Goal: Task Accomplishment & Management: Use online tool/utility

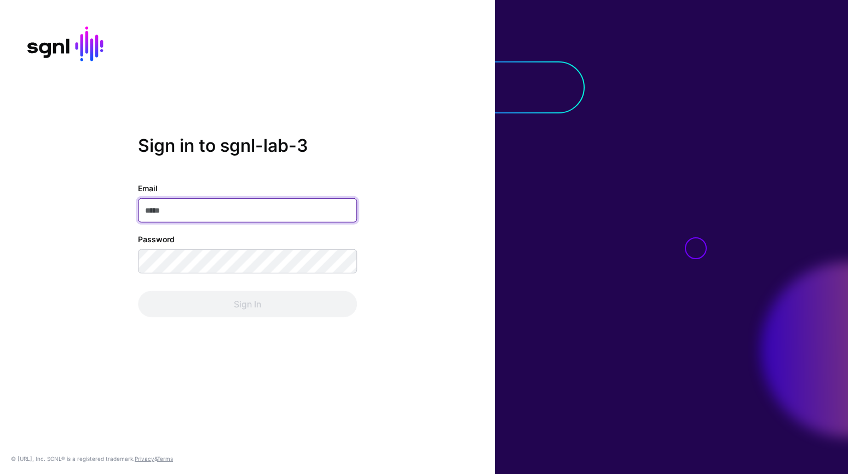
paste input "**********"
type input "**********"
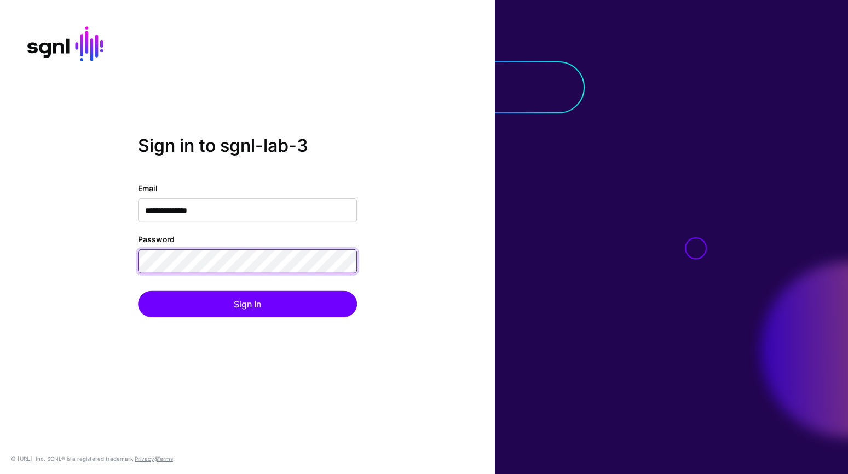
click at [138, 291] on button "Sign In" at bounding box center [247, 304] width 219 height 26
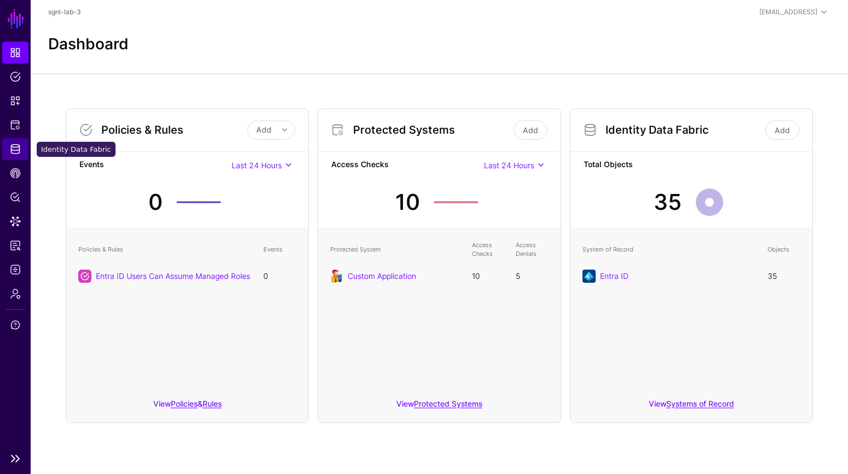
click at [18, 148] on span "Identity Data Fabric" at bounding box center [15, 148] width 11 height 11
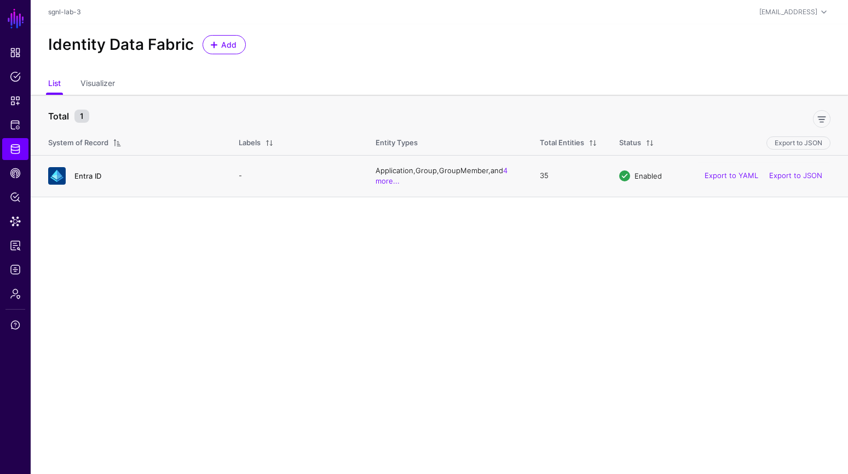
click at [98, 177] on link "Entra ID" at bounding box center [87, 175] width 27 height 9
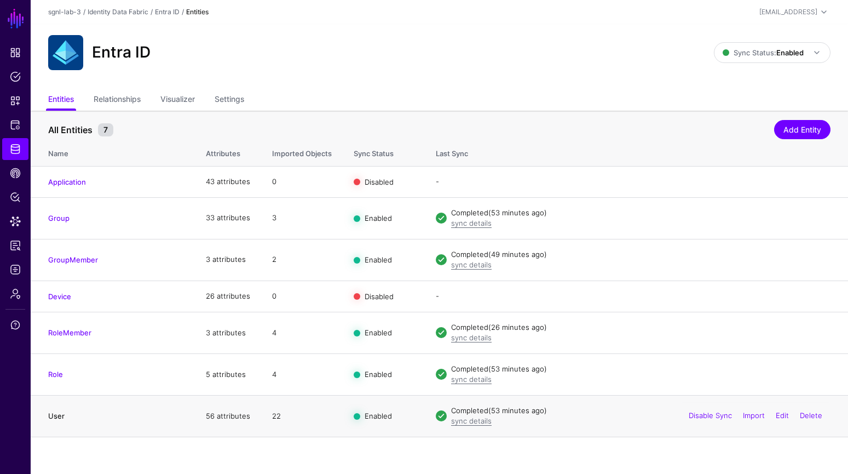
click at [57, 413] on link "User" at bounding box center [56, 415] width 16 height 9
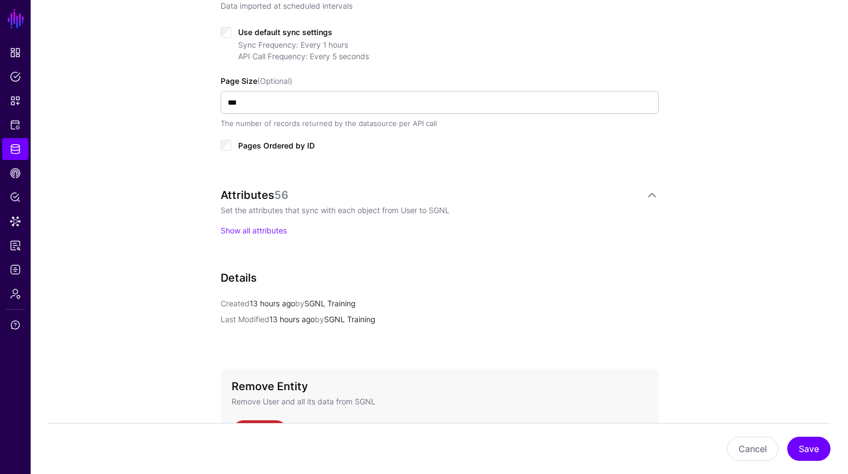
scroll to position [580, 0]
click at [283, 229] on link "Show all attributes" at bounding box center [254, 229] width 66 height 9
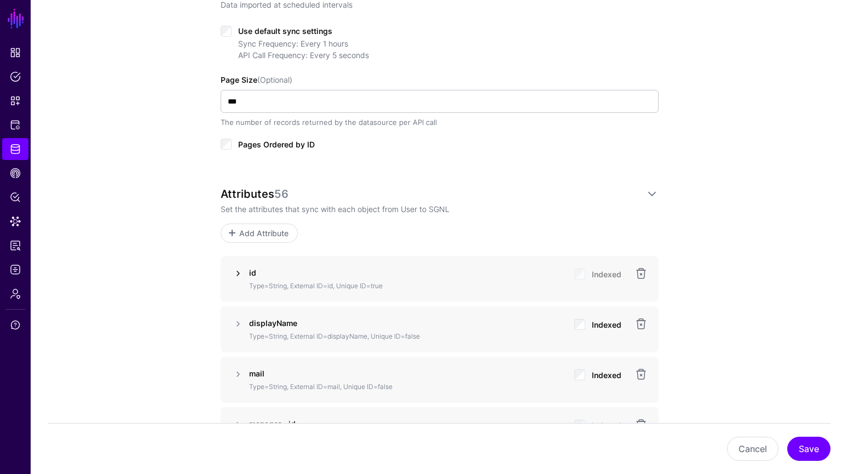
click at [241, 273] on link at bounding box center [238, 273] width 13 height 13
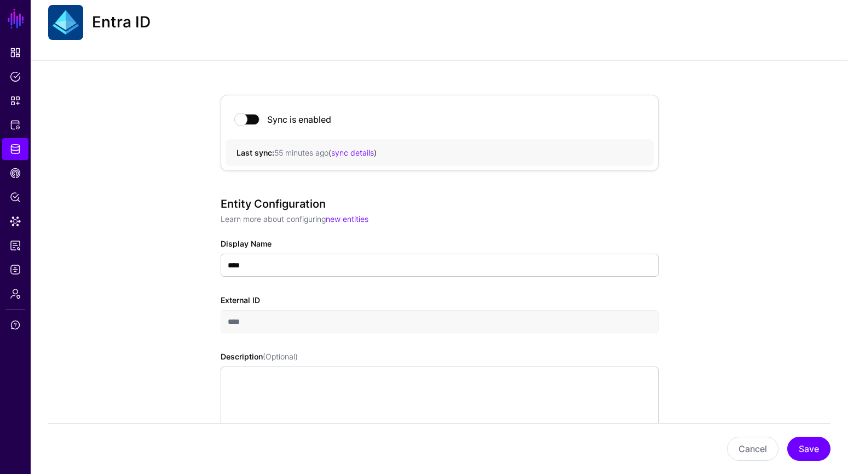
scroll to position [0, 0]
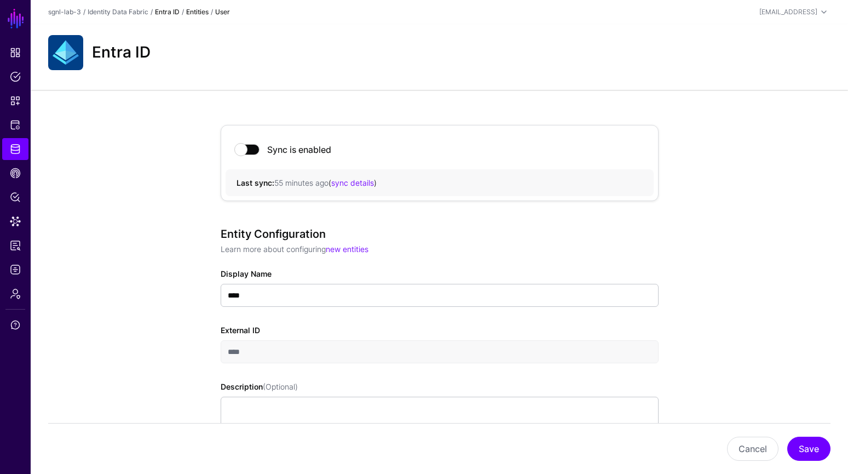
click at [179, 12] on link "Entra ID" at bounding box center [167, 12] width 25 height 8
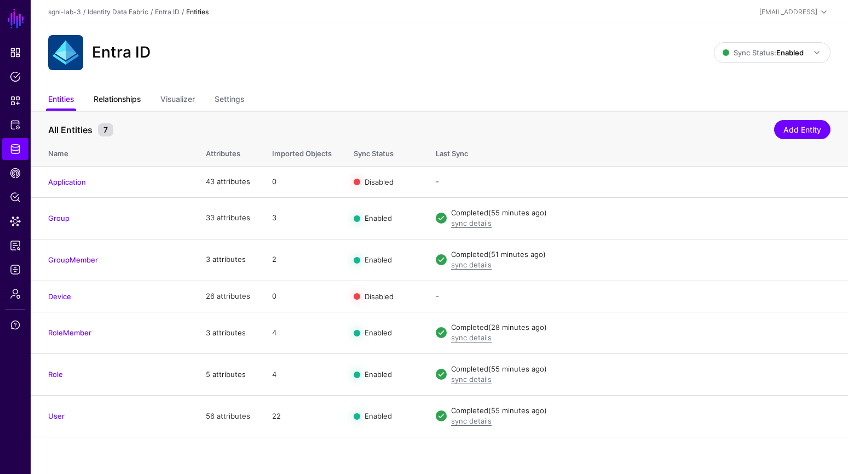
click at [136, 103] on link "Relationships" at bounding box center [117, 100] width 47 height 21
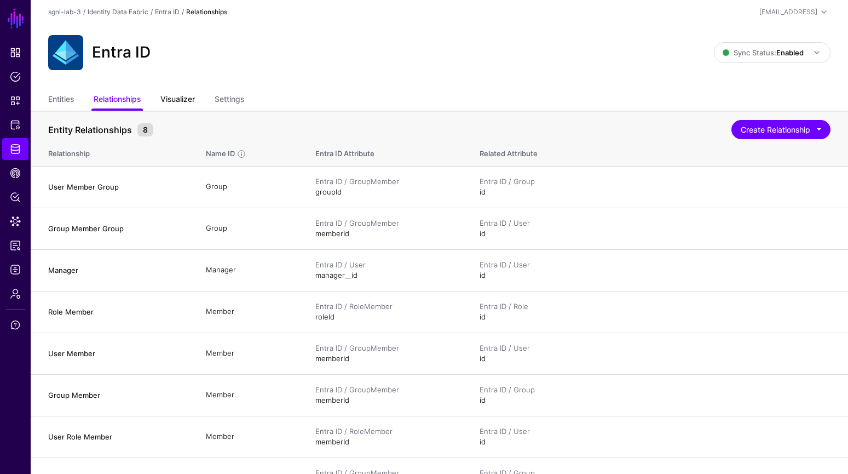
click at [195, 101] on link "Visualizer" at bounding box center [177, 100] width 34 height 21
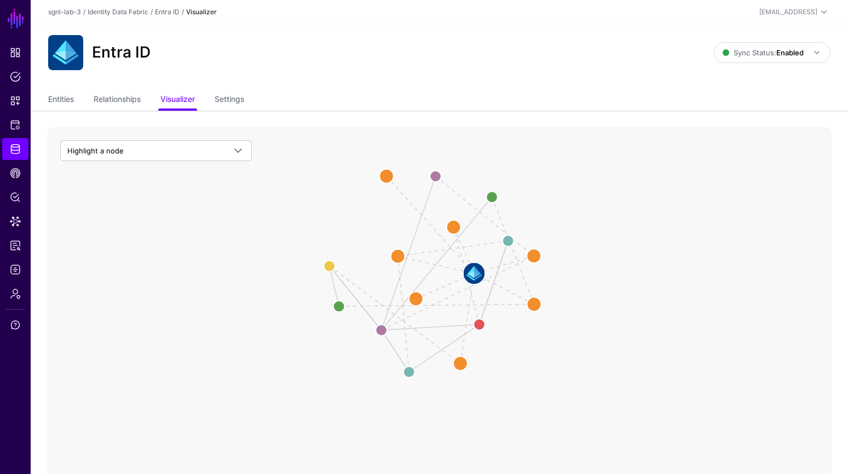
drag, startPoint x: 461, startPoint y: 359, endPoint x: 433, endPoint y: 265, distance: 97.7
click at [434, 265] on icon "Role Member Role User Member Role User Member Group User Member Group Role Memb…" at bounding box center [439, 346] width 785 height 438
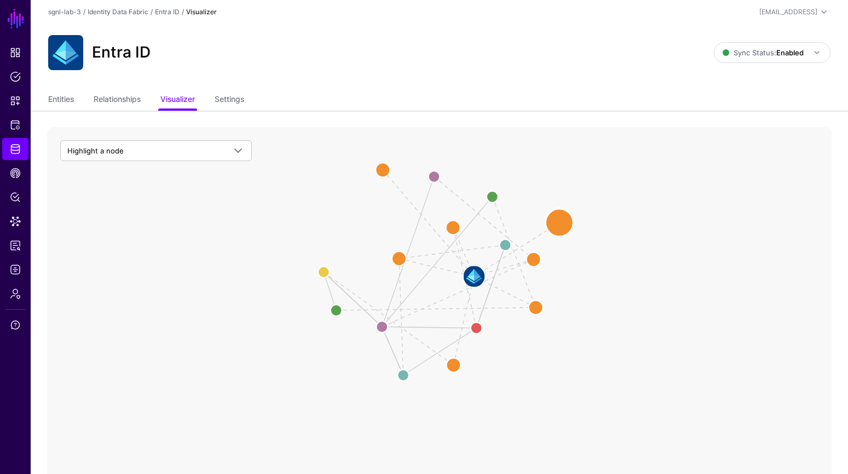
drag, startPoint x: 416, startPoint y: 298, endPoint x: 600, endPoint y: 236, distance: 194.8
click at [574, 235] on circle at bounding box center [559, 222] width 28 height 28
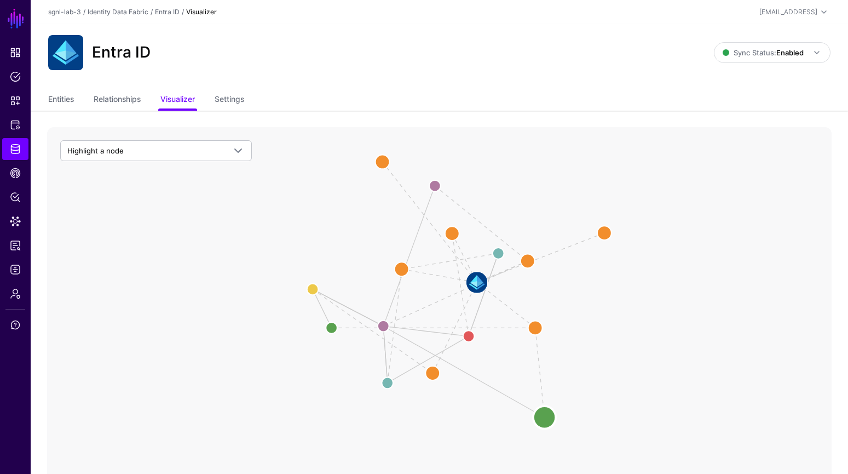
drag, startPoint x: 494, startPoint y: 199, endPoint x: 546, endPoint y: 413, distance: 220.2
click at [546, 414] on circle at bounding box center [544, 417] width 22 height 22
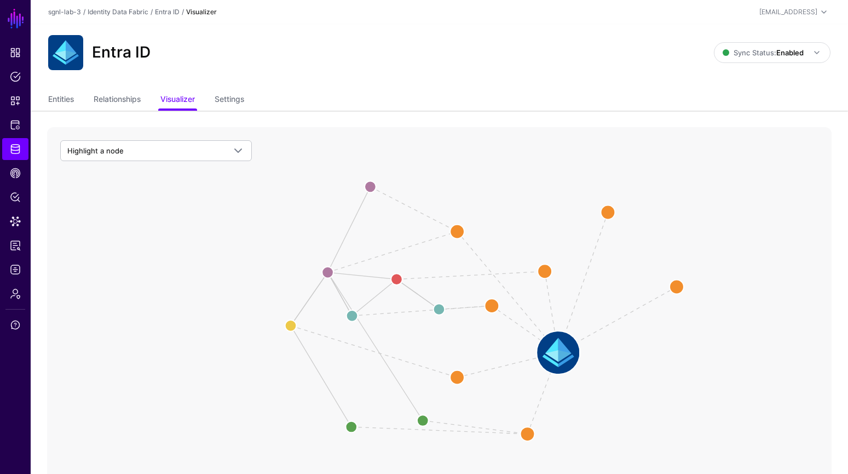
drag, startPoint x: 481, startPoint y: 285, endPoint x: 561, endPoint y: 353, distance: 104.1
click at [561, 353] on image at bounding box center [558, 352] width 42 height 42
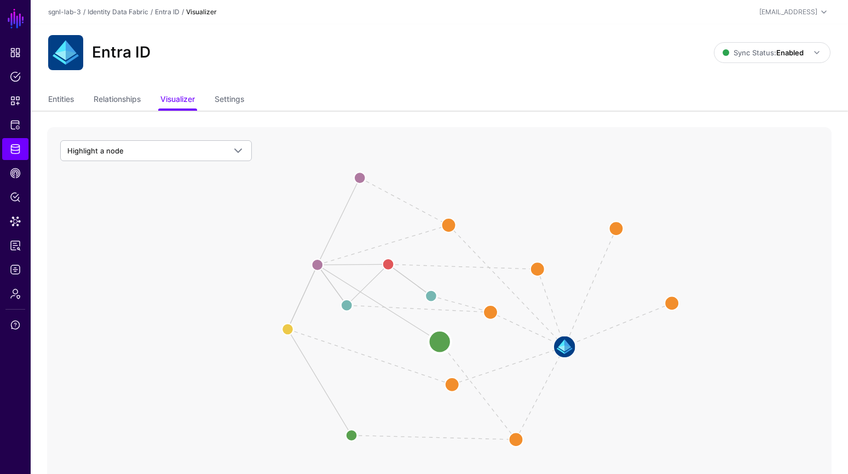
drag, startPoint x: 415, startPoint y: 421, endPoint x: 440, endPoint y: 345, distance: 79.5
click at [440, 345] on circle at bounding box center [440, 341] width 22 height 22
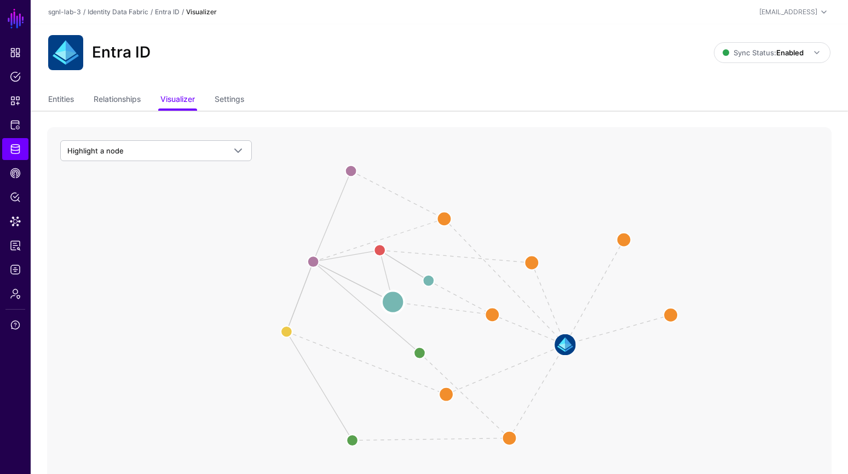
drag, startPoint x: 344, startPoint y: 298, endPoint x: 393, endPoint y: 300, distance: 49.3
click at [393, 300] on circle at bounding box center [393, 302] width 22 height 22
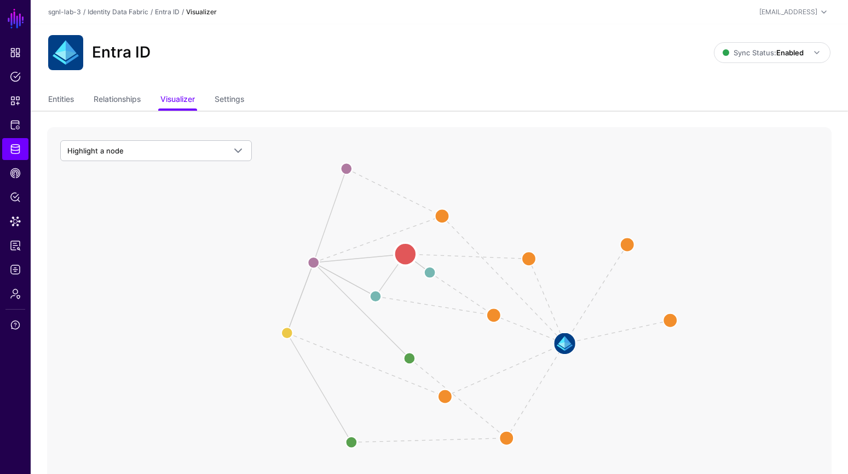
drag, startPoint x: 379, startPoint y: 245, endPoint x: 417, endPoint y: 269, distance: 44.8
click at [417, 265] on circle at bounding box center [405, 254] width 22 height 22
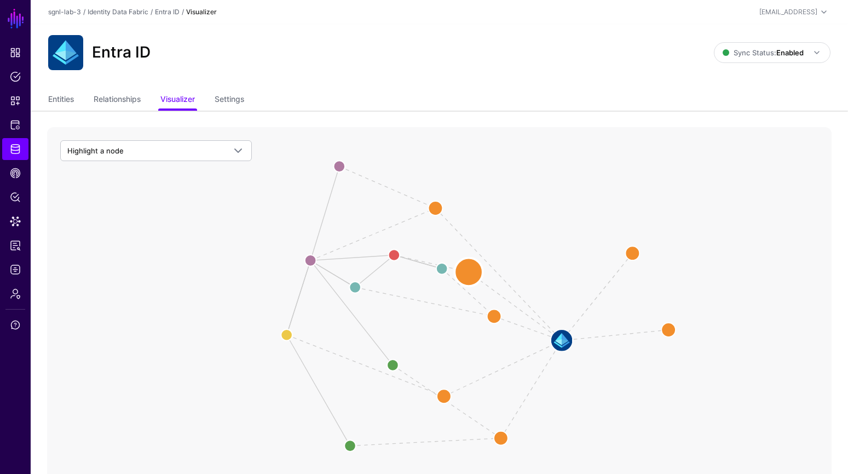
drag, startPoint x: 534, startPoint y: 262, endPoint x: 471, endPoint y: 277, distance: 64.2
click at [471, 277] on circle at bounding box center [469, 272] width 28 height 28
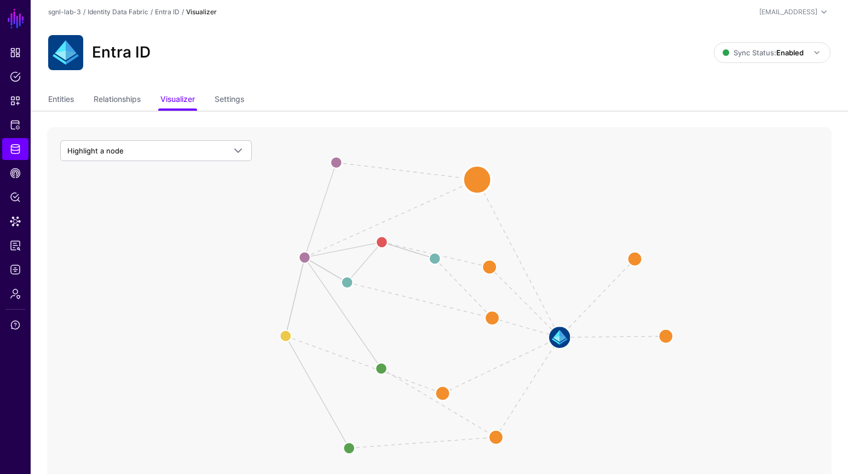
drag, startPoint x: 439, startPoint y: 208, endPoint x: 490, endPoint y: 177, distance: 59.7
click at [490, 177] on circle at bounding box center [477, 179] width 28 height 28
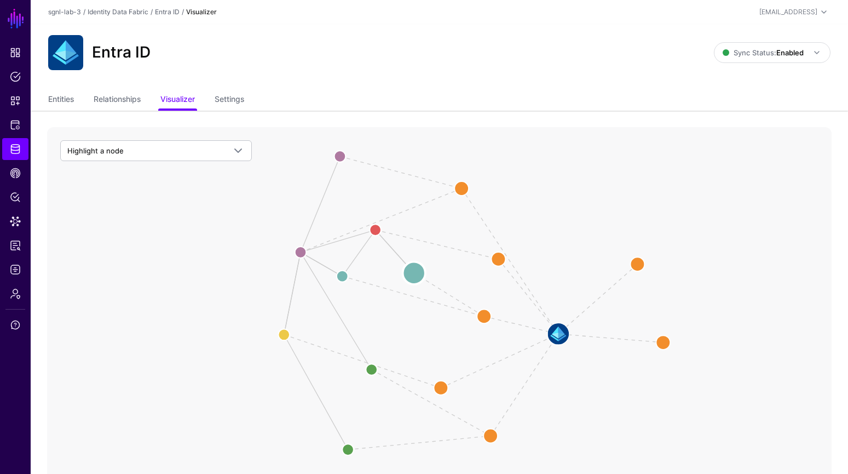
drag, startPoint x: 434, startPoint y: 250, endPoint x: 415, endPoint y: 273, distance: 29.5
click at [415, 273] on circle at bounding box center [414, 273] width 22 height 22
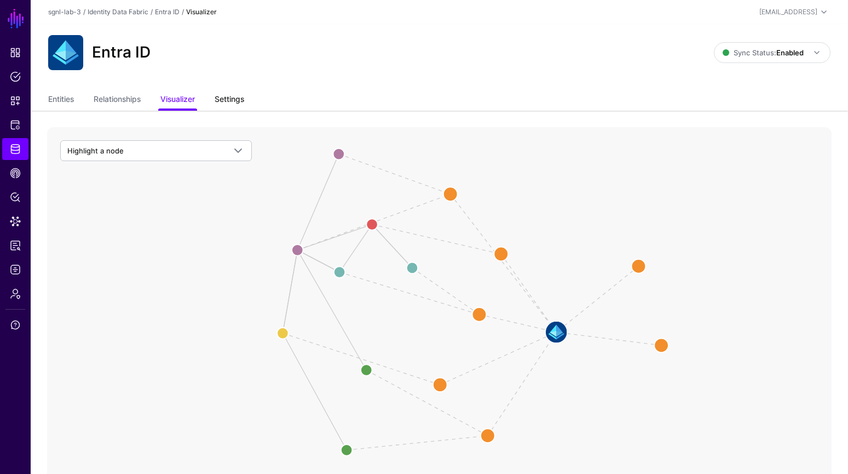
click at [242, 97] on link "Settings" at bounding box center [230, 100] width 30 height 21
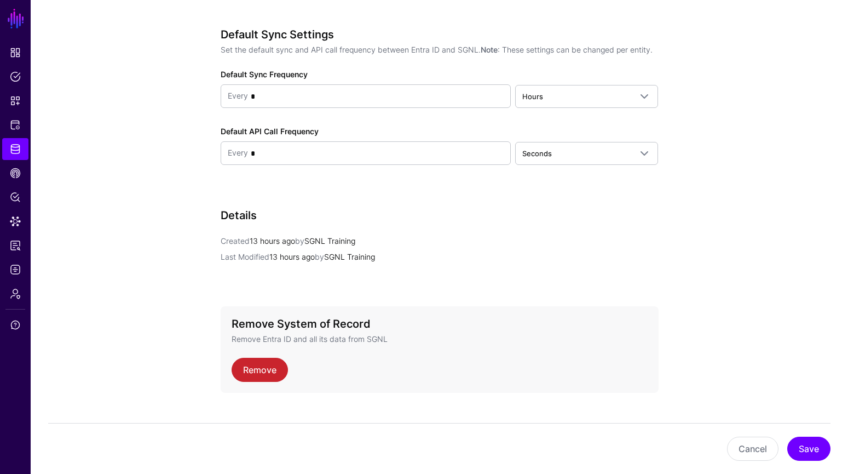
scroll to position [1348, 0]
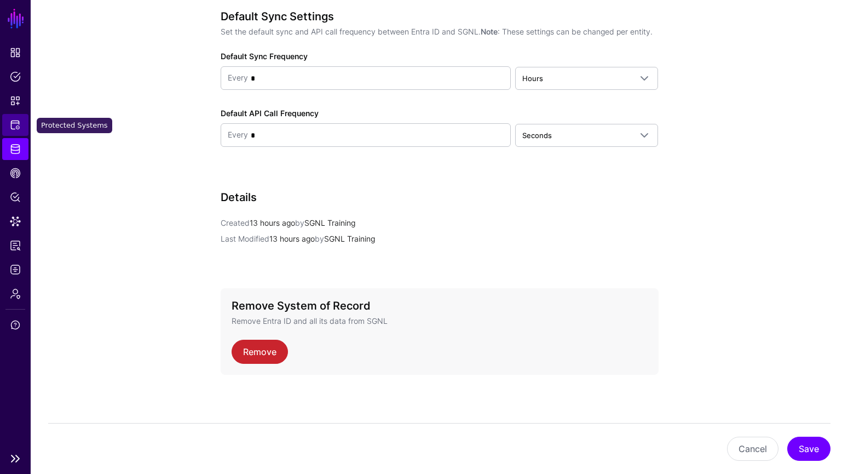
click at [14, 127] on span "Protected Systems" at bounding box center [15, 124] width 11 height 11
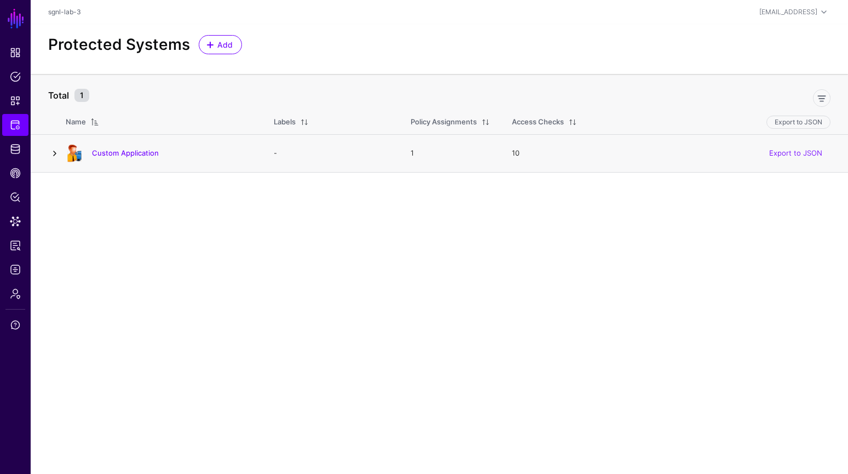
click at [56, 152] on link at bounding box center [54, 153] width 13 height 13
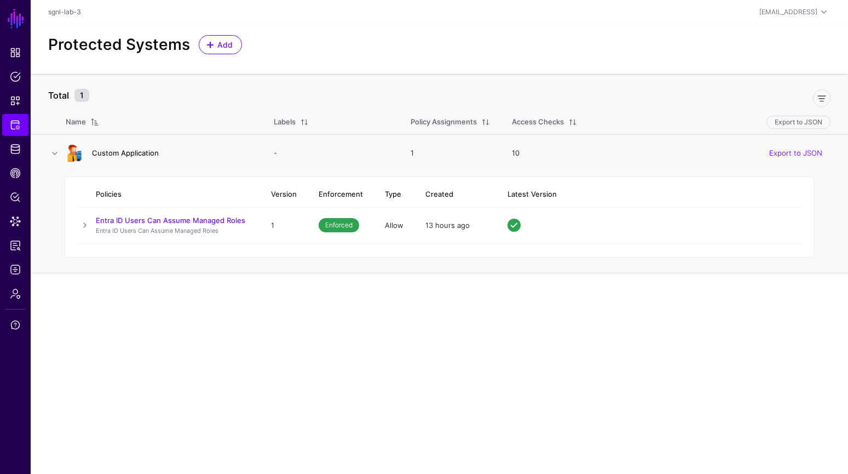
click at [146, 155] on link "Custom Application" at bounding box center [125, 152] width 67 height 9
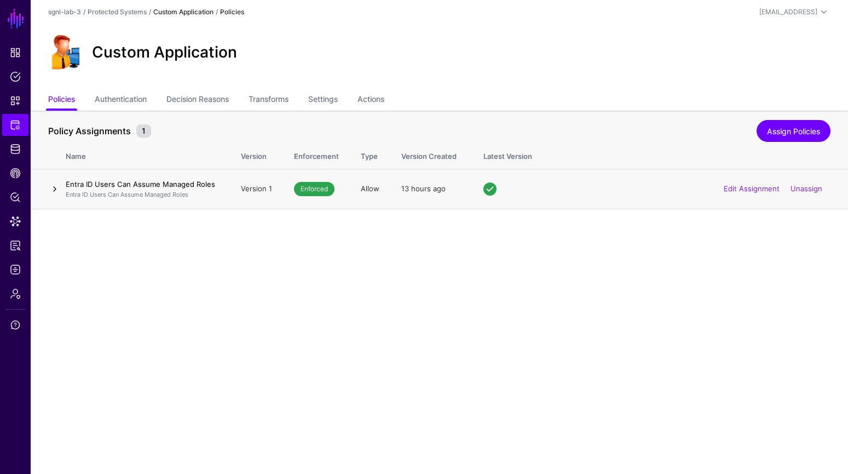
click at [56, 189] on link at bounding box center [54, 188] width 13 height 13
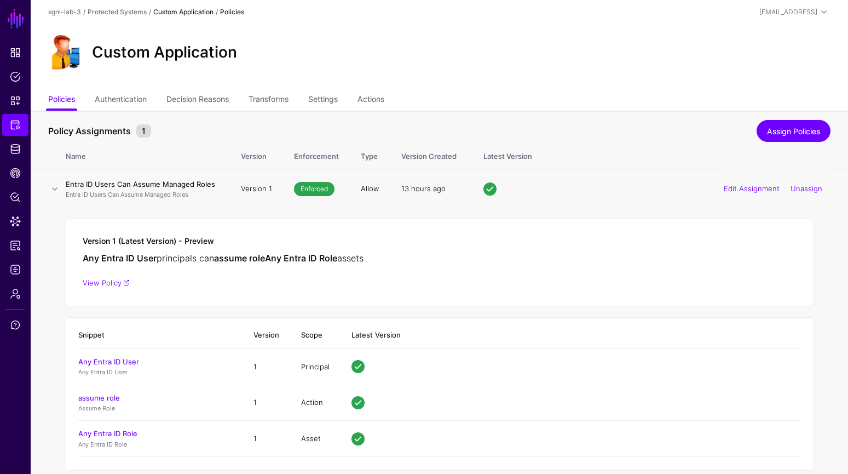
scroll to position [18, 0]
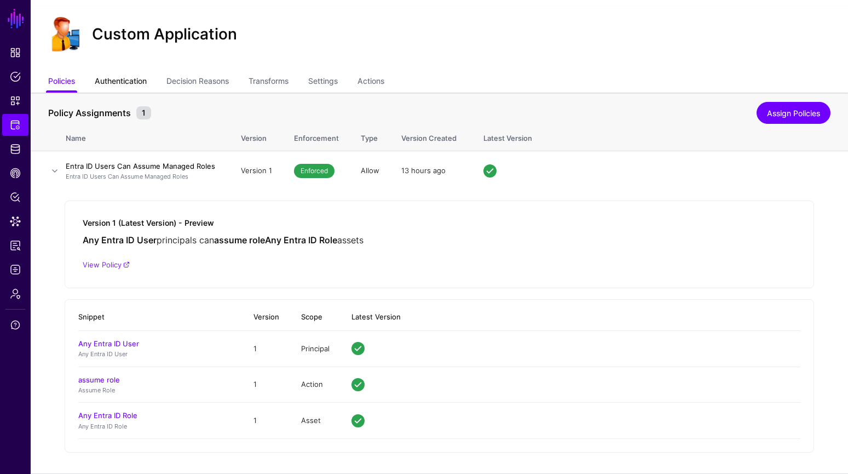
click at [138, 80] on link "Authentication" at bounding box center [121, 82] width 52 height 21
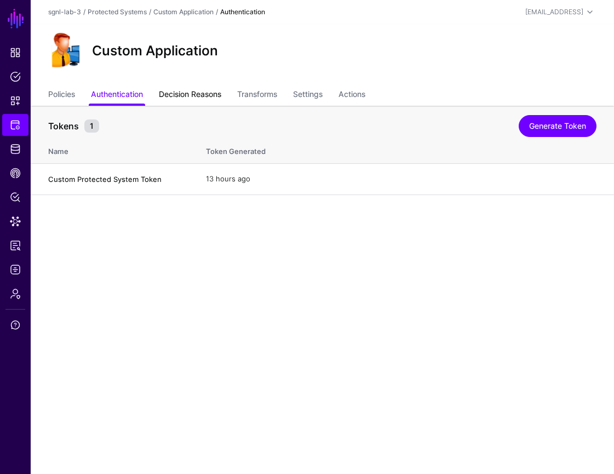
click at [212, 94] on link "Decision Reasons" at bounding box center [190, 95] width 62 height 21
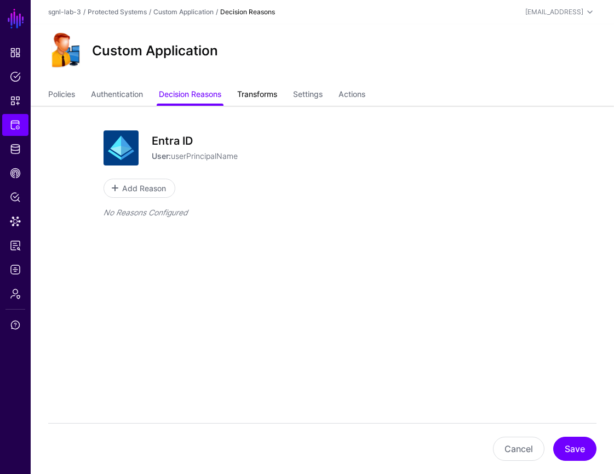
click at [269, 94] on link "Transforms" at bounding box center [257, 95] width 40 height 21
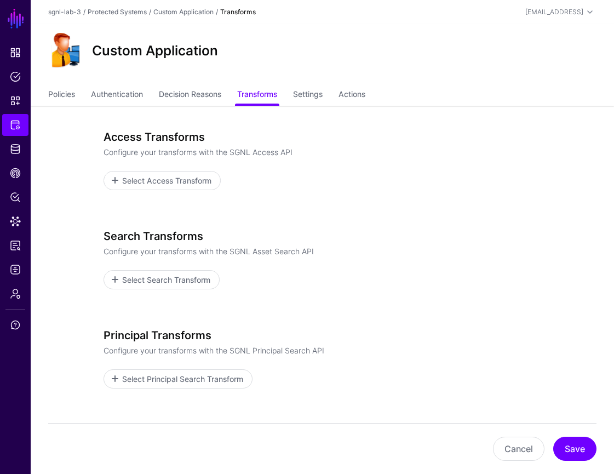
click at [317, 95] on link "Settings" at bounding box center [308, 95] width 30 height 21
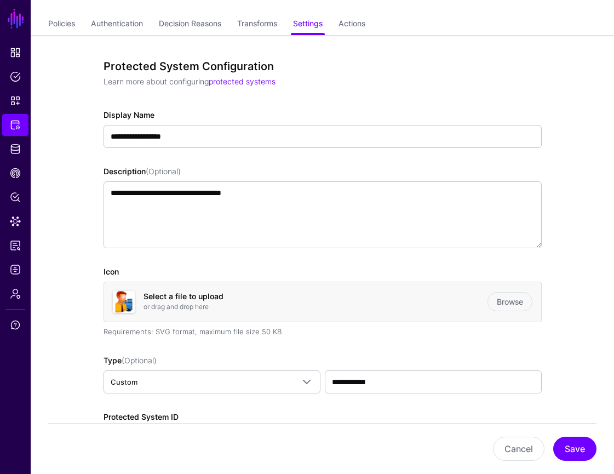
scroll to position [30, 0]
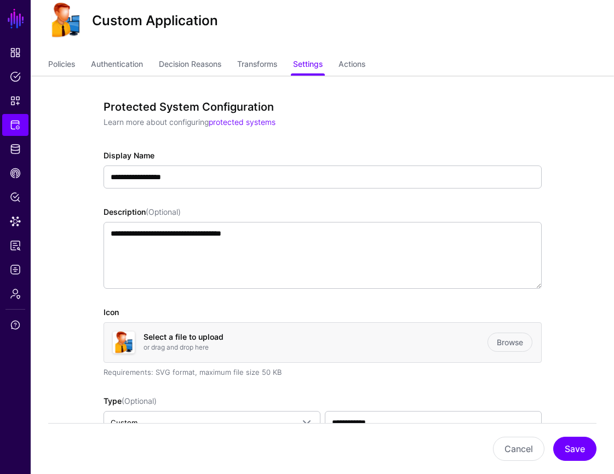
click at [364, 66] on link "Actions" at bounding box center [351, 65] width 27 height 21
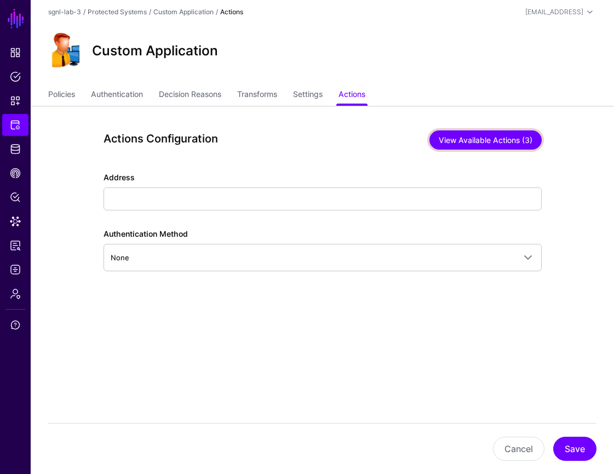
click at [532, 139] on button "View Available Actions (3)" at bounding box center [485, 139] width 112 height 19
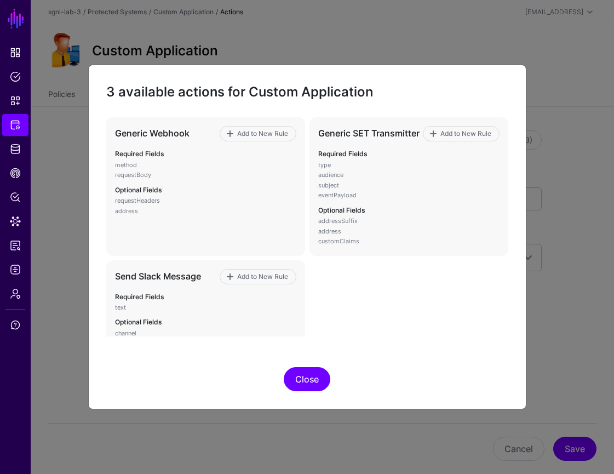
click at [308, 382] on button "Close" at bounding box center [307, 379] width 47 height 24
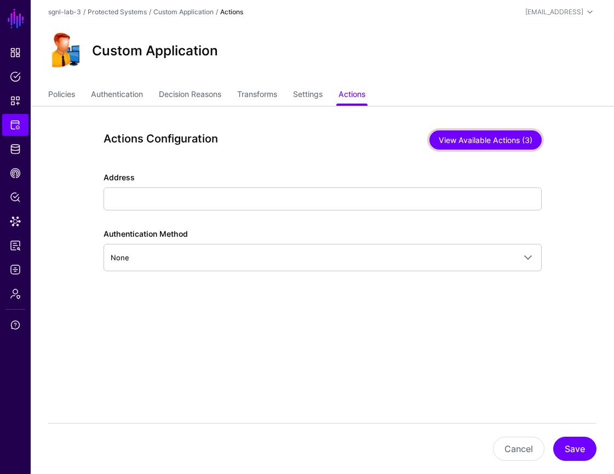
click at [510, 142] on button "View Available Actions (3)" at bounding box center [485, 139] width 112 height 19
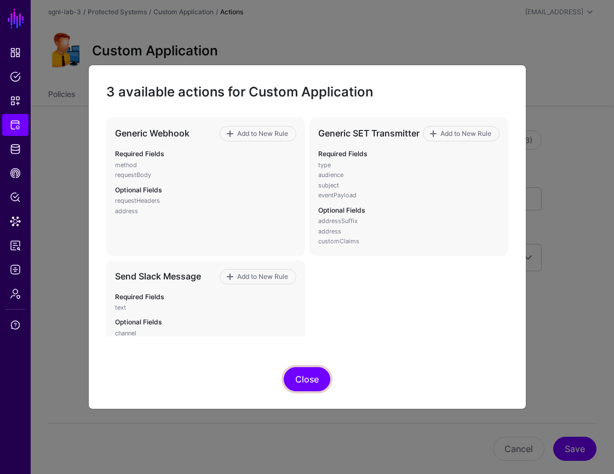
click at [310, 381] on button "Close" at bounding box center [307, 379] width 47 height 24
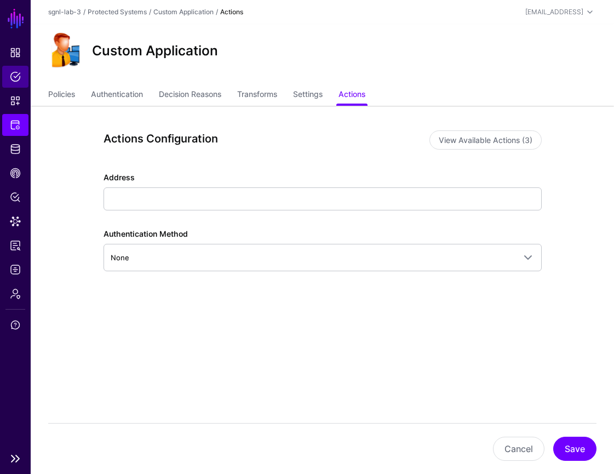
click at [15, 77] on span "Policies" at bounding box center [15, 76] width 11 height 11
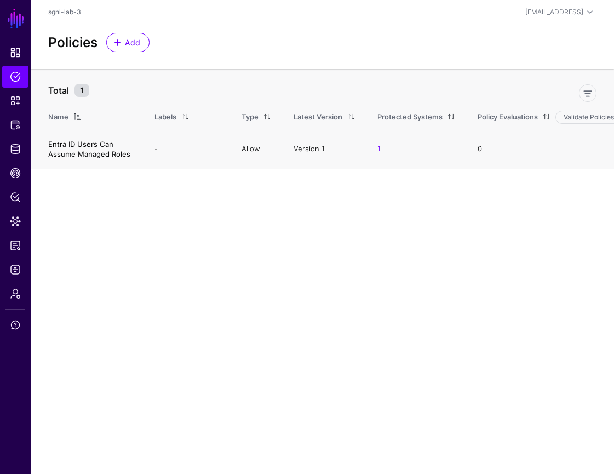
click at [87, 144] on link "Entra ID Users Can Assume Managed Roles" at bounding box center [89, 149] width 82 height 19
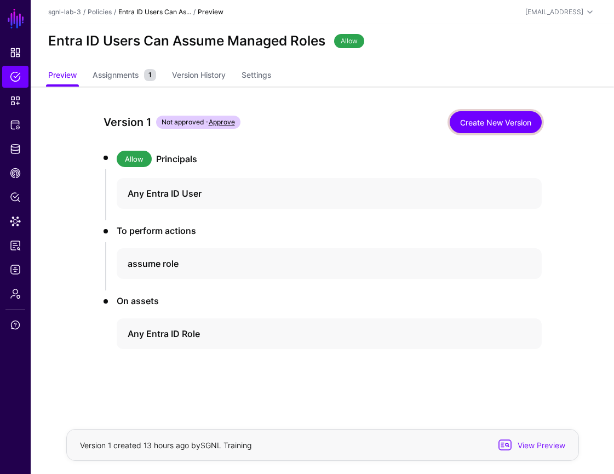
click at [480, 121] on link "Create New Version" at bounding box center [496, 122] width 92 height 22
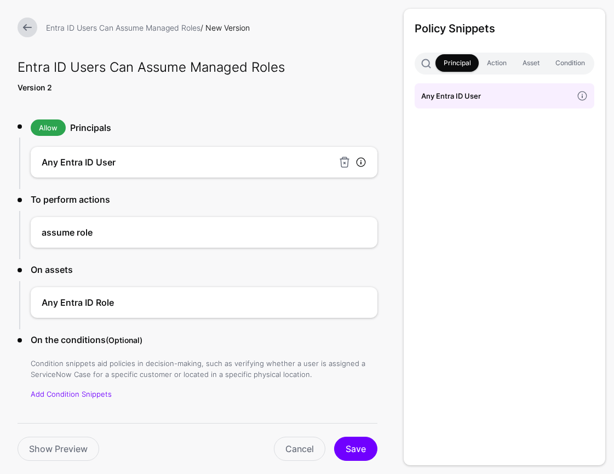
click at [361, 162] on link at bounding box center [360, 162] width 11 height 11
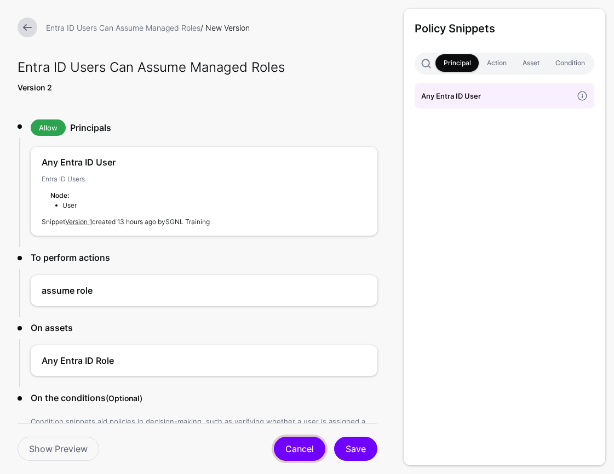
click at [309, 443] on link "Cancel" at bounding box center [299, 448] width 51 height 24
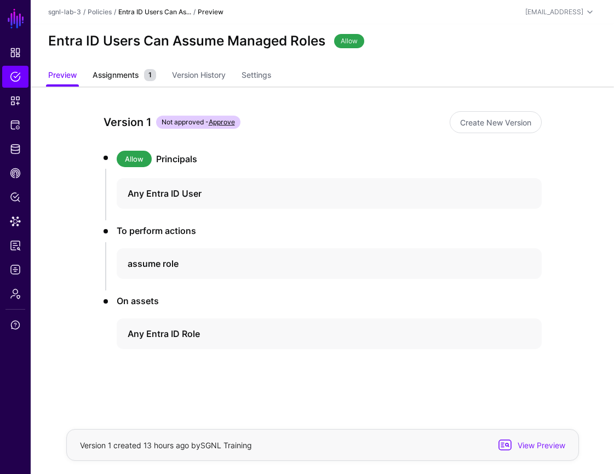
click at [133, 80] on span "Assignments" at bounding box center [115, 74] width 51 height 11
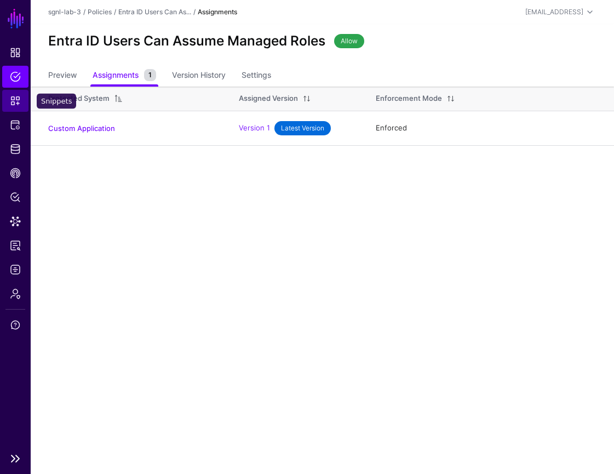
click at [21, 96] on link "Snippets" at bounding box center [15, 101] width 26 height 22
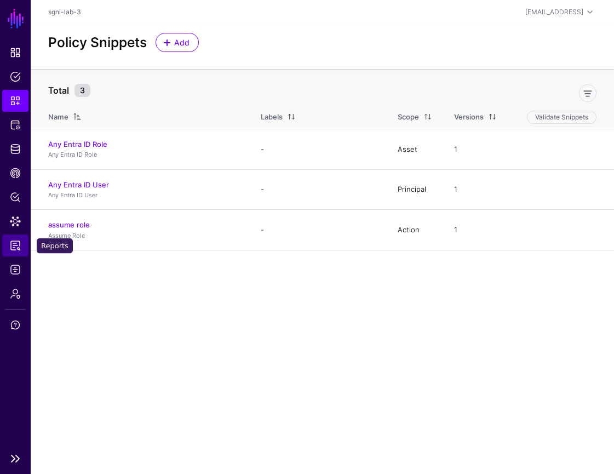
click at [16, 246] on span "Reports" at bounding box center [15, 245] width 11 height 11
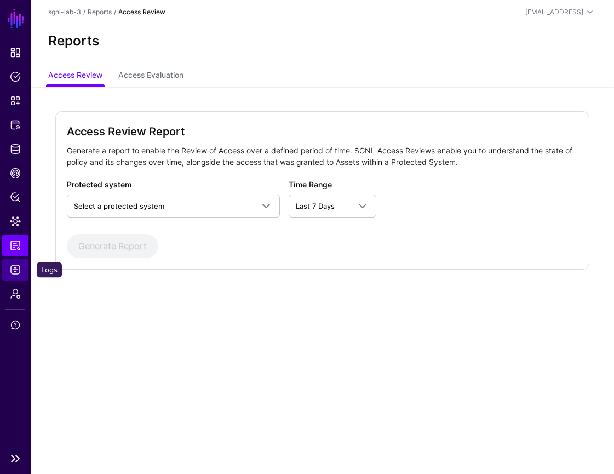
click at [18, 266] on span "Logs" at bounding box center [15, 269] width 11 height 11
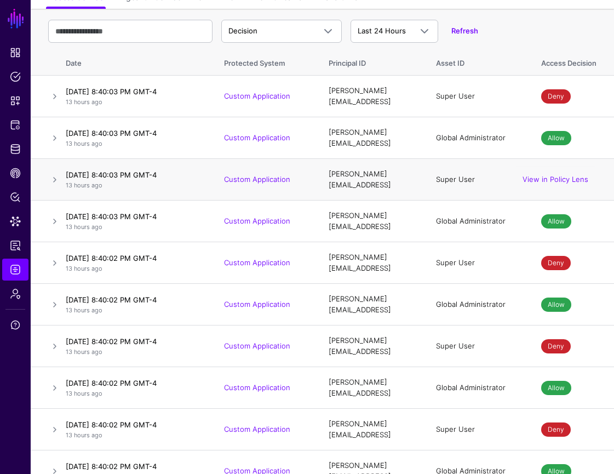
scroll to position [83, 0]
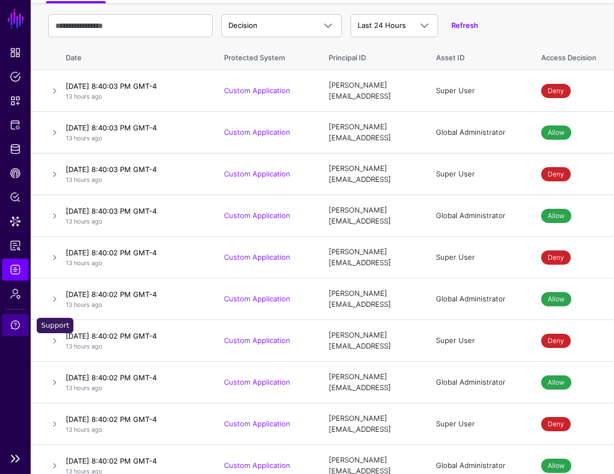
click at [19, 317] on link "Support" at bounding box center [15, 325] width 26 height 22
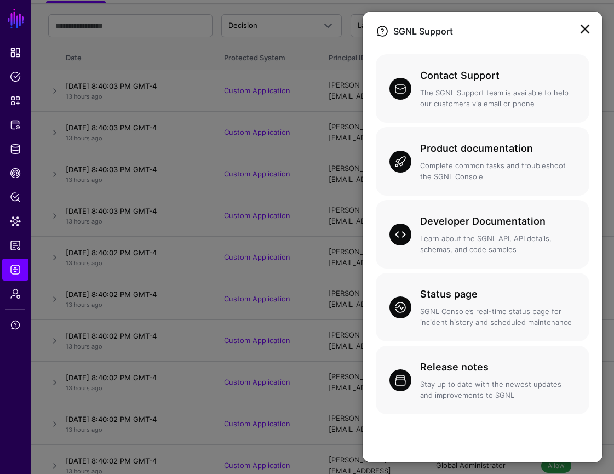
click at [588, 33] on link at bounding box center [585, 29] width 18 height 18
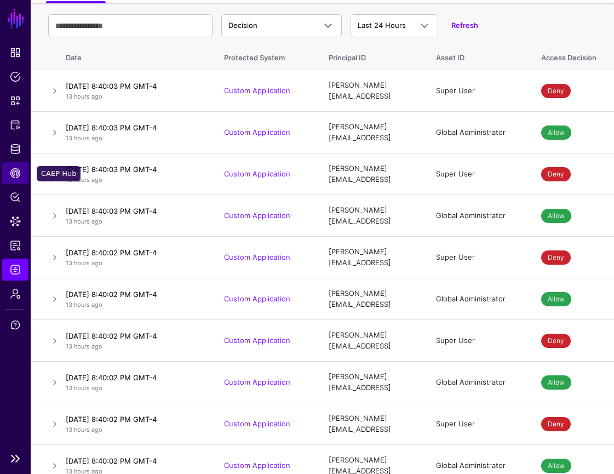
click at [21, 164] on link "CAEP Hub" at bounding box center [15, 173] width 26 height 22
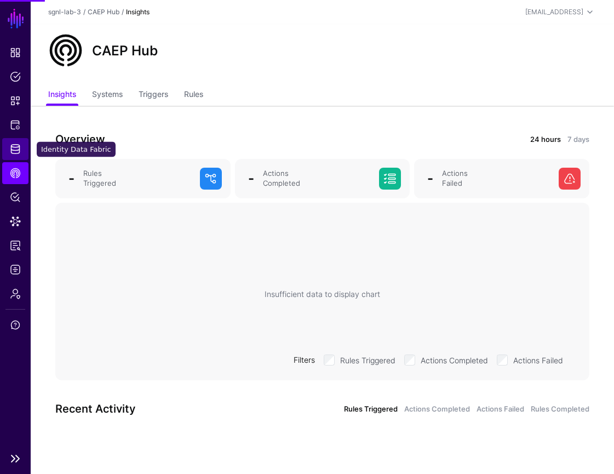
click at [20, 149] on span "Identity Data Fabric" at bounding box center [15, 148] width 11 height 11
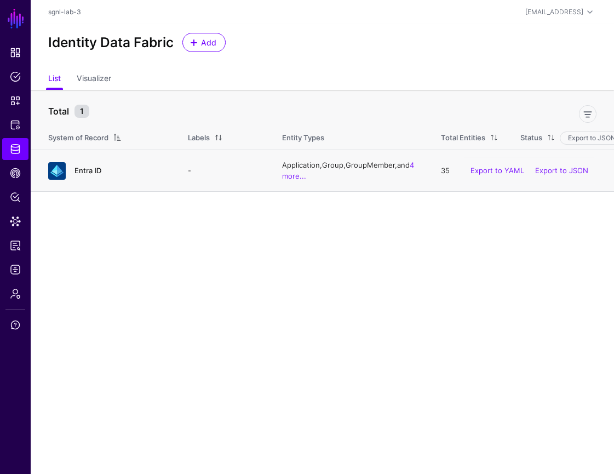
click at [100, 168] on link "Entra ID" at bounding box center [87, 170] width 27 height 9
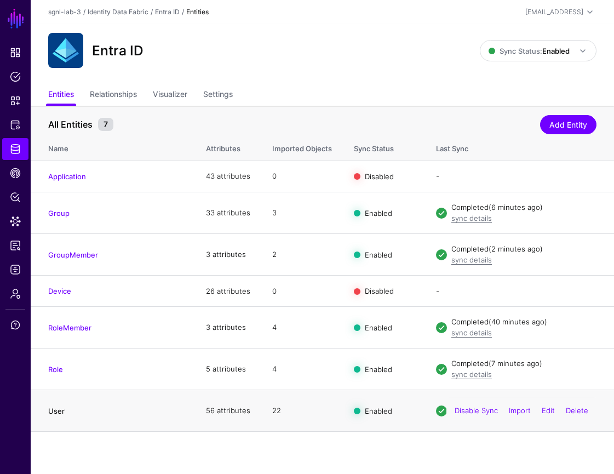
click at [59, 411] on link "User" at bounding box center [56, 410] width 16 height 9
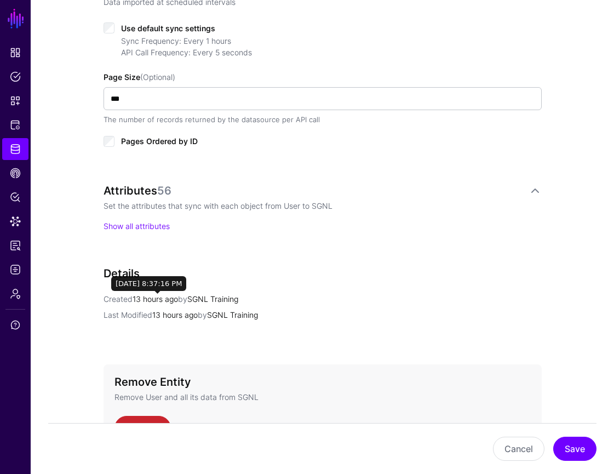
scroll to position [599, 0]
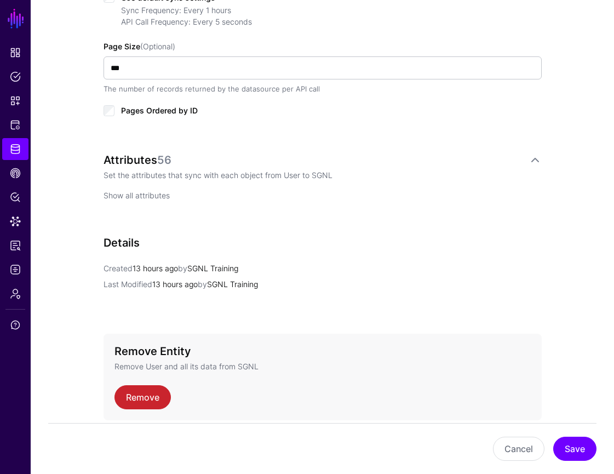
click at [153, 197] on link "Show all attributes" at bounding box center [136, 195] width 66 height 9
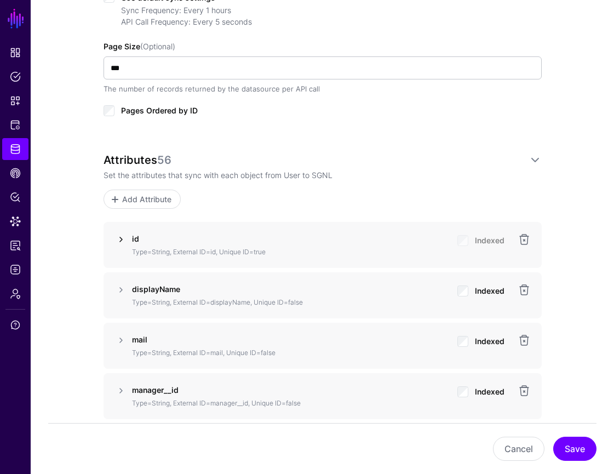
click at [120, 233] on link at bounding box center [120, 239] width 13 height 13
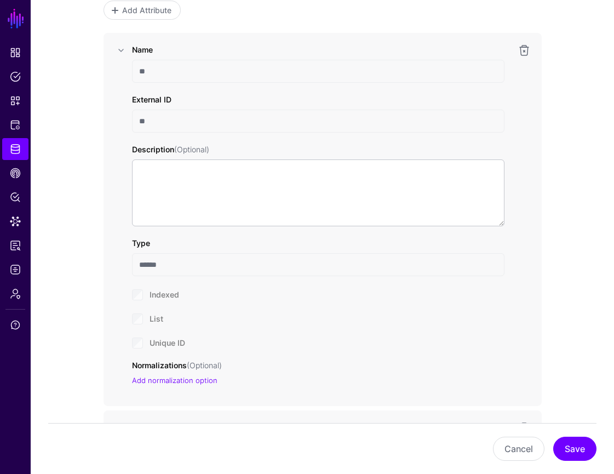
scroll to position [785, 0]
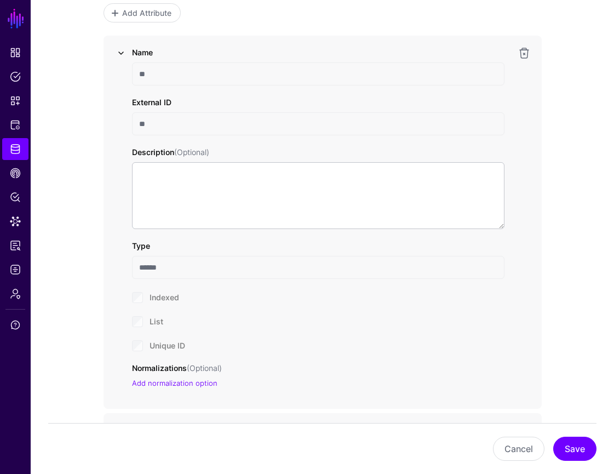
click at [118, 57] on link at bounding box center [120, 53] width 13 height 13
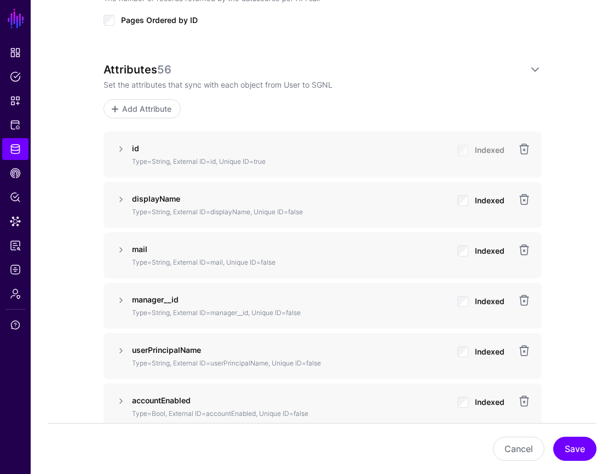
scroll to position [679, 0]
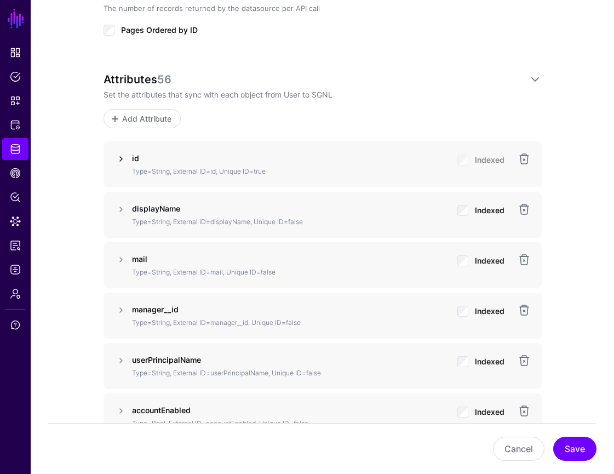
click at [120, 159] on link at bounding box center [120, 158] width 13 height 13
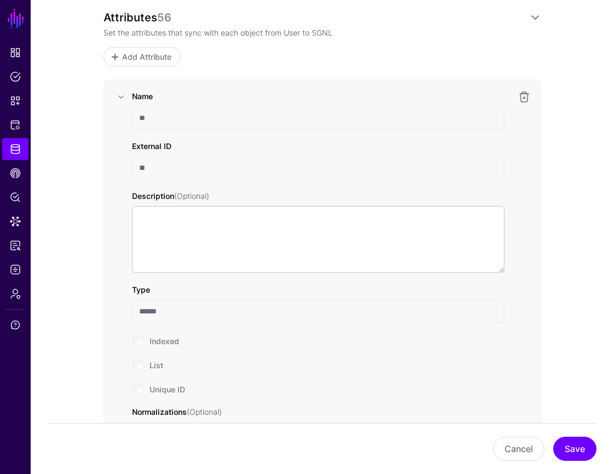
scroll to position [739, 0]
click at [20, 152] on span "Identity Data Fabric" at bounding box center [15, 148] width 11 height 11
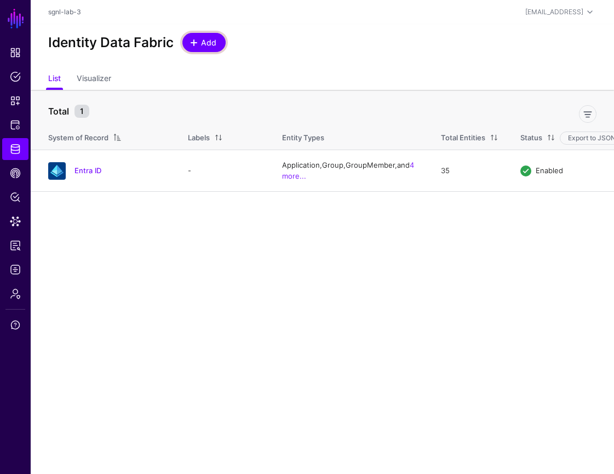
click at [204, 38] on span "Add" at bounding box center [209, 42] width 18 height 11
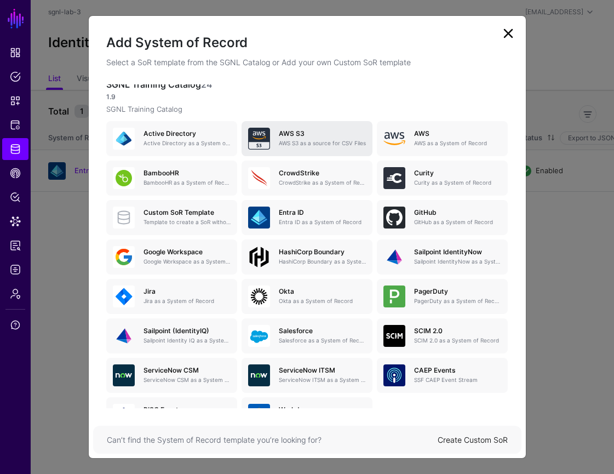
scroll to position [75, 0]
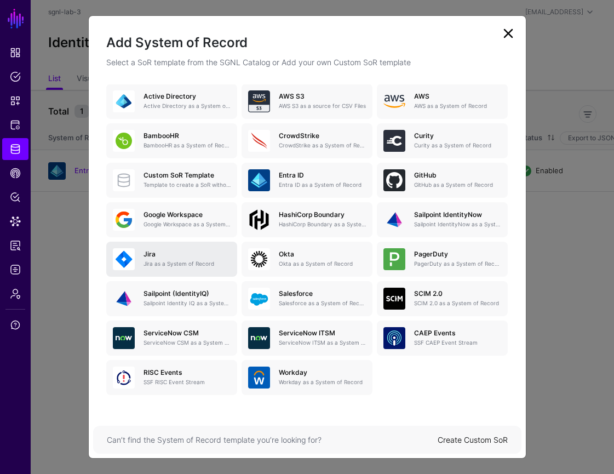
click at [195, 256] on h5 "Jira" at bounding box center [186, 254] width 87 height 8
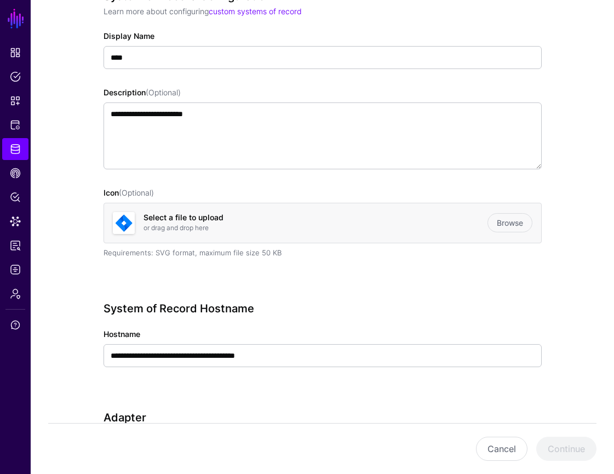
scroll to position [185, 0]
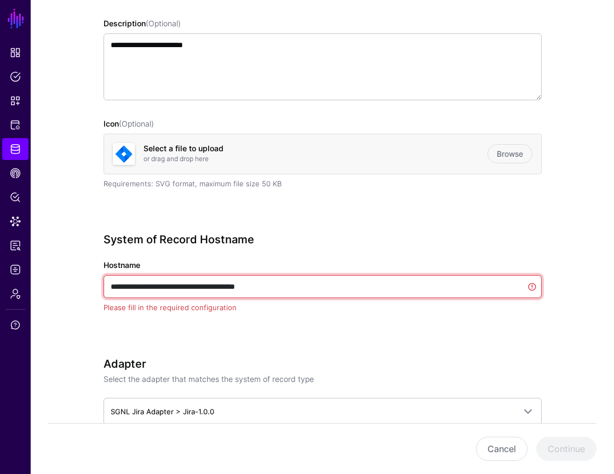
drag, startPoint x: 296, startPoint y: 285, endPoint x: 441, endPoint y: 291, distance: 144.7
click at [441, 291] on input "**********" at bounding box center [322, 286] width 438 height 23
paste input "text"
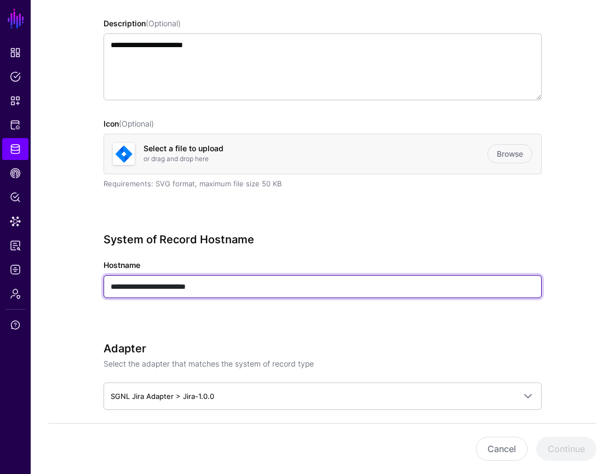
type input "**********"
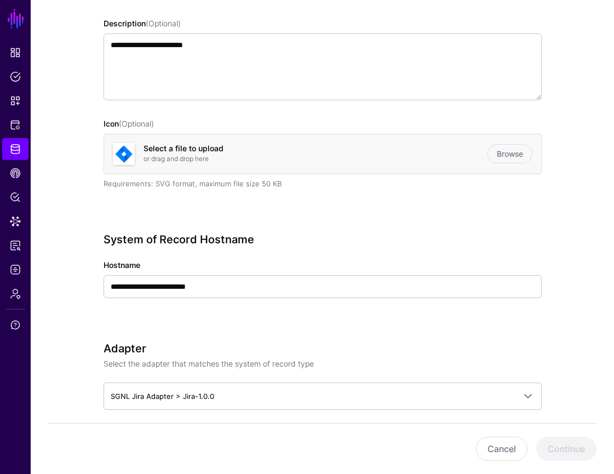
click at [481, 247] on div "**********" at bounding box center [322, 281] width 438 height 96
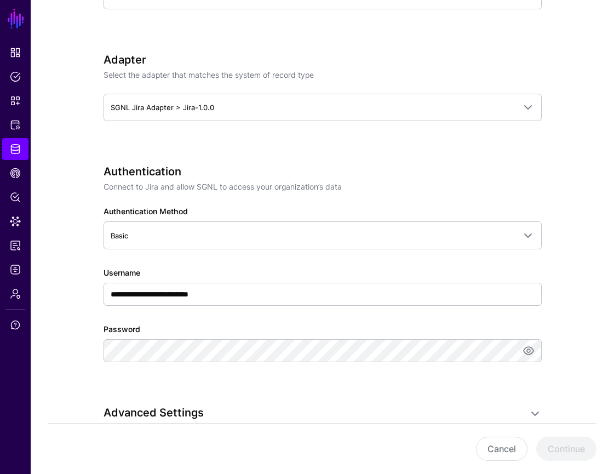
scroll to position [497, 0]
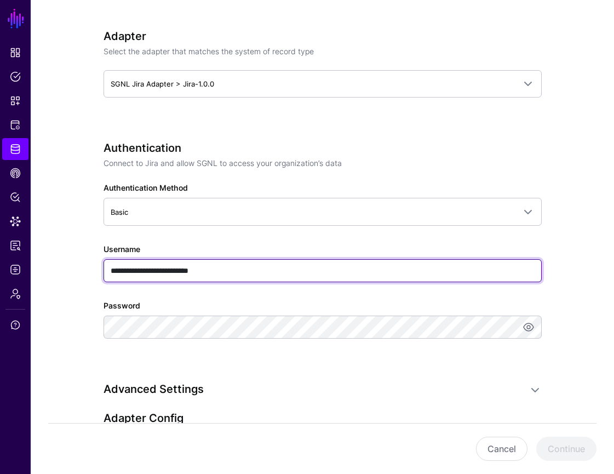
click at [219, 269] on input "**********" at bounding box center [322, 270] width 438 height 23
paste input "text"
type input "**********"
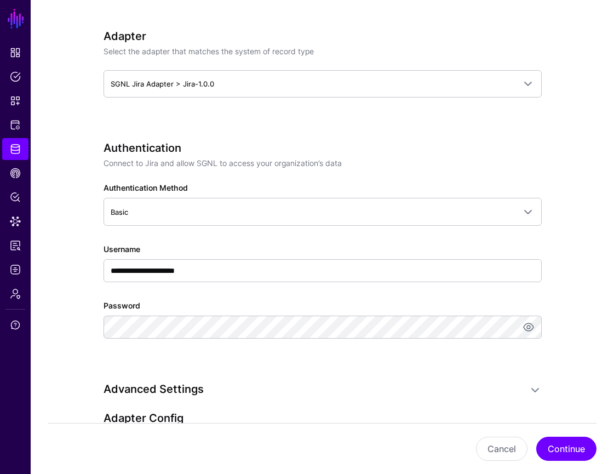
scroll to position [0, 0]
click at [443, 290] on div "**********" at bounding box center [322, 254] width 438 height 227
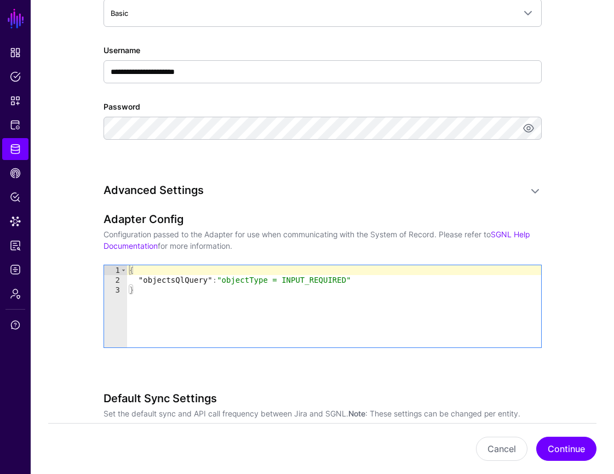
scroll to position [729, 0]
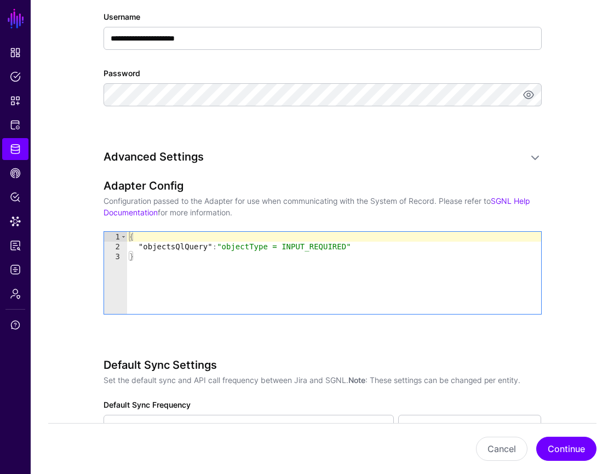
click at [187, 283] on div "{ "objectsQlQuery" : "objectType = INPUT_REQUIRED" }" at bounding box center [334, 283] width 414 height 102
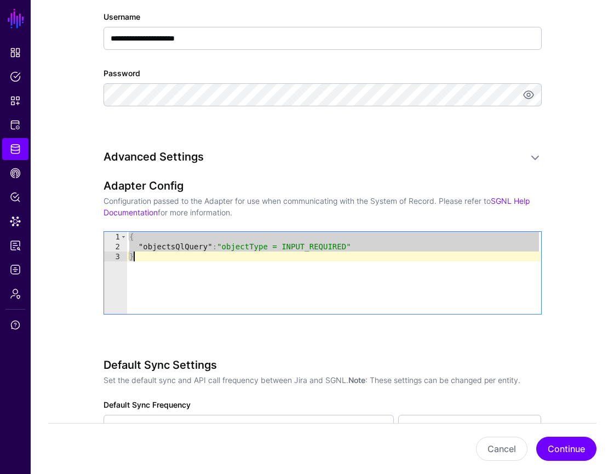
paste textarea "Cursor at row 3"
type textarea "**********"
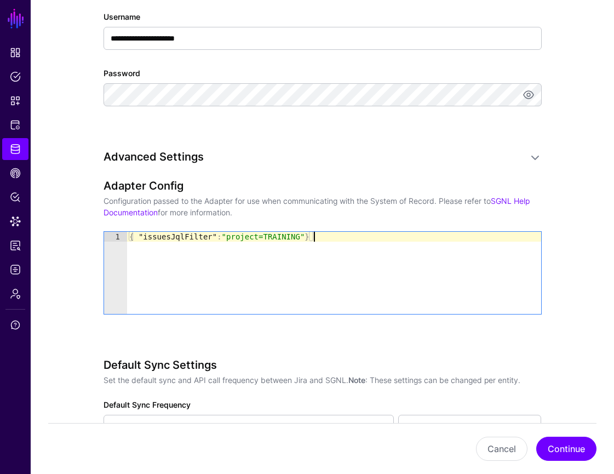
scroll to position [862, 0]
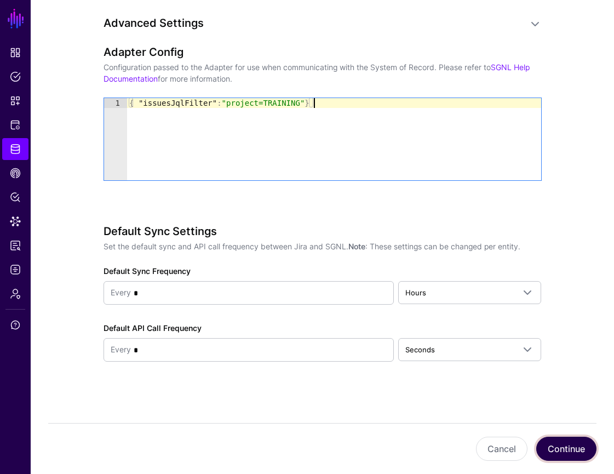
click at [570, 449] on button "Continue" at bounding box center [566, 448] width 60 height 24
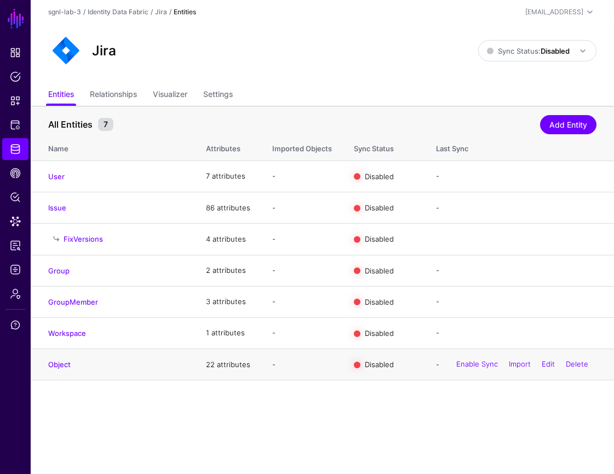
click at [573, 370] on div "Enable Sync Import Edit Delete" at bounding box center [522, 364] width 148 height 27
click at [573, 369] on link "Delete" at bounding box center [577, 364] width 22 height 9
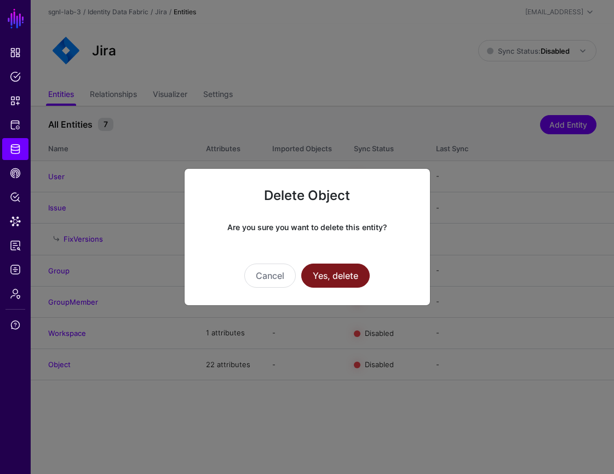
click at [348, 274] on button "Yes, delete" at bounding box center [335, 275] width 68 height 24
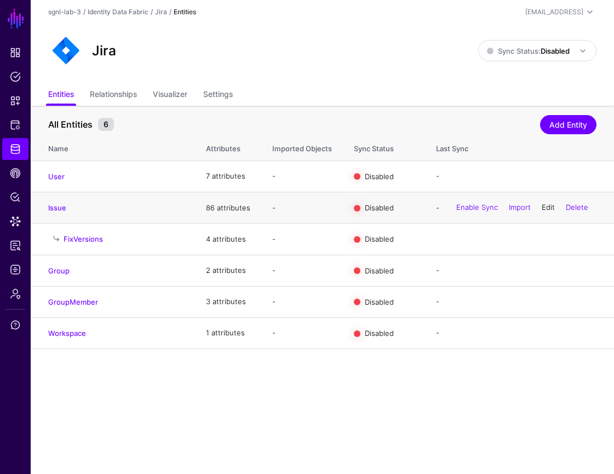
click at [542, 210] on link "Edit" at bounding box center [548, 207] width 13 height 9
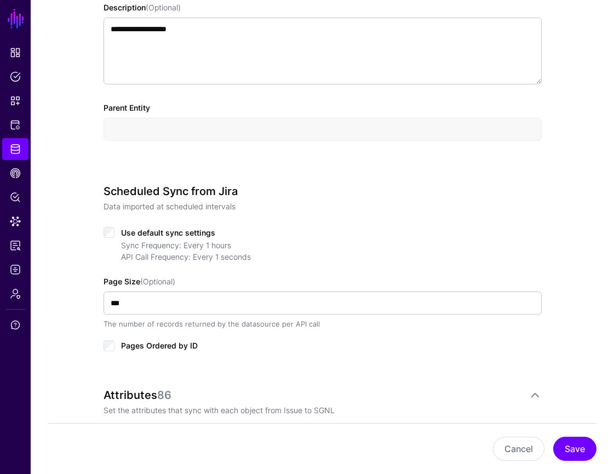
scroll to position [366, 0]
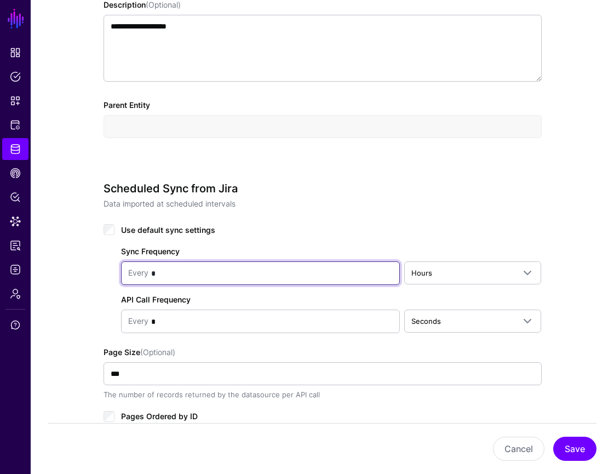
click at [226, 265] on input "*" at bounding box center [270, 273] width 244 height 22
type input "*"
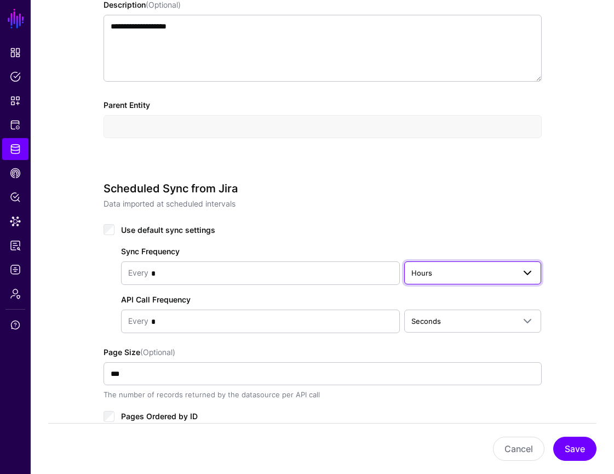
click at [464, 267] on span "Hours" at bounding box center [462, 273] width 103 height 12
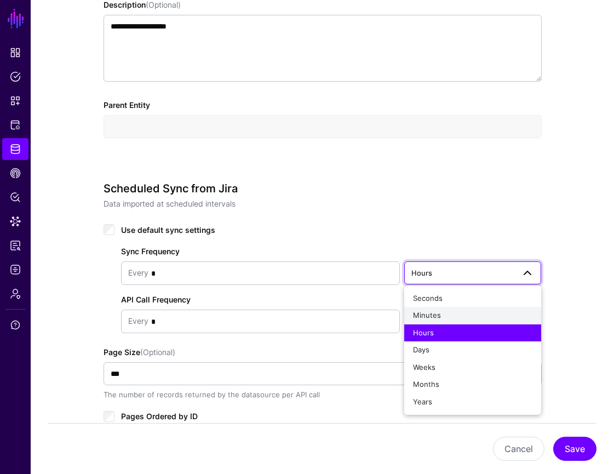
click at [460, 315] on div "Minutes" at bounding box center [473, 315] width 120 height 11
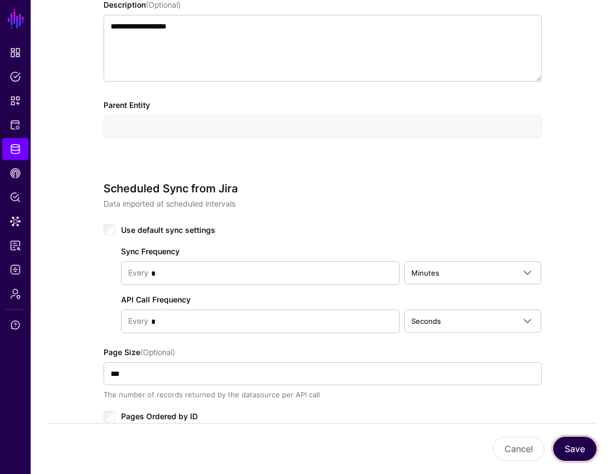
click at [581, 448] on button "Save" at bounding box center [574, 448] width 43 height 24
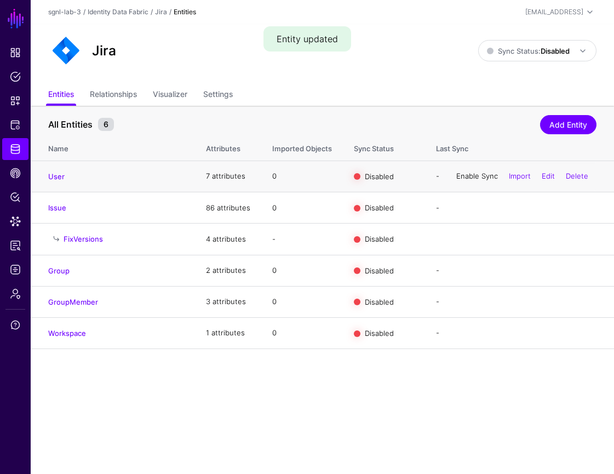
click at [484, 177] on link "Enable Sync" at bounding box center [477, 175] width 42 height 9
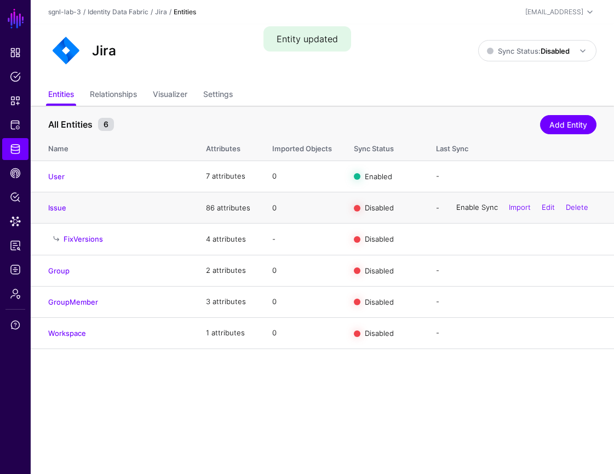
click at [482, 210] on link "Enable Sync" at bounding box center [477, 207] width 42 height 9
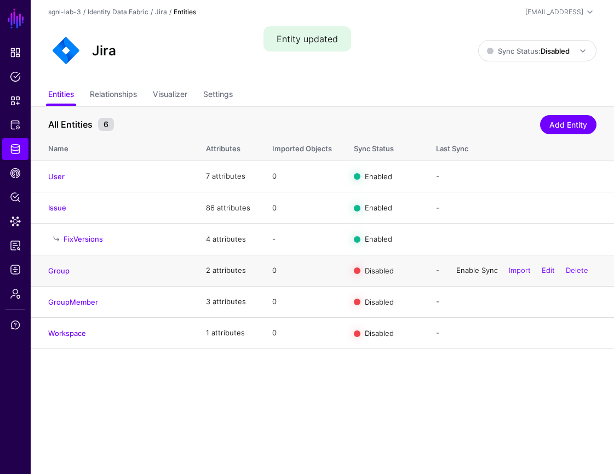
click at [471, 273] on link "Enable Sync" at bounding box center [477, 270] width 42 height 9
click at [470, 303] on link "Enable Sync" at bounding box center [477, 301] width 42 height 9
click at [470, 333] on link "Enable Sync" at bounding box center [477, 332] width 42 height 9
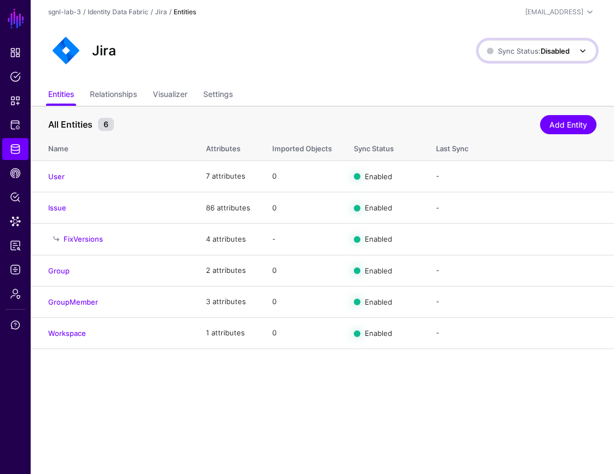
click at [577, 43] on link "Sync Status: Disabled" at bounding box center [537, 50] width 118 height 21
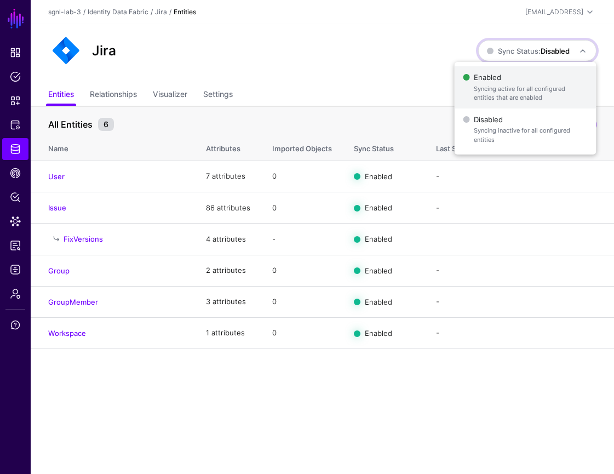
click at [558, 74] on span "Enabled Syncing active for all configured entities that are enabled" at bounding box center [525, 88] width 124 height 36
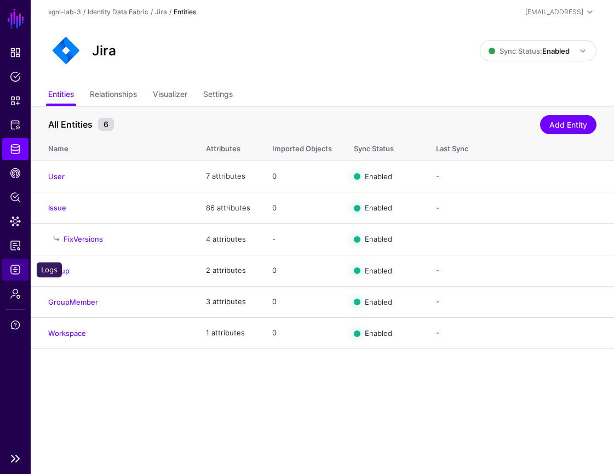
click at [19, 266] on span "Logs" at bounding box center [15, 269] width 11 height 11
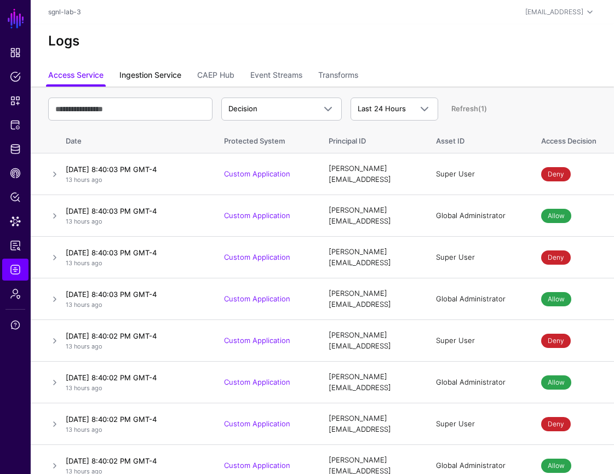
click at [169, 73] on link "Ingestion Service" at bounding box center [150, 76] width 62 height 21
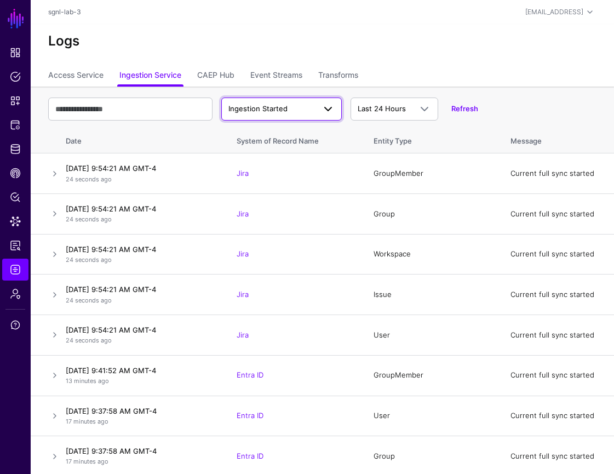
click at [325, 109] on span at bounding box center [327, 108] width 13 height 13
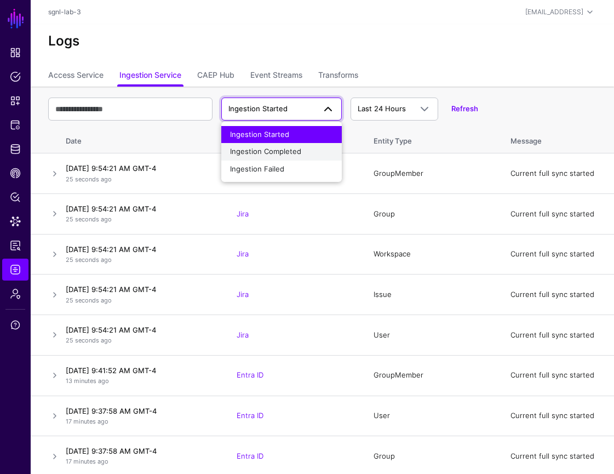
click at [318, 149] on div "Ingestion Completed" at bounding box center [281, 151] width 103 height 11
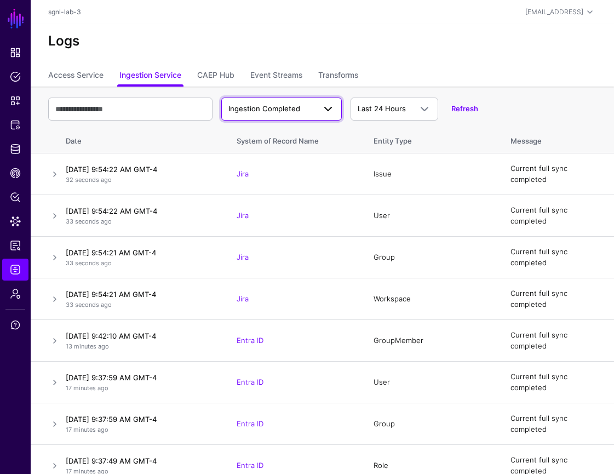
click at [304, 106] on span "Ingestion Completed" at bounding box center [271, 108] width 87 height 11
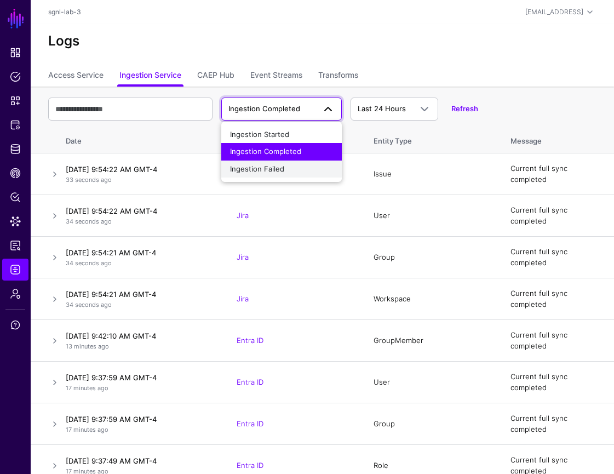
click at [300, 168] on div "Ingestion Failed" at bounding box center [281, 169] width 103 height 11
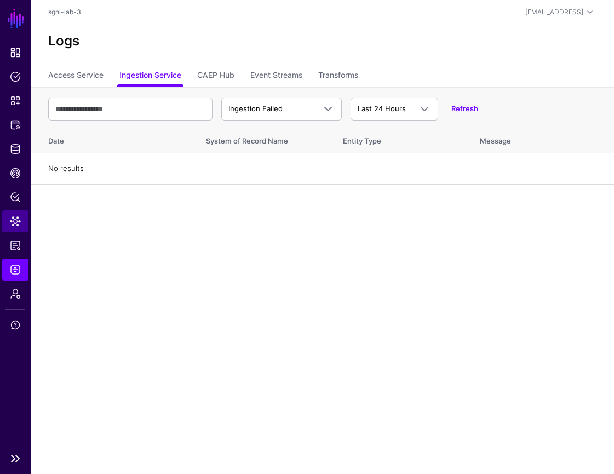
click at [15, 221] on span "Data Lens" at bounding box center [15, 221] width 11 height 11
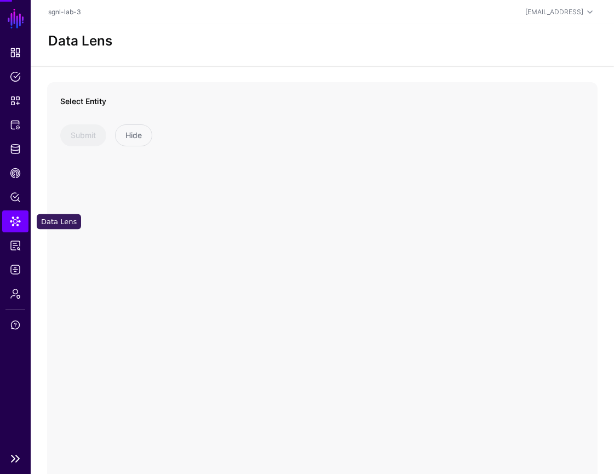
click at [15, 221] on span "Data Lens" at bounding box center [15, 221] width 11 height 11
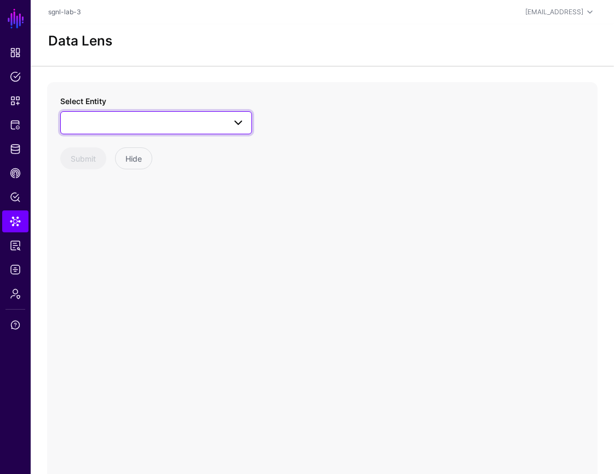
click at [214, 124] on span at bounding box center [155, 122] width 177 height 13
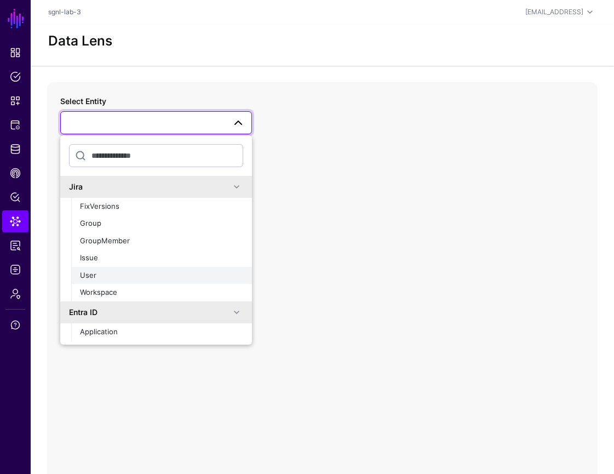
click at [191, 275] on div "User" at bounding box center [161, 275] width 163 height 11
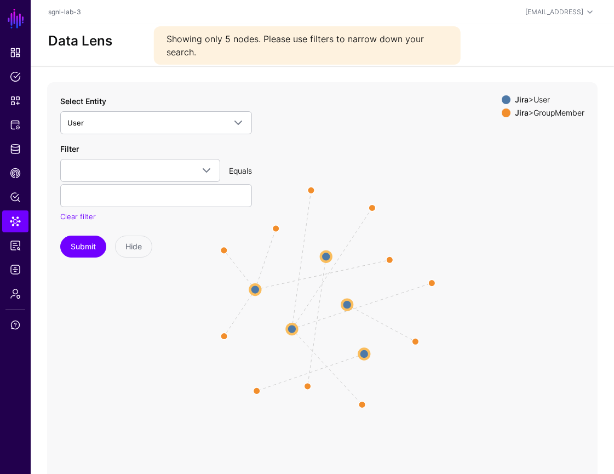
click at [510, 274] on icon "UserMember UserMember UserMember UserMember UserMember UserMember UserMember Us…" at bounding box center [322, 301] width 550 height 438
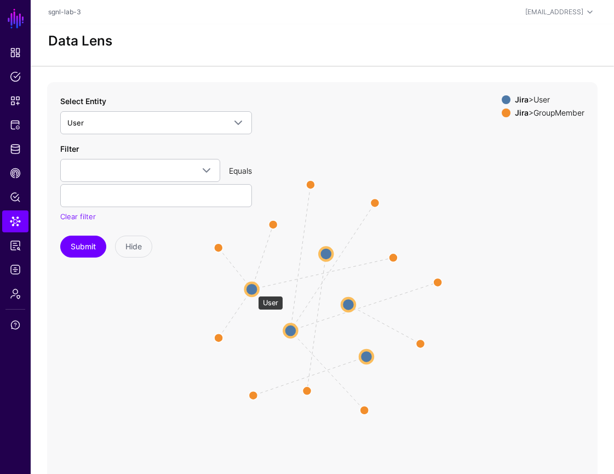
click at [252, 290] on circle at bounding box center [251, 289] width 13 height 13
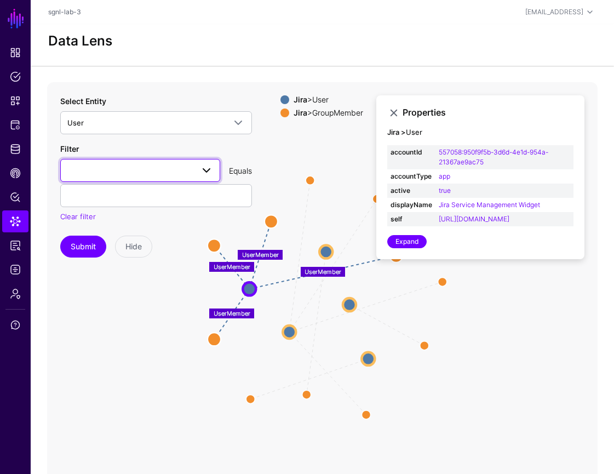
click at [177, 172] on span at bounding box center [140, 170] width 146 height 13
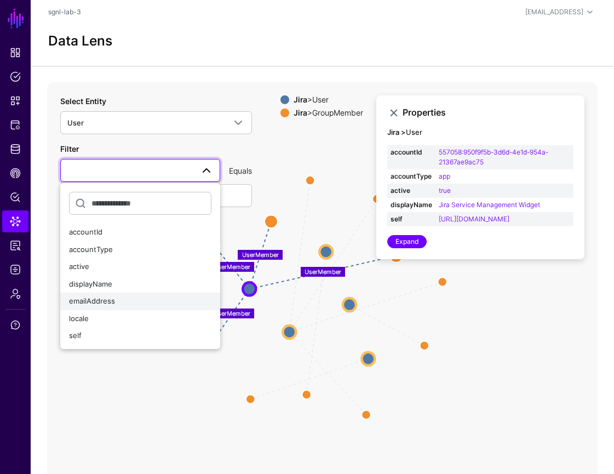
click at [182, 298] on div "emailAddress" at bounding box center [140, 301] width 142 height 11
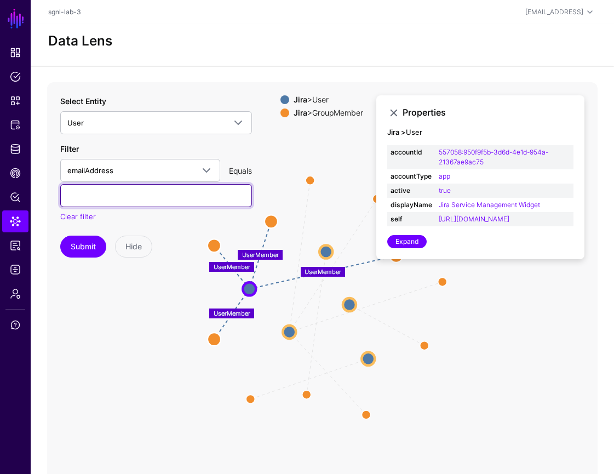
click at [171, 199] on input "text" at bounding box center [156, 195] width 192 height 23
type input "**********"
click at [60, 235] on button "Submit" at bounding box center [83, 246] width 46 height 22
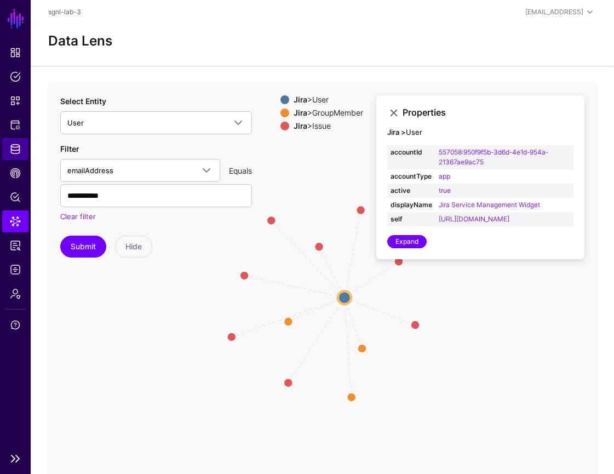
click at [19, 150] on span "Identity Data Fabric" at bounding box center [15, 148] width 11 height 11
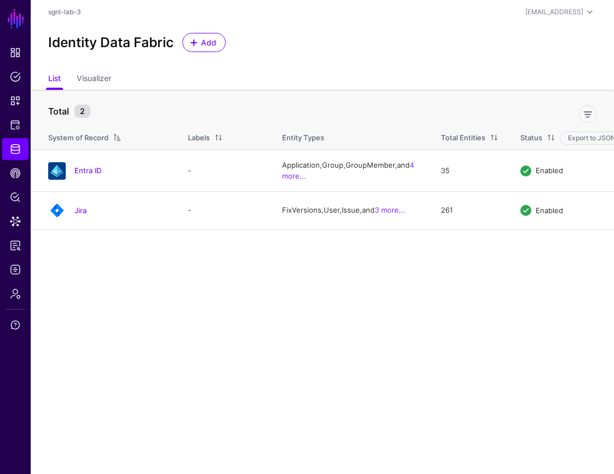
click at [410, 311] on main "SGNL Dashboard Policies Snippets Protected Systems Identity Data Fabric CAEP Hu…" at bounding box center [307, 237] width 614 height 474
click at [200, 49] on link "Add" at bounding box center [203, 42] width 43 height 19
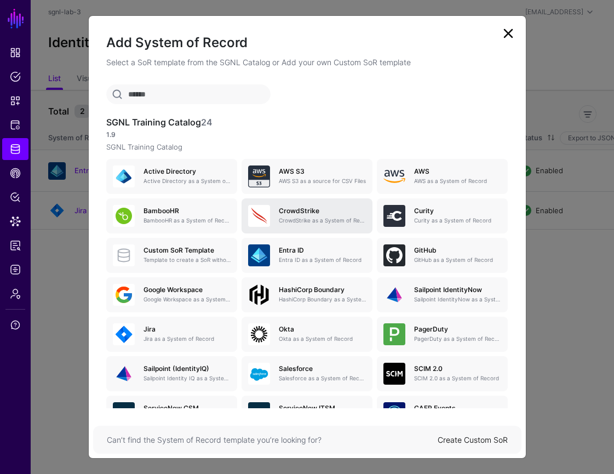
scroll to position [75, 0]
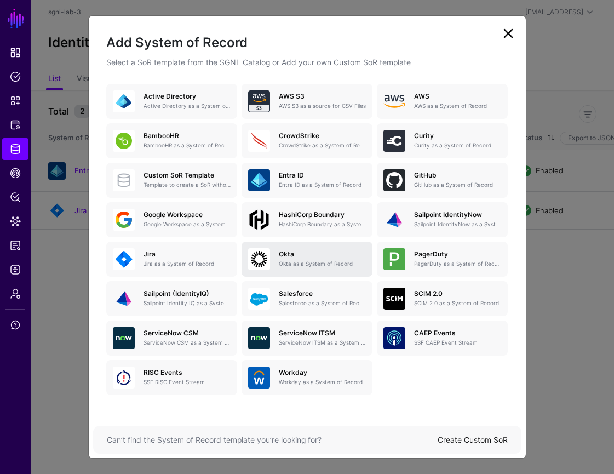
click at [338, 260] on p "Okta as a System of Record" at bounding box center [322, 264] width 87 height 8
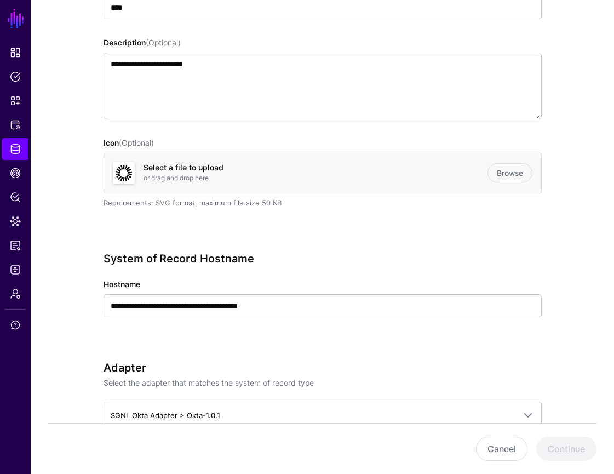
scroll to position [176, 0]
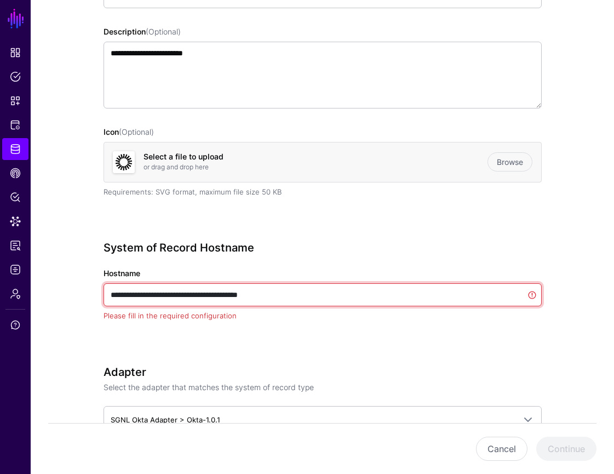
click at [275, 304] on input "**********" at bounding box center [322, 294] width 438 height 23
paste input "text"
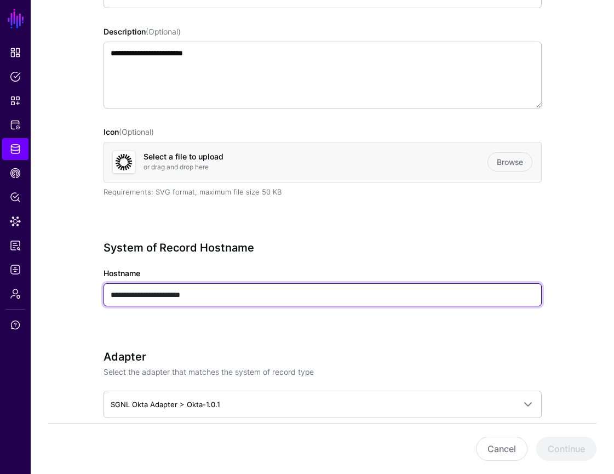
type input "**********"
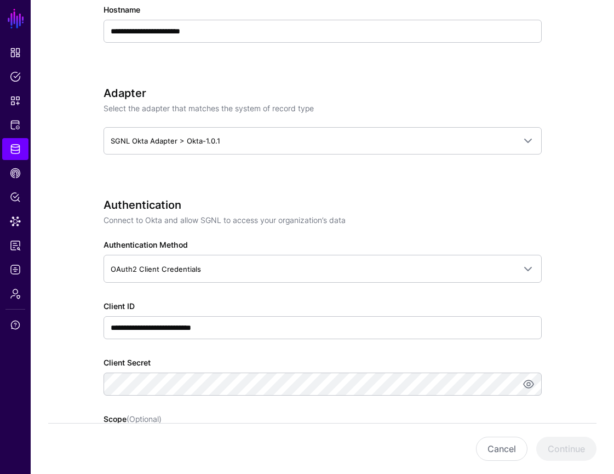
scroll to position [444, 0]
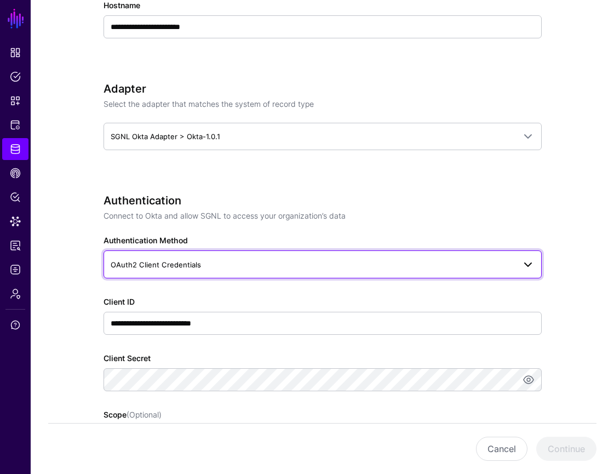
click at [465, 258] on span "OAuth2 Client Credentials" at bounding box center [313, 264] width 404 height 12
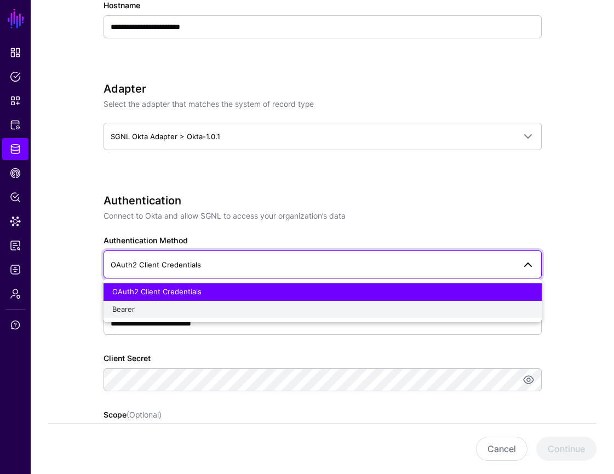
click at [432, 303] on button "Bearer" at bounding box center [322, 310] width 438 height 18
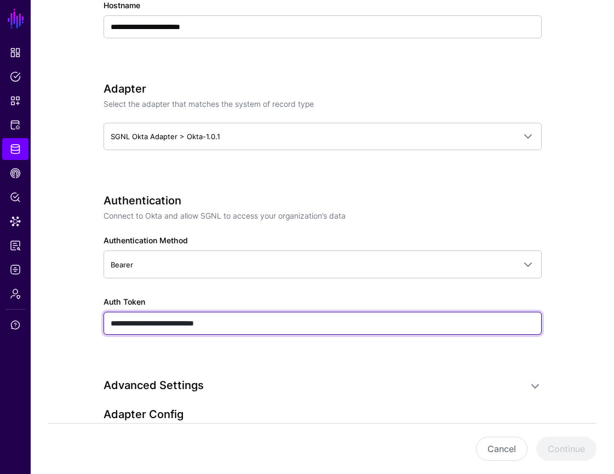
click at [376, 328] on input "**********" at bounding box center [322, 323] width 438 height 23
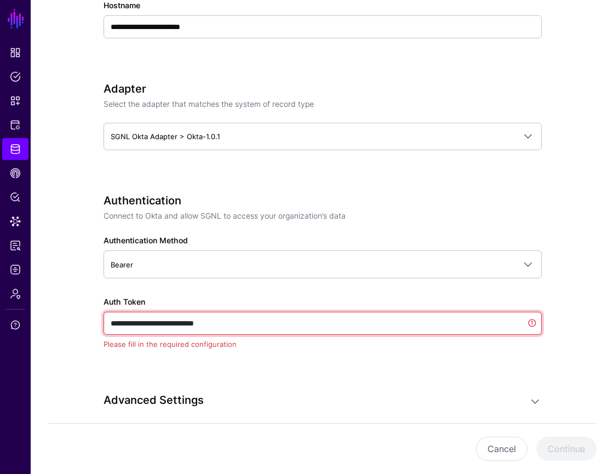
paste input "**********"
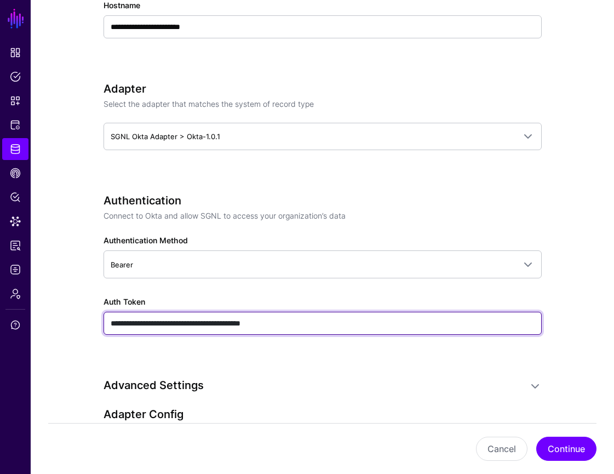
paste input "text"
type input "**********"
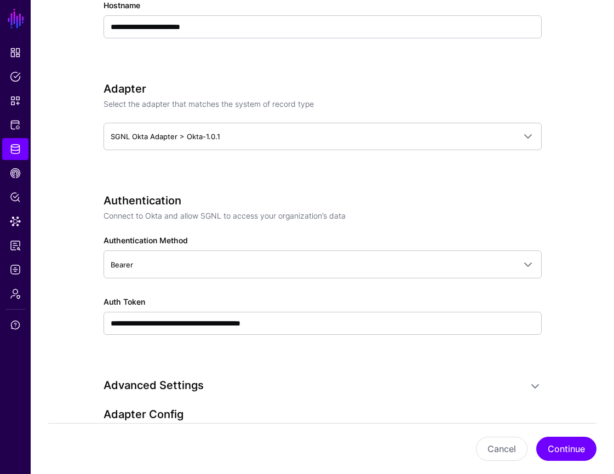
click at [421, 299] on div "**********" at bounding box center [322, 315] width 438 height 39
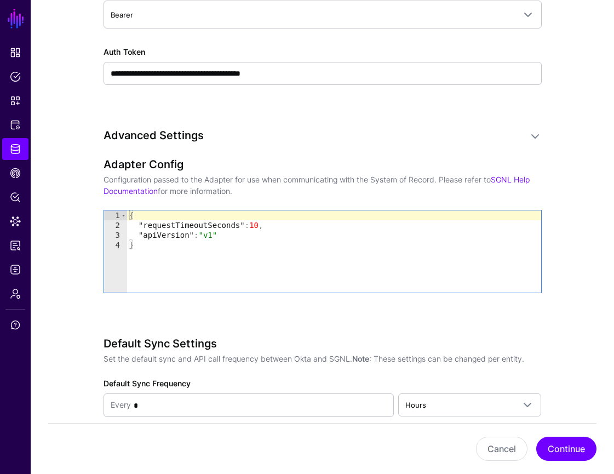
scroll to position [701, 0]
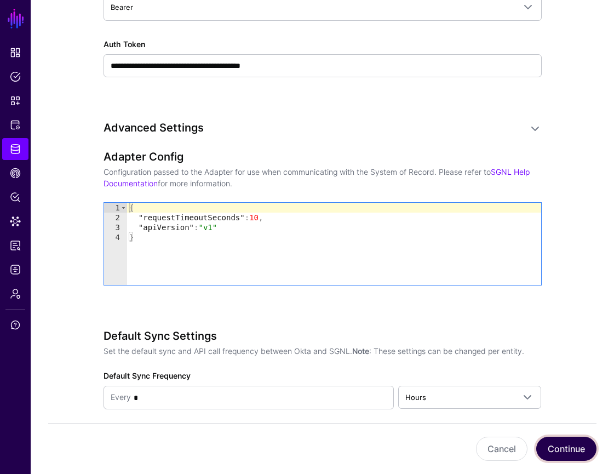
click at [560, 450] on button "Continue" at bounding box center [566, 448] width 60 height 24
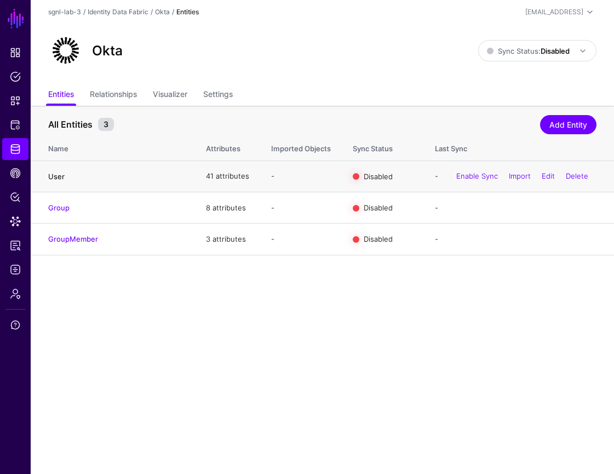
click at [56, 178] on link "User" at bounding box center [56, 176] width 16 height 9
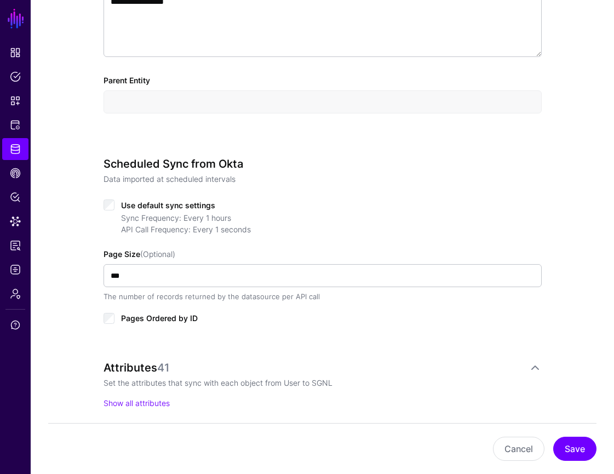
scroll to position [400, 0]
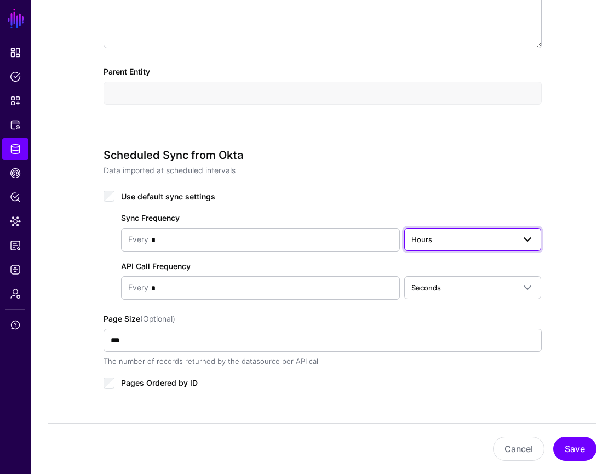
click at [427, 229] on link "Hours" at bounding box center [472, 239] width 137 height 23
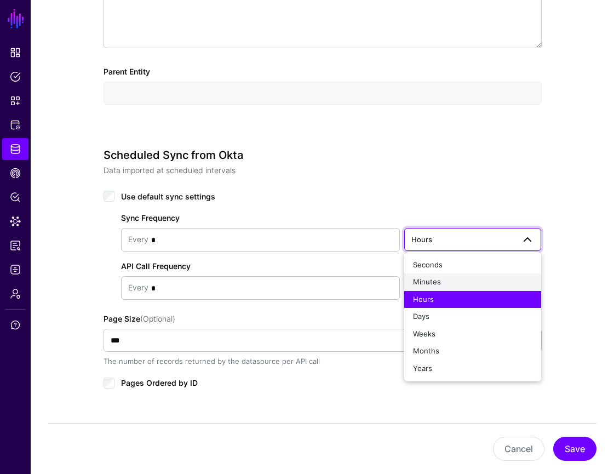
click at [459, 284] on div "Minutes" at bounding box center [473, 282] width 120 height 11
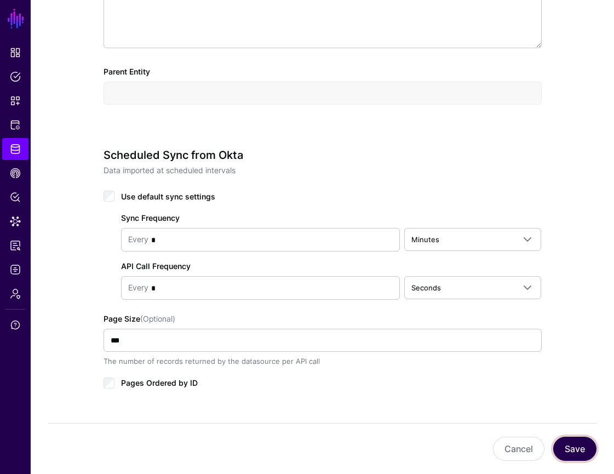
click at [586, 453] on button "Save" at bounding box center [574, 448] width 43 height 24
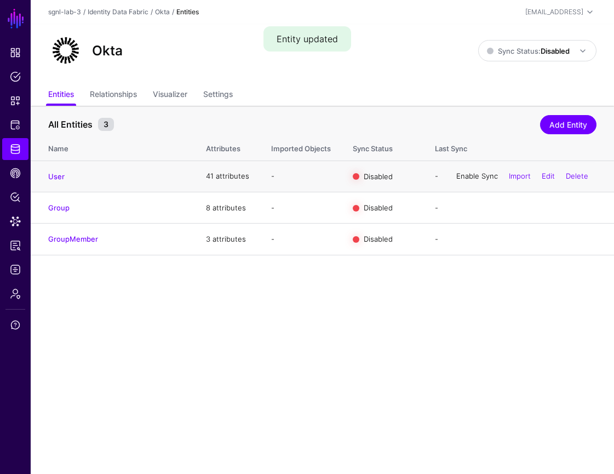
click at [478, 175] on link "Enable Sync" at bounding box center [477, 175] width 42 height 9
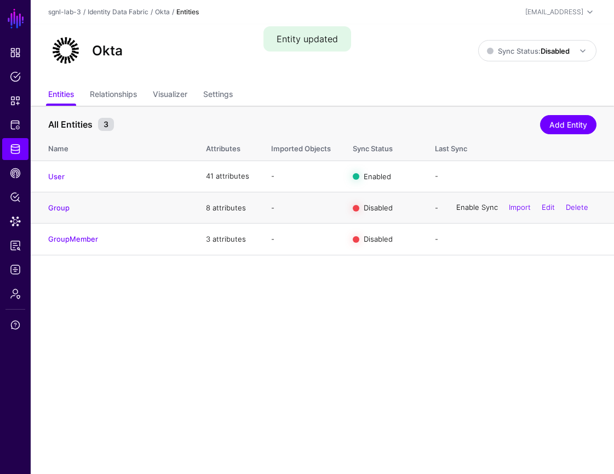
click at [475, 211] on link "Enable Sync" at bounding box center [477, 207] width 42 height 9
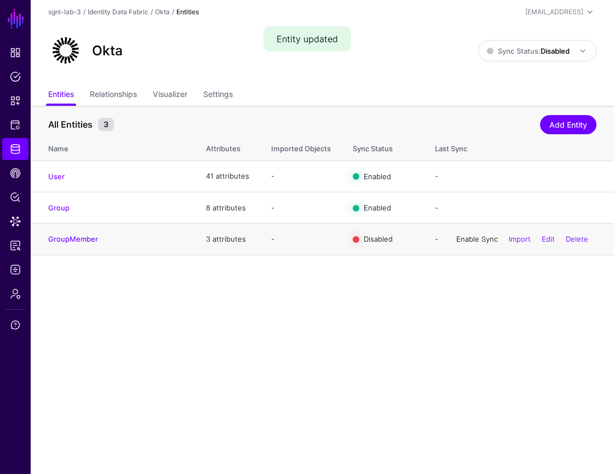
click at [470, 241] on link "Enable Sync" at bounding box center [477, 238] width 42 height 9
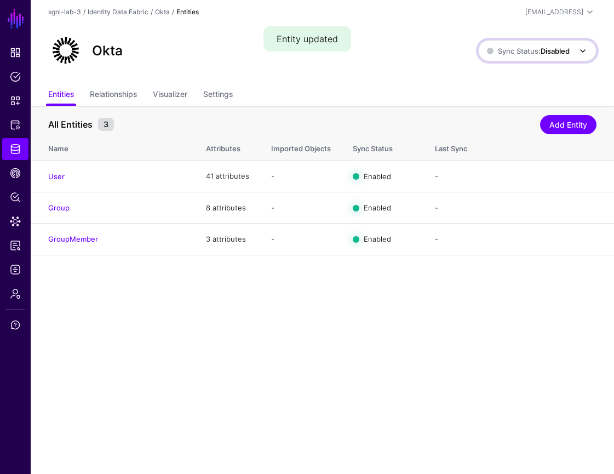
click at [581, 56] on span at bounding box center [582, 50] width 13 height 13
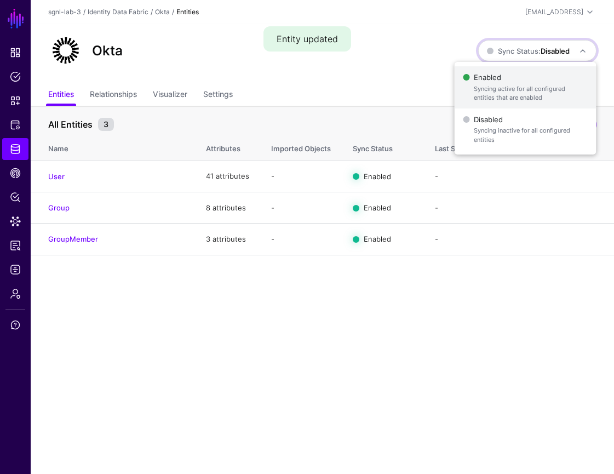
click at [543, 74] on span "Enabled Syncing active for all configured entities that are enabled" at bounding box center [525, 88] width 124 height 36
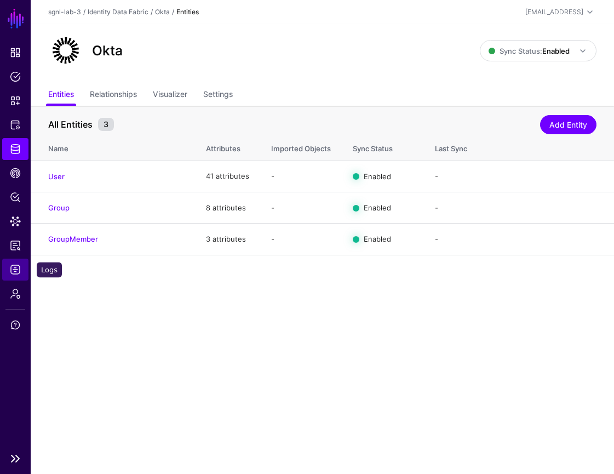
click at [18, 263] on link "Logs" at bounding box center [15, 269] width 26 height 22
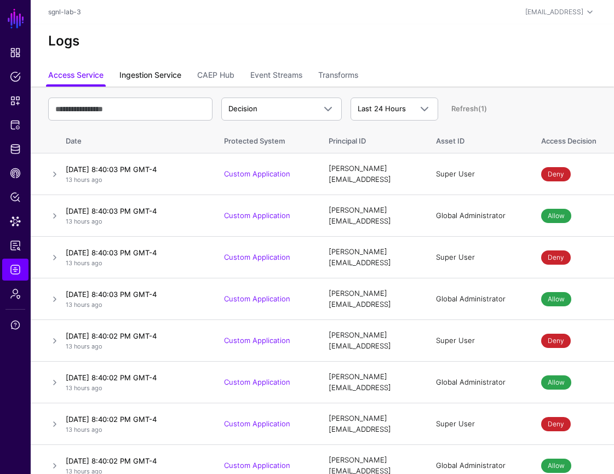
click at [163, 73] on link "Ingestion Service" at bounding box center [150, 76] width 62 height 21
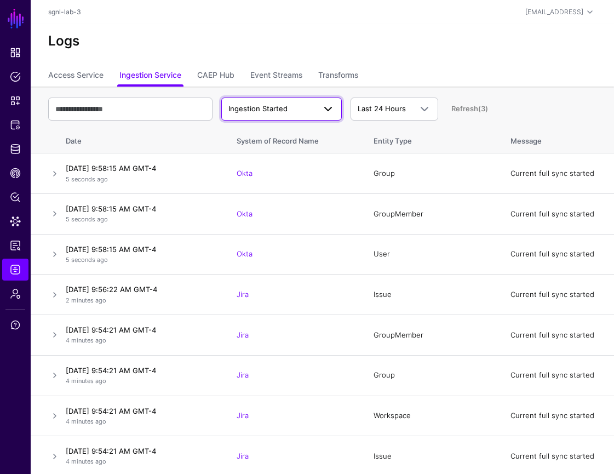
click at [329, 114] on span at bounding box center [327, 108] width 13 height 13
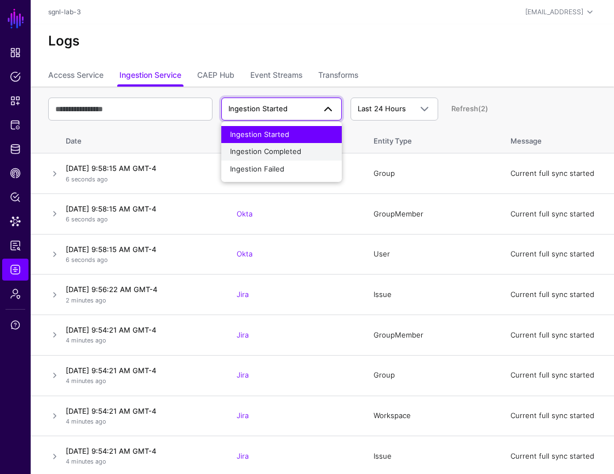
click at [308, 152] on div "Ingestion Completed" at bounding box center [281, 151] width 103 height 11
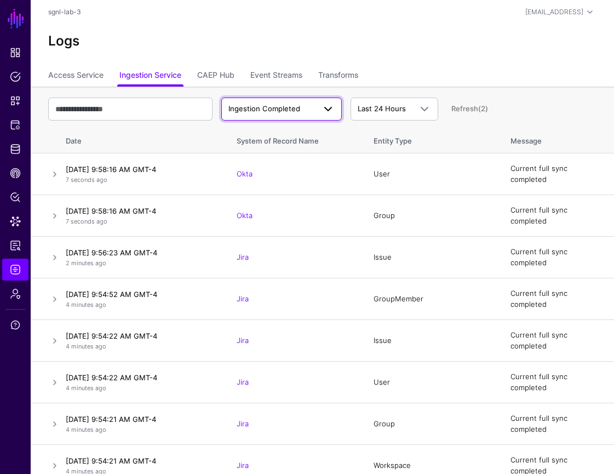
click at [308, 110] on span "Ingestion Completed" at bounding box center [271, 108] width 87 height 11
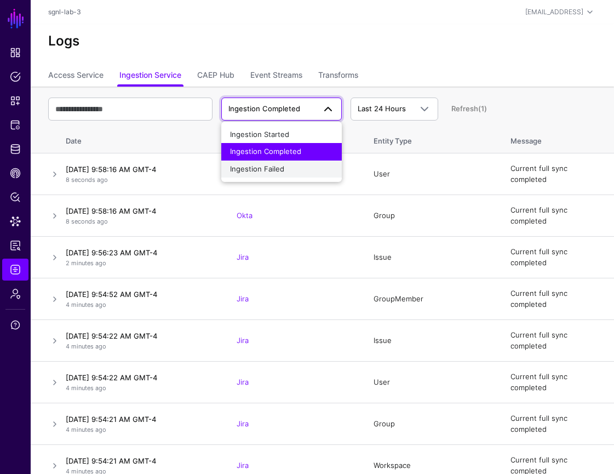
click at [314, 170] on div "Ingestion Failed" at bounding box center [281, 169] width 103 height 11
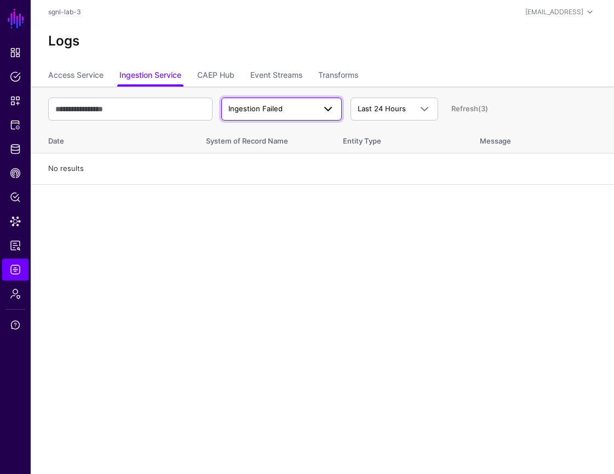
click at [313, 113] on span "Ingestion Failed" at bounding box center [271, 108] width 87 height 11
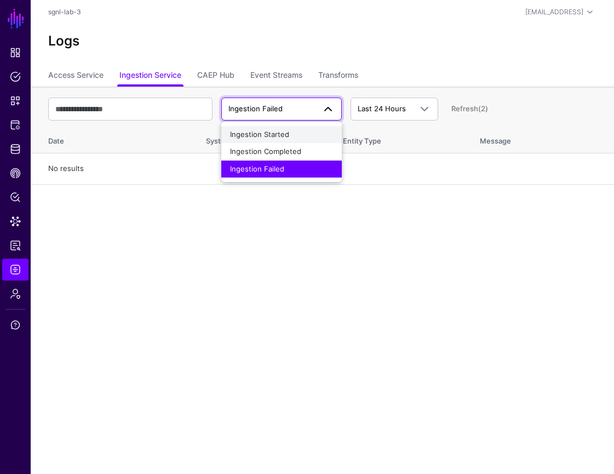
click at [294, 135] on div "Ingestion Started" at bounding box center [281, 134] width 103 height 11
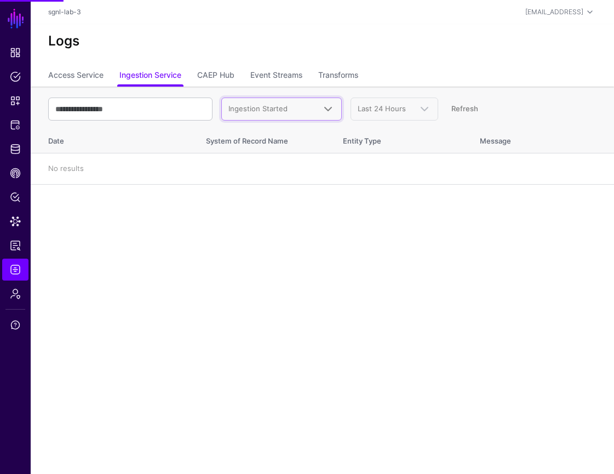
click at [303, 116] on link "Ingestion Started" at bounding box center [281, 108] width 120 height 23
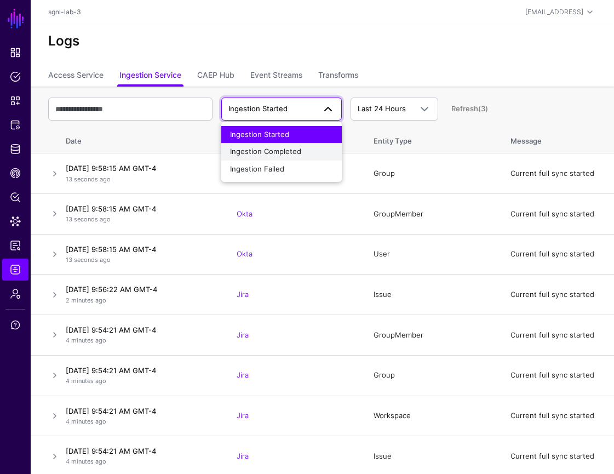
click at [303, 151] on div "Ingestion Completed" at bounding box center [281, 151] width 103 height 11
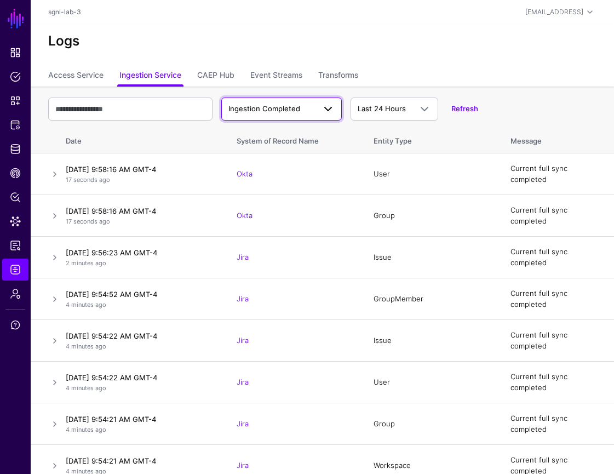
click at [336, 109] on link "Ingestion Completed" at bounding box center [281, 108] width 120 height 23
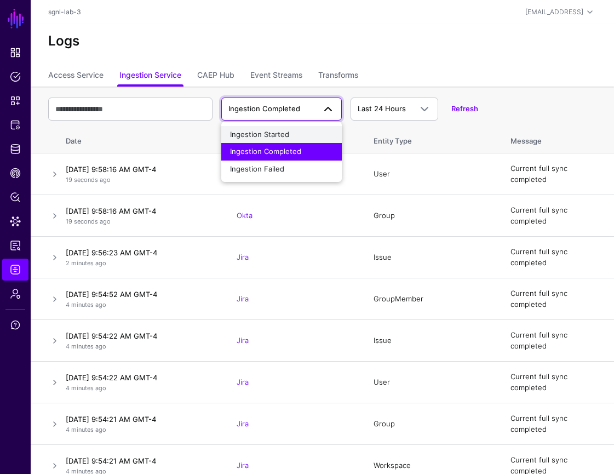
click at [307, 134] on div "Ingestion Started" at bounding box center [281, 134] width 103 height 11
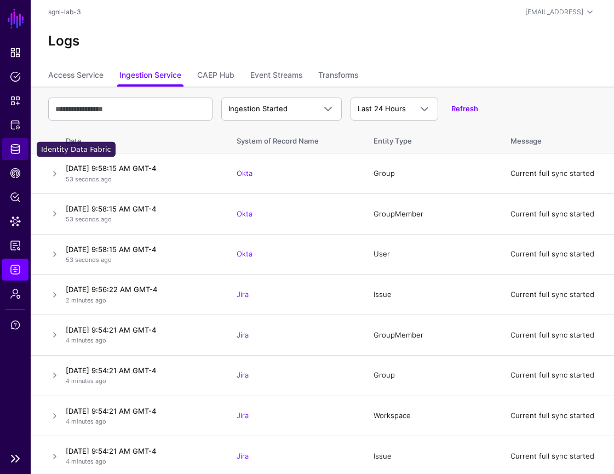
click at [15, 148] on span "Identity Data Fabric" at bounding box center [15, 148] width 11 height 11
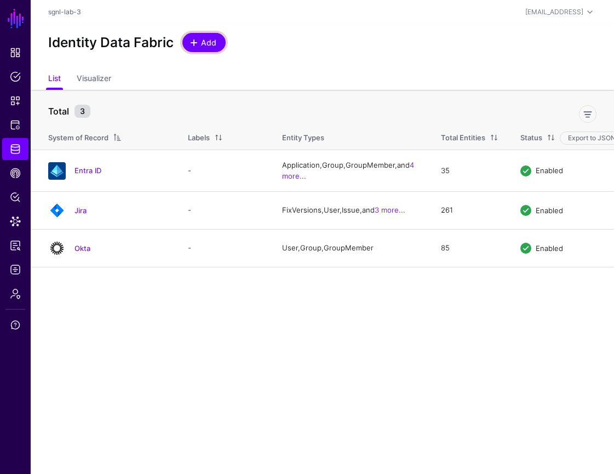
click at [213, 44] on span "Add" at bounding box center [209, 42] width 18 height 11
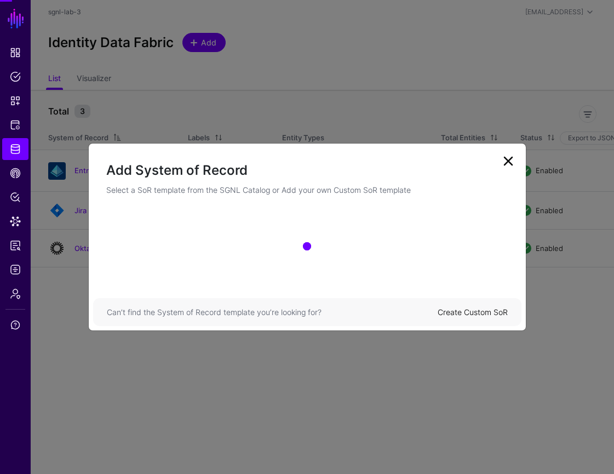
click at [213, 44] on ngb-modal-window "Add System of Record Select a SoR template from the SGNL Catalog or Add your ow…" at bounding box center [307, 237] width 614 height 474
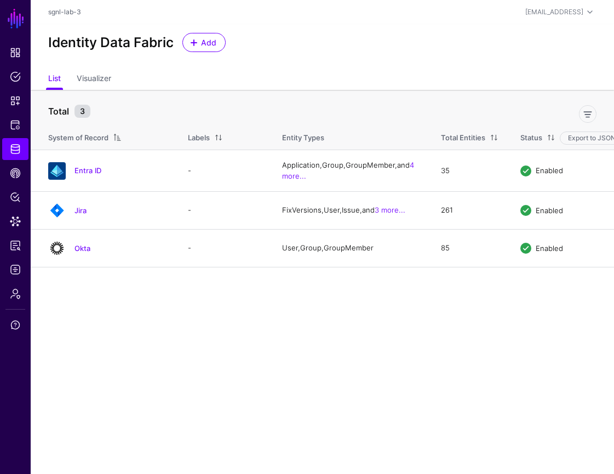
click at [293, 84] on ul "List Visualizer" at bounding box center [322, 79] width 548 height 21
click at [209, 39] on span "Add" at bounding box center [209, 42] width 18 height 11
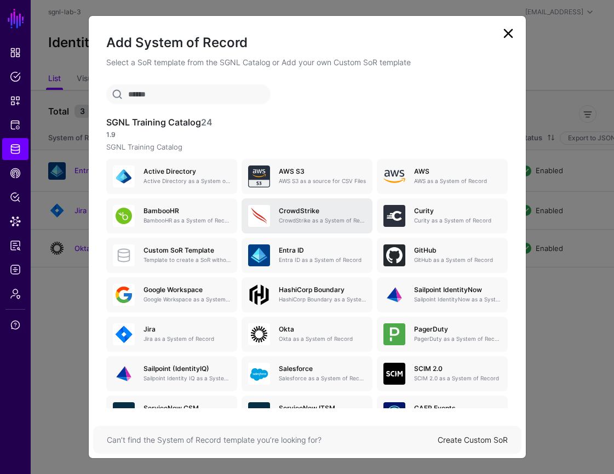
click at [341, 212] on h5 "CrowdStrike" at bounding box center [322, 211] width 87 height 8
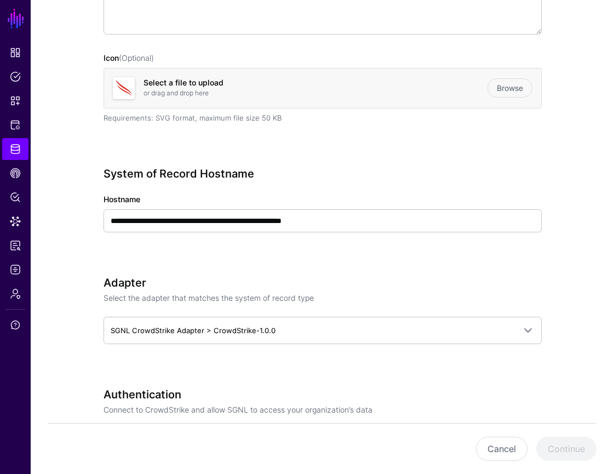
scroll to position [342, 0]
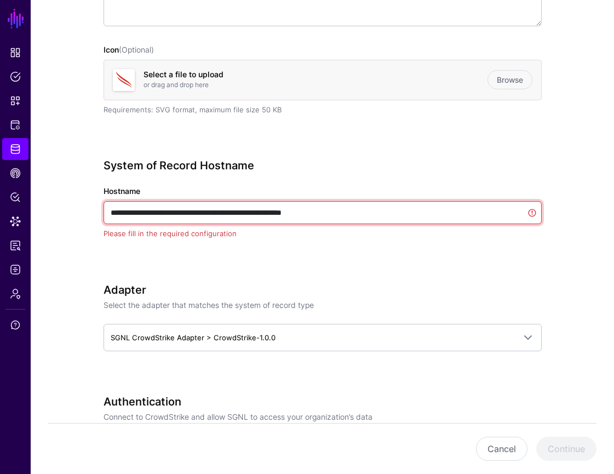
drag, startPoint x: 355, startPoint y: 213, endPoint x: 462, endPoint y: 241, distance: 111.0
click at [462, 241] on div "**********" at bounding box center [322, 214] width 438 height 111
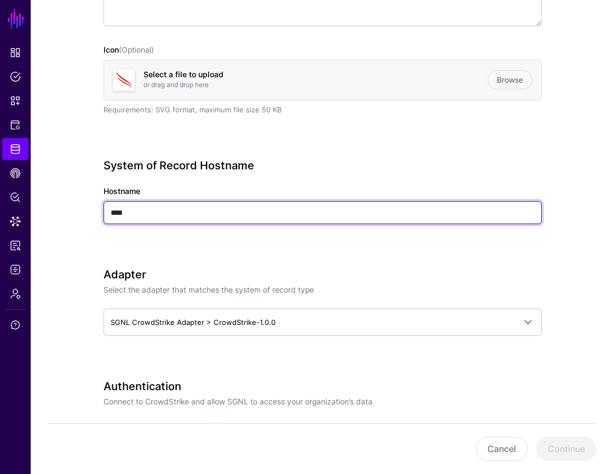
type input "****"
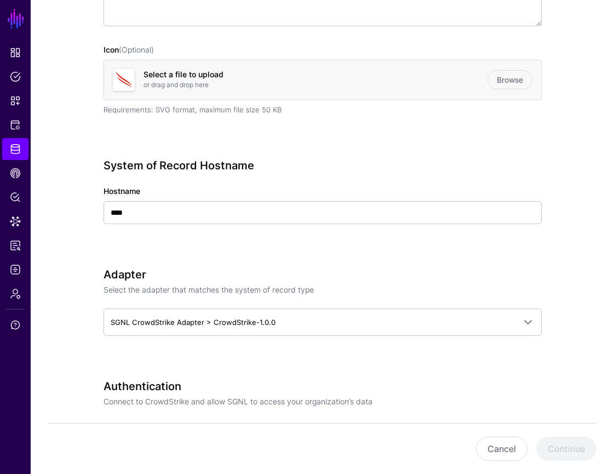
click at [467, 245] on div "System of Record Hostname Hostname ****" at bounding box center [322, 207] width 438 height 96
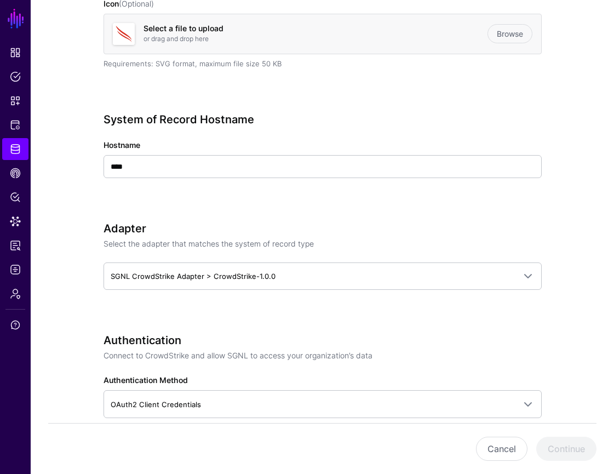
scroll to position [416, 0]
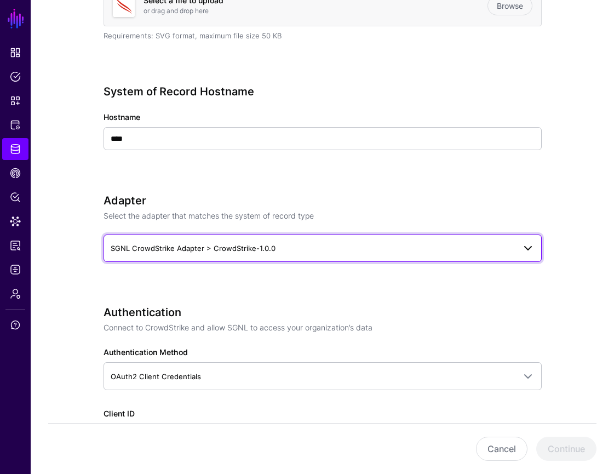
click at [511, 245] on span "SGNL CrowdStrike Adapter > CrowdStrike-1.0.0" at bounding box center [313, 248] width 404 height 12
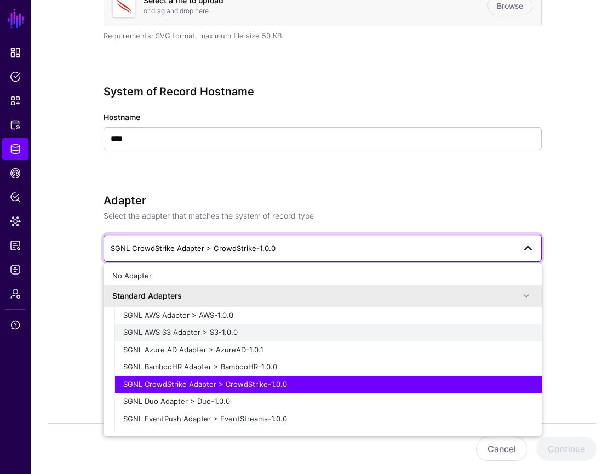
click at [228, 333] on span "SGNL AWS S3 Adapter > S3-1.0.0" at bounding box center [180, 331] width 114 height 9
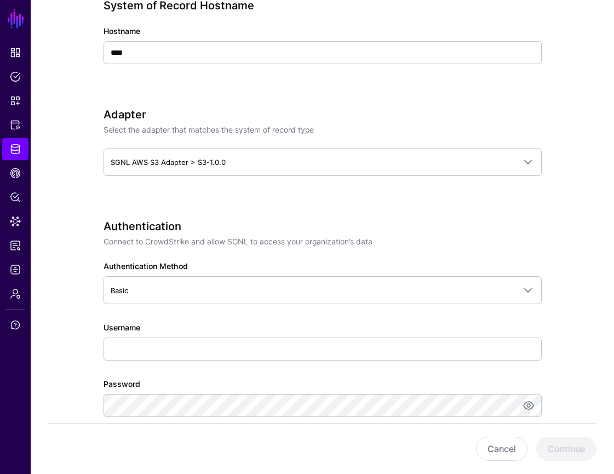
scroll to position [540, 0]
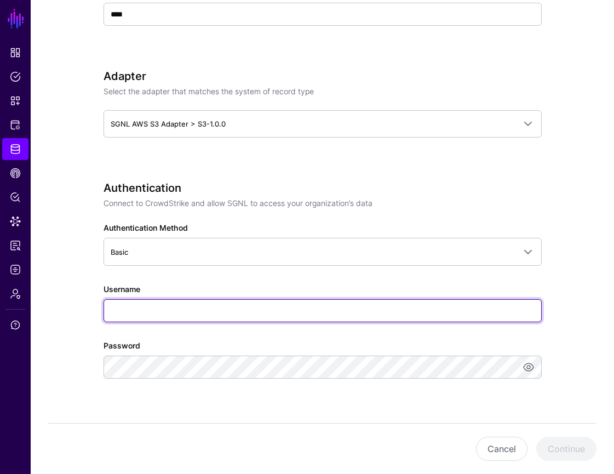
click at [243, 317] on input "Username" at bounding box center [322, 310] width 438 height 23
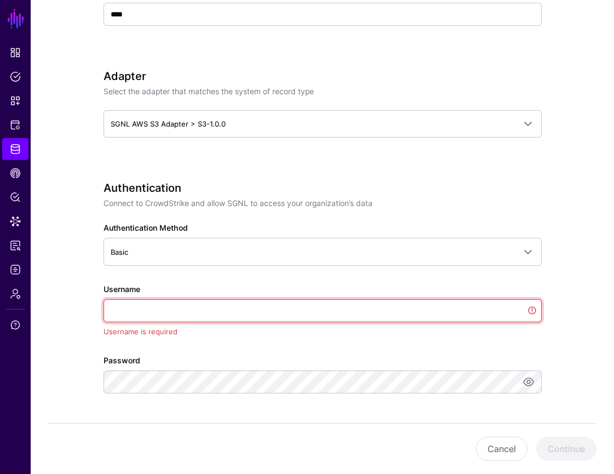
paste input "**********"
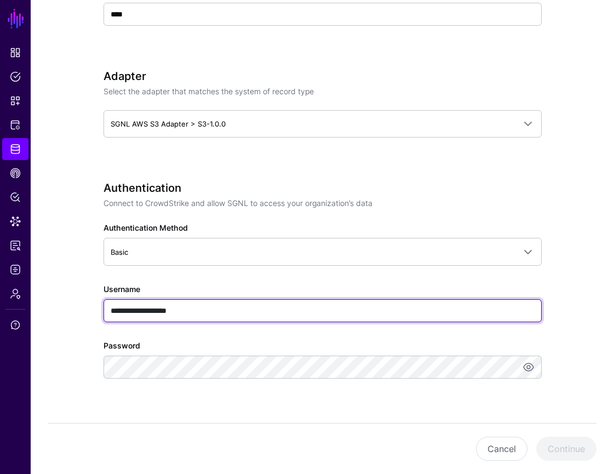
type input "**********"
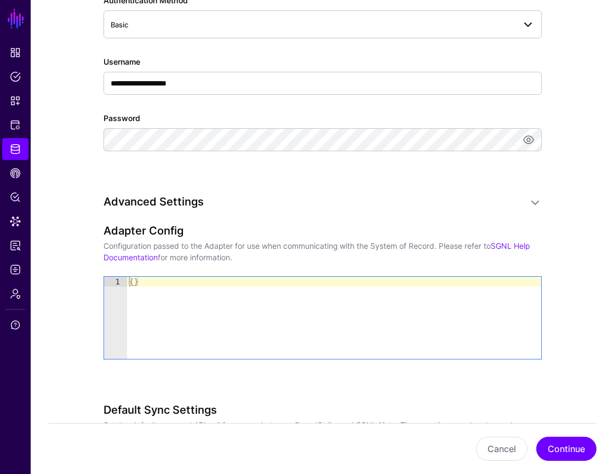
scroll to position [782, 0]
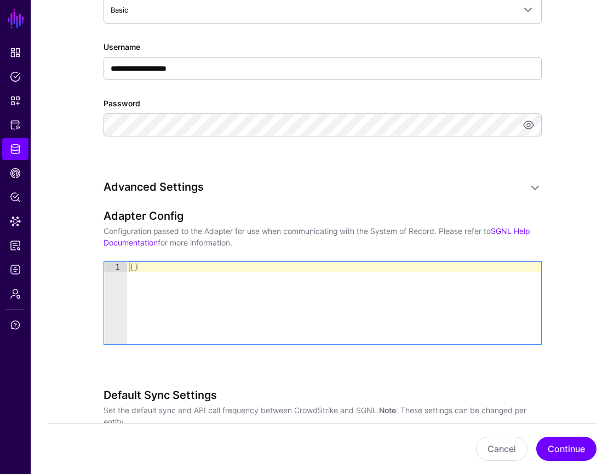
type textarea "**"
click at [276, 273] on div "{ }" at bounding box center [334, 313] width 414 height 102
paste textarea "Cursor at row 1"
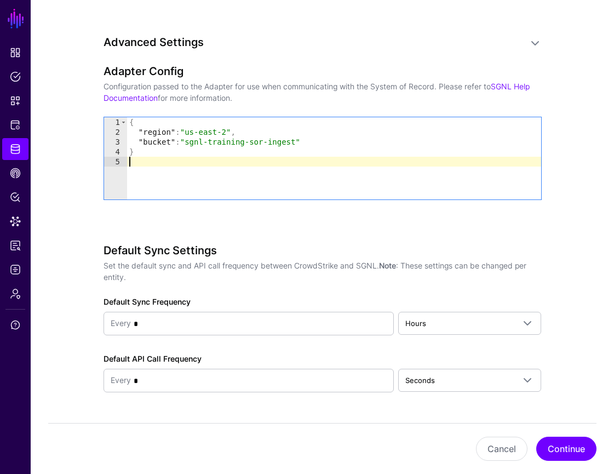
scroll to position [957, 0]
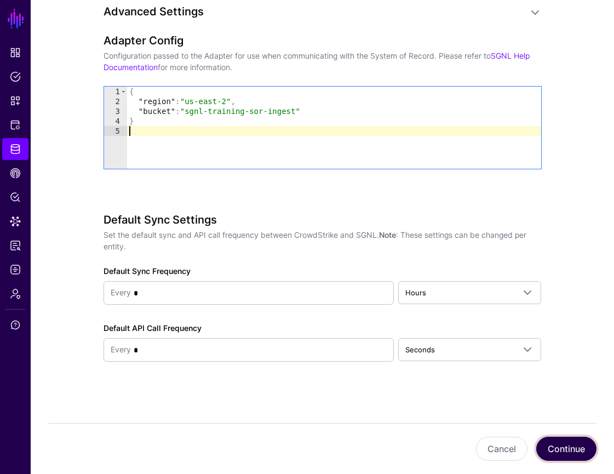
click at [557, 446] on button "Continue" at bounding box center [566, 448] width 60 height 24
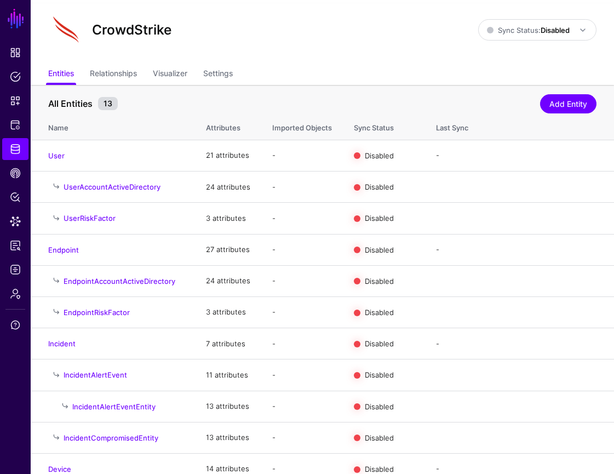
scroll to position [23, 0]
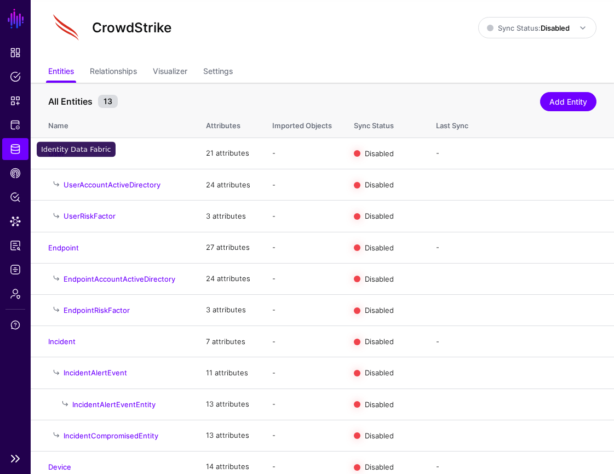
click at [17, 149] on span "Identity Data Fabric" at bounding box center [15, 148] width 11 height 11
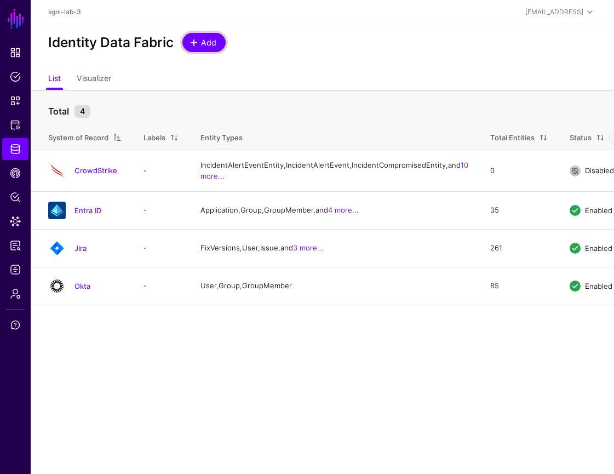
click at [222, 41] on link "Add" at bounding box center [203, 42] width 43 height 19
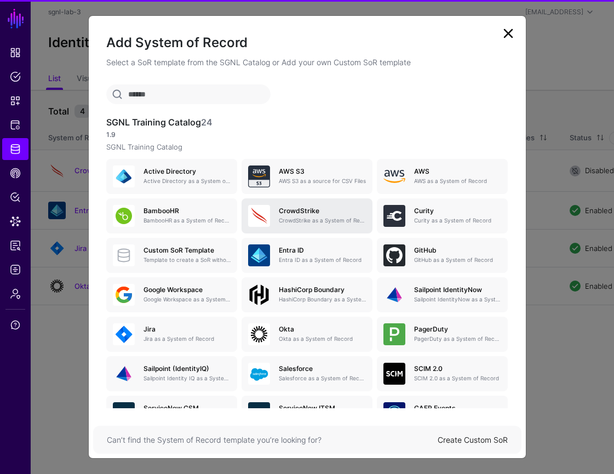
click at [317, 213] on h5 "CrowdStrike" at bounding box center [322, 211] width 87 height 8
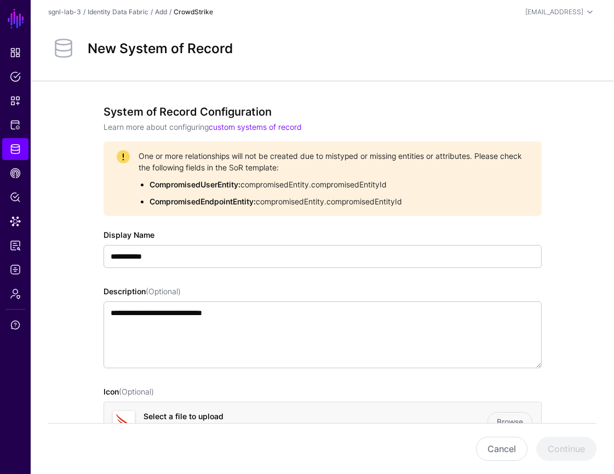
drag, startPoint x: 141, startPoint y: 155, endPoint x: 288, endPoint y: 168, distance: 147.9
click at [288, 168] on span "One or more relationships will not be created due to mistyped or missing entiti…" at bounding box center [334, 178] width 390 height 57
copy span "One or more relationships will not be created due to mistyped or missing entiti…"
click at [17, 297] on span "Admin" at bounding box center [15, 293] width 11 height 11
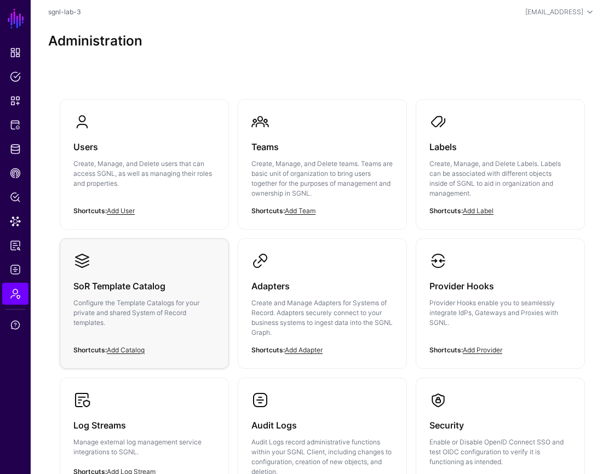
click at [158, 307] on p "Configure the Template Catalogs for your private and shared System of Record te…" at bounding box center [144, 313] width 142 height 30
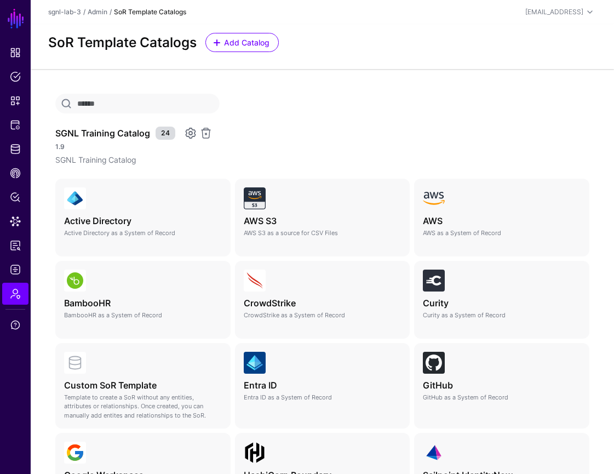
click at [187, 136] on link at bounding box center [190, 132] width 13 height 13
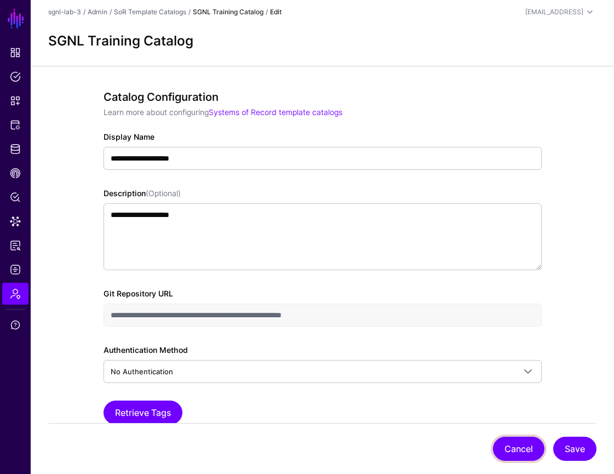
click at [502, 451] on button "Cancel" at bounding box center [518, 448] width 51 height 24
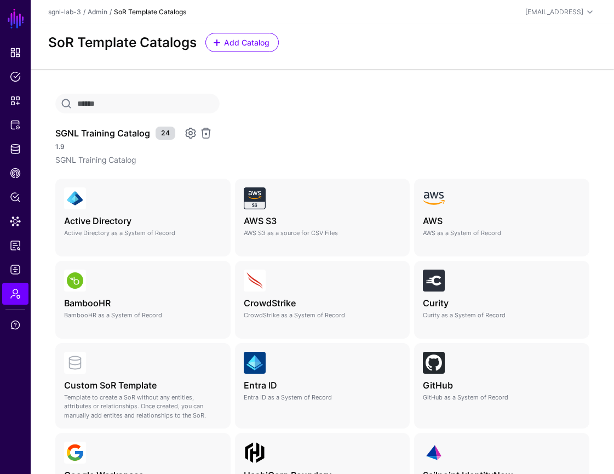
click at [189, 135] on link at bounding box center [190, 132] width 13 height 13
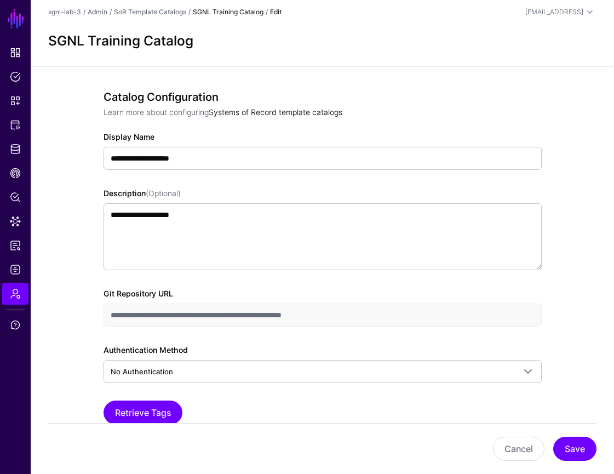
scroll to position [65, 0]
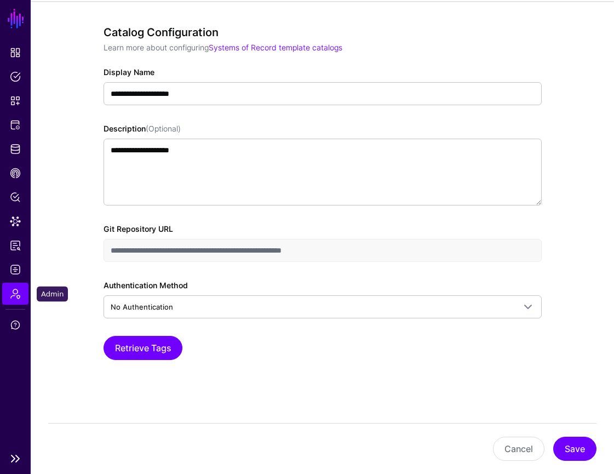
click at [28, 300] on link "Admin" at bounding box center [15, 294] width 26 height 22
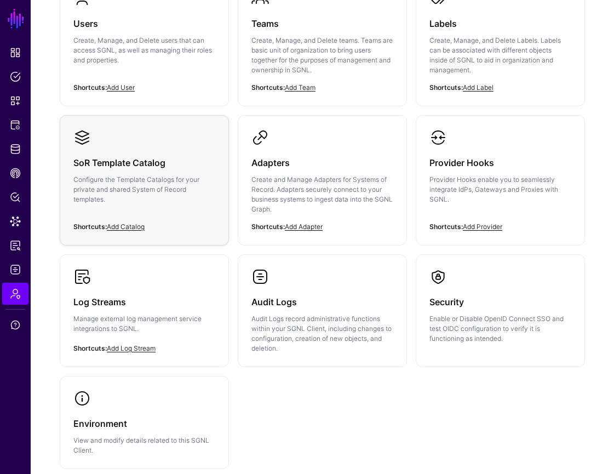
scroll to position [109, 0]
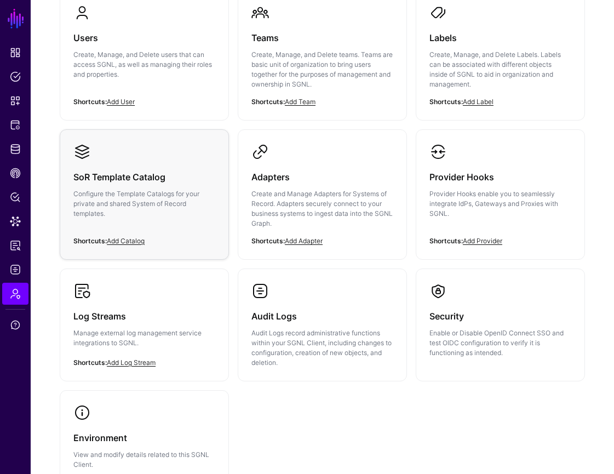
click at [167, 228] on div "SoR Template Catalog Configure the Template Catalogs for your private and share…" at bounding box center [144, 198] width 142 height 76
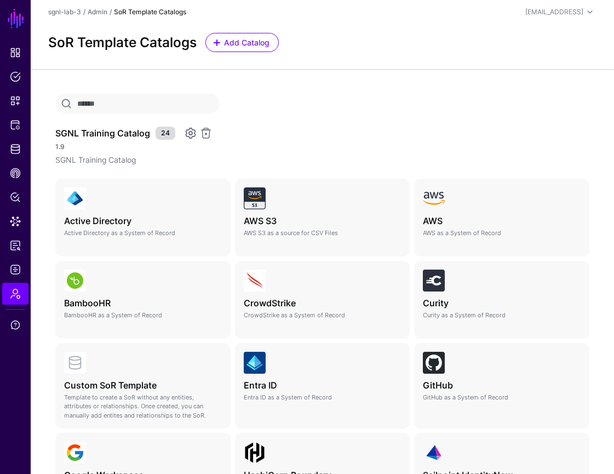
click at [191, 135] on link at bounding box center [190, 132] width 13 height 13
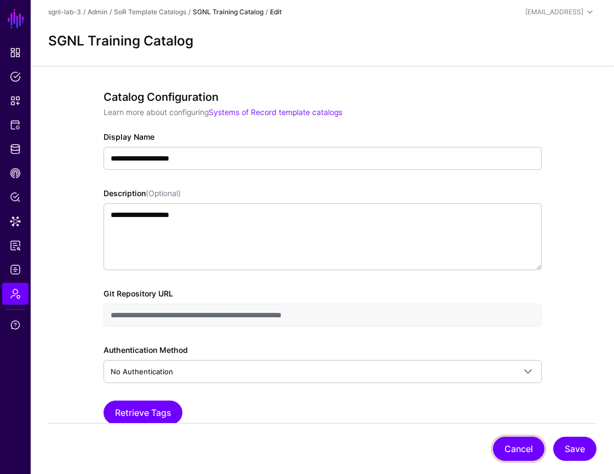
click at [525, 451] on button "Cancel" at bounding box center [518, 448] width 51 height 24
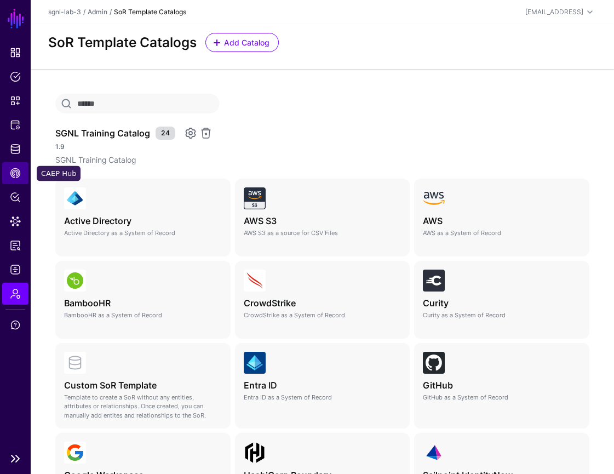
click at [25, 178] on link "CAEP Hub" at bounding box center [15, 173] width 26 height 22
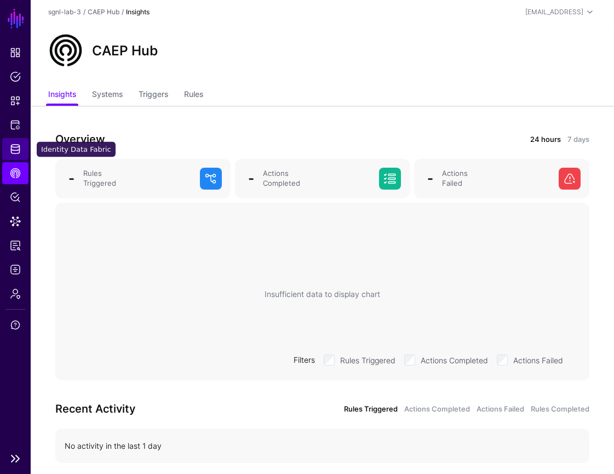
click at [15, 149] on span "Identity Data Fabric" at bounding box center [15, 148] width 11 height 11
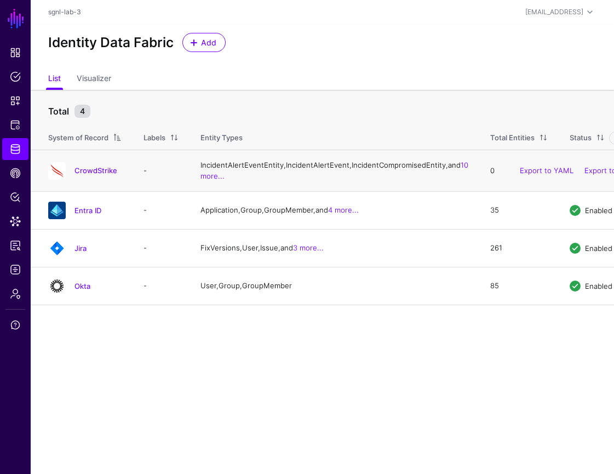
click at [82, 175] on h4 "CrowdStrike" at bounding box center [97, 170] width 47 height 10
click at [91, 175] on link "CrowdStrike" at bounding box center [95, 170] width 43 height 9
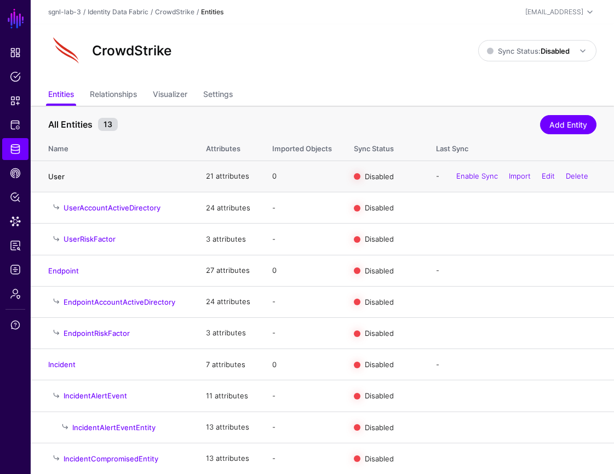
click at [57, 175] on link "User" at bounding box center [56, 176] width 16 height 9
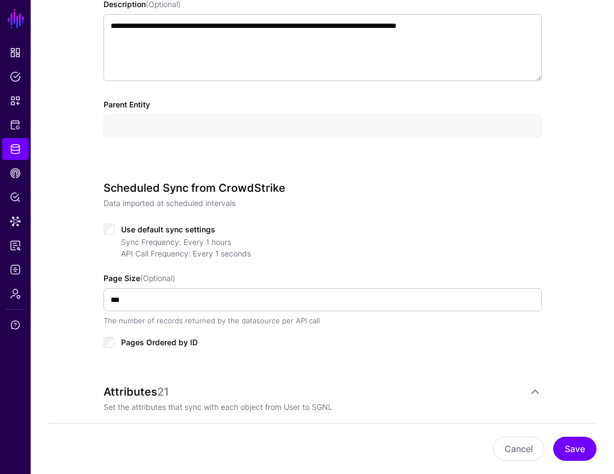
scroll to position [384, 0]
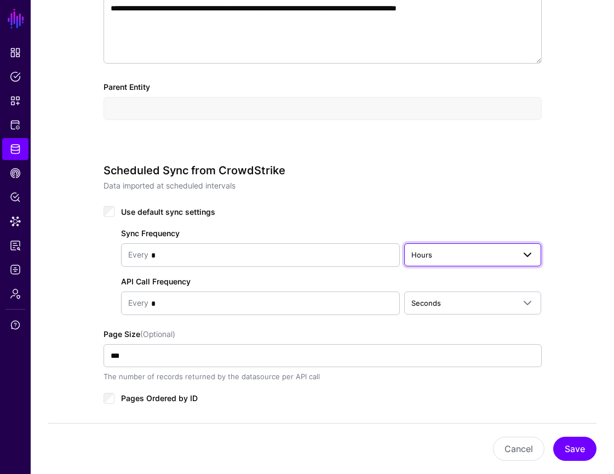
click at [451, 246] on link "Hours" at bounding box center [472, 254] width 137 height 23
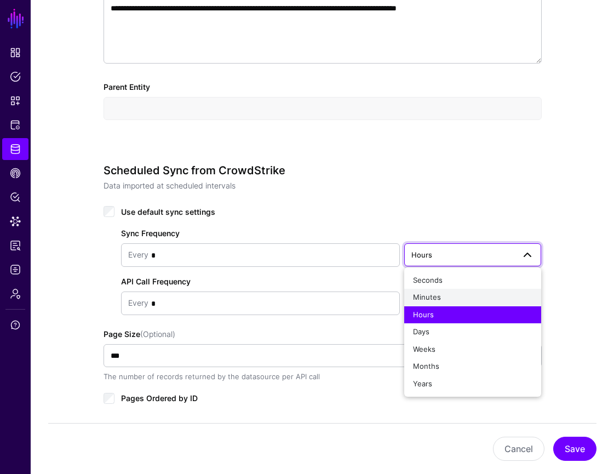
click at [460, 296] on div "Minutes" at bounding box center [473, 297] width 120 height 11
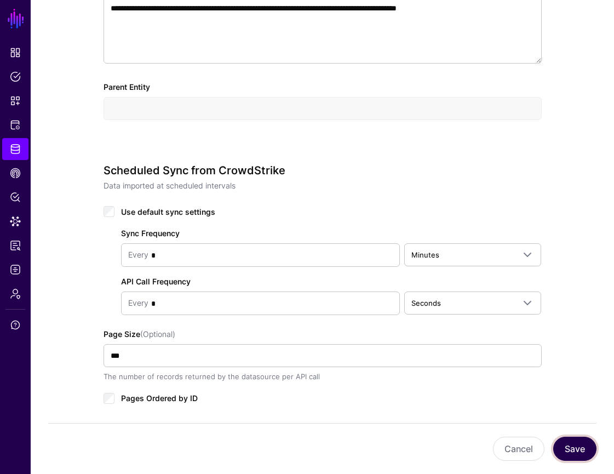
click at [574, 449] on button "Save" at bounding box center [574, 448] width 43 height 24
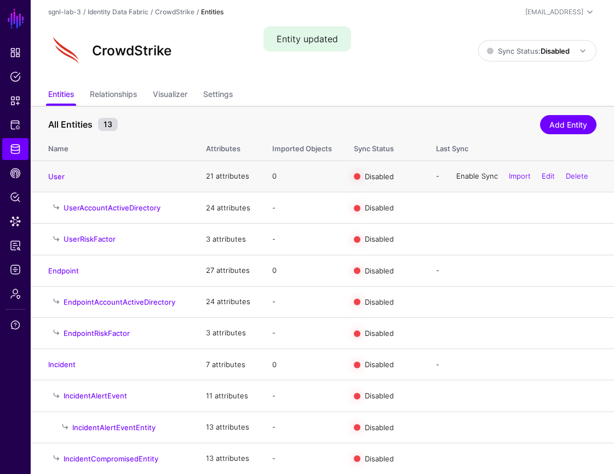
click at [465, 179] on link "Enable Sync" at bounding box center [477, 175] width 42 height 9
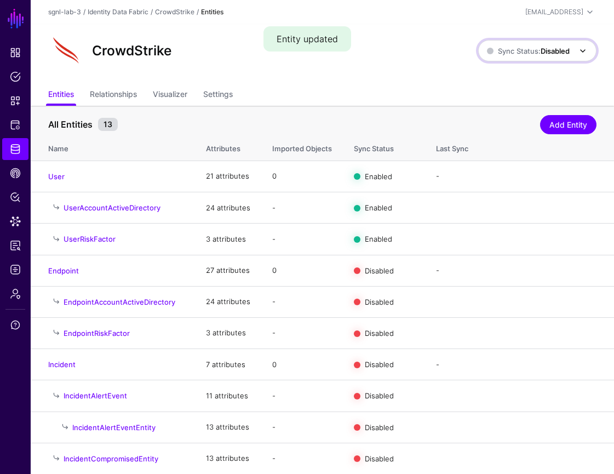
click at [579, 51] on span at bounding box center [582, 50] width 13 height 13
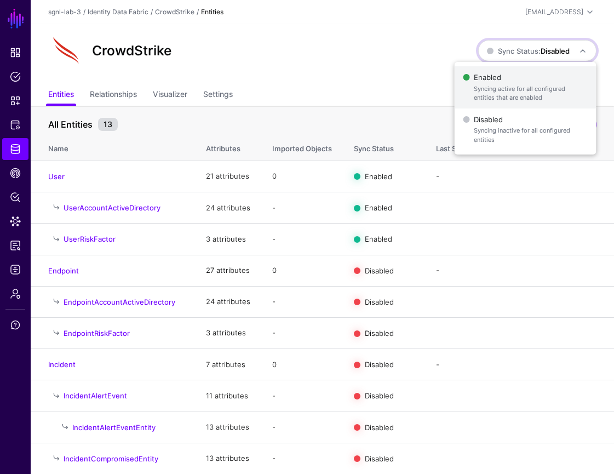
click at [544, 92] on span "Syncing active for all configured entities that are enabled" at bounding box center [530, 93] width 113 height 18
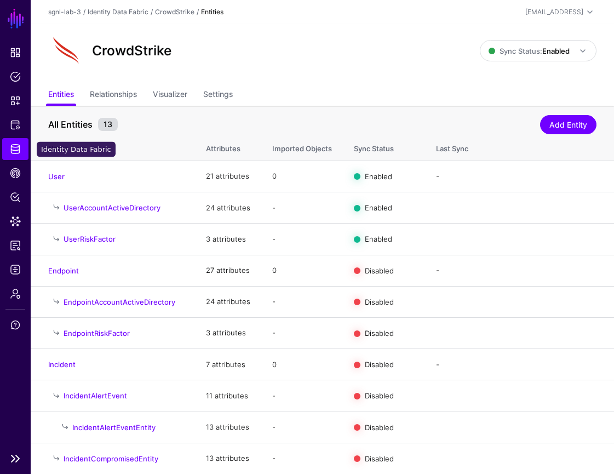
click at [14, 151] on span "Identity Data Fabric" at bounding box center [15, 148] width 11 height 11
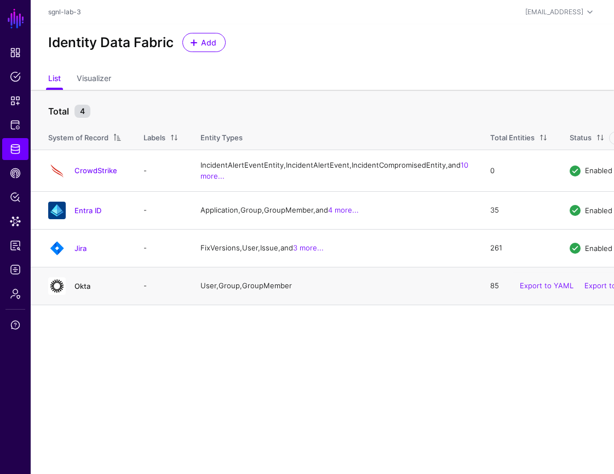
click at [84, 290] on link "Okta" at bounding box center [82, 285] width 16 height 9
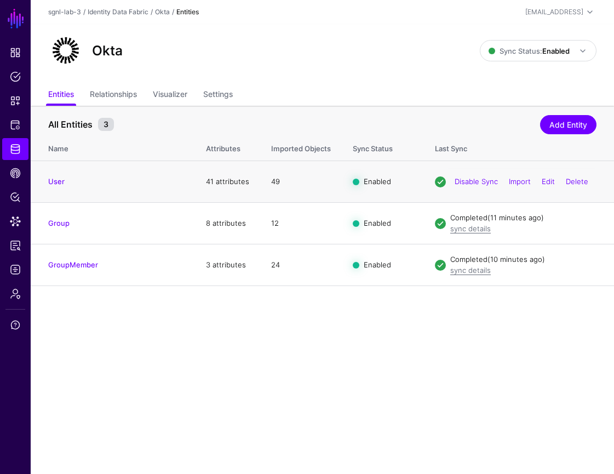
click at [56, 188] on td "User" at bounding box center [113, 182] width 164 height 42
click at [56, 185] on link "User" at bounding box center [56, 181] width 16 height 9
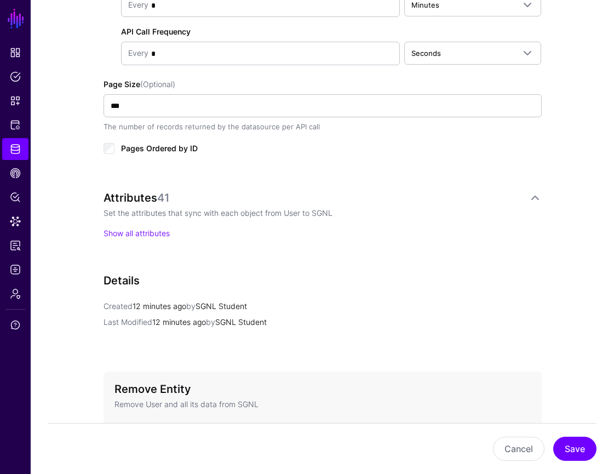
scroll to position [676, 0]
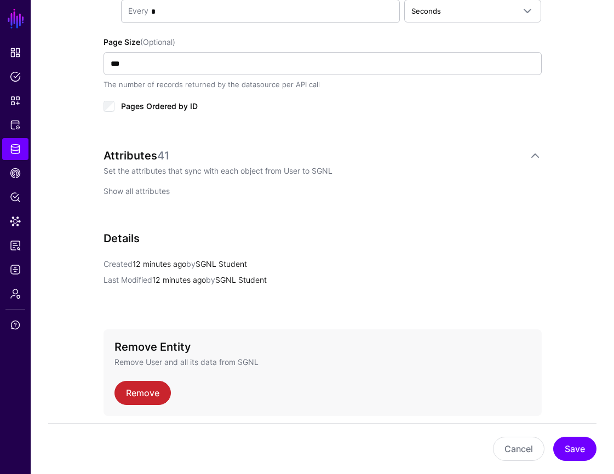
click at [163, 191] on link "Show all attributes" at bounding box center [136, 190] width 66 height 9
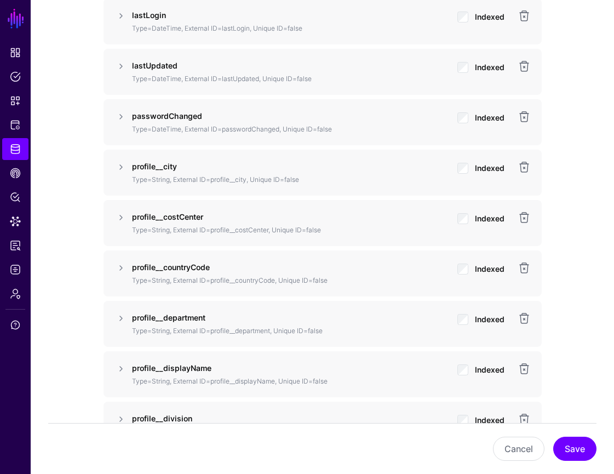
scroll to position [1192, 0]
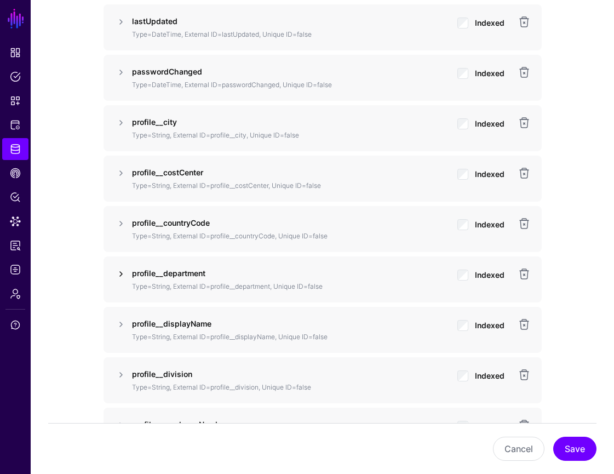
click at [123, 275] on link at bounding box center [120, 273] width 13 height 13
click at [124, 275] on link at bounding box center [120, 273] width 13 height 13
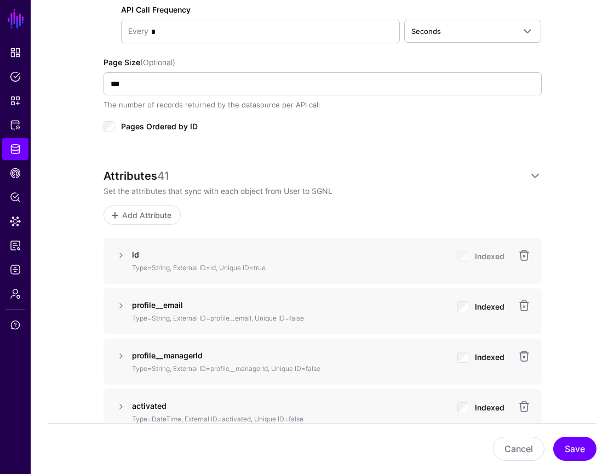
scroll to position [718, 0]
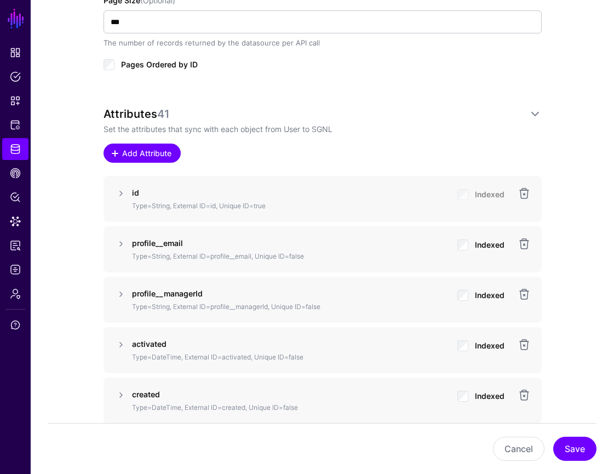
click at [172, 153] on link "Add Attribute" at bounding box center [141, 152] width 77 height 19
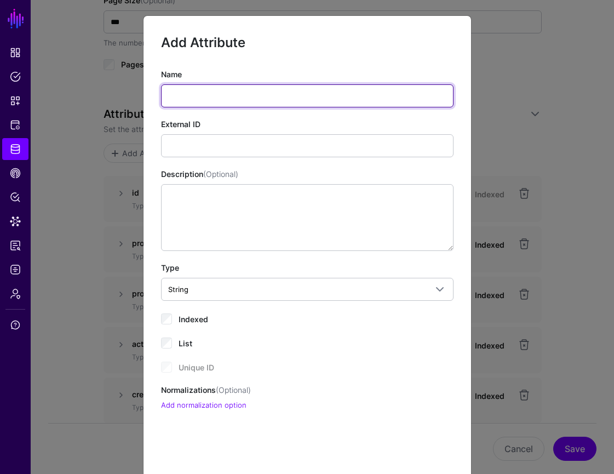
click at [281, 99] on input "Name" at bounding box center [307, 95] width 292 height 23
paste input "**********"
type input "**********"
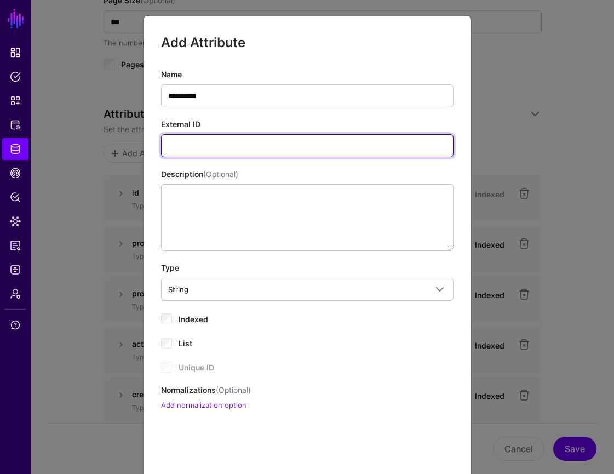
click at [294, 142] on input "External ID" at bounding box center [307, 145] width 292 height 23
paste input "**********"
type input "**********"
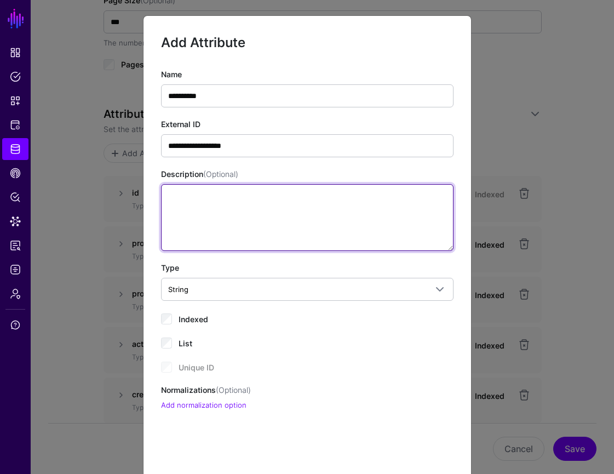
click at [296, 210] on textarea "Description (Optional)" at bounding box center [307, 217] width 292 height 67
paste textarea "**********"
type textarea "**********"
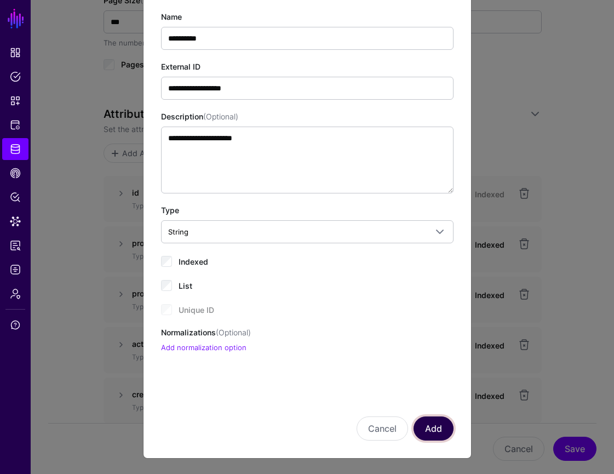
click at [436, 425] on button "Add" at bounding box center [433, 428] width 40 height 24
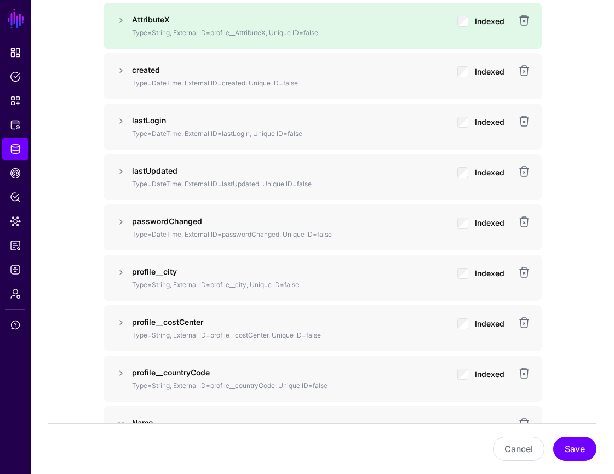
scroll to position [1094, 0]
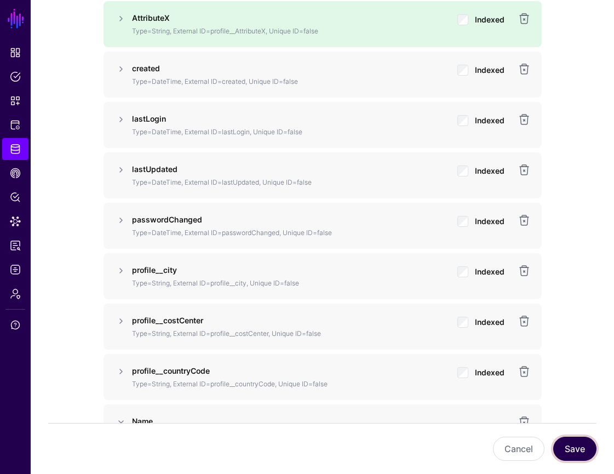
click at [565, 449] on button "Save" at bounding box center [574, 448] width 43 height 24
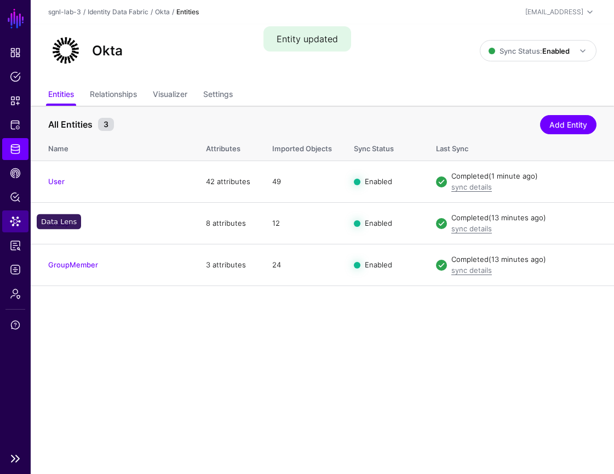
click at [25, 227] on link "Data Lens" at bounding box center [15, 221] width 26 height 22
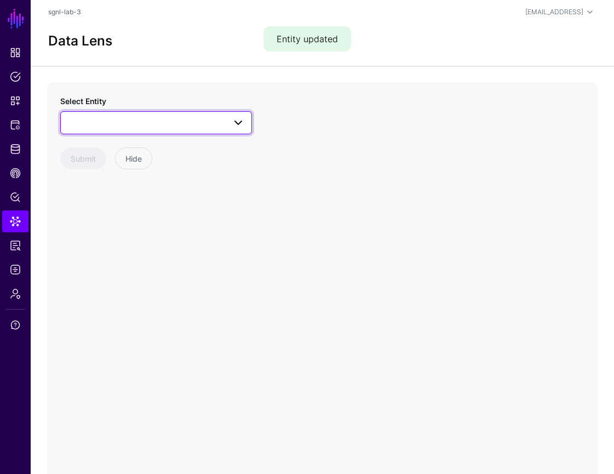
click at [94, 128] on span at bounding box center [155, 122] width 177 height 13
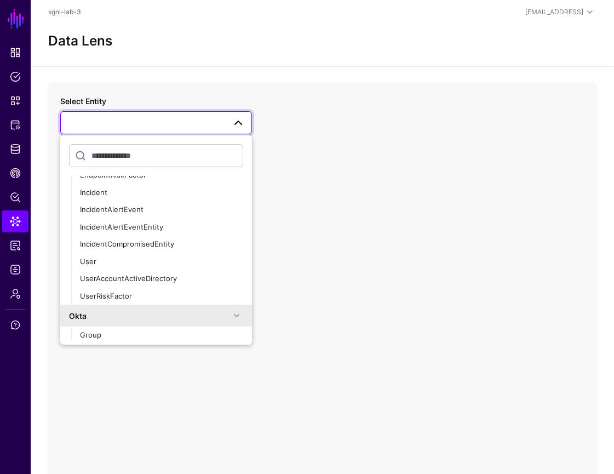
scroll to position [217, 0]
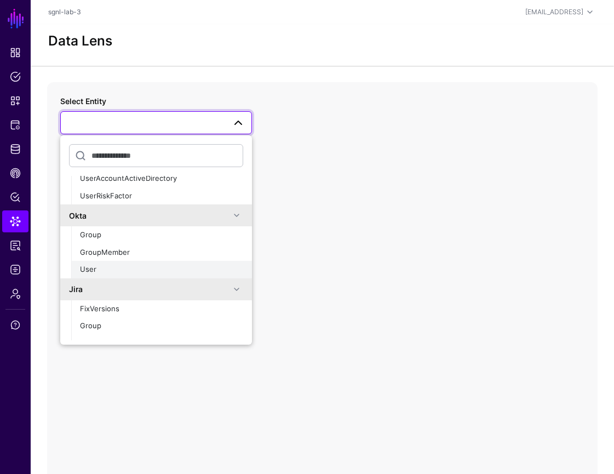
click at [102, 268] on div "User" at bounding box center [161, 269] width 163 height 11
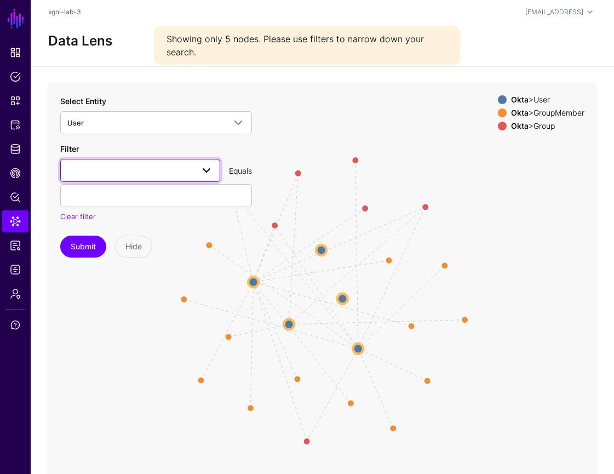
click at [204, 172] on span at bounding box center [206, 170] width 13 height 13
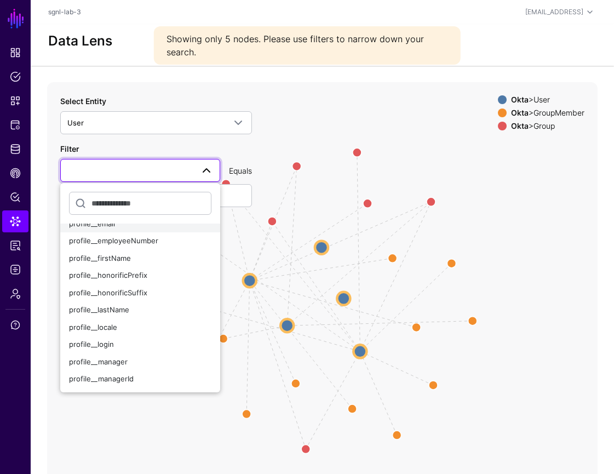
scroll to position [239, 0]
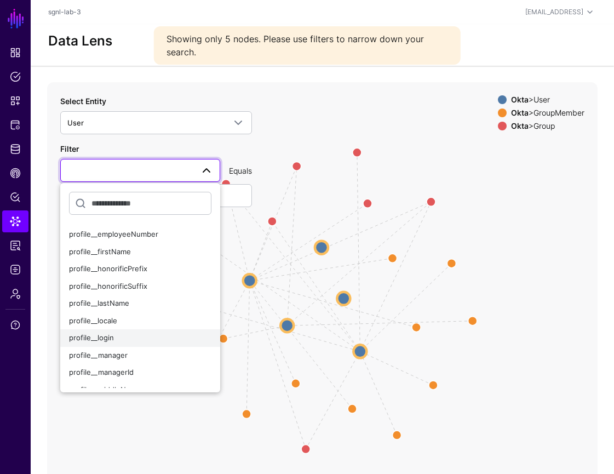
click at [159, 335] on div "profile__login" at bounding box center [140, 337] width 142 height 11
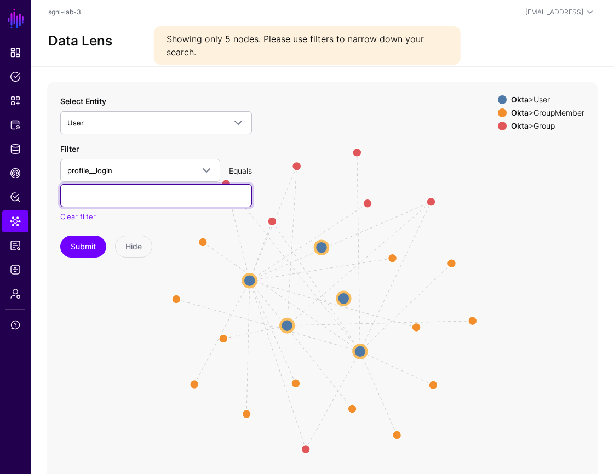
click at [174, 202] on input "text" at bounding box center [156, 195] width 192 height 23
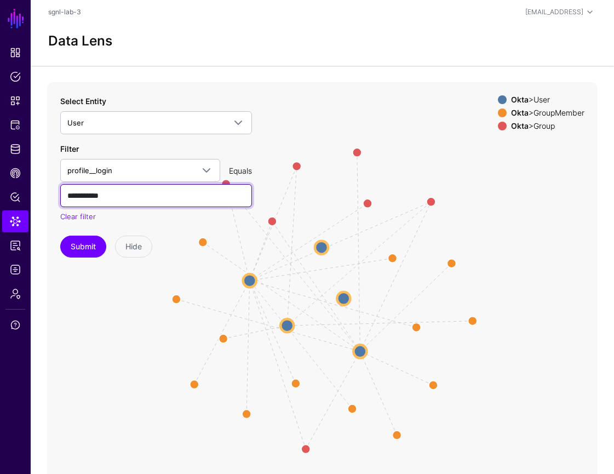
type input "**********"
click at [60, 235] on button "Submit" at bounding box center [83, 246] width 46 height 22
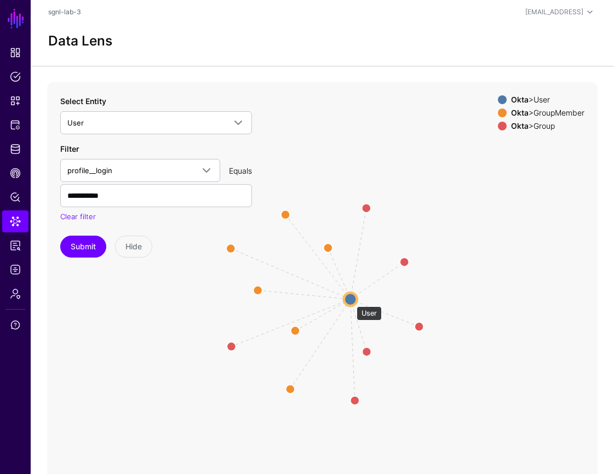
click at [351, 301] on circle at bounding box center [350, 298] width 13 height 13
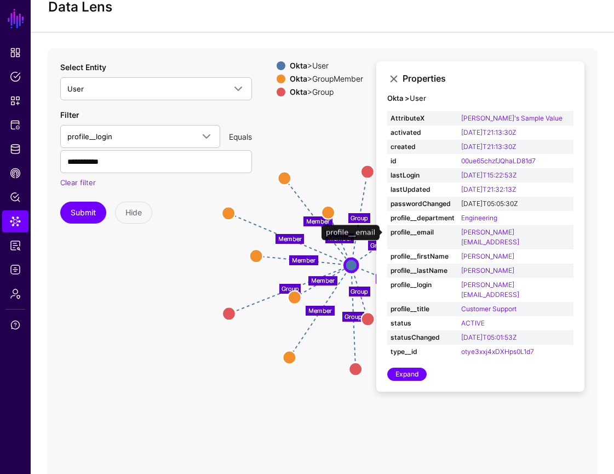
scroll to position [38, 0]
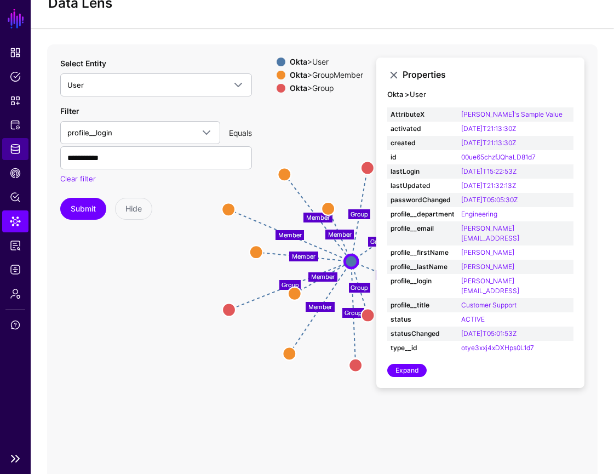
click at [16, 148] on span "Identity Data Fabric" at bounding box center [15, 148] width 11 height 11
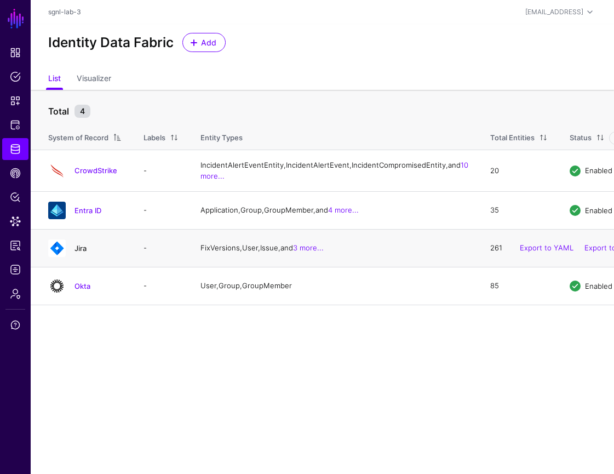
click at [85, 252] on link "Jira" at bounding box center [80, 248] width 12 height 9
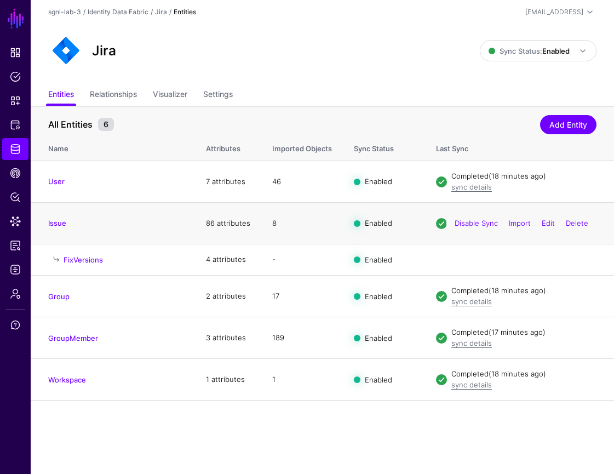
click at [63, 228] on td "Issue" at bounding box center [113, 224] width 164 height 42
click at [60, 223] on link "Issue" at bounding box center [57, 222] width 18 height 9
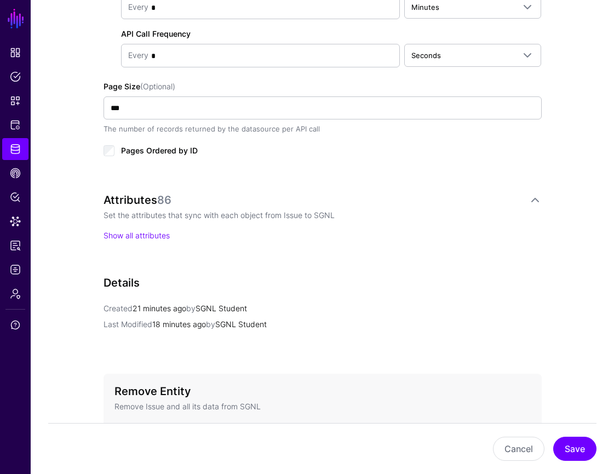
scroll to position [649, 0]
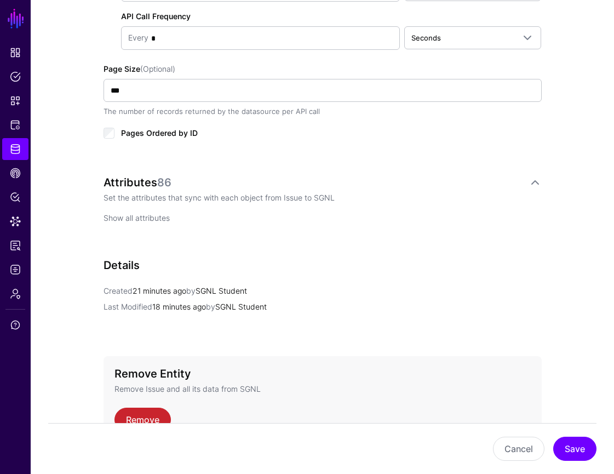
click at [156, 215] on link "Show all attributes" at bounding box center [136, 217] width 66 height 9
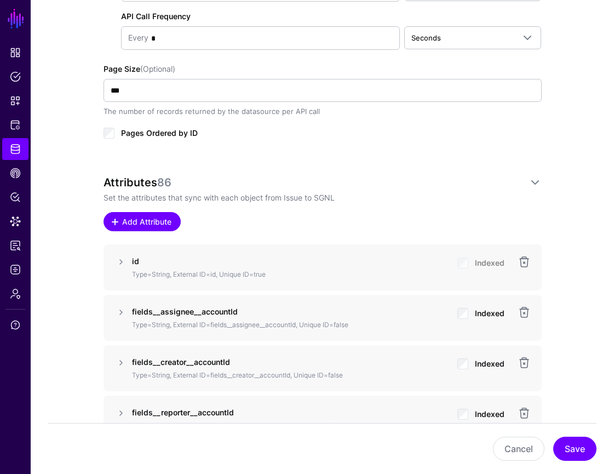
click at [152, 222] on span "Add Attribute" at bounding box center [146, 221] width 52 height 11
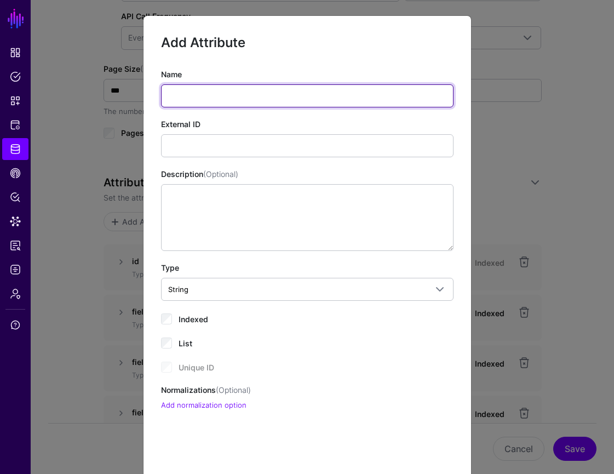
click at [281, 91] on input "Name" at bounding box center [307, 95] width 292 height 23
paste input "**********"
type input "**********"
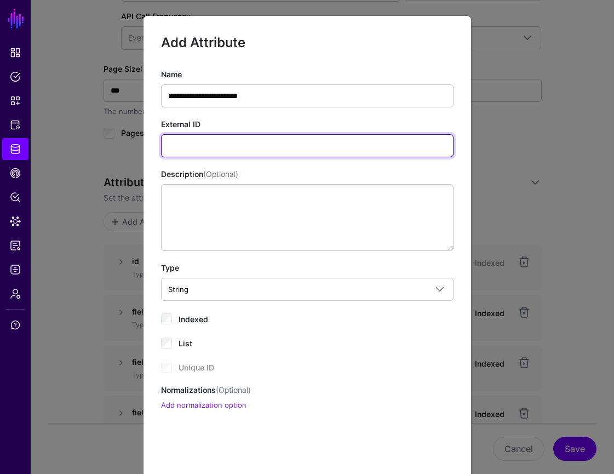
click at [258, 135] on input "External ID" at bounding box center [307, 145] width 292 height 23
paste input "**********"
type input "**********"
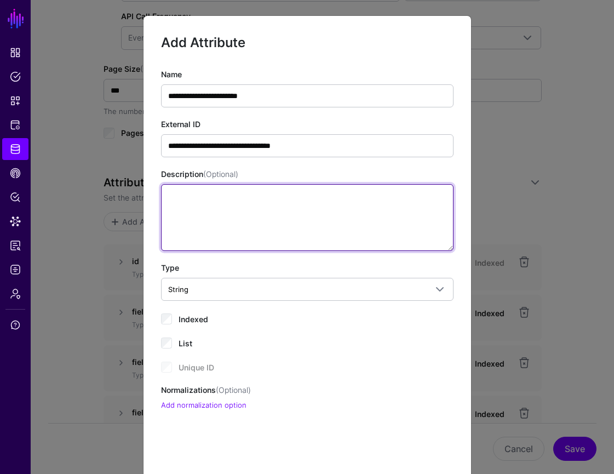
click at [251, 221] on textarea "Description (Optional)" at bounding box center [307, 217] width 292 height 67
paste textarea "**********"
type textarea "**********"
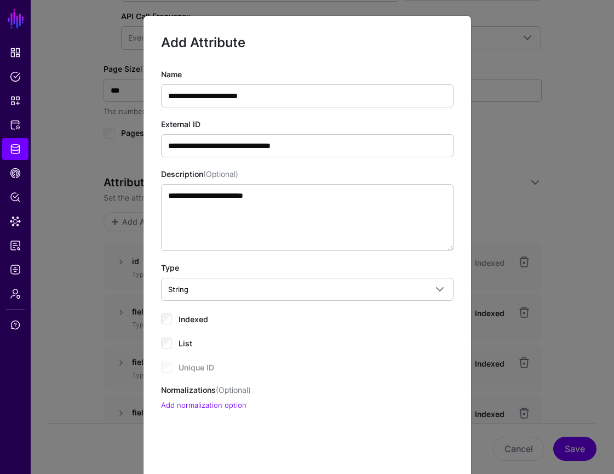
scroll to position [57, 0]
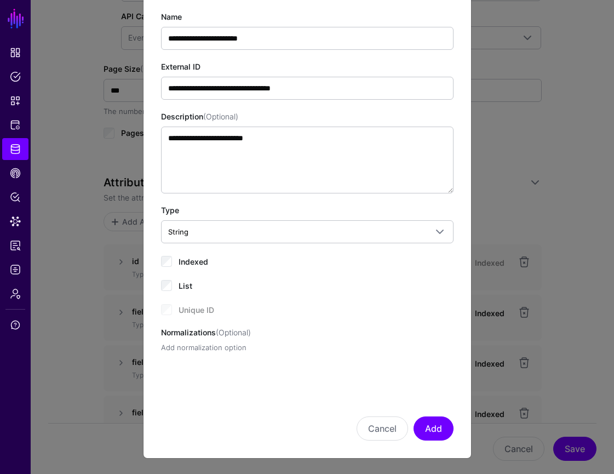
click at [226, 346] on link "Add normalization option" at bounding box center [203, 347] width 85 height 9
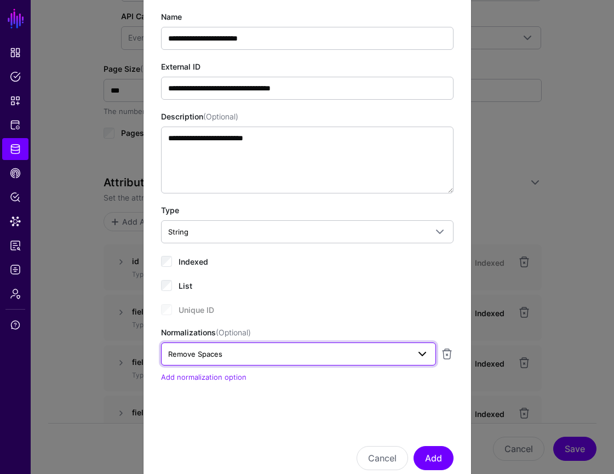
click at [267, 361] on link "Remove Spaces" at bounding box center [298, 353] width 275 height 23
click at [266, 363] on link "Remove Spaces" at bounding box center [298, 353] width 275 height 23
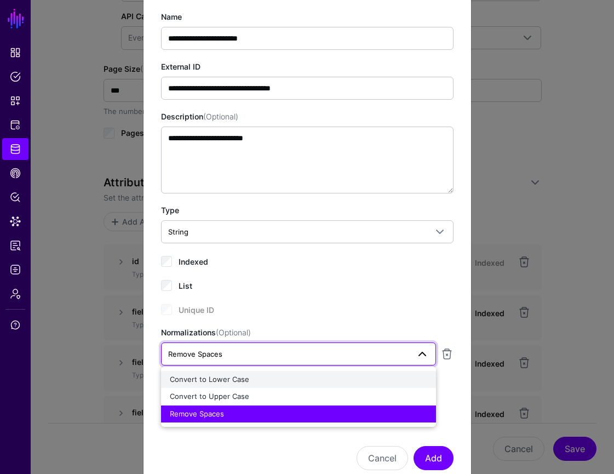
click at [258, 379] on div "Convert to Lower Case" at bounding box center [298, 379] width 257 height 11
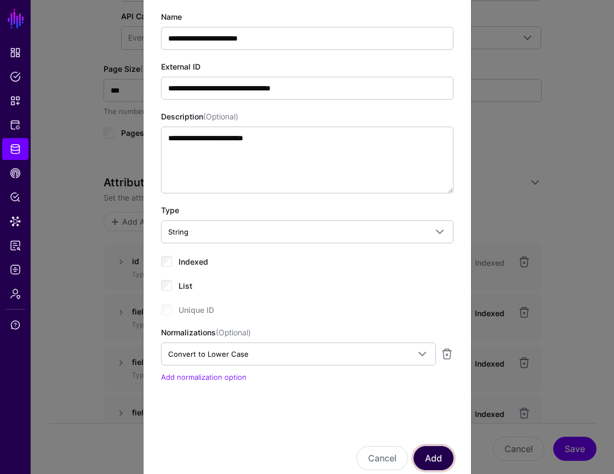
click at [442, 457] on button "Add" at bounding box center [433, 458] width 40 height 24
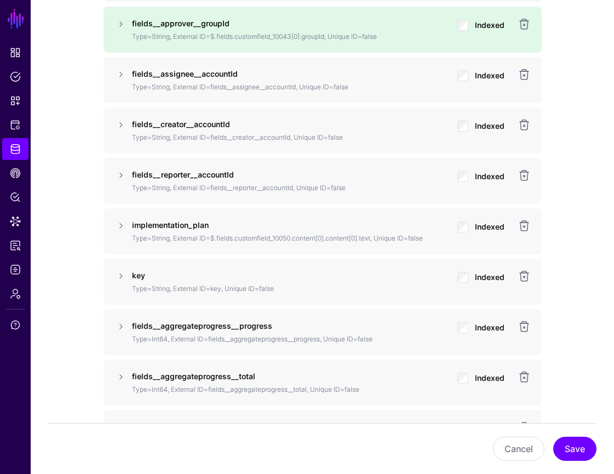
scroll to position [943, 0]
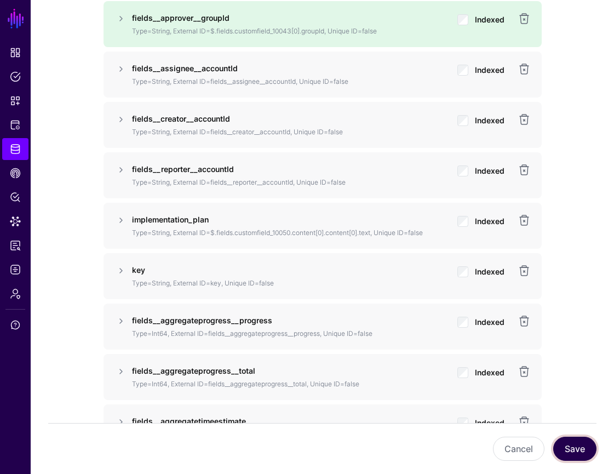
click at [580, 452] on button "Save" at bounding box center [574, 448] width 43 height 24
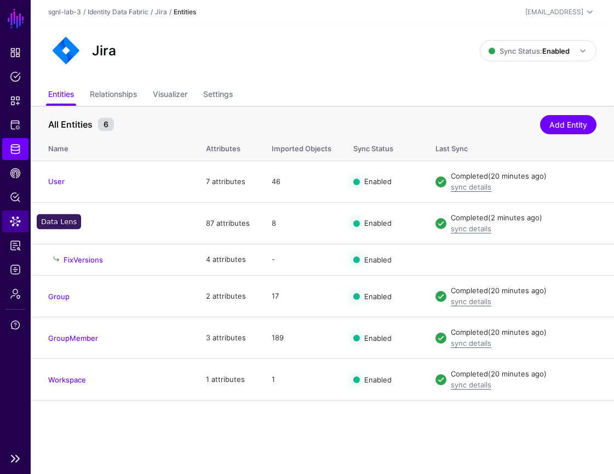
click at [17, 221] on span "Data Lens" at bounding box center [15, 221] width 11 height 11
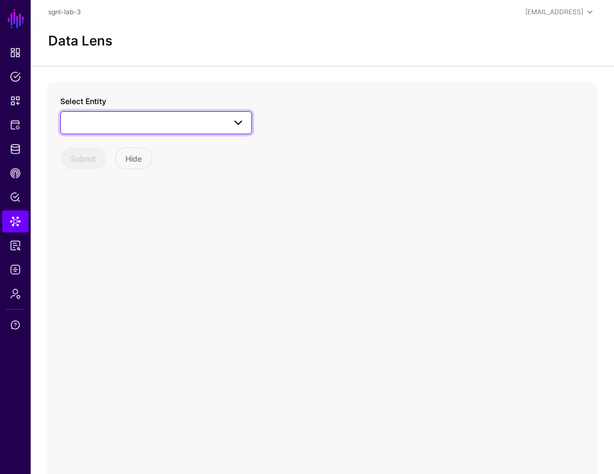
click at [240, 126] on span at bounding box center [238, 122] width 13 height 13
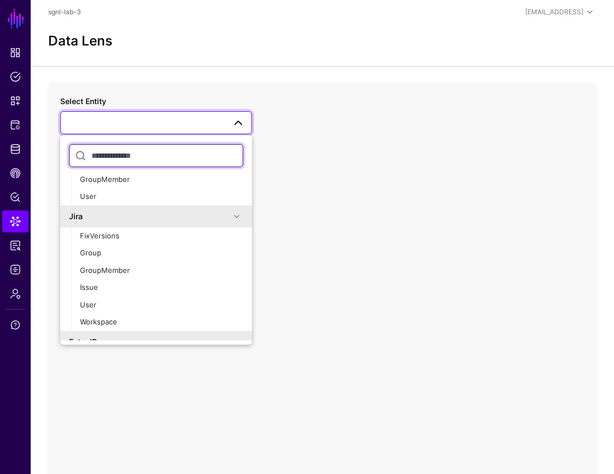
scroll to position [309, 0]
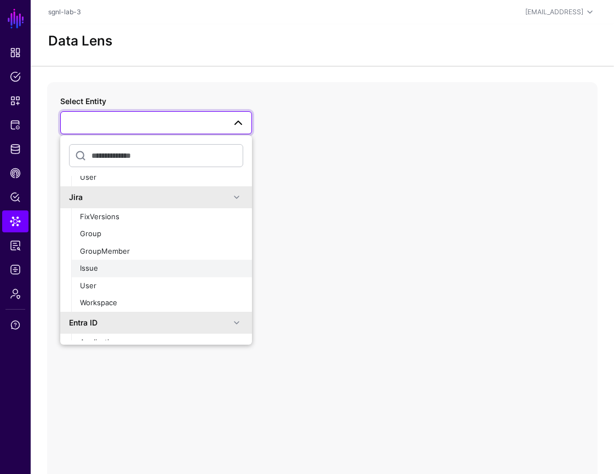
click at [174, 271] on div "Issue" at bounding box center [161, 268] width 163 height 11
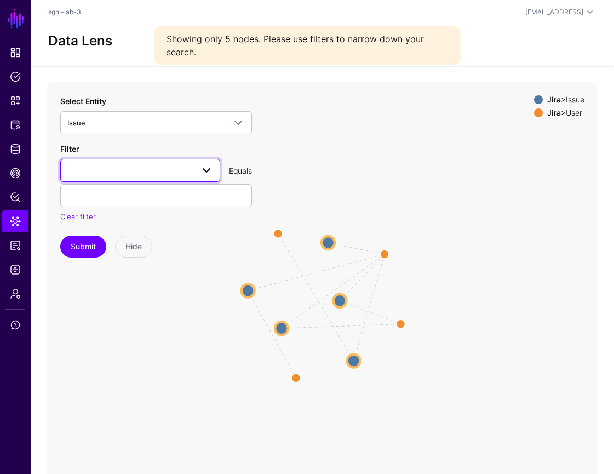
click at [201, 164] on span at bounding box center [206, 170] width 13 height 13
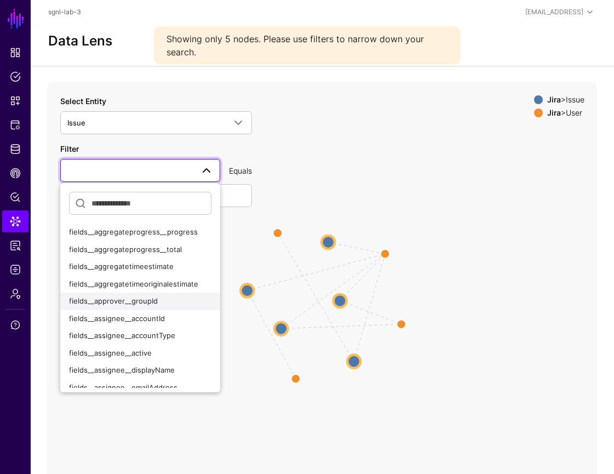
click at [164, 304] on div "fields__approver__groupId" at bounding box center [140, 301] width 142 height 11
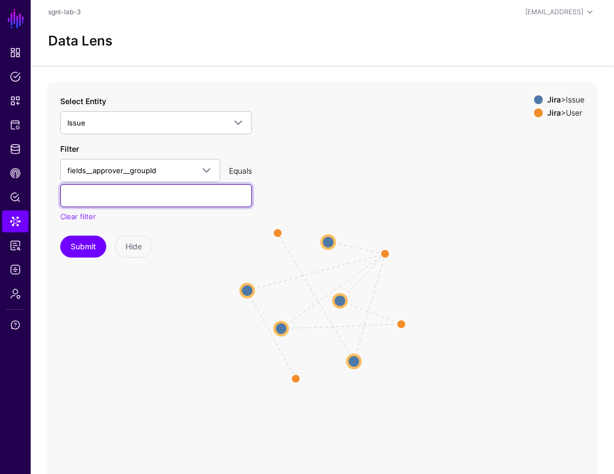
click at [228, 193] on input "text" at bounding box center [156, 195] width 192 height 23
paste input "**********"
type input "**********"
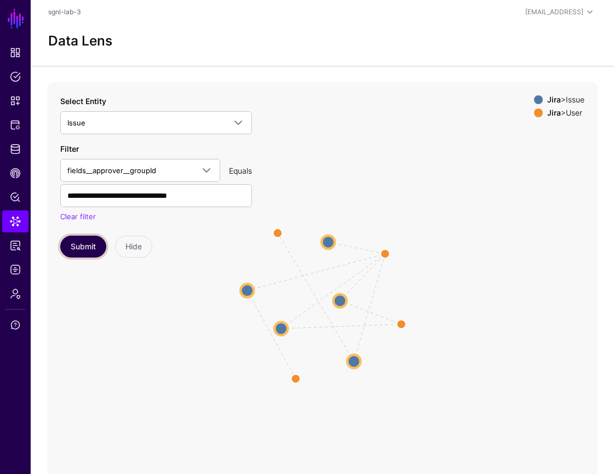
click at [94, 243] on button "Submit" at bounding box center [83, 246] width 46 height 22
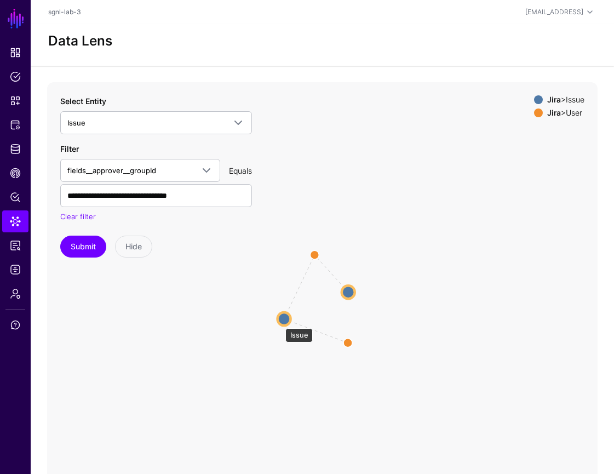
click at [280, 323] on circle at bounding box center [284, 318] width 13 height 13
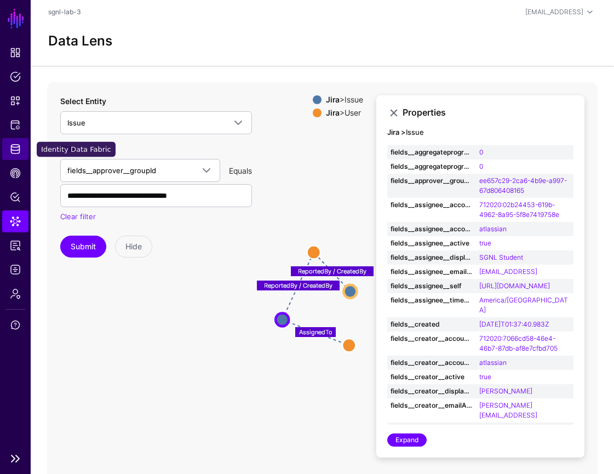
click at [14, 149] on span "Identity Data Fabric" at bounding box center [15, 148] width 11 height 11
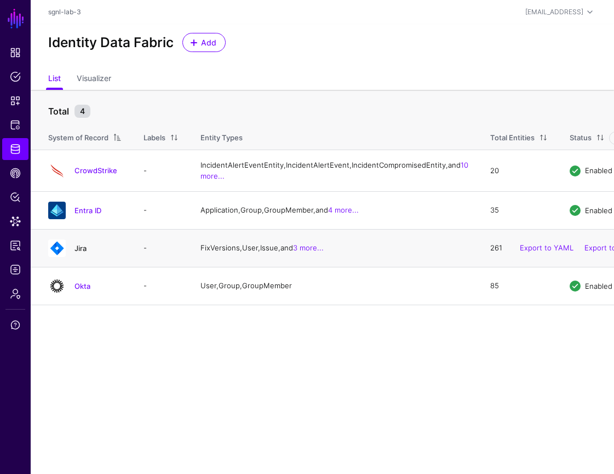
click at [81, 252] on link "Jira" at bounding box center [80, 248] width 12 height 9
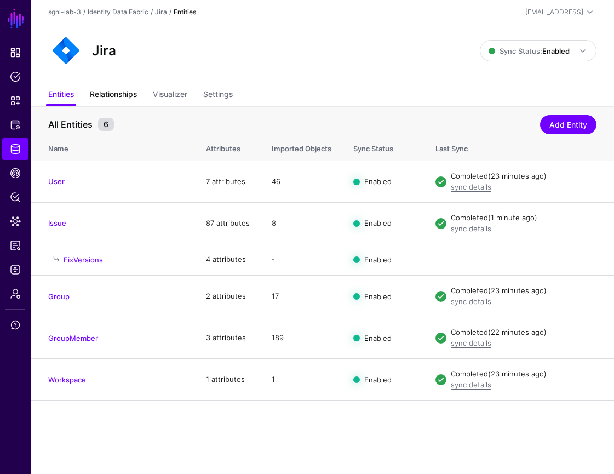
click at [129, 94] on link "Relationships" at bounding box center [113, 95] width 47 height 21
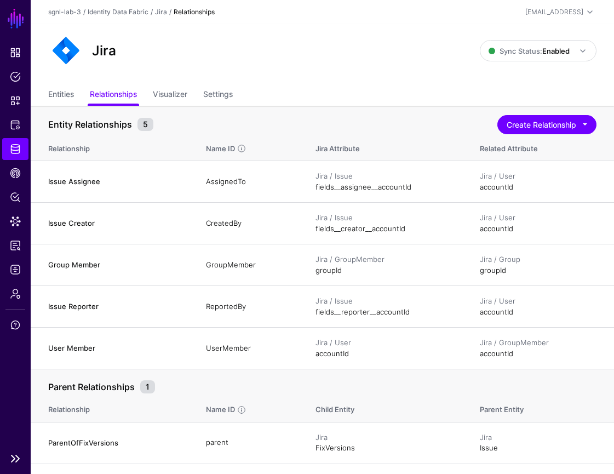
click at [20, 154] on span "Identity Data Fabric" at bounding box center [15, 148] width 11 height 11
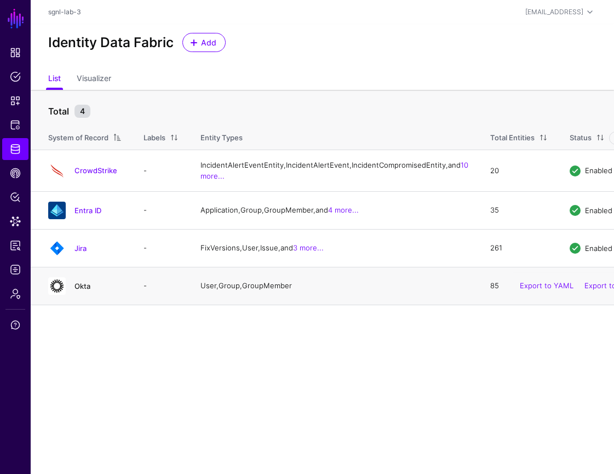
click at [88, 290] on link "Okta" at bounding box center [82, 285] width 16 height 9
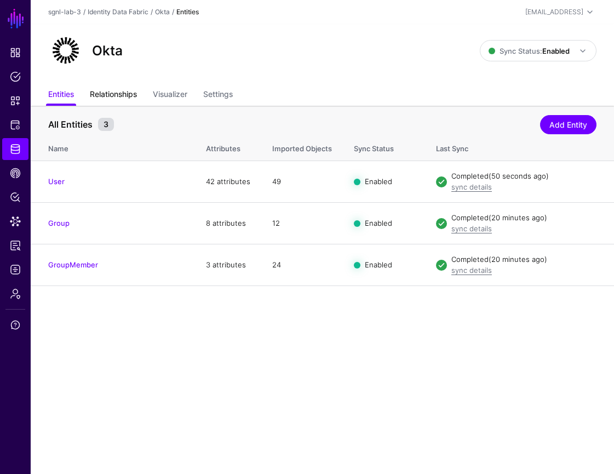
click at [110, 95] on link "Relationships" at bounding box center [113, 95] width 47 height 21
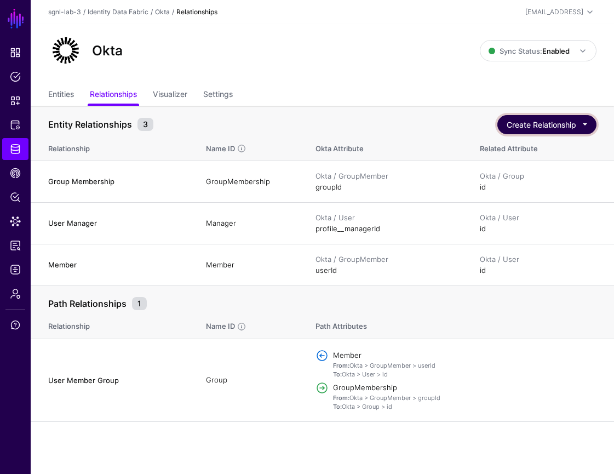
click at [584, 128] on button "Create Relationship" at bounding box center [546, 124] width 99 height 19
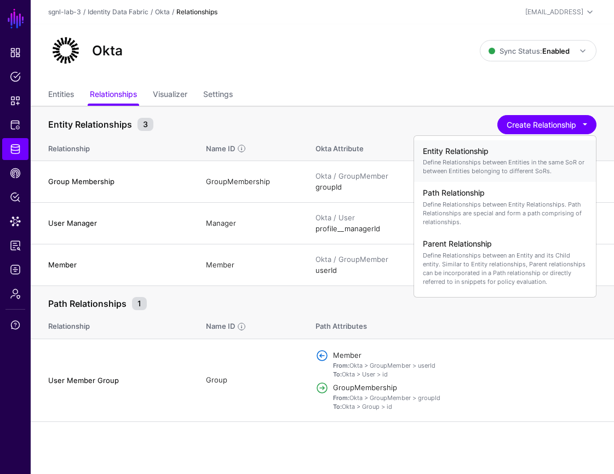
click at [559, 179] on div "Entity Relationship Define Relationships between Entities in the same SoR or be…" at bounding box center [505, 161] width 164 height 38
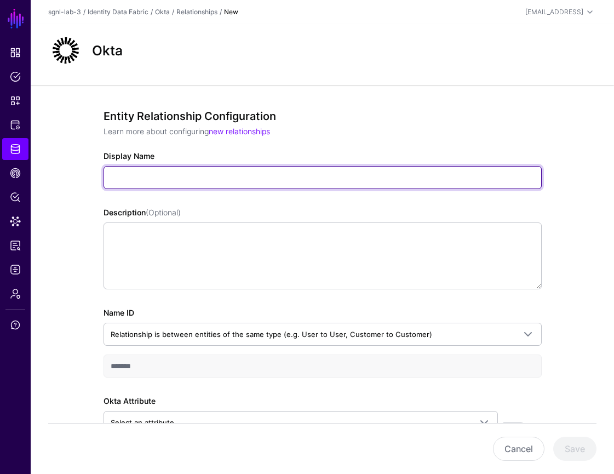
click at [246, 177] on input "Display Name" at bounding box center [322, 177] width 438 height 23
type input "**********"
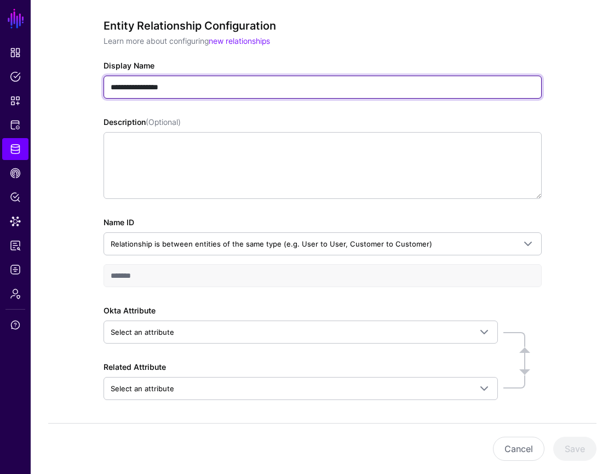
scroll to position [130, 0]
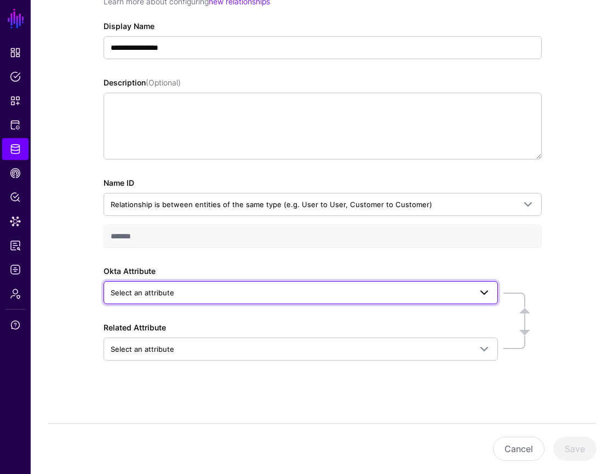
click at [289, 291] on span "Select an attribute" at bounding box center [291, 292] width 360 height 12
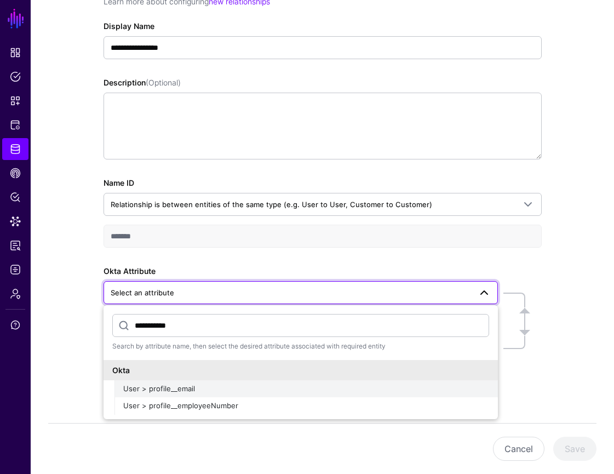
type input "**********"
click at [239, 395] on button "User > profile__email" at bounding box center [305, 389] width 383 height 18
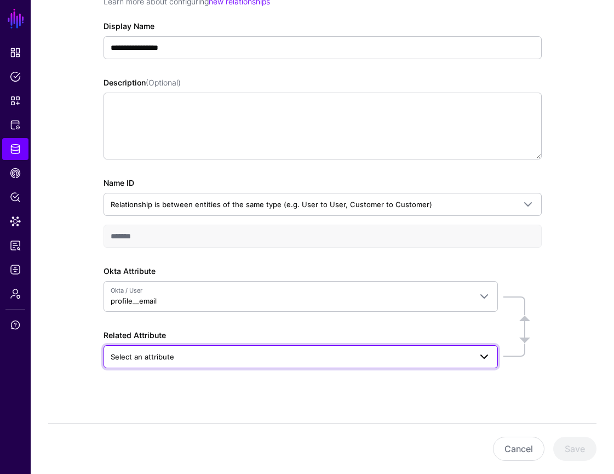
click at [215, 353] on span "Select an attribute" at bounding box center [291, 356] width 360 height 12
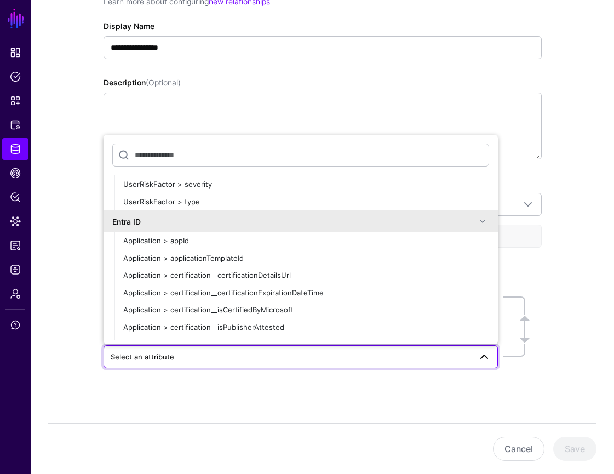
scroll to position [3085, 0]
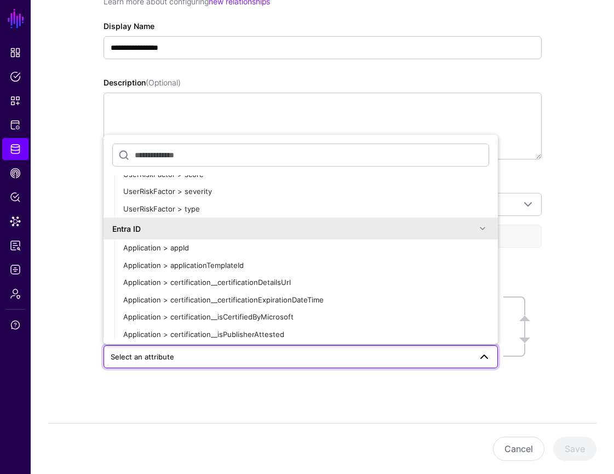
click at [482, 225] on span at bounding box center [482, 228] width 13 height 13
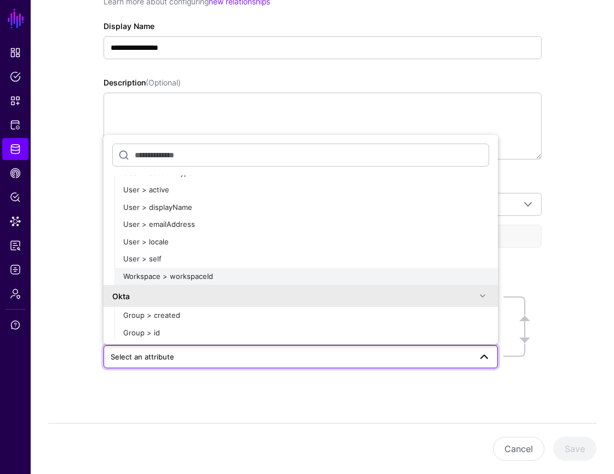
scroll to position [4839, 0]
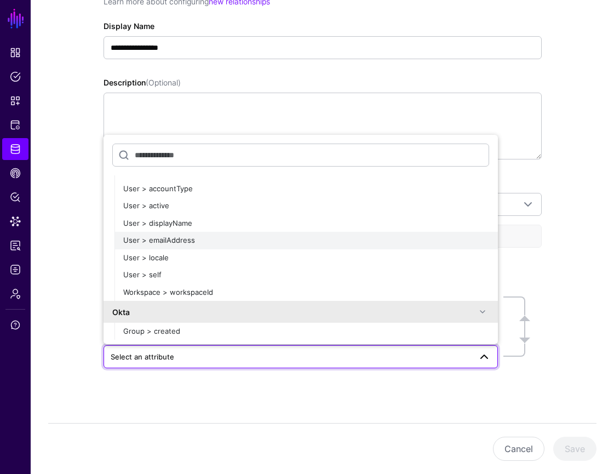
click at [382, 240] on div "User > emailAddress" at bounding box center [306, 240] width 366 height 11
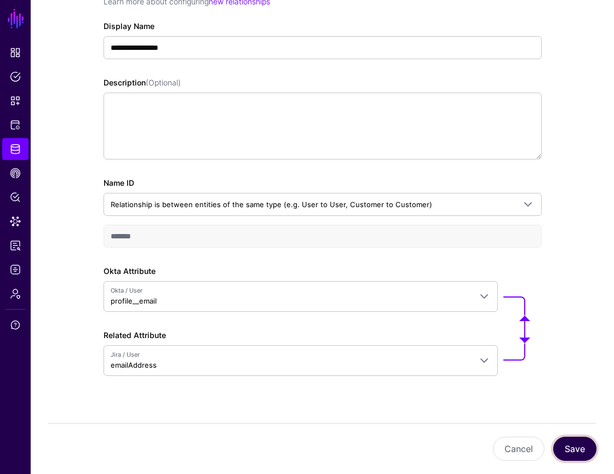
click at [581, 448] on button "Save" at bounding box center [574, 448] width 43 height 24
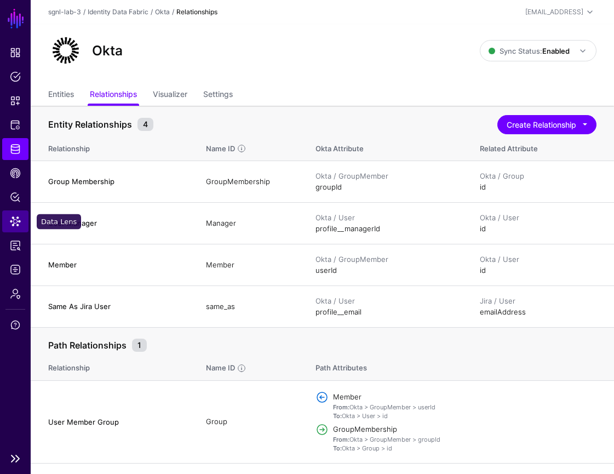
click at [14, 225] on span "Data Lens" at bounding box center [15, 221] width 11 height 11
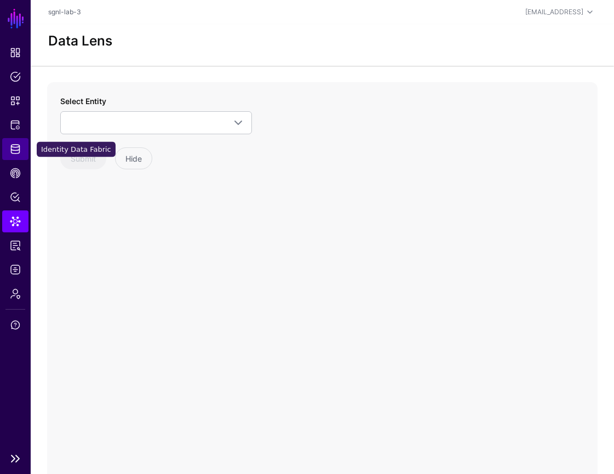
click at [10, 149] on span "Identity Data Fabric" at bounding box center [15, 148] width 11 height 11
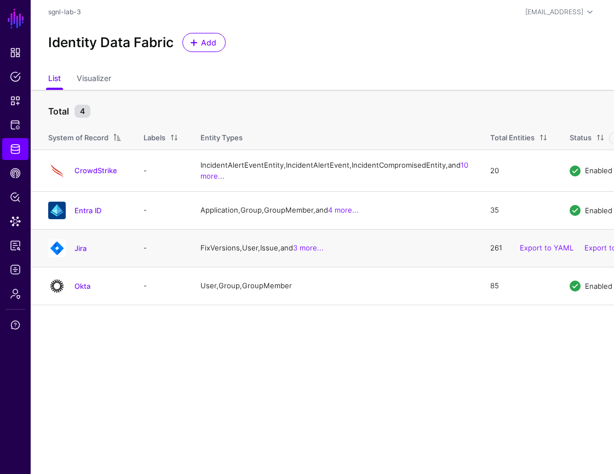
click at [83, 257] on div "Jira" at bounding box center [85, 248] width 82 height 18
click at [83, 252] on link "Jira" at bounding box center [80, 248] width 12 height 9
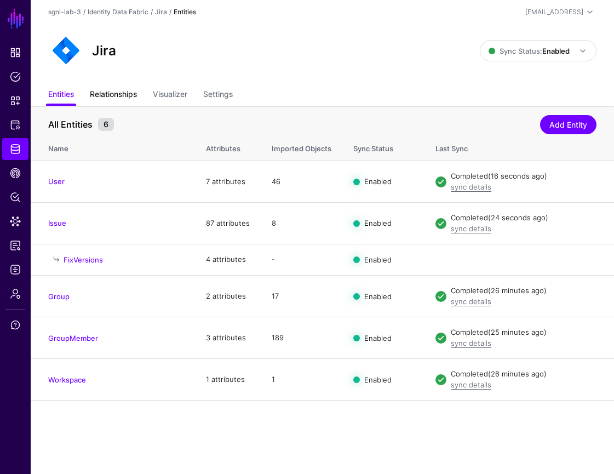
click at [134, 99] on link "Relationships" at bounding box center [113, 95] width 47 height 21
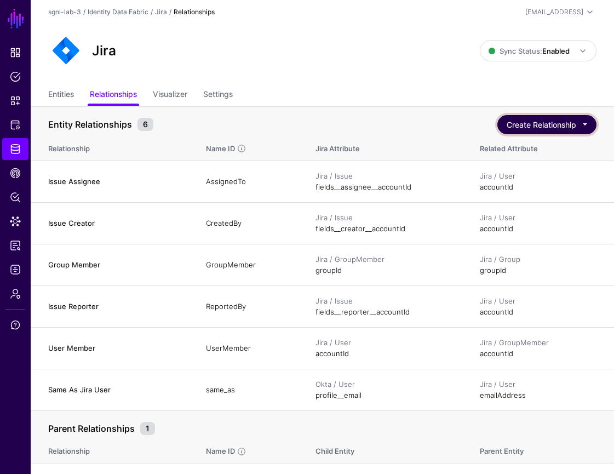
click at [560, 130] on button "Create Relationship" at bounding box center [546, 124] width 99 height 19
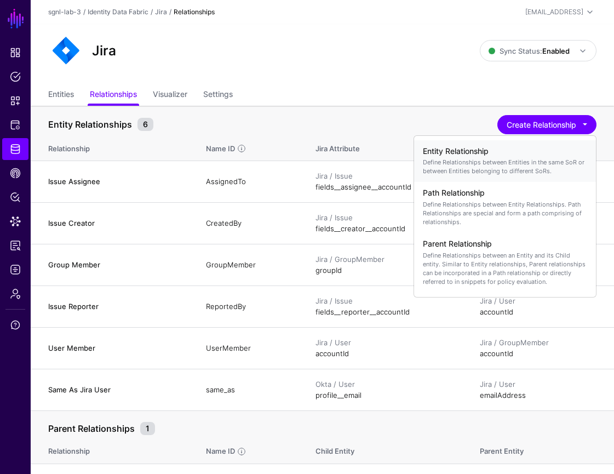
click at [526, 168] on p "Define Relationships between Entities in the same SoR or between Entities belon…" at bounding box center [505, 167] width 164 height 18
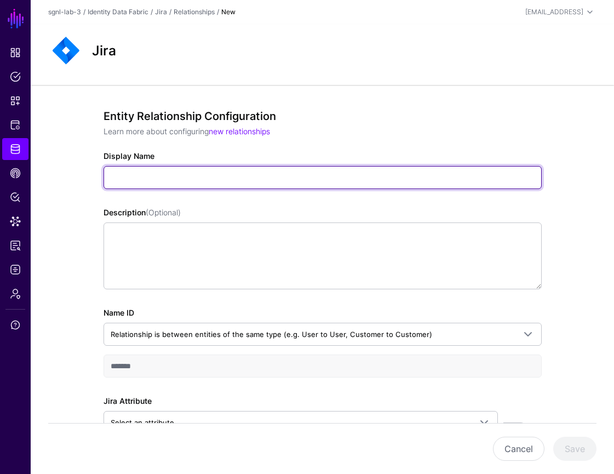
click at [287, 177] on input "Display Name" at bounding box center [322, 177] width 438 height 23
paste input "**********"
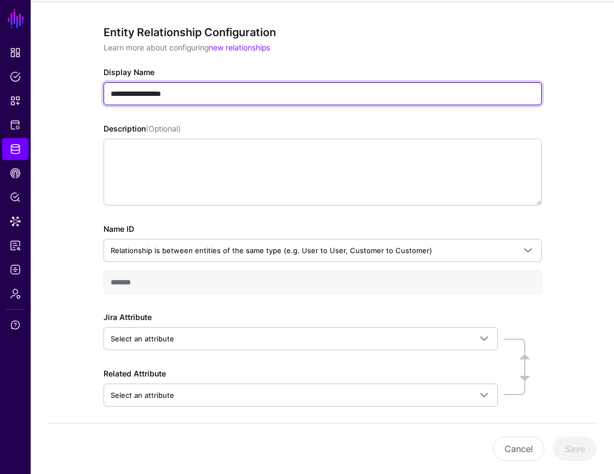
scroll to position [84, 0]
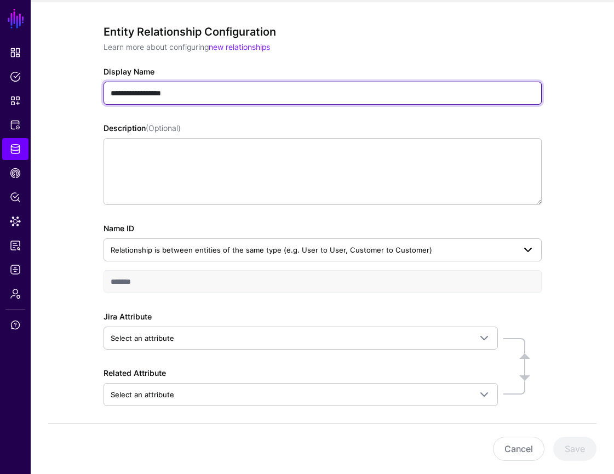
type input "**********"
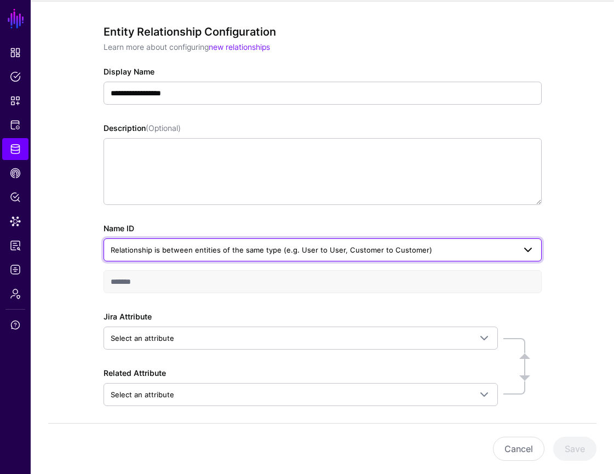
click at [526, 249] on span at bounding box center [527, 249] width 13 height 13
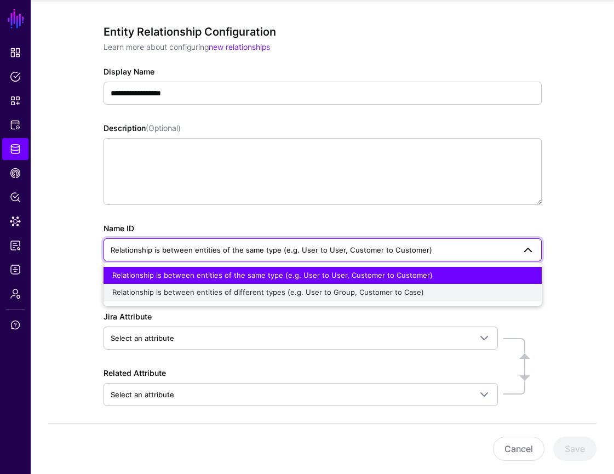
click at [503, 289] on div "Relationship is between entities of different types (e.g. User to Group, Custom…" at bounding box center [322, 292] width 421 height 11
type input "**********"
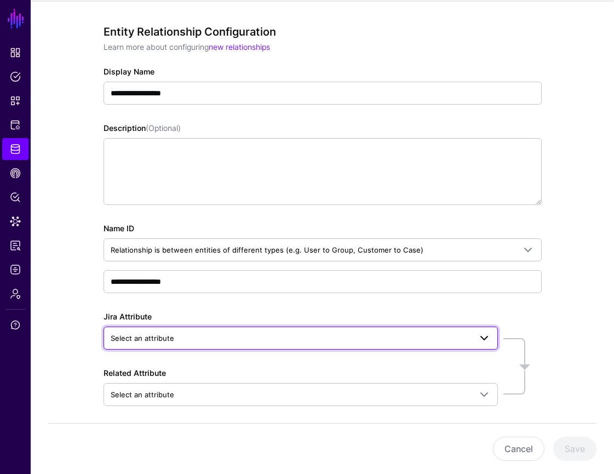
click at [324, 332] on span "Select an attribute" at bounding box center [291, 338] width 360 height 12
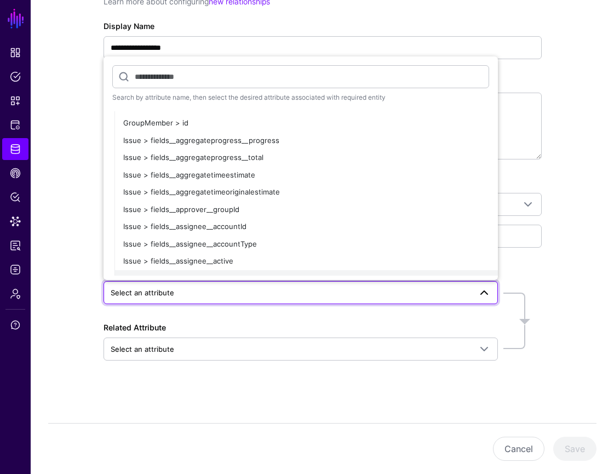
scroll to position [158, 0]
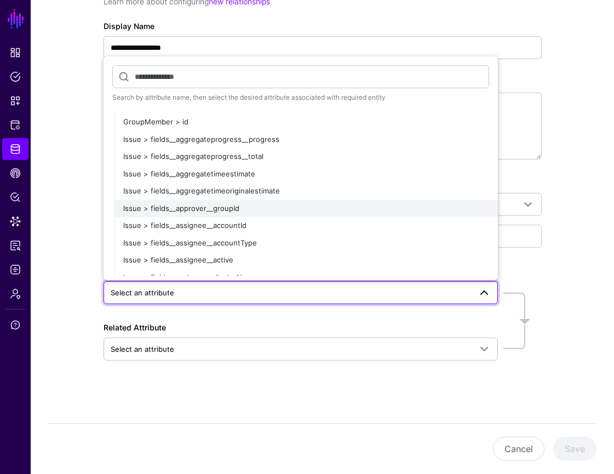
click at [229, 208] on span "Issue > fields__approver__groupId" at bounding box center [181, 208] width 116 height 9
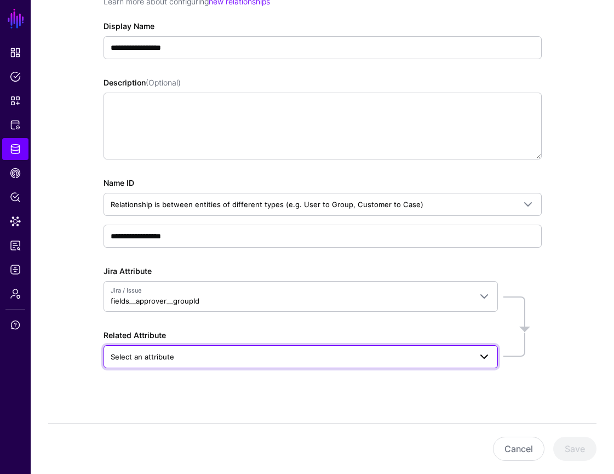
click at [476, 358] on span at bounding box center [481, 356] width 20 height 13
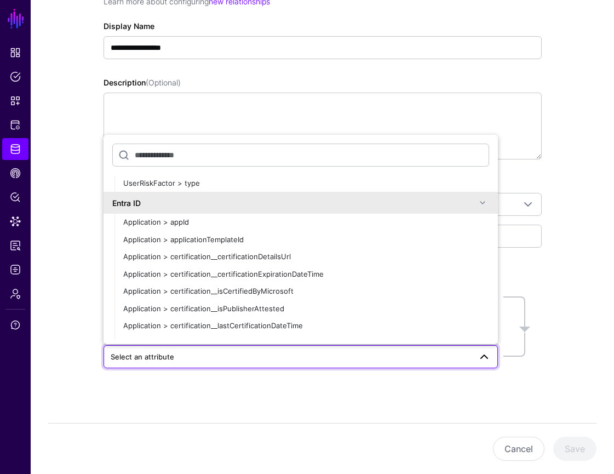
scroll to position [3102, 0]
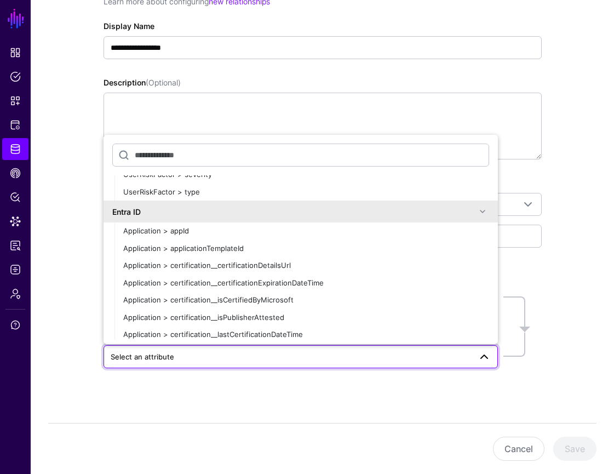
click at [483, 211] on span at bounding box center [482, 211] width 13 height 13
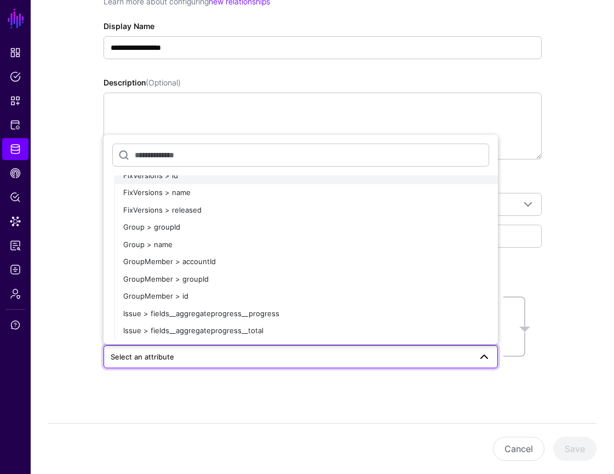
scroll to position [3211, 0]
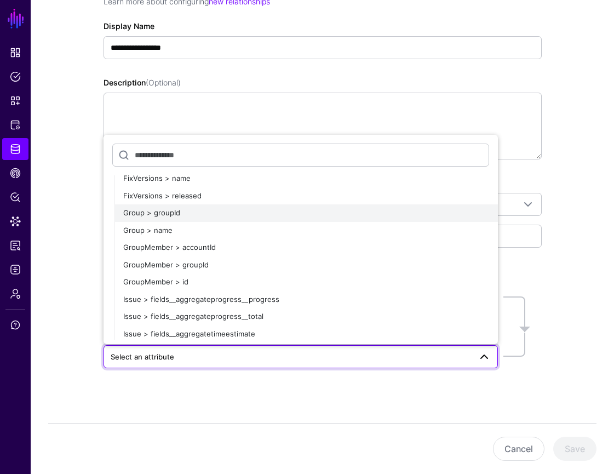
click at [421, 214] on div "Group > groupId" at bounding box center [306, 213] width 366 height 11
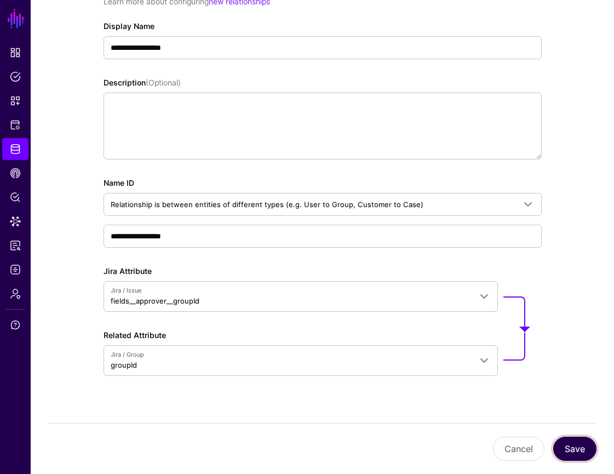
click at [576, 448] on button "Save" at bounding box center [574, 448] width 43 height 24
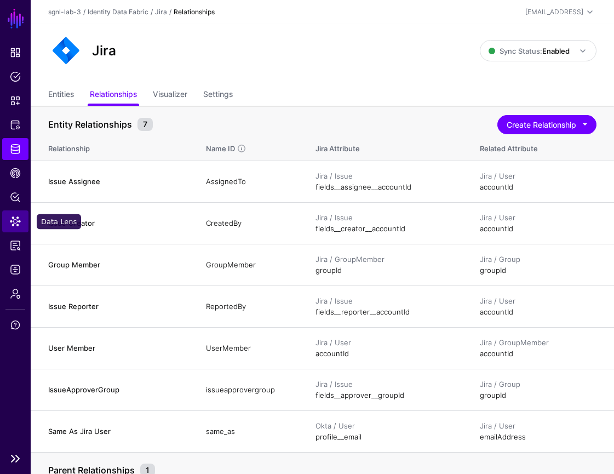
click at [17, 216] on span "Data Lens" at bounding box center [15, 221] width 11 height 11
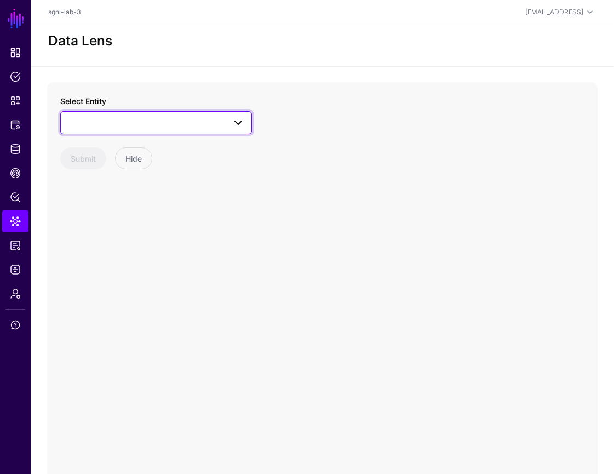
click at [220, 118] on span at bounding box center [155, 122] width 177 height 13
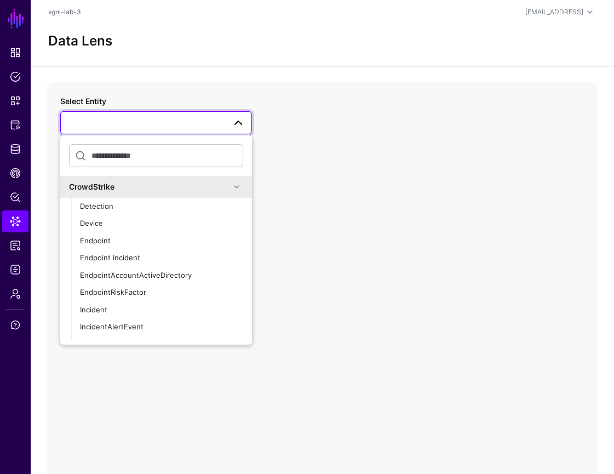
click at [238, 186] on span at bounding box center [236, 186] width 13 height 13
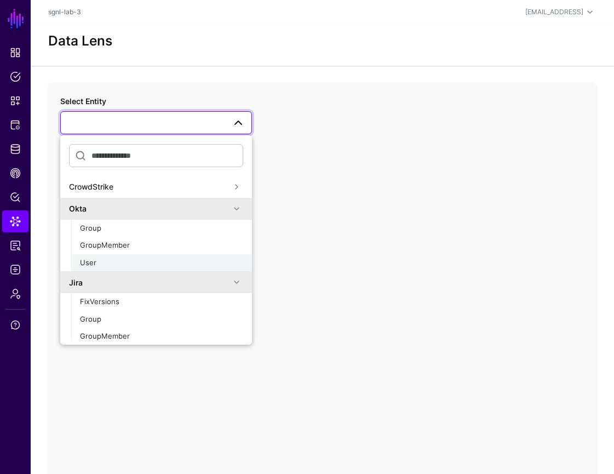
click at [181, 259] on div "User" at bounding box center [161, 262] width 163 height 11
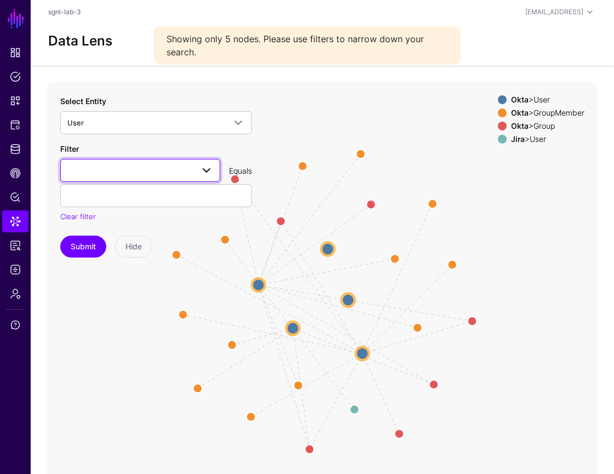
click at [208, 172] on span at bounding box center [206, 170] width 13 height 13
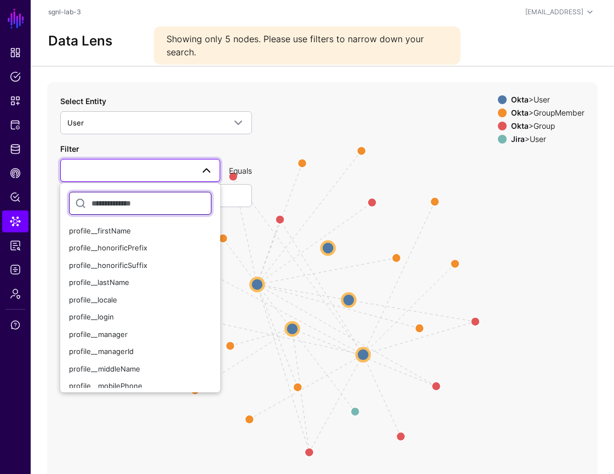
scroll to position [279, 0]
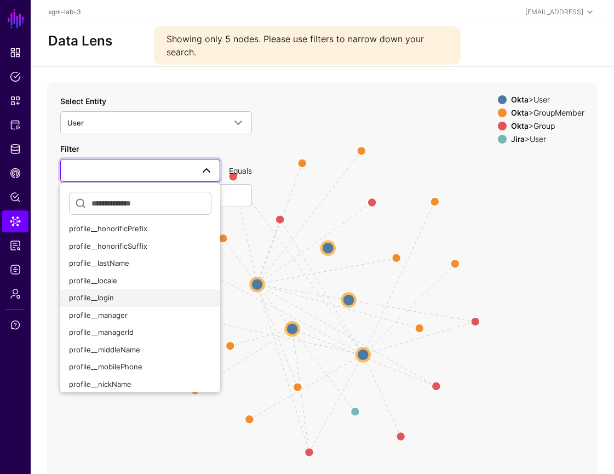
click at [176, 304] on button "profile__login" at bounding box center [140, 298] width 160 height 18
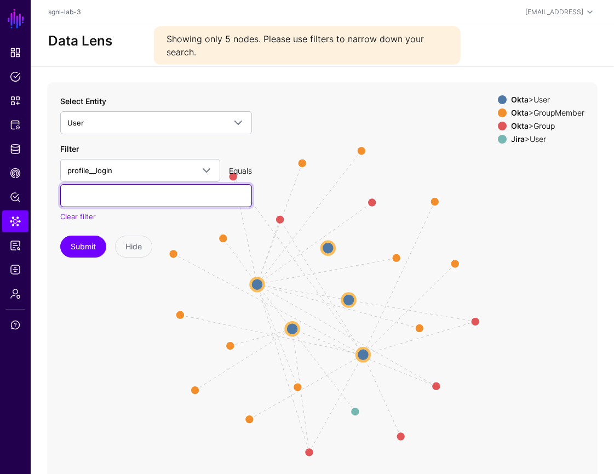
click at [202, 198] on input "text" at bounding box center [156, 195] width 192 height 23
type input "**********"
click at [60, 235] on button "Submit" at bounding box center [83, 246] width 46 height 22
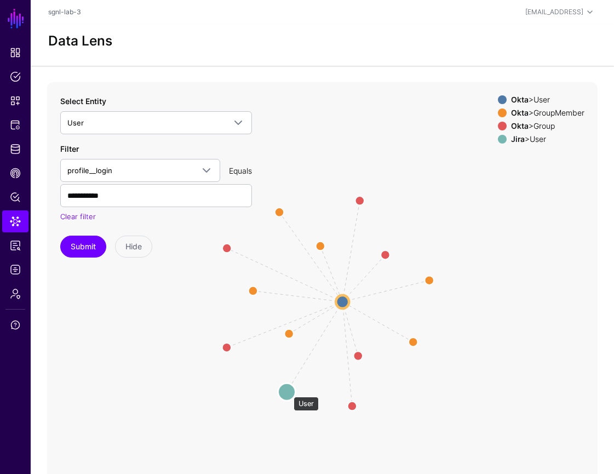
click at [287, 391] on circle at bounding box center [287, 392] width 18 height 18
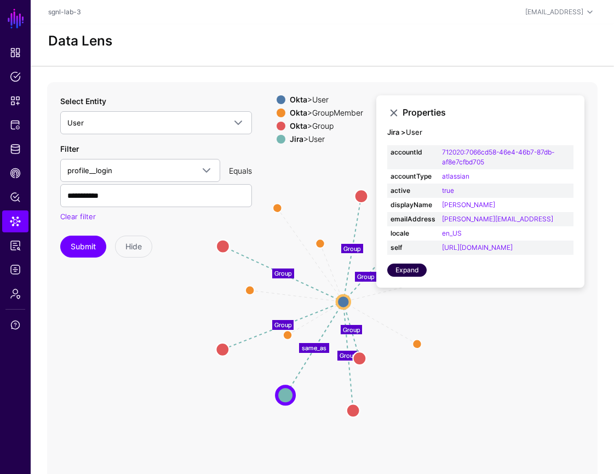
click at [419, 277] on link "Expand" at bounding box center [406, 269] width 39 height 13
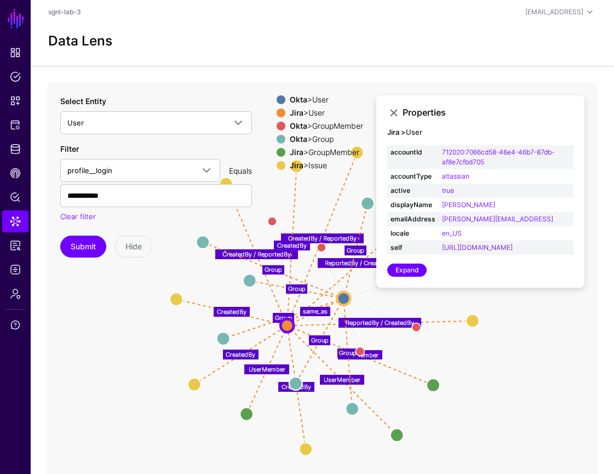
click at [277, 141] on span at bounding box center [281, 139] width 9 height 9
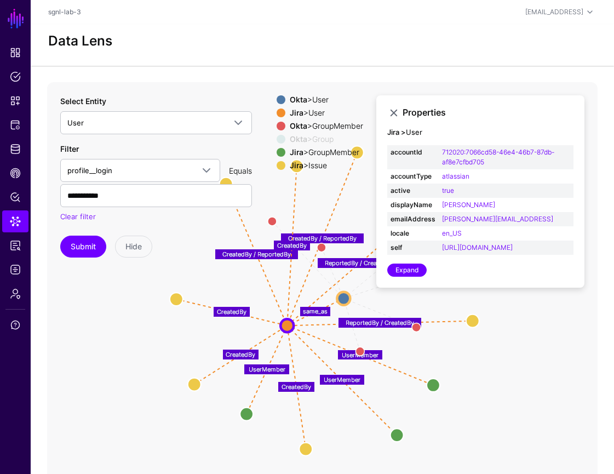
click at [277, 151] on span at bounding box center [281, 152] width 9 height 9
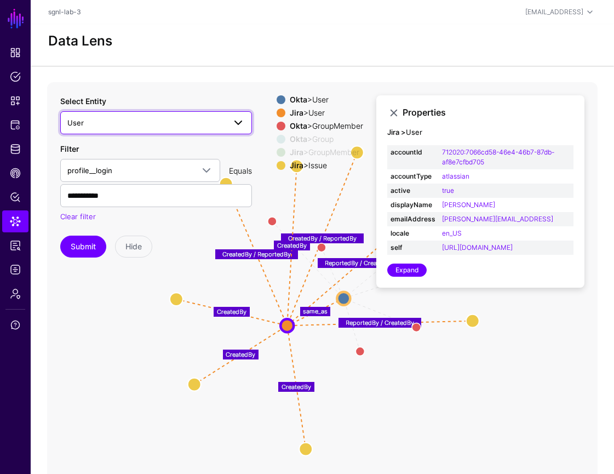
click at [236, 125] on span at bounding box center [238, 122] width 13 height 13
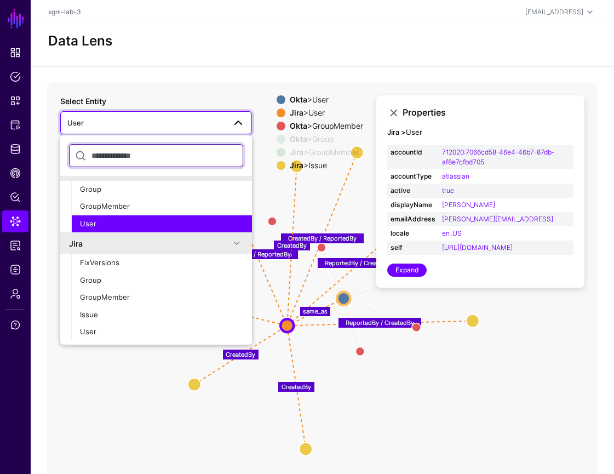
scroll to position [41, 0]
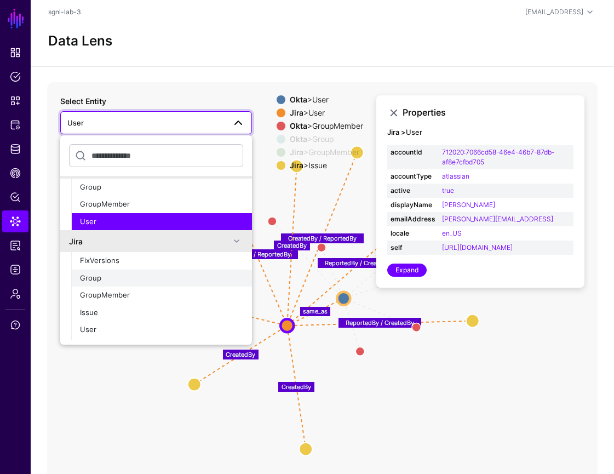
click at [150, 280] on div "Group" at bounding box center [161, 278] width 163 height 11
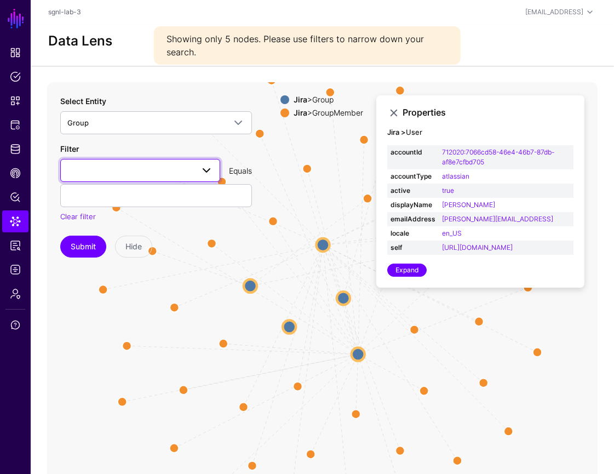
click at [208, 169] on span at bounding box center [206, 170] width 13 height 13
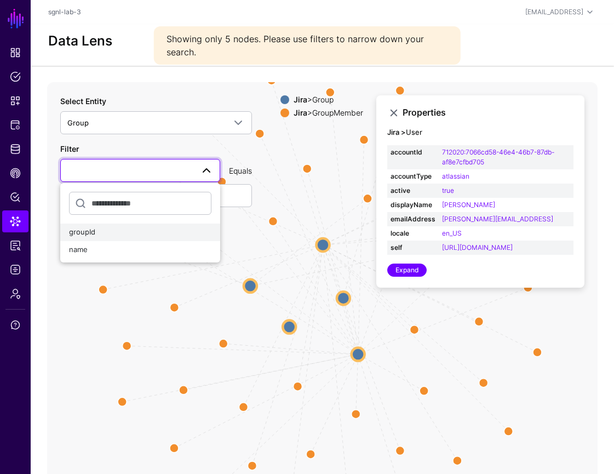
click at [171, 236] on div "groupId" at bounding box center [140, 232] width 142 height 11
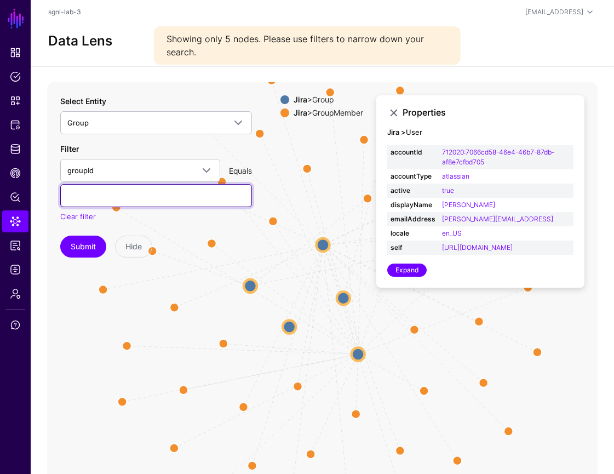
click at [177, 198] on input "text" at bounding box center [156, 195] width 192 height 23
paste input "**********"
type input "**********"
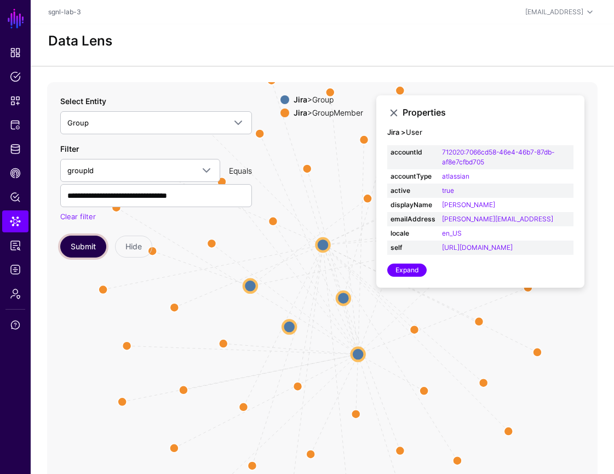
click at [87, 240] on button "Submit" at bounding box center [83, 246] width 46 height 22
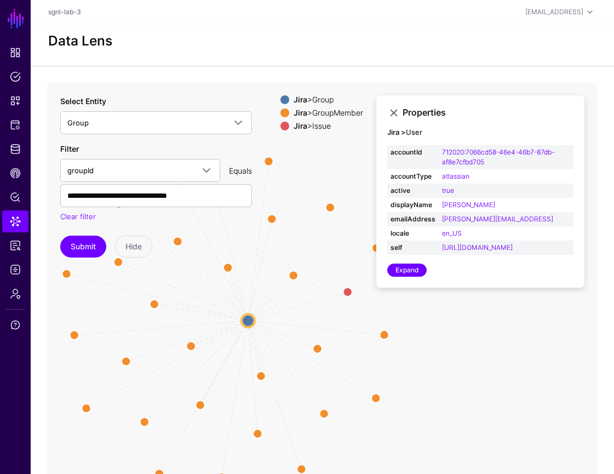
drag, startPoint x: 340, startPoint y: 285, endPoint x: 250, endPoint y: 305, distance: 92.1
click at [250, 305] on icon "GroupMember GroupMember GroupMember GroupMember GroupMember GroupMember GroupMe…" at bounding box center [322, 301] width 550 height 438
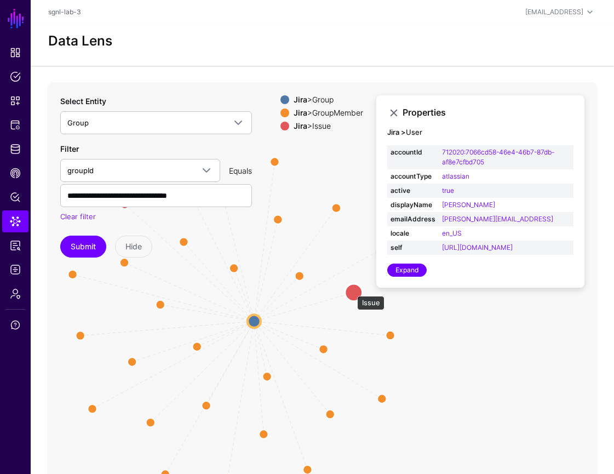
click at [352, 290] on circle at bounding box center [354, 293] width 18 height 18
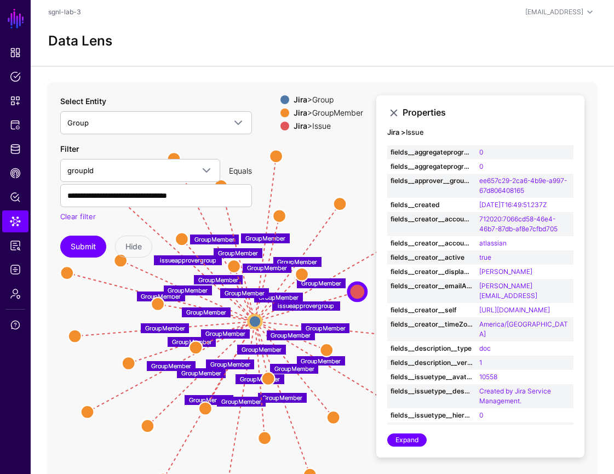
click at [280, 117] on div "Jira > Group Jira > GroupMember Jira > Issue" at bounding box center [321, 114] width 83 height 39
click at [280, 116] on span at bounding box center [284, 112] width 9 height 9
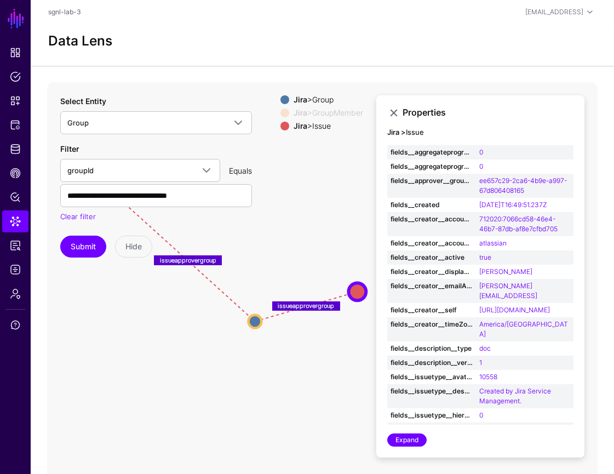
click at [280, 98] on span at bounding box center [284, 99] width 9 height 9
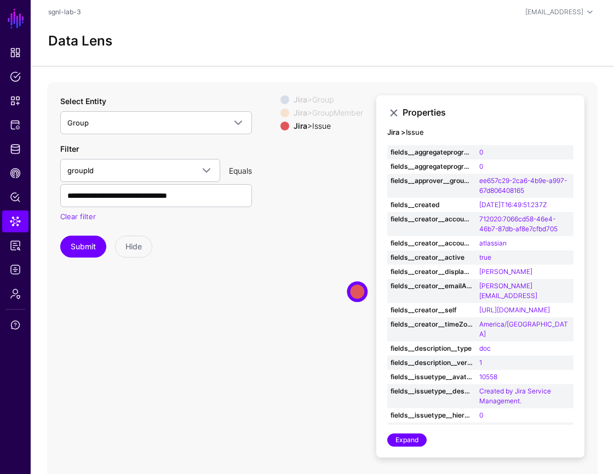
click at [280, 98] on span at bounding box center [284, 99] width 9 height 9
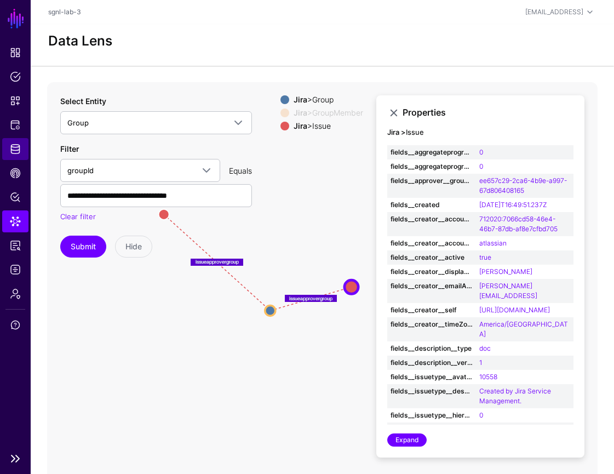
click at [16, 149] on span "Identity Data Fabric" at bounding box center [15, 148] width 11 height 11
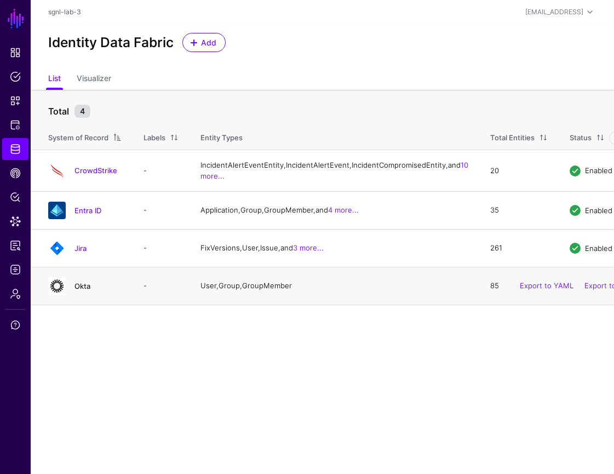
click at [85, 290] on link "Okta" at bounding box center [82, 285] width 16 height 9
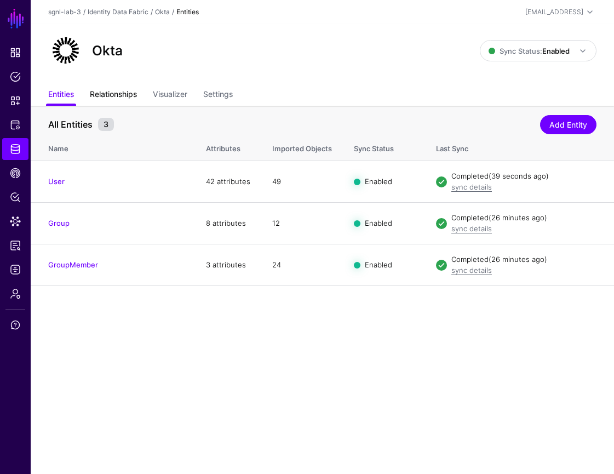
click at [124, 96] on link "Relationships" at bounding box center [113, 95] width 47 height 21
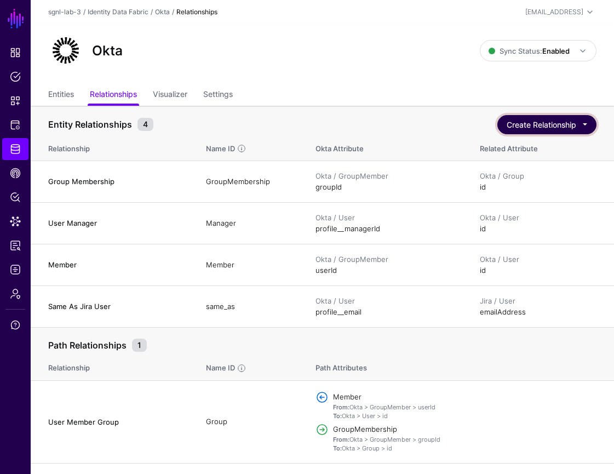
click at [540, 128] on button "Create Relationship" at bounding box center [546, 124] width 99 height 19
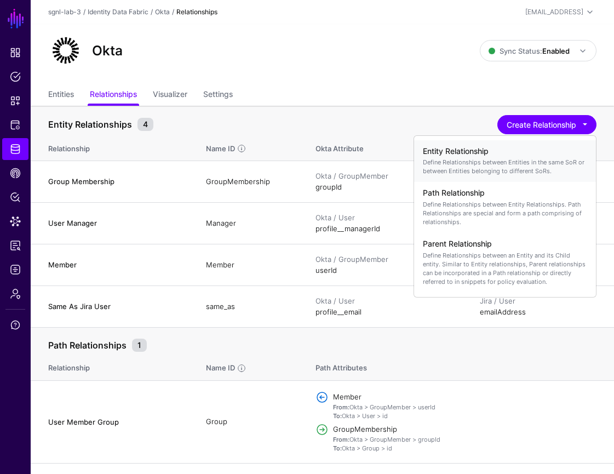
click at [487, 162] on p "Define Relationships between Entities in the same SoR or between Entities belon…" at bounding box center [505, 167] width 164 height 18
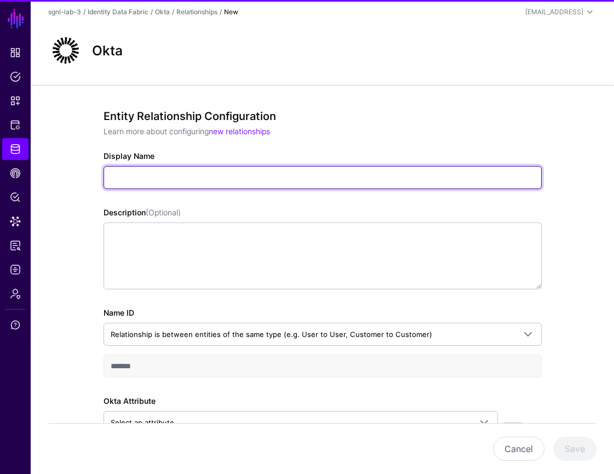
click at [269, 176] on input "Display Name" at bounding box center [322, 177] width 438 height 23
paste input "**********"
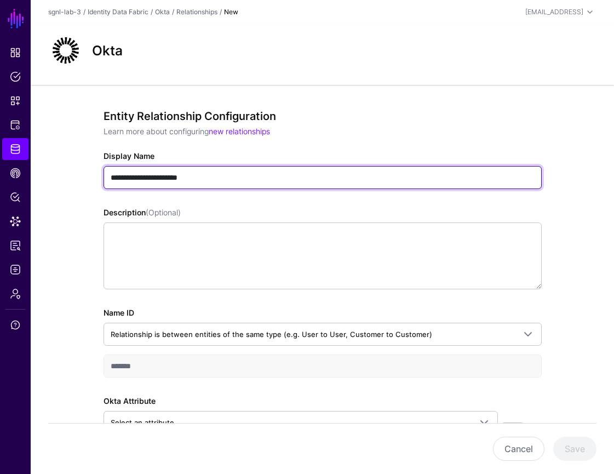
type input "**********"
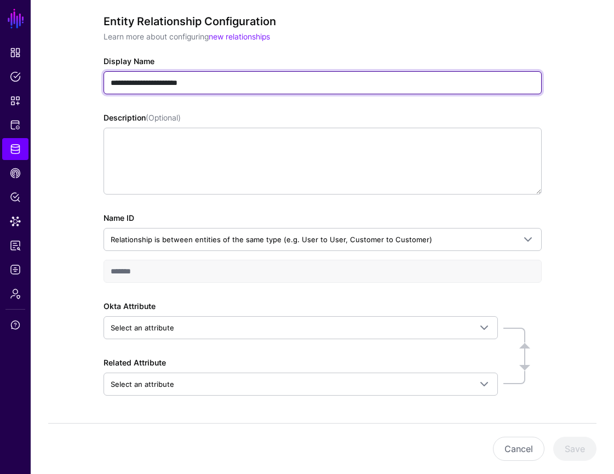
scroll to position [113, 0]
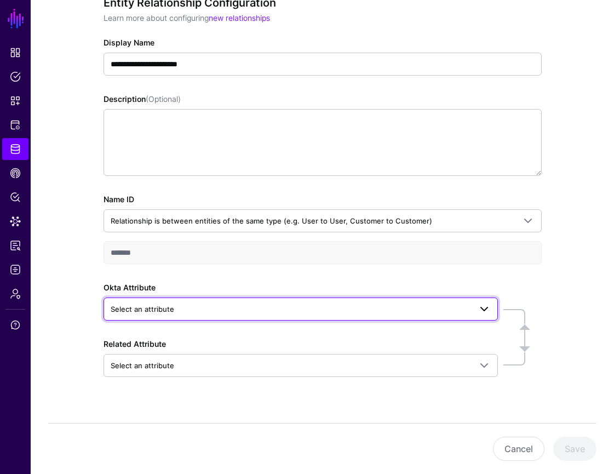
click at [333, 309] on span "Select an attribute" at bounding box center [291, 309] width 360 height 12
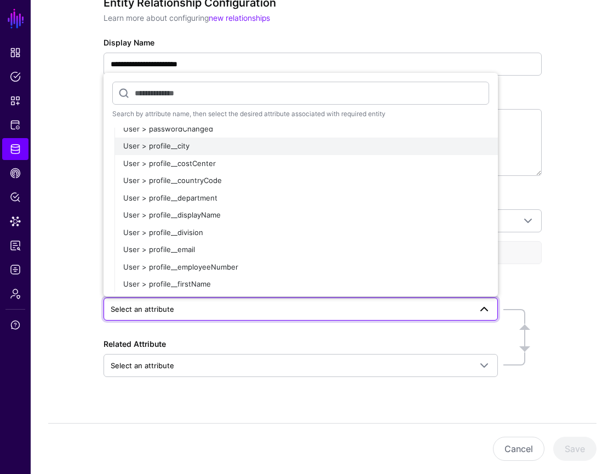
scroll to position [323, 0]
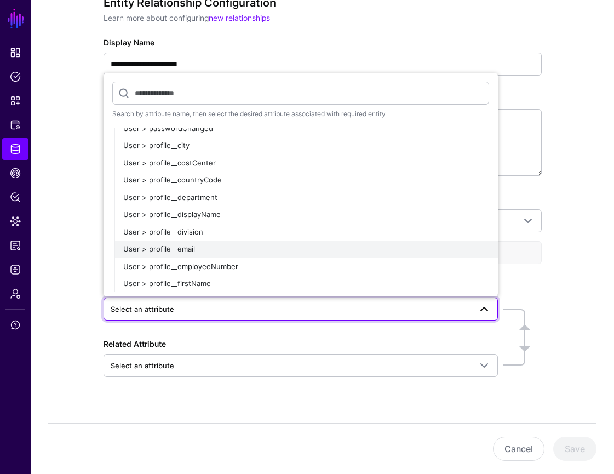
click at [201, 251] on div "User > profile__email" at bounding box center [306, 249] width 366 height 11
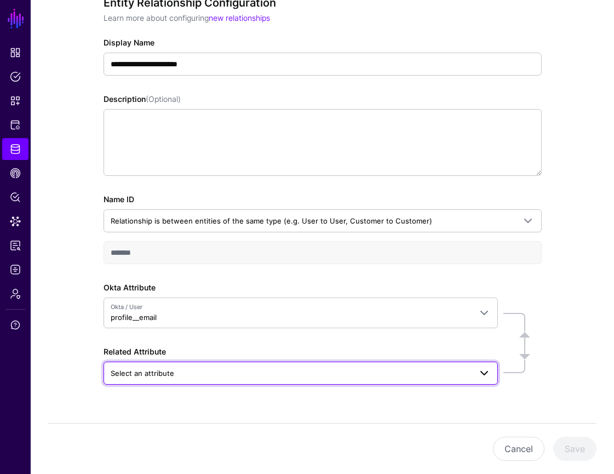
click at [471, 373] on span at bounding box center [481, 372] width 20 height 13
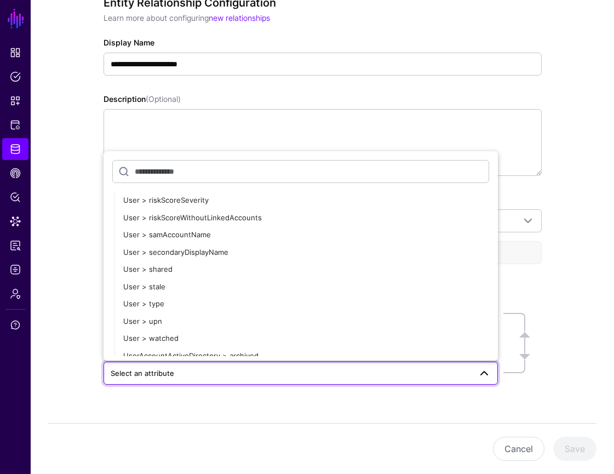
scroll to position [2514, 0]
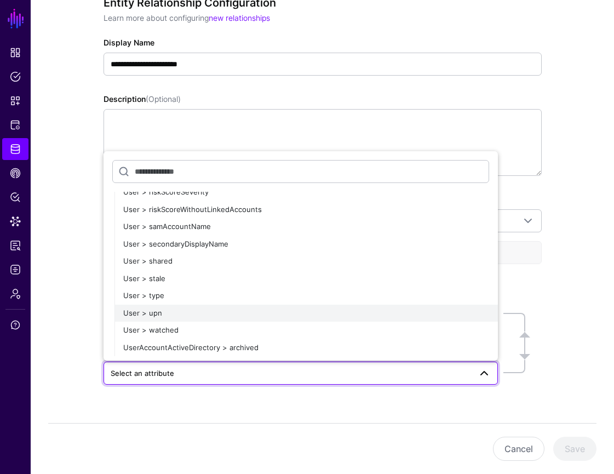
click at [179, 315] on div "User > upn" at bounding box center [306, 313] width 366 height 11
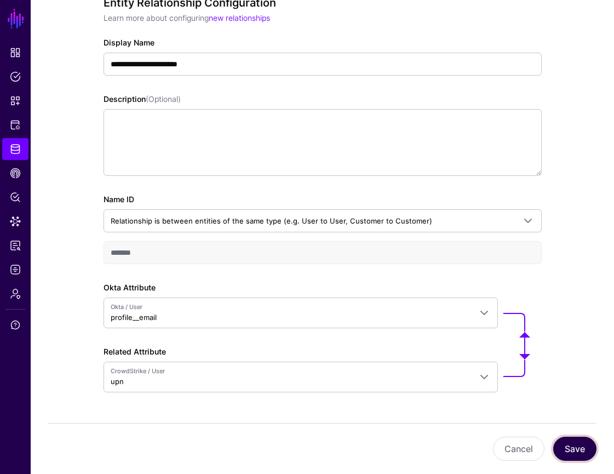
click at [581, 448] on button "Save" at bounding box center [574, 448] width 43 height 24
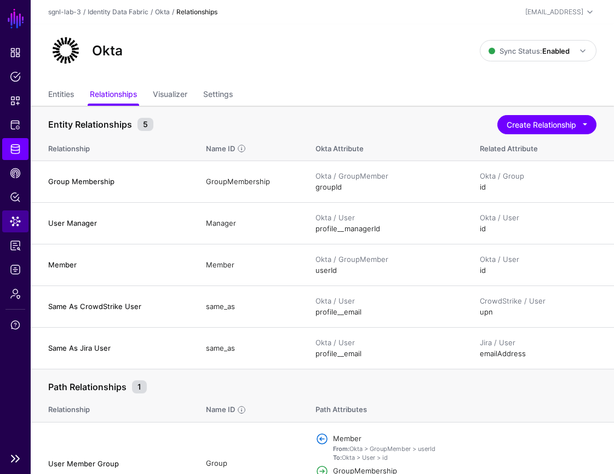
click at [19, 223] on span "Data Lens" at bounding box center [15, 221] width 11 height 11
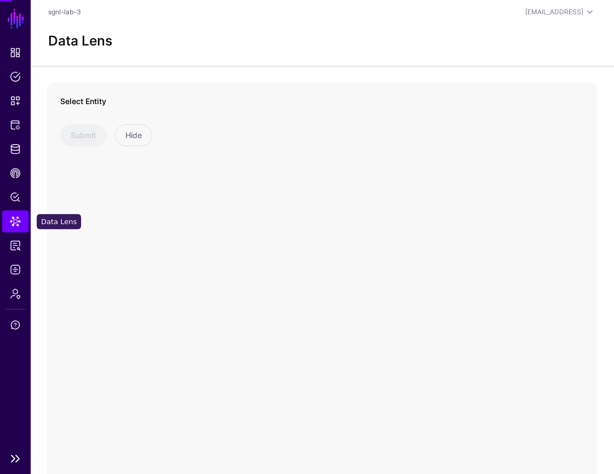
click at [19, 223] on span "Data Lens" at bounding box center [15, 221] width 11 height 11
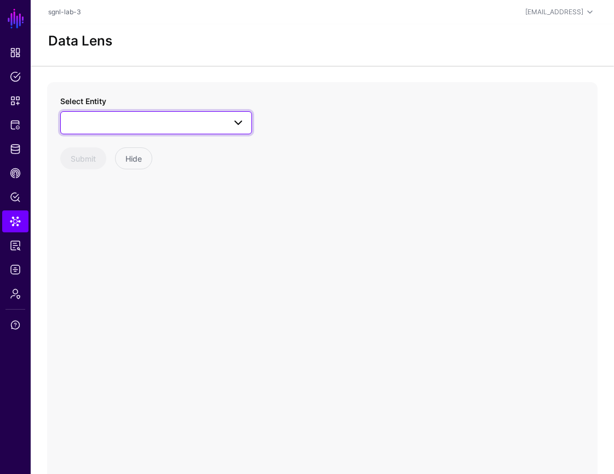
click at [146, 124] on span at bounding box center [155, 122] width 177 height 13
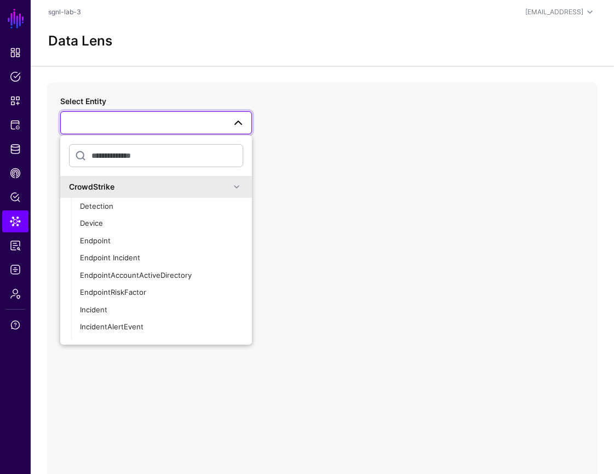
click at [234, 188] on span at bounding box center [236, 186] width 13 height 13
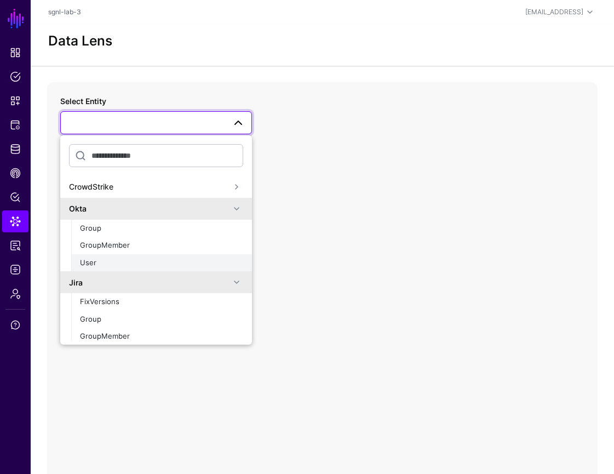
click at [173, 262] on div "User" at bounding box center [161, 262] width 163 height 11
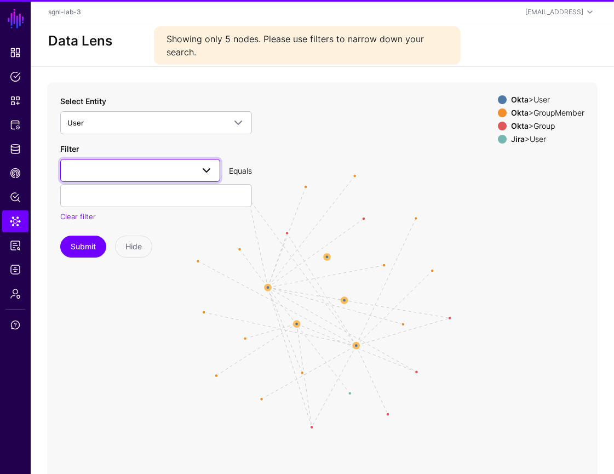
click at [215, 168] on link at bounding box center [140, 170] width 160 height 23
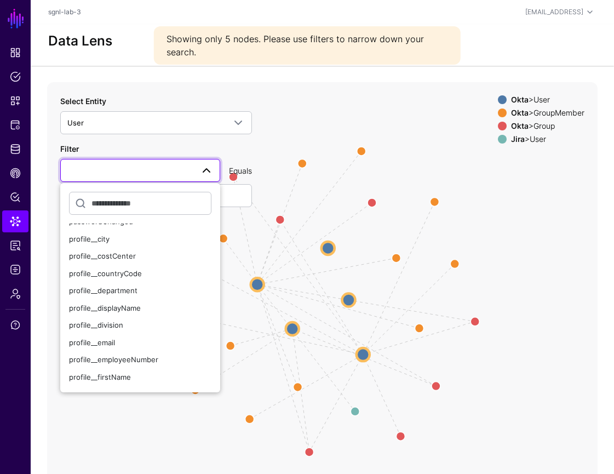
scroll to position [118, 0]
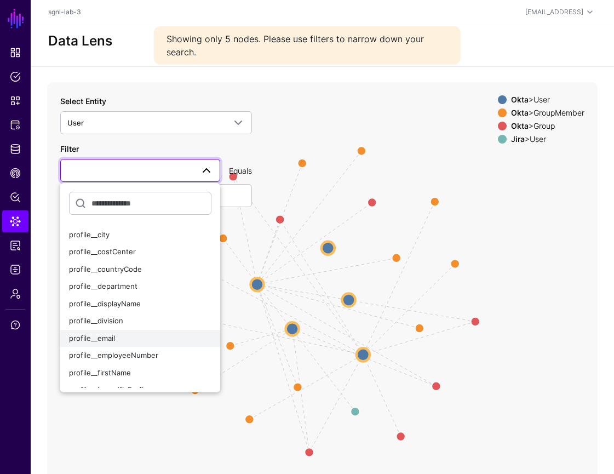
click at [160, 339] on div "profile__email" at bounding box center [140, 338] width 142 height 11
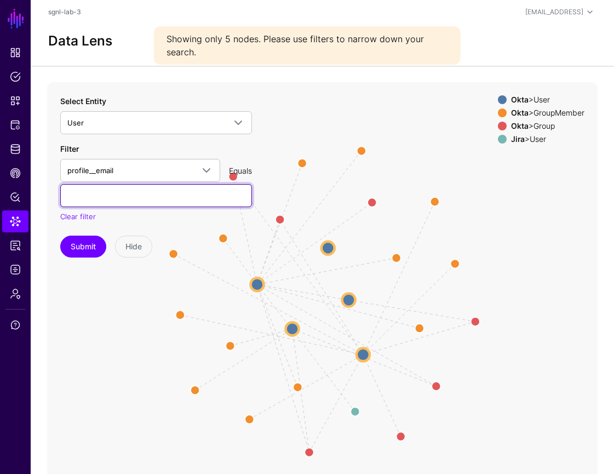
click at [220, 195] on input "text" at bounding box center [156, 195] width 192 height 23
paste input "**********"
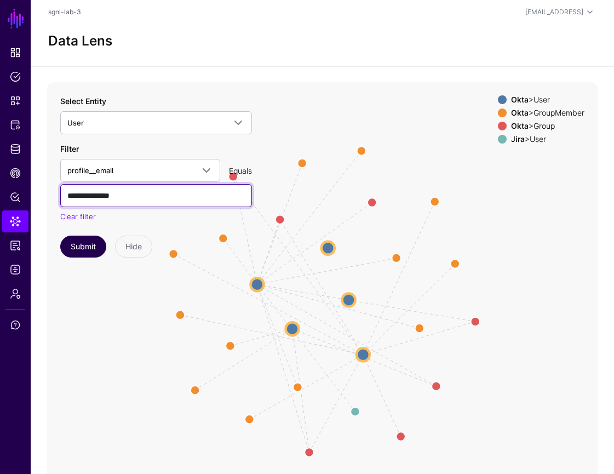
type input "**********"
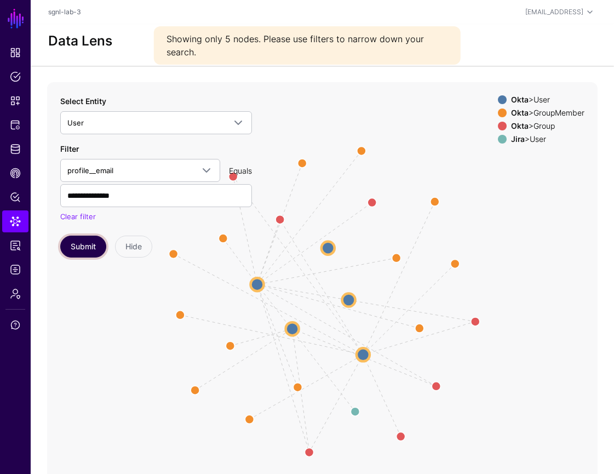
click at [88, 252] on button "Submit" at bounding box center [83, 246] width 46 height 22
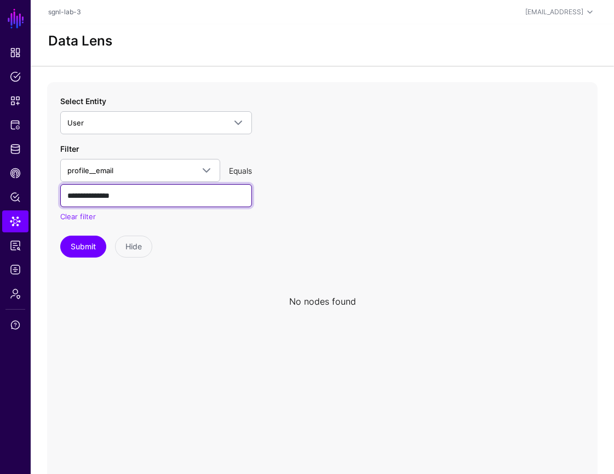
click at [198, 192] on input "**********" at bounding box center [156, 195] width 192 height 23
paste input "********"
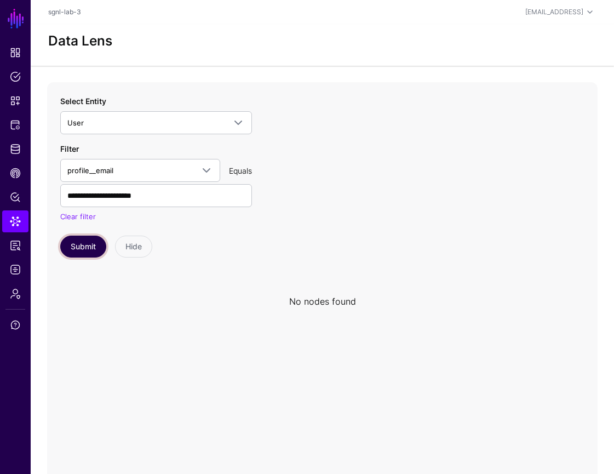
click at [82, 249] on button "Submit" at bounding box center [83, 246] width 46 height 22
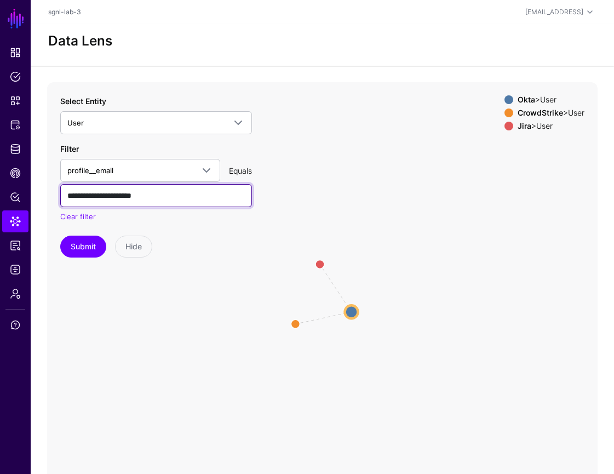
click at [122, 195] on input "**********" at bounding box center [156, 195] width 192 height 23
type input "**********"
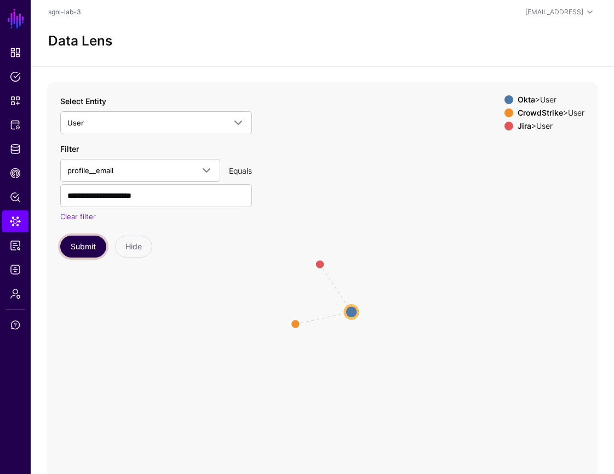
click at [91, 244] on button "Submit" at bounding box center [83, 246] width 46 height 22
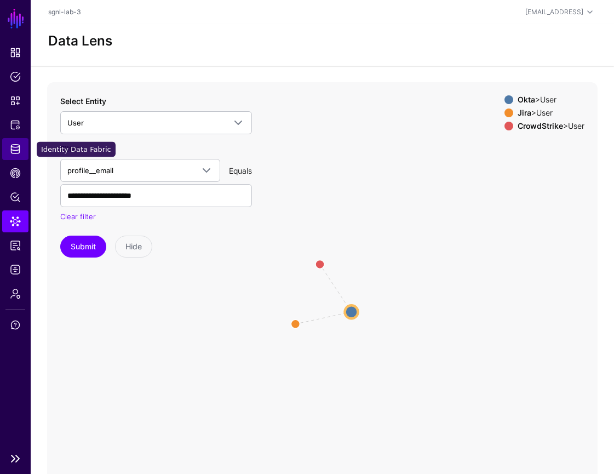
click at [14, 148] on span "Identity Data Fabric" at bounding box center [15, 148] width 11 height 11
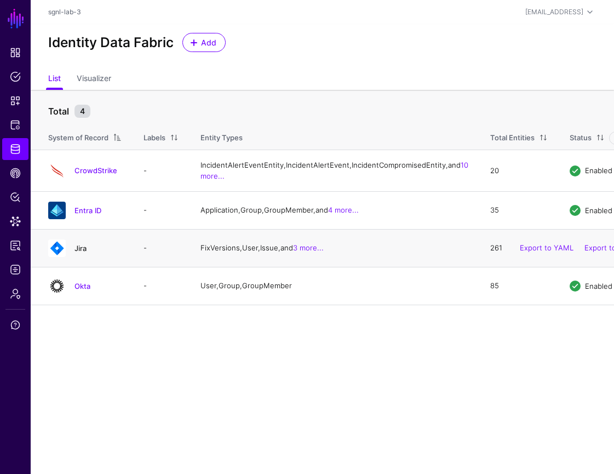
click at [82, 252] on link "Jira" at bounding box center [80, 248] width 12 height 9
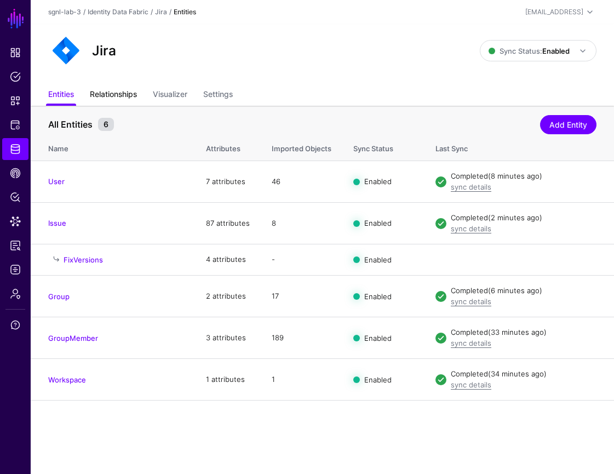
click at [130, 97] on link "Relationships" at bounding box center [113, 95] width 47 height 21
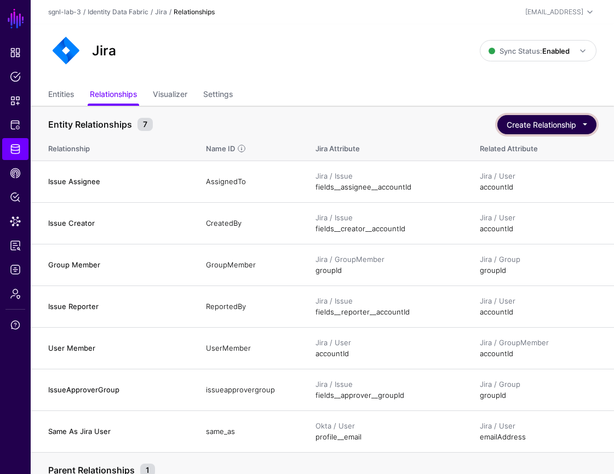
click at [585, 125] on button "Create Relationship" at bounding box center [546, 124] width 99 height 19
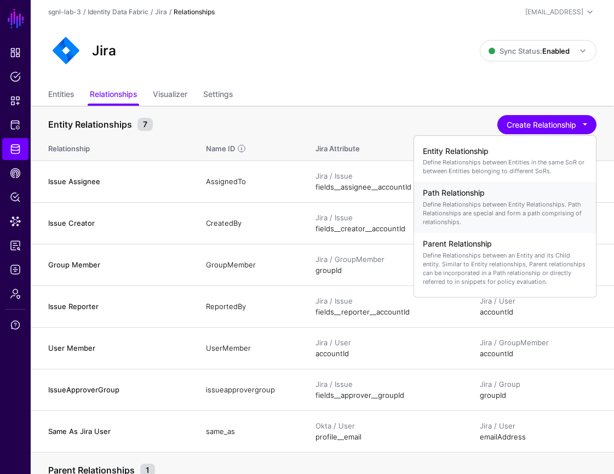
click at [548, 210] on p "Define Relationships between Entity Relationships. Path Relationships are speci…" at bounding box center [505, 213] width 164 height 26
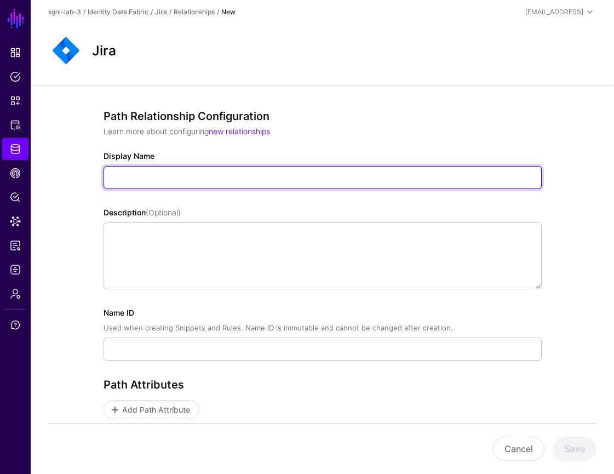
click at [272, 174] on input "Display Name" at bounding box center [322, 177] width 438 height 23
paste input "**********"
type input "**********"
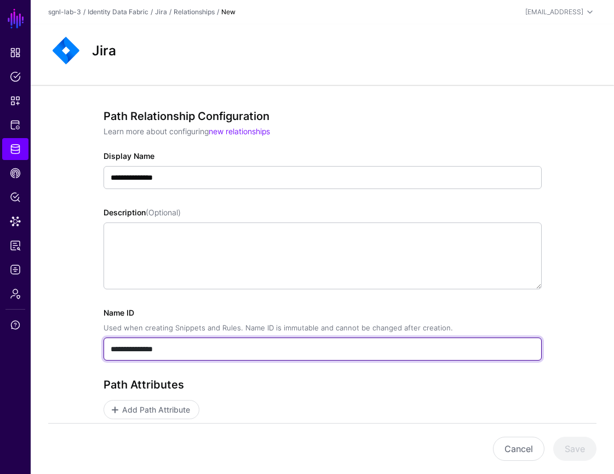
click at [297, 352] on input "**********" at bounding box center [322, 348] width 438 height 23
paste input "text"
type input "**********"
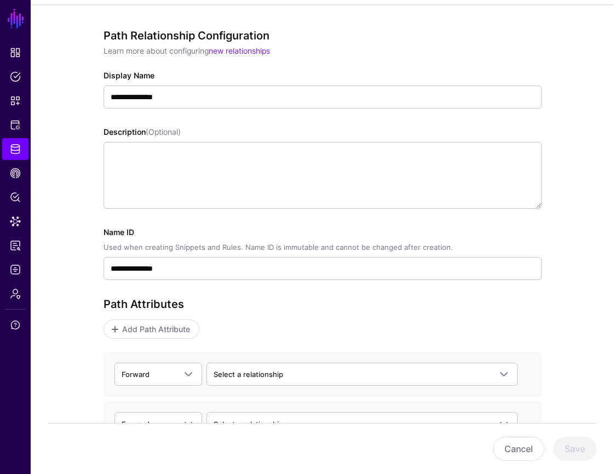
scroll to position [155, 0]
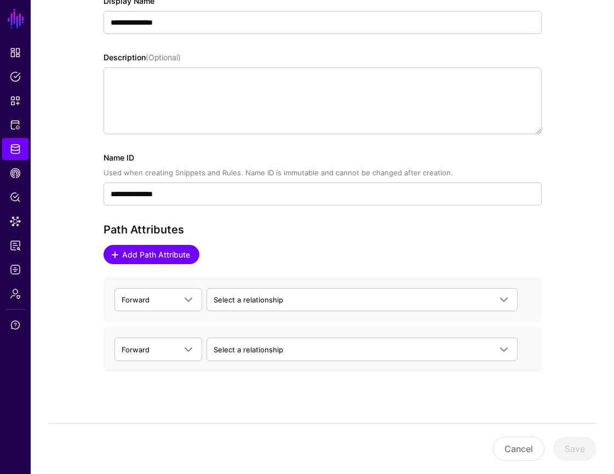
click at [191, 257] on span "Add Path Attribute" at bounding box center [155, 254] width 71 height 11
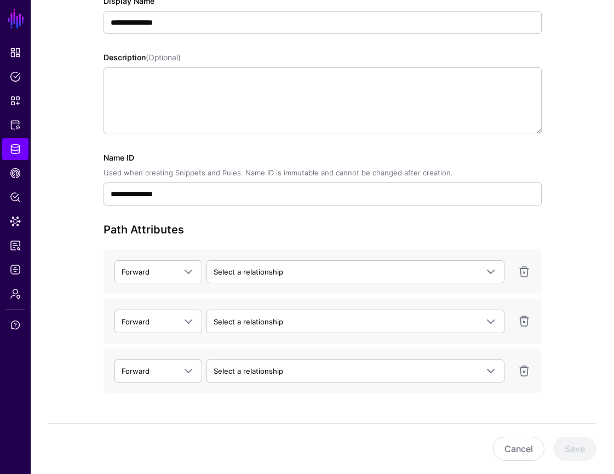
scroll to position [188, 0]
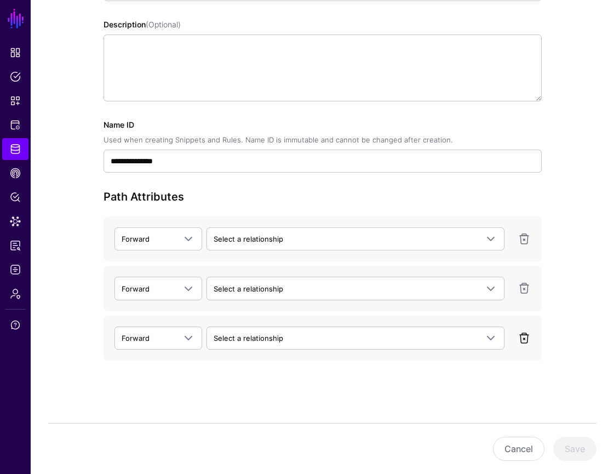
click at [524, 338] on link at bounding box center [523, 337] width 13 height 13
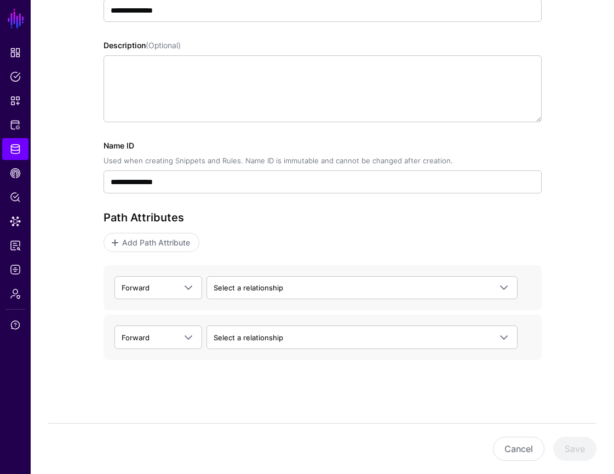
scroll to position [166, 0]
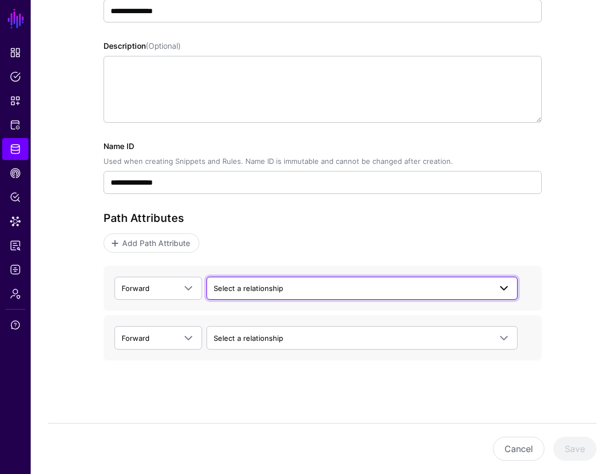
click at [356, 289] on span "Select a relationship" at bounding box center [352, 288] width 277 height 12
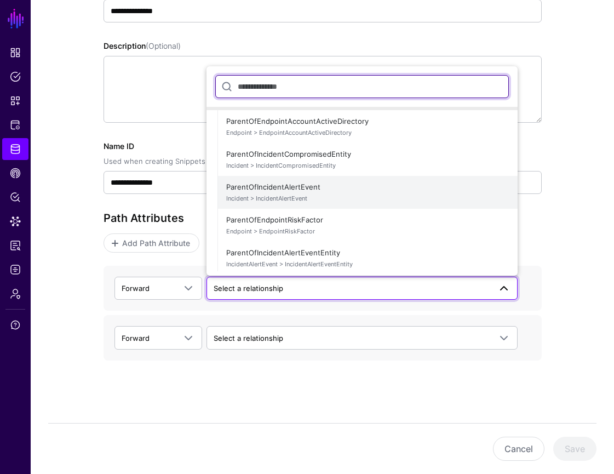
scroll to position [0, 0]
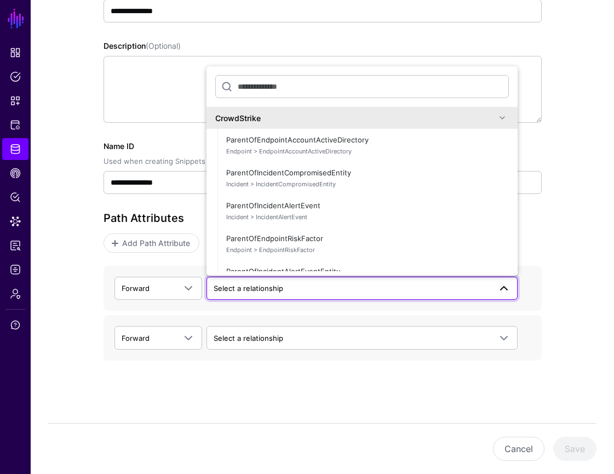
click at [499, 116] on span at bounding box center [502, 117] width 13 height 13
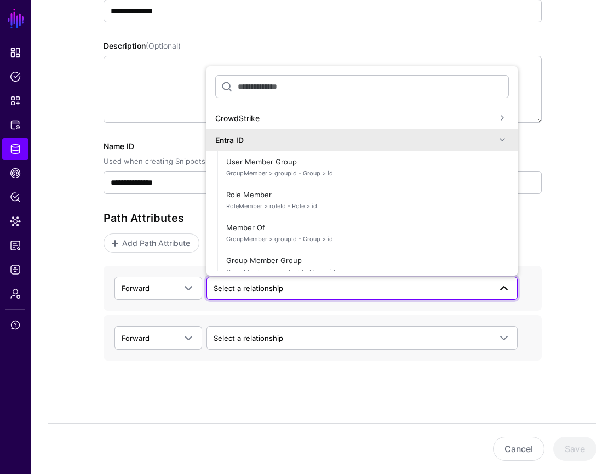
click at [499, 145] on span at bounding box center [502, 139] width 13 height 13
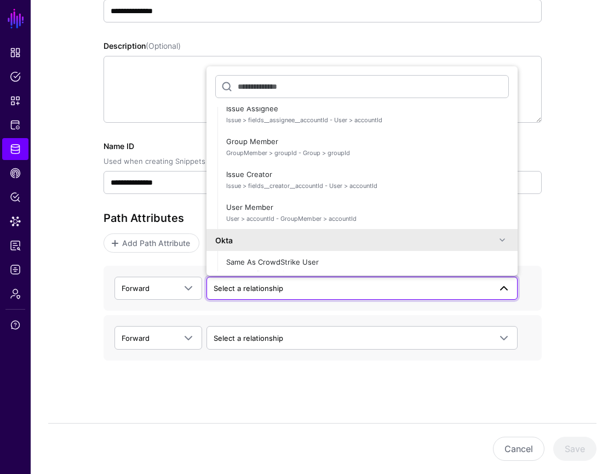
scroll to position [182, 0]
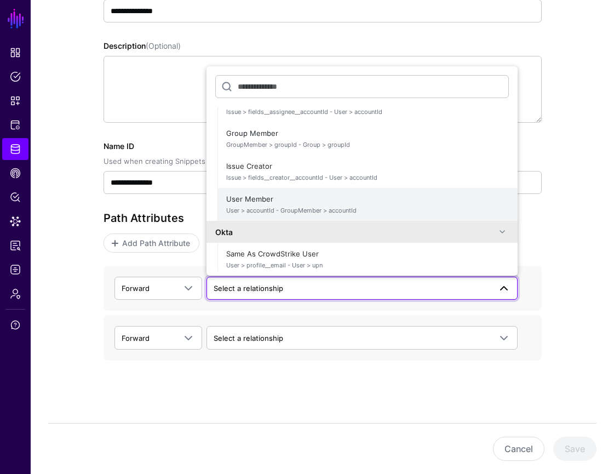
click at [439, 208] on span "User > accountId - GroupMember > accountId" at bounding box center [367, 210] width 283 height 9
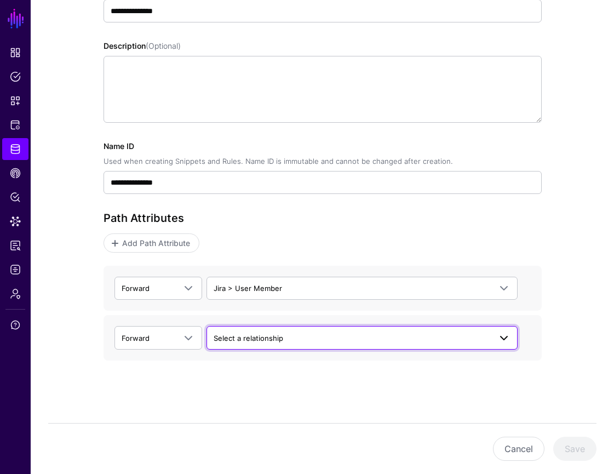
click at [322, 340] on span "Select a relationship" at bounding box center [352, 338] width 277 height 12
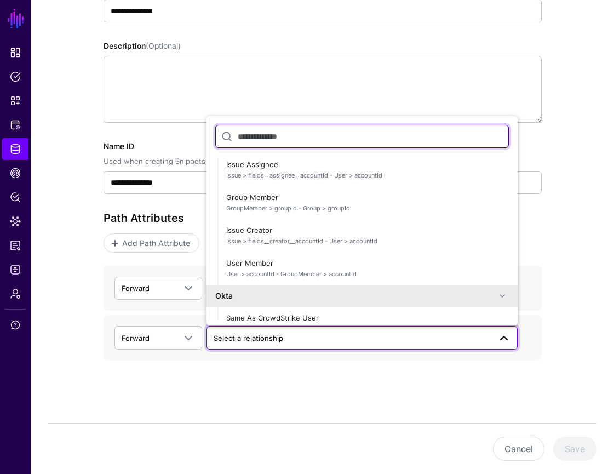
scroll to position [638, 0]
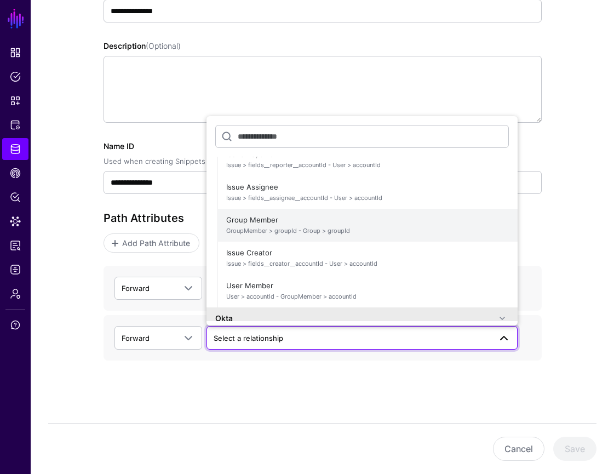
click at [360, 225] on span "Group Member GroupMember > groupId - Group > groupId" at bounding box center [367, 225] width 283 height 26
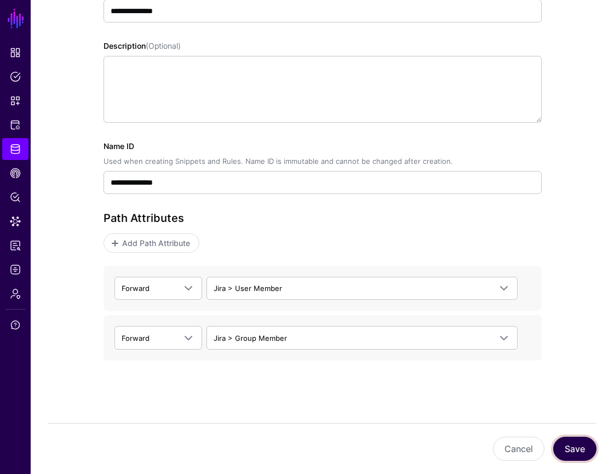
click at [572, 446] on button "Save" at bounding box center [574, 448] width 43 height 24
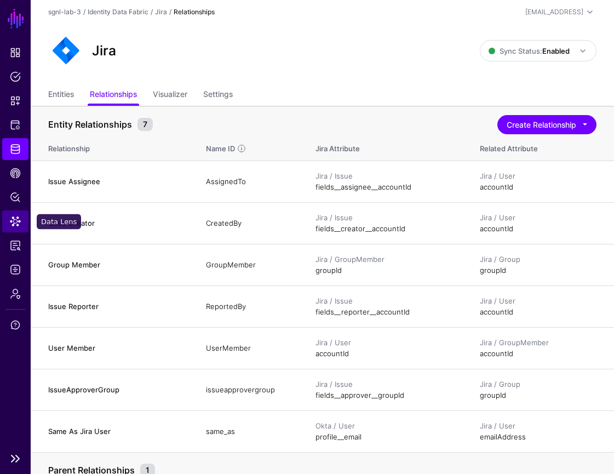
click at [19, 216] on span "Data Lens" at bounding box center [15, 221] width 11 height 11
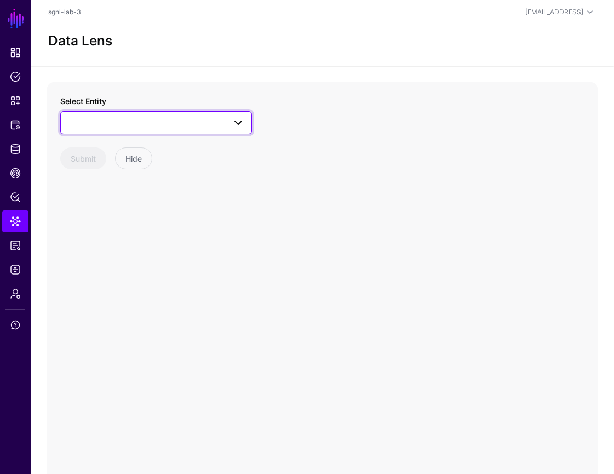
click at [248, 125] on link at bounding box center [156, 122] width 192 height 23
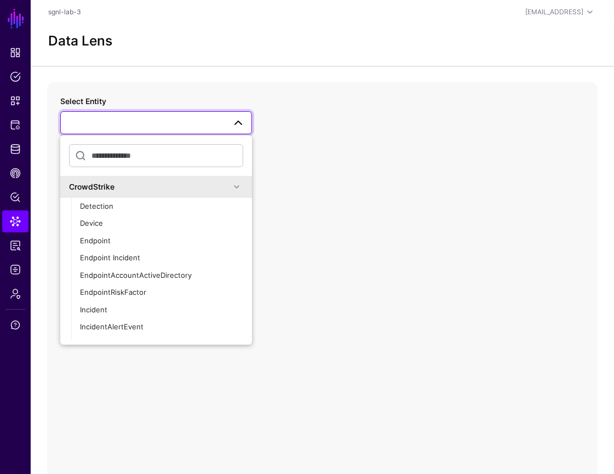
click at [239, 192] on span at bounding box center [236, 186] width 13 height 13
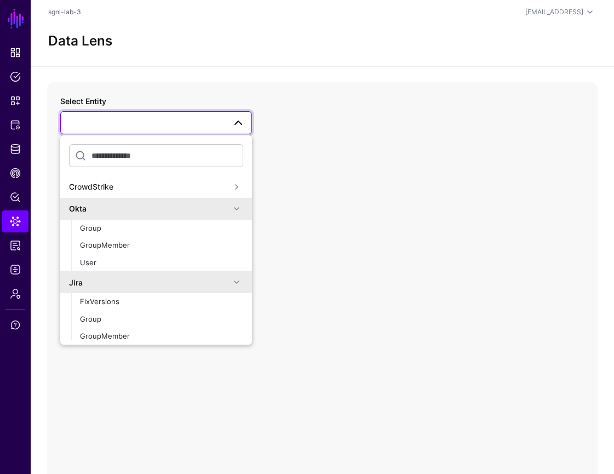
click at [232, 205] on span at bounding box center [236, 208] width 13 height 13
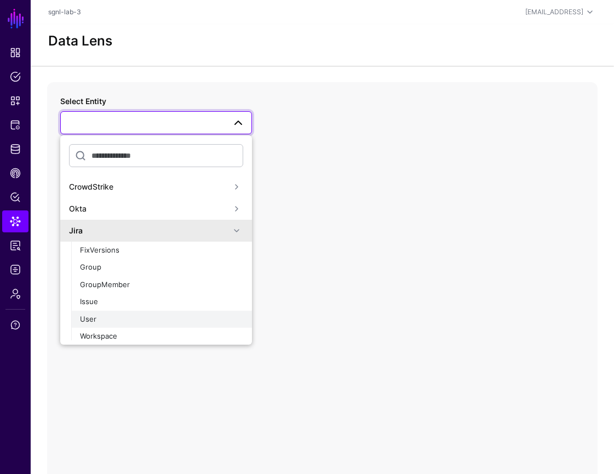
click at [106, 317] on div "User" at bounding box center [161, 319] width 163 height 11
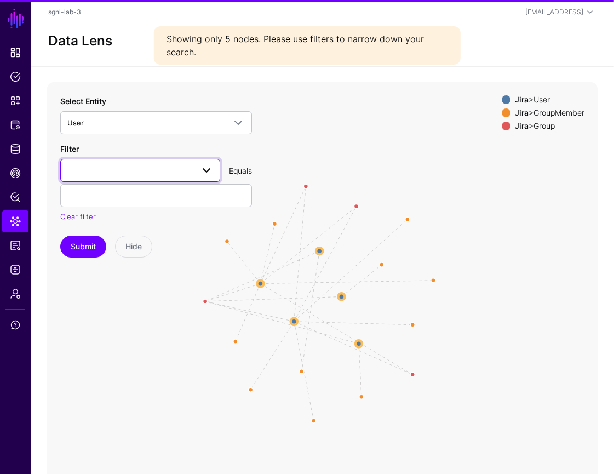
click at [212, 167] on span at bounding box center [206, 170] width 13 height 13
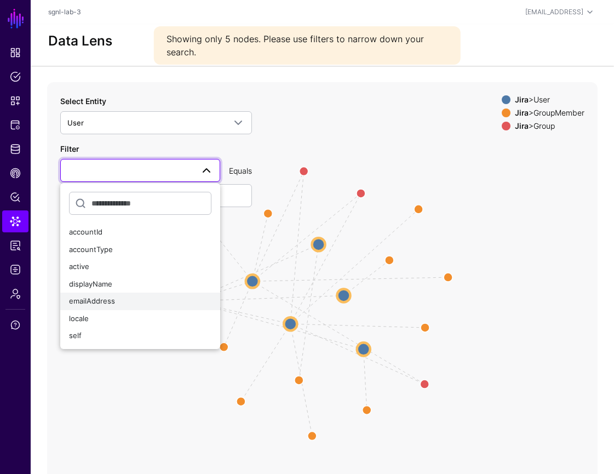
click at [164, 304] on div "emailAddress" at bounding box center [140, 301] width 142 height 11
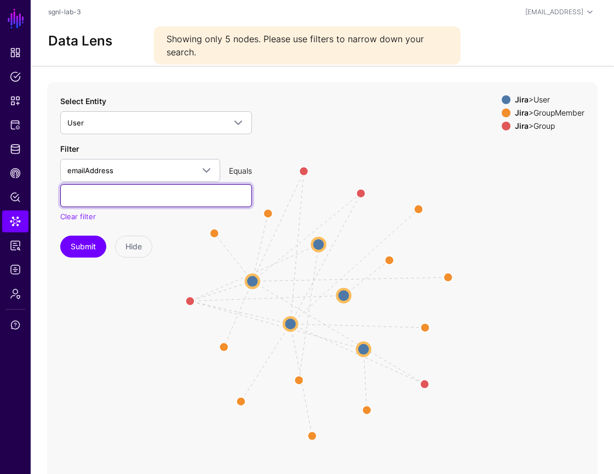
click at [175, 198] on input "text" at bounding box center [156, 195] width 192 height 23
type input "**********"
click at [60, 235] on button "Submit" at bounding box center [83, 246] width 46 height 22
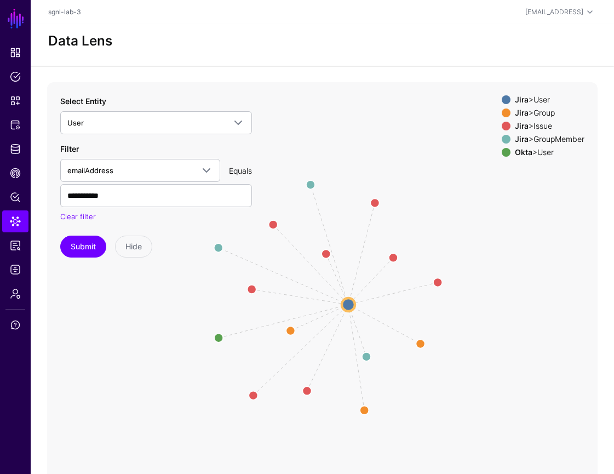
click at [502, 142] on span at bounding box center [506, 139] width 9 height 9
click at [502, 130] on span at bounding box center [506, 126] width 9 height 9
click at [502, 99] on span at bounding box center [506, 99] width 9 height 9
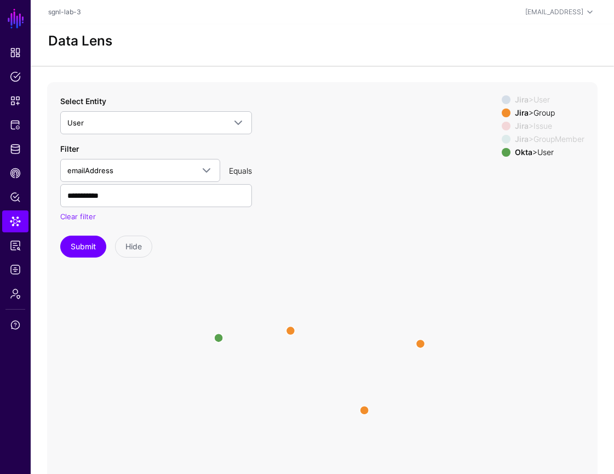
click at [502, 154] on span at bounding box center [506, 152] width 9 height 9
click at [502, 100] on span at bounding box center [506, 99] width 9 height 9
click at [290, 327] on circle at bounding box center [290, 330] width 18 height 18
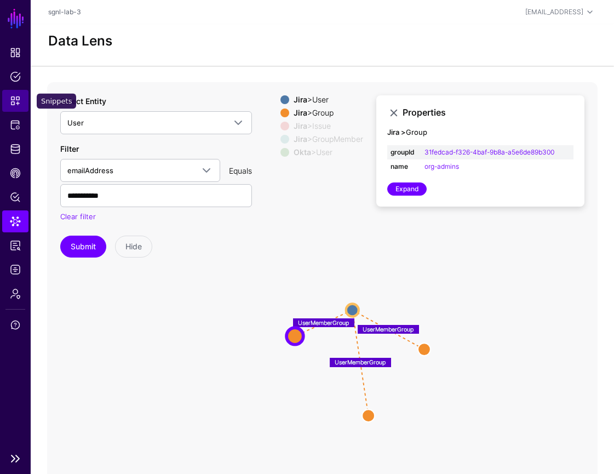
click at [17, 105] on span "Snippets" at bounding box center [15, 100] width 11 height 11
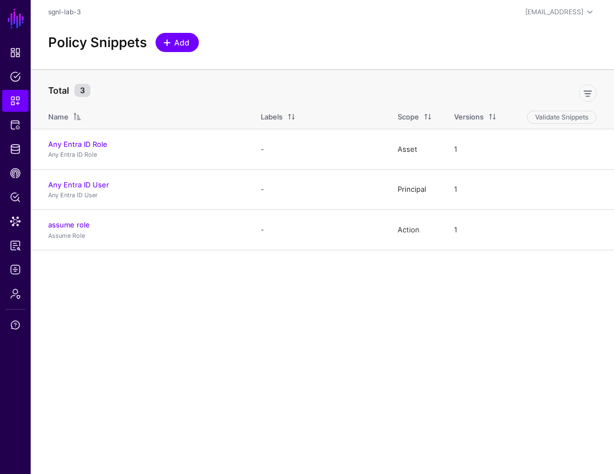
click at [195, 37] on link "Add" at bounding box center [177, 42] width 43 height 19
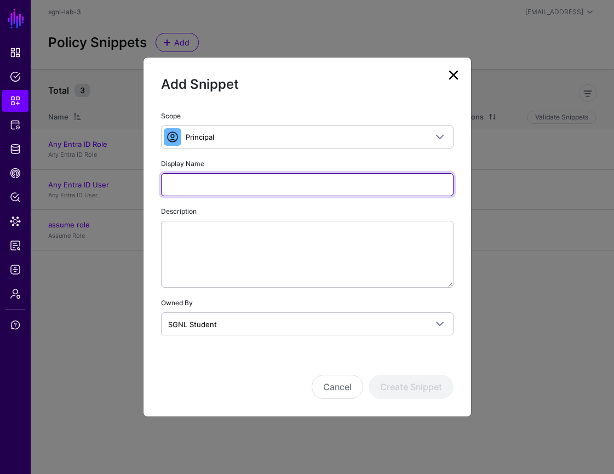
click at [272, 185] on input "Display Name" at bounding box center [307, 184] width 292 height 23
type input "**********"
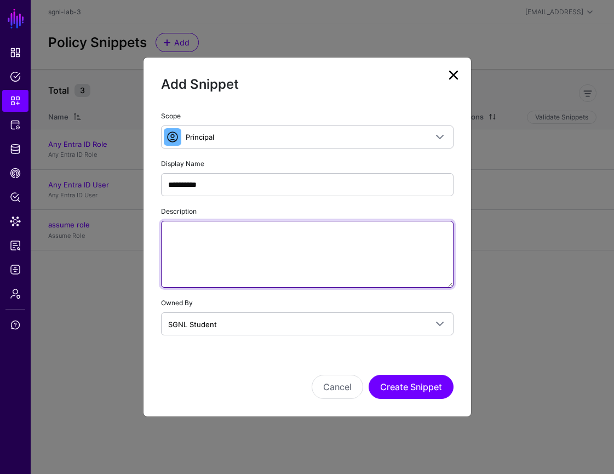
click at [248, 241] on textarea "Description" at bounding box center [307, 254] width 292 height 67
paste textarea "**********"
type textarea "**********"
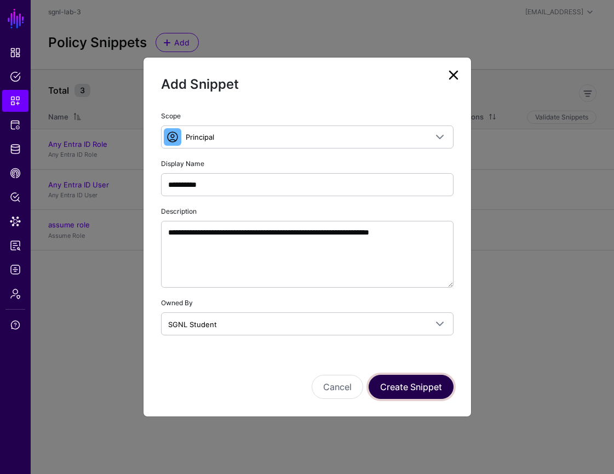
click at [418, 384] on button "Create Snippet" at bounding box center [411, 387] width 85 height 24
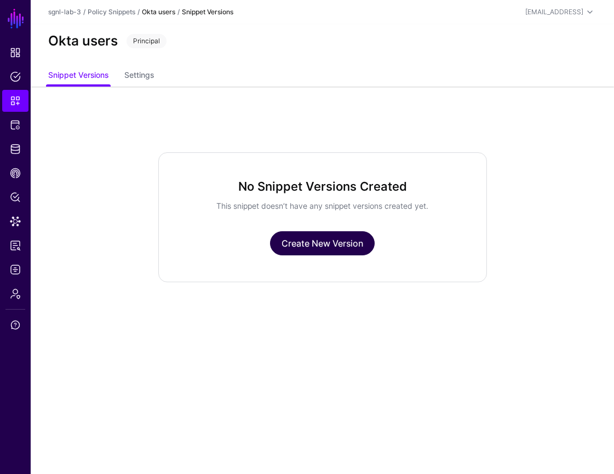
click at [320, 250] on link "Create New Version" at bounding box center [322, 243] width 105 height 24
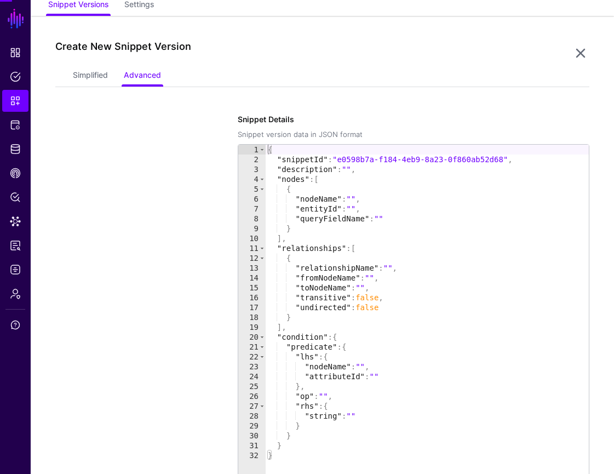
scroll to position [87, 0]
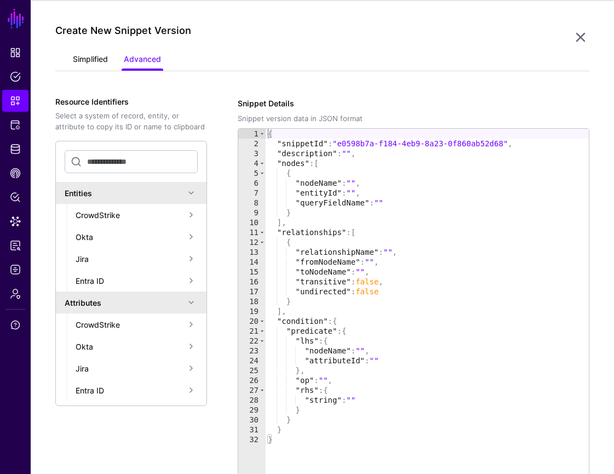
click at [91, 57] on link "Simplified" at bounding box center [90, 60] width 35 height 21
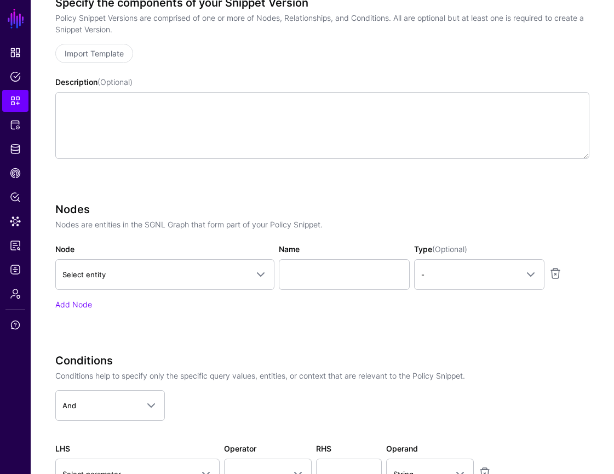
scroll to position [203, 0]
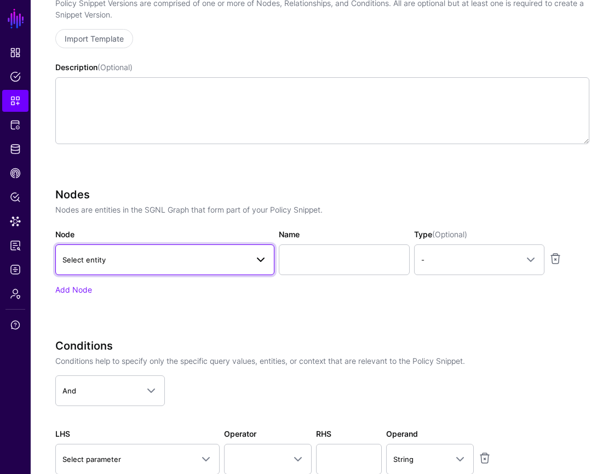
click at [260, 261] on span at bounding box center [260, 259] width 13 height 13
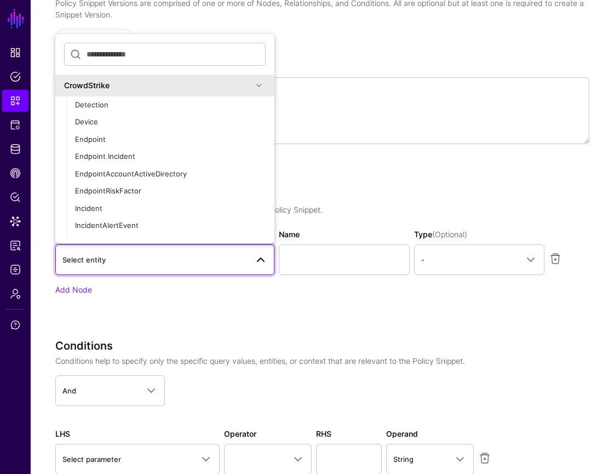
click at [262, 88] on span at bounding box center [258, 85] width 13 height 13
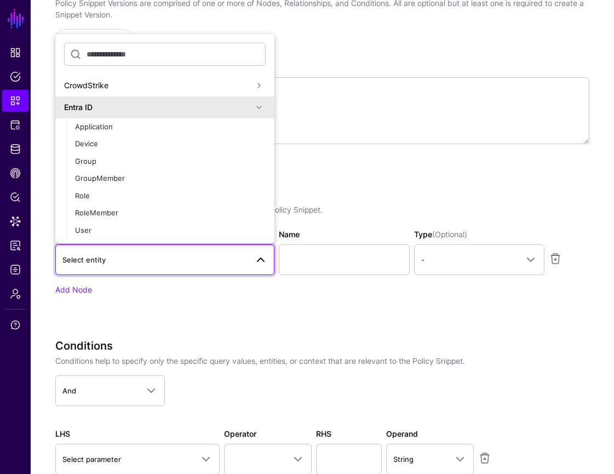
click at [262, 115] on div "Entra ID" at bounding box center [164, 107] width 219 height 22
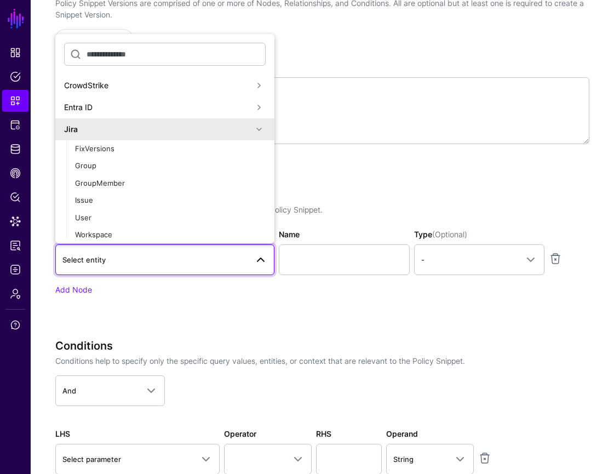
click at [261, 130] on span at bounding box center [258, 129] width 13 height 13
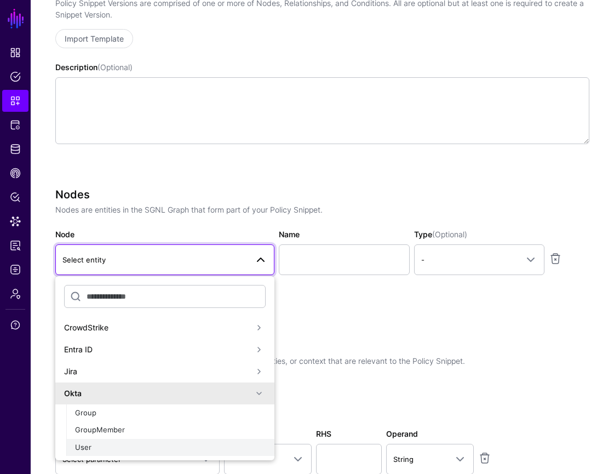
click at [171, 446] on div "User" at bounding box center [170, 447] width 191 height 11
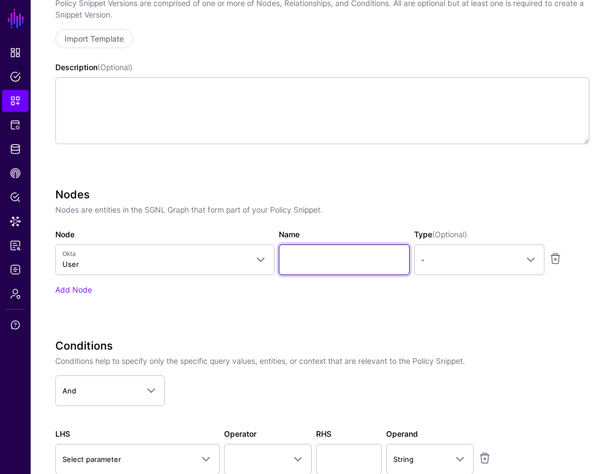
click at [320, 260] on input "Name" at bounding box center [344, 259] width 131 height 31
type input "*"
type input "********"
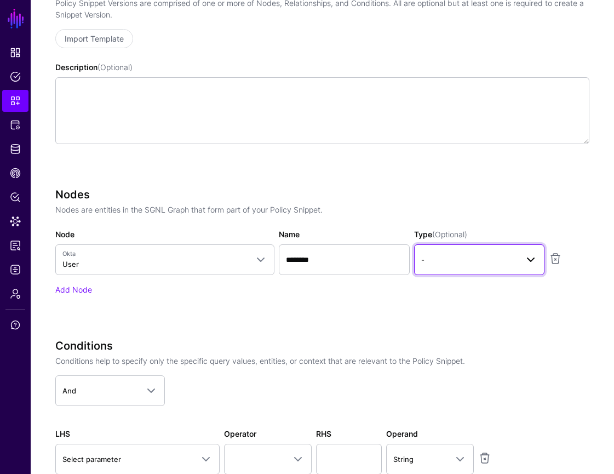
click at [495, 269] on link "-" at bounding box center [479, 259] width 130 height 31
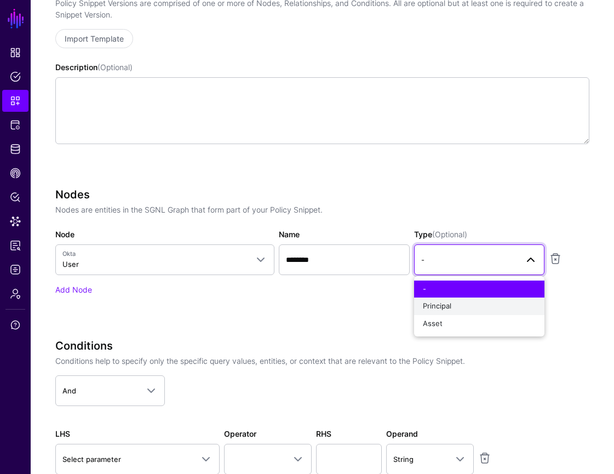
click at [489, 307] on div "Principal" at bounding box center [479, 306] width 113 height 11
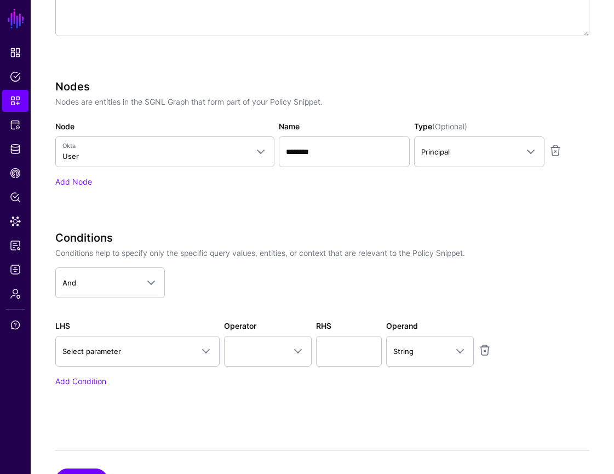
scroll to position [353, 0]
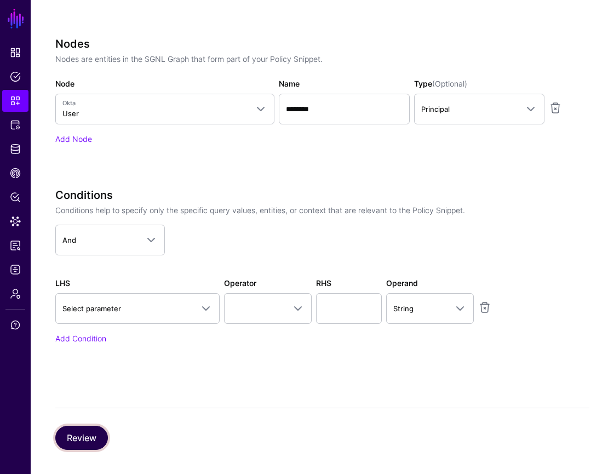
click at [67, 441] on button "Review" at bounding box center [81, 437] width 53 height 24
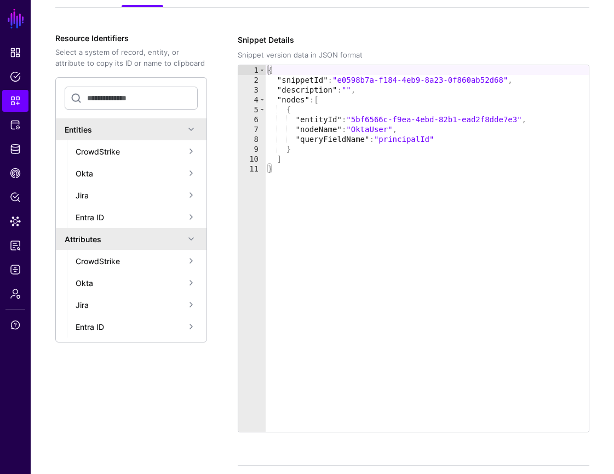
scroll to position [208, 0]
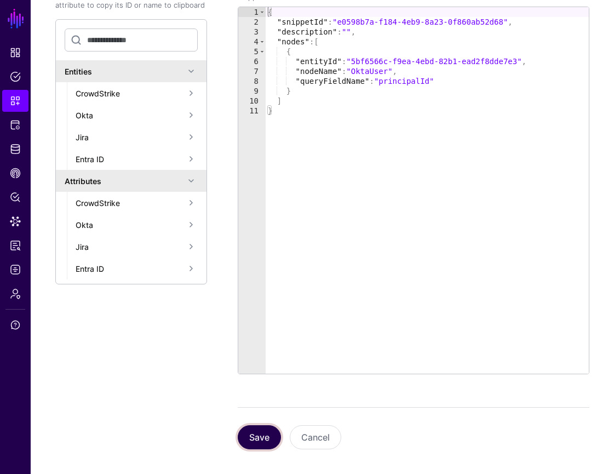
click at [264, 428] on button "Save" at bounding box center [259, 437] width 43 height 24
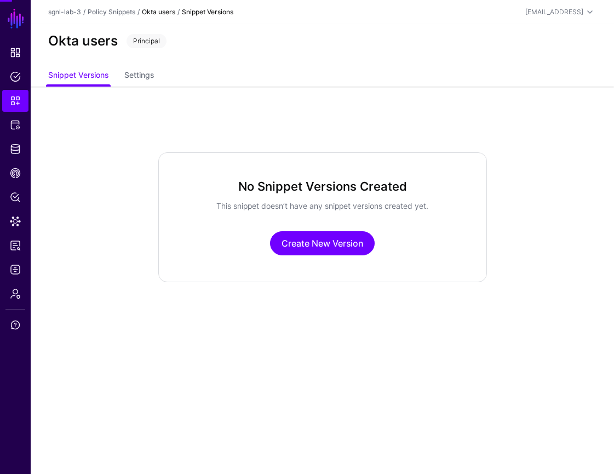
scroll to position [0, 0]
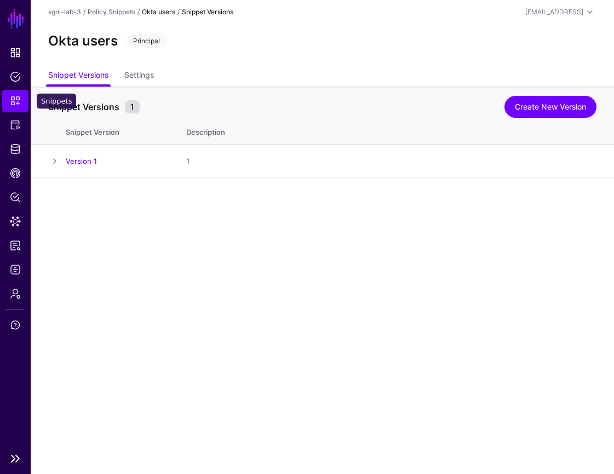
click at [16, 103] on span "Snippets" at bounding box center [15, 100] width 11 height 11
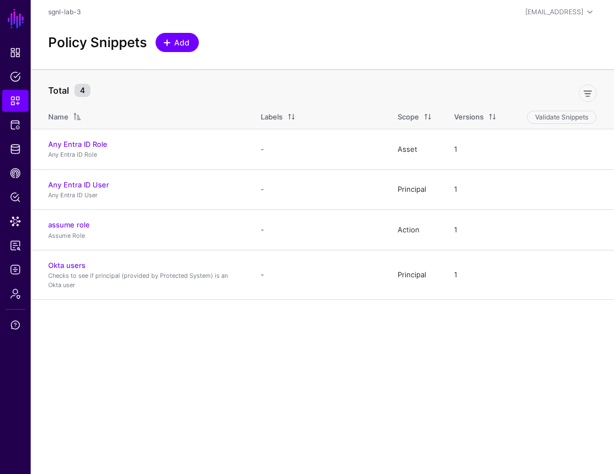
click at [184, 45] on span "Add" at bounding box center [182, 42] width 18 height 11
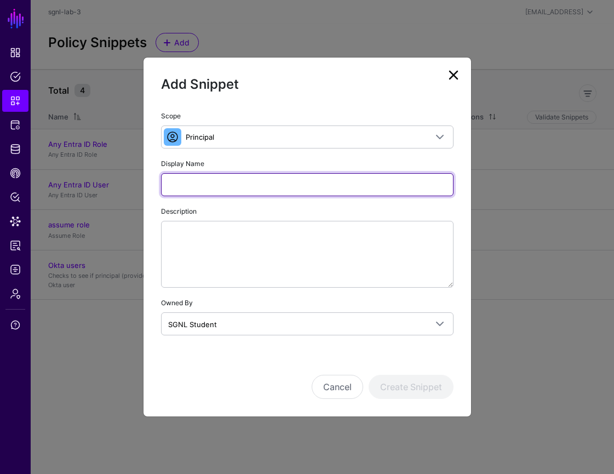
click at [289, 187] on input "Display Name" at bounding box center [307, 184] width 292 height 23
paste input "**********"
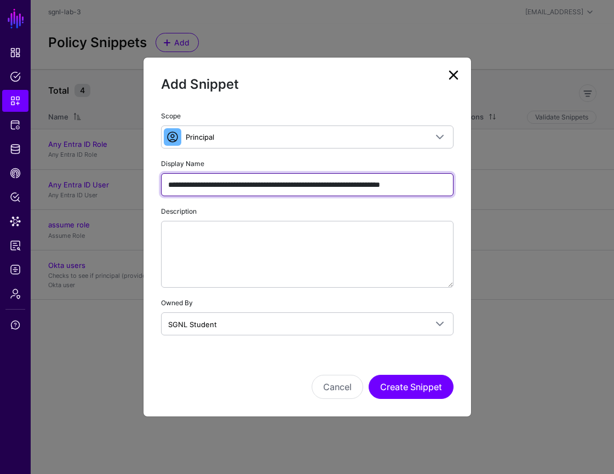
scroll to position [0, 25]
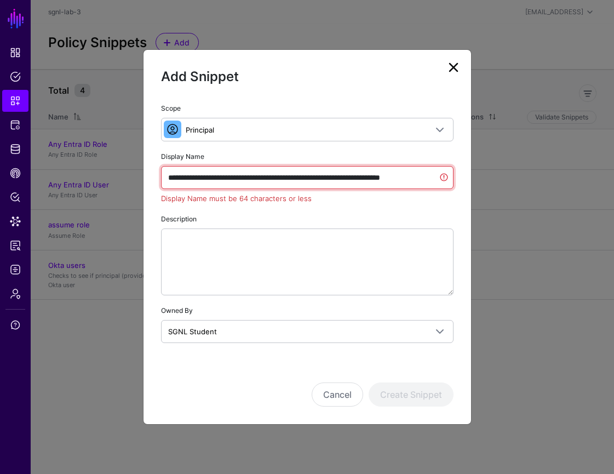
type input "**********"
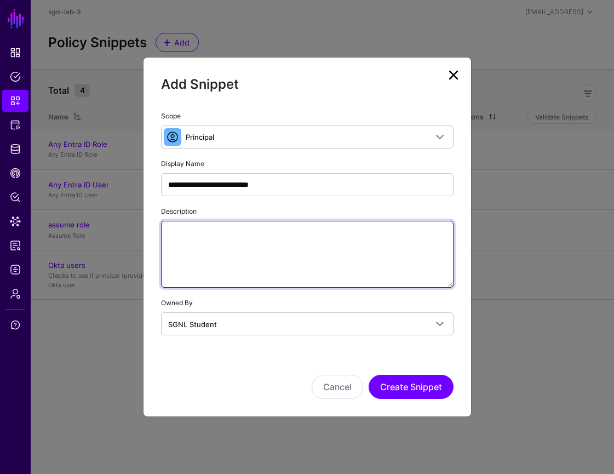
click at [278, 260] on textarea "Description" at bounding box center [307, 254] width 292 height 67
paste textarea "**********"
type textarea "**********"
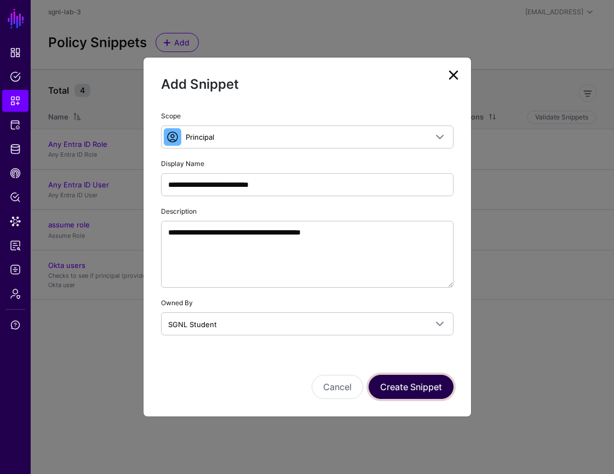
click at [417, 390] on button "Create Snippet" at bounding box center [411, 387] width 85 height 24
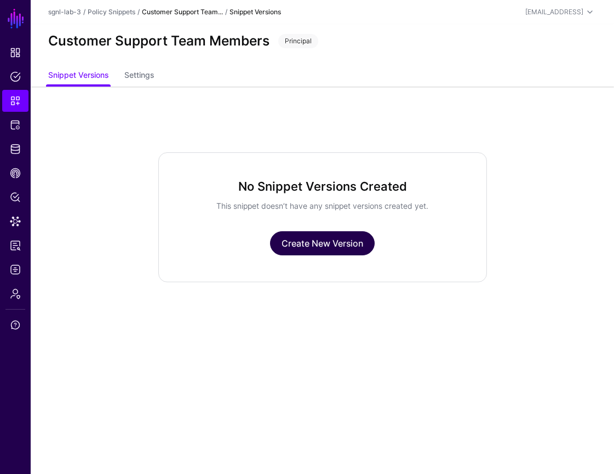
click at [301, 240] on link "Create New Version" at bounding box center [322, 243] width 105 height 24
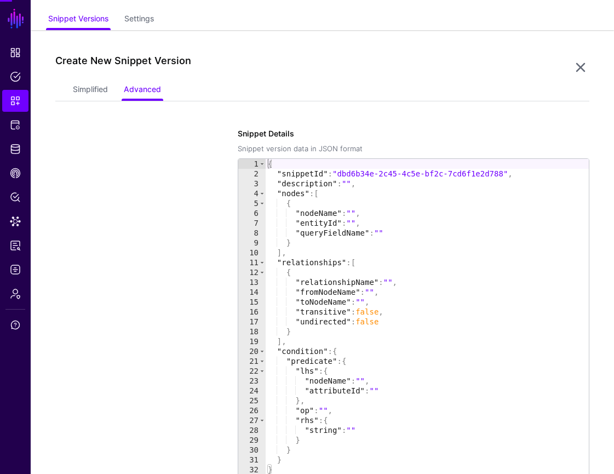
scroll to position [87, 0]
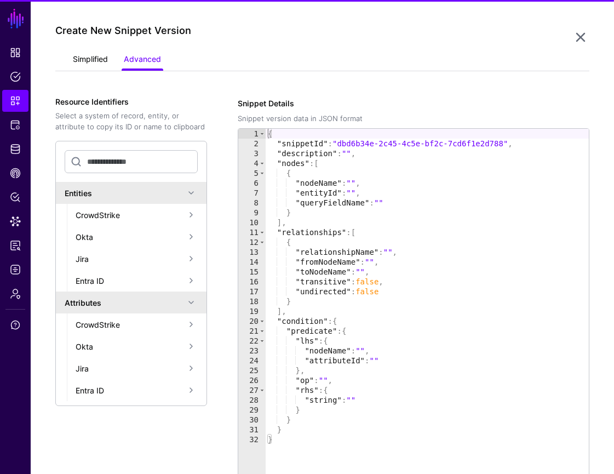
click at [81, 64] on link "Simplified" at bounding box center [90, 60] width 35 height 21
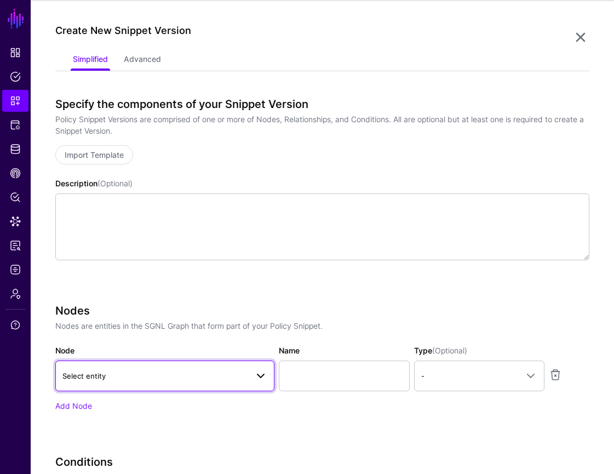
click at [260, 373] on span at bounding box center [260, 375] width 13 height 13
click at [259, 376] on span at bounding box center [260, 375] width 13 height 13
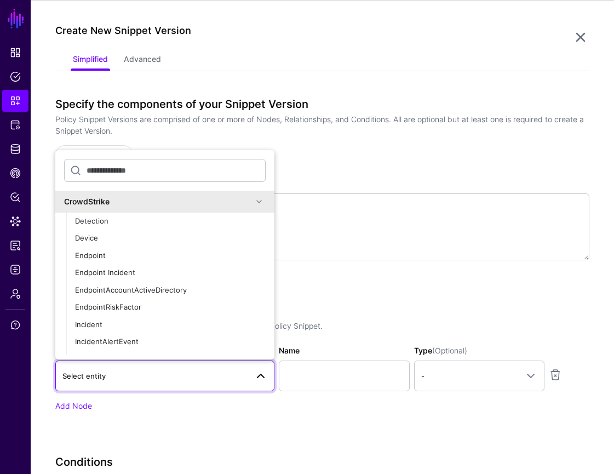
click at [253, 208] on div "CrowdStrike" at bounding box center [164, 202] width 219 height 22
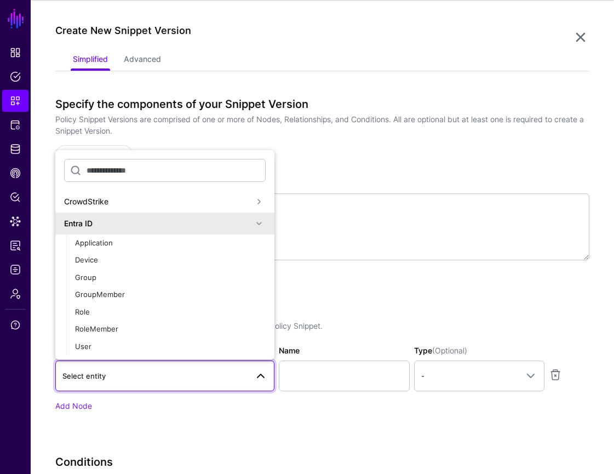
click at [243, 222] on div "Entra ID" at bounding box center [158, 222] width 188 height 11
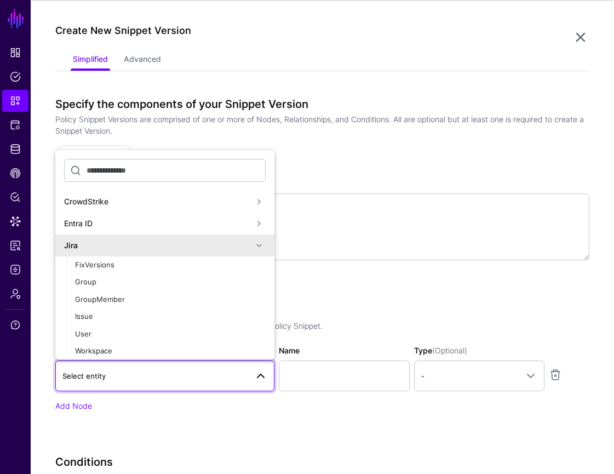
click at [220, 242] on div "Jira" at bounding box center [158, 244] width 188 height 11
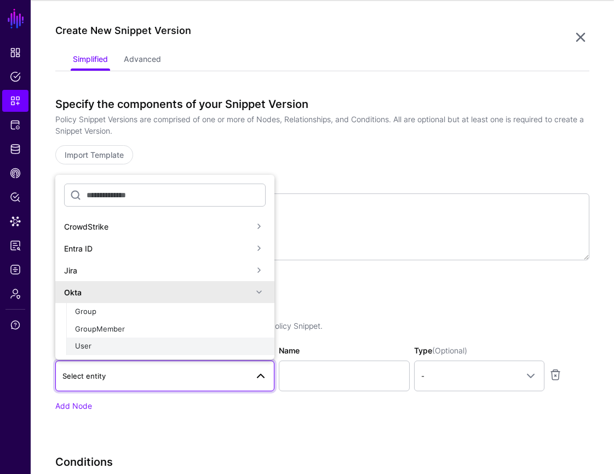
click at [187, 339] on button "User" at bounding box center [170, 346] width 208 height 18
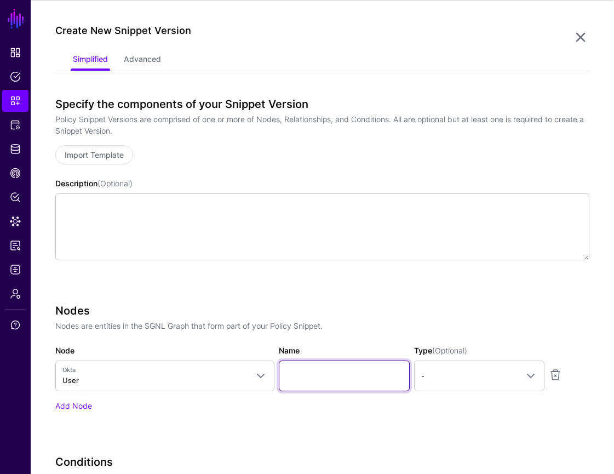
click at [367, 369] on input "Name" at bounding box center [344, 375] width 131 height 31
type input "********"
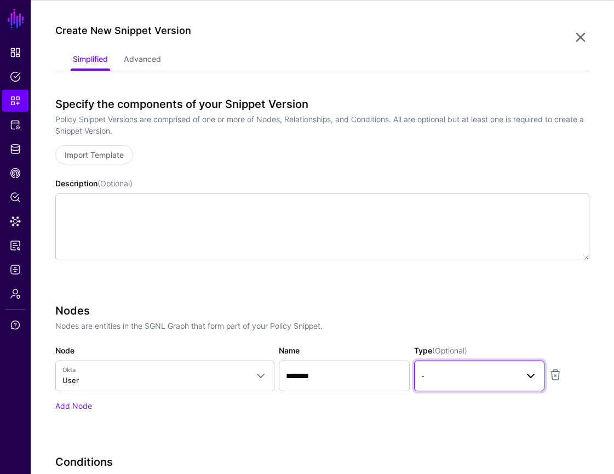
click at [513, 370] on span "-" at bounding box center [469, 376] width 96 height 12
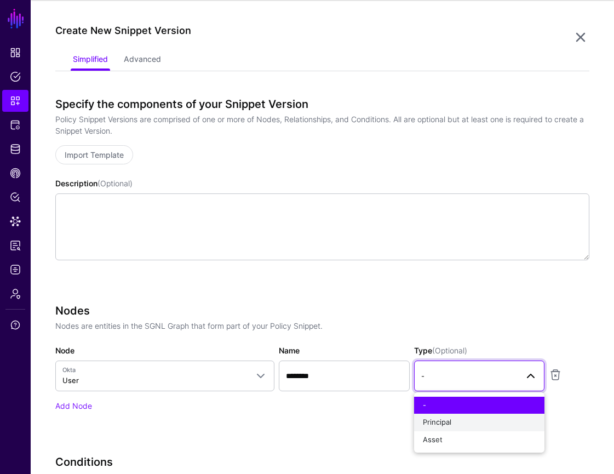
click at [485, 426] on div "Principal" at bounding box center [479, 422] width 113 height 11
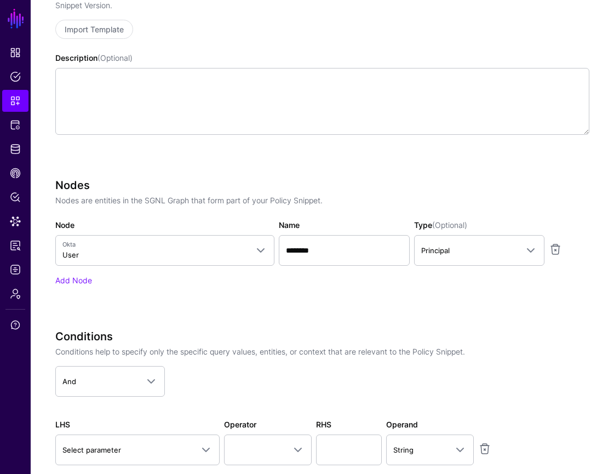
scroll to position [353, 0]
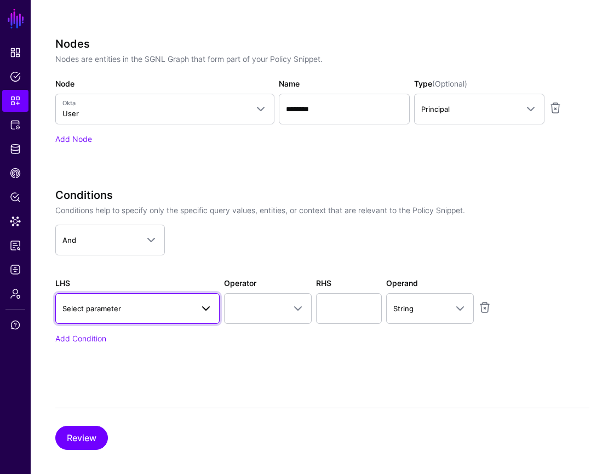
click at [202, 308] on span at bounding box center [205, 308] width 13 height 13
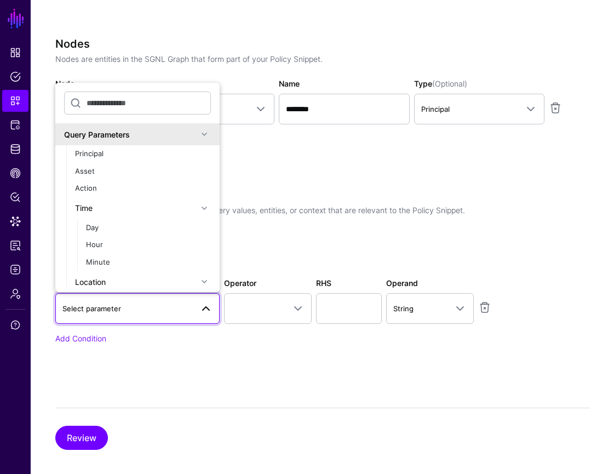
click at [202, 136] on span at bounding box center [204, 134] width 13 height 13
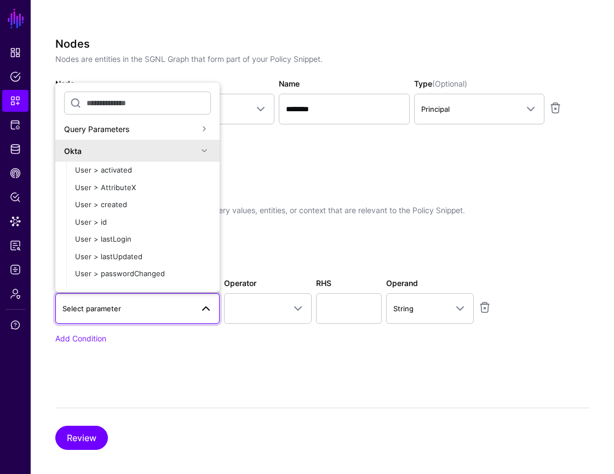
scroll to position [0, 0]
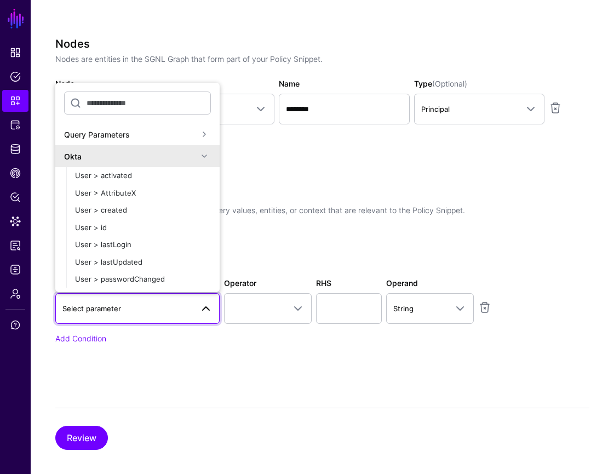
click at [200, 156] on span at bounding box center [204, 155] width 13 height 13
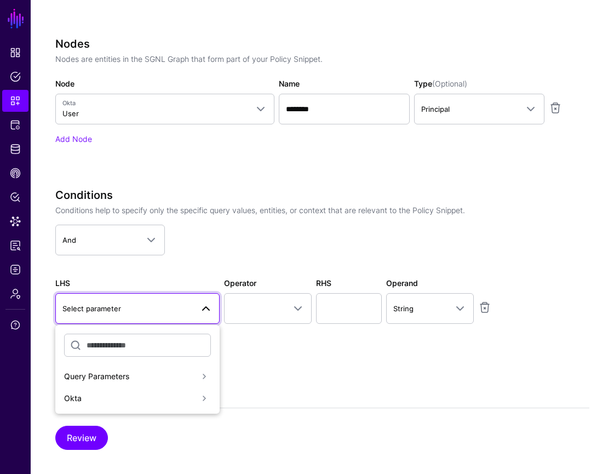
click at [205, 400] on span at bounding box center [204, 398] width 13 height 13
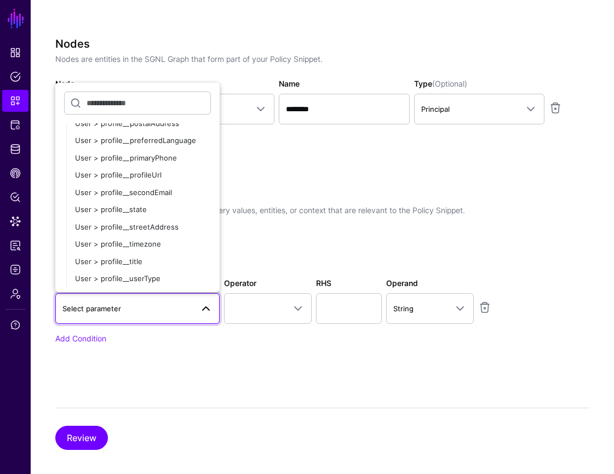
scroll to position [520, 0]
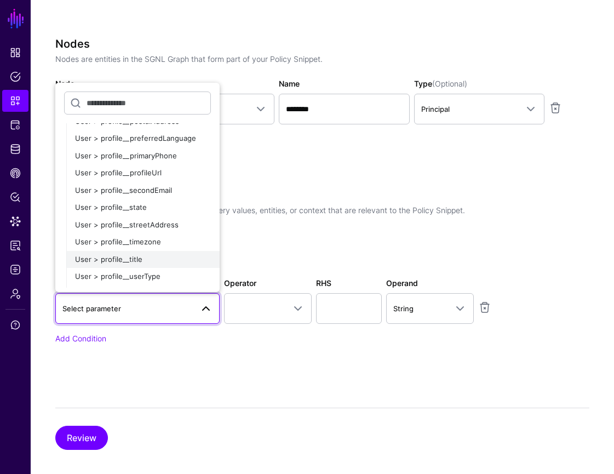
click at [175, 260] on div "User > profile__title" at bounding box center [143, 259] width 136 height 11
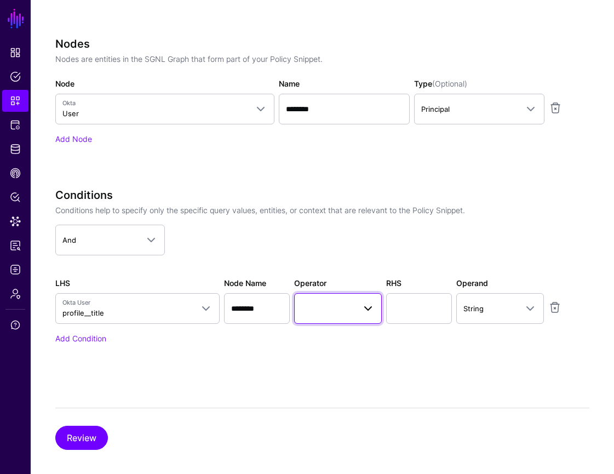
click at [366, 300] on link at bounding box center [338, 308] width 88 height 31
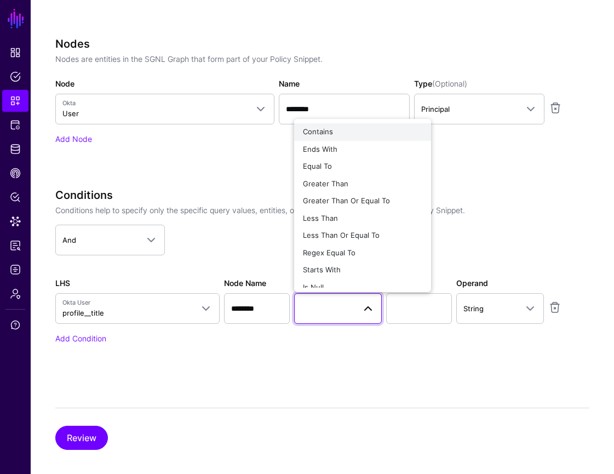
click at [353, 134] on div "Contains" at bounding box center [362, 131] width 119 height 11
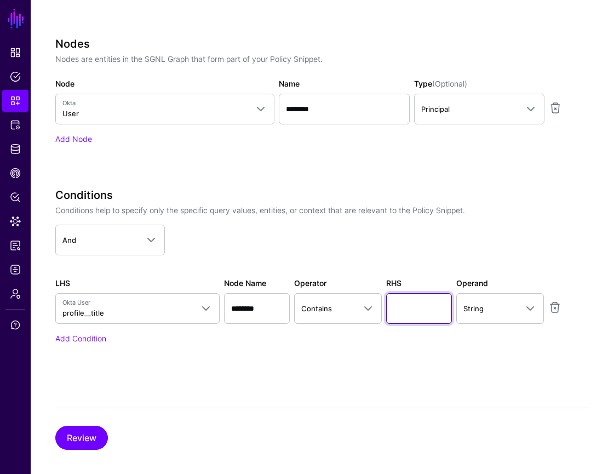
click at [429, 304] on input "text" at bounding box center [419, 308] width 66 height 31
paste input "*******"
type input "*******"
click at [97, 435] on button "Review" at bounding box center [81, 437] width 53 height 24
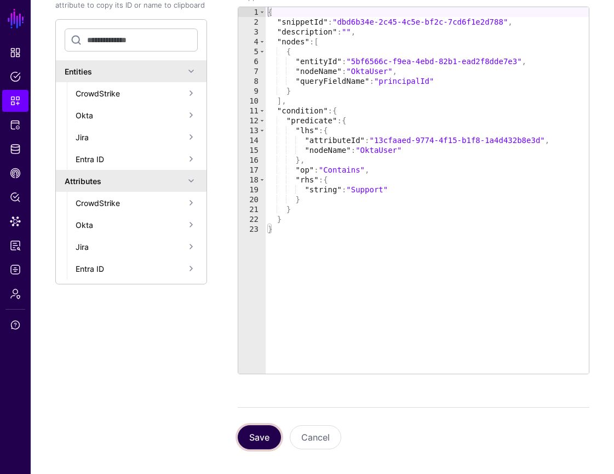
click at [262, 441] on button "Save" at bounding box center [259, 437] width 43 height 24
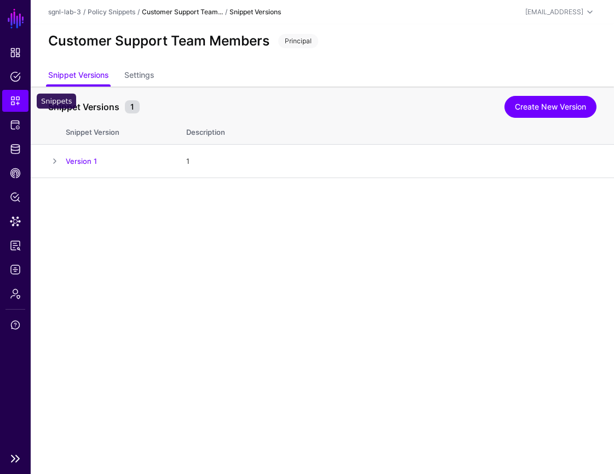
click at [12, 96] on span "Snippets" at bounding box center [15, 100] width 11 height 11
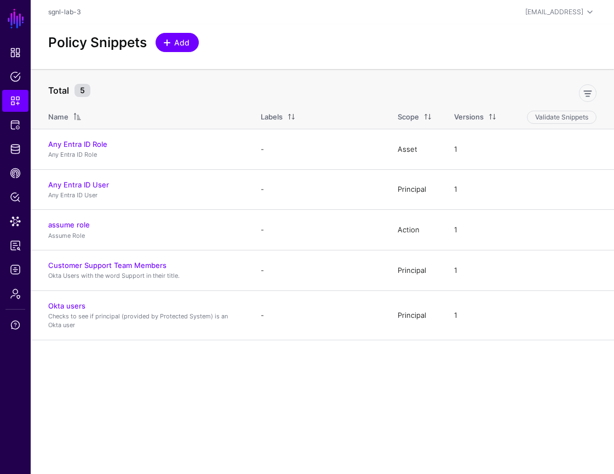
click at [173, 44] on span "Add" at bounding box center [182, 42] width 18 height 11
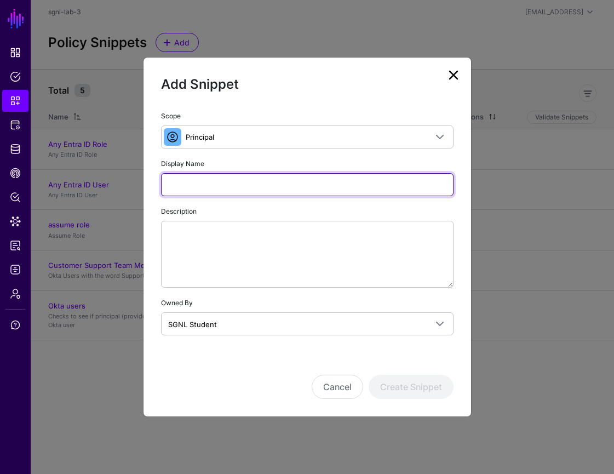
click at [301, 183] on input "Display Name" at bounding box center [307, 184] width 292 height 23
paste input "**********"
type input "**********"
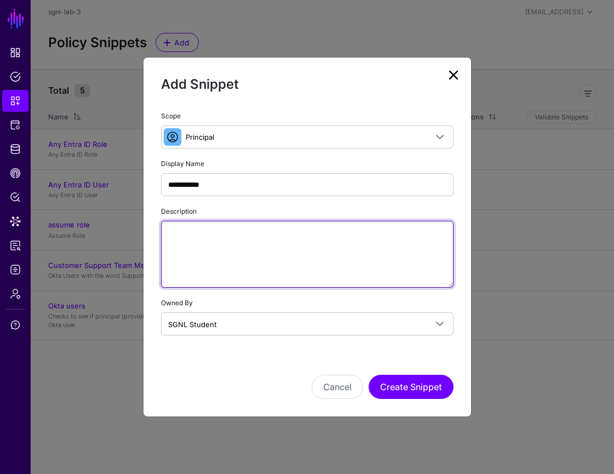
click at [285, 240] on textarea "Description" at bounding box center [307, 254] width 292 height 67
paste textarea "**********"
type textarea "**********"
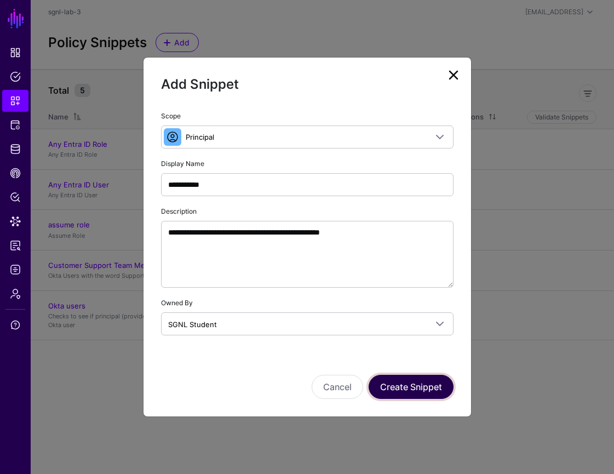
click at [424, 389] on button "Create Snippet" at bounding box center [411, 387] width 85 height 24
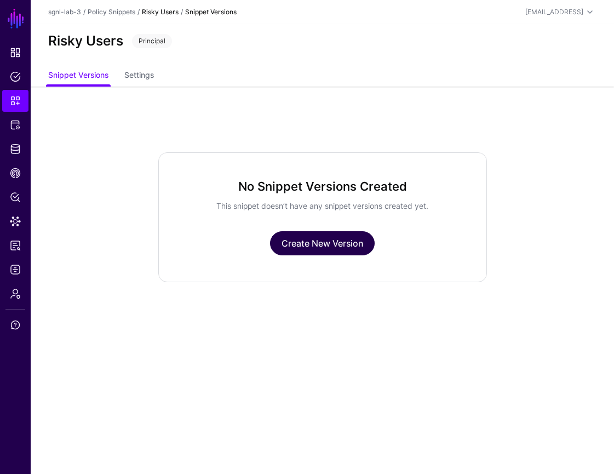
click at [346, 245] on link "Create New Version" at bounding box center [322, 243] width 105 height 24
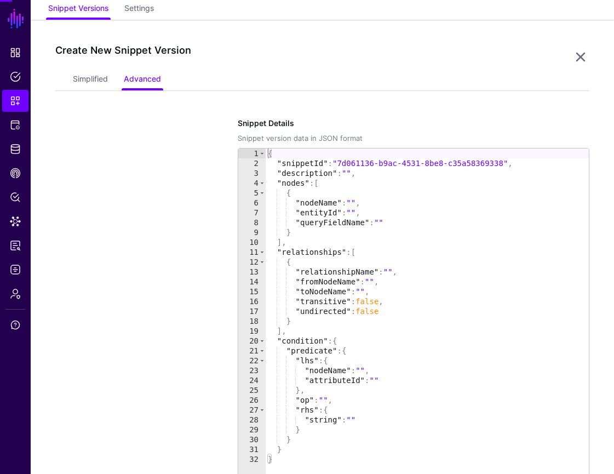
scroll to position [87, 0]
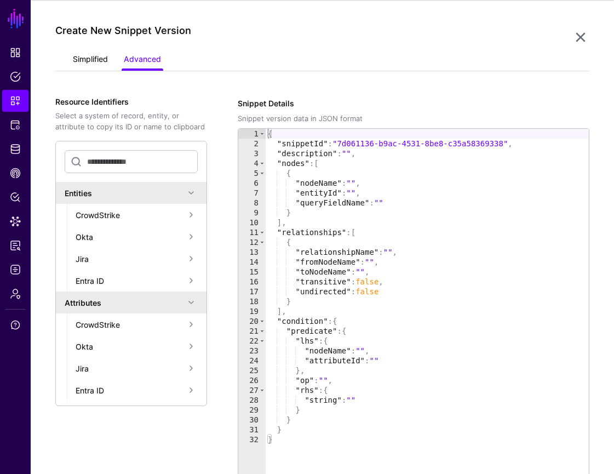
click at [97, 55] on link "Simplified" at bounding box center [90, 60] width 35 height 21
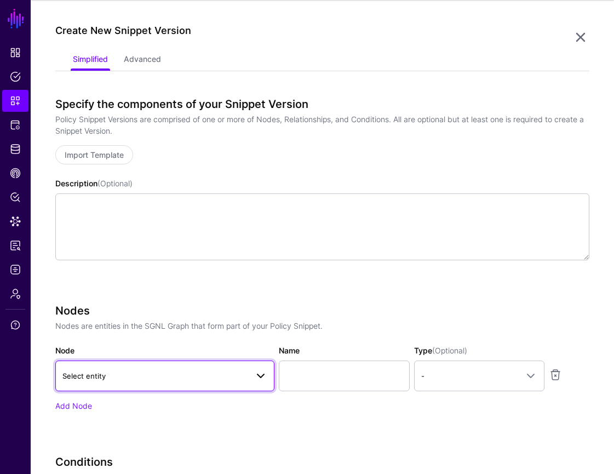
click at [256, 376] on span at bounding box center [260, 375] width 13 height 13
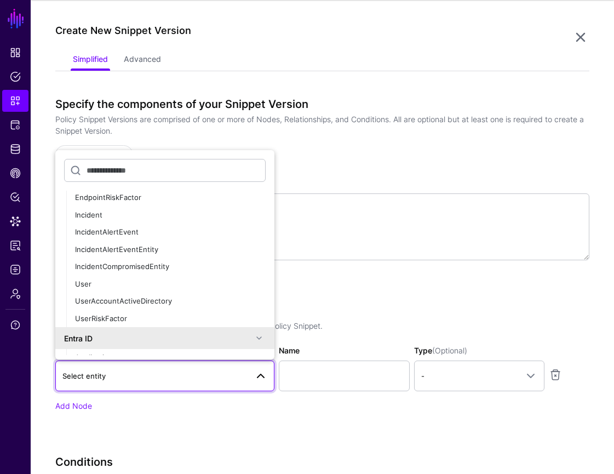
scroll to position [114, 0]
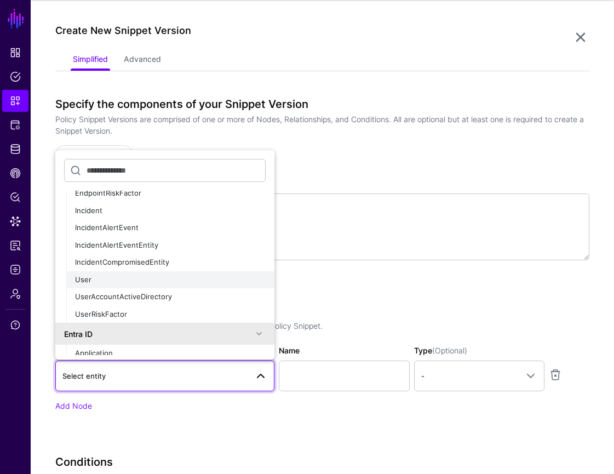
click at [188, 285] on button "User" at bounding box center [170, 280] width 208 height 18
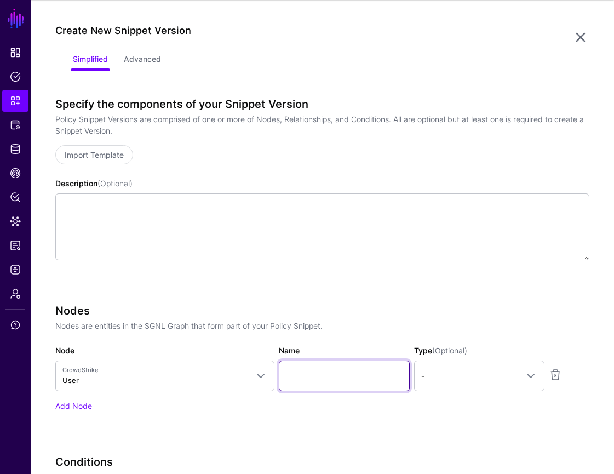
click at [358, 378] on input "Name" at bounding box center [344, 375] width 131 height 31
type input "****"
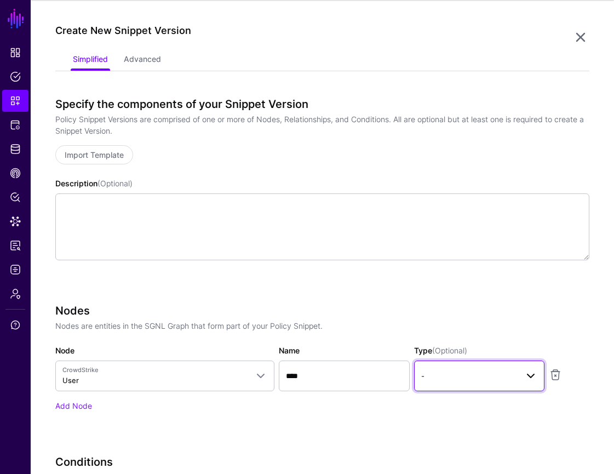
click at [514, 371] on span "-" at bounding box center [469, 376] width 96 height 12
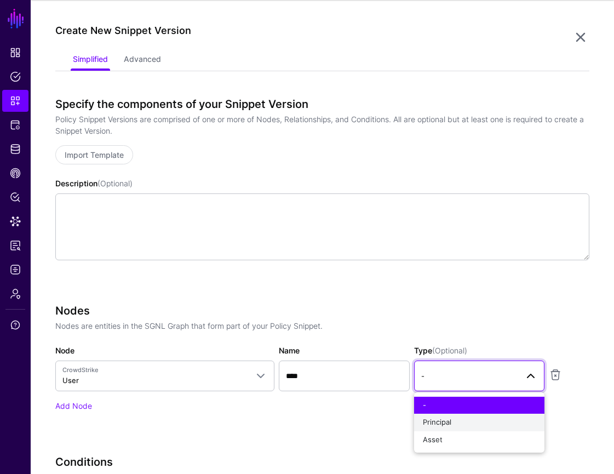
click at [499, 424] on div "Principal" at bounding box center [479, 422] width 113 height 11
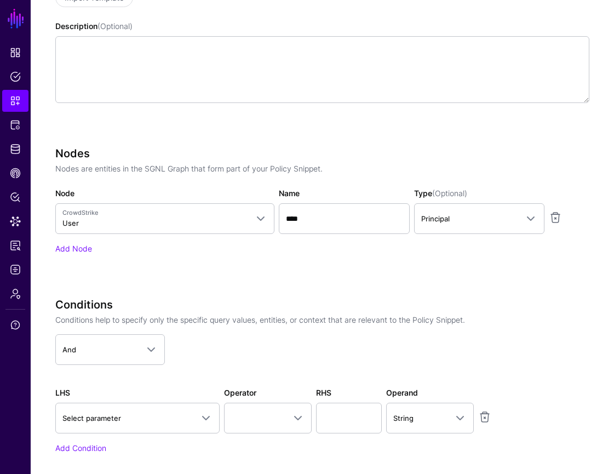
scroll to position [277, 0]
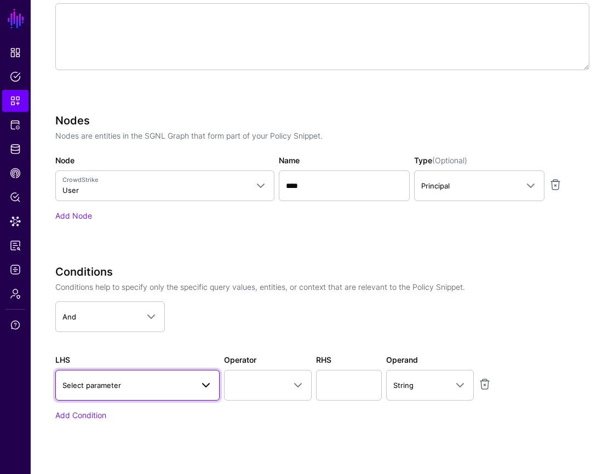
click at [204, 390] on span at bounding box center [205, 384] width 13 height 13
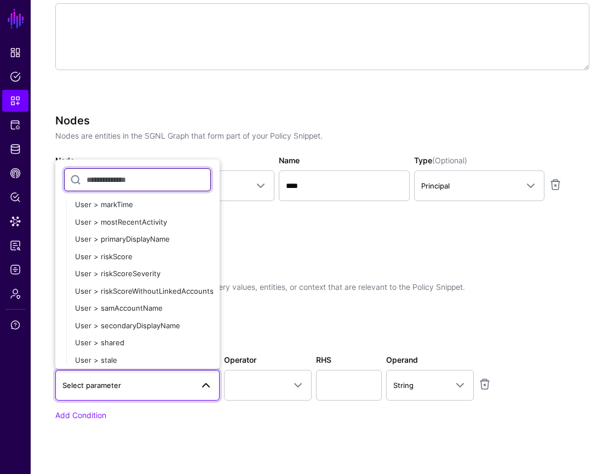
scroll to position [404, 0]
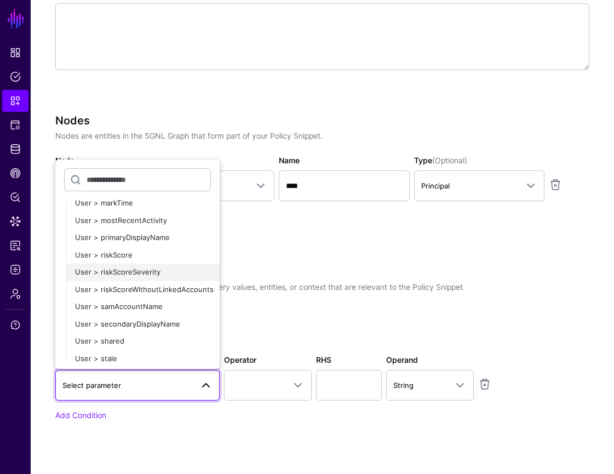
click at [159, 275] on div "User > riskScoreSeverity" at bounding box center [143, 272] width 136 height 11
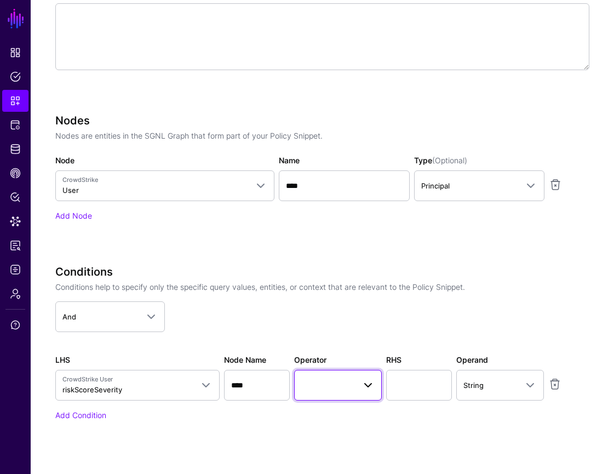
click at [367, 382] on span at bounding box center [367, 384] width 13 height 13
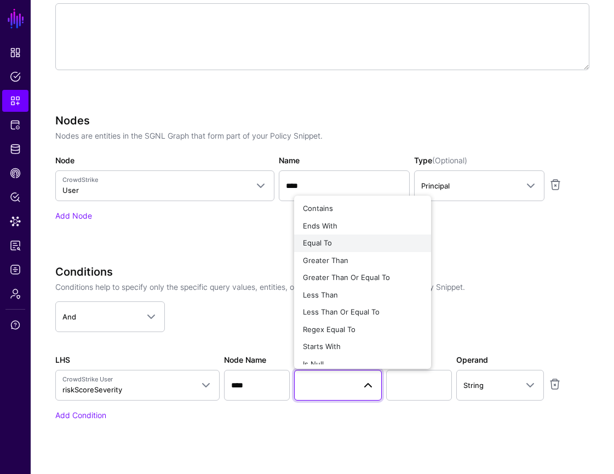
click at [359, 245] on div "Equal To" at bounding box center [362, 243] width 119 height 11
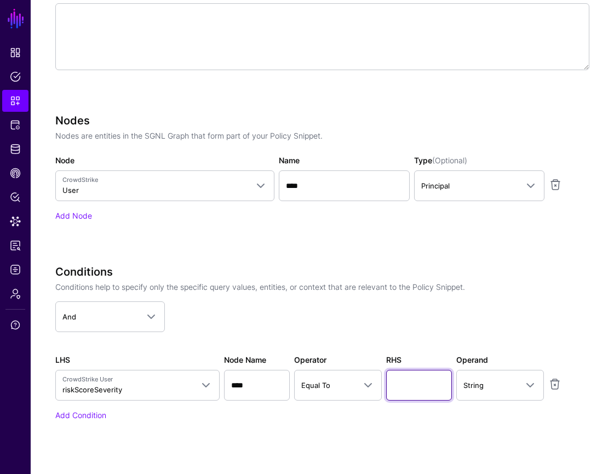
click at [410, 379] on input "text" at bounding box center [419, 385] width 66 height 31
type input "****"
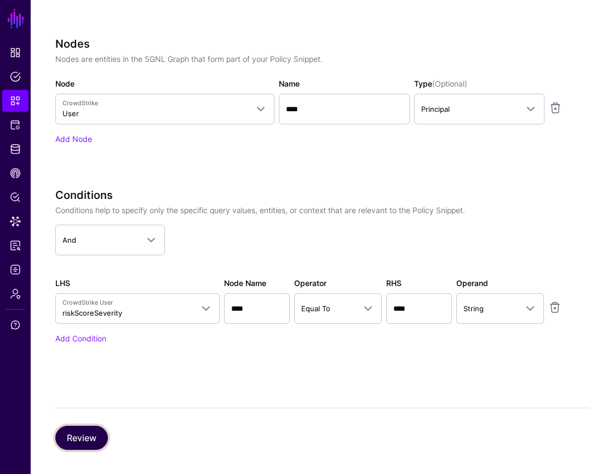
click at [82, 436] on button "Review" at bounding box center [81, 437] width 53 height 24
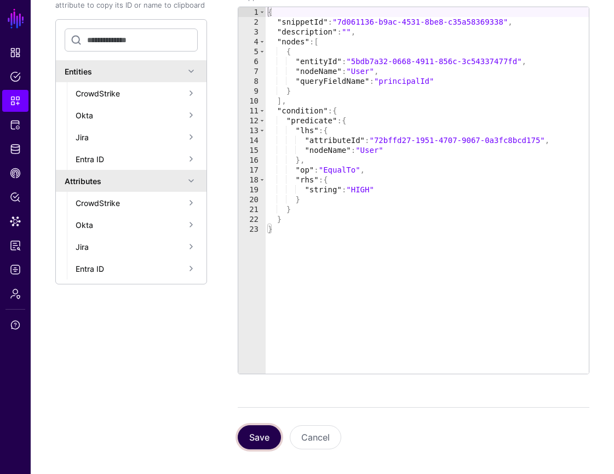
click at [254, 435] on button "Save" at bounding box center [259, 437] width 43 height 24
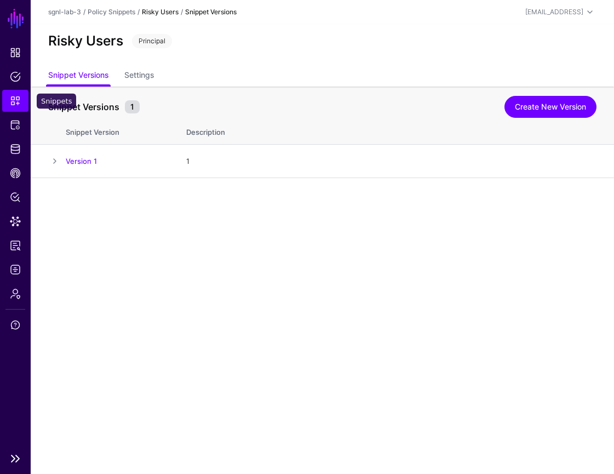
click at [20, 96] on span "Snippets" at bounding box center [15, 100] width 11 height 11
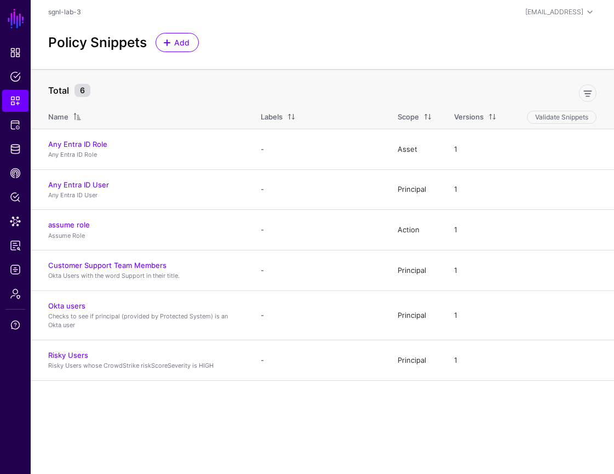
click at [200, 45] on div "Add" at bounding box center [177, 42] width 52 height 19
click at [187, 45] on span "Add" at bounding box center [182, 42] width 18 height 11
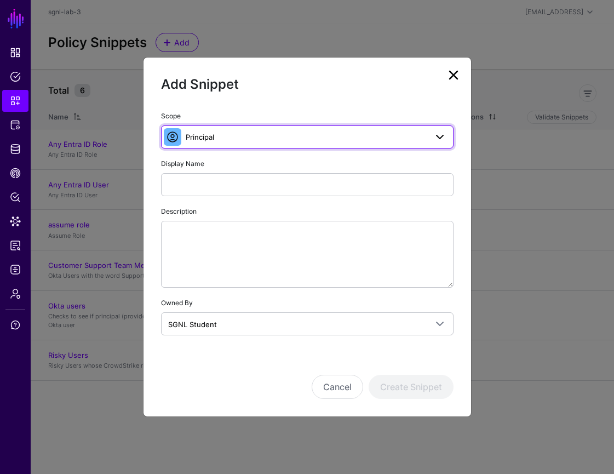
click at [263, 130] on span "Principal" at bounding box center [307, 136] width 278 height 13
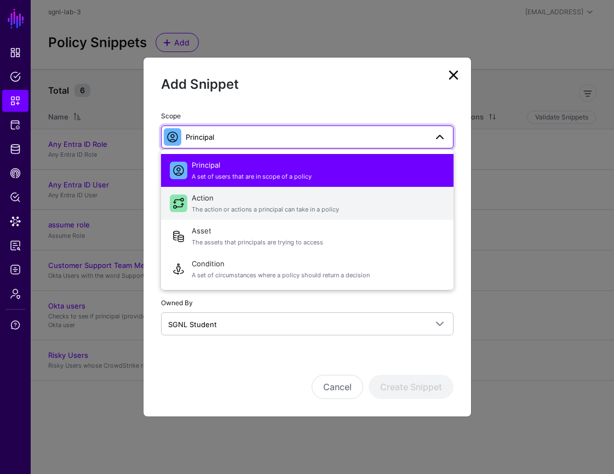
click at [252, 193] on span "Action The action or actions a principal can take in a policy" at bounding box center [318, 203] width 253 height 26
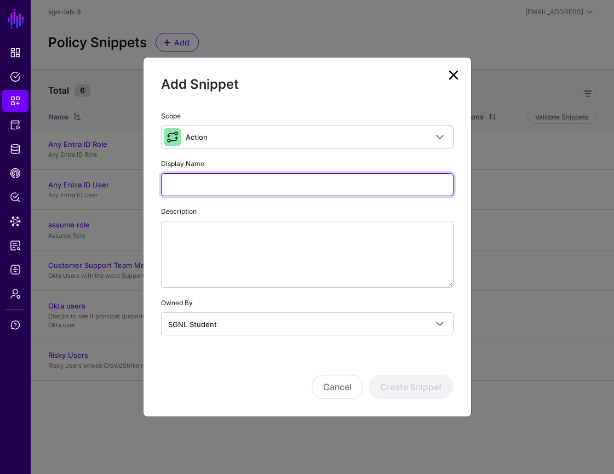
click at [352, 187] on input "Display Name" at bounding box center [307, 184] width 292 height 23
type input "**********"
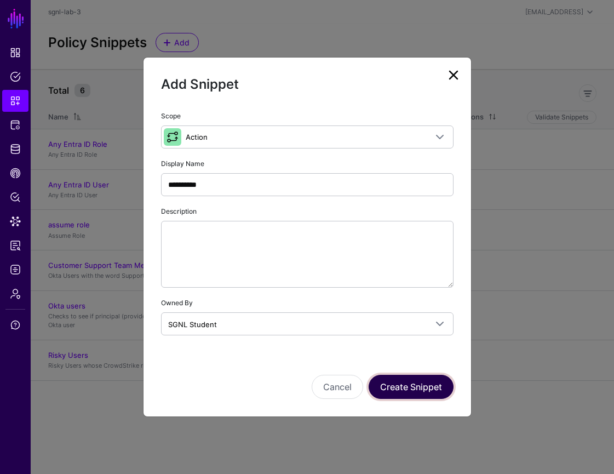
click at [412, 389] on button "Create Snippet" at bounding box center [411, 387] width 85 height 24
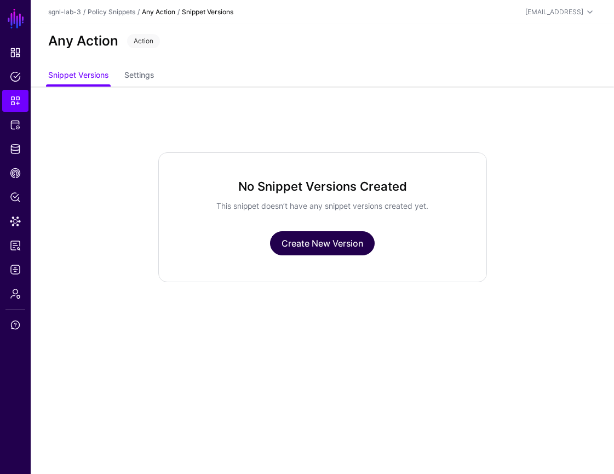
click at [360, 247] on link "Create New Version" at bounding box center [322, 243] width 105 height 24
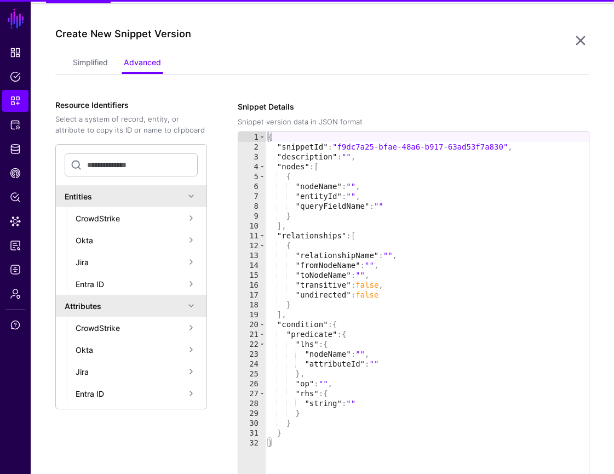
scroll to position [87, 0]
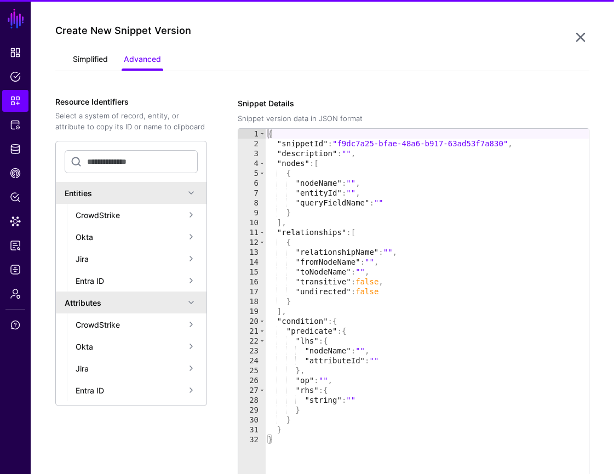
click at [105, 60] on link "Simplified" at bounding box center [90, 60] width 35 height 21
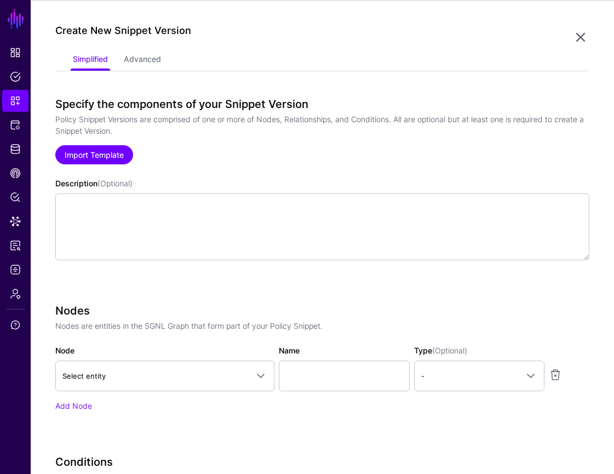
click at [117, 154] on link "Import Template" at bounding box center [94, 154] width 78 height 19
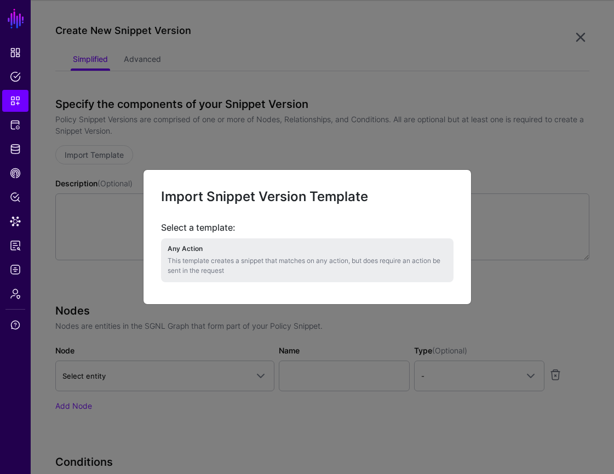
click at [316, 258] on p "This template creates a snippet that matches on any action, but does require an…" at bounding box center [307, 266] width 279 height 20
type textarea "**********"
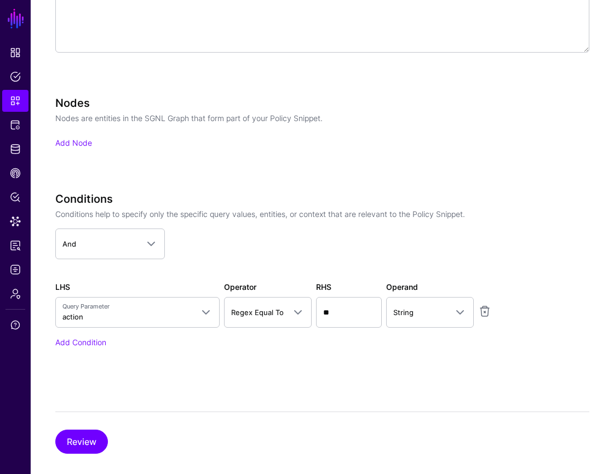
scroll to position [298, 0]
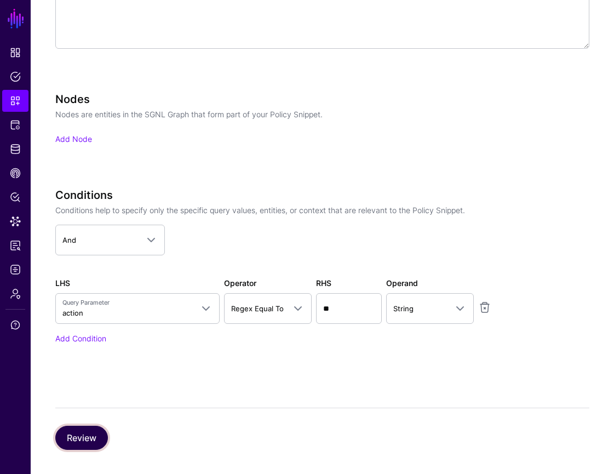
click at [97, 438] on button "Review" at bounding box center [81, 437] width 53 height 24
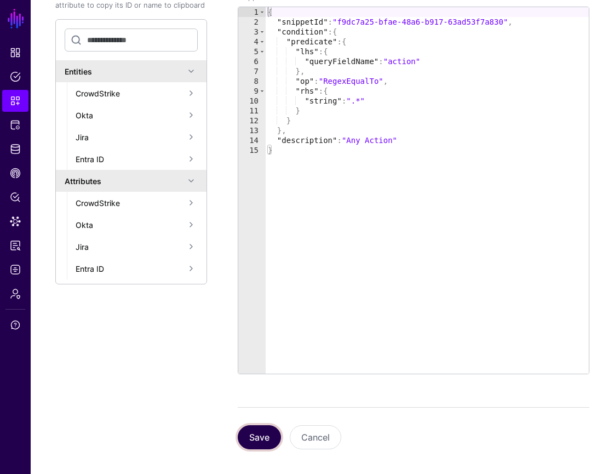
click at [261, 445] on button "Save" at bounding box center [259, 437] width 43 height 24
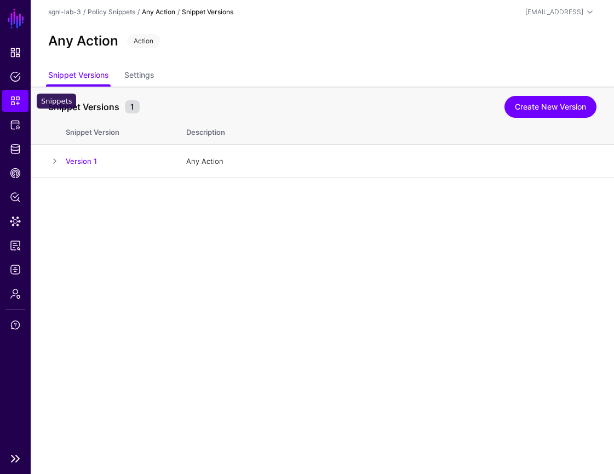
click at [15, 101] on span "Snippets" at bounding box center [15, 100] width 11 height 11
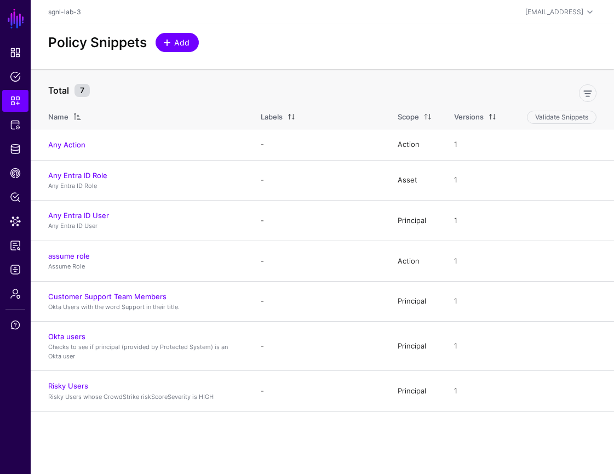
click at [174, 51] on link "Add" at bounding box center [177, 42] width 43 height 19
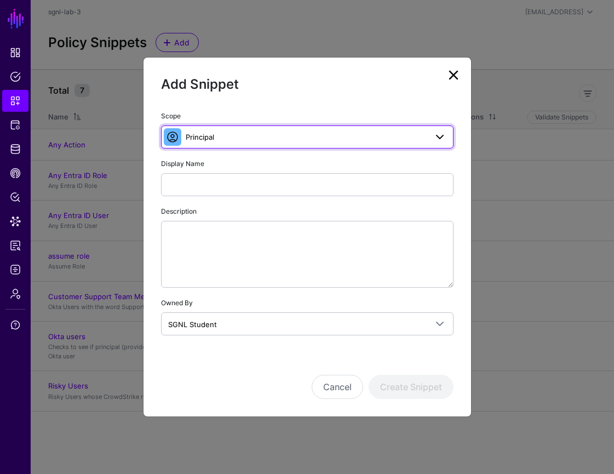
click at [392, 140] on span "Principal" at bounding box center [306, 137] width 241 height 12
click at [406, 123] on div "Scope Principal Principal A set of users that are in scope of a policy Action T…" at bounding box center [307, 129] width 292 height 39
click at [406, 136] on span "Principal" at bounding box center [306, 137] width 241 height 12
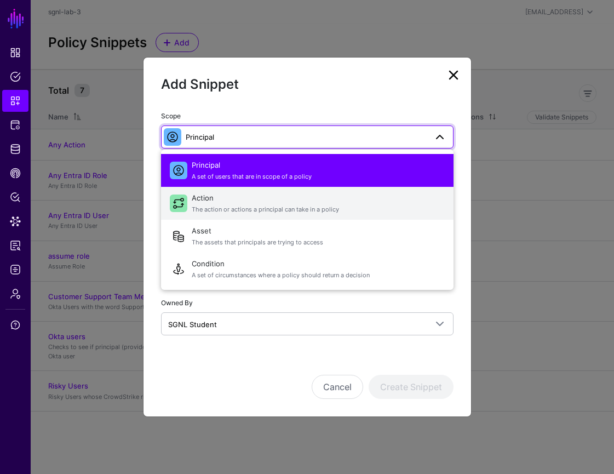
click at [392, 208] on span "The action or actions a principal can take in a policy" at bounding box center [318, 209] width 253 height 9
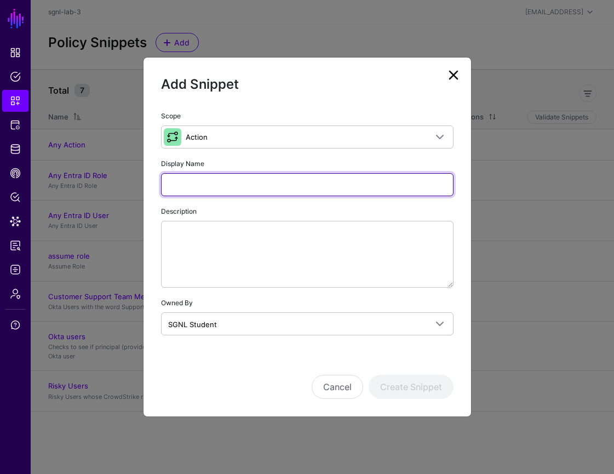
click at [308, 185] on input "Display Name" at bounding box center [307, 184] width 292 height 23
type input "******"
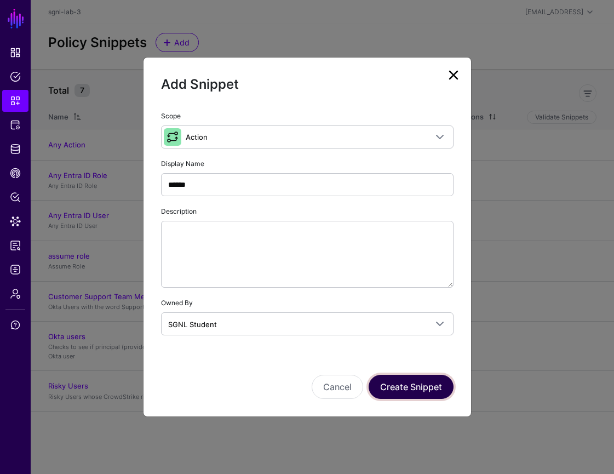
click at [416, 392] on button "Create Snippet" at bounding box center [411, 387] width 85 height 24
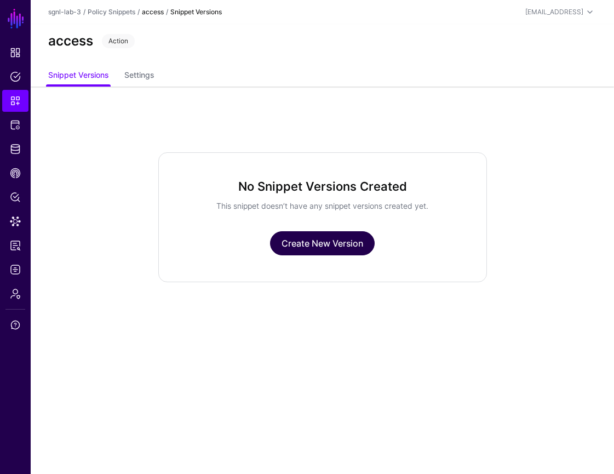
click at [338, 249] on link "Create New Version" at bounding box center [322, 243] width 105 height 24
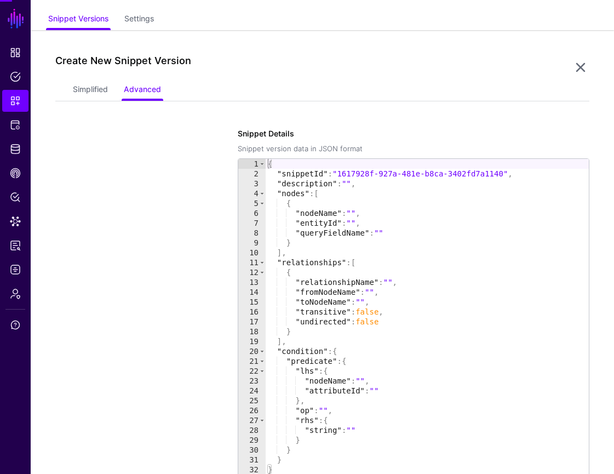
scroll to position [87, 0]
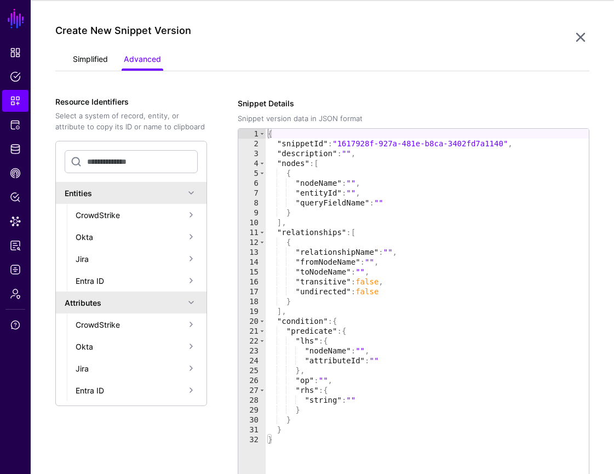
click at [107, 63] on link "Simplified" at bounding box center [90, 60] width 35 height 21
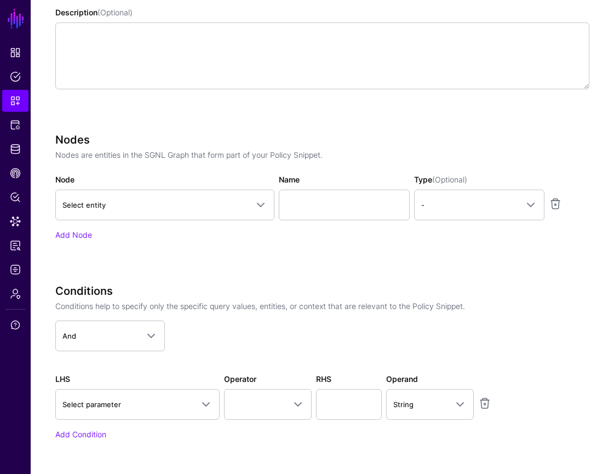
scroll to position [271, 0]
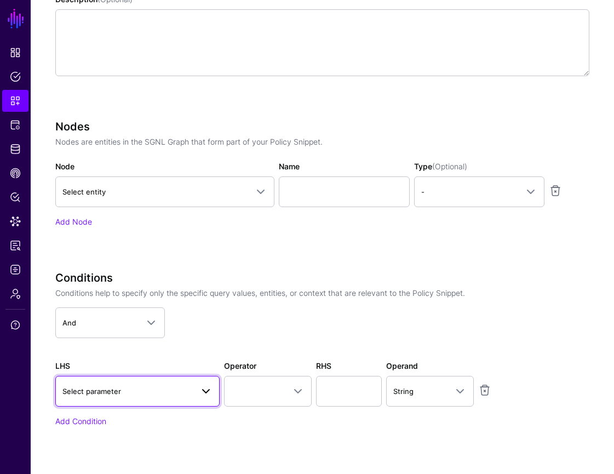
click at [209, 391] on span at bounding box center [205, 390] width 13 height 13
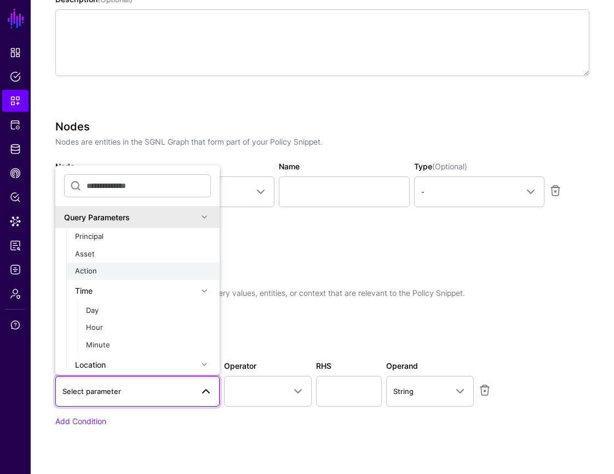
click at [175, 264] on button "Action" at bounding box center [142, 271] width 153 height 18
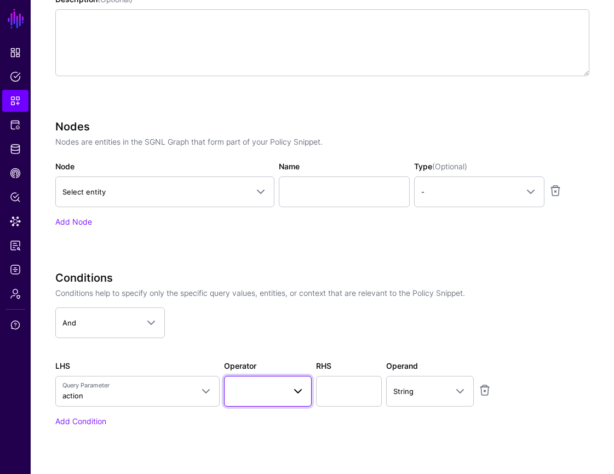
click at [297, 391] on span at bounding box center [297, 390] width 13 height 13
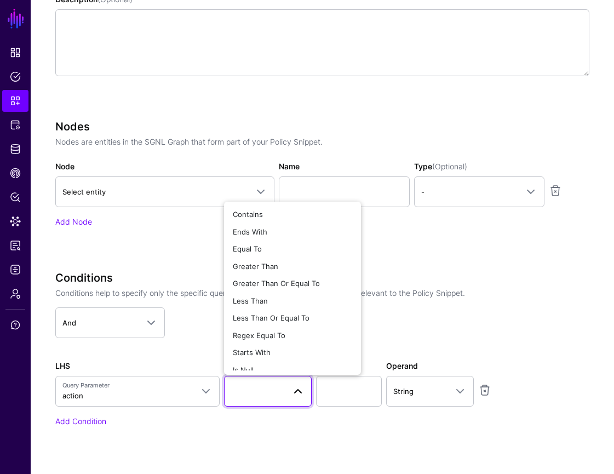
click at [297, 391] on span at bounding box center [297, 390] width 13 height 13
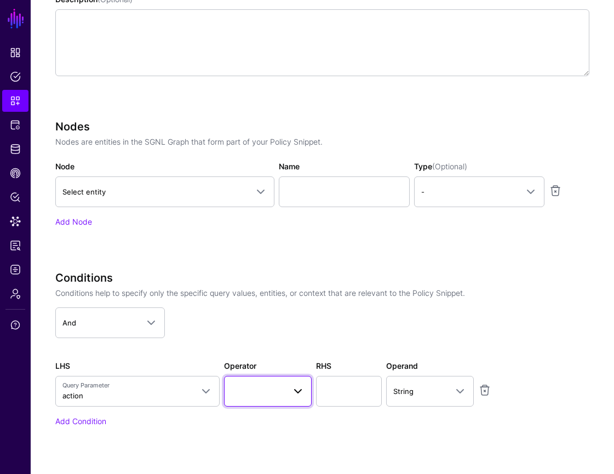
click at [297, 391] on span at bounding box center [297, 390] width 13 height 13
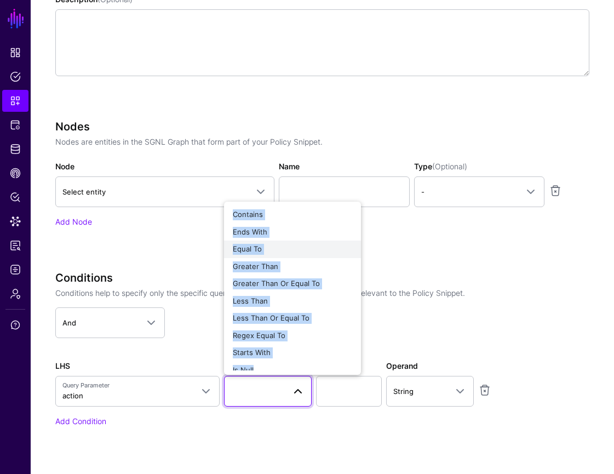
click at [301, 248] on div "Equal To" at bounding box center [292, 249] width 119 height 11
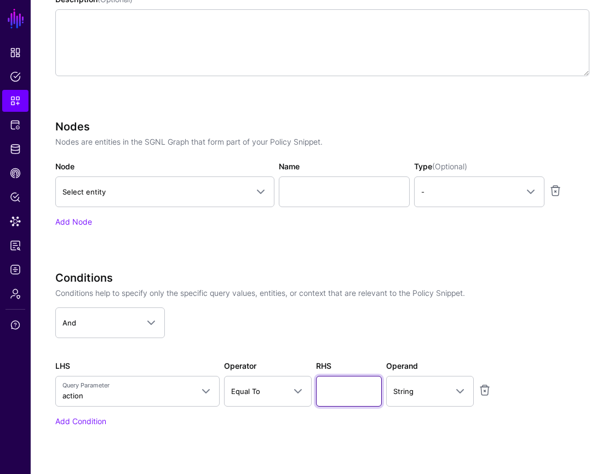
click at [354, 402] on input "text" at bounding box center [349, 391] width 66 height 31
type input "*"
type input "******"
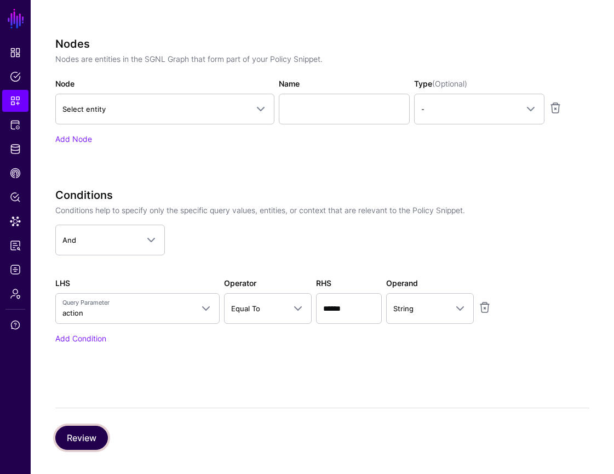
click at [77, 436] on button "Review" at bounding box center [81, 437] width 53 height 24
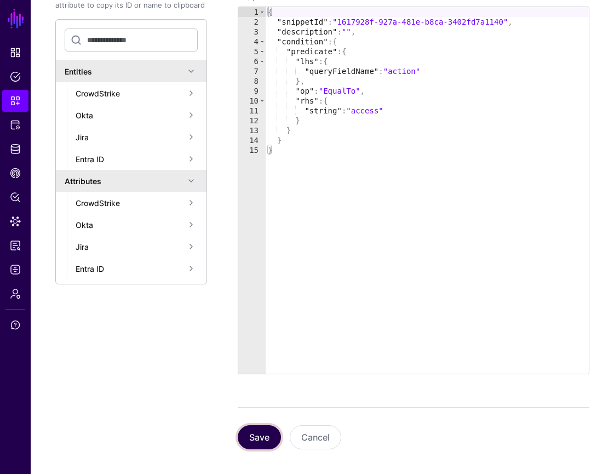
click at [264, 436] on button "Save" at bounding box center [259, 437] width 43 height 24
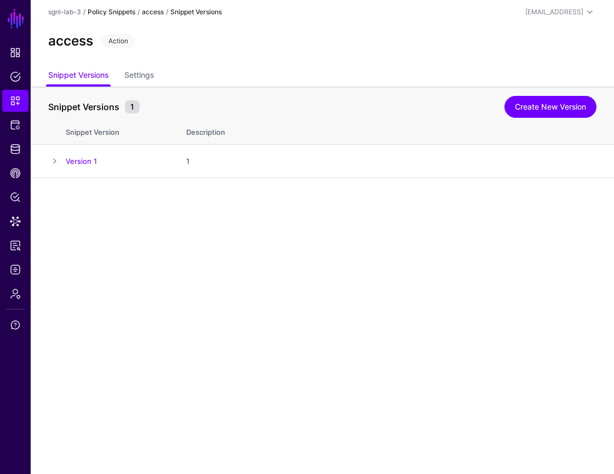
click at [117, 10] on link "Policy Snippets" at bounding box center [112, 12] width 48 height 8
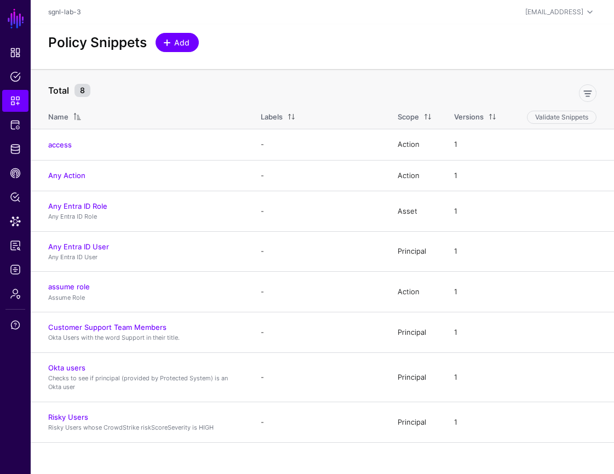
click at [187, 43] on span "Add" at bounding box center [182, 42] width 18 height 11
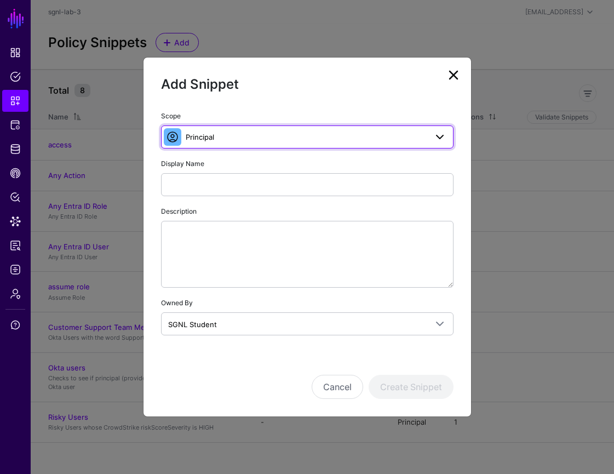
click at [409, 137] on span "Principal" at bounding box center [306, 137] width 241 height 12
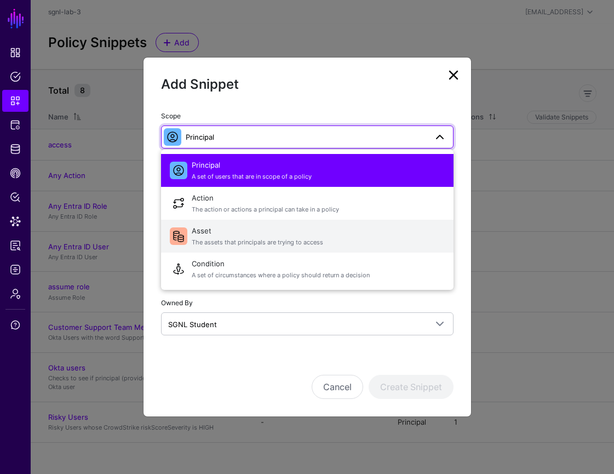
click at [376, 231] on span "Asset The assets that principals are trying to access" at bounding box center [318, 236] width 253 height 26
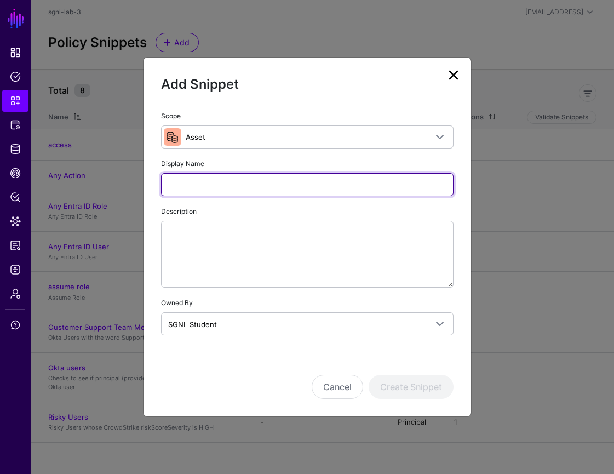
click at [376, 180] on input "Display Name" at bounding box center [307, 184] width 292 height 23
type input "*********"
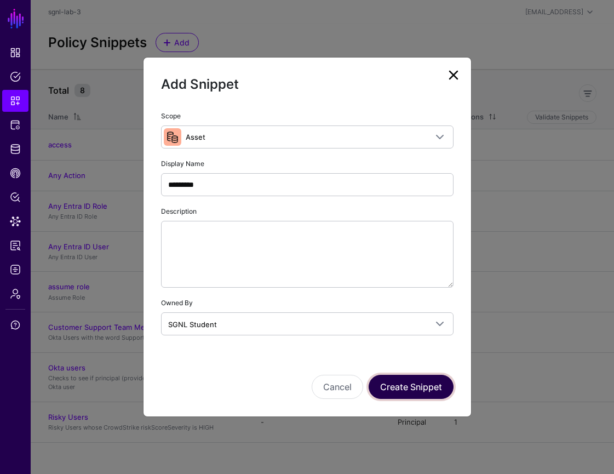
click at [411, 395] on button "Create Snippet" at bounding box center [411, 387] width 85 height 24
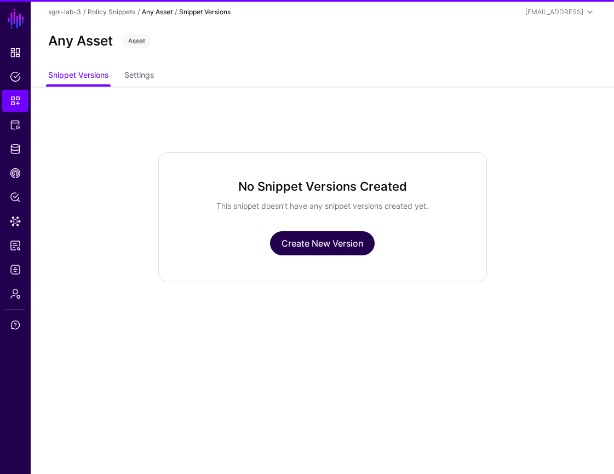
click at [309, 244] on link "Create New Version" at bounding box center [322, 243] width 105 height 24
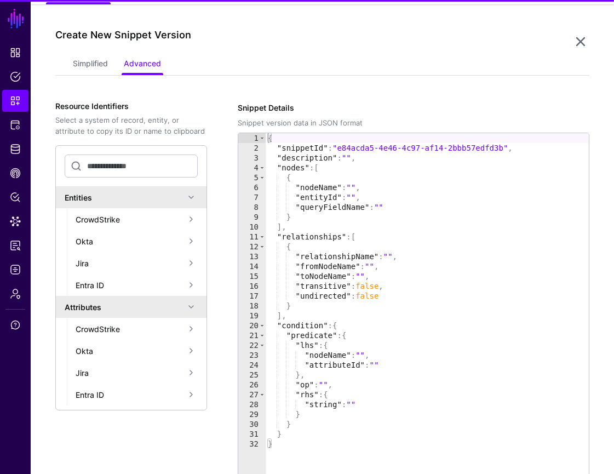
scroll to position [87, 0]
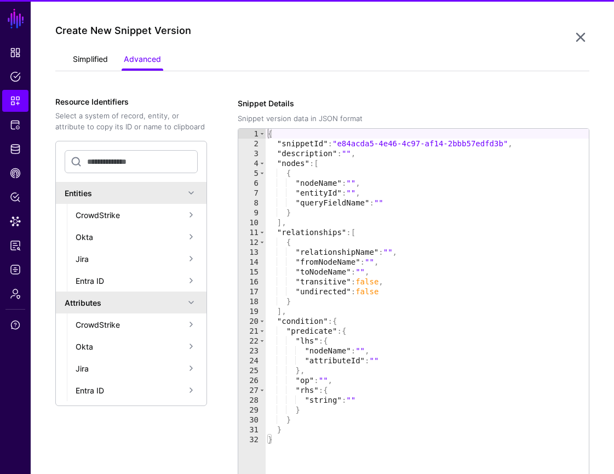
click at [95, 56] on link "Simplified" at bounding box center [90, 60] width 35 height 21
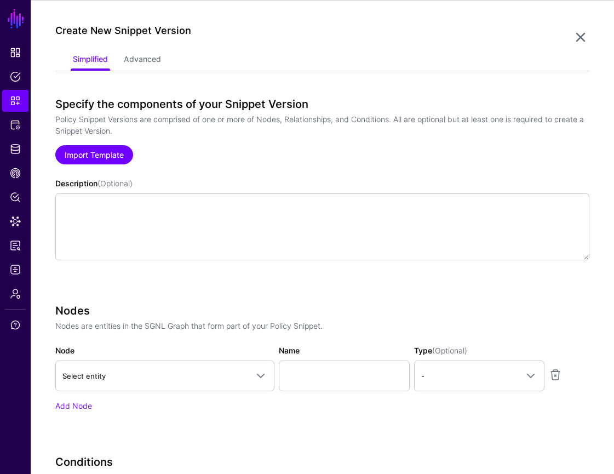
click at [102, 153] on link "Import Template" at bounding box center [94, 154] width 78 height 19
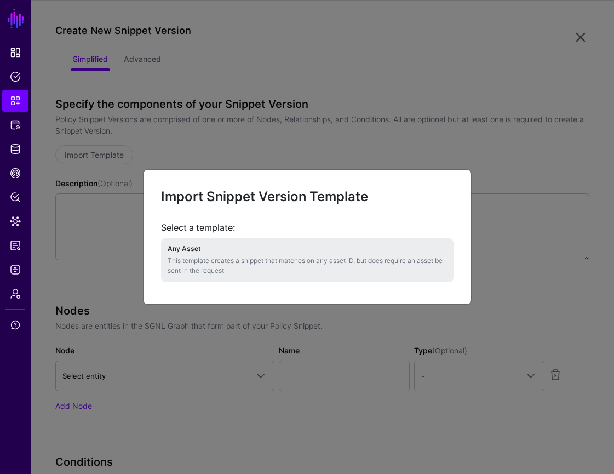
click at [266, 258] on p "This template creates a snippet that matches on any asset ID, but does require …" at bounding box center [307, 266] width 279 height 20
type textarea "**********"
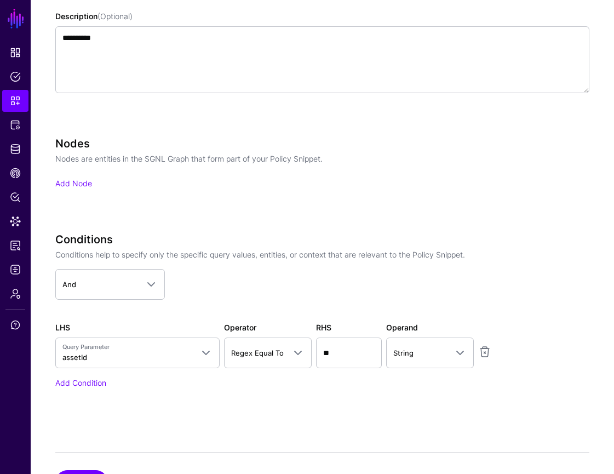
scroll to position [298, 0]
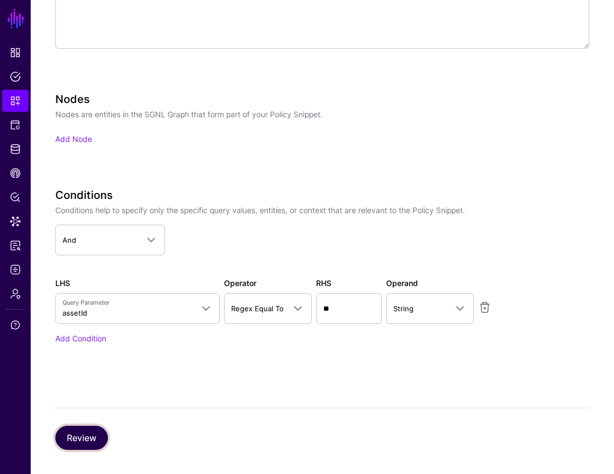
click at [88, 443] on button "Review" at bounding box center [81, 437] width 53 height 24
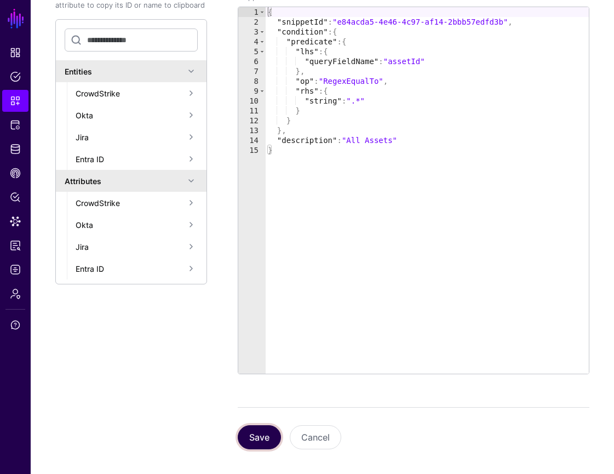
click at [256, 439] on button "Save" at bounding box center [259, 437] width 43 height 24
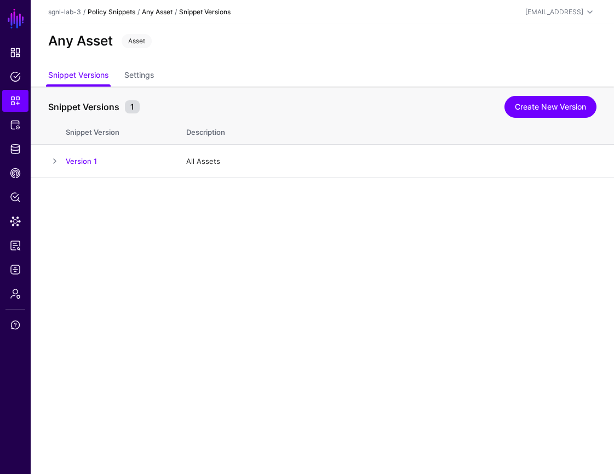
click at [116, 14] on link "Policy Snippets" at bounding box center [112, 12] width 48 height 8
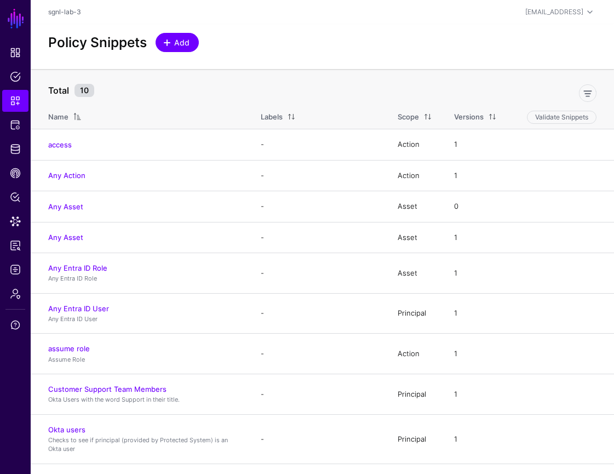
click at [187, 46] on span "Add" at bounding box center [182, 42] width 18 height 11
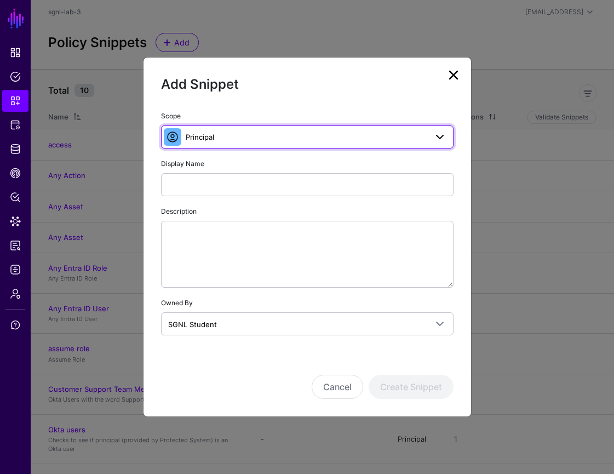
click at [394, 135] on span "Principal" at bounding box center [306, 137] width 241 height 12
click at [389, 136] on span "Principal" at bounding box center [306, 137] width 241 height 12
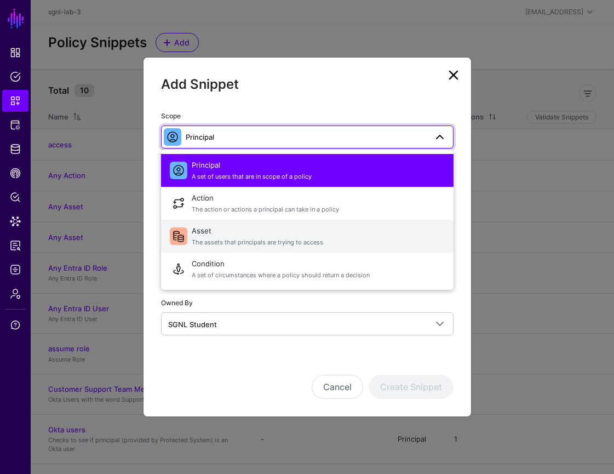
click at [275, 231] on span "Asset The assets that principals are trying to access" at bounding box center [318, 236] width 253 height 26
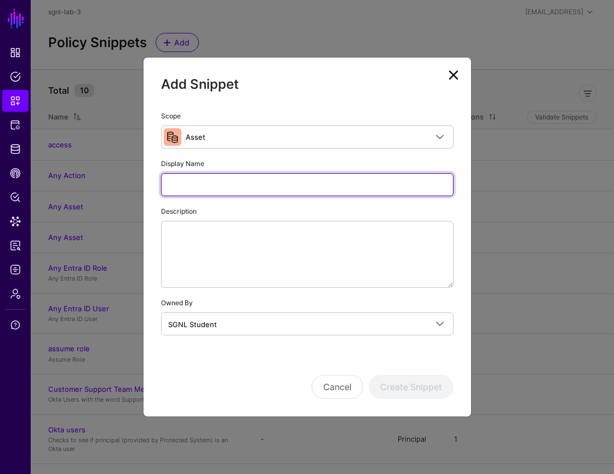
click at [269, 181] on input "Display Name" at bounding box center [307, 184] width 292 height 23
type input "**********"
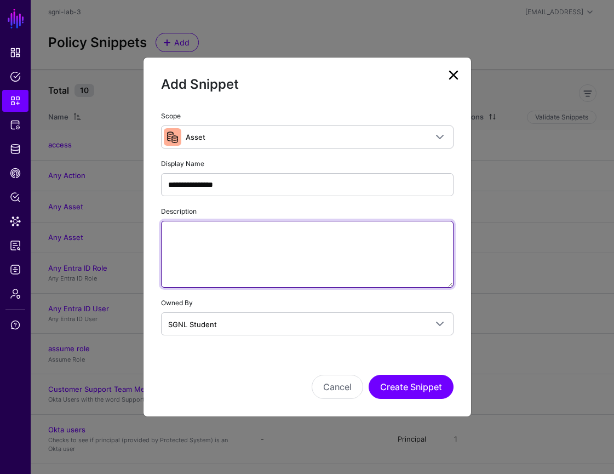
click at [325, 260] on textarea "Description" at bounding box center [307, 254] width 292 height 67
paste textarea "**********"
type textarea "**********"
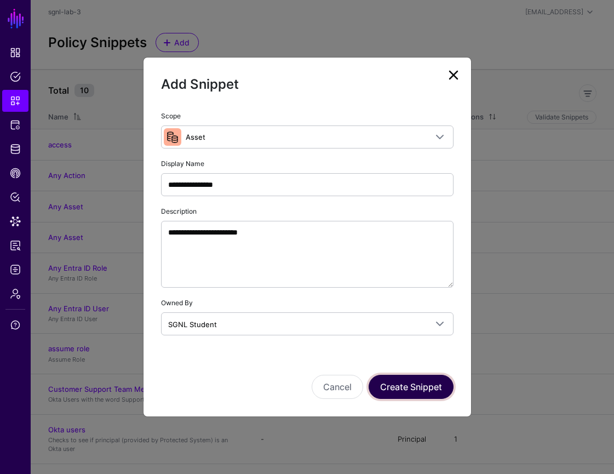
click at [415, 385] on button "Create Snippet" at bounding box center [411, 387] width 85 height 24
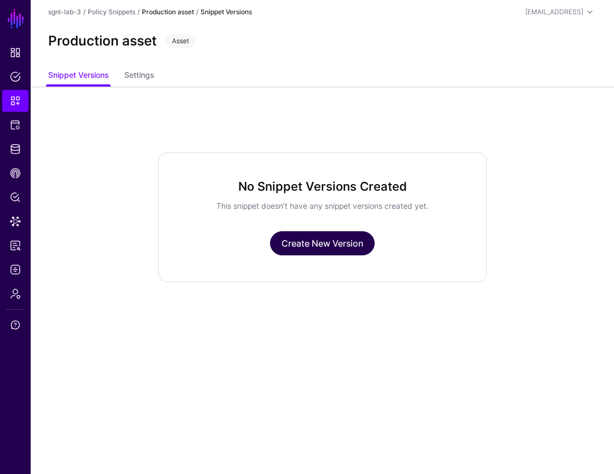
click at [354, 247] on link "Create New Version" at bounding box center [322, 243] width 105 height 24
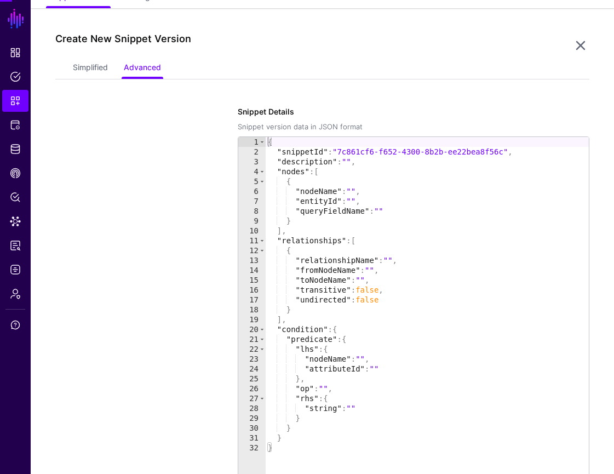
scroll to position [87, 0]
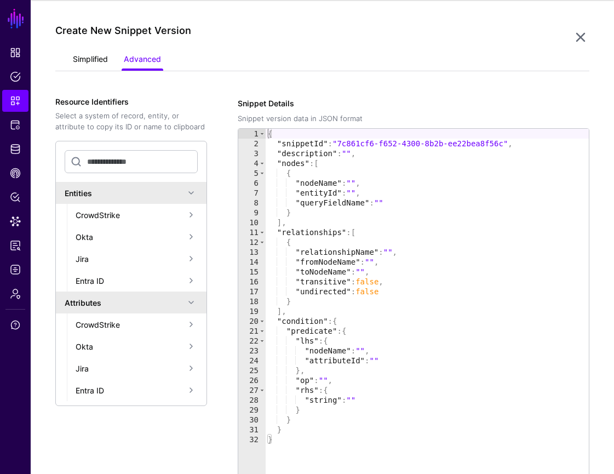
click at [105, 64] on link "Simplified" at bounding box center [90, 60] width 35 height 21
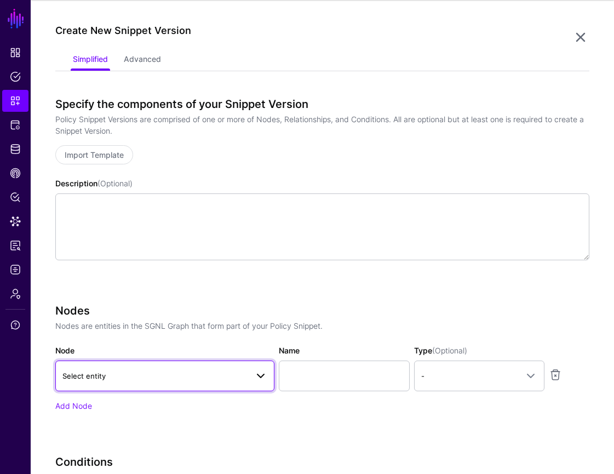
click at [238, 372] on span "Select entity" at bounding box center [154, 376] width 185 height 12
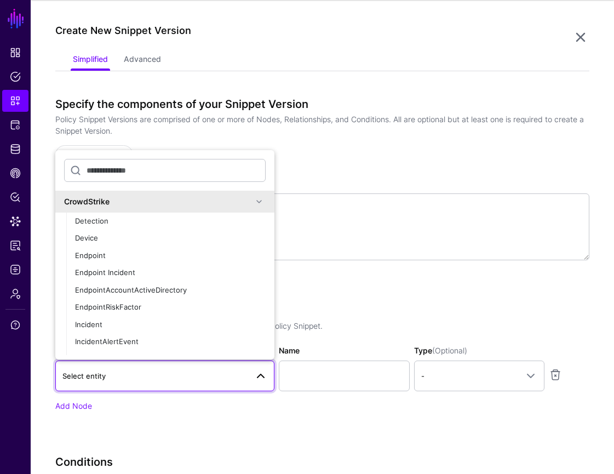
click at [358, 285] on div "Specify the components of your Snippet Version Policy Snippet Versions are comp…" at bounding box center [322, 193] width 534 height 193
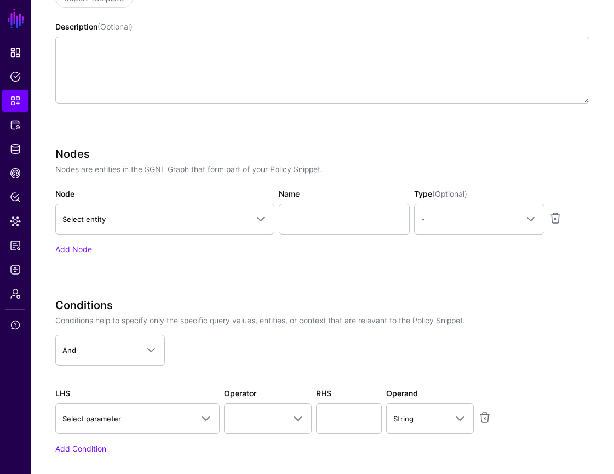
scroll to position [353, 0]
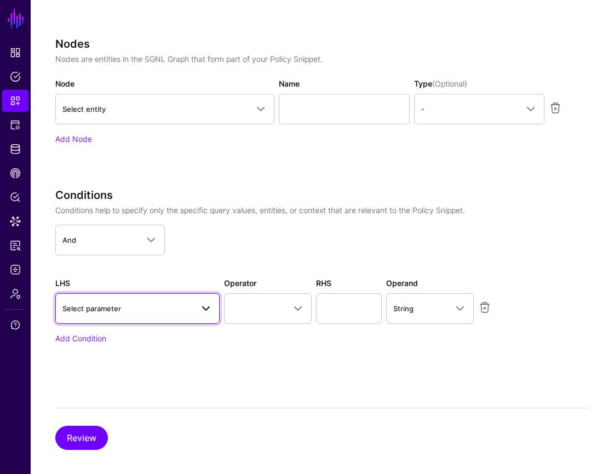
click at [164, 314] on link "Select parameter" at bounding box center [137, 308] width 164 height 31
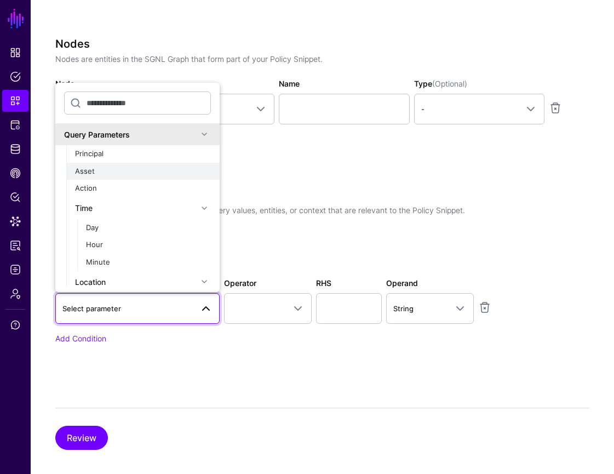
click at [157, 166] on div "Asset" at bounding box center [143, 171] width 136 height 11
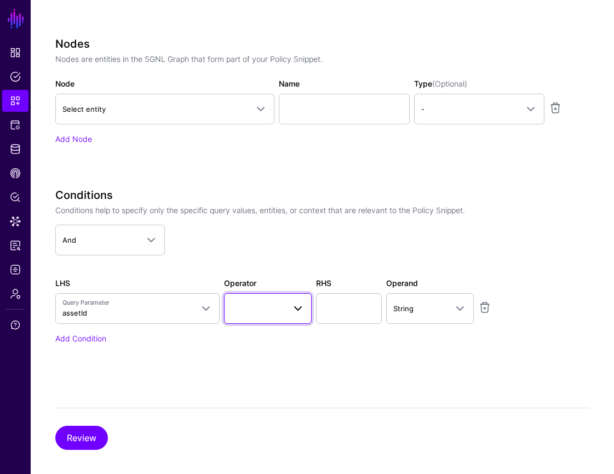
click at [295, 304] on span at bounding box center [297, 308] width 13 height 13
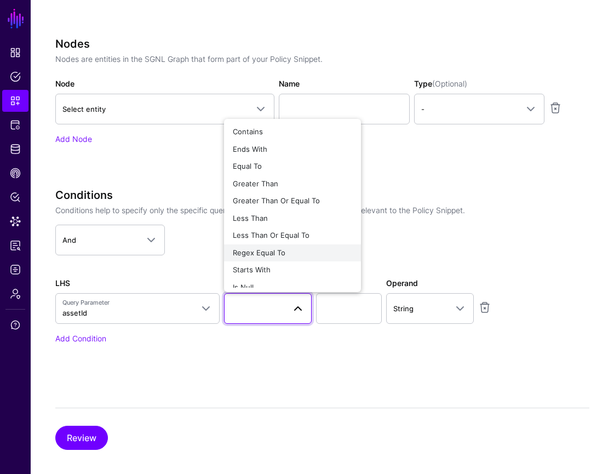
scroll to position [8, 0]
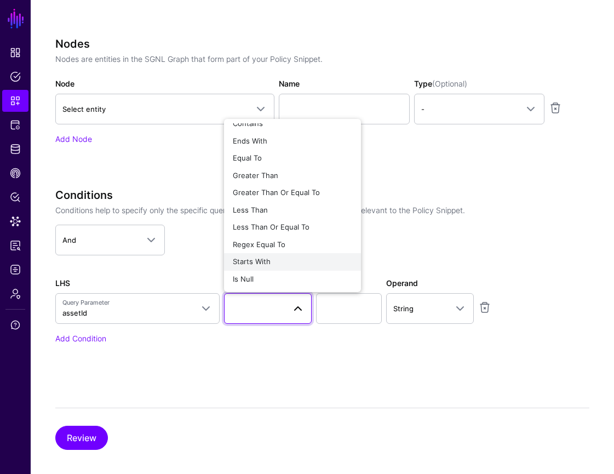
click at [287, 260] on div "Starts With" at bounding box center [292, 261] width 119 height 11
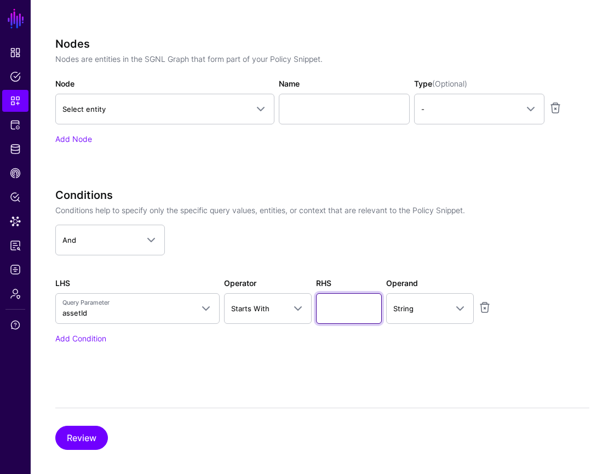
click at [367, 317] on input "text" at bounding box center [349, 308] width 66 height 31
type input "**********"
click at [85, 442] on button "Review" at bounding box center [81, 437] width 53 height 24
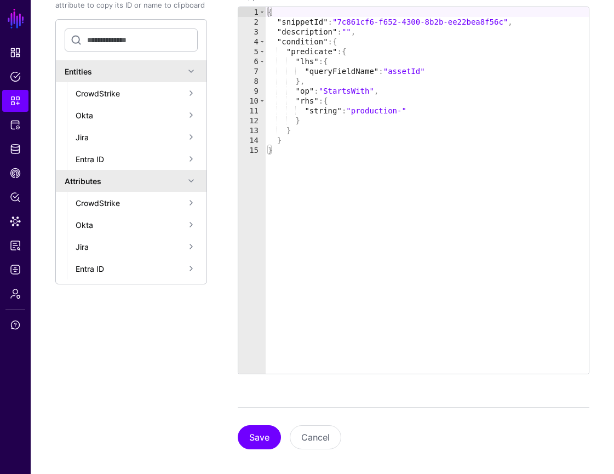
scroll to position [208, 0]
click at [260, 428] on button "Save" at bounding box center [259, 437] width 43 height 24
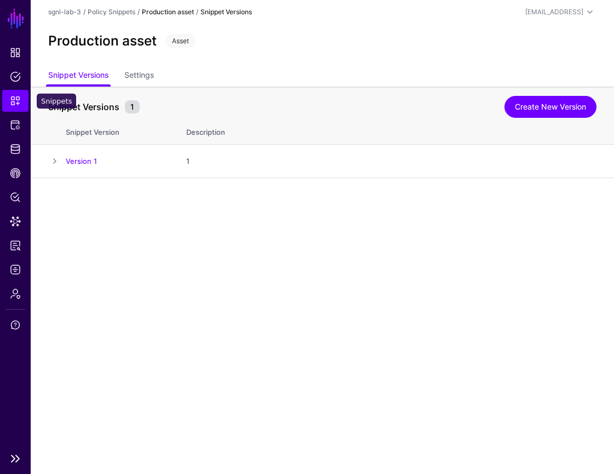
click at [16, 96] on span "Snippets" at bounding box center [15, 100] width 11 height 11
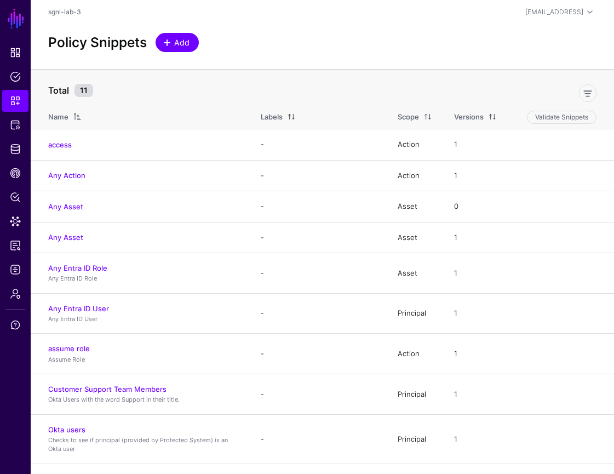
click at [187, 43] on span "Add" at bounding box center [182, 42] width 18 height 11
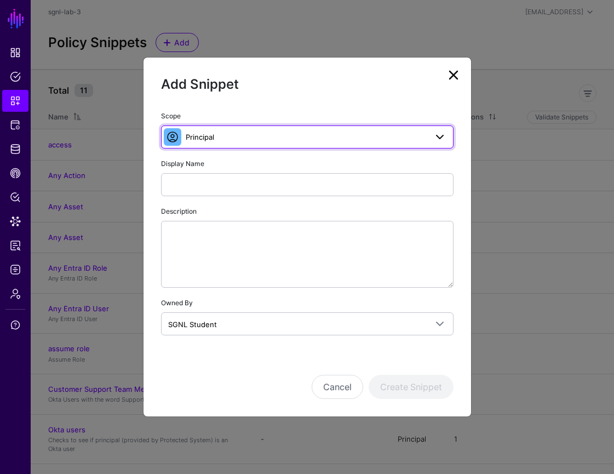
click at [340, 136] on span "Principal" at bounding box center [306, 137] width 241 height 12
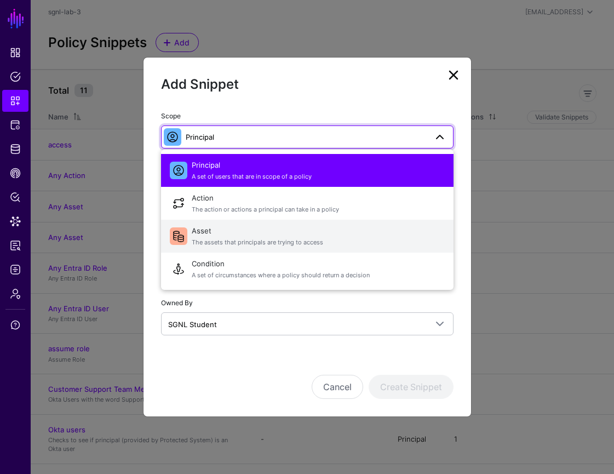
click at [314, 233] on span "Asset The assets that principals are trying to access" at bounding box center [318, 236] width 253 height 26
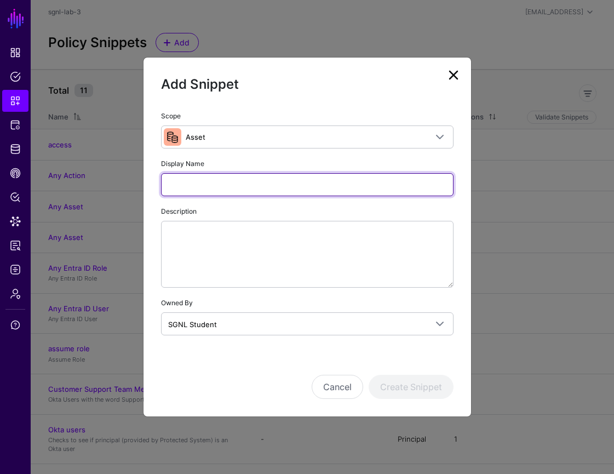
click at [340, 185] on input "Display Name" at bounding box center [307, 184] width 292 height 23
type input "******"
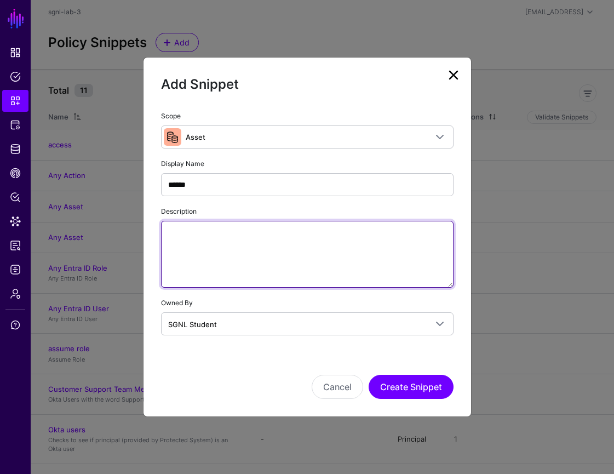
click at [366, 250] on textarea "Description" at bounding box center [307, 254] width 292 height 67
paste textarea "**********"
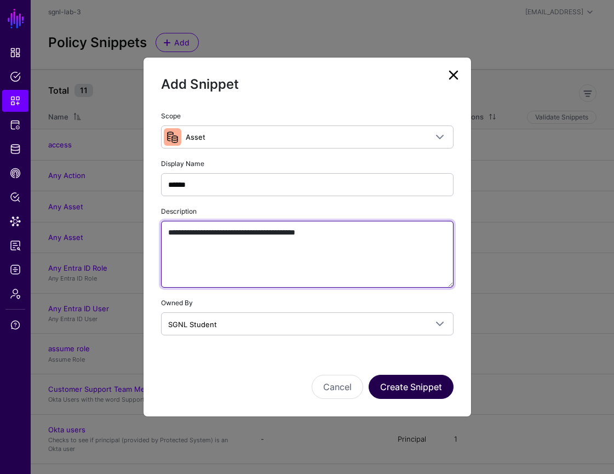
type textarea "**********"
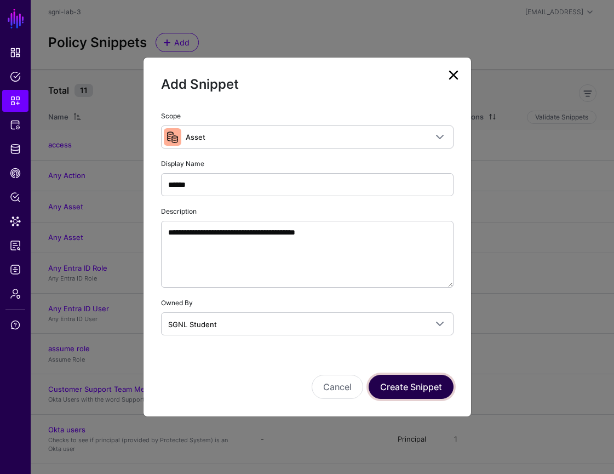
click at [413, 389] on button "Create Snippet" at bounding box center [411, 387] width 85 height 24
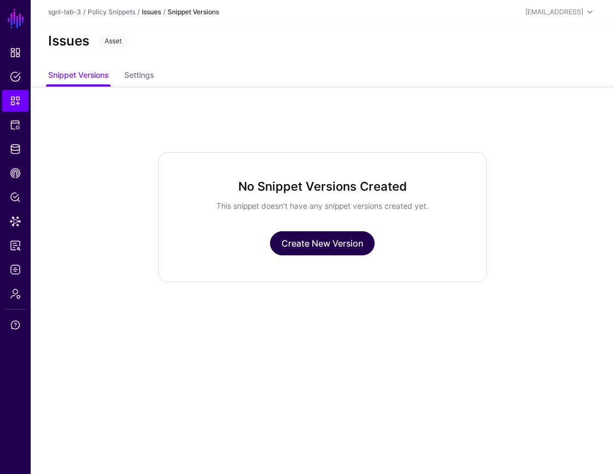
click at [354, 248] on link "Create New Version" at bounding box center [322, 243] width 105 height 24
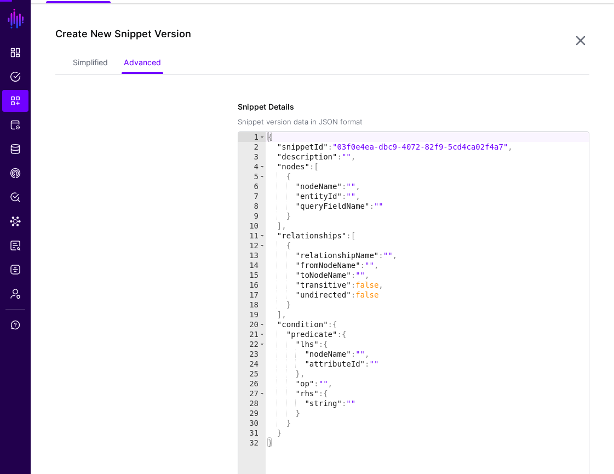
scroll to position [87, 0]
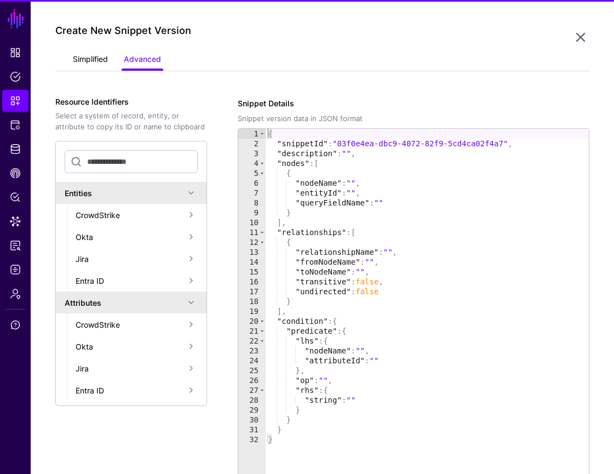
click at [94, 63] on link "Simplified" at bounding box center [90, 60] width 35 height 21
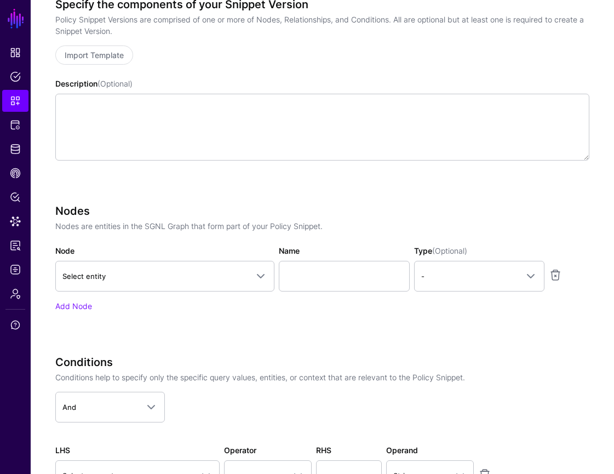
scroll to position [277, 0]
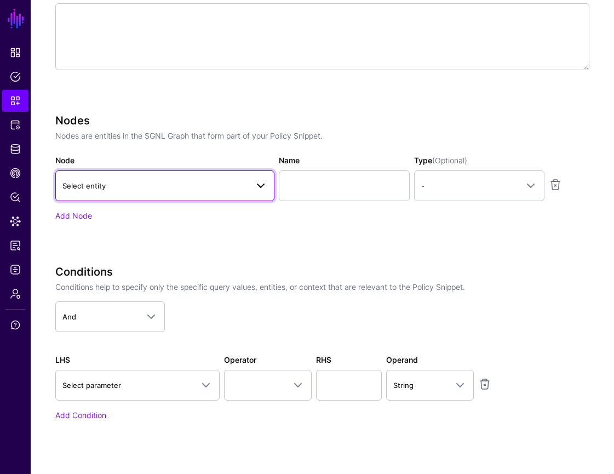
click at [150, 182] on span "Select entity" at bounding box center [154, 186] width 185 height 12
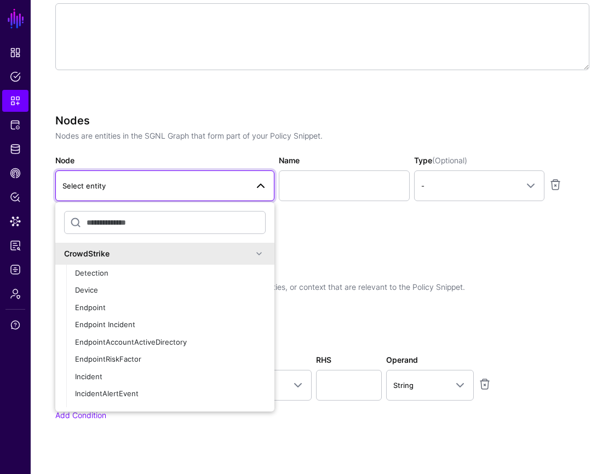
click at [260, 247] on span at bounding box center [258, 253] width 13 height 13
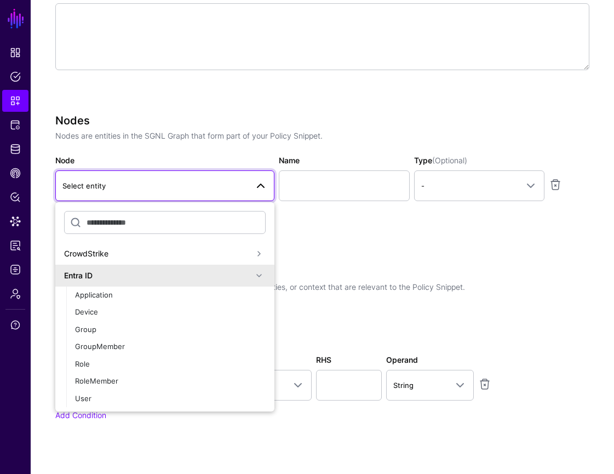
click at [267, 281] on div "Entra ID" at bounding box center [164, 275] width 219 height 22
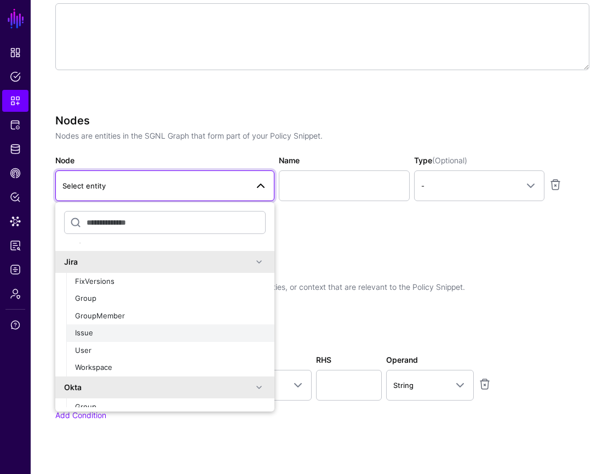
scroll to position [42, 0]
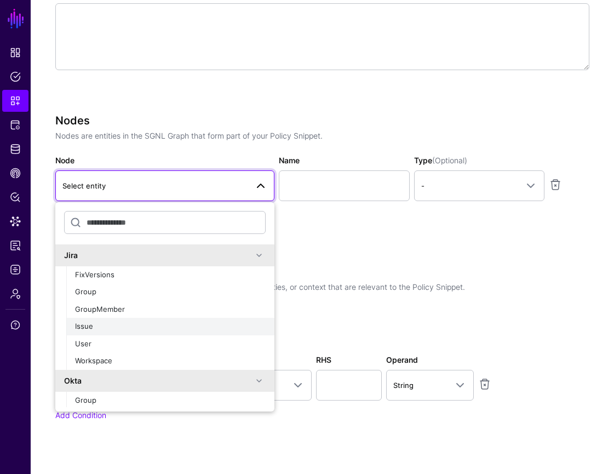
click at [206, 319] on button "Issue" at bounding box center [170, 327] width 208 height 18
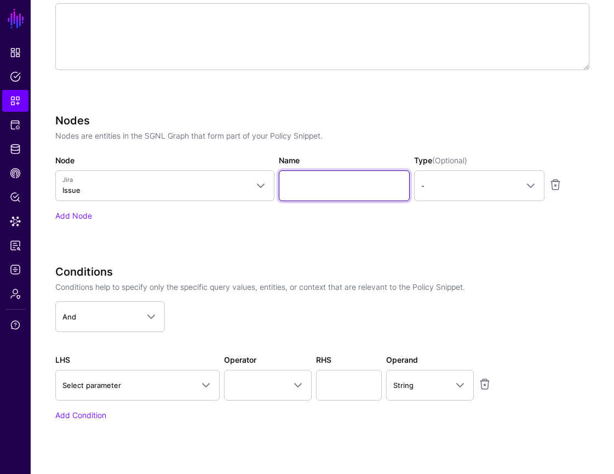
click at [337, 178] on input "Name" at bounding box center [344, 185] width 131 height 31
paste input "*********"
type input "*********"
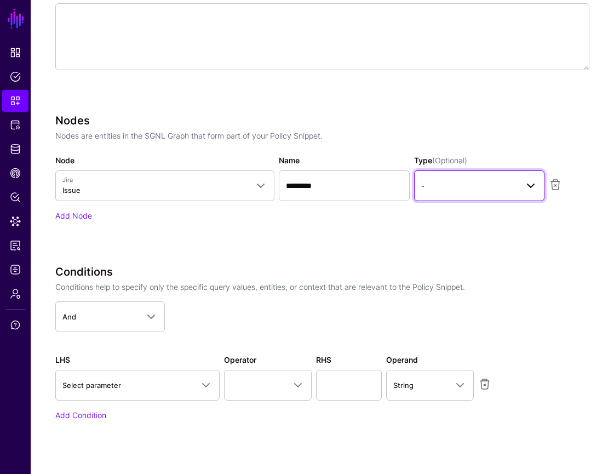
click at [493, 187] on span "-" at bounding box center [469, 186] width 96 height 12
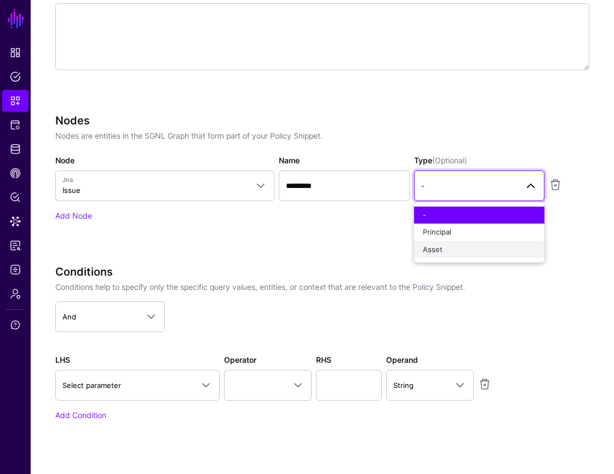
click at [483, 249] on div "Asset" at bounding box center [479, 249] width 113 height 11
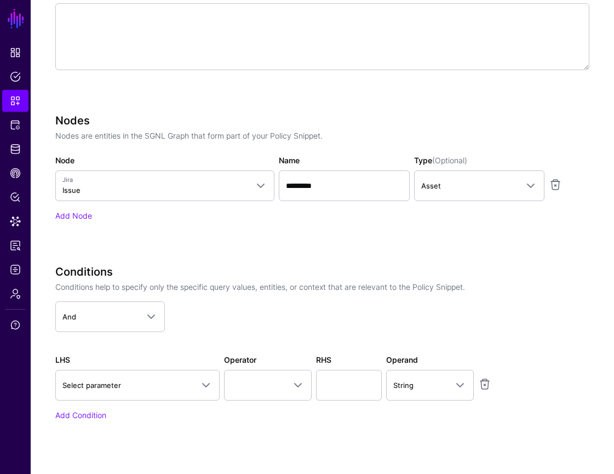
scroll to position [353, 0]
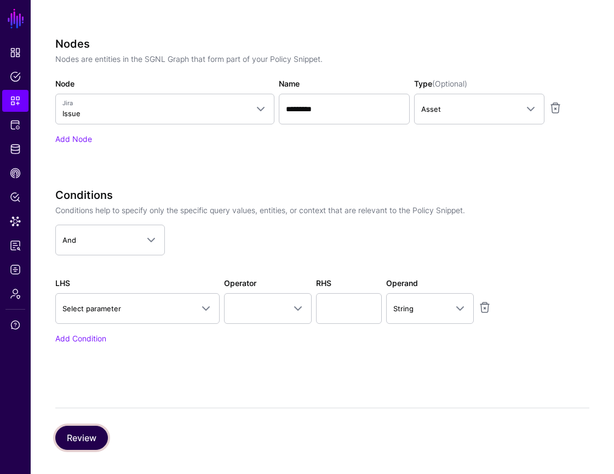
click at [80, 429] on button "Review" at bounding box center [81, 437] width 53 height 24
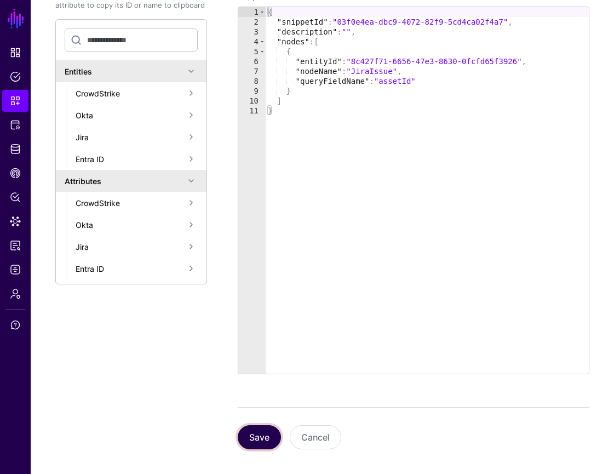
click at [257, 441] on button "Save" at bounding box center [259, 437] width 43 height 24
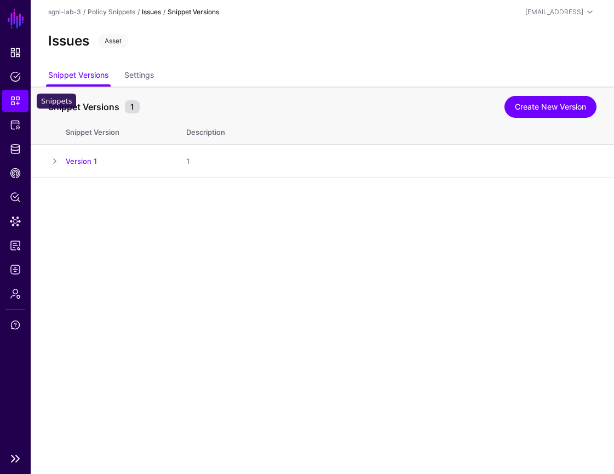
click at [20, 106] on link "Snippets" at bounding box center [15, 101] width 26 height 22
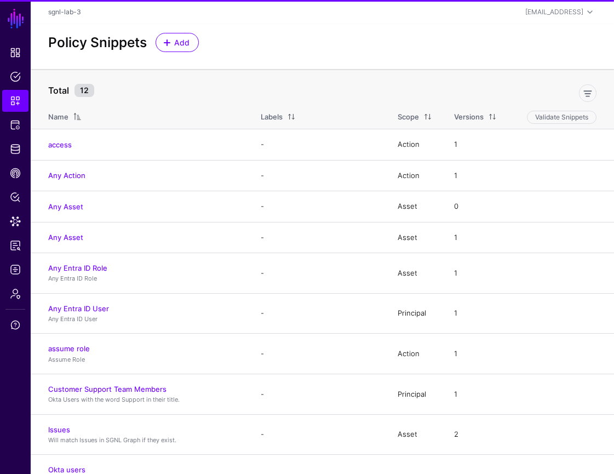
click at [192, 31] on div "Policy Snippets Add" at bounding box center [322, 46] width 583 height 45
click at [170, 58] on div "Policy Snippets Add" at bounding box center [322, 46] width 583 height 45
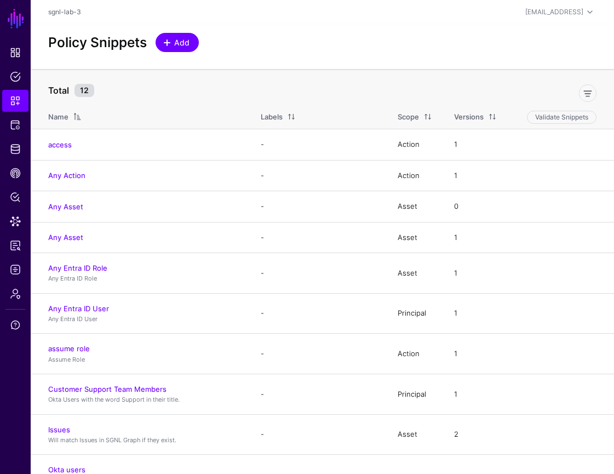
click at [172, 50] on link "Add" at bounding box center [177, 42] width 43 height 19
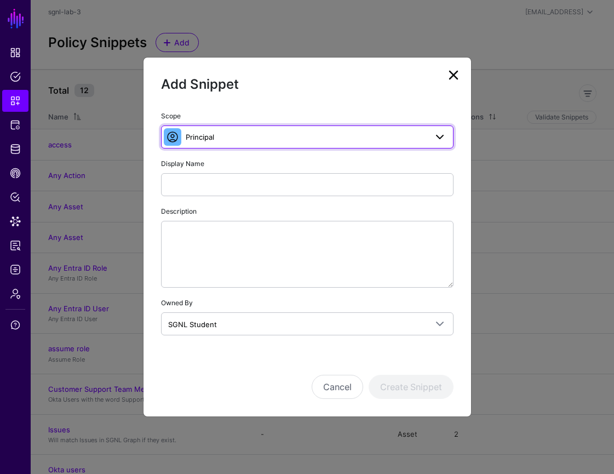
click at [424, 131] on span "Principal" at bounding box center [306, 137] width 241 height 12
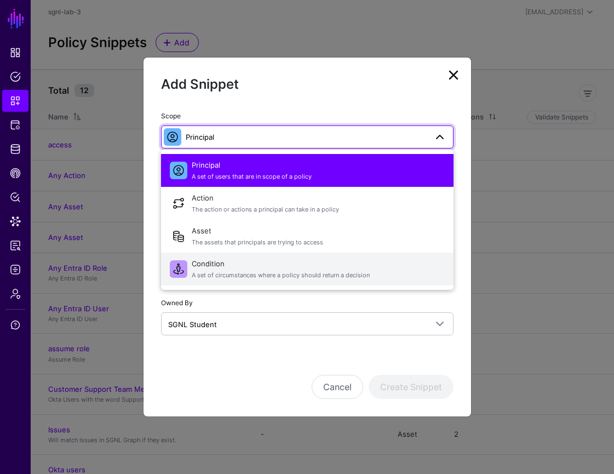
click at [396, 254] on button "Condition A set of circumstances where a policy should return a decision" at bounding box center [307, 268] width 292 height 33
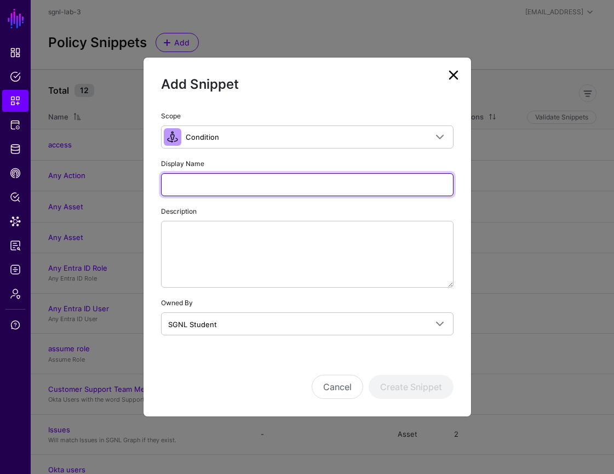
click at [319, 178] on input "Display Name" at bounding box center [307, 184] width 292 height 23
paste input "**********"
type input "**********"
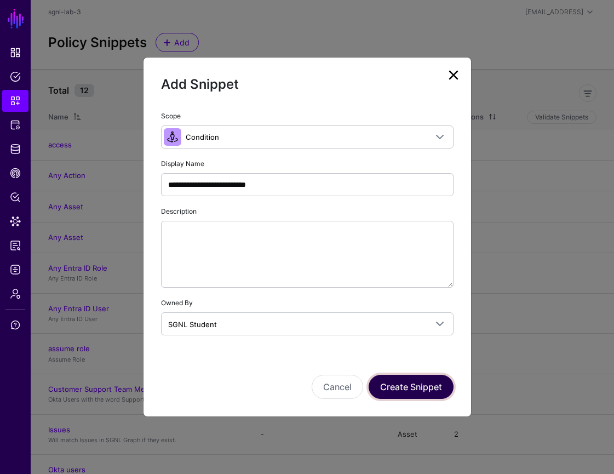
click at [419, 385] on button "Create Snippet" at bounding box center [411, 387] width 85 height 24
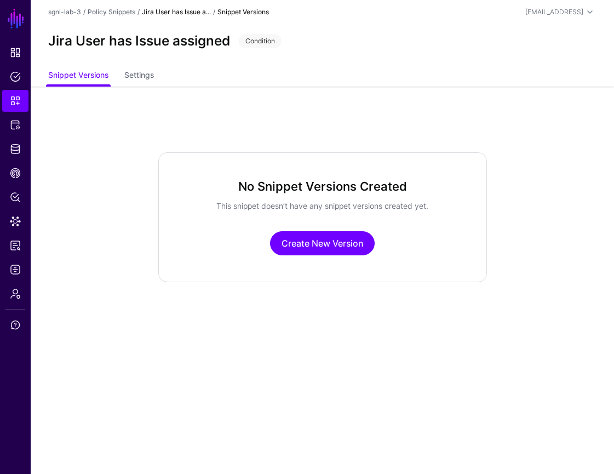
click at [318, 263] on div "No Snippet Versions Created This snippet doesn’t have any snippet versions crea…" at bounding box center [322, 217] width 329 height 130
click at [318, 253] on link "Create New Version" at bounding box center [322, 243] width 105 height 24
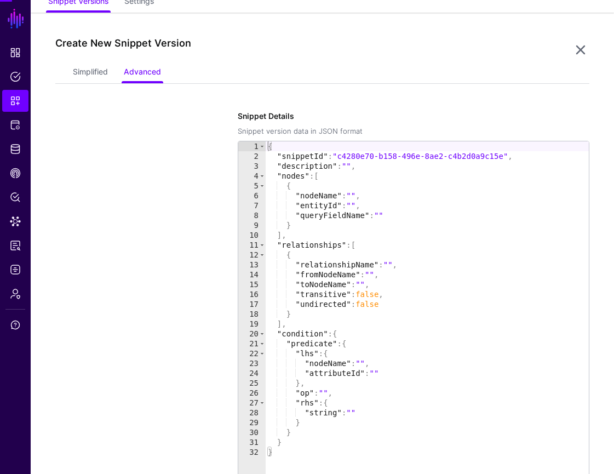
scroll to position [87, 0]
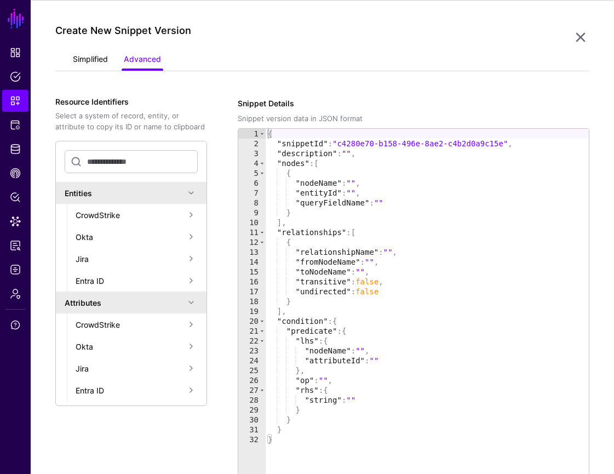
click at [97, 59] on link "Simplified" at bounding box center [90, 60] width 35 height 21
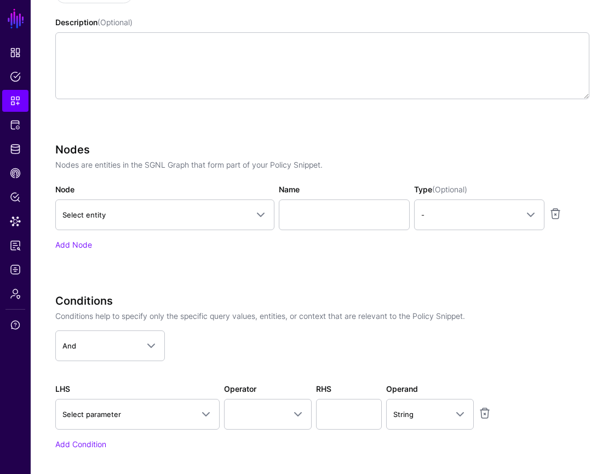
scroll to position [258, 0]
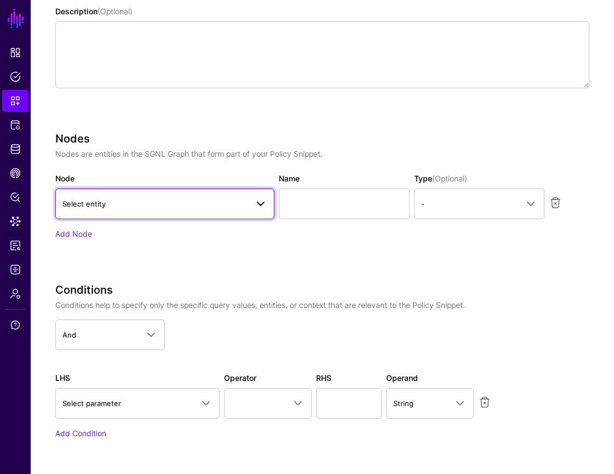
click at [256, 205] on span at bounding box center [260, 203] width 13 height 13
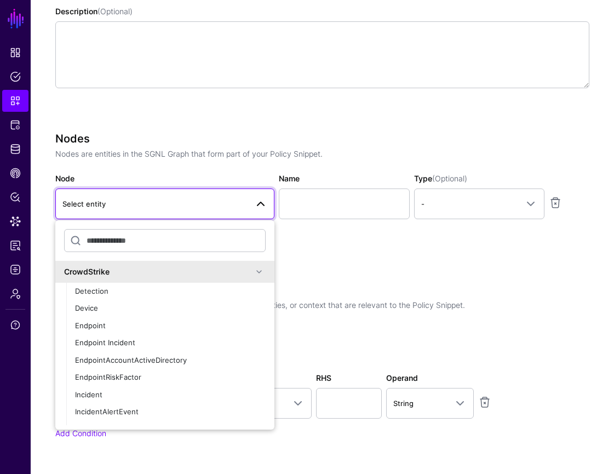
click at [258, 272] on span at bounding box center [258, 271] width 13 height 13
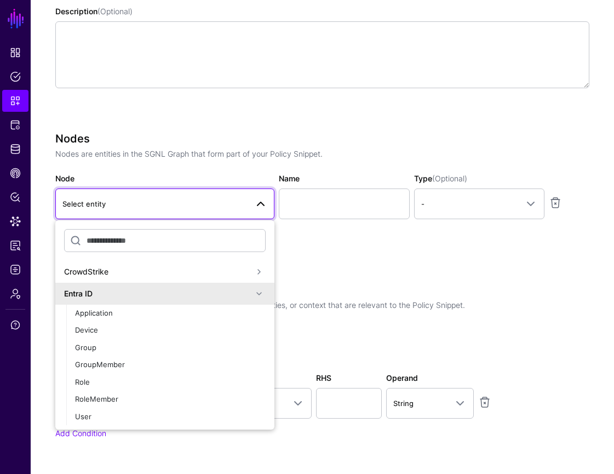
click at [254, 290] on span at bounding box center [258, 293] width 13 height 13
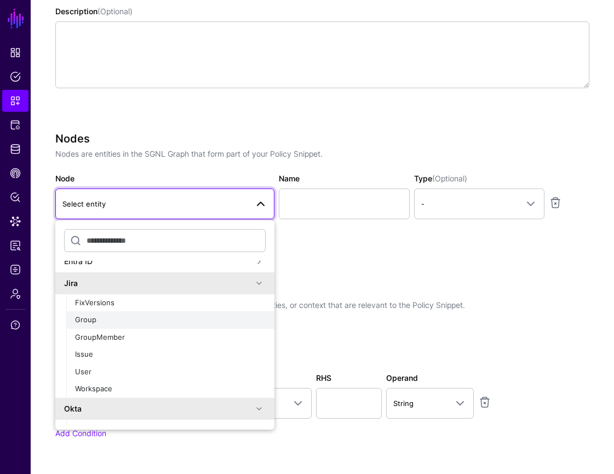
scroll to position [47, 0]
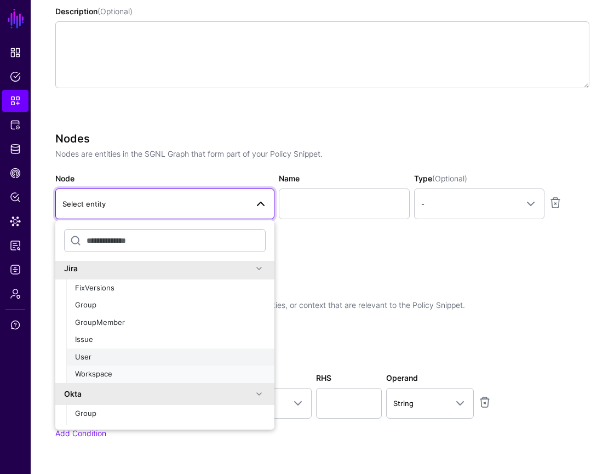
drag, startPoint x: 221, startPoint y: 366, endPoint x: 222, endPoint y: 355, distance: 10.5
click at [222, 355] on ul "FixVersions Group GroupMember Issue User Workspace" at bounding box center [170, 330] width 208 height 103
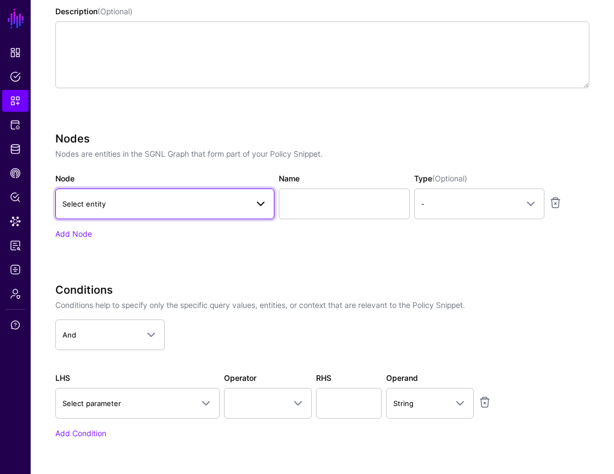
click at [260, 218] on link "Select entity" at bounding box center [164, 203] width 219 height 31
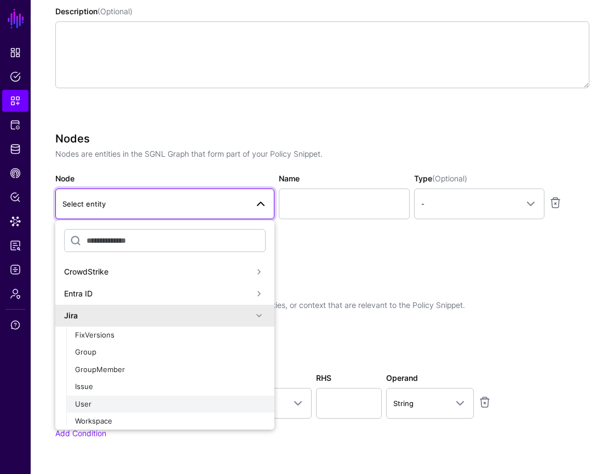
click at [224, 397] on button "User" at bounding box center [170, 404] width 208 height 18
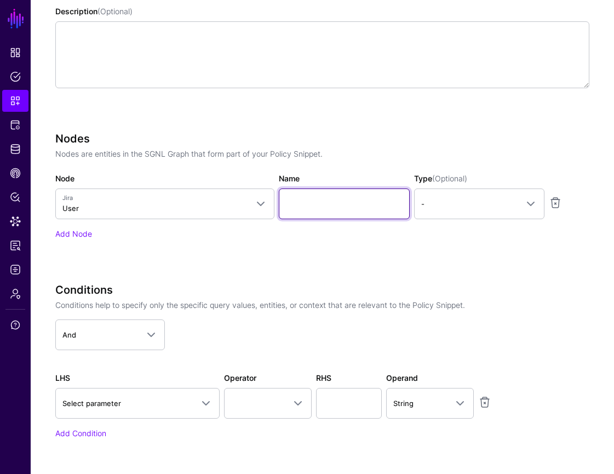
click at [323, 205] on input "Name" at bounding box center [344, 203] width 131 height 31
paste input "********"
type input "********"
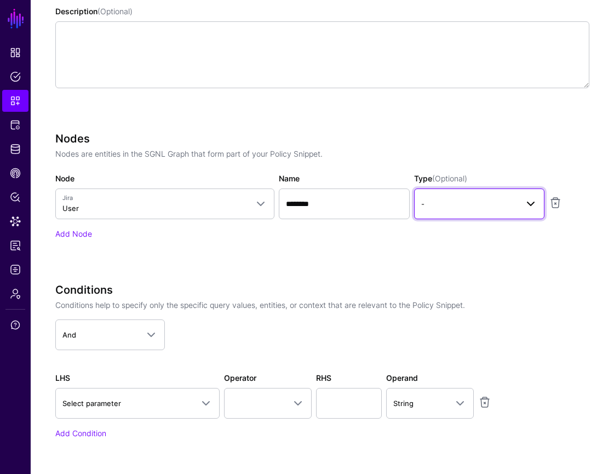
click at [514, 209] on span "-" at bounding box center [469, 204] width 96 height 12
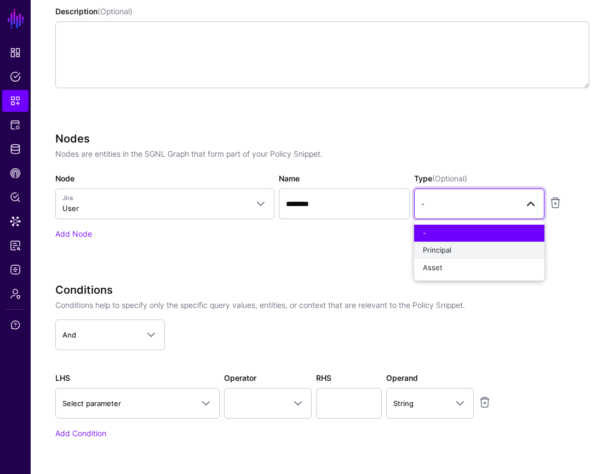
click at [501, 252] on div "Principal" at bounding box center [479, 250] width 113 height 11
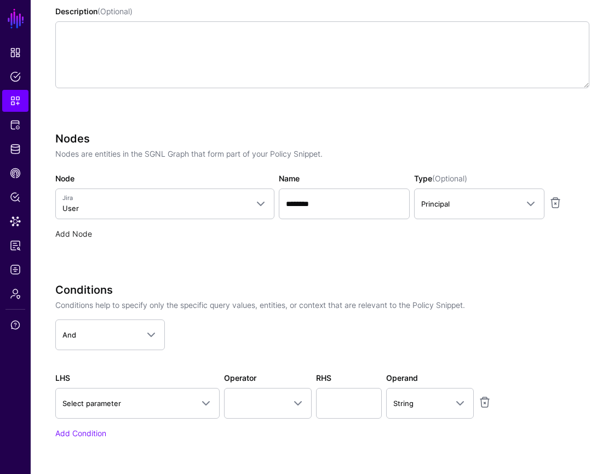
click at [78, 236] on link "Add Node" at bounding box center [73, 233] width 37 height 9
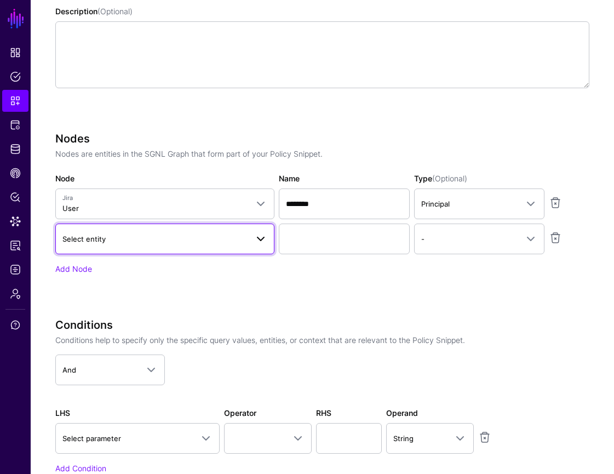
click at [183, 235] on span "Select entity" at bounding box center [154, 239] width 185 height 12
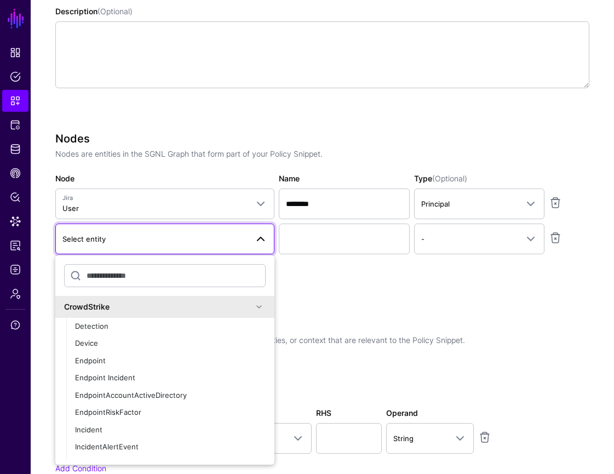
click at [249, 298] on div "CrowdStrike" at bounding box center [164, 307] width 219 height 22
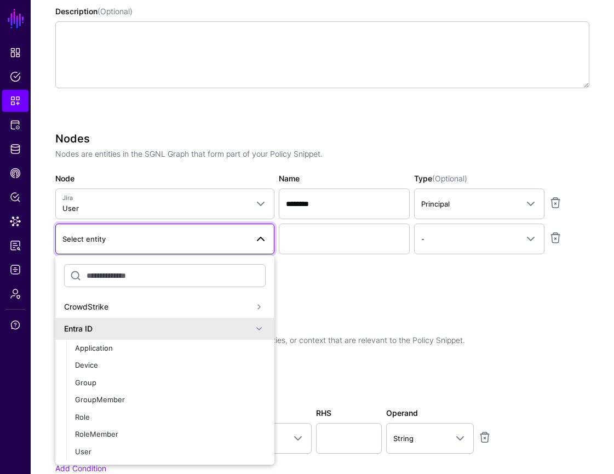
click at [255, 327] on span at bounding box center [258, 328] width 13 height 13
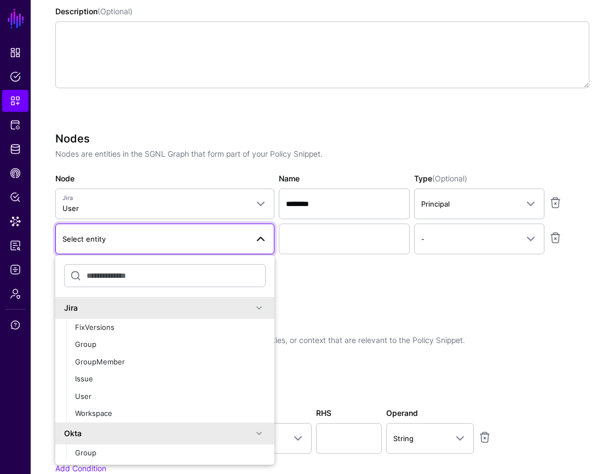
scroll to position [68, 0]
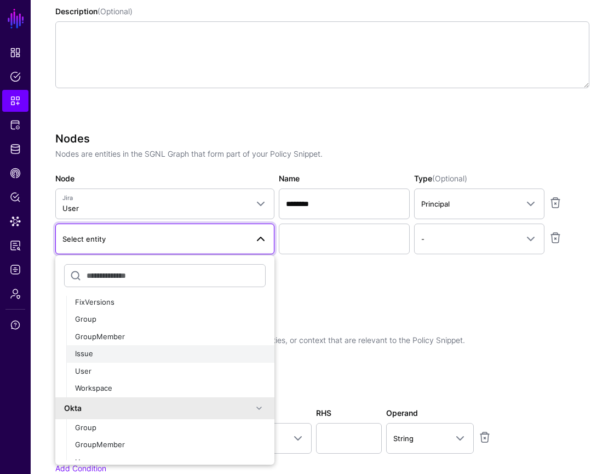
click at [143, 355] on div "Issue" at bounding box center [170, 353] width 191 height 11
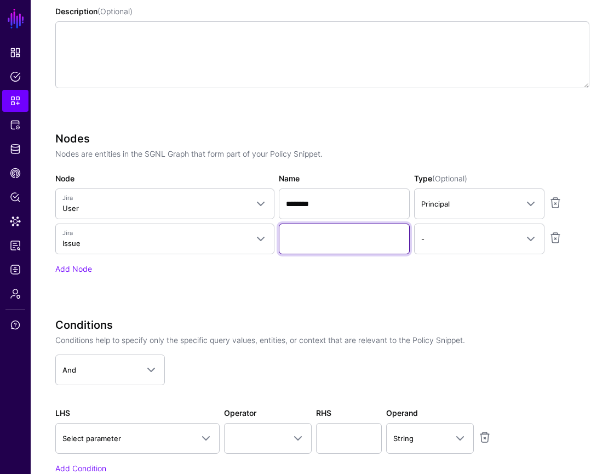
click at [338, 239] on input "Name" at bounding box center [344, 238] width 131 height 31
paste input "*********"
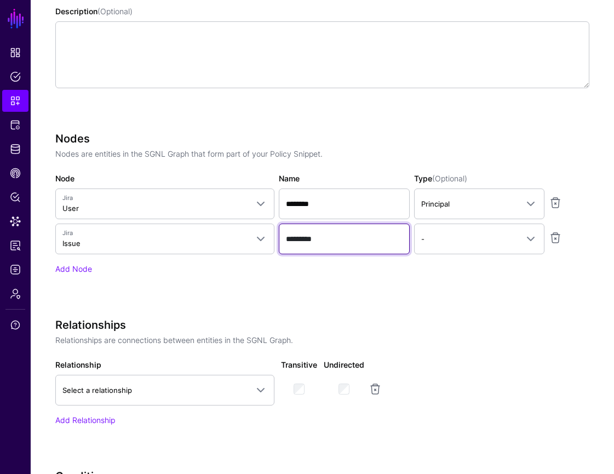
type input "*********"
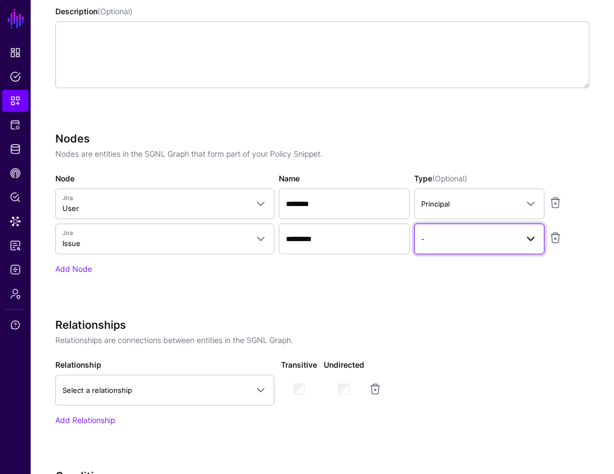
click at [435, 237] on span "-" at bounding box center [469, 239] width 96 height 12
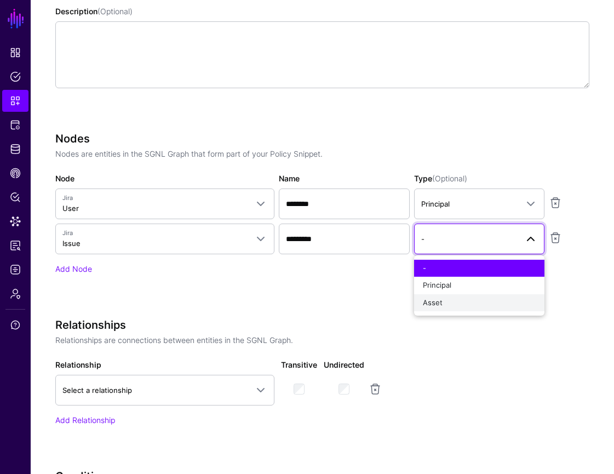
click at [447, 301] on div "Asset" at bounding box center [479, 302] width 113 height 11
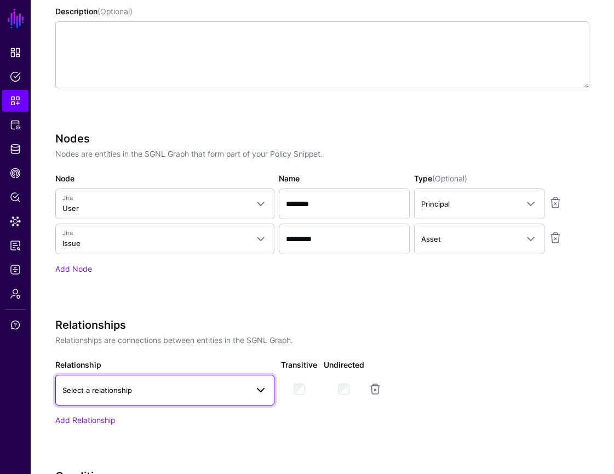
click at [254, 390] on span at bounding box center [260, 389] width 13 height 13
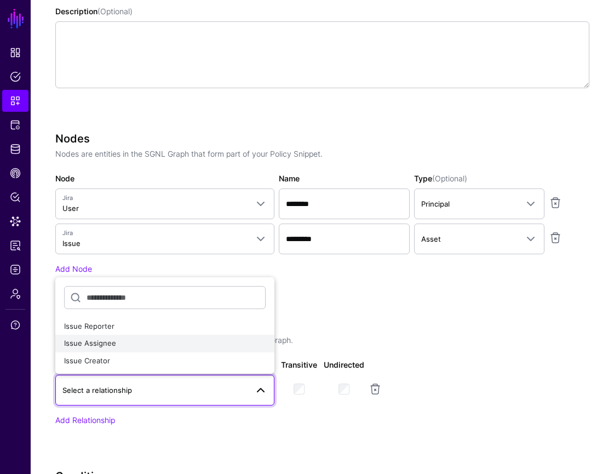
click at [240, 341] on div "Issue Assignee" at bounding box center [165, 343] width 202 height 11
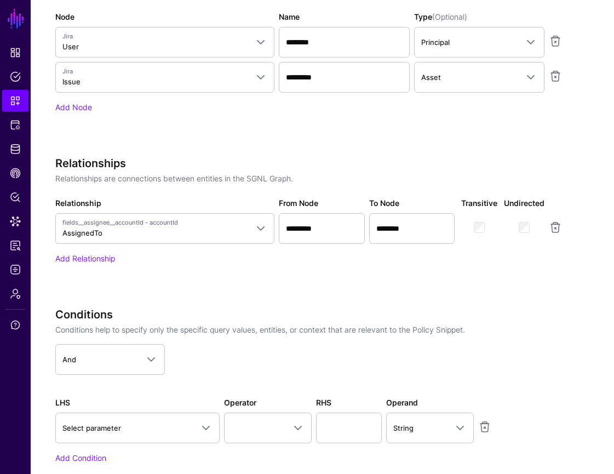
scroll to position [539, 0]
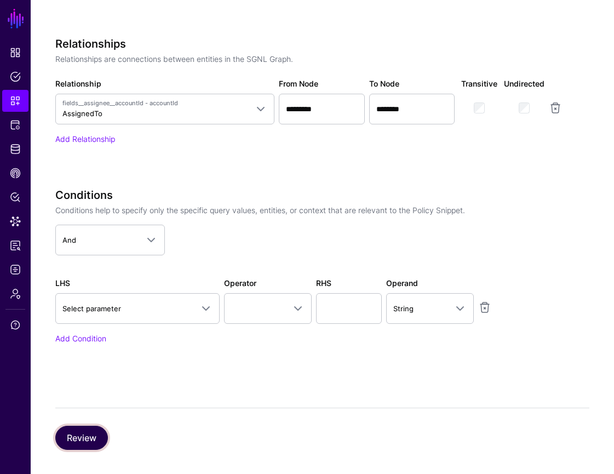
click at [91, 439] on button "Review" at bounding box center [81, 437] width 53 height 24
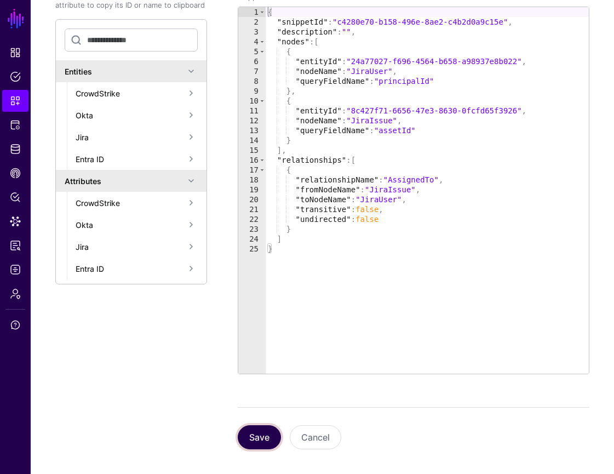
click at [272, 444] on button "Save" at bounding box center [259, 437] width 43 height 24
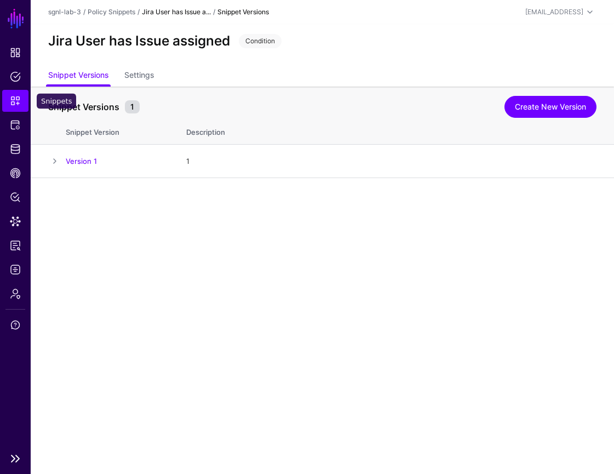
click at [16, 102] on span "Snippets" at bounding box center [15, 100] width 11 height 11
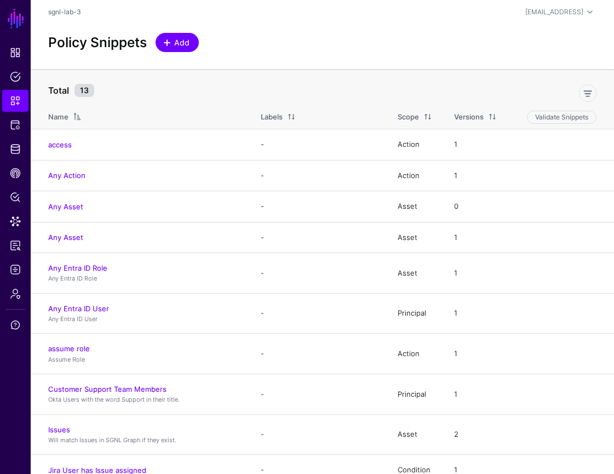
click at [188, 45] on span "Add" at bounding box center [182, 42] width 18 height 11
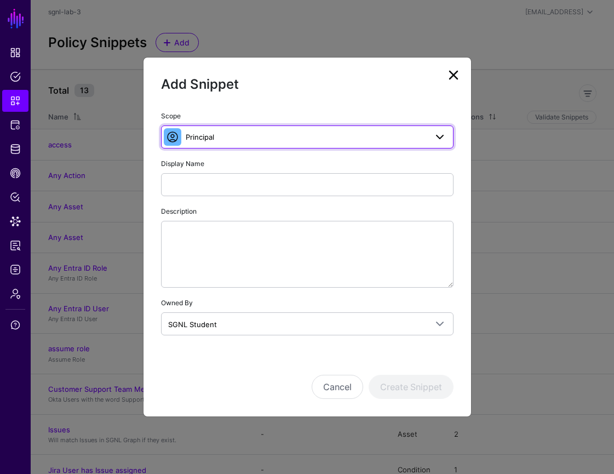
click at [280, 138] on span "Principal" at bounding box center [306, 137] width 241 height 12
click at [280, 140] on span "Principal" at bounding box center [306, 137] width 241 height 12
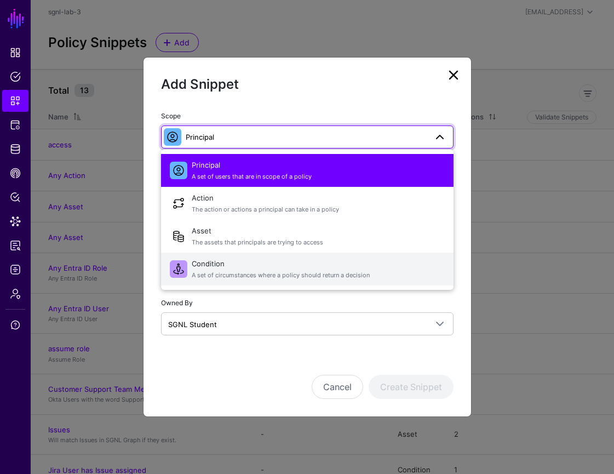
click at [269, 263] on span "Condition A set of circumstances where a policy should return a decision" at bounding box center [318, 269] width 253 height 26
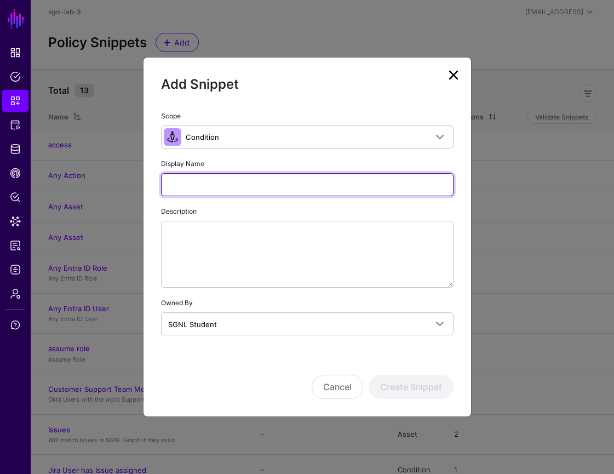
click at [336, 181] on input "Display Name" at bounding box center [307, 184] width 292 height 23
paste input "**********"
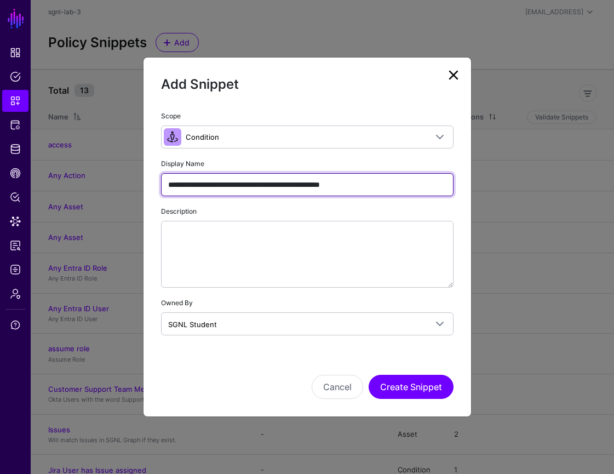
type input "**********"
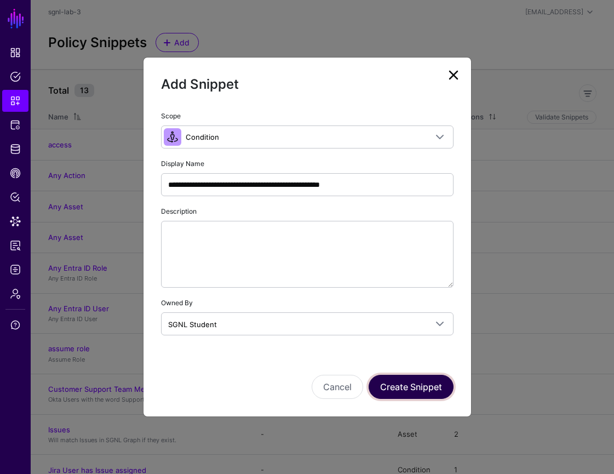
click at [418, 382] on button "Create Snippet" at bounding box center [411, 387] width 85 height 24
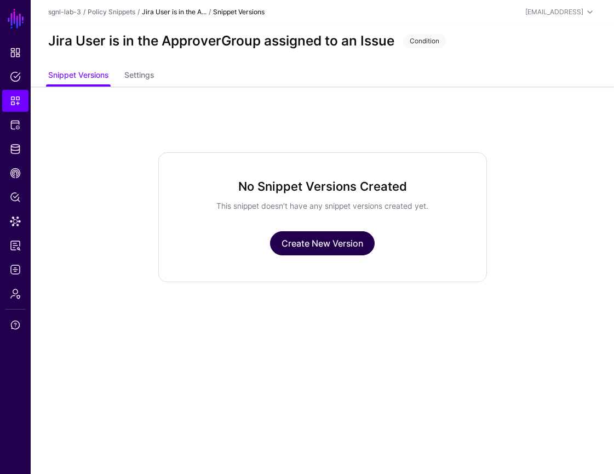
click at [353, 249] on link "Create New Version" at bounding box center [322, 243] width 105 height 24
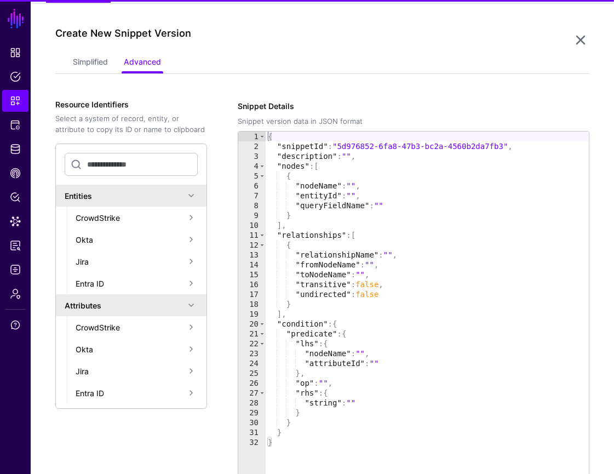
scroll to position [87, 0]
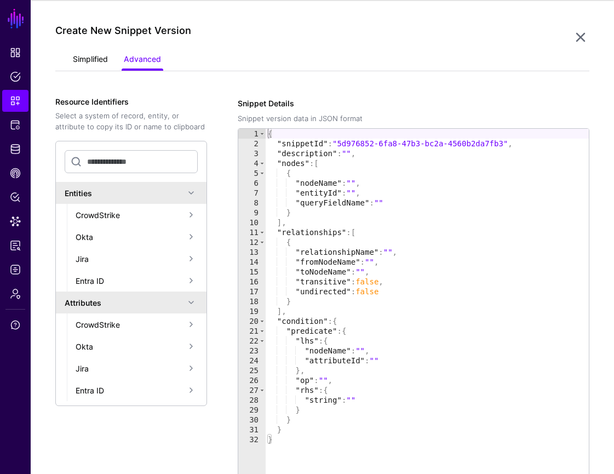
click at [83, 60] on link "Simplified" at bounding box center [90, 60] width 35 height 21
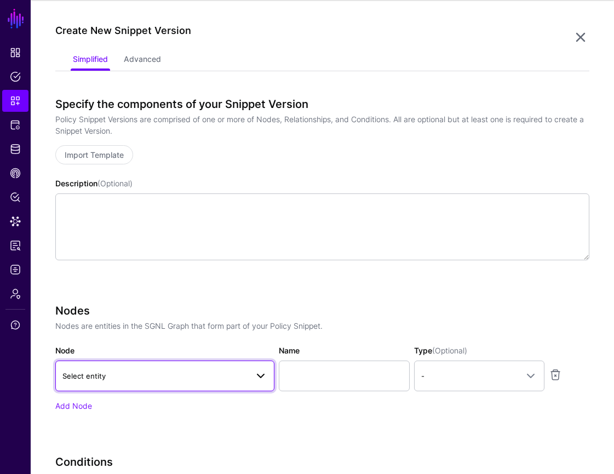
click at [257, 378] on span at bounding box center [260, 375] width 13 height 13
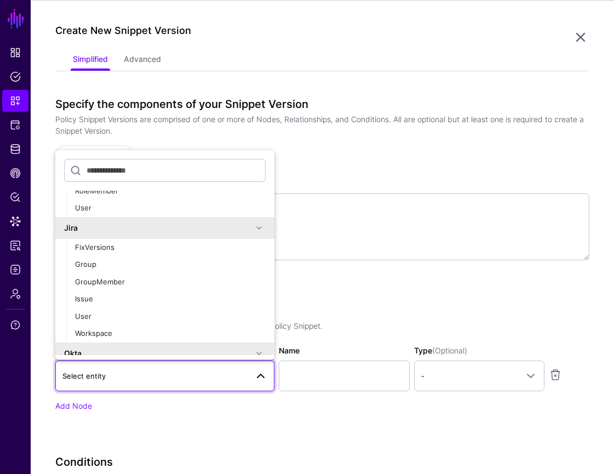
scroll to position [359, 0]
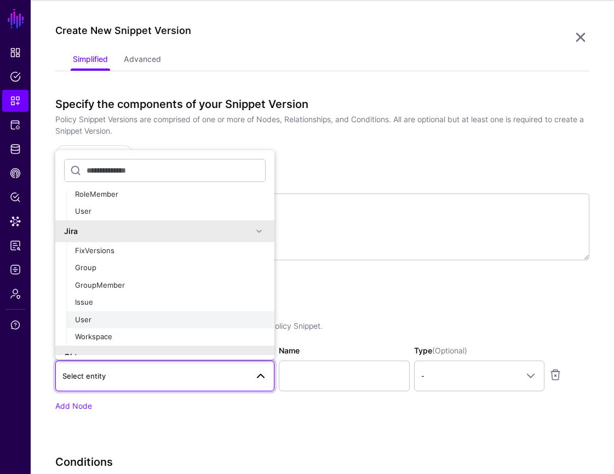
click at [195, 319] on div "User" at bounding box center [170, 319] width 191 height 11
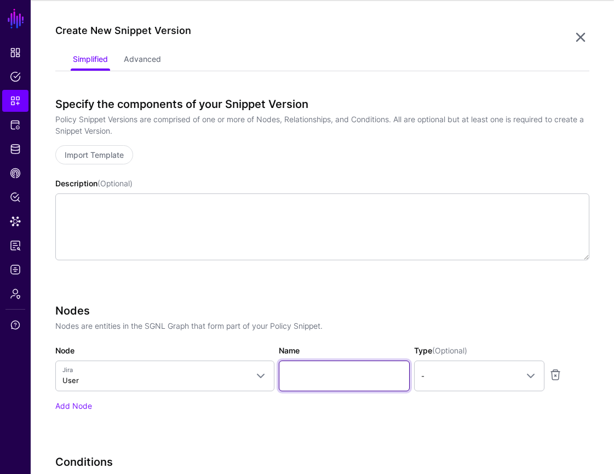
click at [370, 374] on input "Name" at bounding box center [344, 375] width 131 height 31
paste input "********"
type input "********"
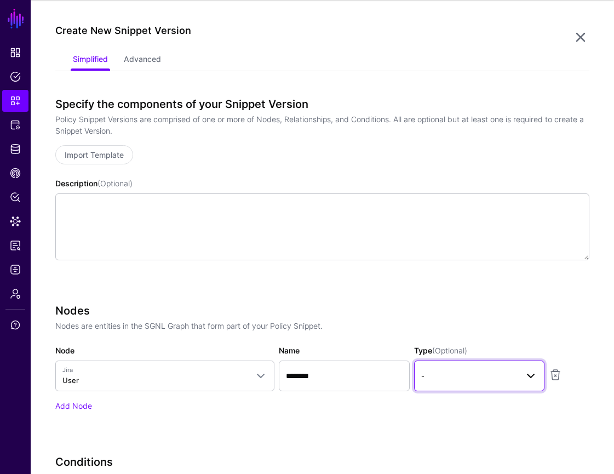
click at [521, 386] on link "-" at bounding box center [479, 375] width 130 height 31
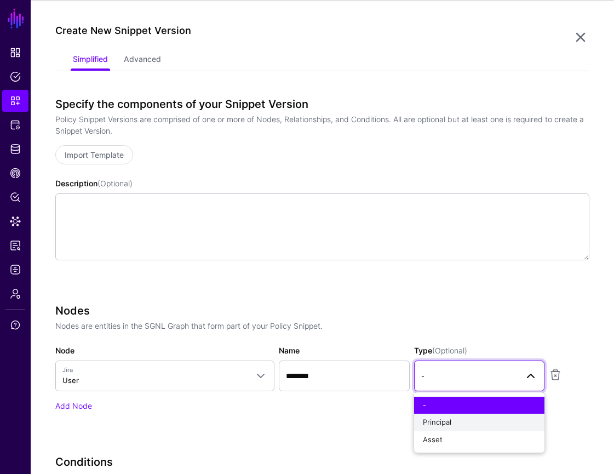
click at [504, 422] on div "Principal" at bounding box center [479, 422] width 113 height 11
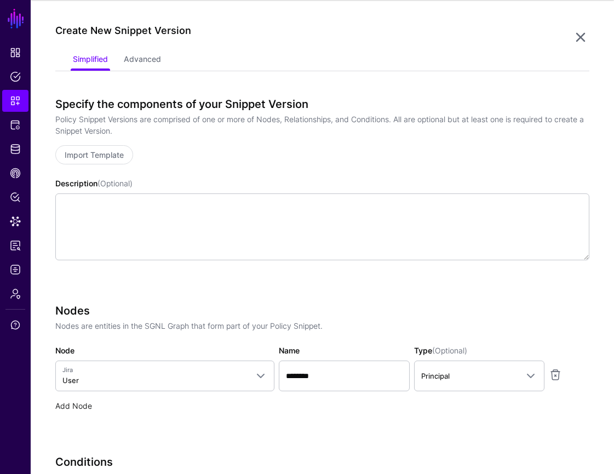
click at [79, 401] on link "Add Node" at bounding box center [73, 405] width 37 height 9
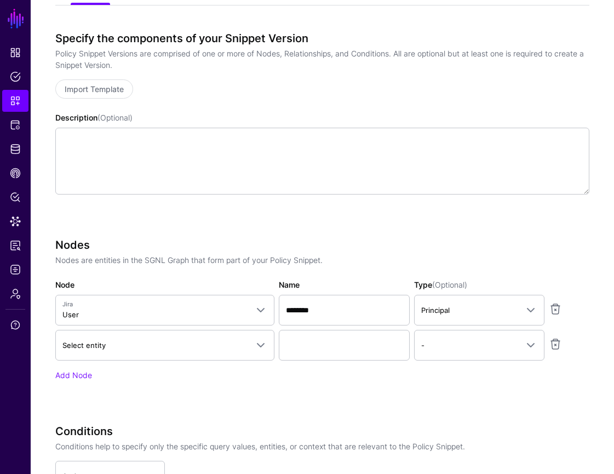
scroll to position [176, 0]
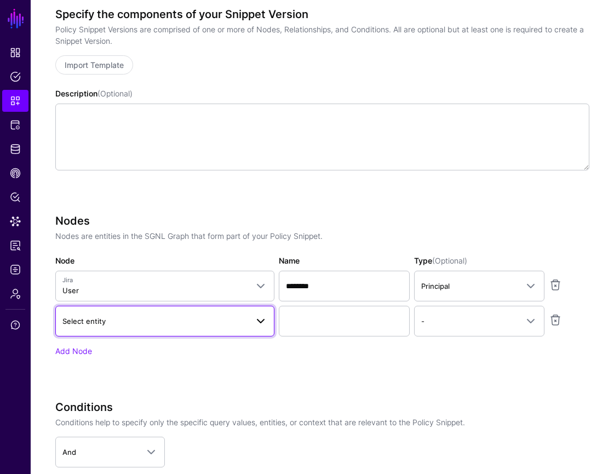
click at [260, 327] on link "Select entity" at bounding box center [164, 321] width 219 height 31
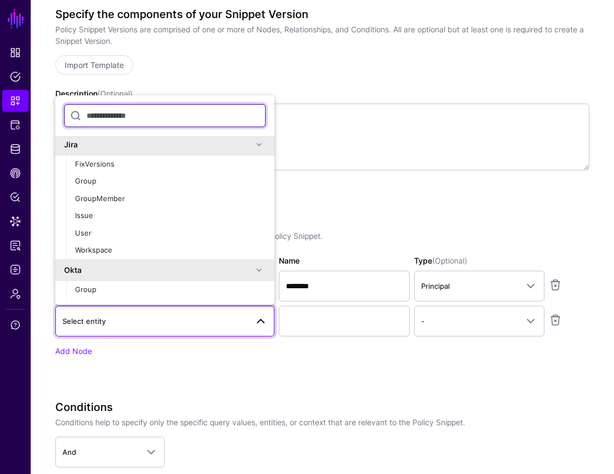
scroll to position [393, 0]
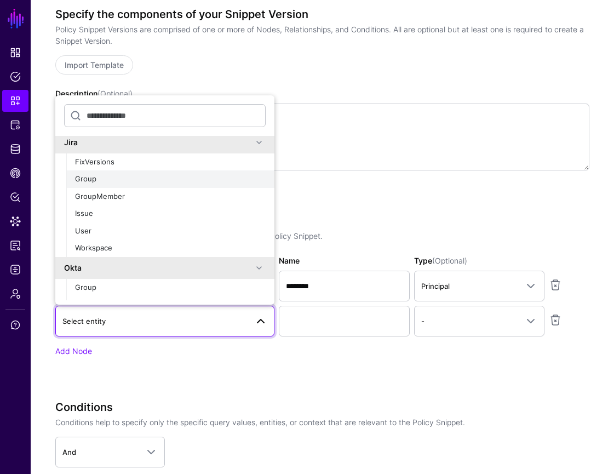
click at [197, 181] on div "Group" at bounding box center [170, 179] width 191 height 11
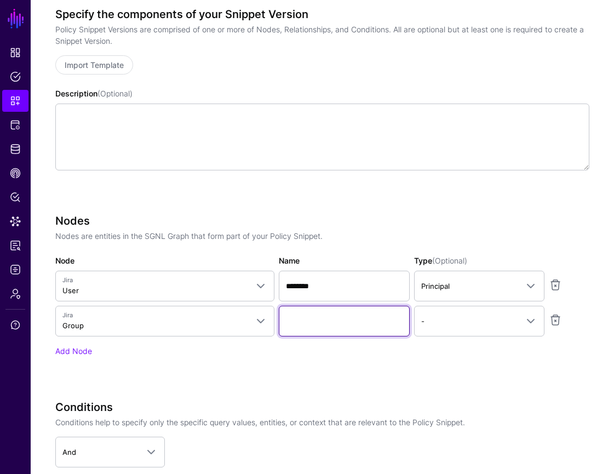
click at [342, 320] on input "Name" at bounding box center [344, 321] width 131 height 31
paste input "*********"
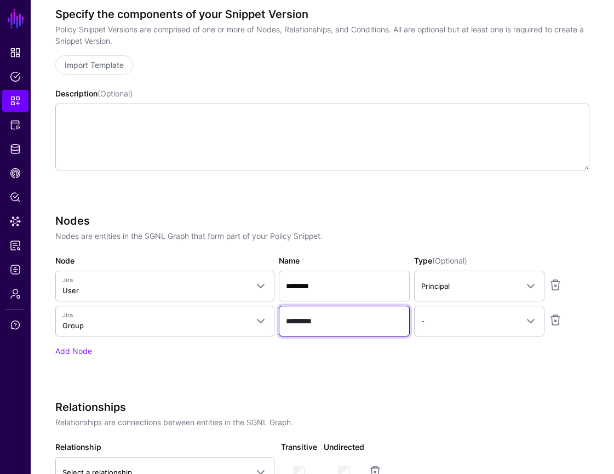
type input "*********"
click at [75, 350] on link "Add Node" at bounding box center [73, 350] width 37 height 9
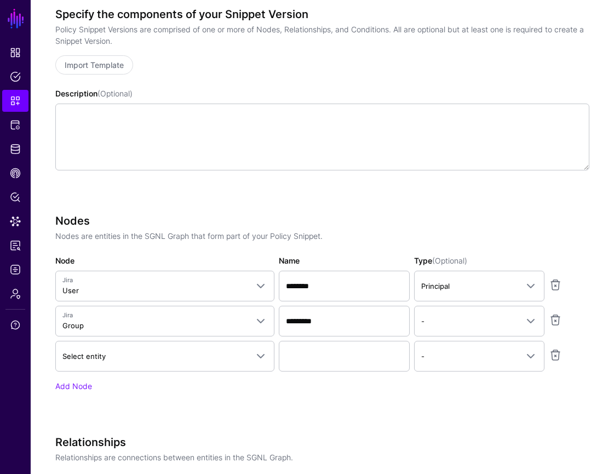
click at [181, 371] on div "Nodes Nodes are entities in the SGNL Graph that form part of your Policy Snippe…" at bounding box center [322, 303] width 534 height 178
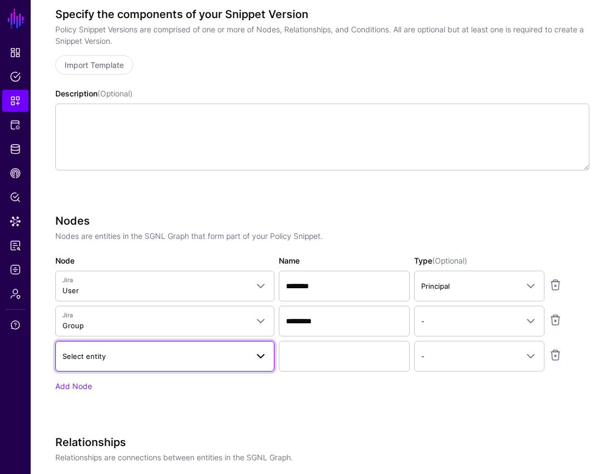
click at [181, 364] on link "Select entity" at bounding box center [164, 356] width 219 height 31
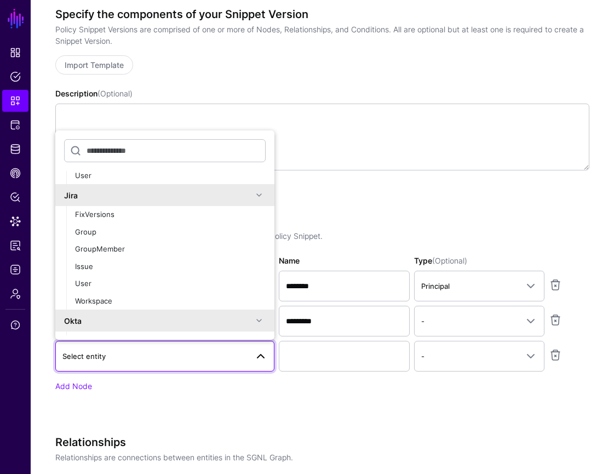
scroll to position [342, 0]
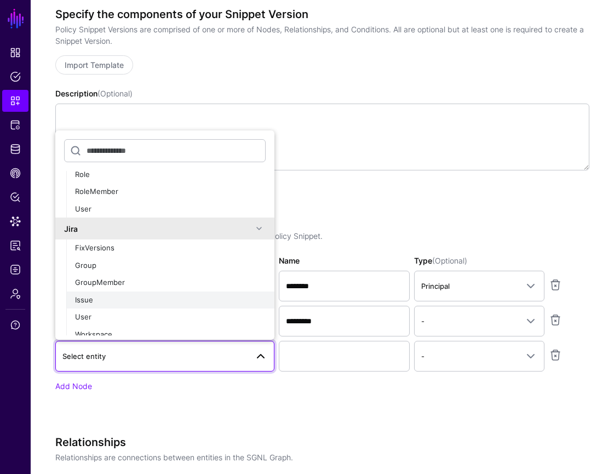
click at [191, 298] on div "Issue" at bounding box center [170, 300] width 191 height 11
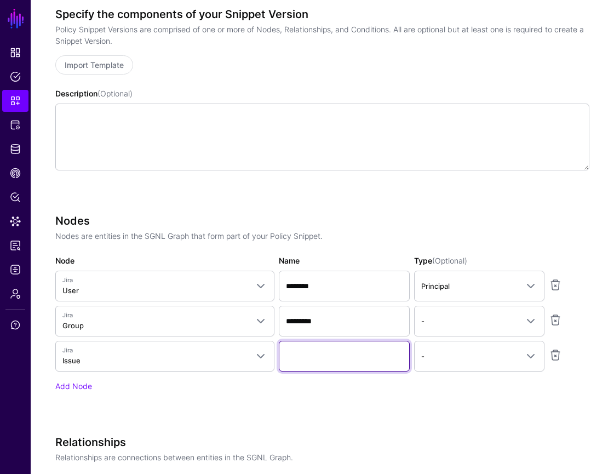
click at [358, 354] on input "Name" at bounding box center [344, 356] width 131 height 31
click at [382, 359] on input "Name" at bounding box center [344, 356] width 131 height 31
paste input "*********"
type input "*********"
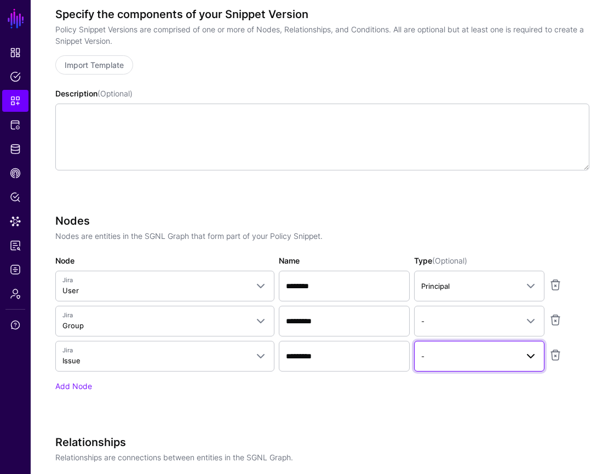
click at [516, 355] on span "-" at bounding box center [469, 356] width 96 height 12
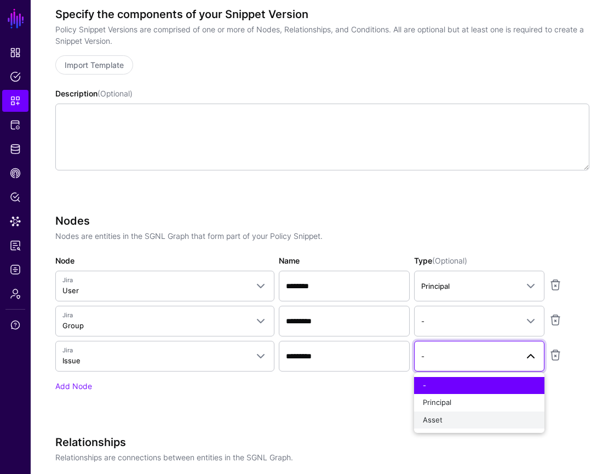
click at [486, 417] on div "Asset" at bounding box center [479, 420] width 113 height 11
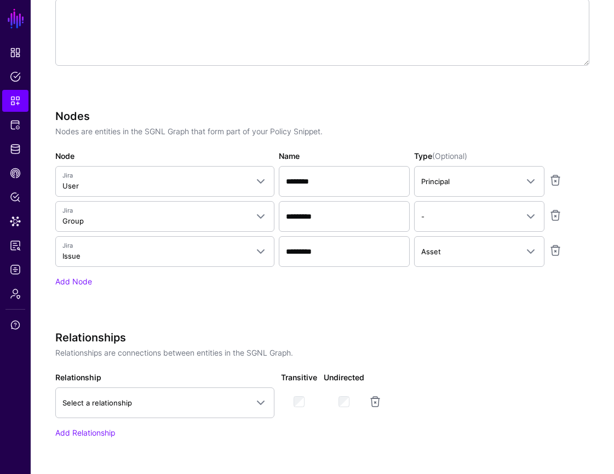
scroll to position [385, 0]
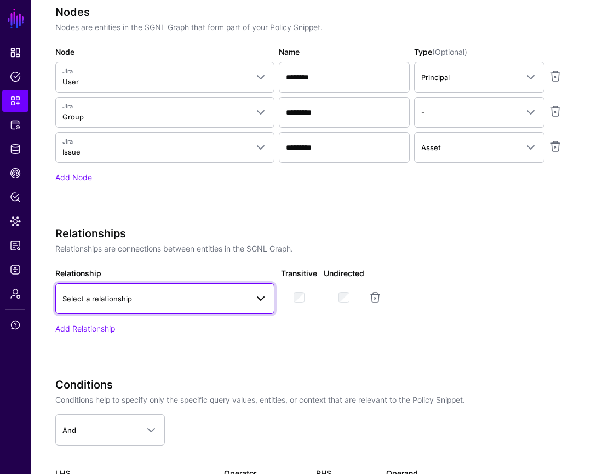
click at [242, 304] on span "Select a relationship" at bounding box center [164, 298] width 205 height 13
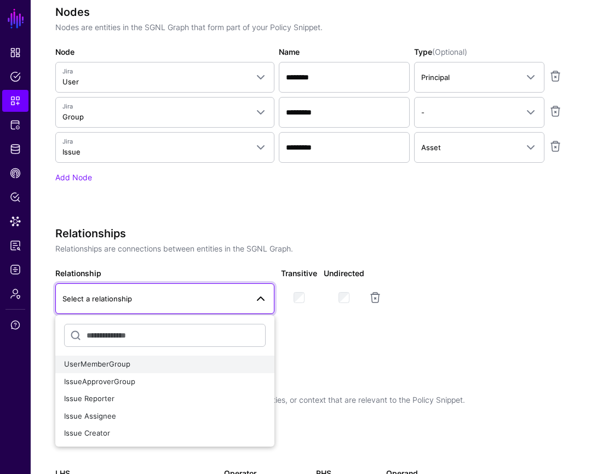
click at [230, 364] on div "UserMemberGroup" at bounding box center [165, 364] width 202 height 11
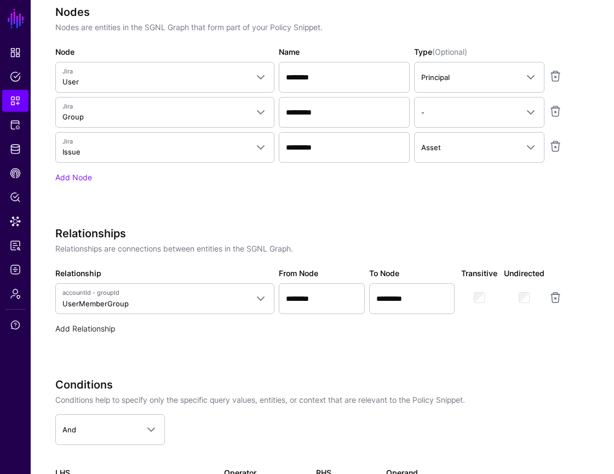
click at [104, 324] on link "Add Relationship" at bounding box center [85, 328] width 60 height 9
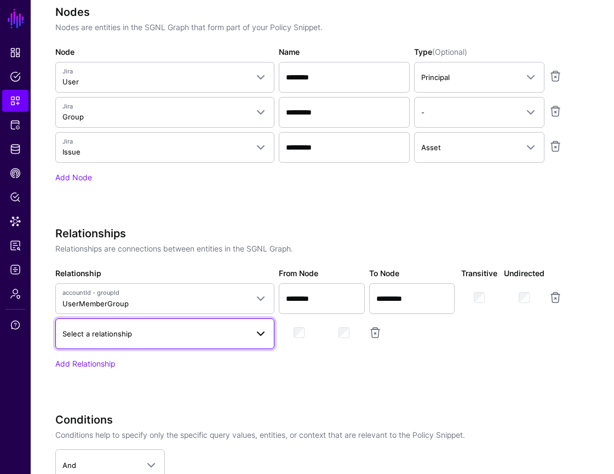
click at [254, 327] on span at bounding box center [260, 333] width 13 height 13
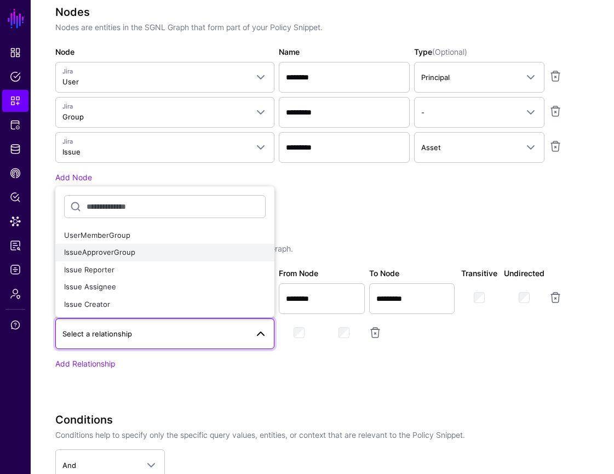
click at [234, 247] on div "IssueApproverGroup" at bounding box center [165, 252] width 202 height 11
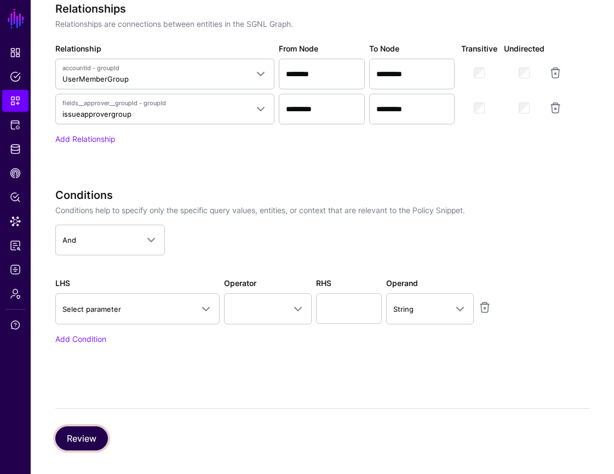
click at [95, 444] on button "Review" at bounding box center [81, 438] width 53 height 24
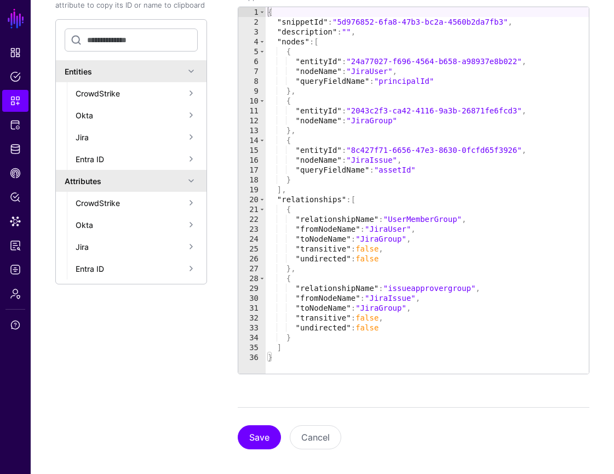
scroll to position [208, 0]
click at [254, 430] on button "Save" at bounding box center [259, 437] width 43 height 24
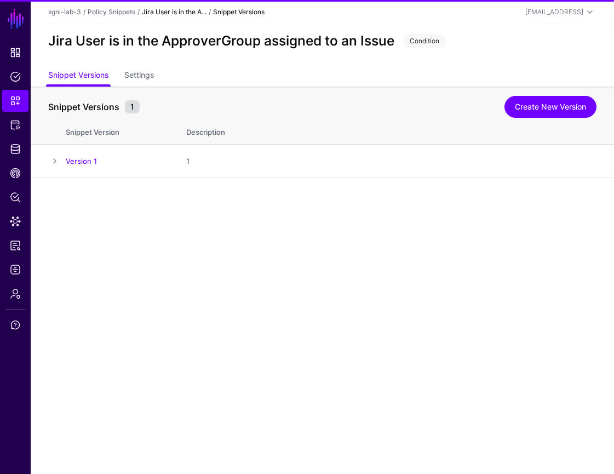
scroll to position [0, 0]
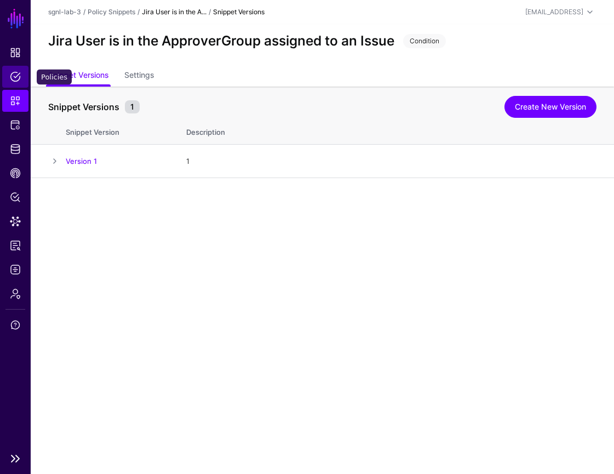
click at [18, 76] on span "Policies" at bounding box center [15, 76] width 11 height 11
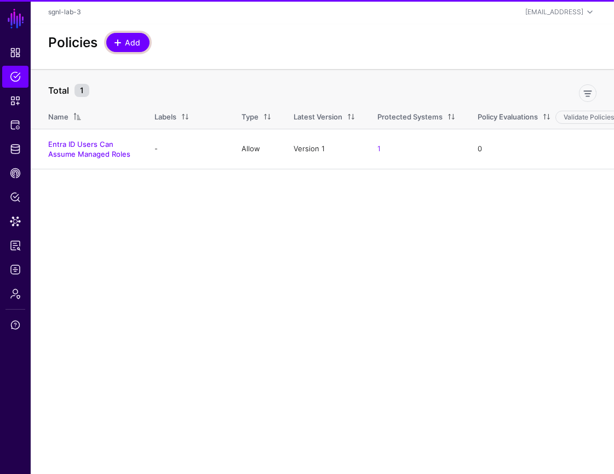
click at [142, 41] on link "Add" at bounding box center [127, 42] width 43 height 19
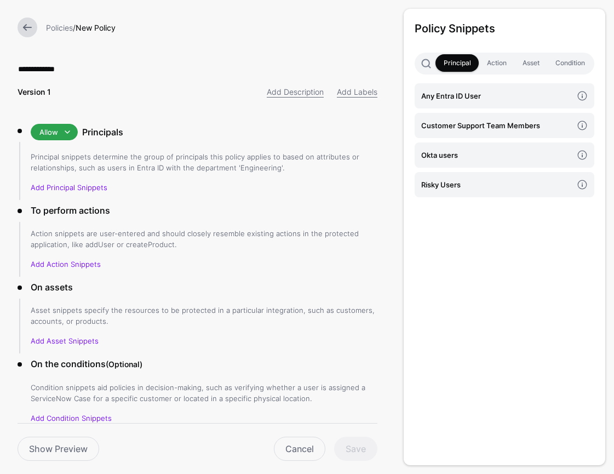
type input "**********"
click at [484, 152] on h4 "Okta users" at bounding box center [496, 155] width 151 height 12
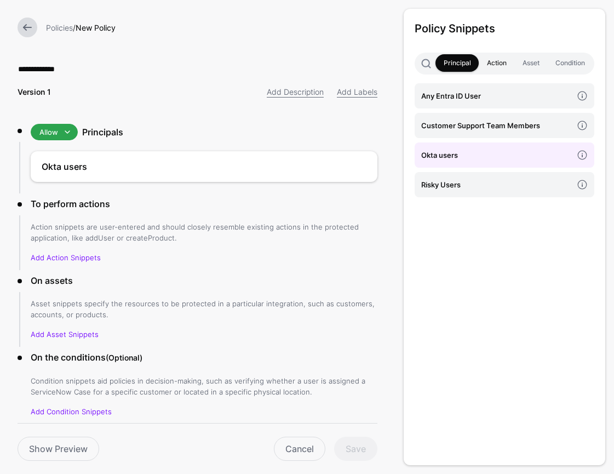
click at [490, 64] on link "Action" at bounding box center [497, 63] width 36 height 18
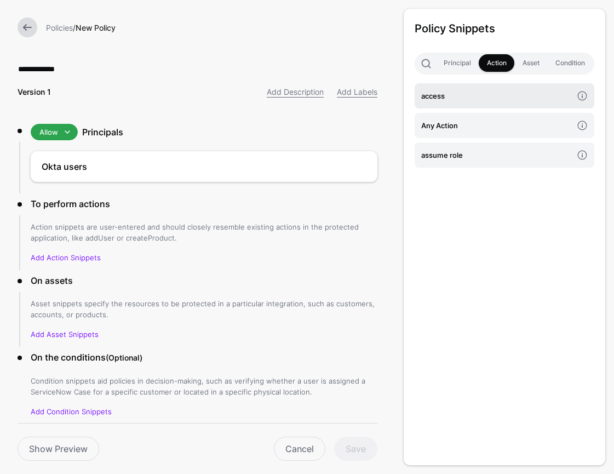
click at [473, 97] on h4 "access" at bounding box center [496, 96] width 151 height 12
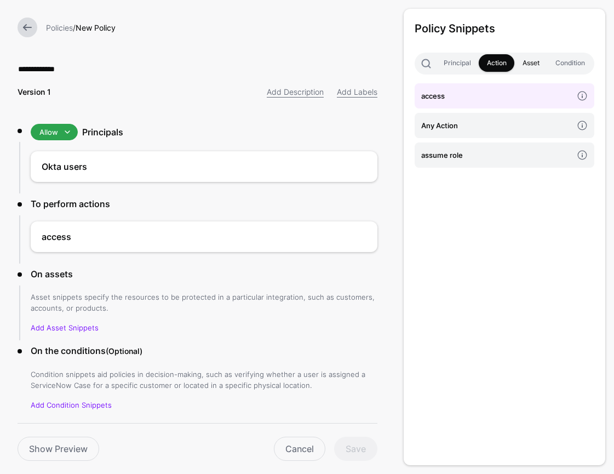
click at [525, 61] on link "Asset" at bounding box center [530, 63] width 33 height 18
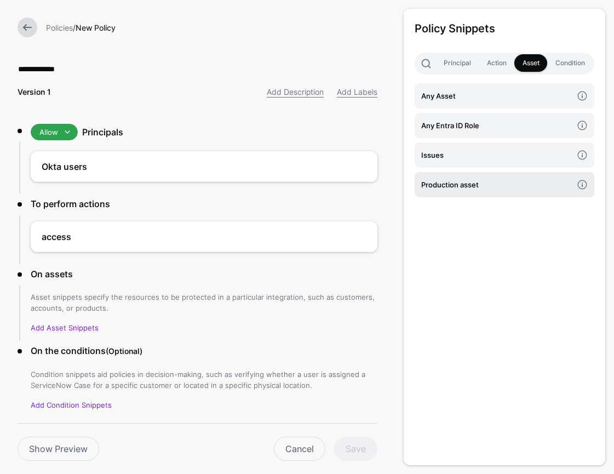
click at [509, 185] on h4 "Production asset" at bounding box center [496, 185] width 151 height 12
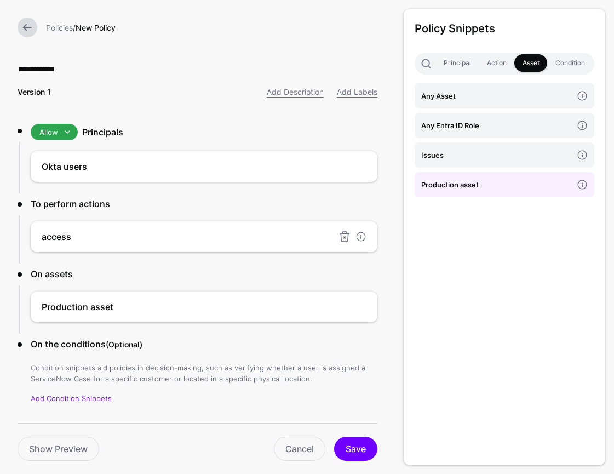
scroll to position [31, 0]
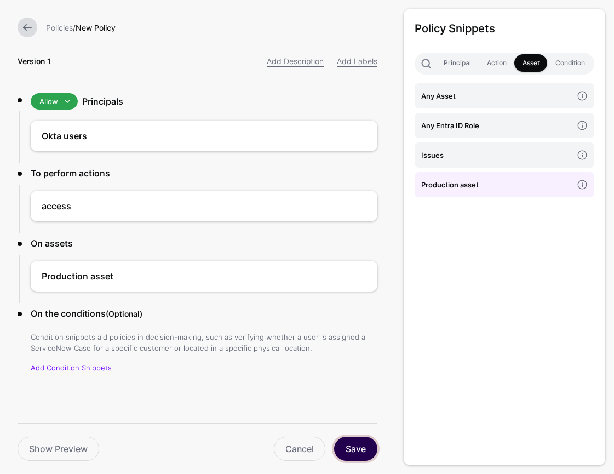
click at [360, 448] on button "Save" at bounding box center [355, 448] width 43 height 24
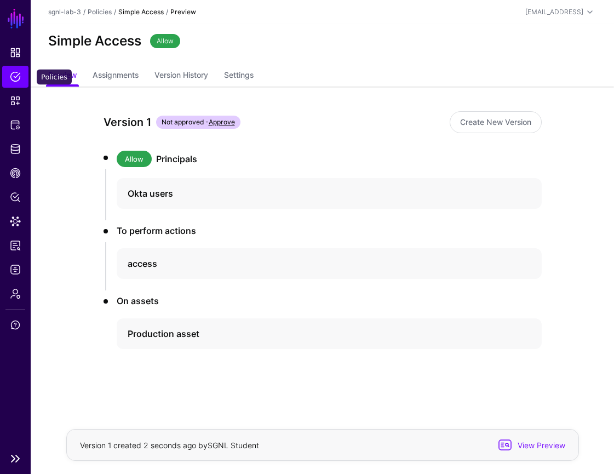
click at [24, 78] on link "Policies" at bounding box center [15, 77] width 26 height 22
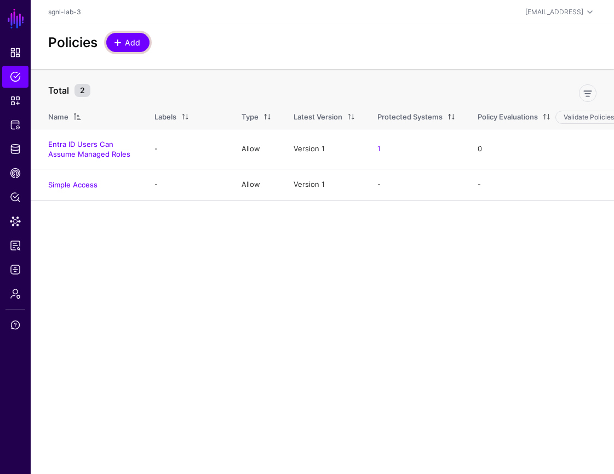
click at [116, 49] on link "Add" at bounding box center [127, 42] width 43 height 19
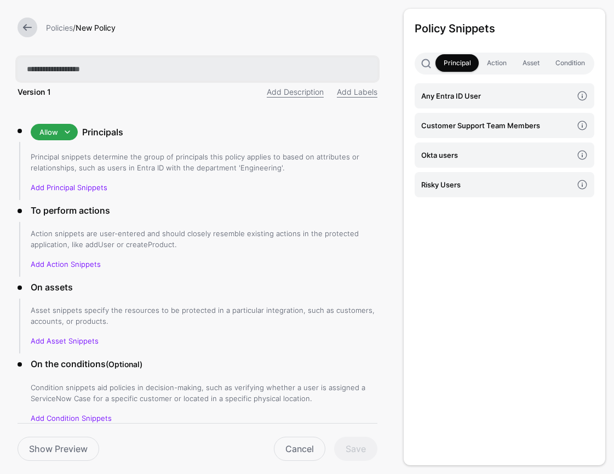
click at [206, 75] on input "text" at bounding box center [198, 68] width 360 height 23
paste input "**********"
type input "**********"
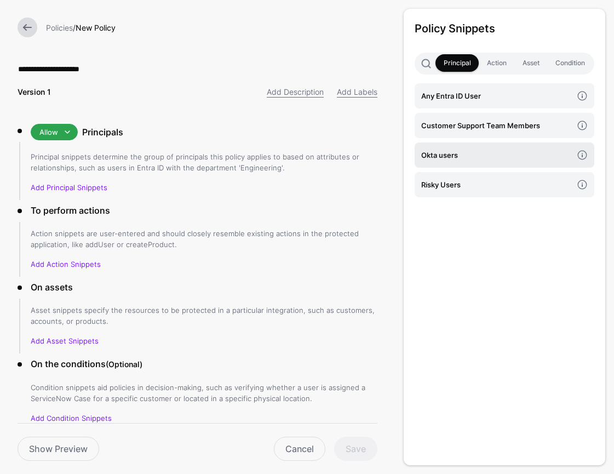
click at [514, 158] on h4 "Okta users" at bounding box center [496, 155] width 151 height 12
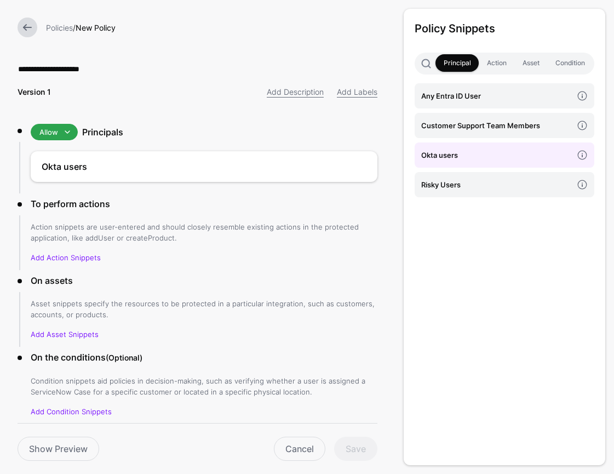
click at [490, 75] on div "Policy Snippets Principal Action Asset Condition Any Entra ID User Customer Sup…" at bounding box center [505, 237] width 202 height 456
click at [490, 71] on link "Action" at bounding box center [497, 63] width 36 height 18
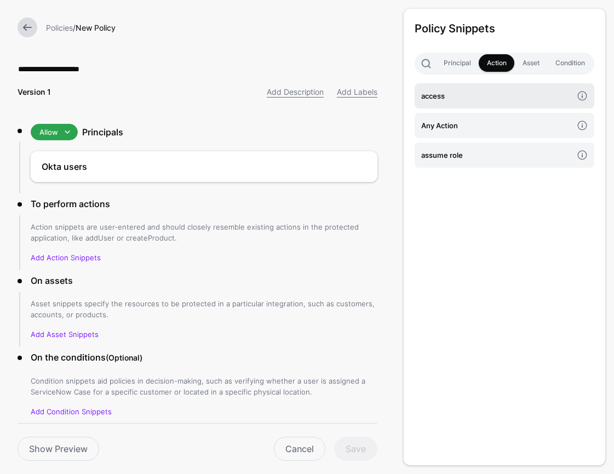
click at [441, 97] on h4 "access" at bounding box center [496, 96] width 151 height 12
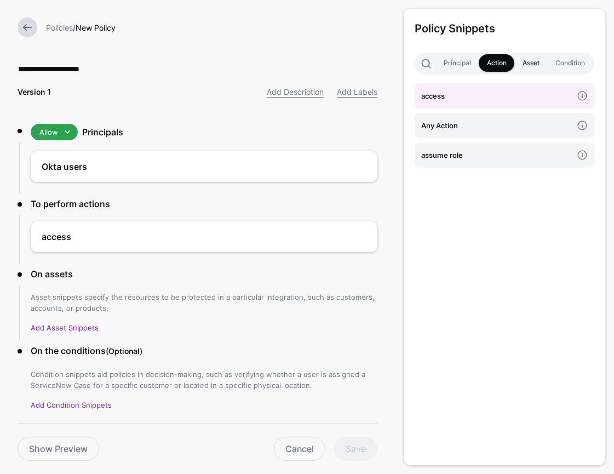
click at [532, 68] on link "Asset" at bounding box center [530, 63] width 33 height 18
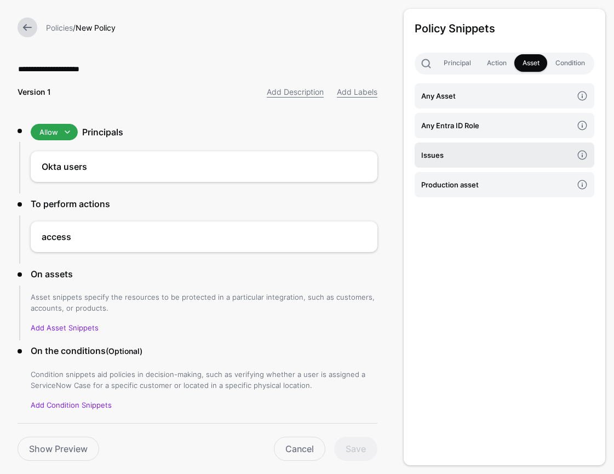
click at [440, 156] on h4 "Issues" at bounding box center [496, 155] width 151 height 12
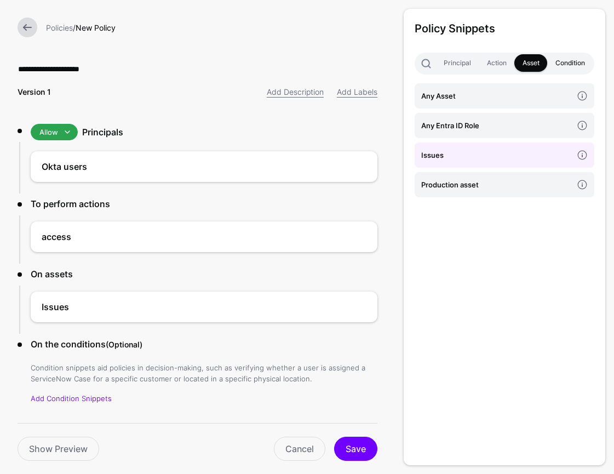
click at [574, 62] on link "Condition" at bounding box center [569, 63] width 45 height 18
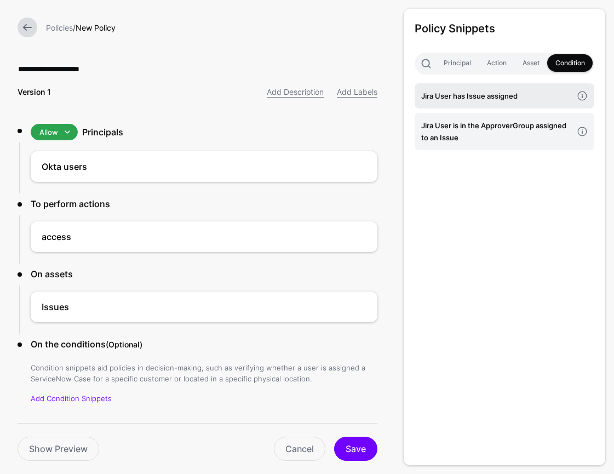
click at [519, 104] on link "Jira User has Issue assigned" at bounding box center [505, 95] width 180 height 25
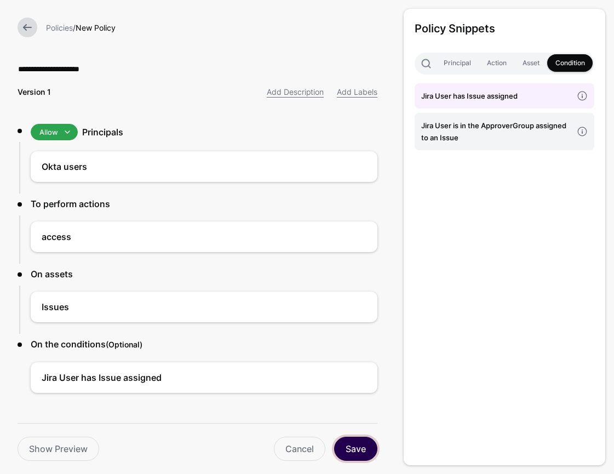
click at [356, 444] on button "Save" at bounding box center [355, 448] width 43 height 24
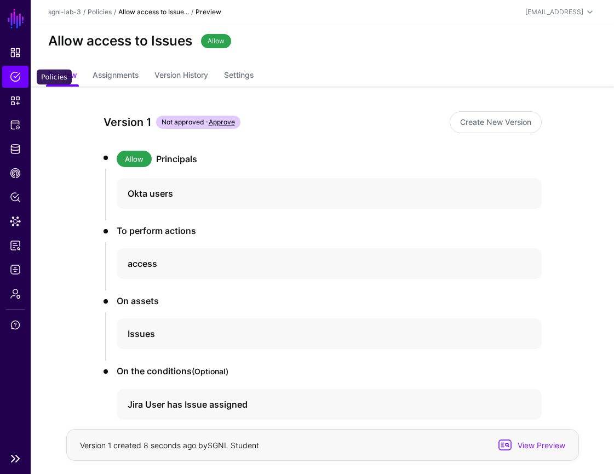
click at [19, 77] on span "Policies" at bounding box center [15, 76] width 11 height 11
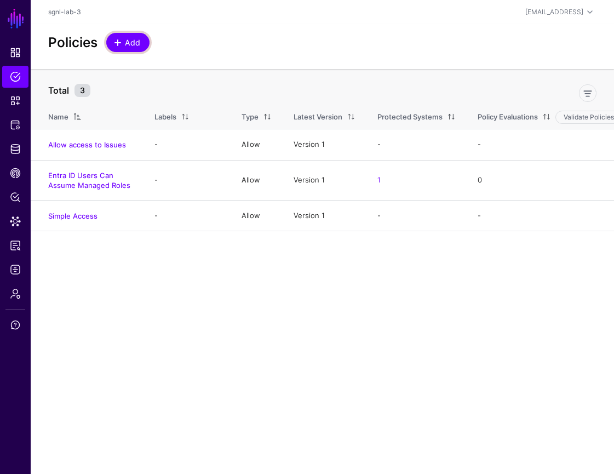
click at [119, 47] on span "Add" at bounding box center [127, 42] width 27 height 11
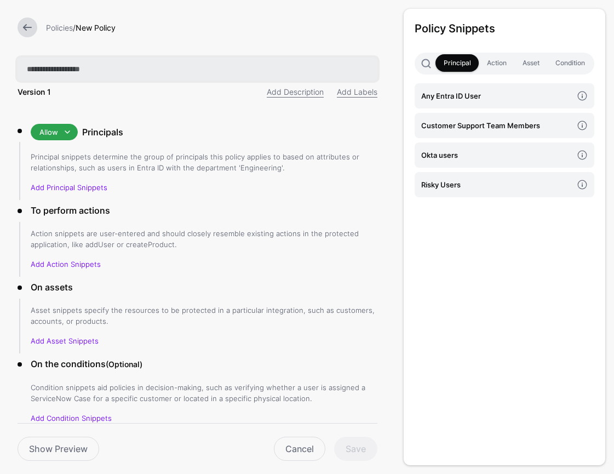
click at [257, 71] on input "text" at bounding box center [198, 68] width 360 height 23
paste input "**********"
type input "**********"
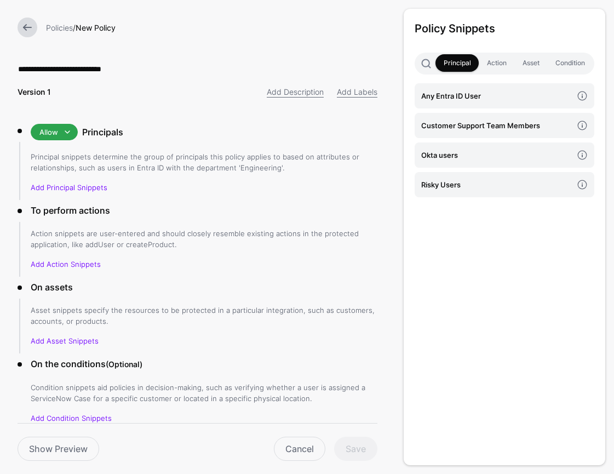
click at [485, 256] on div "Policy Snippets Principal Action Asset Condition Any Entra ID User Customer Sup…" at bounding box center [505, 237] width 202 height 456
click at [540, 119] on h4 "Customer Support Team Members" at bounding box center [496, 125] width 151 height 12
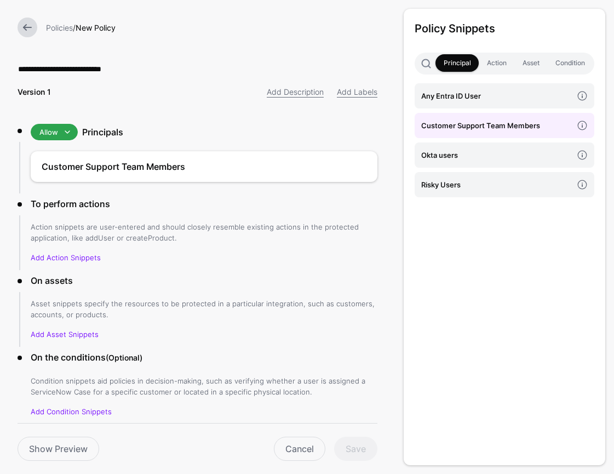
click at [59, 252] on p "Add Action Snippets" at bounding box center [204, 257] width 347 height 11
click at [59, 257] on link "Add Action Snippets" at bounding box center [66, 257] width 70 height 9
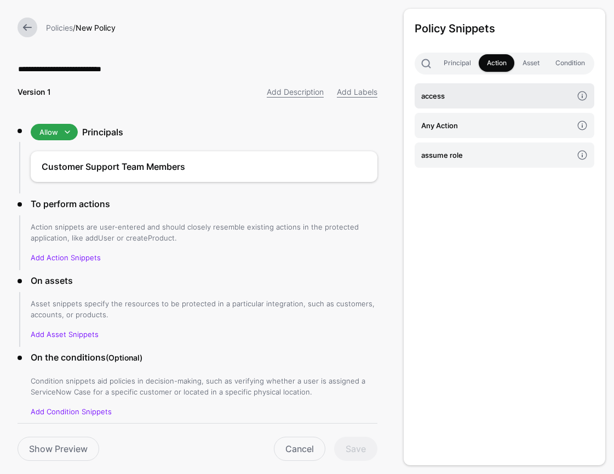
click at [451, 102] on link "access" at bounding box center [505, 95] width 180 height 25
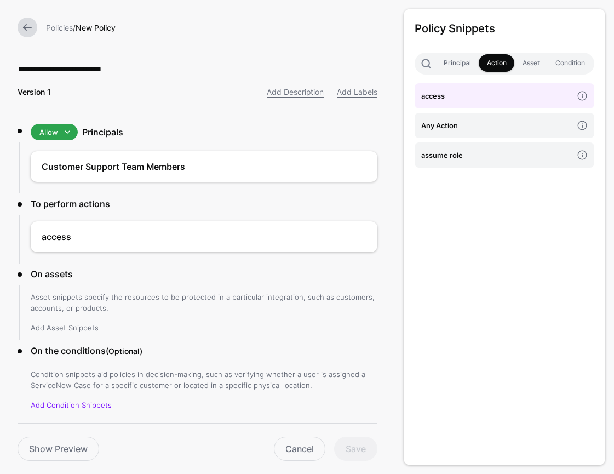
click at [91, 326] on link "Add Asset Snippets" at bounding box center [65, 327] width 68 height 9
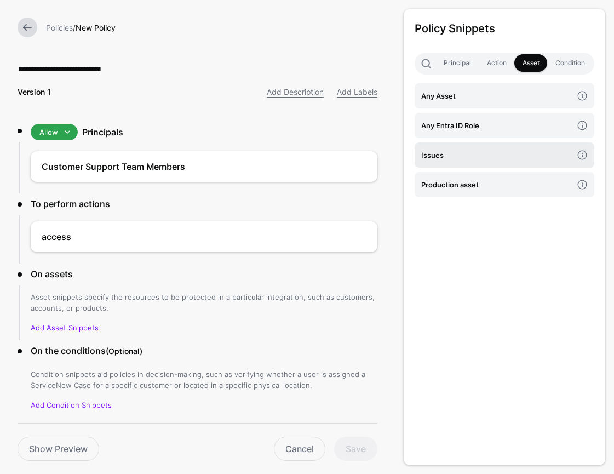
click at [464, 163] on link "Issues" at bounding box center [505, 154] width 180 height 25
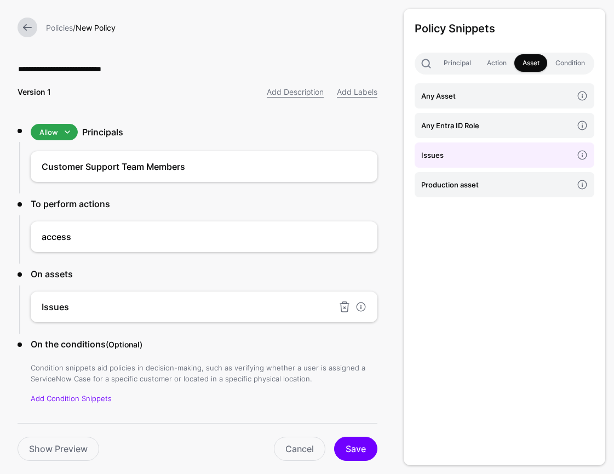
scroll to position [31, 0]
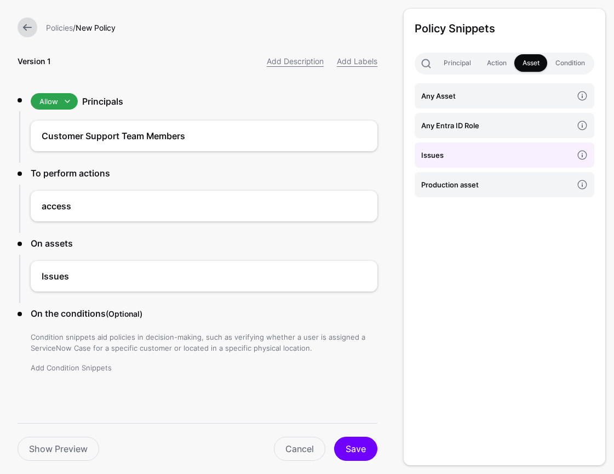
click at [78, 366] on link "Add Condition Snippets" at bounding box center [71, 367] width 81 height 9
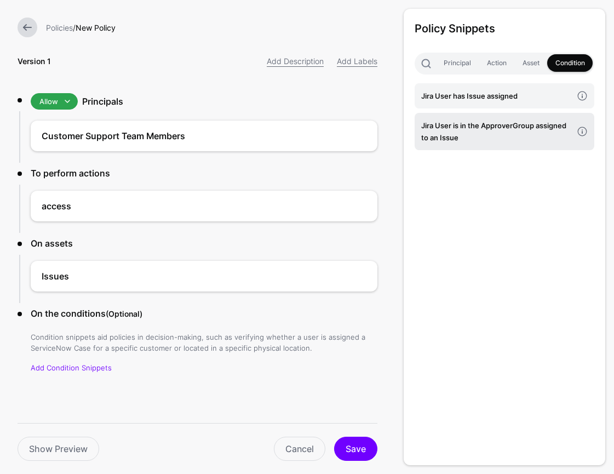
click at [501, 131] on h4 "Jira User is in the ApproverGroup assigned to an Issue" at bounding box center [496, 131] width 151 height 24
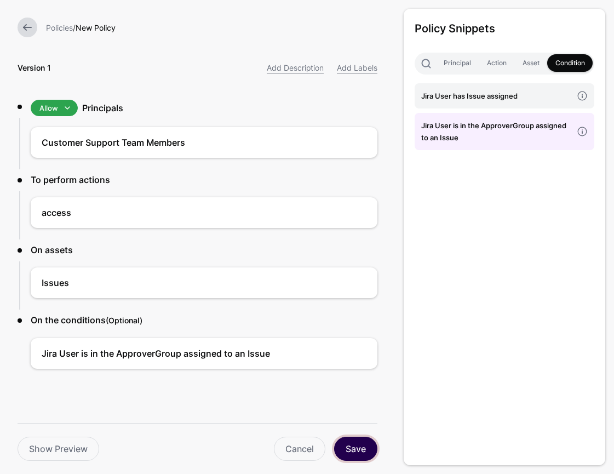
click at [351, 448] on button "Save" at bounding box center [355, 448] width 43 height 24
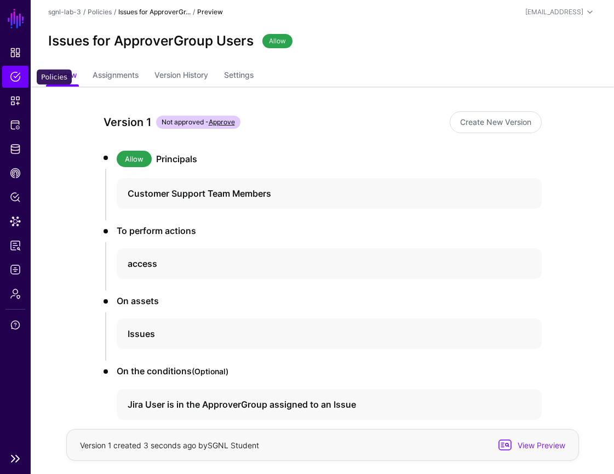
click at [20, 78] on span "Policies" at bounding box center [15, 76] width 11 height 11
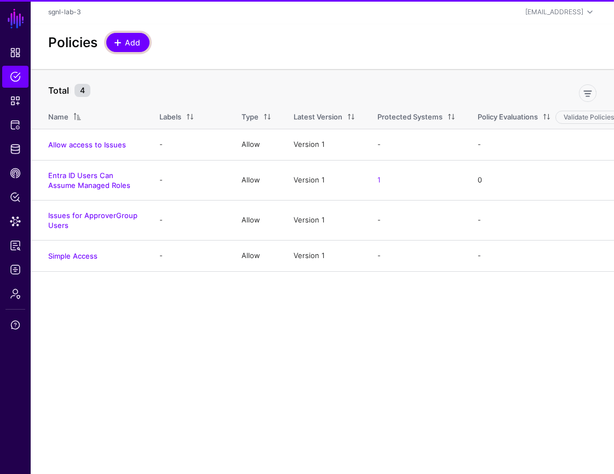
click at [123, 43] on span at bounding box center [118, 42] width 9 height 9
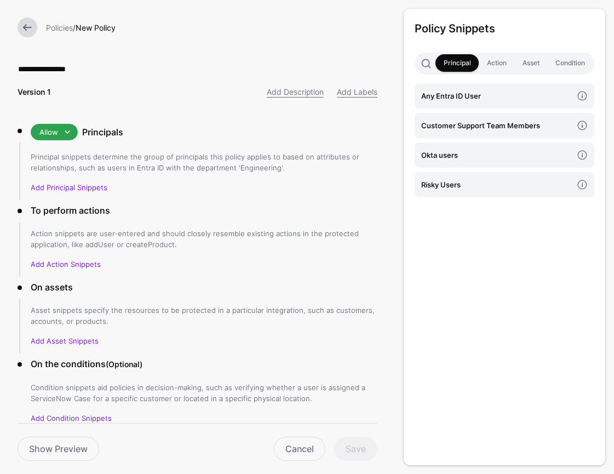
type input "**********"
click at [66, 135] on span at bounding box center [67, 131] width 13 height 13
click at [78, 170] on div "Deny" at bounding box center [74, 171] width 70 height 11
click at [75, 188] on link "Add Principal Snippets" at bounding box center [69, 187] width 77 height 9
click at [92, 186] on link "Add Principal Snippets" at bounding box center [69, 187] width 77 height 9
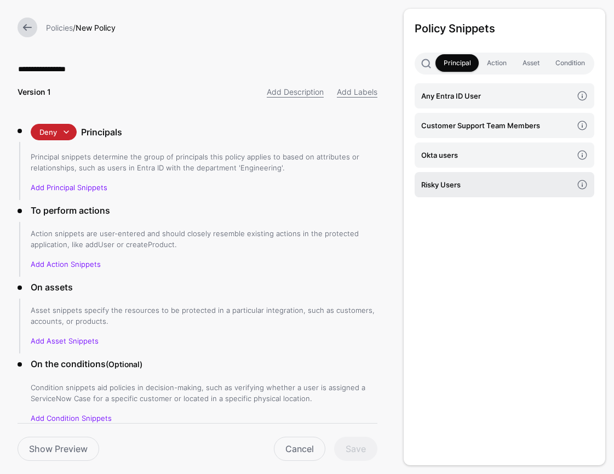
click at [456, 185] on h4 "Risky Users" at bounding box center [496, 185] width 151 height 12
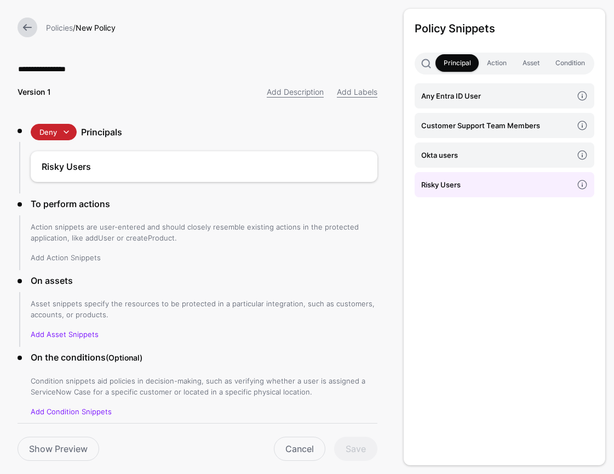
click at [76, 254] on link "Add Action Snippets" at bounding box center [66, 257] width 70 height 9
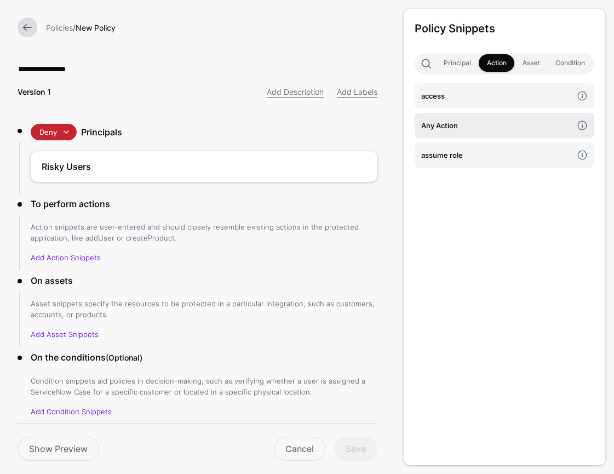
click at [492, 133] on link "Any Action" at bounding box center [505, 125] width 180 height 25
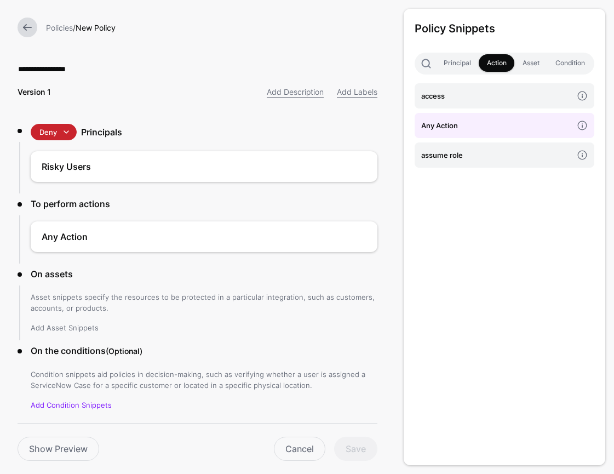
click at [61, 326] on link "Add Asset Snippets" at bounding box center [65, 327] width 68 height 9
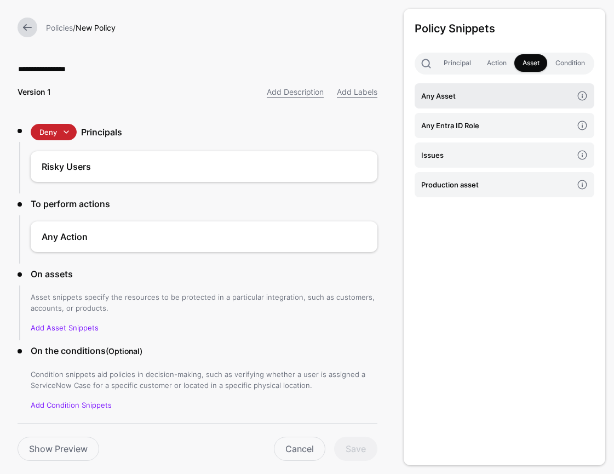
click at [452, 105] on link "Any Asset" at bounding box center [505, 95] width 180 height 25
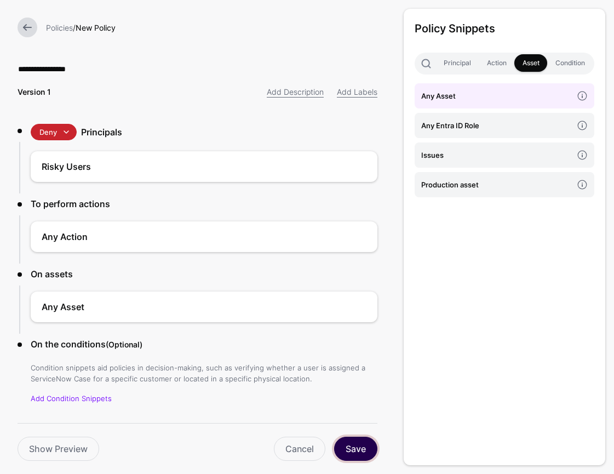
click at [357, 446] on button "Save" at bounding box center [355, 448] width 43 height 24
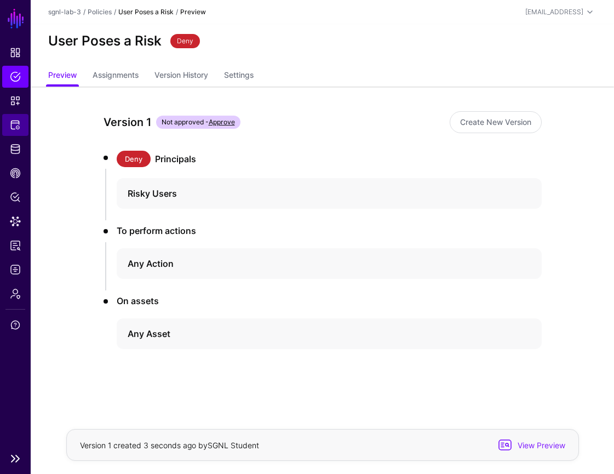
click at [11, 125] on span "Protected Systems" at bounding box center [15, 124] width 11 height 11
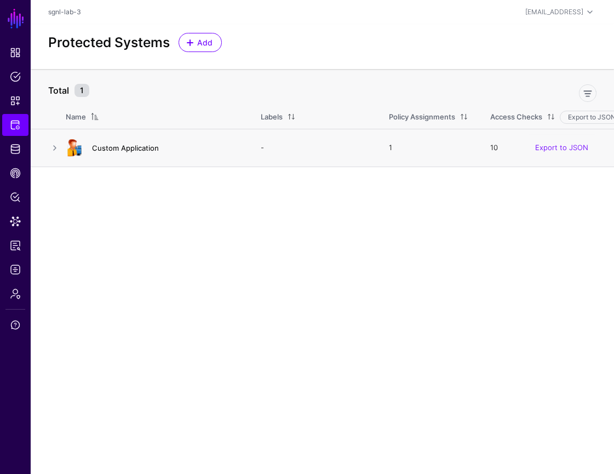
click at [149, 148] on link "Custom Application" at bounding box center [125, 147] width 67 height 9
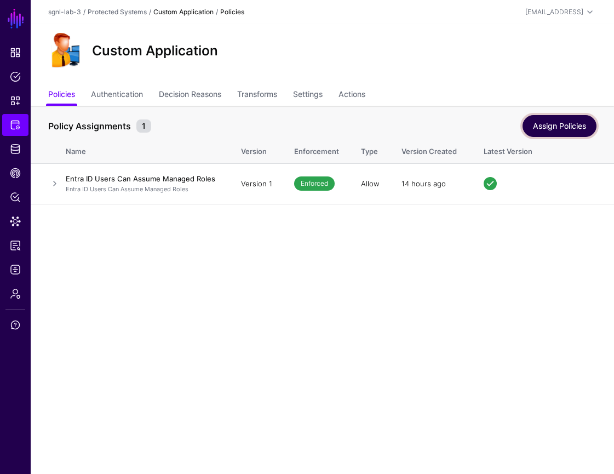
click at [549, 124] on link "Assign Policies" at bounding box center [559, 126] width 74 height 22
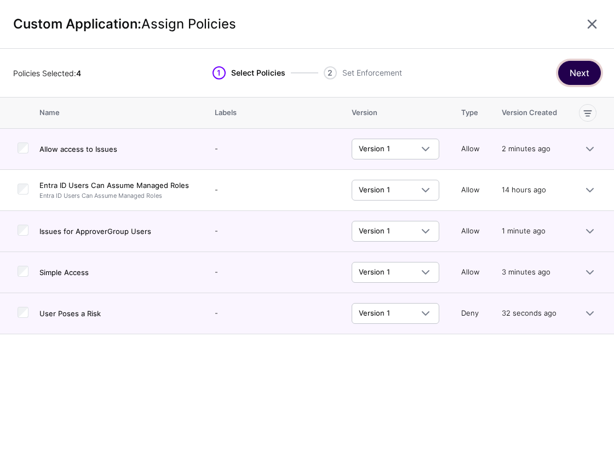
click at [584, 77] on button "Next" at bounding box center [579, 73] width 43 height 24
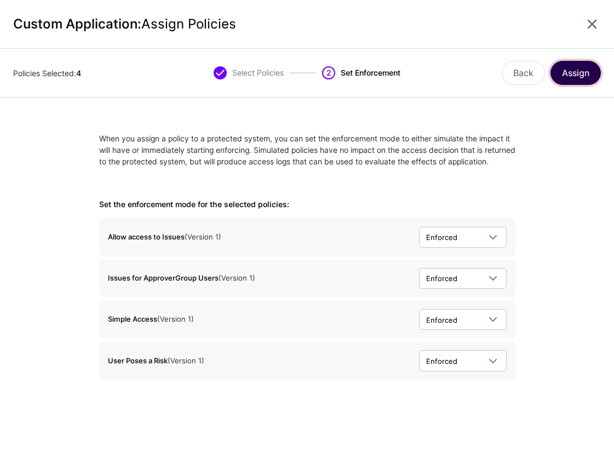
click at [588, 66] on button "Assign" at bounding box center [575, 73] width 50 height 24
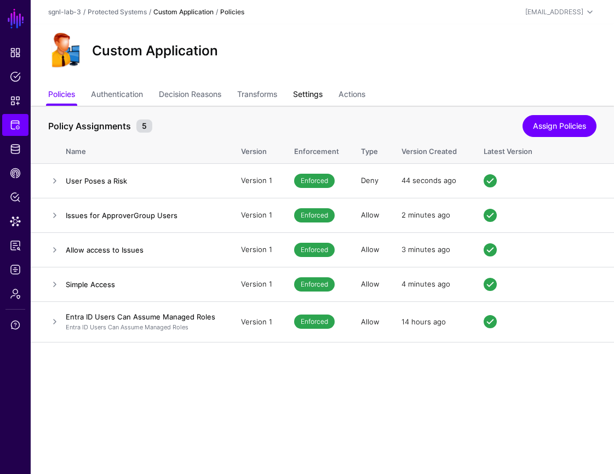
click at [315, 96] on link "Settings" at bounding box center [308, 95] width 30 height 21
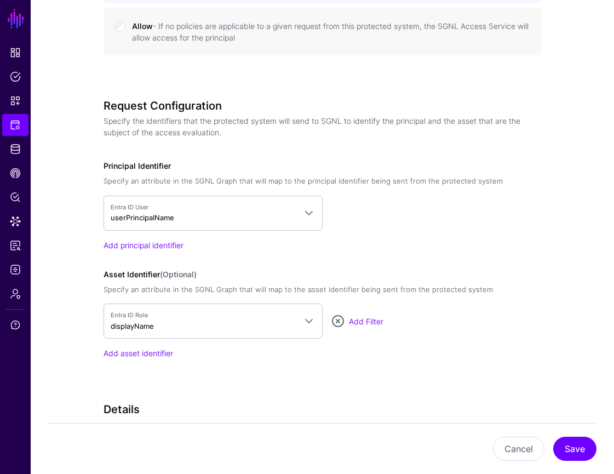
scroll to position [692, 0]
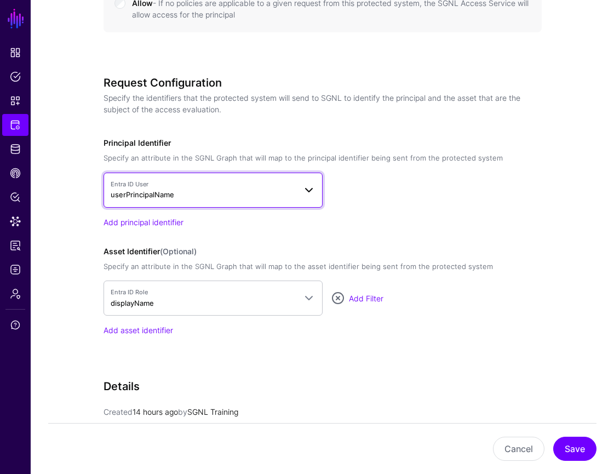
click at [304, 189] on span at bounding box center [308, 189] width 13 height 13
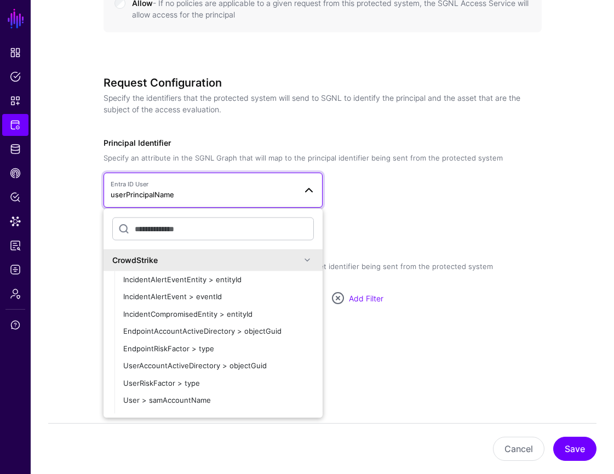
click at [314, 264] on div "CrowdStrike" at bounding box center [212, 260] width 219 height 22
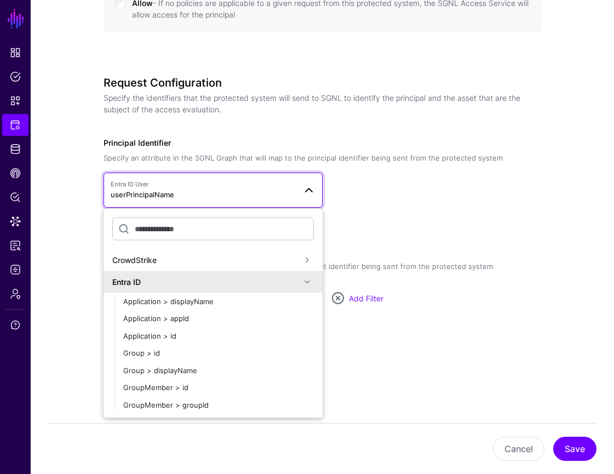
click at [308, 282] on span at bounding box center [307, 281] width 13 height 13
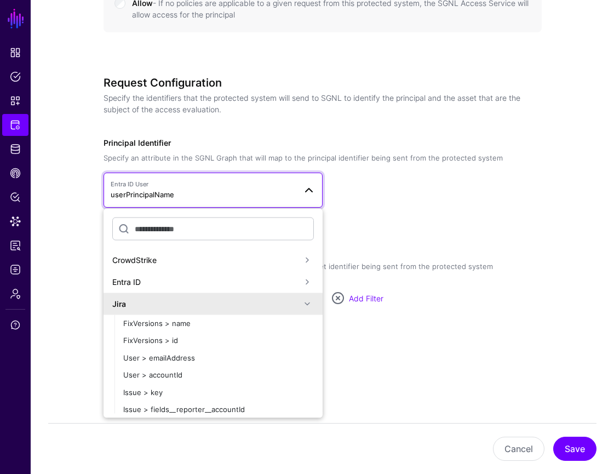
click at [305, 302] on span at bounding box center [307, 303] width 13 height 13
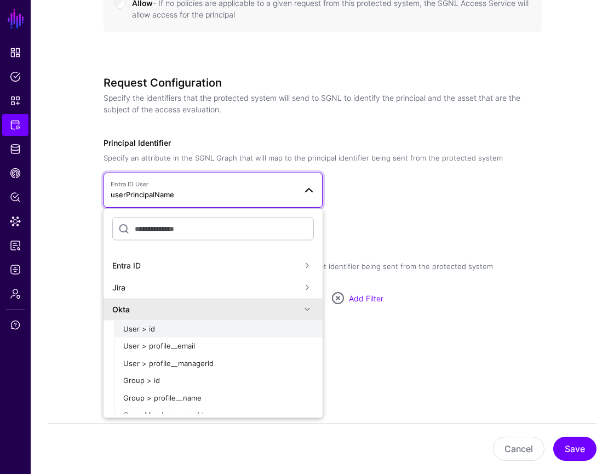
scroll to position [22, 0]
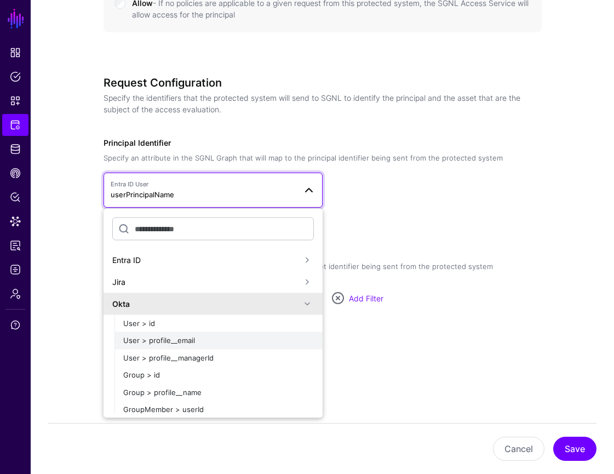
click at [280, 344] on div "User > profile__email" at bounding box center [218, 340] width 191 height 11
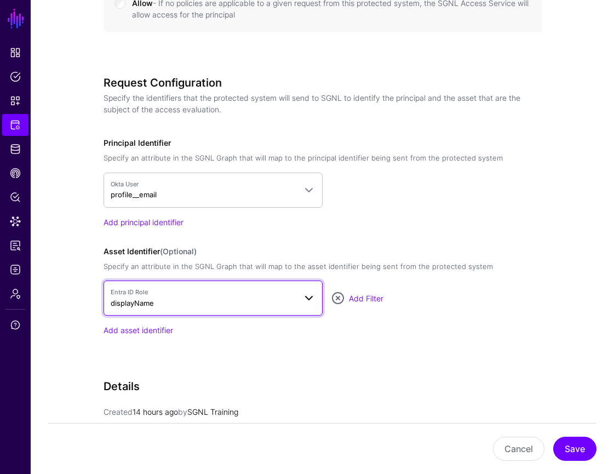
click at [315, 307] on link "Entra ID Role displayName" at bounding box center [212, 297] width 219 height 35
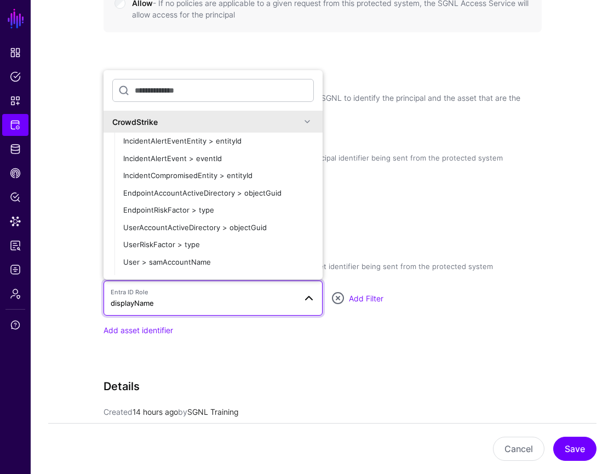
click at [310, 128] on div "CrowdStrike" at bounding box center [212, 122] width 219 height 22
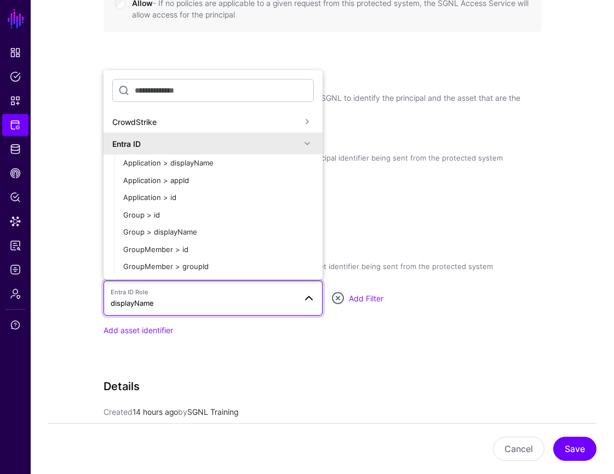
click at [309, 144] on span at bounding box center [307, 143] width 13 height 13
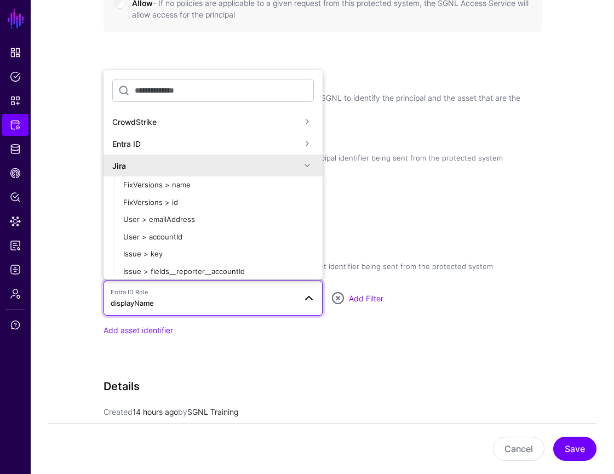
click at [308, 159] on span at bounding box center [307, 165] width 13 height 13
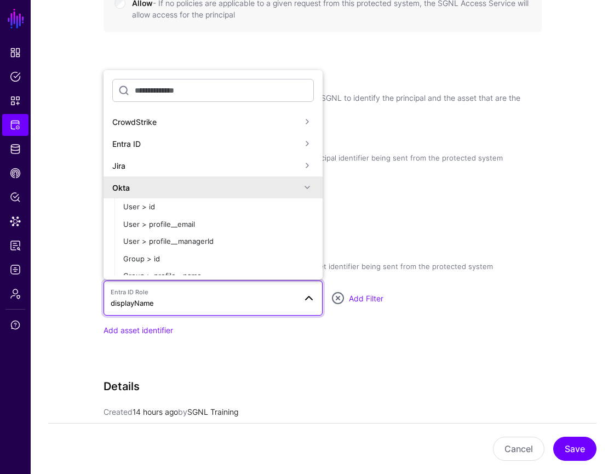
click at [308, 186] on span at bounding box center [307, 187] width 13 height 13
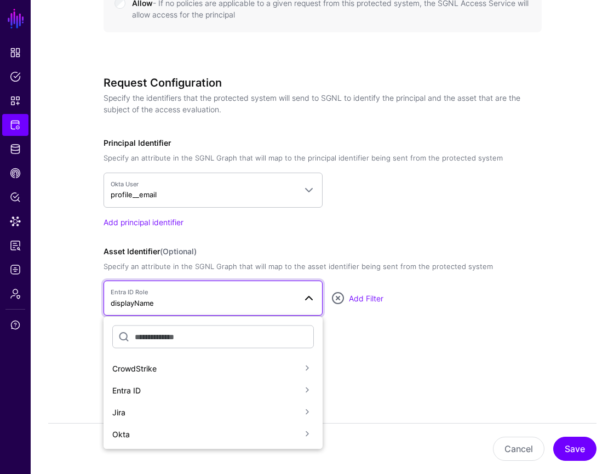
click at [306, 413] on span at bounding box center [307, 411] width 13 height 13
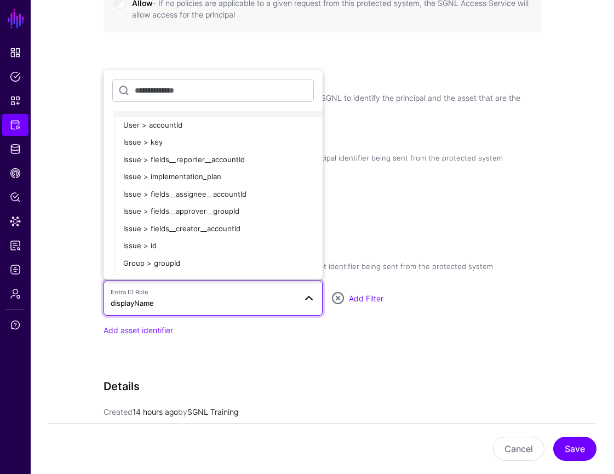
scroll to position [94, 0]
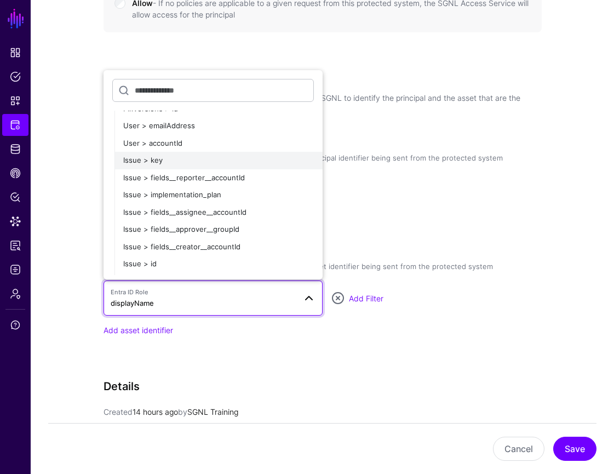
click at [248, 166] on button "Issue > key" at bounding box center [218, 161] width 208 height 18
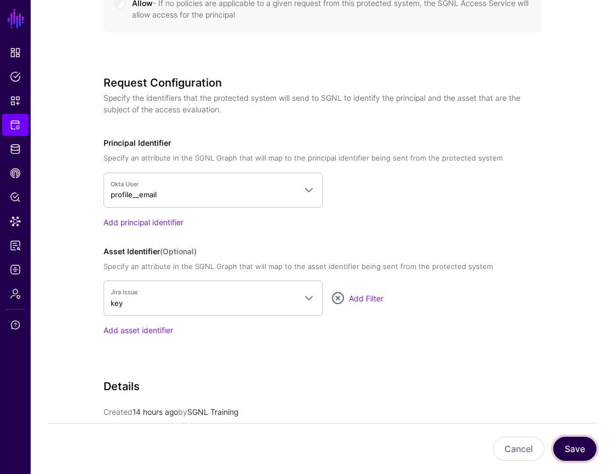
click at [575, 455] on button "Save" at bounding box center [574, 448] width 43 height 24
click at [18, 195] on span "Policy Lens" at bounding box center [15, 197] width 11 height 11
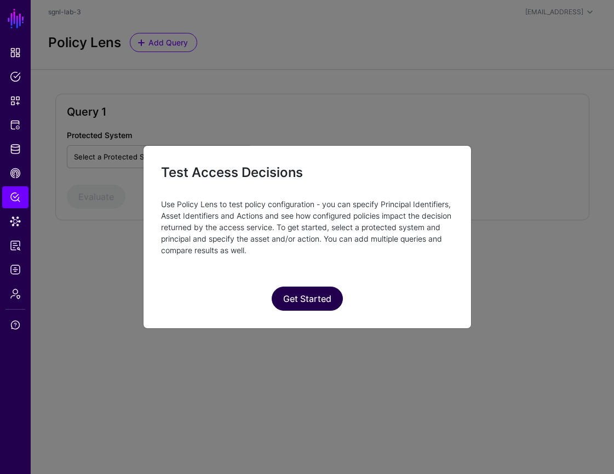
click at [323, 303] on button "Get Started" at bounding box center [307, 298] width 71 height 24
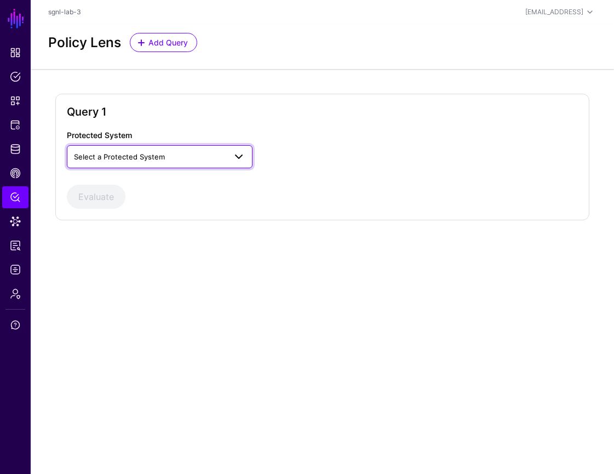
click at [240, 160] on span at bounding box center [238, 156] width 13 height 13
click at [221, 180] on div "Custom Application" at bounding box center [160, 182] width 168 height 11
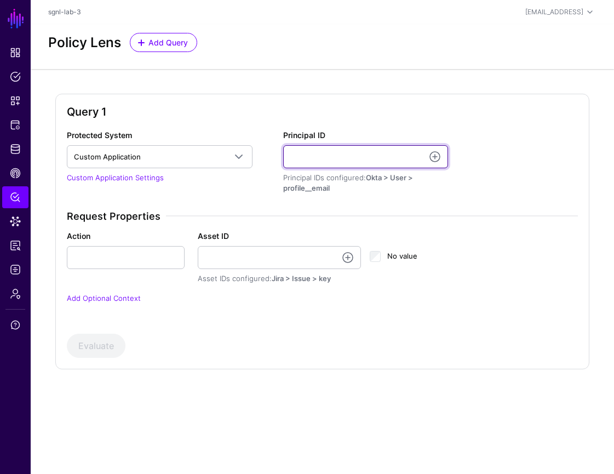
click at [331, 156] on input "Principal ID" at bounding box center [365, 156] width 164 height 23
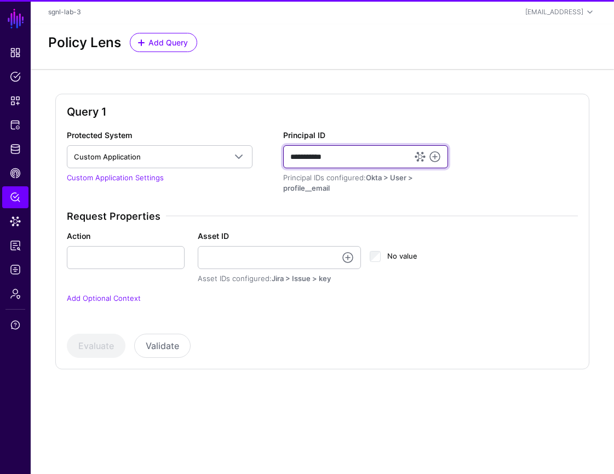
type input "**********"
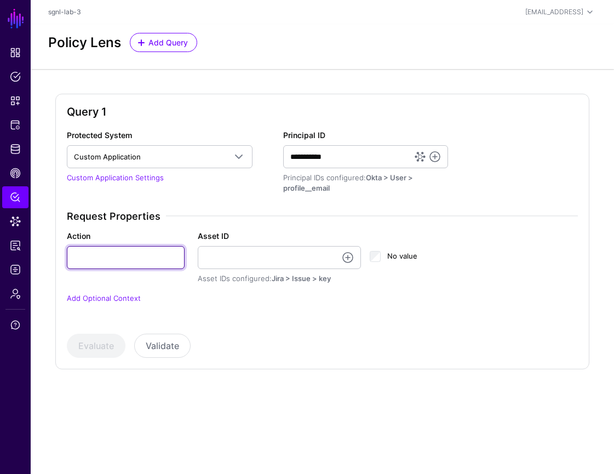
click at [143, 256] on input "Action" at bounding box center [126, 257] width 118 height 23
type input "******"
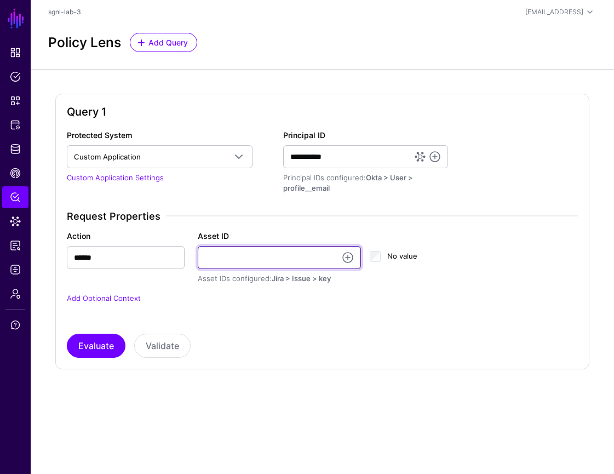
click at [258, 254] on input "Asset ID" at bounding box center [279, 257] width 163 height 23
paste input "**********"
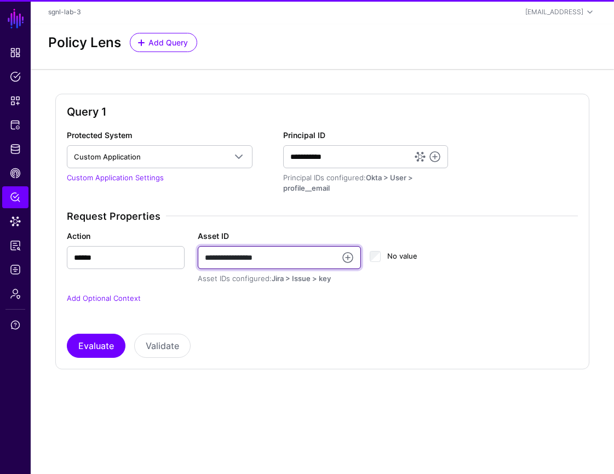
type input "**********"
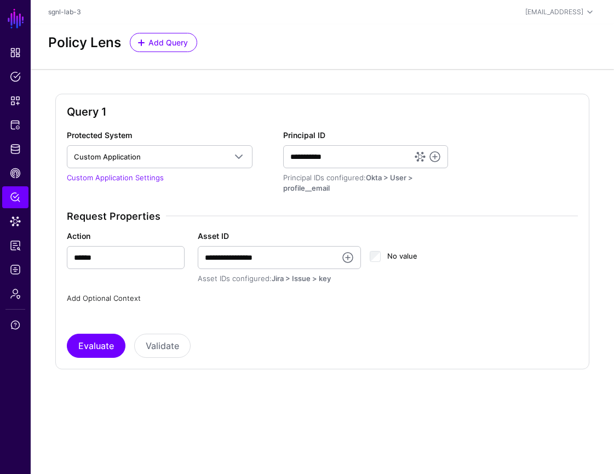
click at [128, 296] on link "Add Optional Context" at bounding box center [104, 298] width 74 height 9
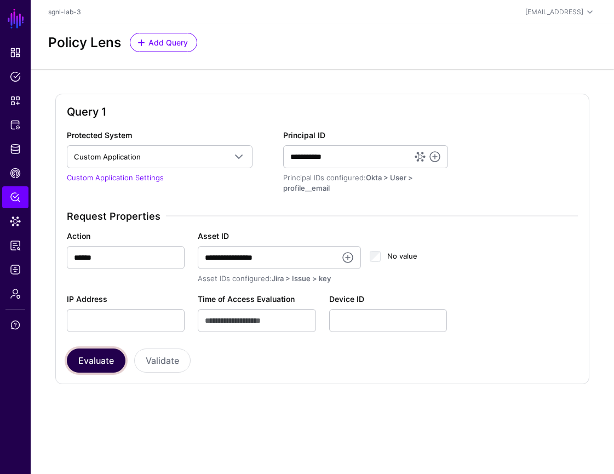
click at [90, 358] on button "Evaluate" at bounding box center [96, 360] width 59 height 24
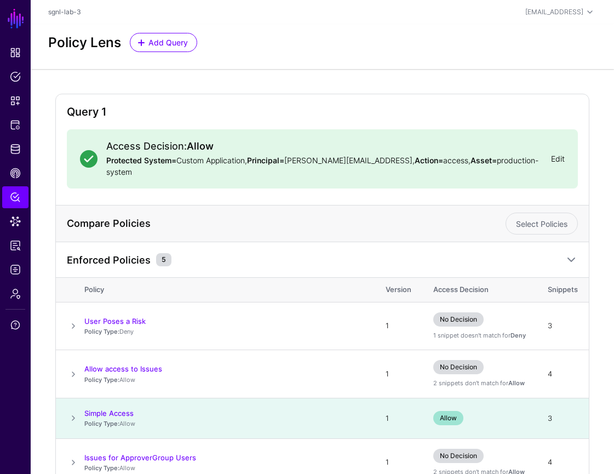
click at [551, 154] on link "Edit" at bounding box center [558, 158] width 14 height 9
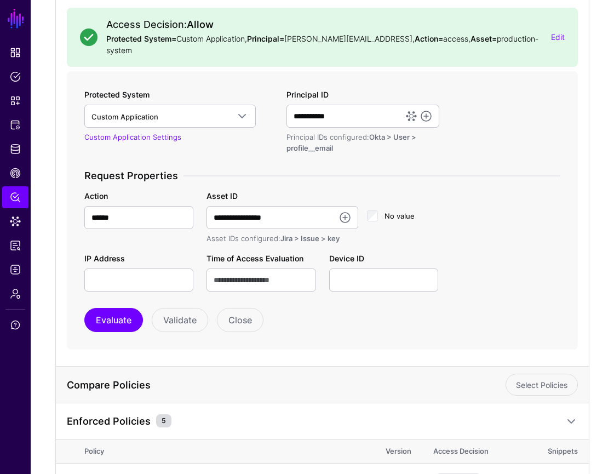
scroll to position [130, 0]
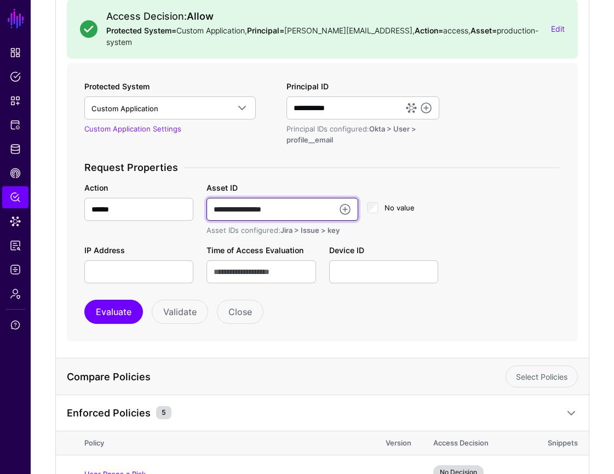
drag, startPoint x: 294, startPoint y: 199, endPoint x: 170, endPoint y: 187, distance: 124.9
click at [170, 187] on div "**********" at bounding box center [322, 209] width 489 height 54
type input "******"
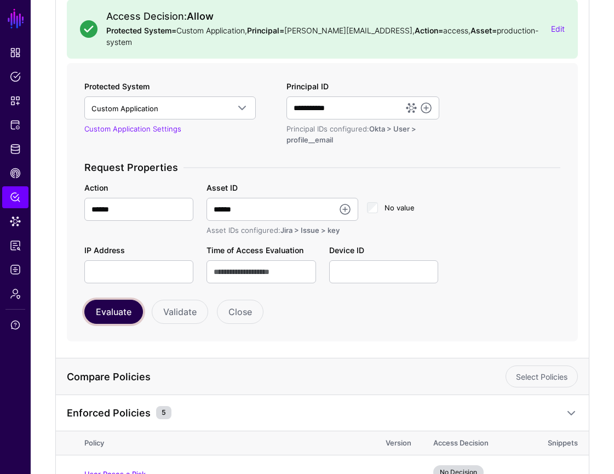
click at [122, 300] on button "Evaluate" at bounding box center [113, 312] width 59 height 24
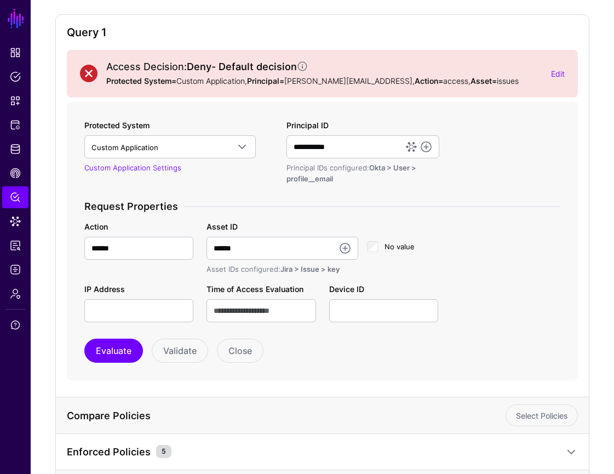
scroll to position [56, 0]
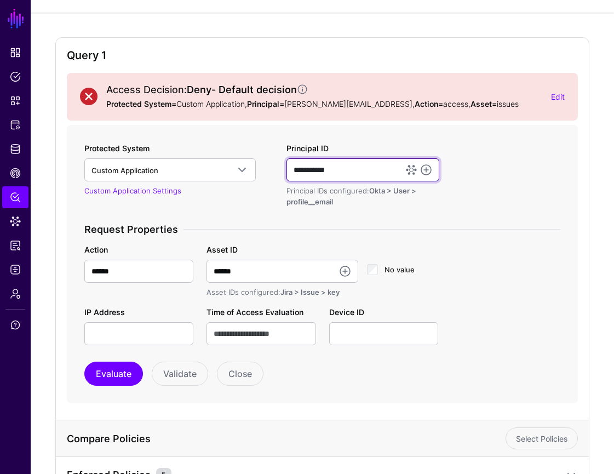
drag, startPoint x: 348, startPoint y: 173, endPoint x: 269, endPoint y: 172, distance: 78.9
click at [270, 172] on div "**********" at bounding box center [322, 243] width 485 height 203
paste input "**********"
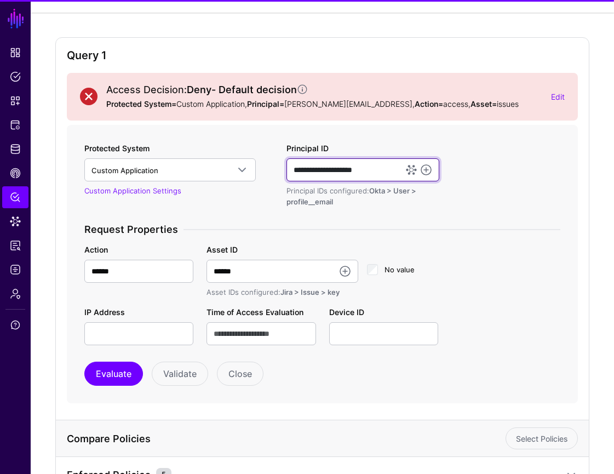
type input "**********"
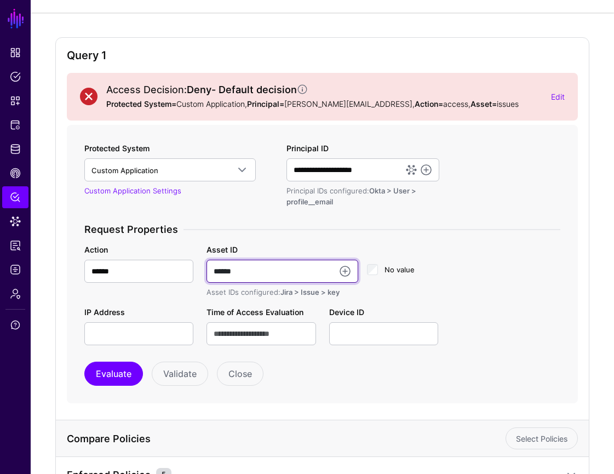
click at [275, 271] on input "******" at bounding box center [281, 271] width 151 height 23
paste input "*****"
type input "**********"
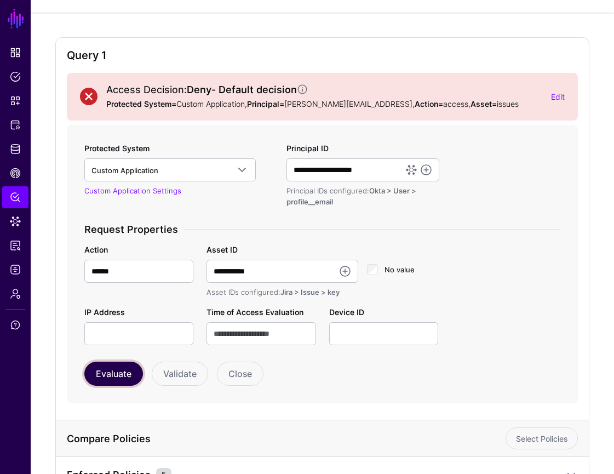
click at [113, 373] on button "Evaluate" at bounding box center [113, 373] width 59 height 24
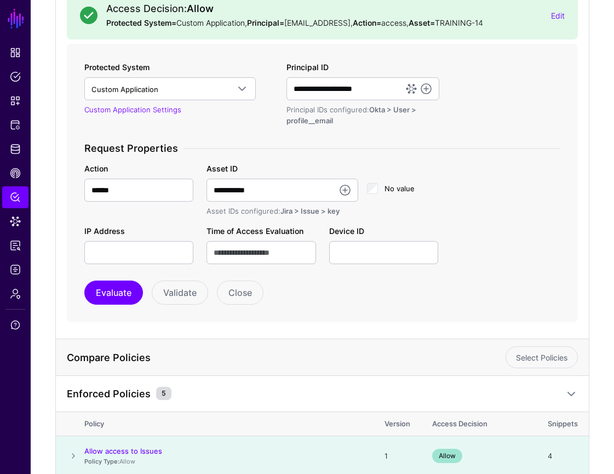
scroll to position [135, 0]
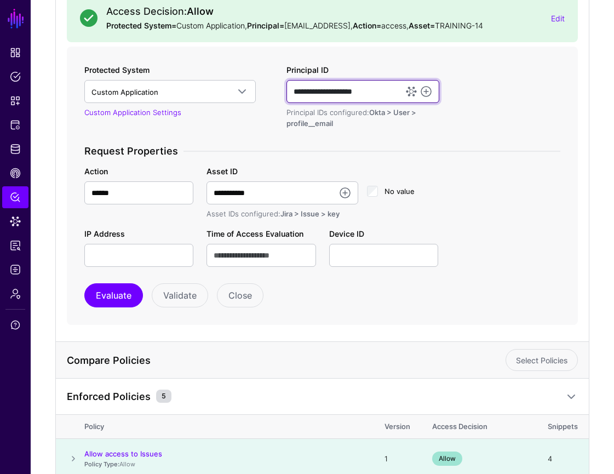
click at [327, 94] on input "**********" at bounding box center [362, 91] width 153 height 23
type input "**********"
click at [84, 283] on button "Evaluate" at bounding box center [113, 295] width 59 height 24
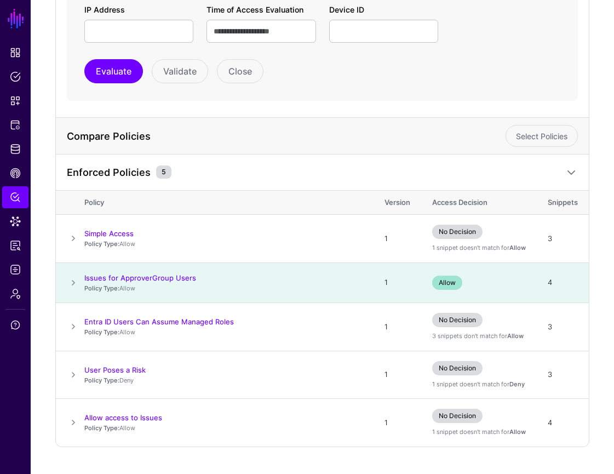
scroll to position [373, 0]
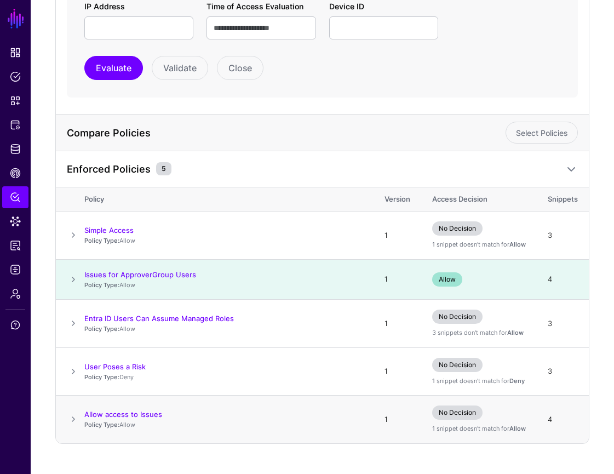
click at [71, 412] on span at bounding box center [73, 418] width 13 height 13
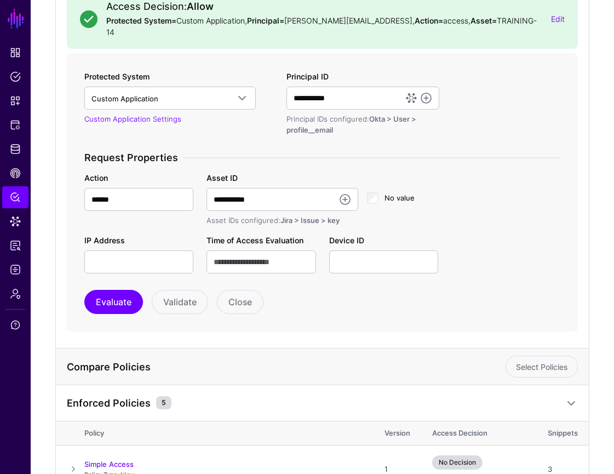
scroll to position [135, 0]
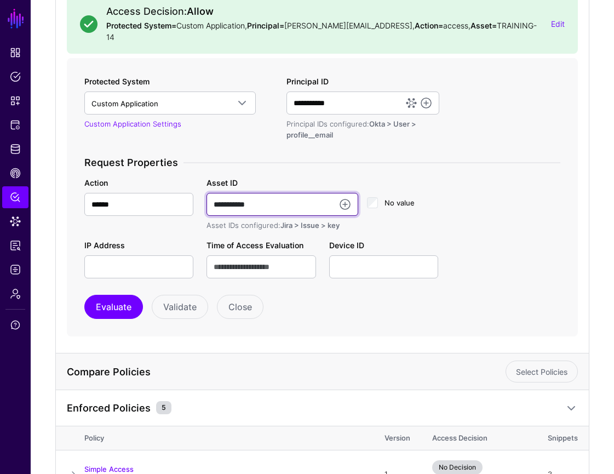
click at [283, 193] on input "**********" at bounding box center [281, 204] width 151 height 23
type input "**********"
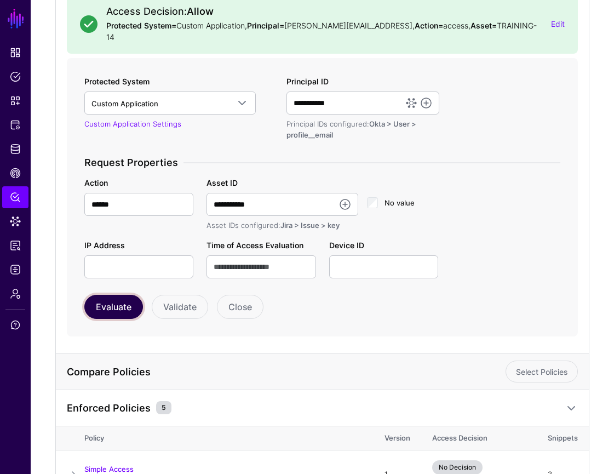
click at [119, 295] on button "Evaluate" at bounding box center [113, 307] width 59 height 24
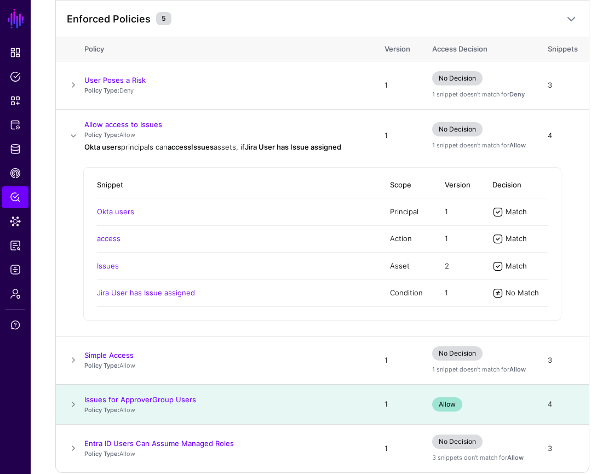
scroll to position [537, 0]
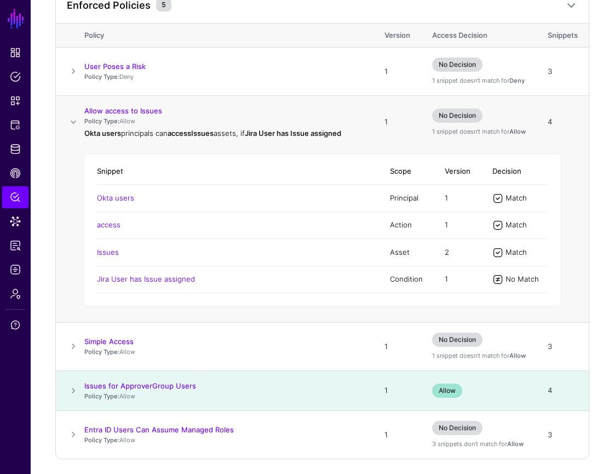
click at [72, 116] on span at bounding box center [73, 122] width 13 height 13
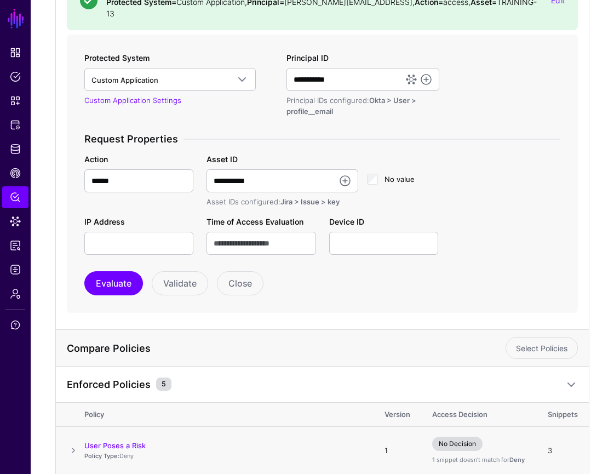
scroll to position [120, 0]
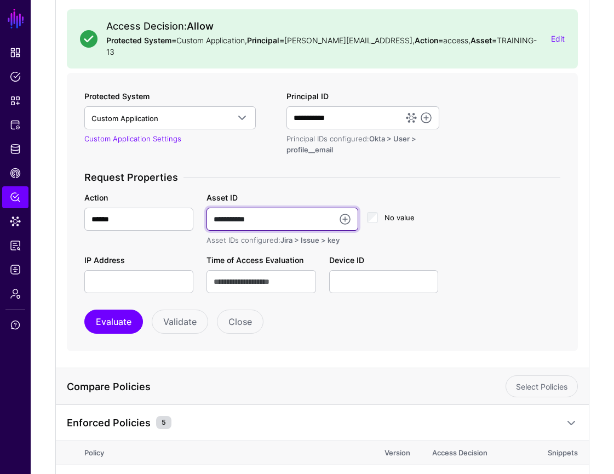
click at [269, 209] on input "**********" at bounding box center [281, 219] width 151 height 23
type input "**********"
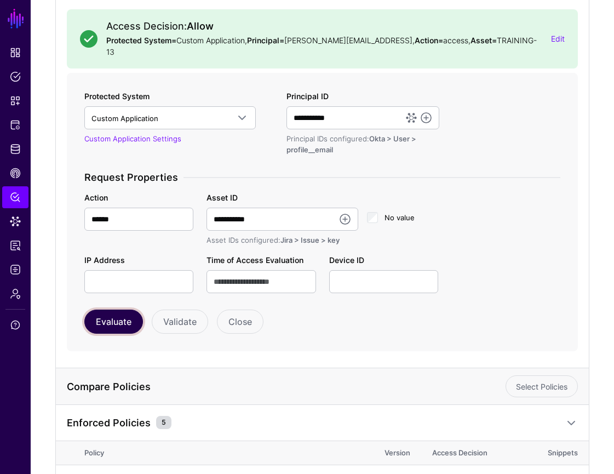
click at [129, 318] on button "Evaluate" at bounding box center [113, 321] width 59 height 24
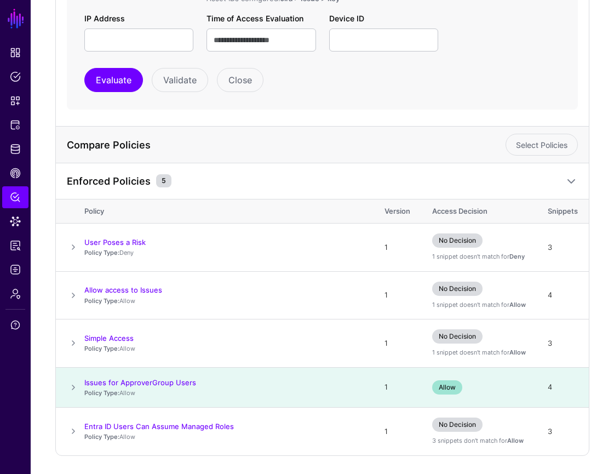
scroll to position [373, 0]
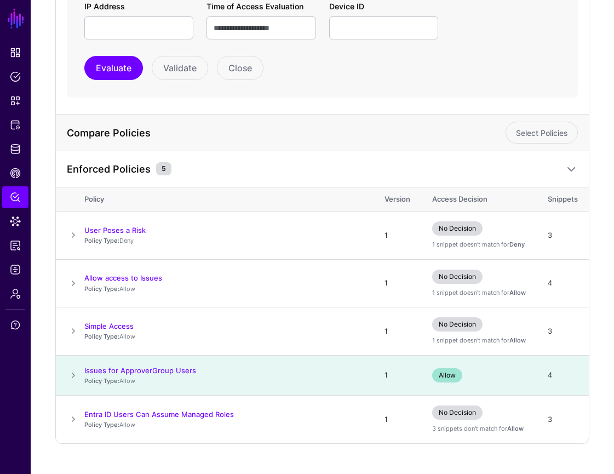
click at [73, 369] on span at bounding box center [73, 375] width 13 height 13
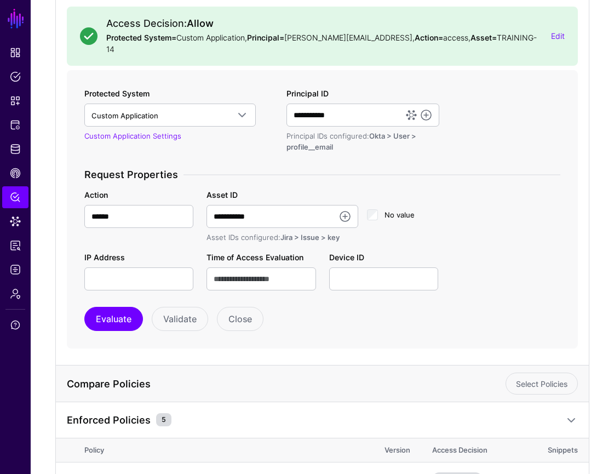
scroll to position [77, 0]
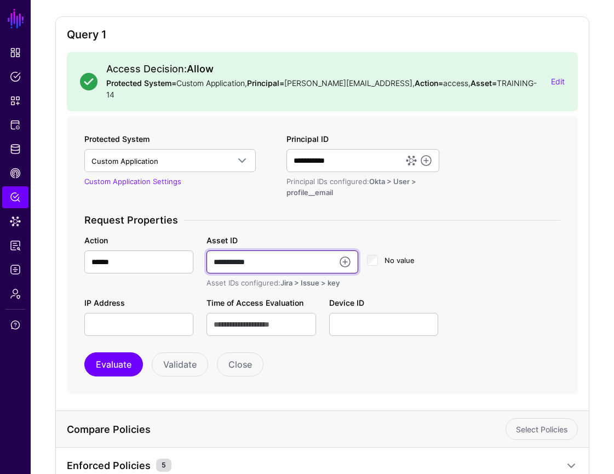
click at [285, 251] on input "**********" at bounding box center [281, 261] width 151 height 23
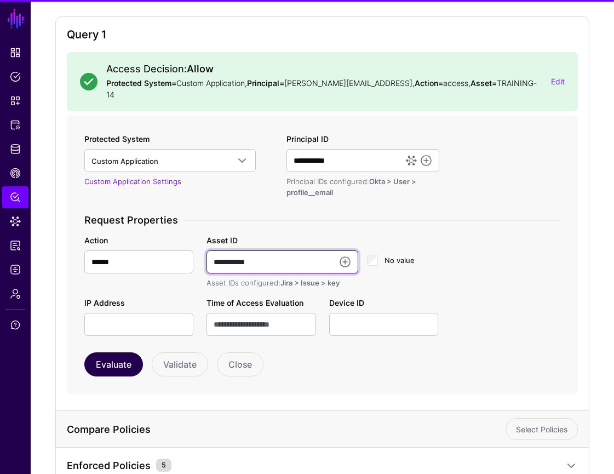
type input "**********"
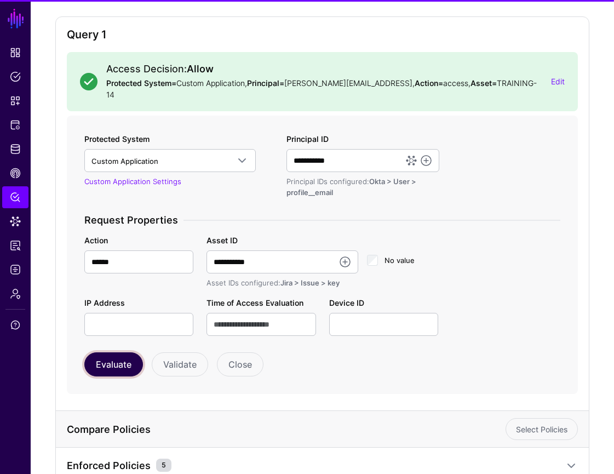
click at [106, 356] on button "Evaluate" at bounding box center [113, 364] width 59 height 24
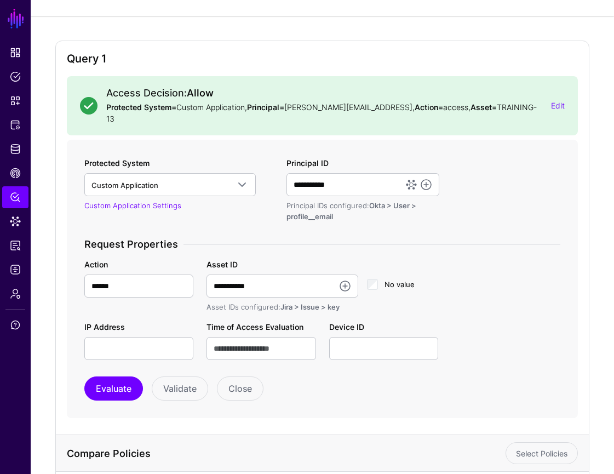
scroll to position [0, 0]
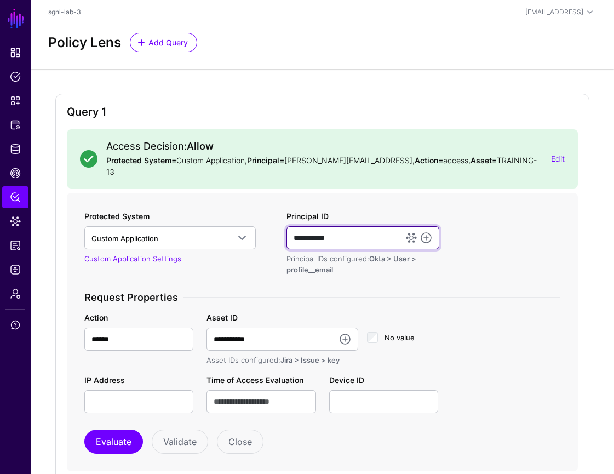
click at [364, 228] on input "**********" at bounding box center [362, 237] width 153 height 23
paste input "**********"
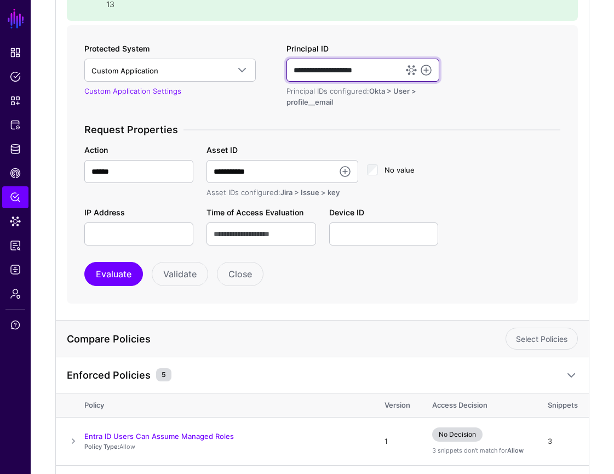
scroll to position [191, 0]
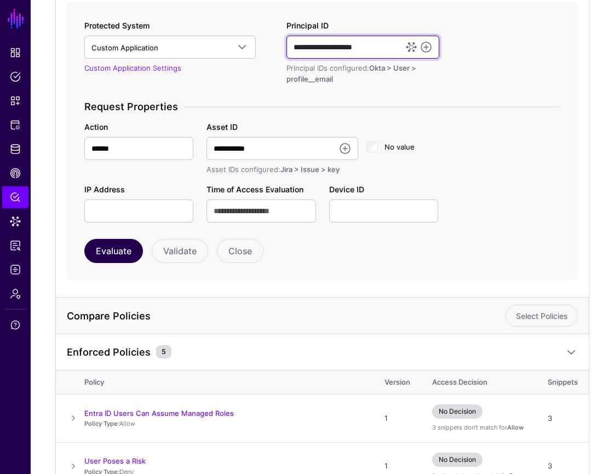
type input "**********"
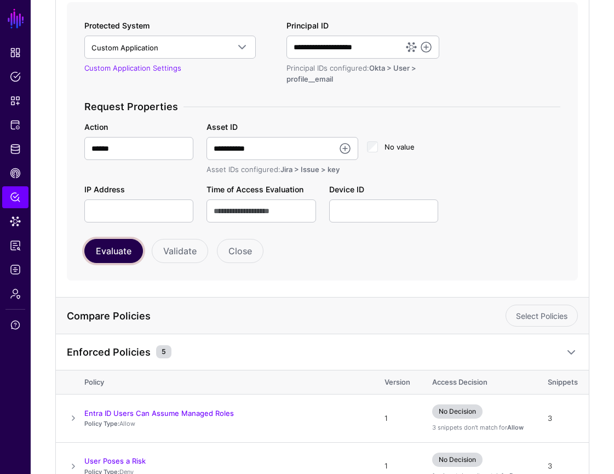
click at [122, 239] on button "Evaluate" at bounding box center [113, 251] width 59 height 24
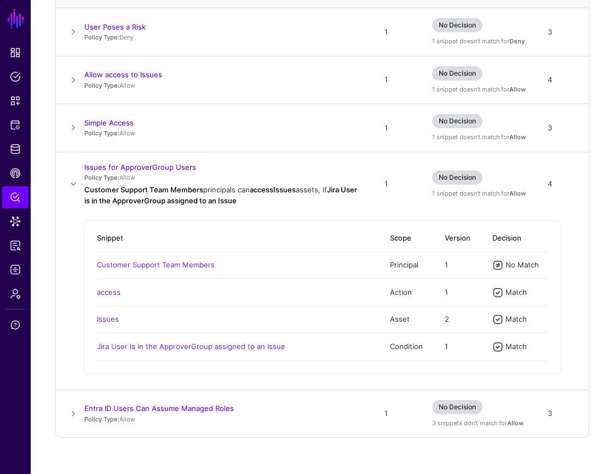
scroll to position [572, 0]
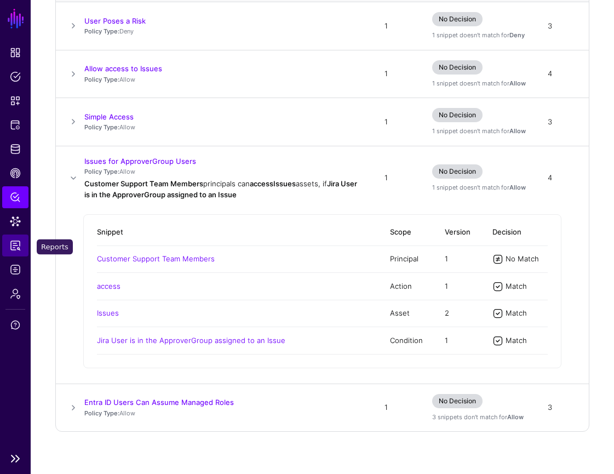
click at [17, 246] on span "Reports" at bounding box center [15, 245] width 11 height 11
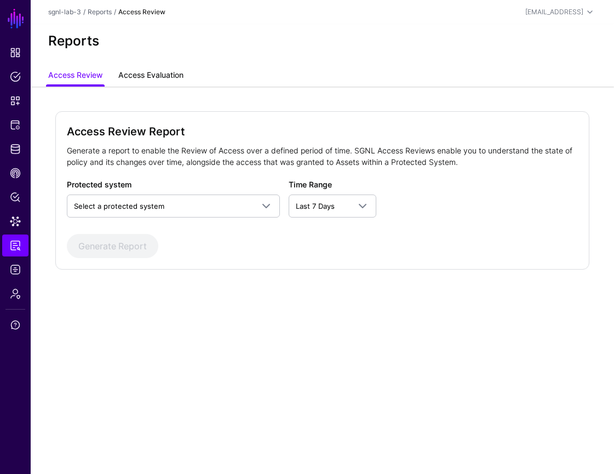
click at [152, 72] on link "Access Evaluation" at bounding box center [150, 76] width 65 height 21
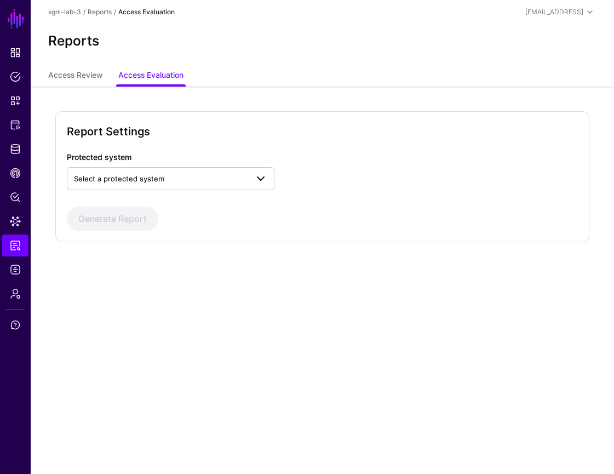
click at [216, 181] on span "Select a protected system" at bounding box center [161, 178] width 174 height 12
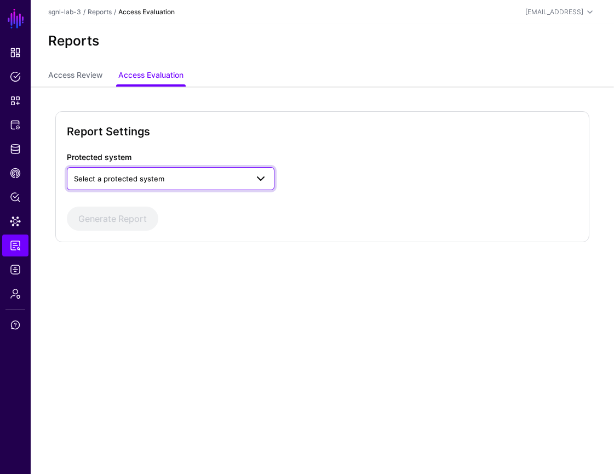
click at [216, 181] on span "Select a protected system" at bounding box center [161, 178] width 174 height 12
click at [190, 183] on span "Select a protected system" at bounding box center [161, 178] width 174 height 12
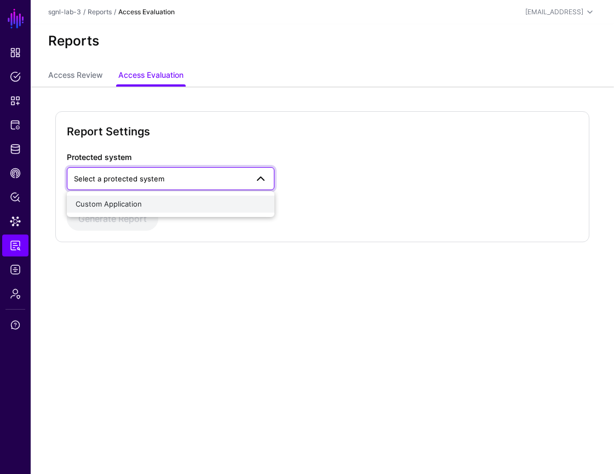
click at [179, 198] on button "Custom Application" at bounding box center [171, 204] width 208 height 18
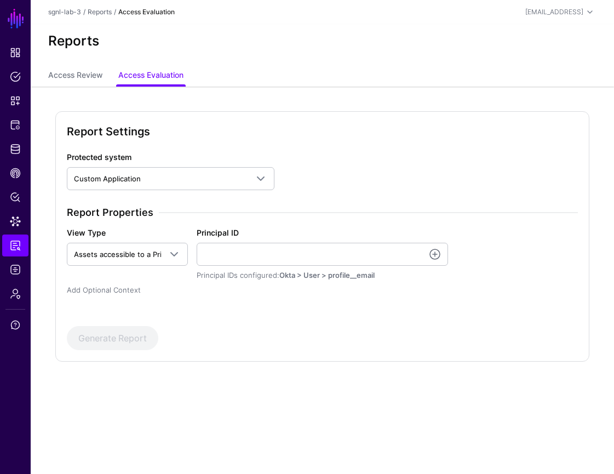
click at [124, 290] on link "Add Optional Context" at bounding box center [104, 289] width 74 height 9
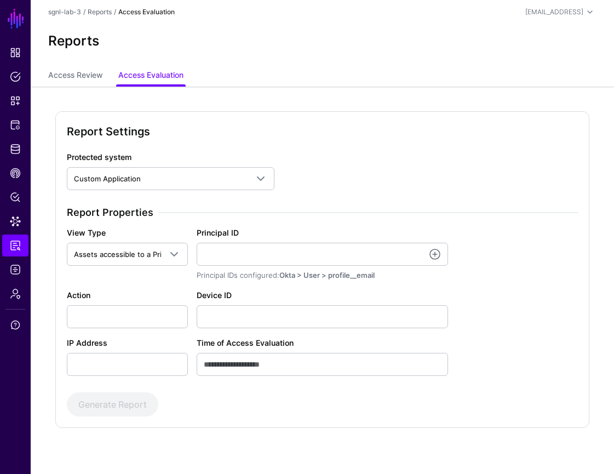
click at [124, 290] on div "Action" at bounding box center [127, 308] width 130 height 39
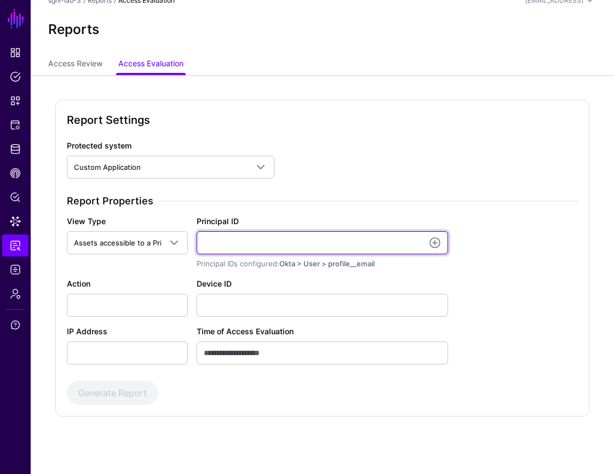
click at [325, 244] on input "Principal ID" at bounding box center [322, 242] width 251 height 23
paste input "**********"
type input "**********"
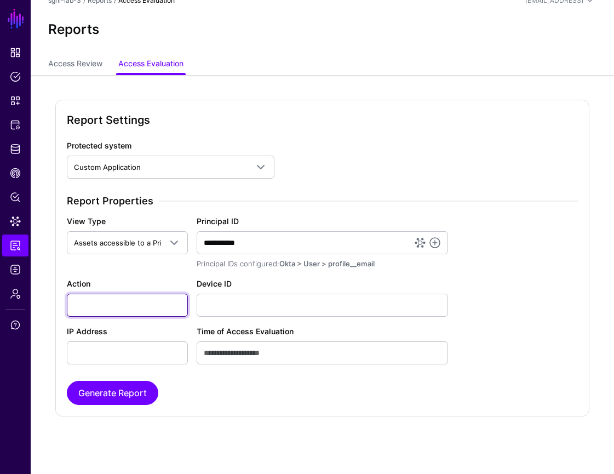
click at [154, 306] on input "Action" at bounding box center [127, 305] width 121 height 23
type input "******"
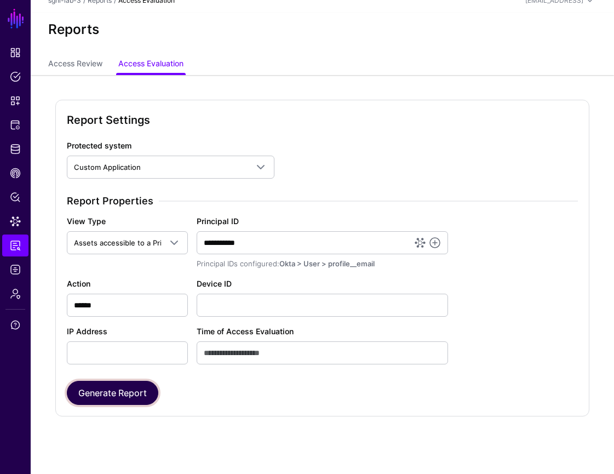
click at [131, 399] on button "Generate Report" at bounding box center [112, 393] width 91 height 24
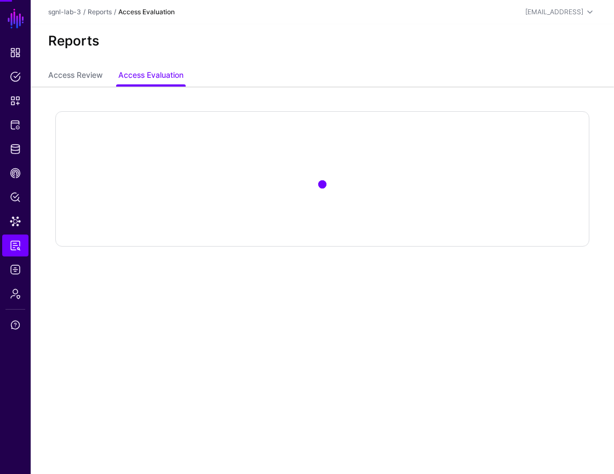
scroll to position [0, 0]
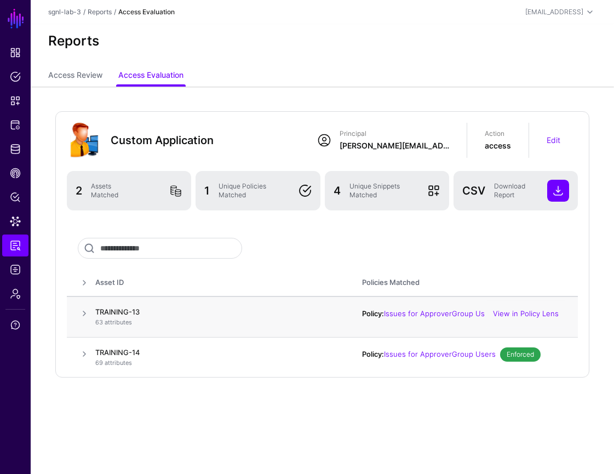
click at [81, 311] on span at bounding box center [84, 313] width 13 height 13
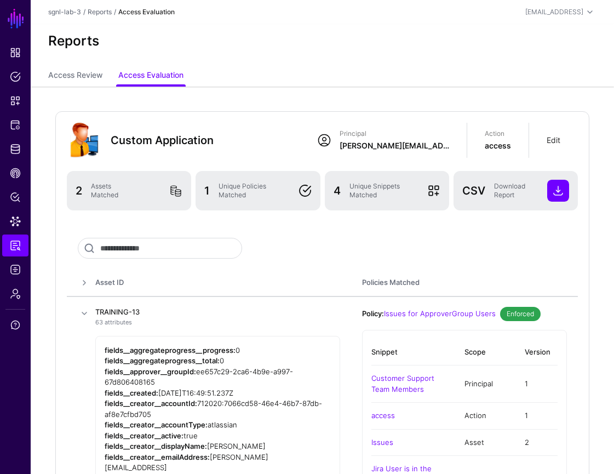
click at [547, 139] on link "Edit" at bounding box center [554, 139] width 14 height 9
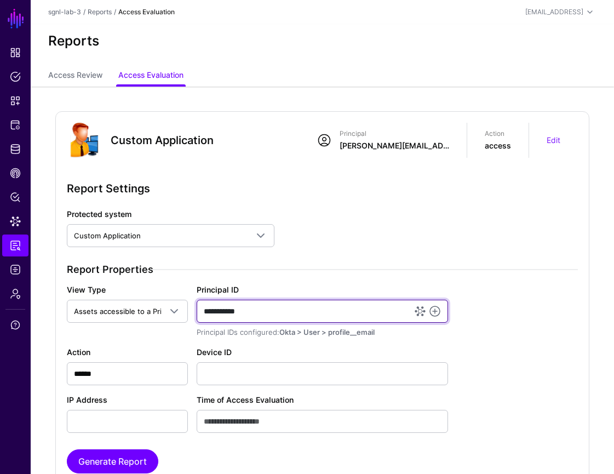
drag, startPoint x: 313, startPoint y: 305, endPoint x: 303, endPoint y: 317, distance: 15.9
click at [303, 317] on input "**********" at bounding box center [322, 311] width 251 height 23
paste input "**********"
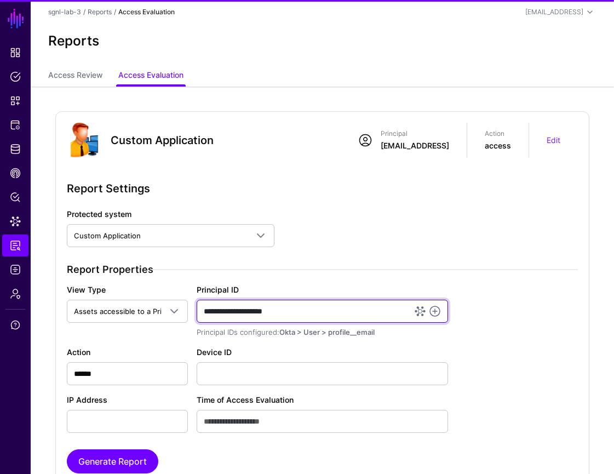
type input "**********"
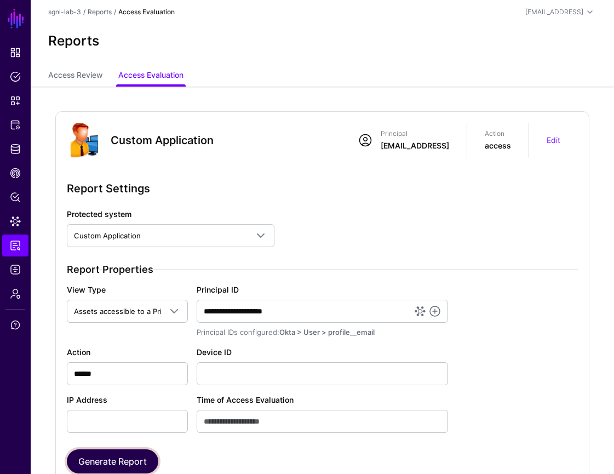
click at [129, 461] on button "Generate Report" at bounding box center [112, 461] width 91 height 24
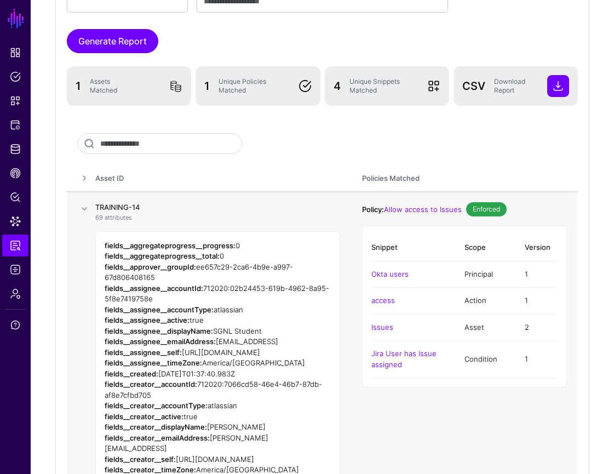
scroll to position [421, 0]
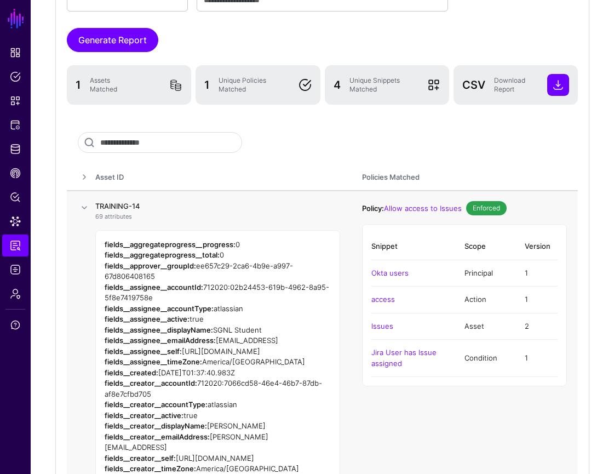
click at [82, 205] on span at bounding box center [84, 207] width 13 height 13
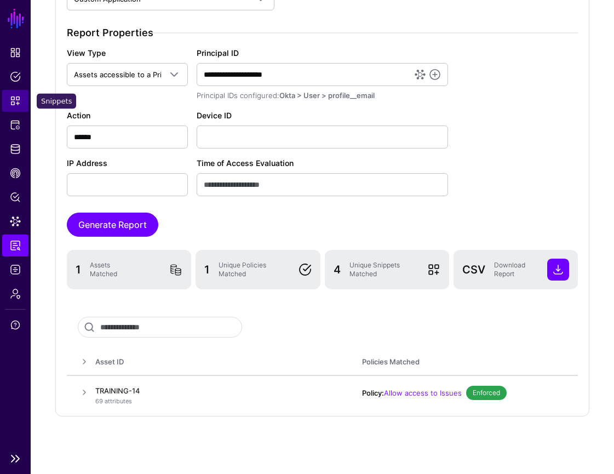
click at [16, 99] on span "Snippets" at bounding box center [15, 100] width 11 height 11
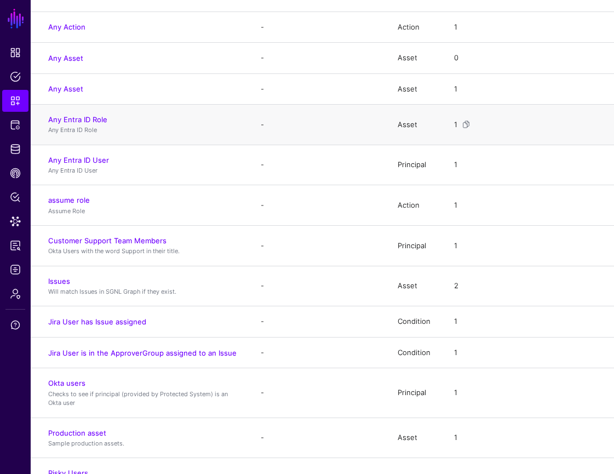
scroll to position [173, 0]
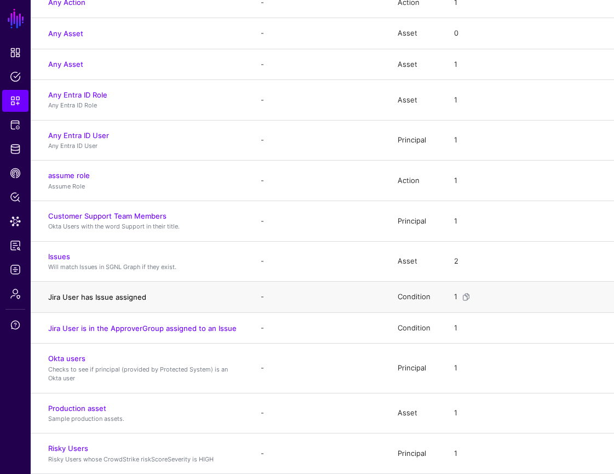
click at [131, 295] on link "Jira User has Issue assigned" at bounding box center [97, 296] width 98 height 9
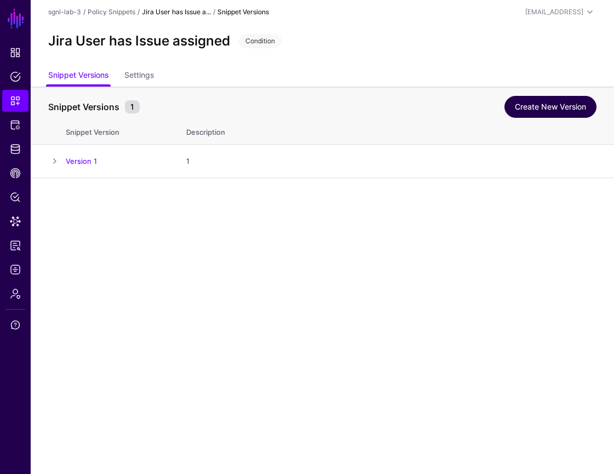
click at [545, 102] on link "Create New Version" at bounding box center [550, 107] width 92 height 22
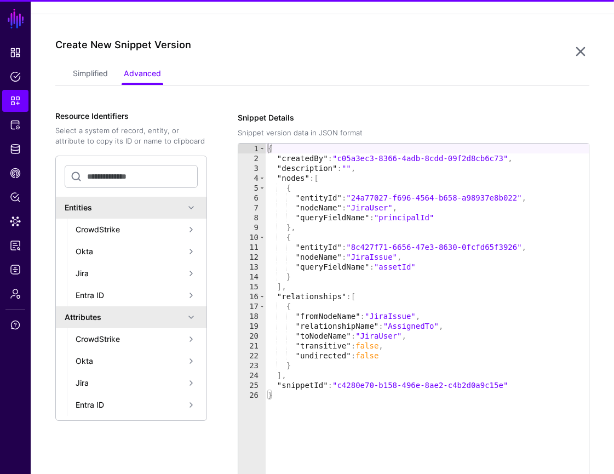
scroll to position [178, 0]
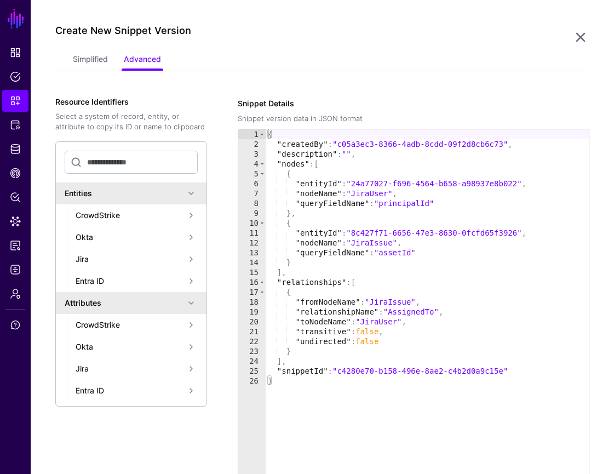
click at [94, 47] on div "Create New Snippet Version" at bounding box center [313, 37] width 516 height 25
click at [94, 64] on link "Simplified" at bounding box center [90, 60] width 35 height 21
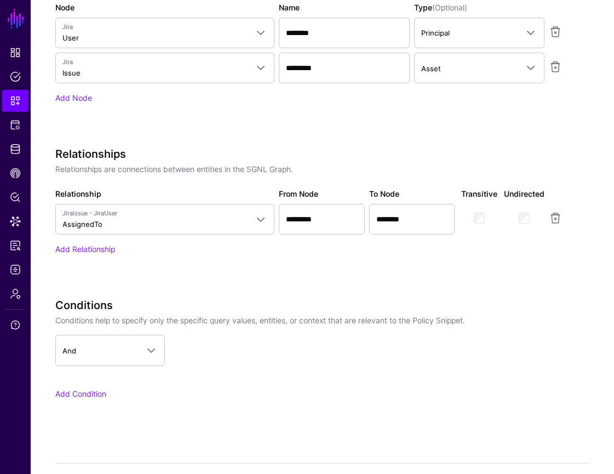
scroll to position [576, 0]
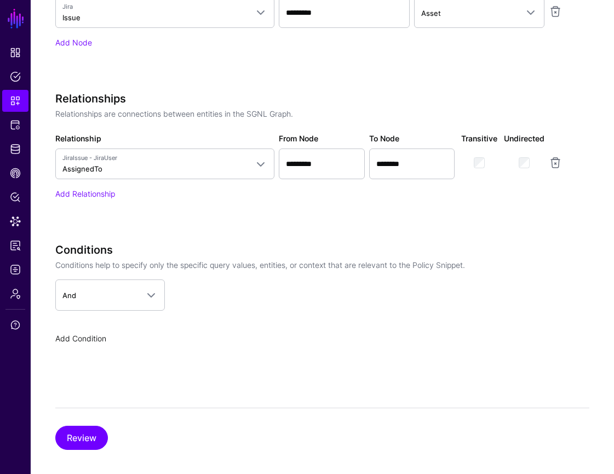
click at [89, 339] on link "Add Condition" at bounding box center [80, 337] width 51 height 9
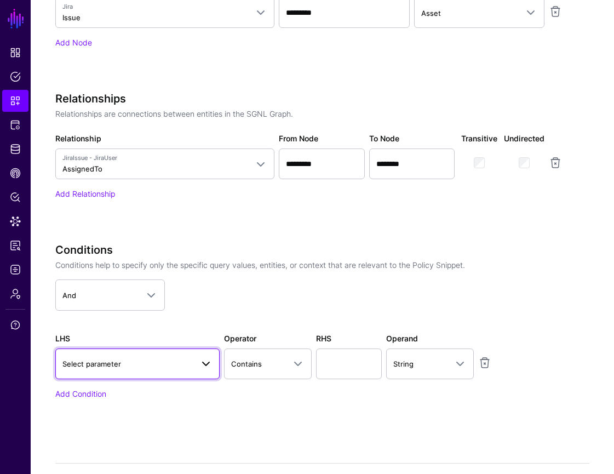
click at [201, 366] on span at bounding box center [205, 363] width 13 height 13
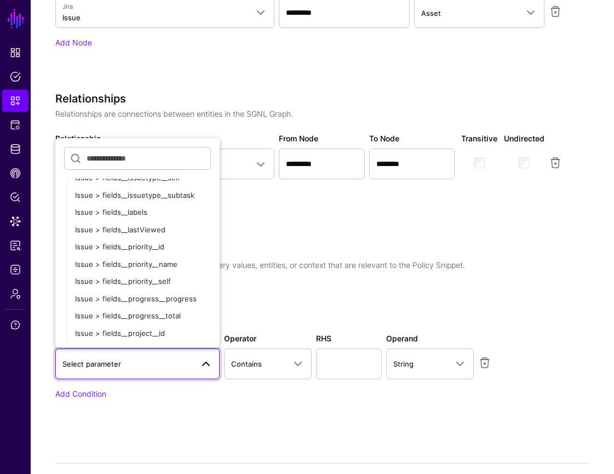
scroll to position [794, 0]
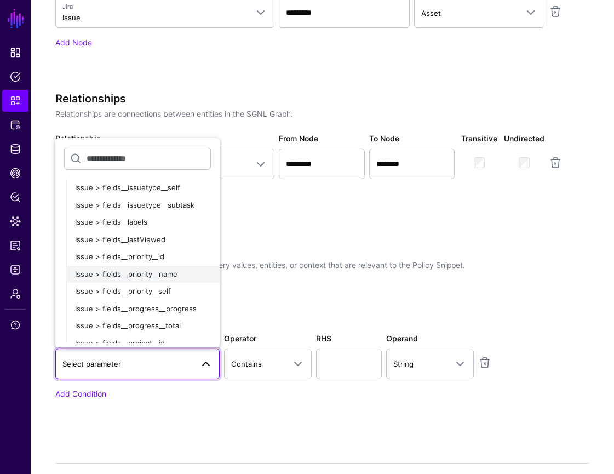
click at [177, 273] on div "Issue > fields__priority__name" at bounding box center [143, 274] width 136 height 11
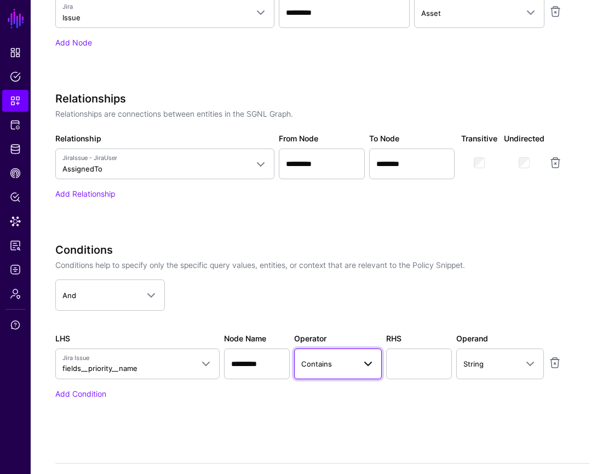
click at [344, 364] on span "Contains" at bounding box center [328, 364] width 54 height 12
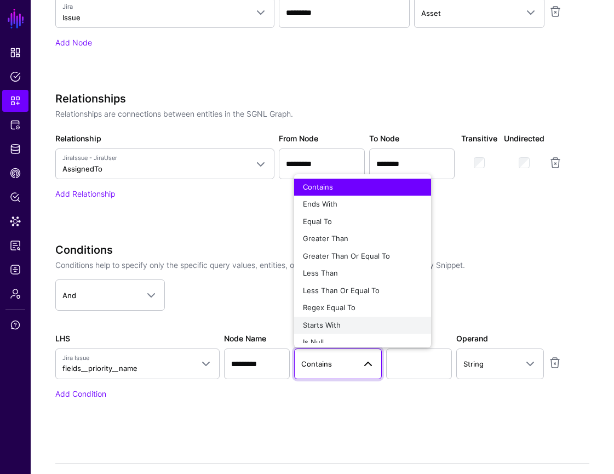
click at [358, 322] on div "Starts With" at bounding box center [362, 325] width 119 height 11
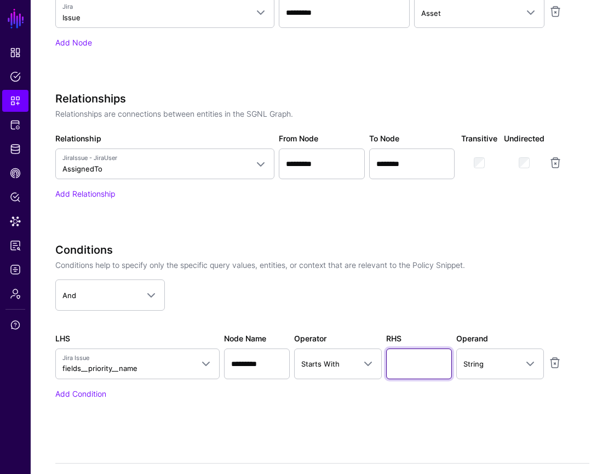
click at [423, 364] on input "text" at bounding box center [419, 363] width 66 height 31
paste input "****"
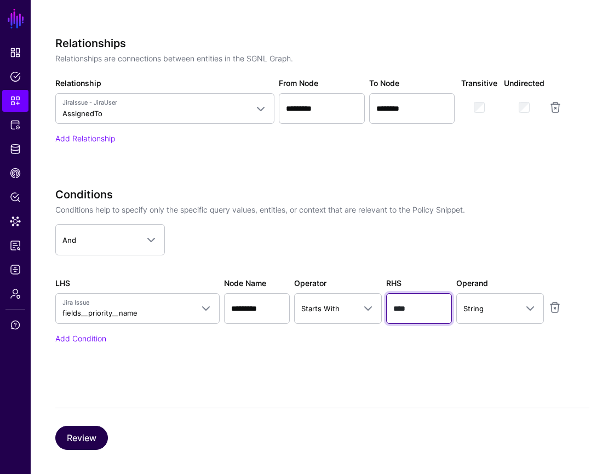
type input "****"
click at [95, 430] on button "Review" at bounding box center [81, 437] width 53 height 24
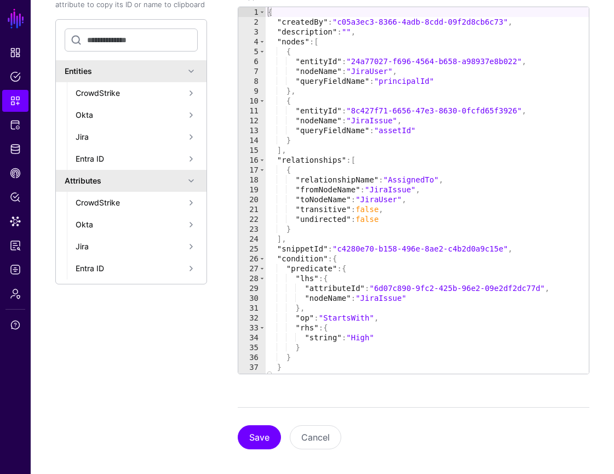
scroll to position [300, 0]
click at [252, 432] on button "Save" at bounding box center [259, 437] width 43 height 24
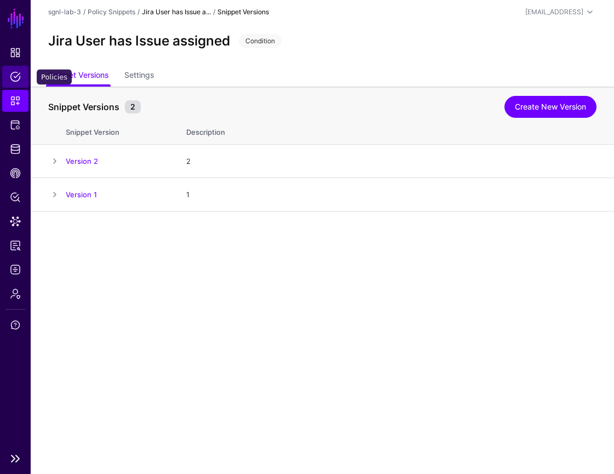
click at [25, 82] on link "Policies" at bounding box center [15, 77] width 26 height 22
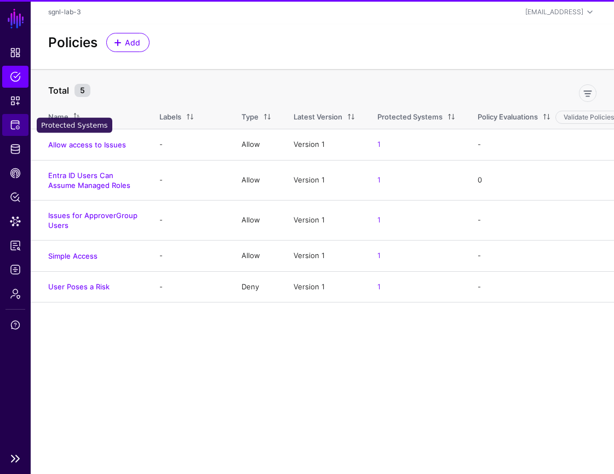
click at [25, 125] on link "Protected Systems" at bounding box center [15, 125] width 26 height 22
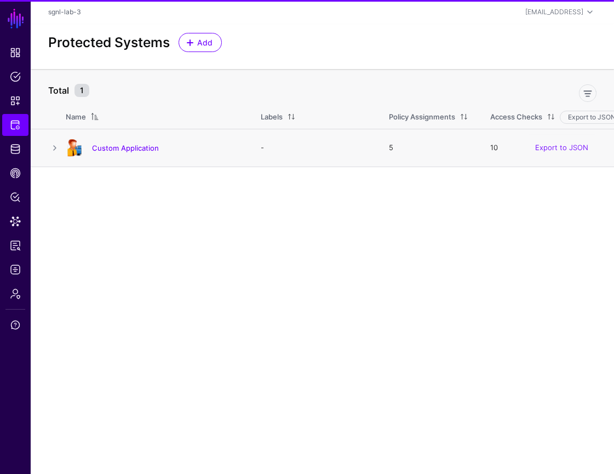
click at [106, 156] on div "Custom Application" at bounding box center [152, 148] width 182 height 18
click at [106, 152] on h4 "Custom Application" at bounding box center [165, 148] width 147 height 10
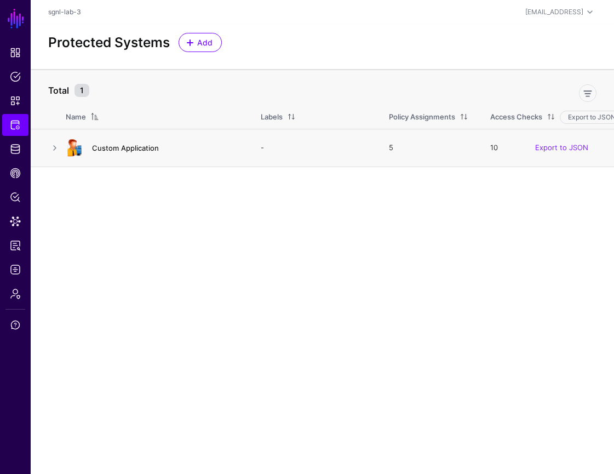
click at [100, 143] on link "Custom Application" at bounding box center [125, 147] width 67 height 9
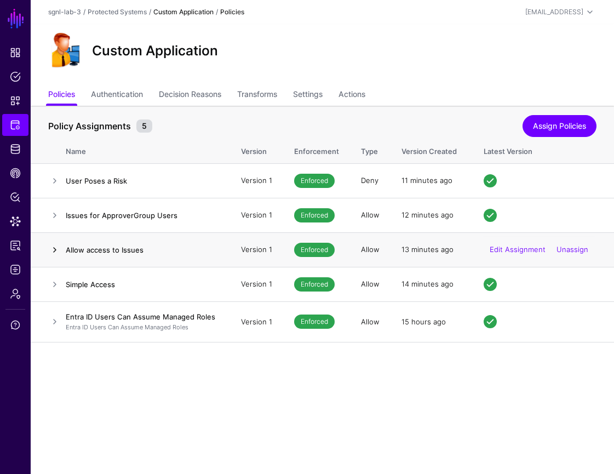
click at [52, 248] on link at bounding box center [54, 249] width 13 height 13
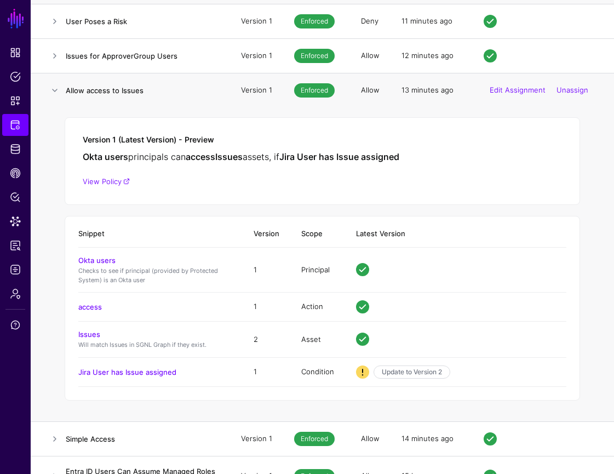
scroll to position [182, 0]
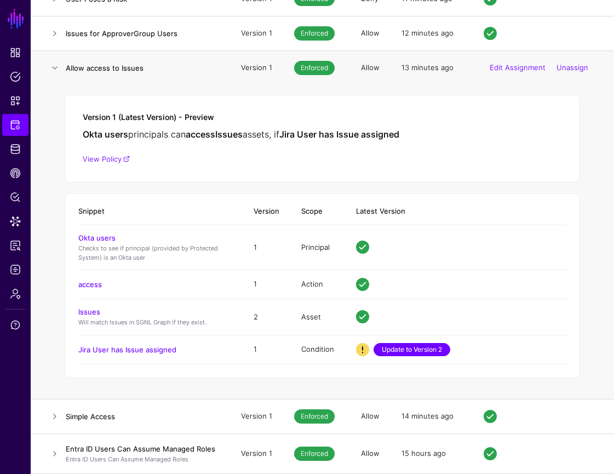
click at [409, 353] on link "Update to Version 2" at bounding box center [411, 349] width 77 height 13
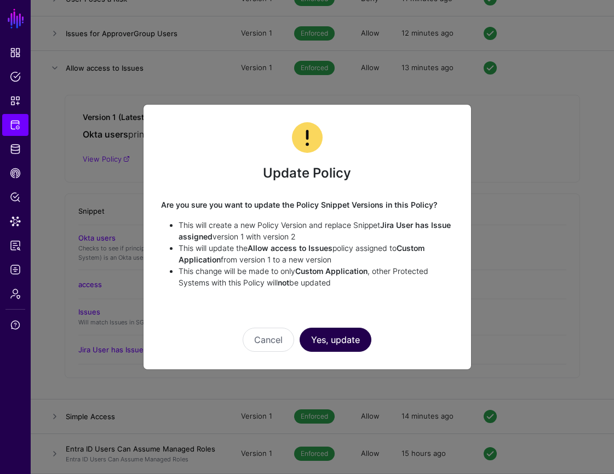
click at [338, 343] on button "Yes, update" at bounding box center [336, 339] width 72 height 24
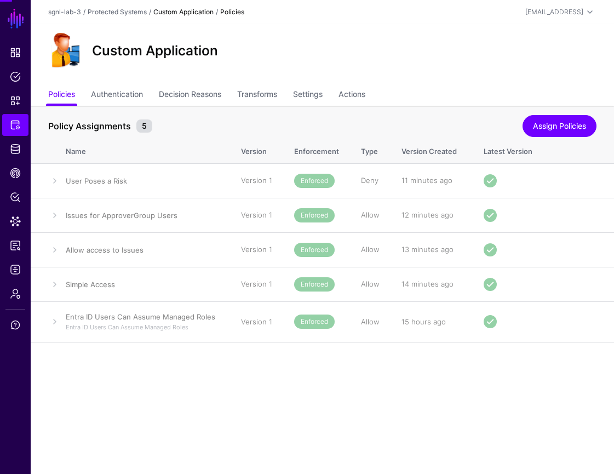
scroll to position [0, 0]
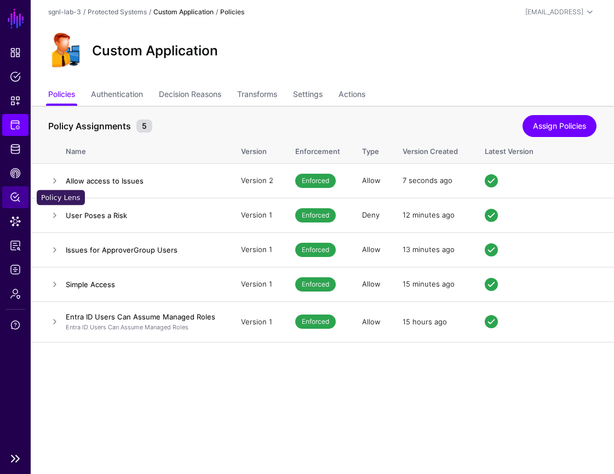
click at [13, 200] on span "Policy Lens" at bounding box center [15, 197] width 11 height 11
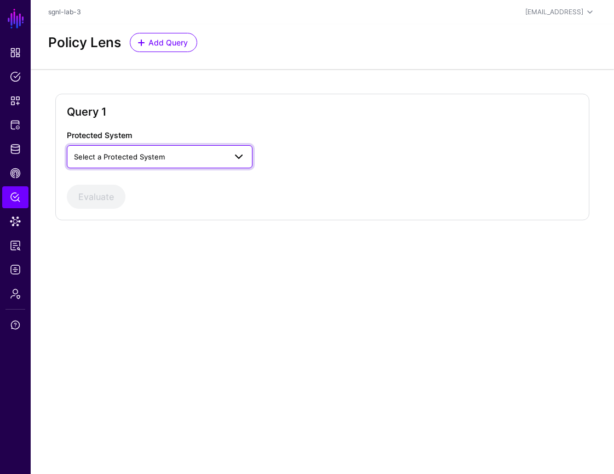
click at [212, 157] on span "Select a Protected System" at bounding box center [150, 157] width 152 height 12
click at [188, 181] on div "Custom Application" at bounding box center [160, 182] width 168 height 11
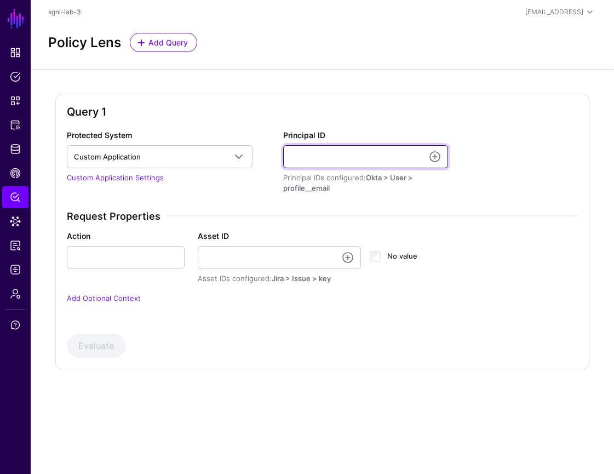
click at [313, 153] on input "Principal ID" at bounding box center [365, 156] width 164 height 23
paste input "**********"
type input "**********"
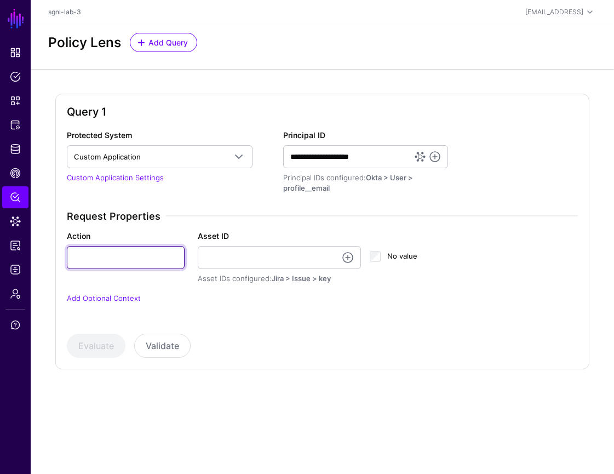
click at [175, 256] on input "Action" at bounding box center [126, 257] width 118 height 23
type input "******"
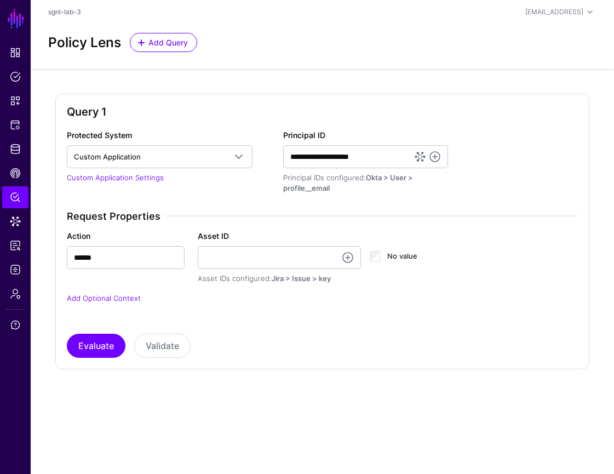
click at [296, 271] on app-form-input "Asset ID Asset IDs configured: Jira > Issue > key" at bounding box center [279, 257] width 163 height 53
click at [296, 263] on input "Asset ID" at bounding box center [279, 257] width 163 height 23
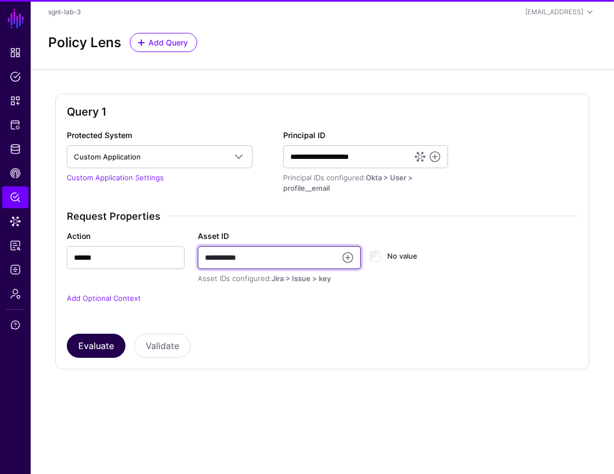
type input "**********"
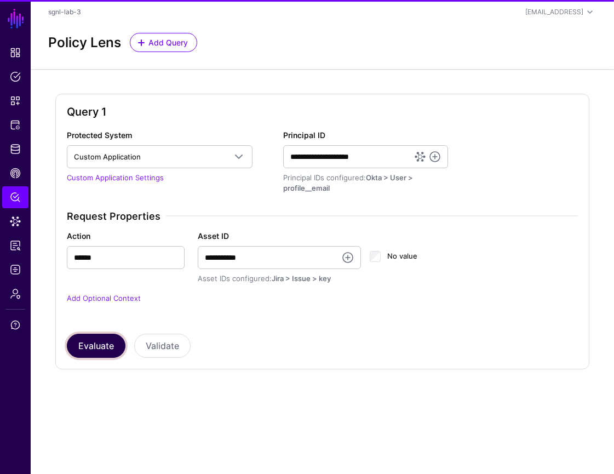
click at [101, 355] on button "Evaluate" at bounding box center [96, 345] width 59 height 24
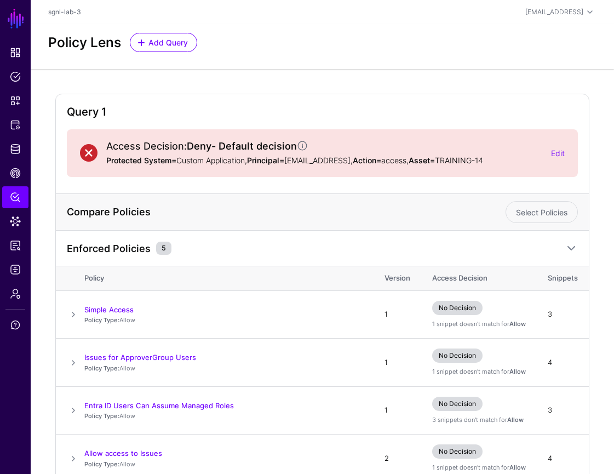
scroll to position [99, 0]
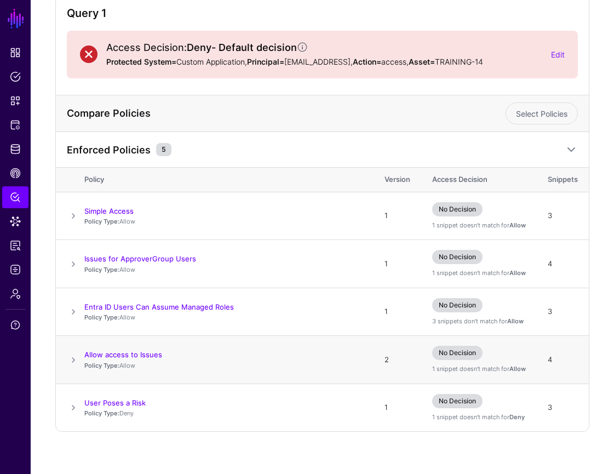
click at [75, 363] on span at bounding box center [73, 359] width 13 height 13
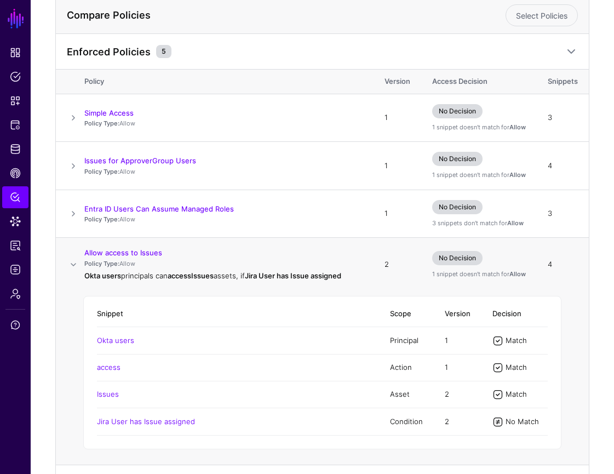
scroll to position [279, 0]
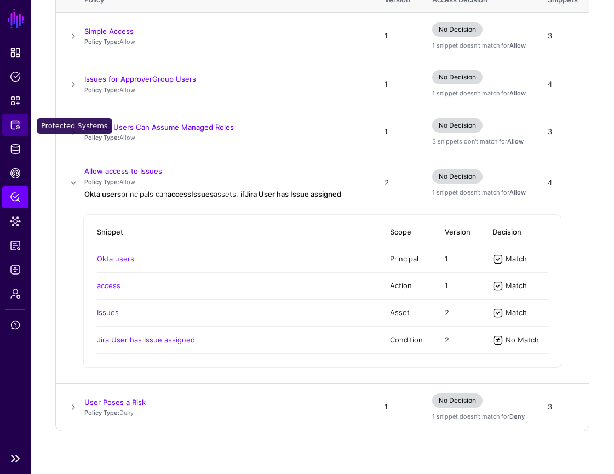
click at [18, 128] on span "Protected Systems" at bounding box center [15, 124] width 11 height 11
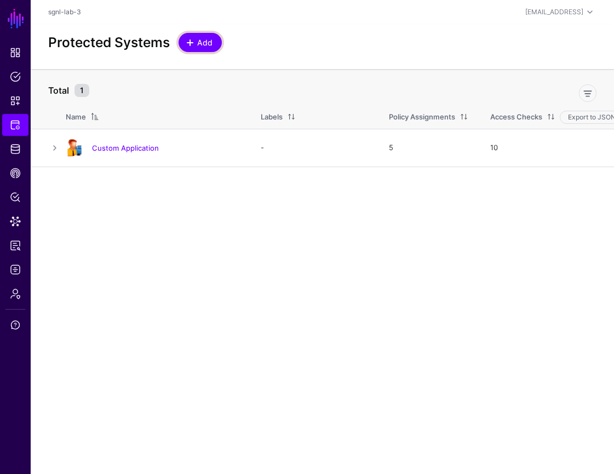
click at [206, 45] on span "Add" at bounding box center [205, 42] width 18 height 11
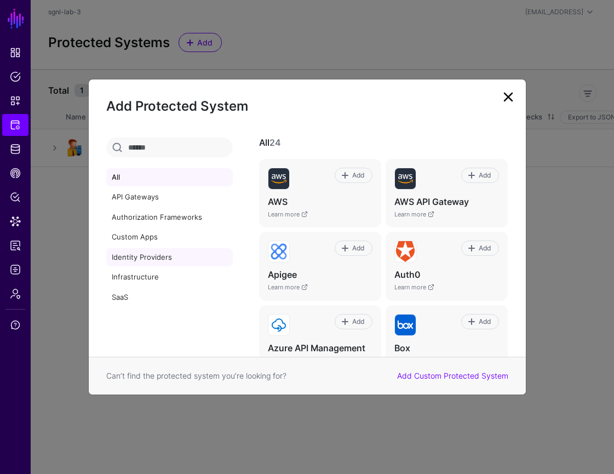
click at [202, 258] on link "Identity Providers" at bounding box center [169, 257] width 126 height 19
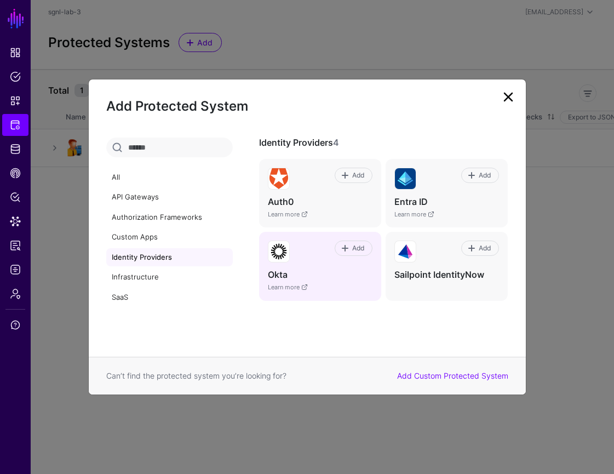
click at [307, 273] on h4 "Okta" at bounding box center [320, 274] width 105 height 11
click at [343, 247] on span at bounding box center [345, 248] width 9 height 9
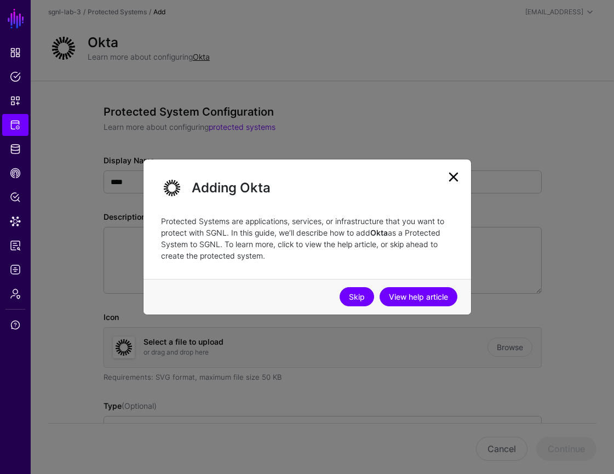
click at [347, 294] on link "Skip" at bounding box center [357, 296] width 34 height 19
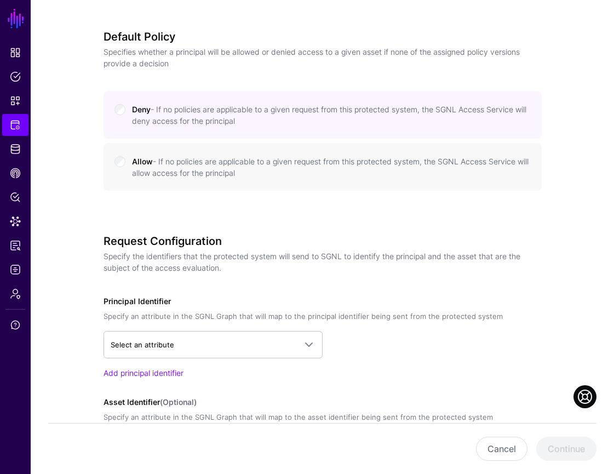
scroll to position [535, 0]
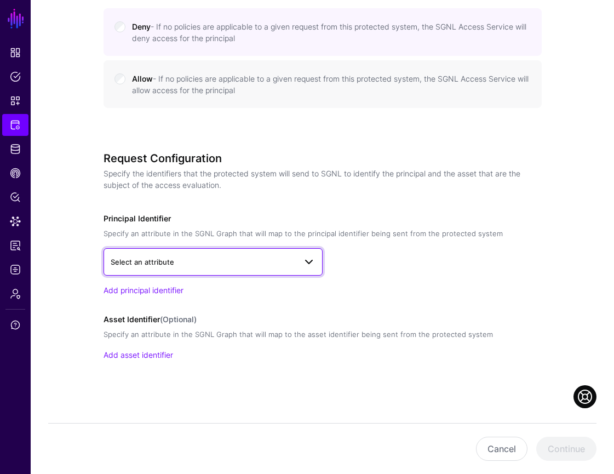
click at [301, 264] on span at bounding box center [306, 261] width 20 height 13
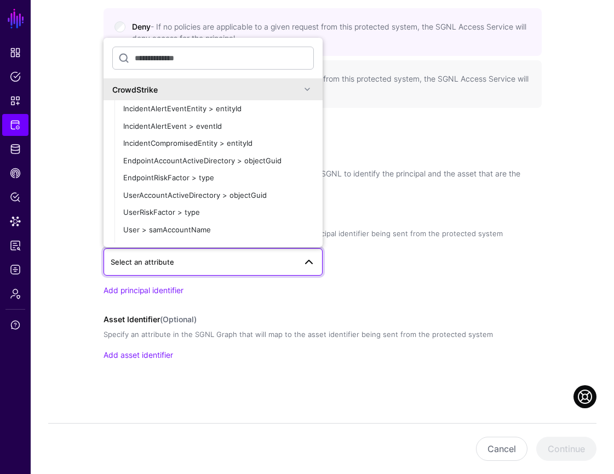
click at [305, 93] on span at bounding box center [307, 89] width 13 height 13
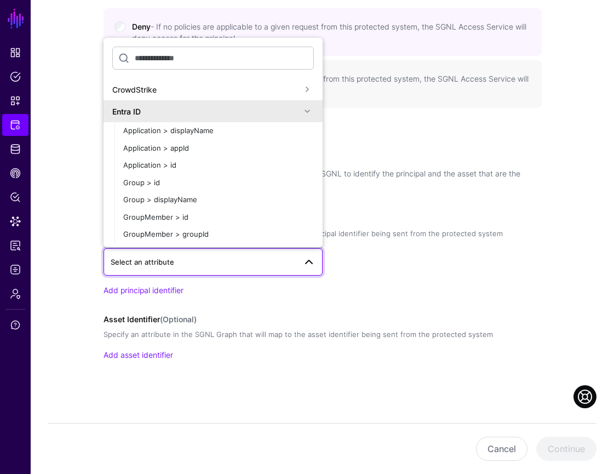
click at [304, 114] on span at bounding box center [307, 111] width 13 height 13
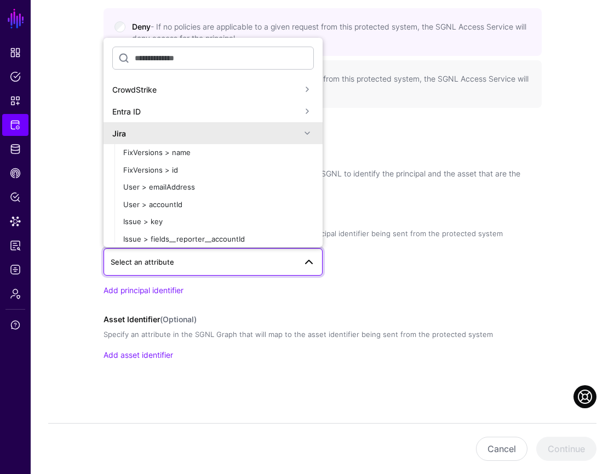
click at [306, 128] on span at bounding box center [307, 132] width 13 height 13
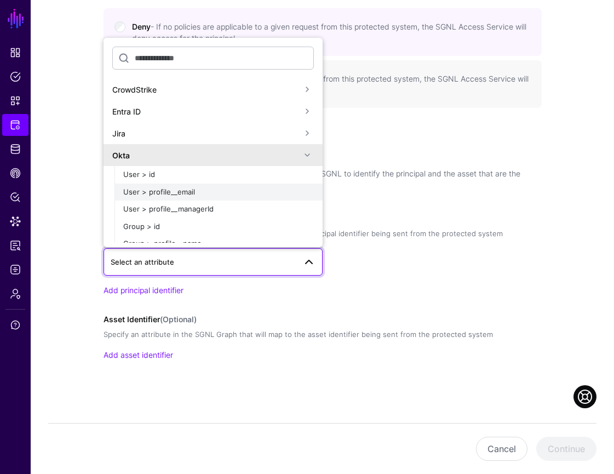
click at [282, 192] on div "User > profile__email" at bounding box center [218, 192] width 191 height 11
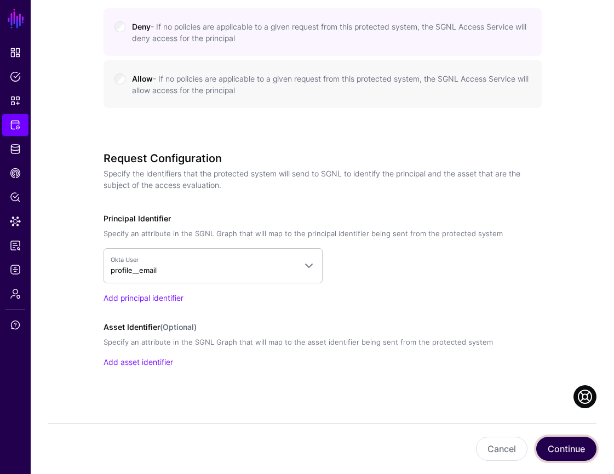
click at [560, 449] on button "Continue" at bounding box center [566, 448] width 60 height 24
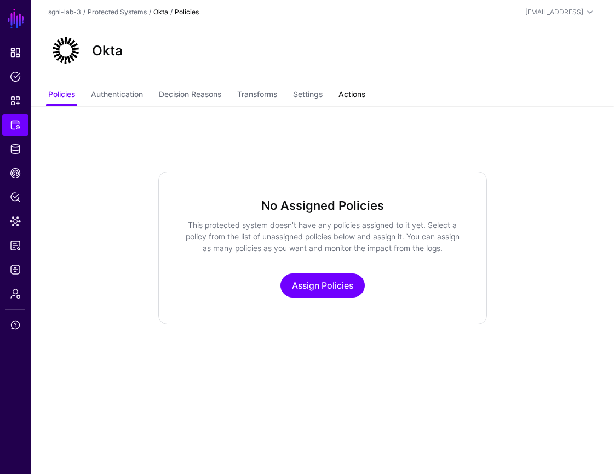
click at [346, 96] on link "Actions" at bounding box center [351, 95] width 27 height 21
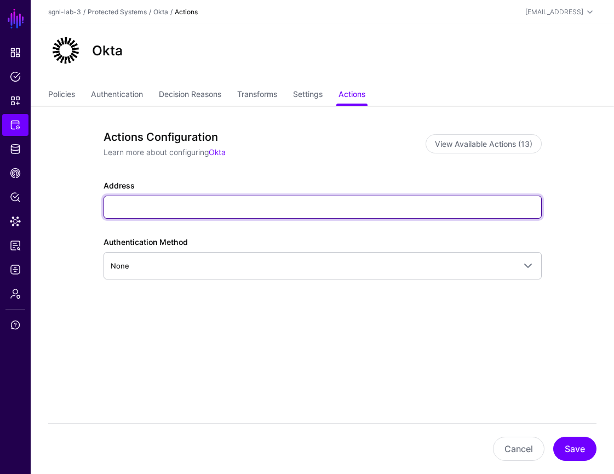
click at [266, 205] on input "Address" at bounding box center [322, 206] width 438 height 23
paste input "**********"
type input "**********"
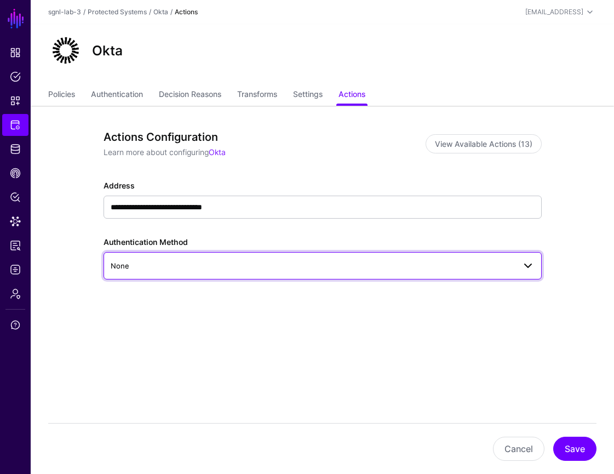
click at [294, 264] on span "None" at bounding box center [313, 266] width 404 height 12
click at [289, 266] on span "None" at bounding box center [313, 266] width 404 height 12
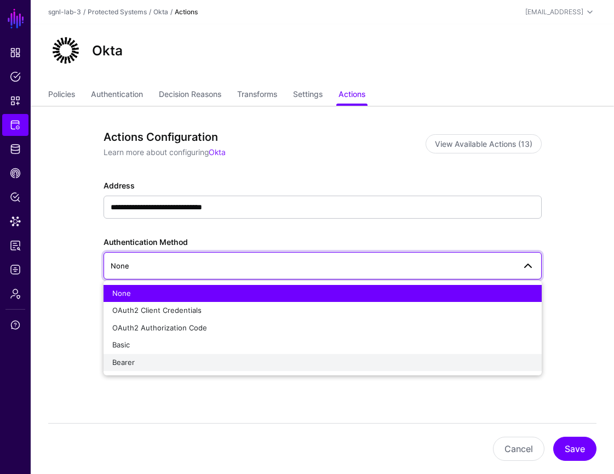
click at [246, 357] on div "Bearer" at bounding box center [322, 362] width 421 height 11
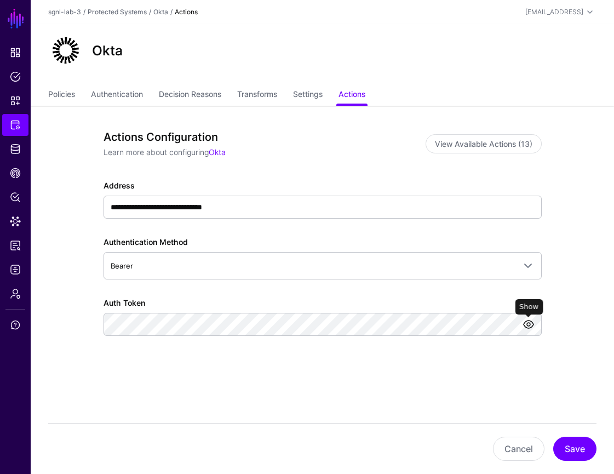
click at [527, 321] on link at bounding box center [528, 324] width 13 height 13
click at [539, 298] on div "Auth Token" at bounding box center [322, 316] width 438 height 39
click at [572, 443] on button "Save" at bounding box center [574, 448] width 43 height 24
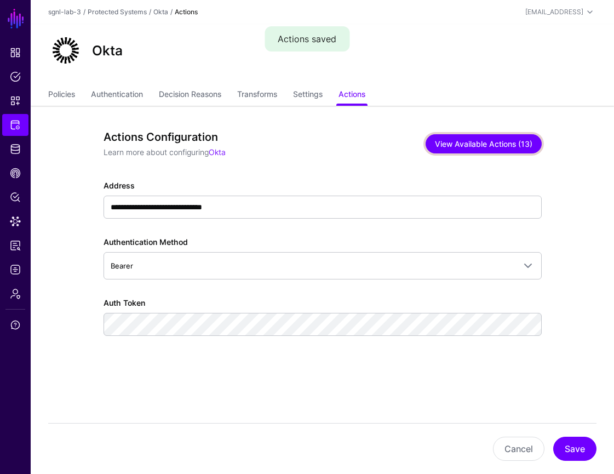
click at [498, 143] on button "View Available Actions (13)" at bounding box center [483, 143] width 116 height 19
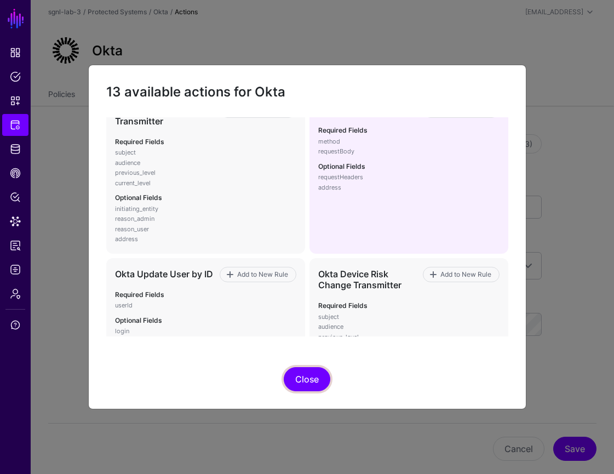
scroll to position [23, 0]
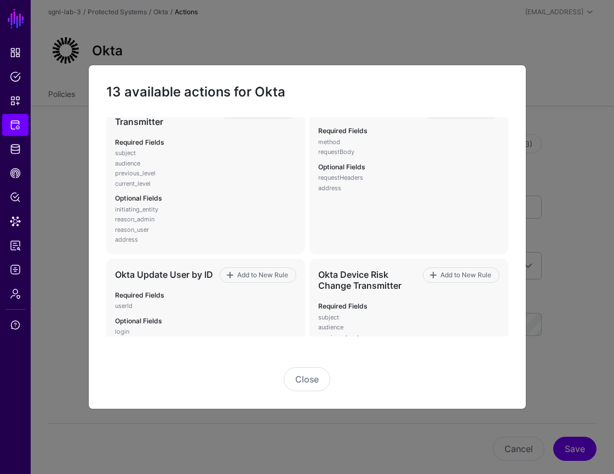
click at [308, 366] on div "Close" at bounding box center [307, 363] width 402 height 55
click at [309, 379] on button "Close" at bounding box center [307, 379] width 47 height 24
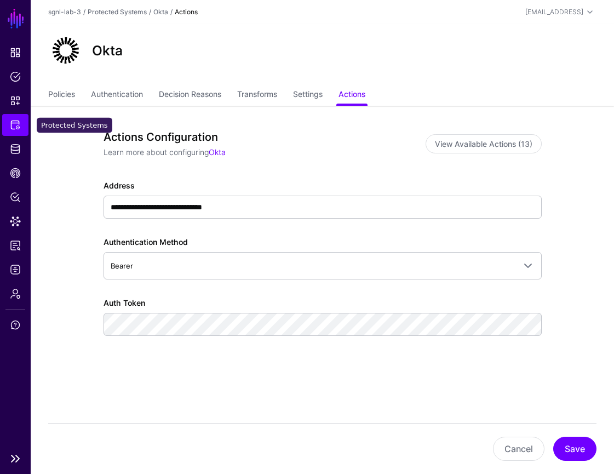
click at [21, 126] on link "Protected Systems" at bounding box center [15, 125] width 26 height 22
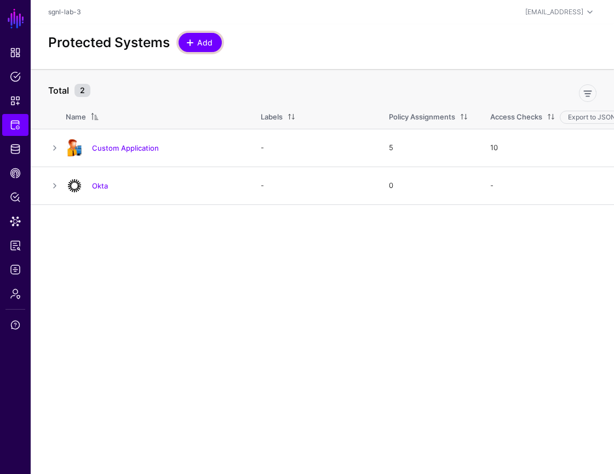
click at [215, 42] on link "Add" at bounding box center [200, 42] width 43 height 19
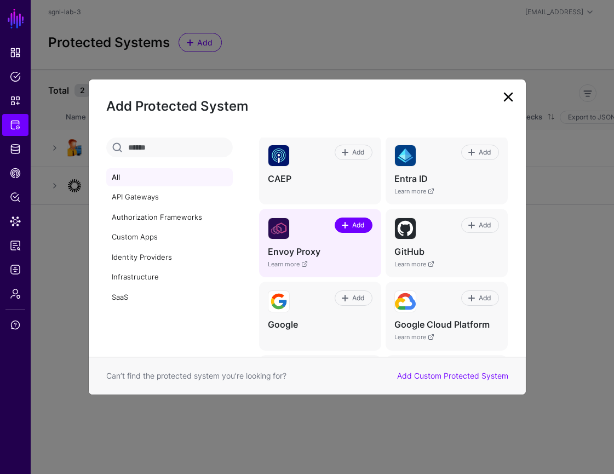
scroll to position [162, 0]
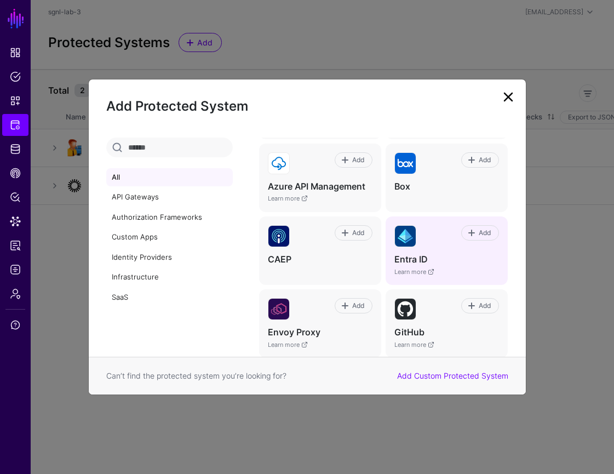
click at [427, 264] on h4 "Entra ID" at bounding box center [446, 259] width 105 height 11
click at [475, 229] on span at bounding box center [471, 232] width 9 height 9
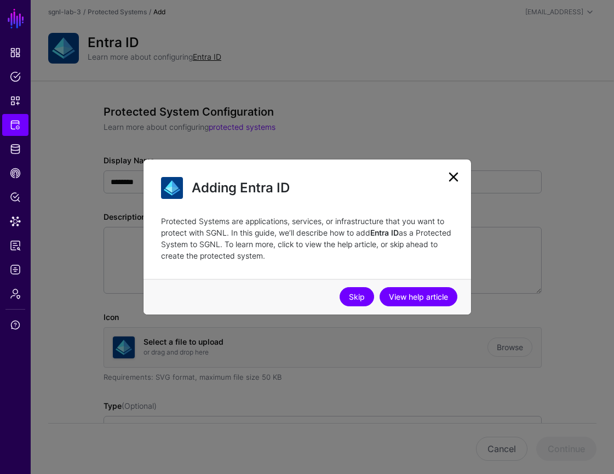
click at [360, 301] on link "Skip" at bounding box center [357, 296] width 34 height 19
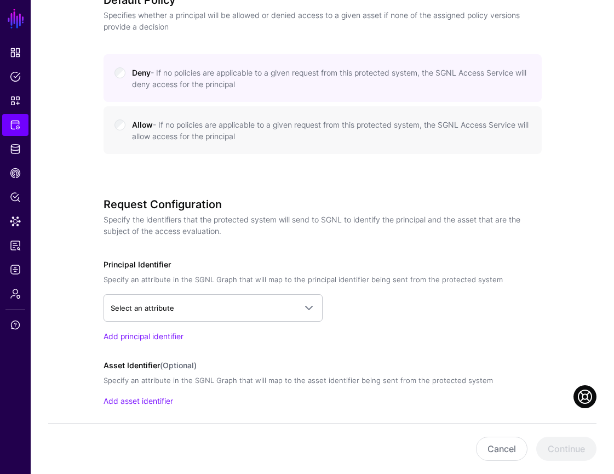
scroll to position [535, 0]
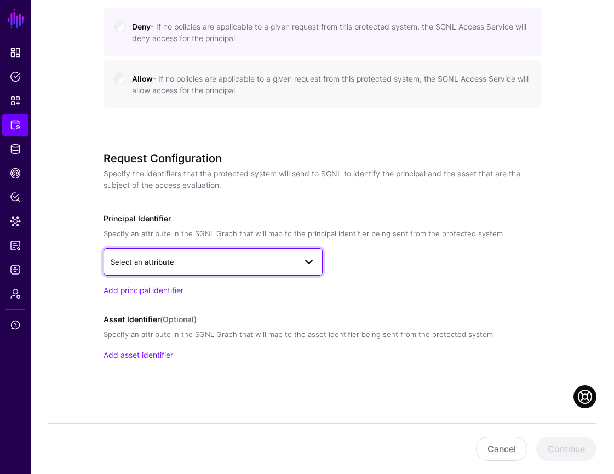
click at [290, 258] on span "Select an attribute" at bounding box center [203, 262] width 185 height 12
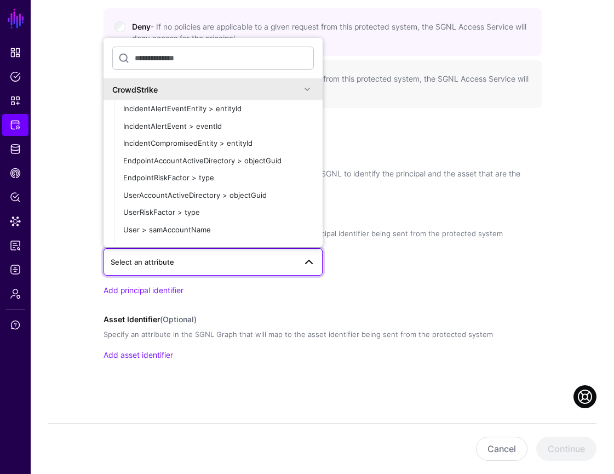
click at [308, 88] on span at bounding box center [307, 89] width 13 height 13
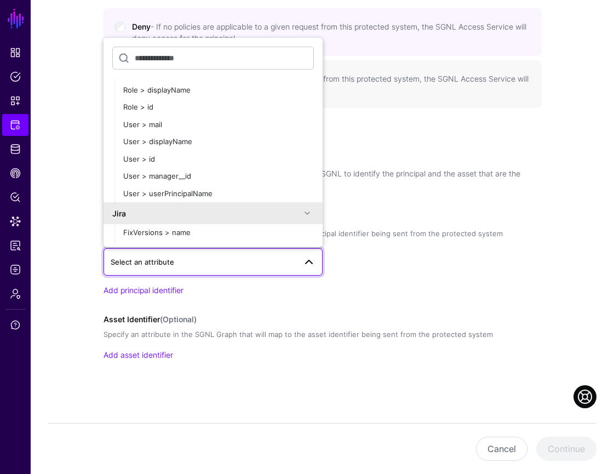
scroll to position [312, 0]
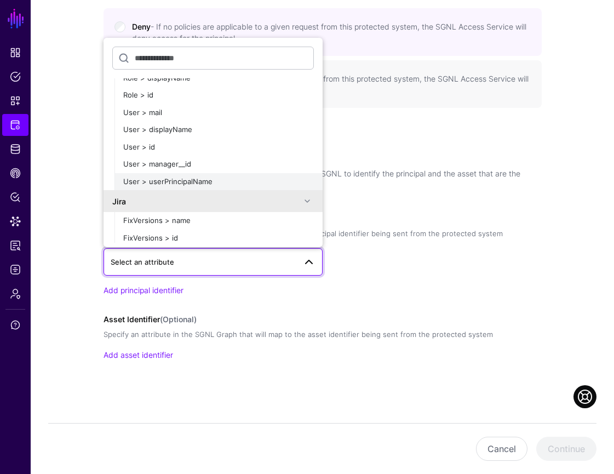
click at [266, 182] on div "User > userPrincipalName" at bounding box center [218, 181] width 191 height 11
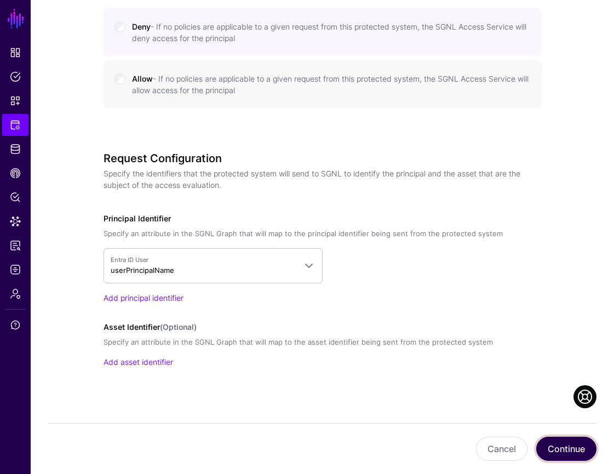
click at [557, 442] on button "Continue" at bounding box center [566, 448] width 60 height 24
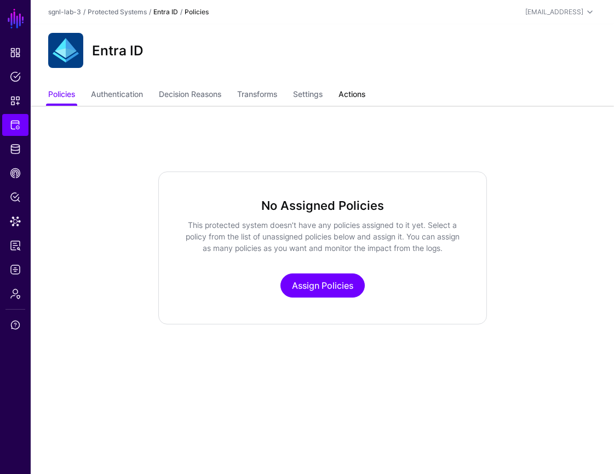
click at [352, 90] on link "Actions" at bounding box center [351, 95] width 27 height 21
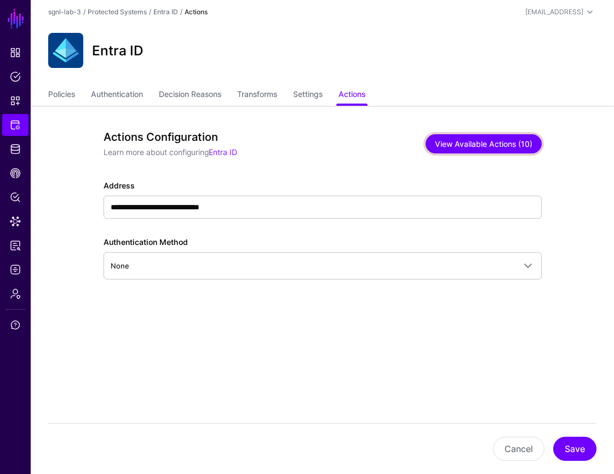
click at [517, 147] on button "View Available Actions (10)" at bounding box center [483, 143] width 116 height 19
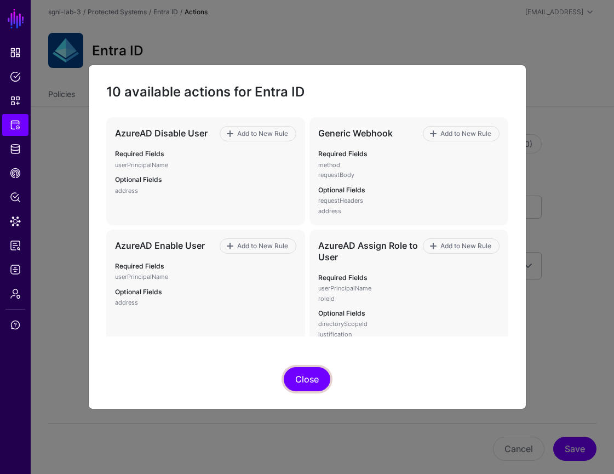
click at [317, 371] on button "Close" at bounding box center [307, 379] width 47 height 24
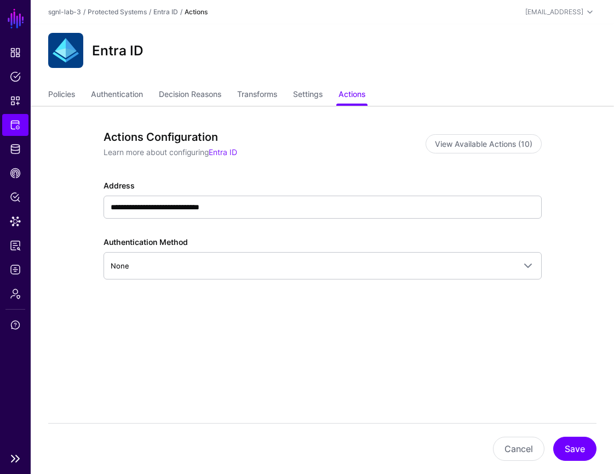
click at [27, 128] on link "Protected Systems" at bounding box center [15, 125] width 26 height 22
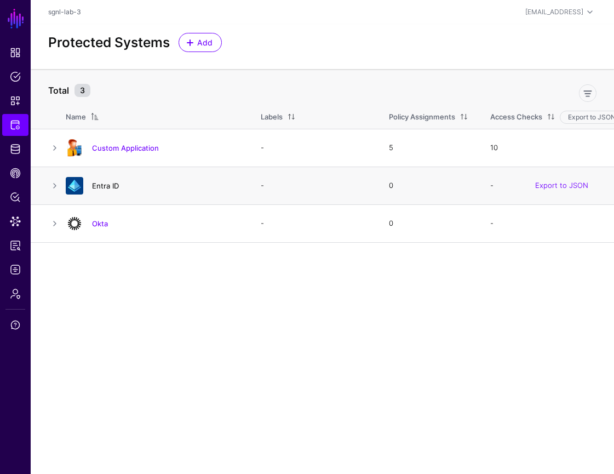
click at [117, 185] on link "Entra ID" at bounding box center [105, 185] width 27 height 9
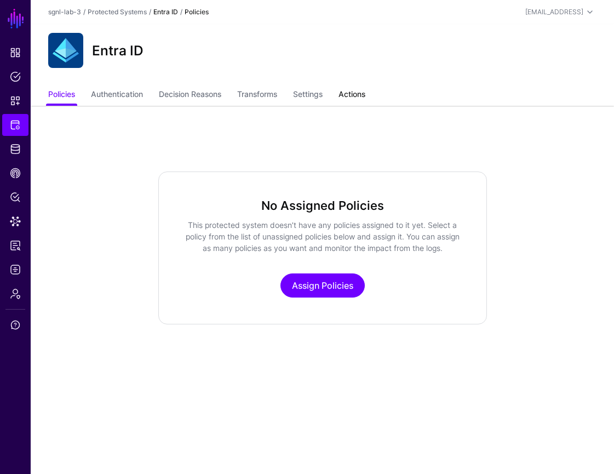
click at [362, 99] on link "Actions" at bounding box center [351, 95] width 27 height 21
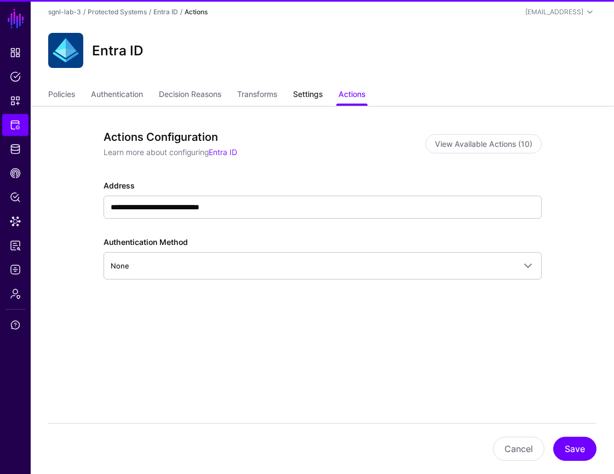
click at [323, 97] on link "Settings" at bounding box center [308, 95] width 30 height 21
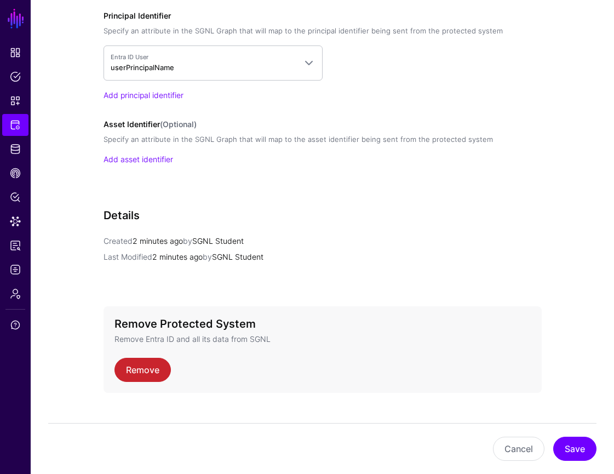
scroll to position [838, 0]
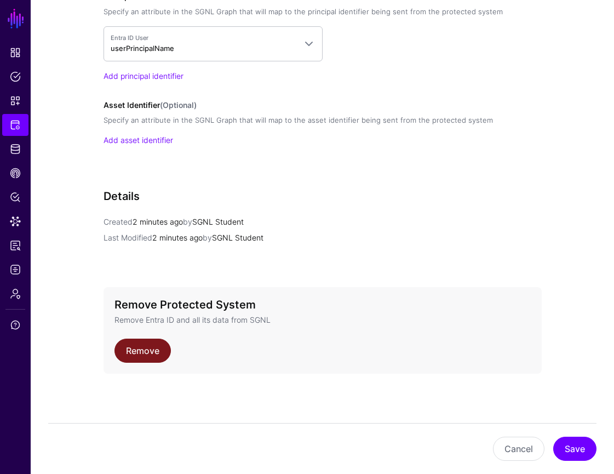
click at [168, 346] on link "Remove" at bounding box center [142, 350] width 56 height 24
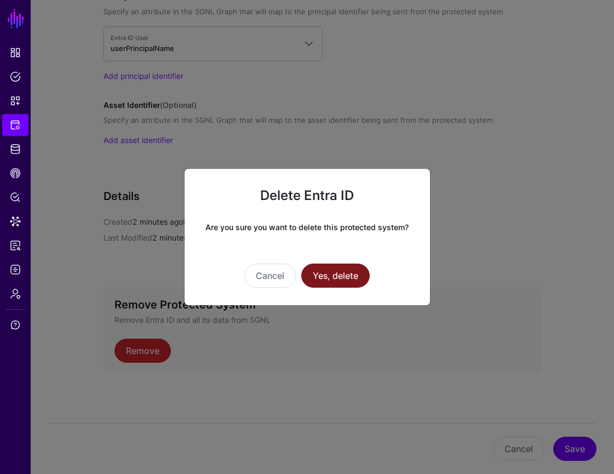
click at [314, 277] on button "Yes, delete" at bounding box center [335, 275] width 68 height 24
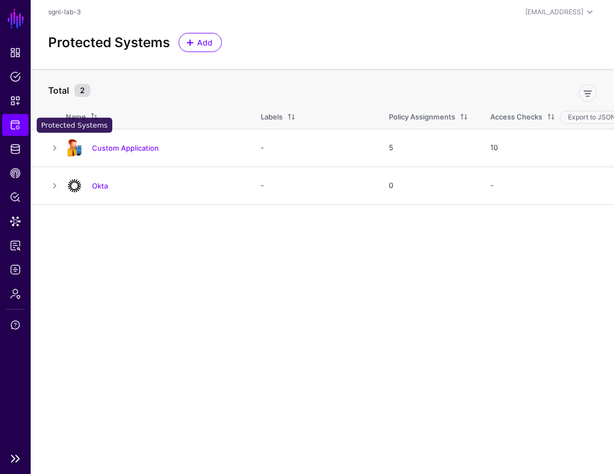
click at [17, 124] on span "Protected Systems" at bounding box center [15, 124] width 11 height 11
click at [204, 44] on span "Add" at bounding box center [205, 42] width 18 height 11
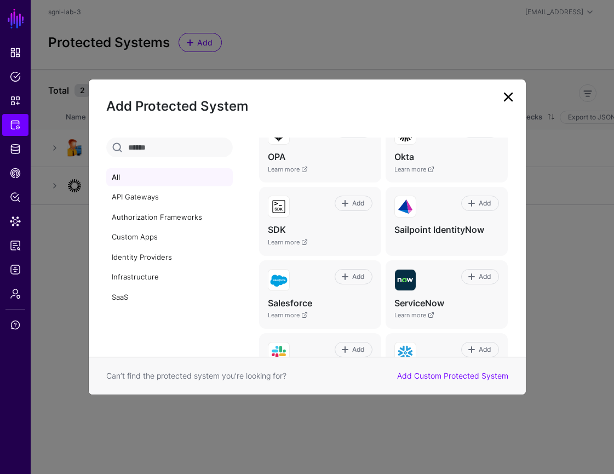
scroll to position [673, 0]
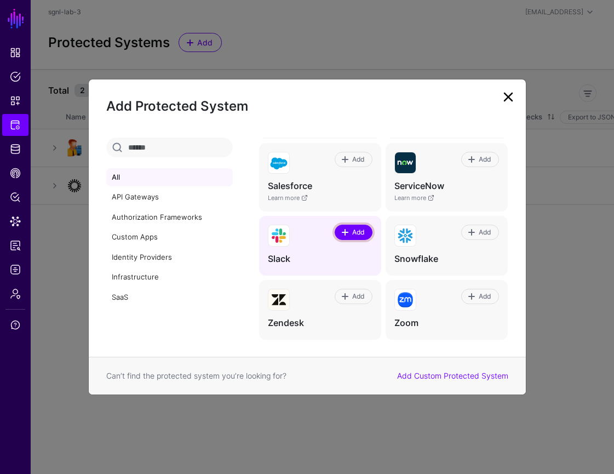
click at [354, 232] on span "Add" at bounding box center [358, 232] width 15 height 10
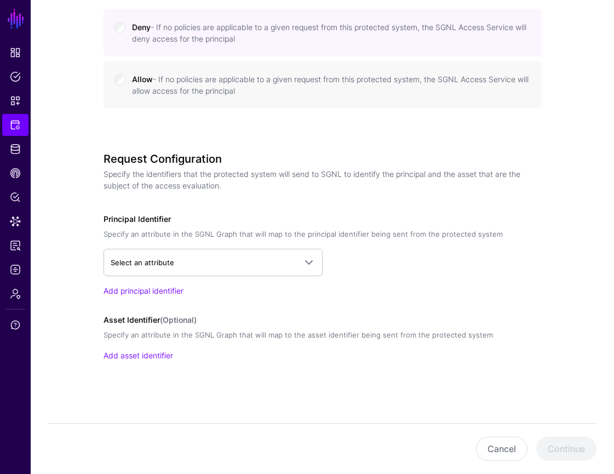
scroll to position [535, 0]
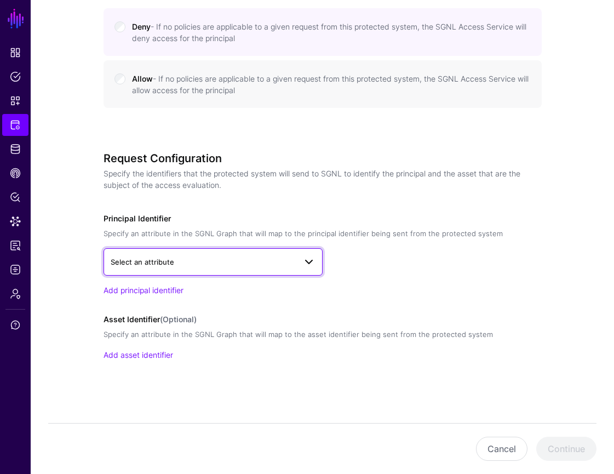
click at [311, 261] on span at bounding box center [308, 261] width 13 height 13
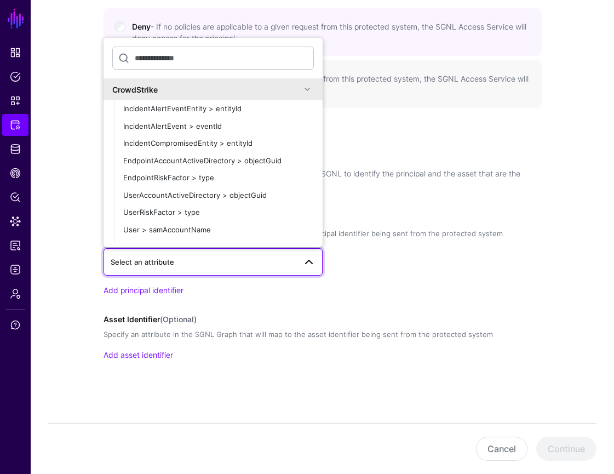
click at [305, 83] on span at bounding box center [307, 89] width 13 height 13
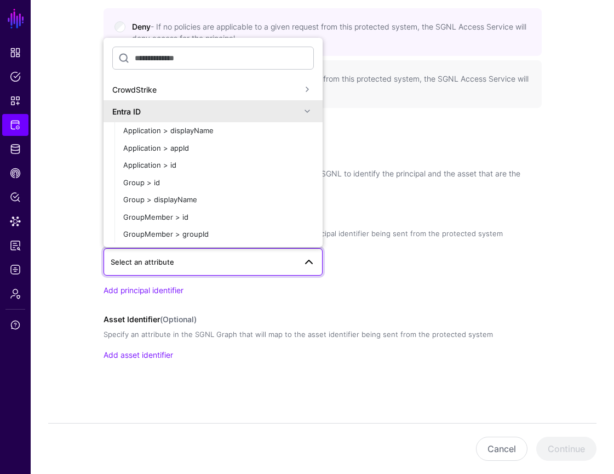
click at [306, 112] on span at bounding box center [307, 111] width 13 height 13
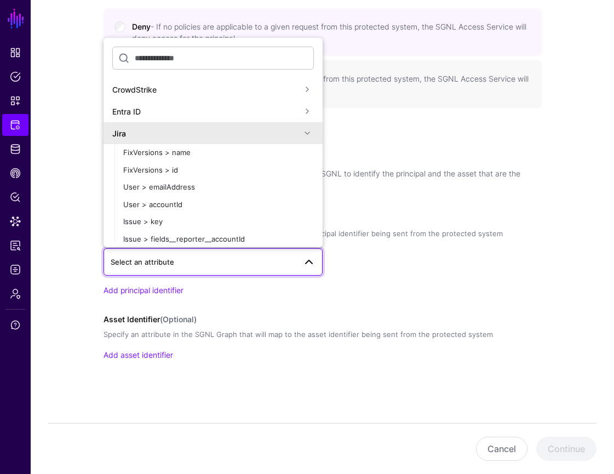
click at [306, 135] on span at bounding box center [307, 132] width 13 height 13
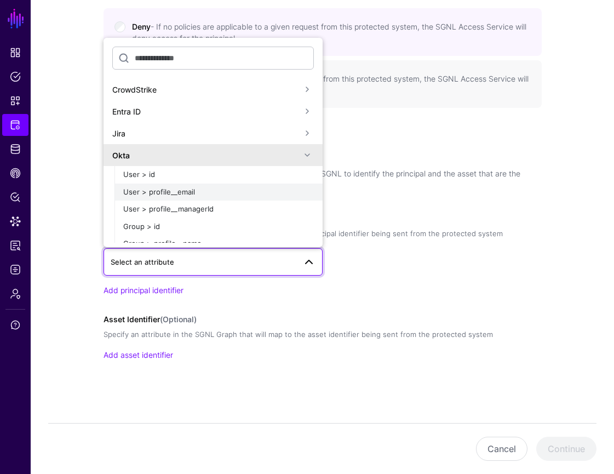
click at [278, 192] on div "User > profile__email" at bounding box center [218, 192] width 191 height 11
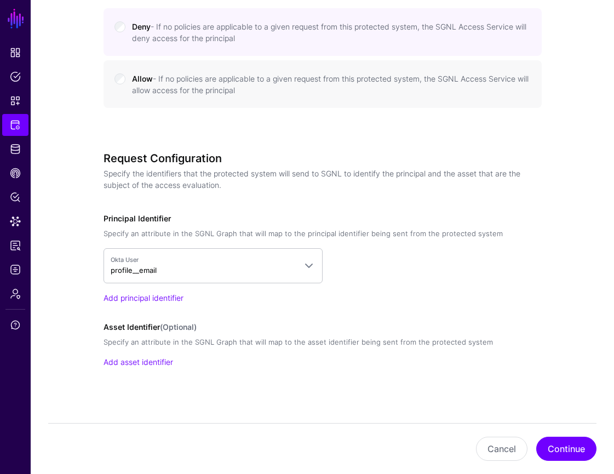
scroll to position [542, 0]
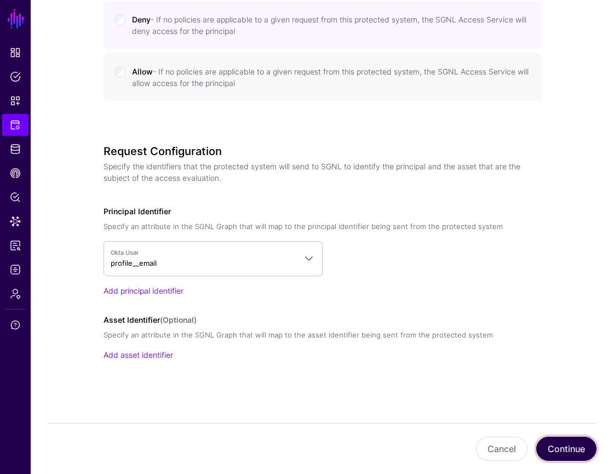
click at [584, 453] on button "Continue" at bounding box center [566, 448] width 60 height 24
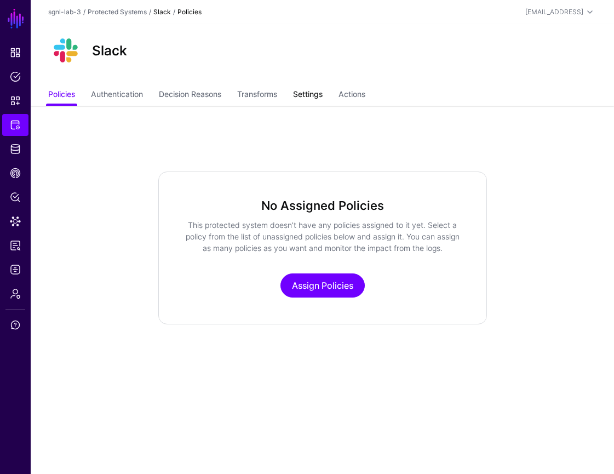
click at [313, 99] on link "Settings" at bounding box center [308, 95] width 30 height 21
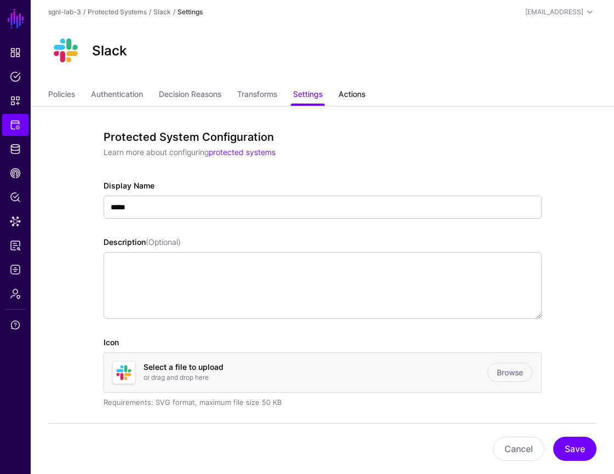
click at [355, 95] on link "Actions" at bounding box center [351, 95] width 27 height 21
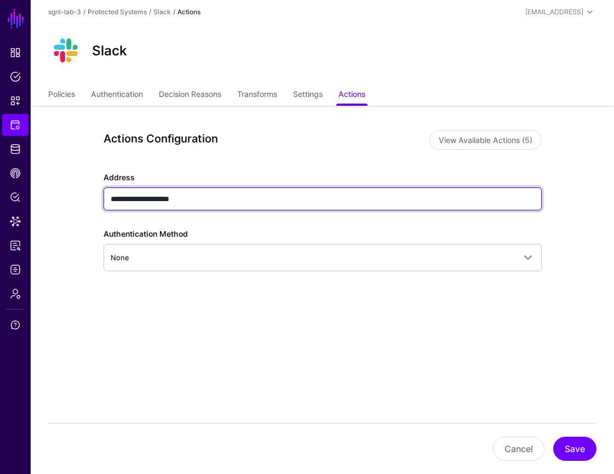
drag, startPoint x: 387, startPoint y: 192, endPoint x: 319, endPoint y: 200, distance: 68.3
click at [319, 199] on input "**********" at bounding box center [322, 198] width 438 height 23
paste input "**********"
type input "**********"
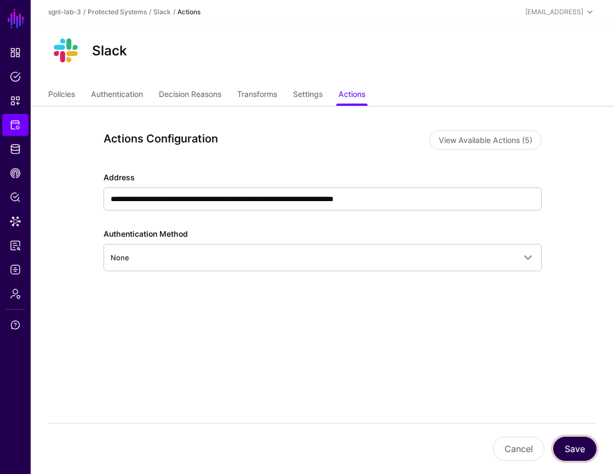
click at [574, 446] on button "Save" at bounding box center [574, 448] width 43 height 24
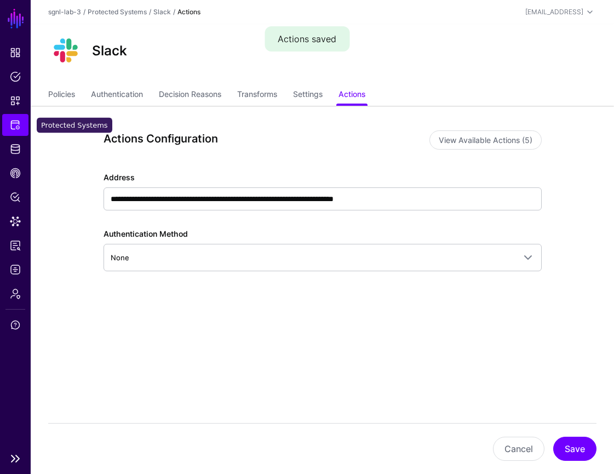
click at [21, 123] on link "Protected Systems" at bounding box center [15, 125] width 26 height 22
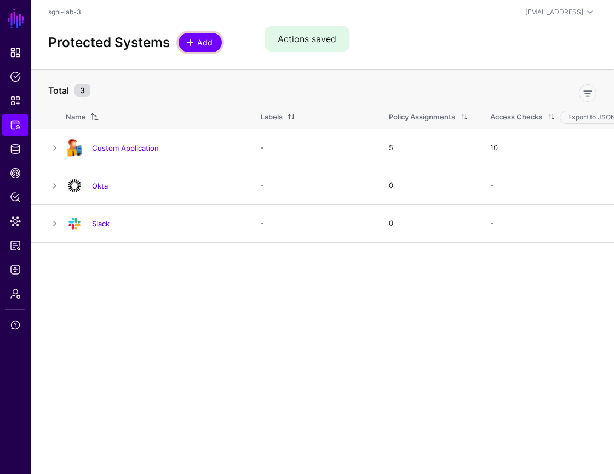
click at [201, 45] on span "Add" at bounding box center [205, 42] width 18 height 11
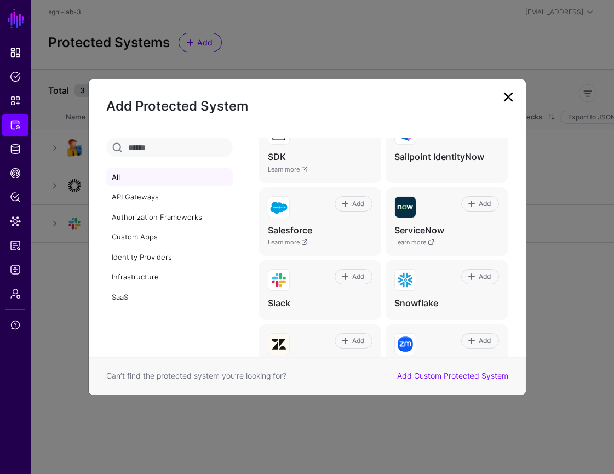
scroll to position [673, 0]
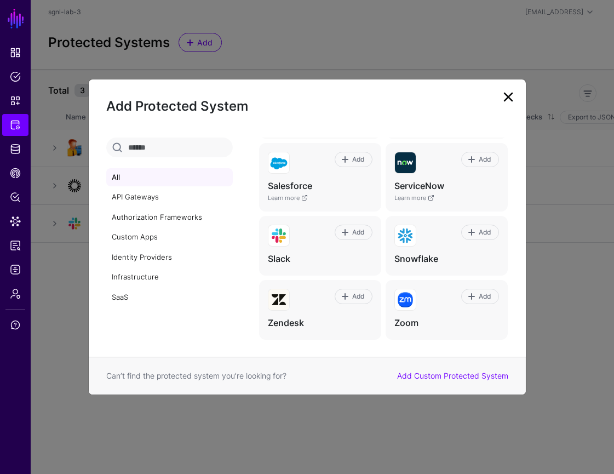
click at [476, 382] on div "Can’t find the protected system you’re looking for? Add Custom Protected System" at bounding box center [307, 375] width 437 height 38
click at [476, 376] on link "Add Custom Protected System" at bounding box center [452, 375] width 111 height 9
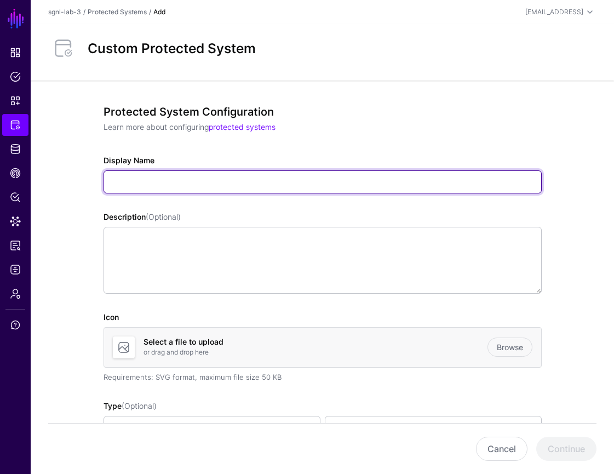
click at [207, 182] on input "Display Name" at bounding box center [322, 181] width 438 height 23
type input "**********"
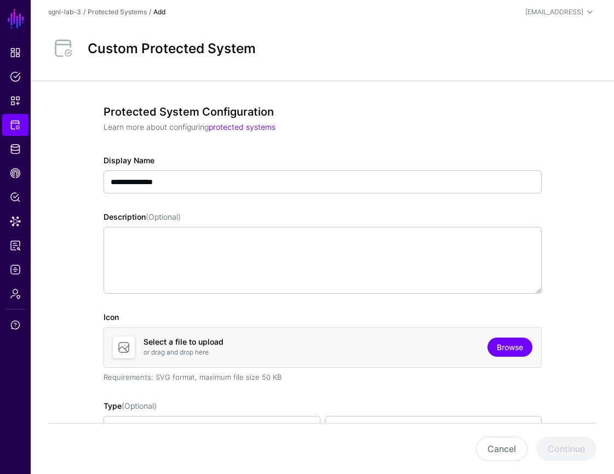
click at [511, 348] on link "Browse" at bounding box center [509, 346] width 45 height 19
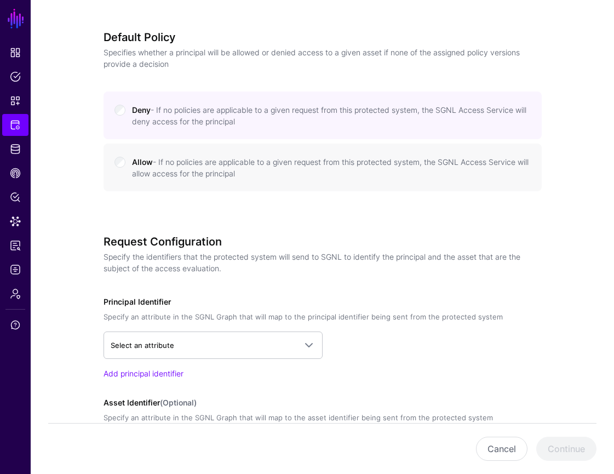
scroll to position [452, 0]
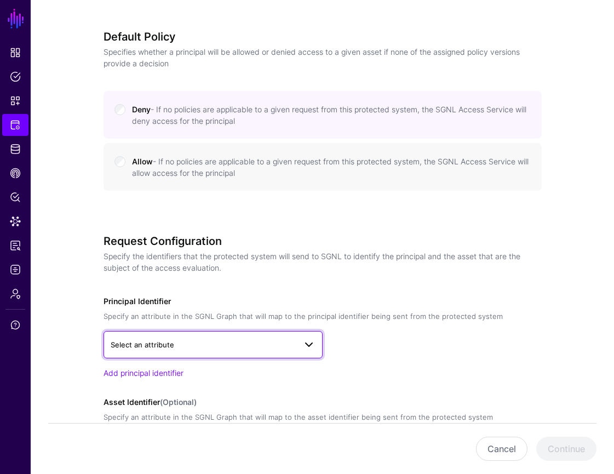
click at [293, 343] on span "Select an attribute" at bounding box center [203, 344] width 185 height 12
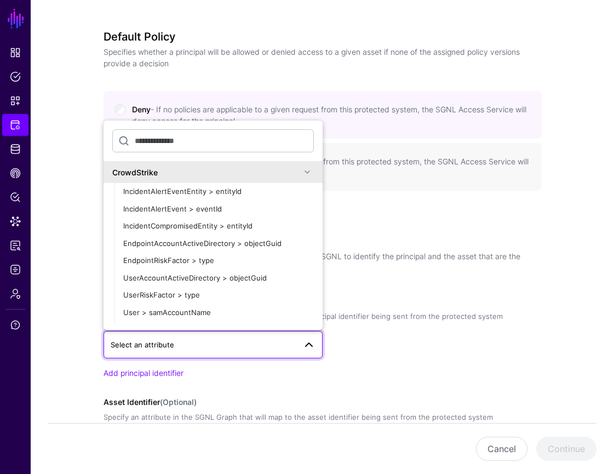
click at [290, 172] on div "CrowdStrike" at bounding box center [206, 171] width 188 height 11
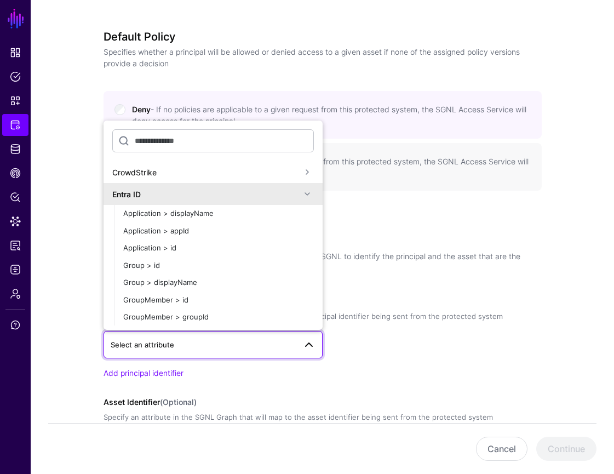
click at [251, 196] on div "Entra ID" at bounding box center [206, 193] width 188 height 11
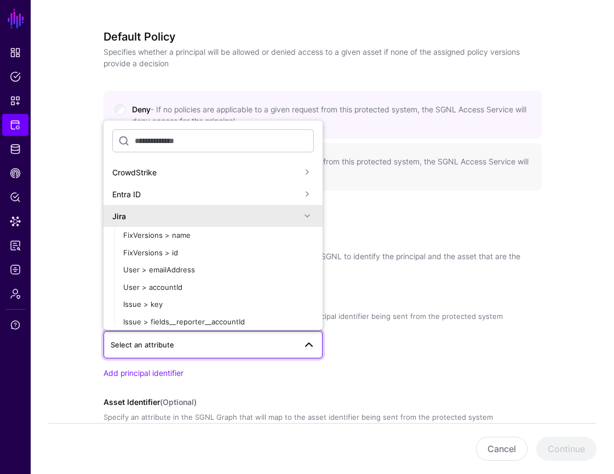
click at [248, 217] on div "Jira" at bounding box center [206, 215] width 188 height 11
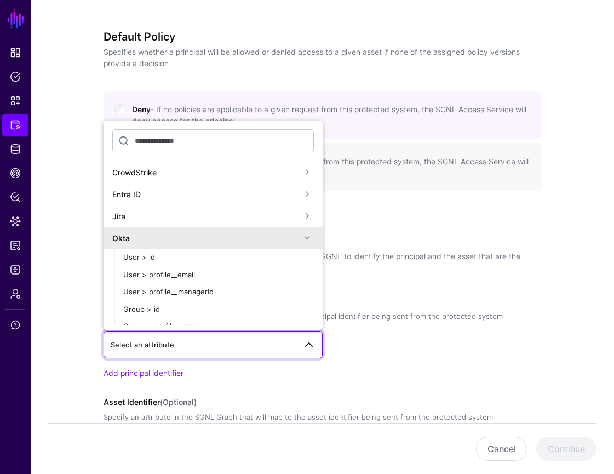
click at [243, 234] on div "Okta" at bounding box center [206, 237] width 188 height 11
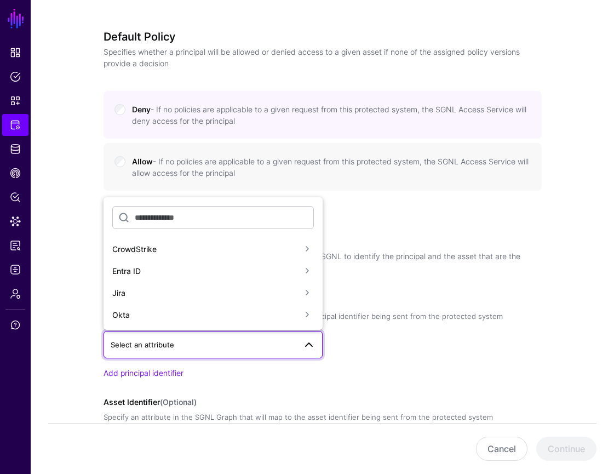
click at [268, 310] on div "Okta" at bounding box center [206, 314] width 188 height 11
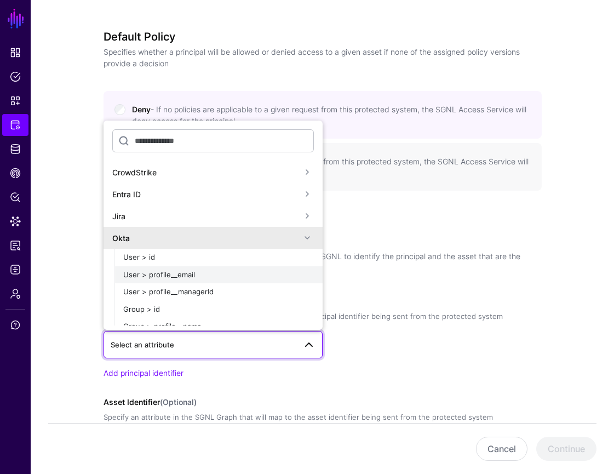
click at [229, 280] on button "User > profile__email" at bounding box center [218, 275] width 208 height 18
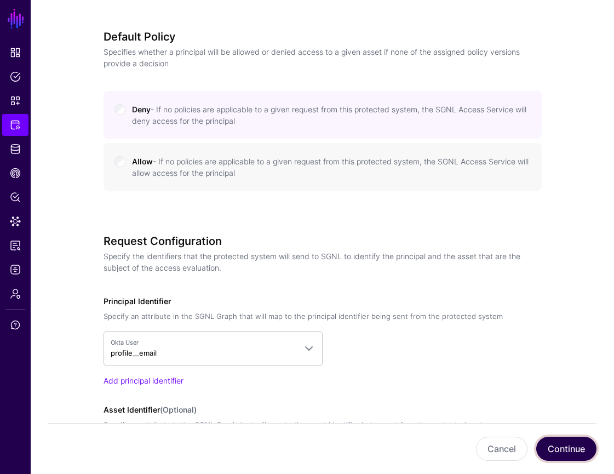
click at [554, 448] on button "Continue" at bounding box center [566, 448] width 60 height 24
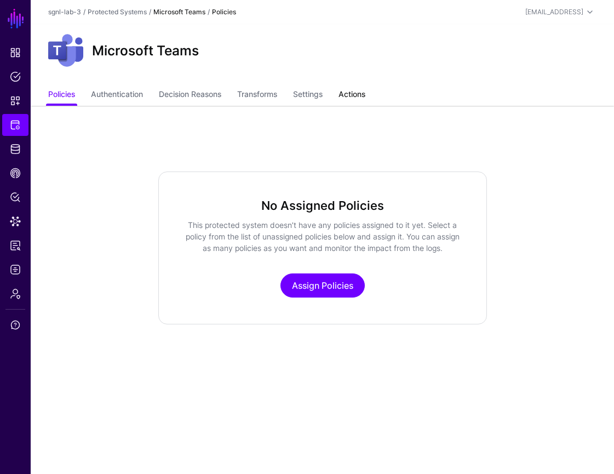
click at [361, 90] on link "Actions" at bounding box center [351, 95] width 27 height 21
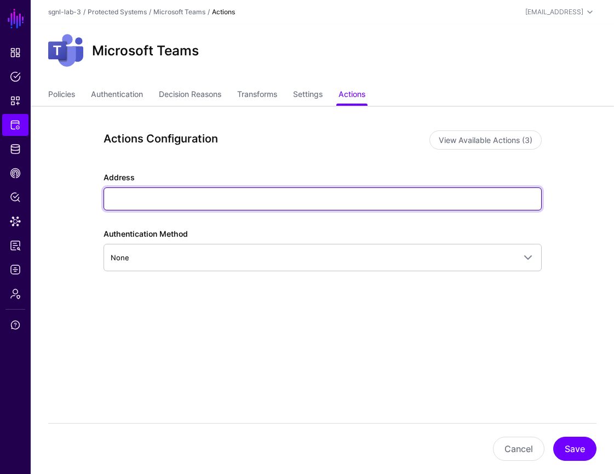
click at [250, 196] on input "Address" at bounding box center [322, 198] width 438 height 23
paste input "**********"
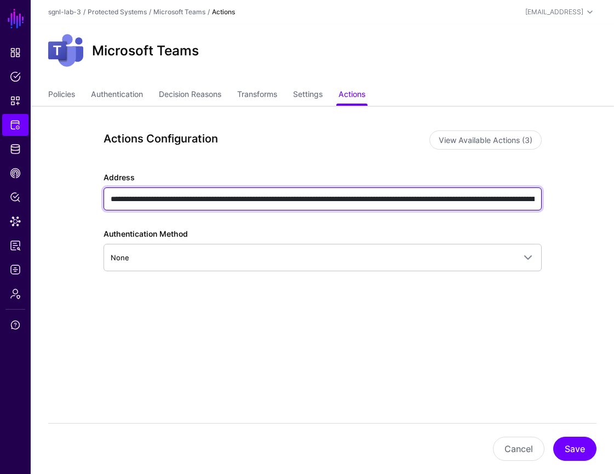
scroll to position [0, 657]
type input "**********"
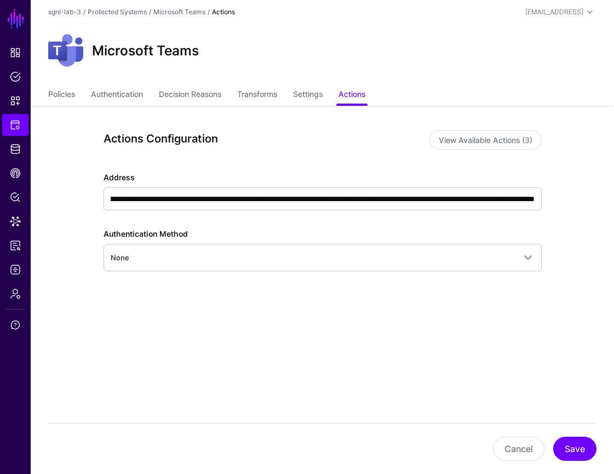
scroll to position [0, 0]
click at [486, 363] on div "**********" at bounding box center [321, 259] width 487 height 306
click at [580, 454] on button "Save" at bounding box center [574, 448] width 43 height 24
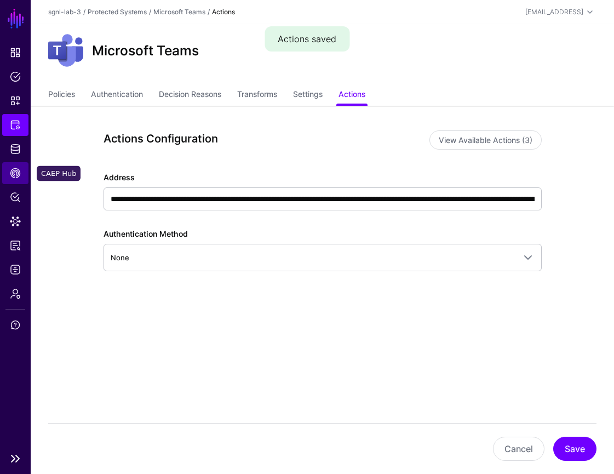
click at [19, 173] on span "CAEP Hub" at bounding box center [15, 173] width 11 height 11
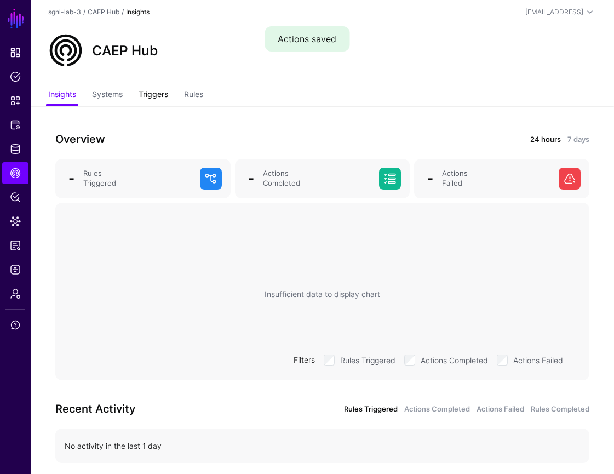
click at [158, 94] on link "Triggers" at bounding box center [154, 95] width 30 height 21
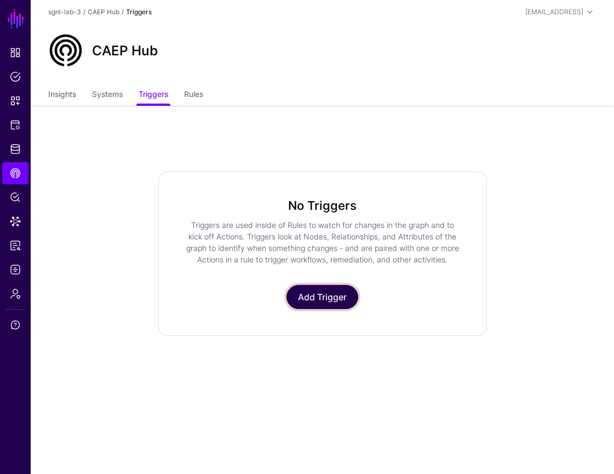
click at [324, 296] on link "Add Trigger" at bounding box center [322, 297] width 72 height 24
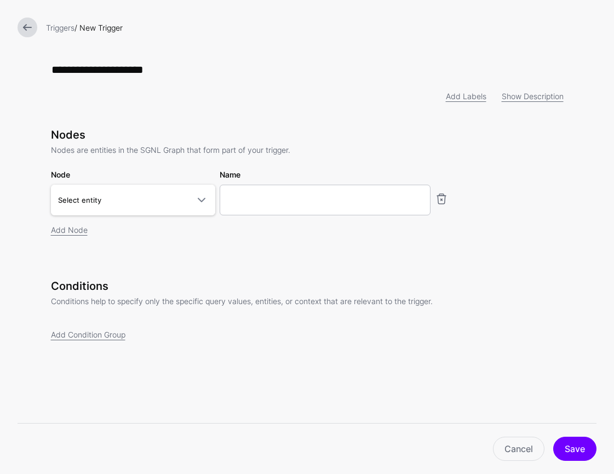
type input "**********"
click at [208, 206] on link "Select entity" at bounding box center [133, 200] width 164 height 31
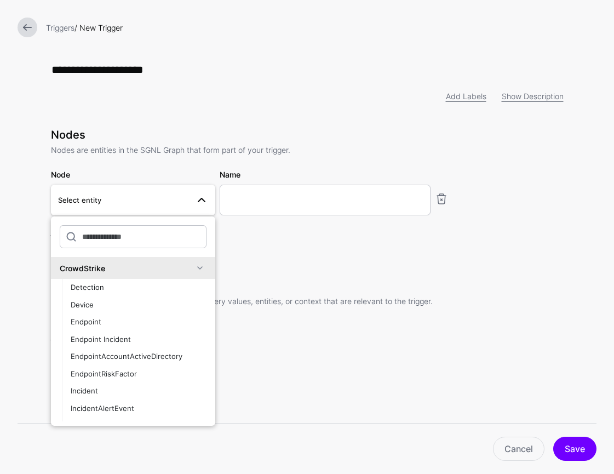
click at [204, 266] on span at bounding box center [199, 267] width 13 height 13
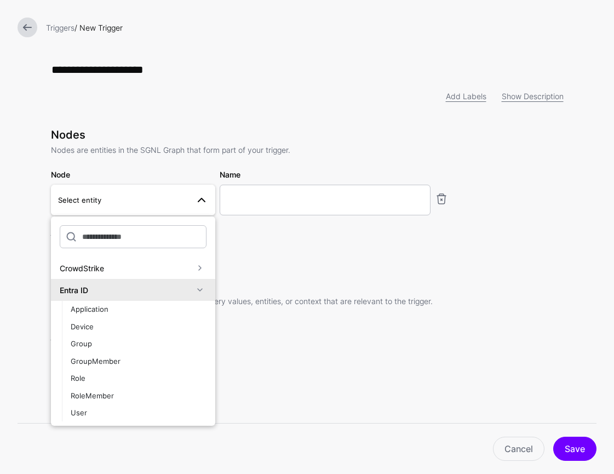
click at [205, 296] on span at bounding box center [199, 289] width 13 height 13
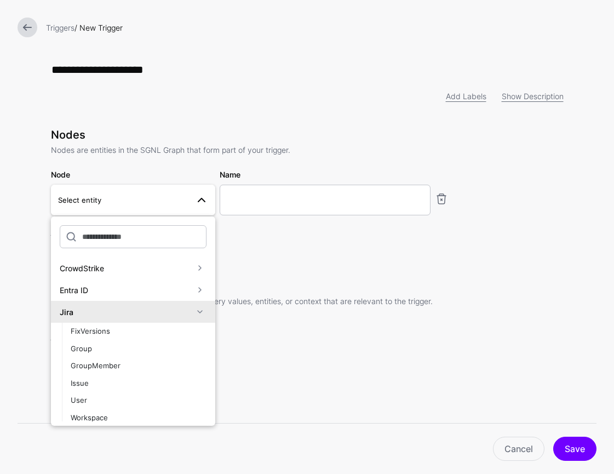
click at [193, 313] on span at bounding box center [199, 311] width 13 height 13
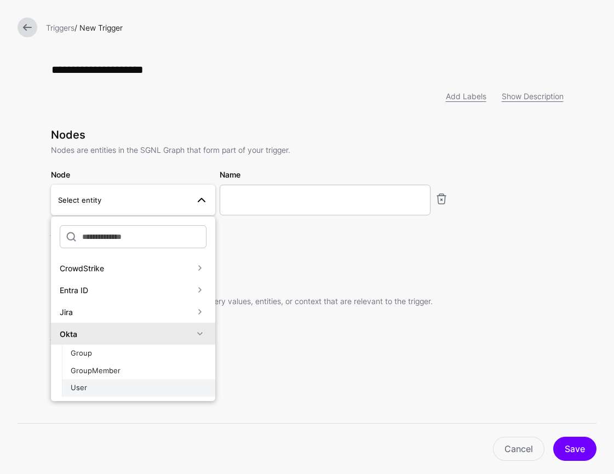
click at [143, 388] on div "User" at bounding box center [139, 387] width 136 height 11
type input "********"
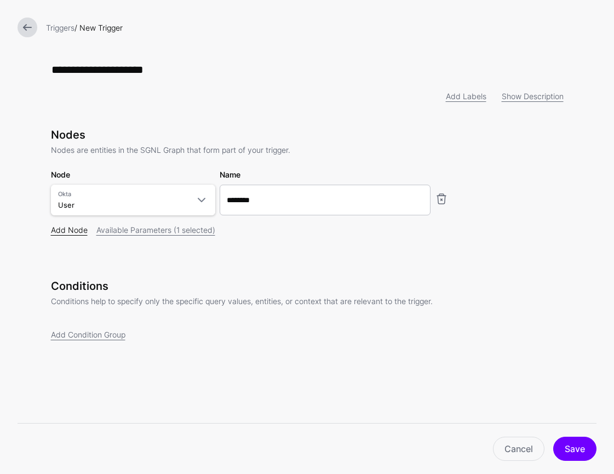
click at [70, 228] on link "Add Node" at bounding box center [69, 229] width 37 height 9
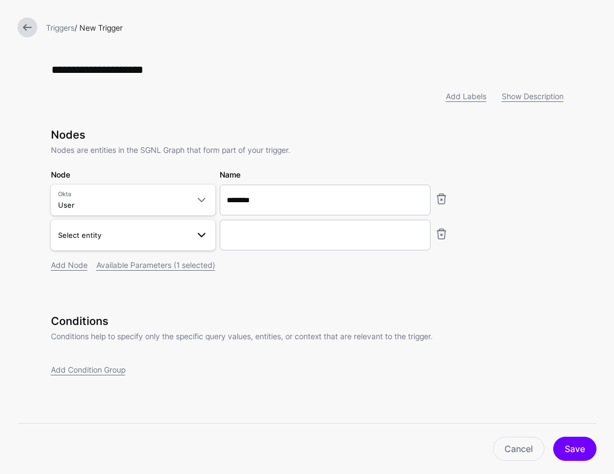
click at [174, 240] on span "Select entity" at bounding box center [123, 235] width 130 height 12
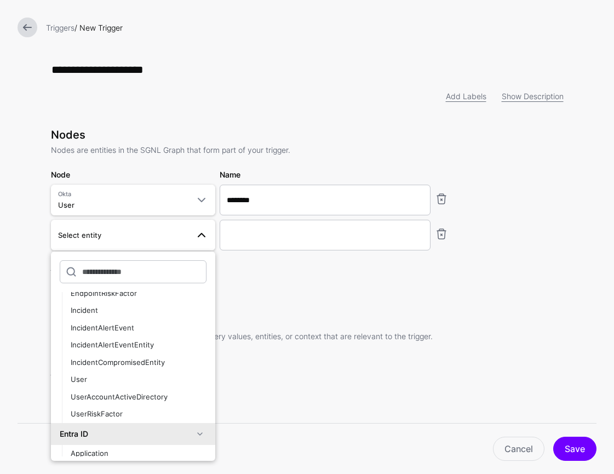
scroll to position [140, 0]
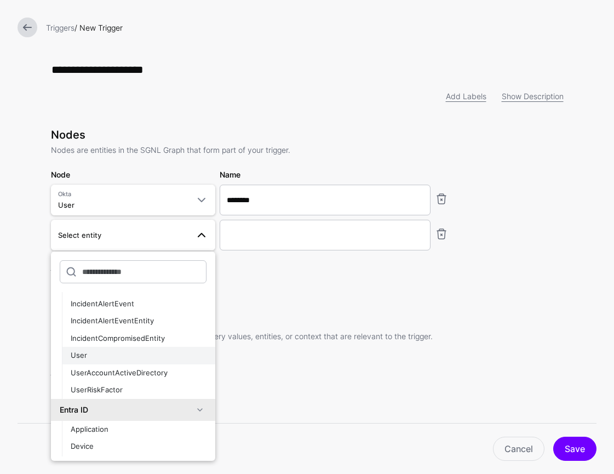
click at [154, 360] on div "User" at bounding box center [139, 355] width 136 height 11
type input "**********"
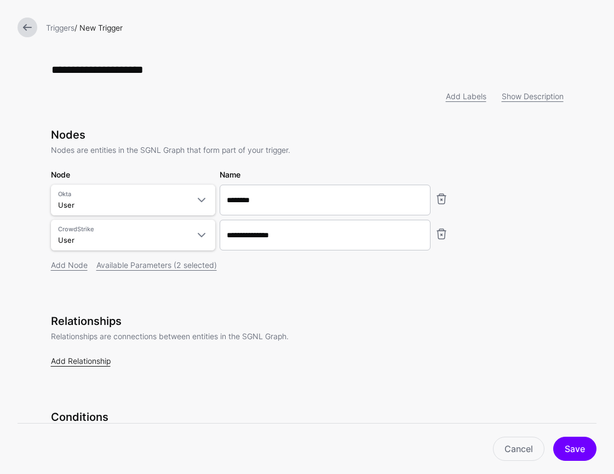
click at [94, 363] on link "Add Relationship" at bounding box center [81, 360] width 60 height 9
click at [196, 385] on span at bounding box center [201, 385] width 13 height 13
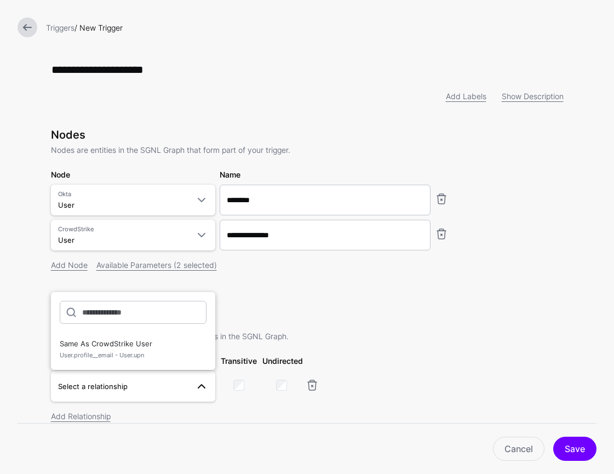
click at [196, 385] on span at bounding box center [201, 385] width 13 height 13
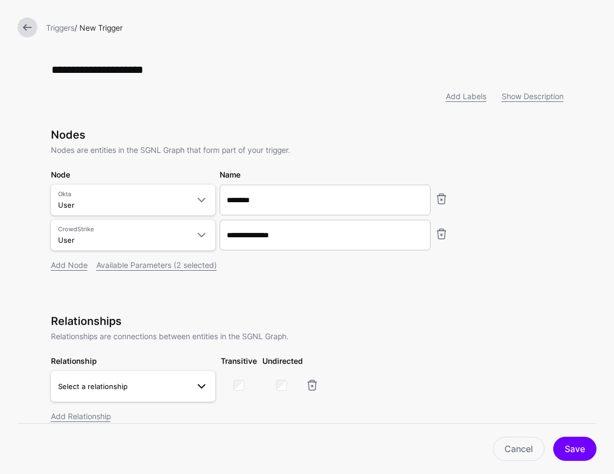
click at [196, 385] on span at bounding box center [201, 385] width 13 height 13
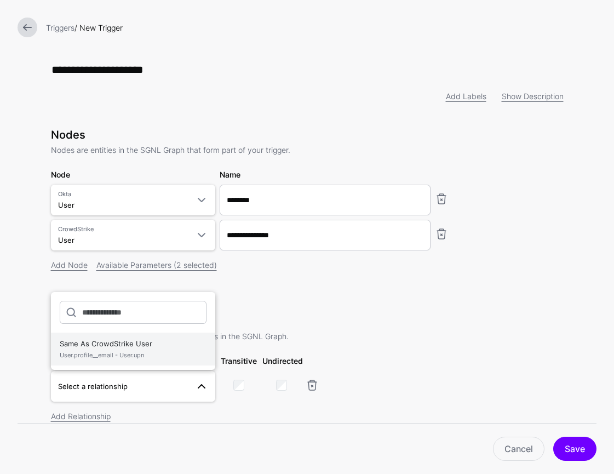
click at [127, 349] on span "Same As CrowdStrike User User.profile__email - User.upn" at bounding box center [133, 349] width 147 height 26
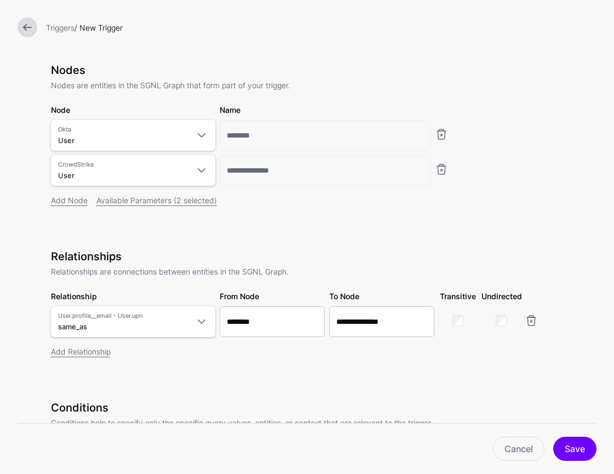
scroll to position [103, 0]
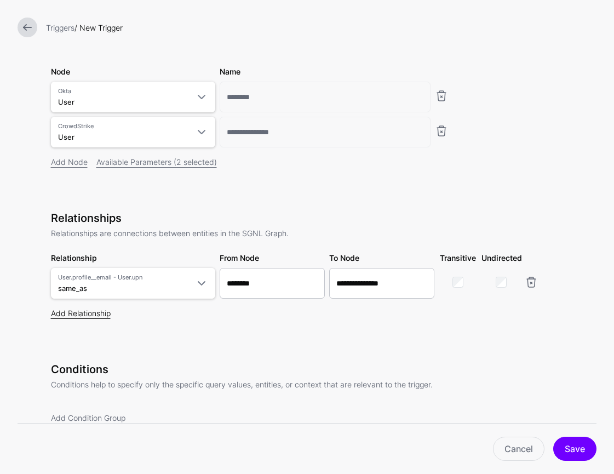
click at [88, 314] on link "Add Relationship" at bounding box center [81, 312] width 60 height 9
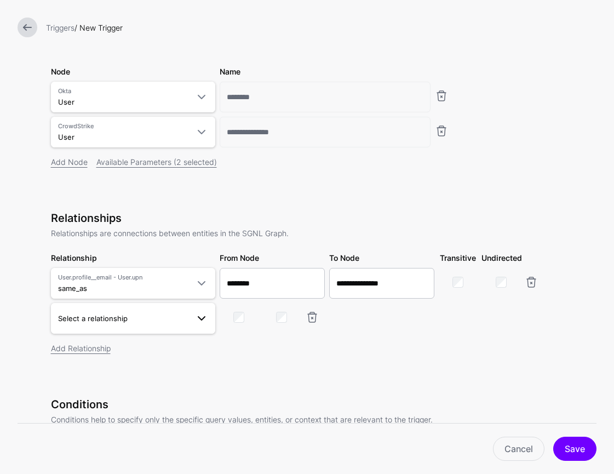
click at [154, 317] on span "Select a relationship" at bounding box center [123, 318] width 130 height 12
click at [331, 383] on div "**********" at bounding box center [307, 297] width 513 height 173
click at [315, 323] on link at bounding box center [312, 316] width 13 height 13
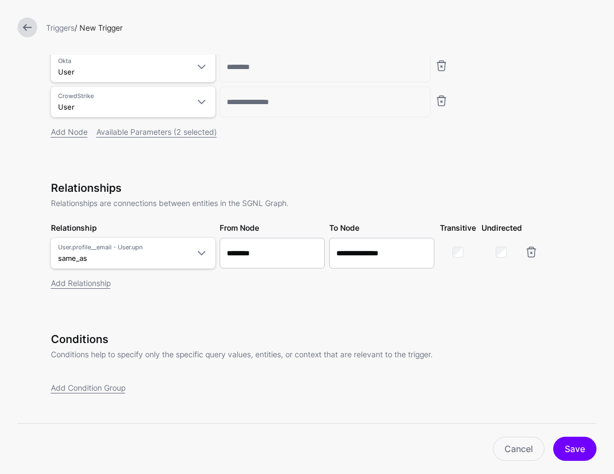
scroll to position [148, 0]
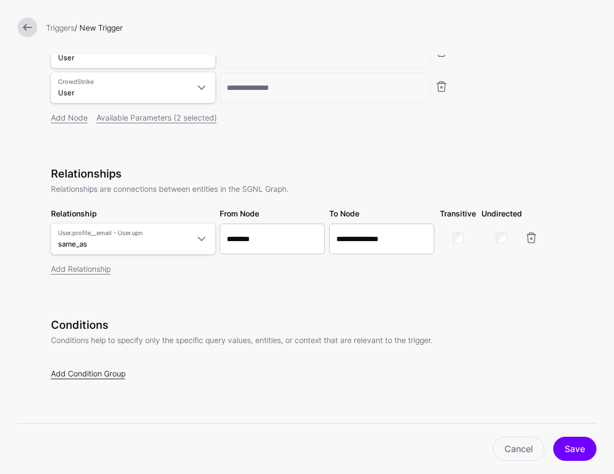
click at [103, 376] on link "Add Condition Group" at bounding box center [88, 373] width 74 height 9
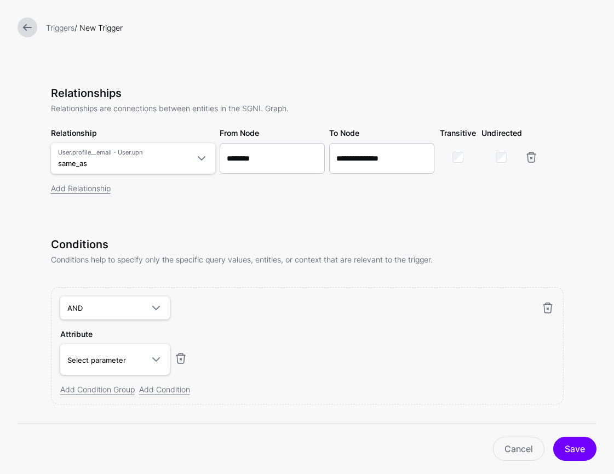
scroll to position [254, 0]
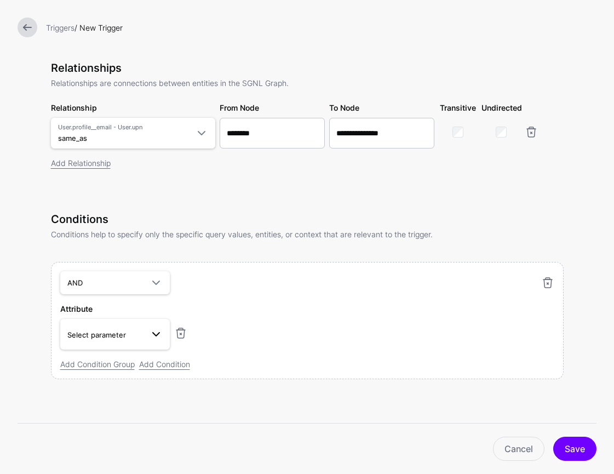
click at [147, 333] on span at bounding box center [153, 333] width 20 height 13
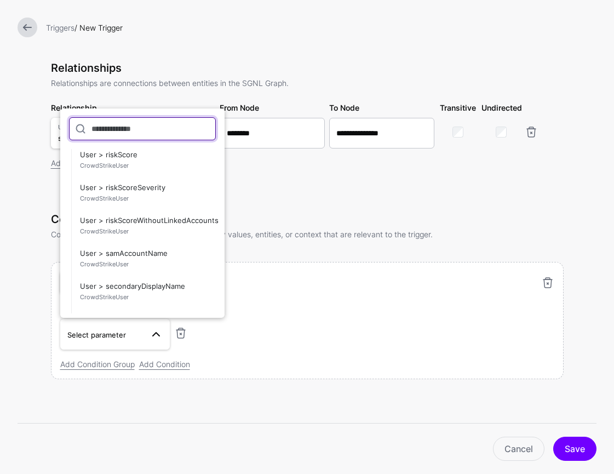
scroll to position [427, 0]
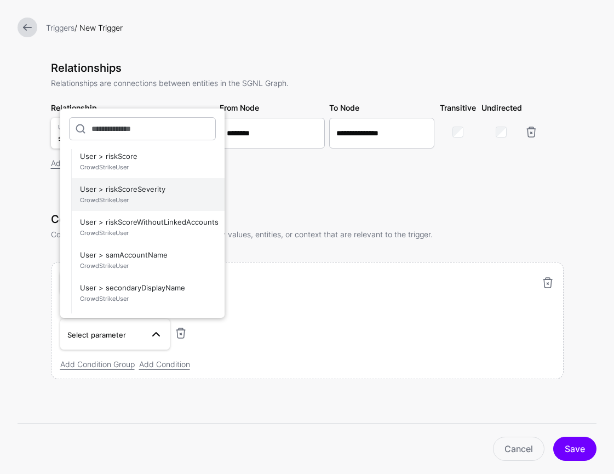
click at [143, 198] on span "CrowdStrikeUser" at bounding box center [148, 199] width 136 height 9
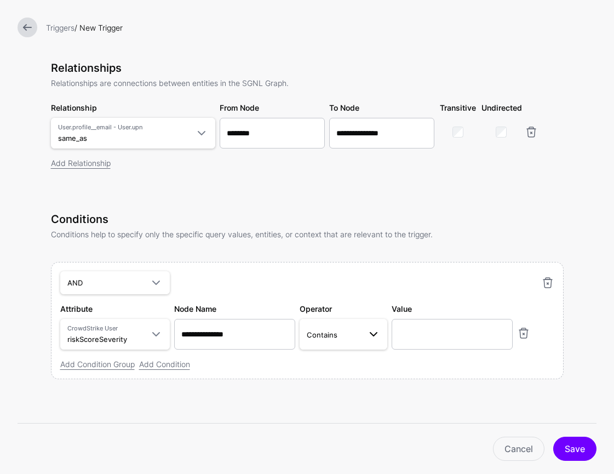
click at [357, 335] on span "Contains" at bounding box center [334, 335] width 54 height 12
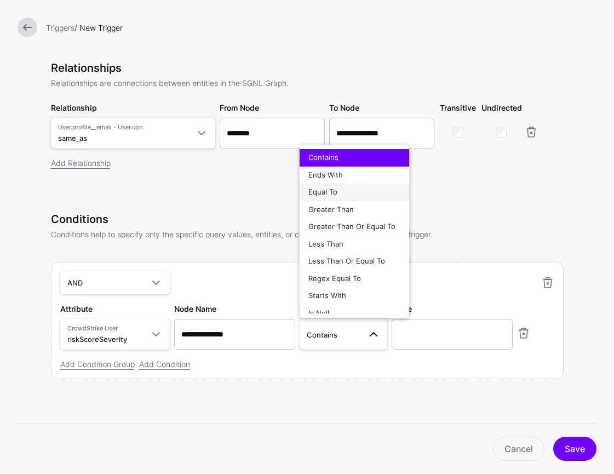
click at [364, 193] on div "Equal To" at bounding box center [354, 192] width 92 height 11
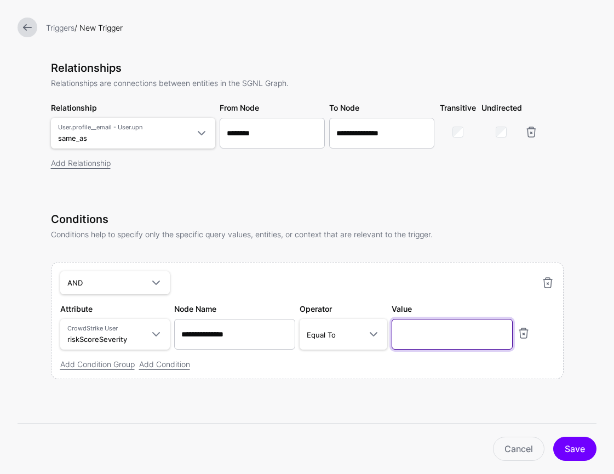
click at [460, 340] on input "text" at bounding box center [452, 334] width 121 height 31
type input "****"
click at [175, 361] on link "Add Condition" at bounding box center [164, 363] width 51 height 9
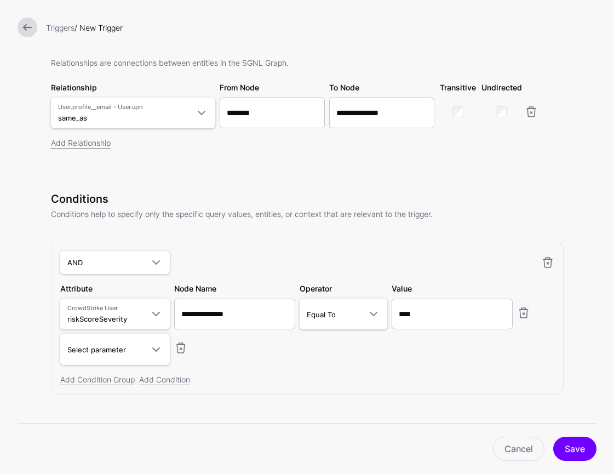
scroll to position [276, 0]
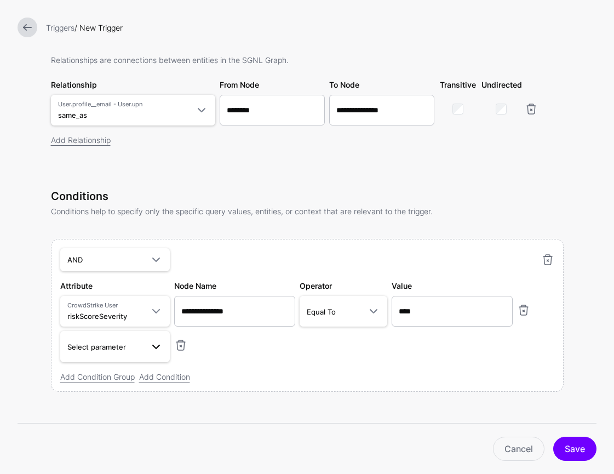
click at [158, 347] on span at bounding box center [155, 346] width 13 height 13
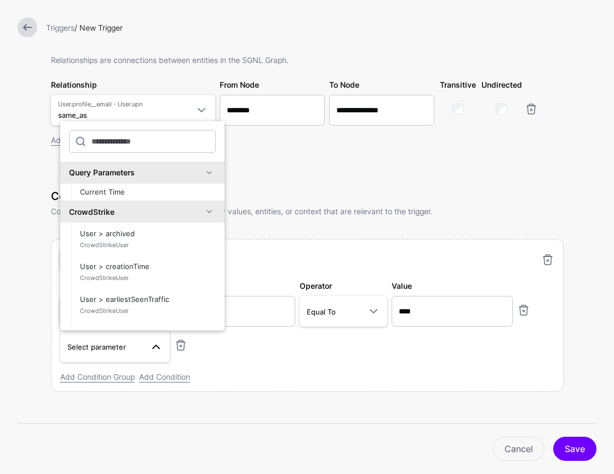
click at [208, 211] on span at bounding box center [209, 211] width 13 height 13
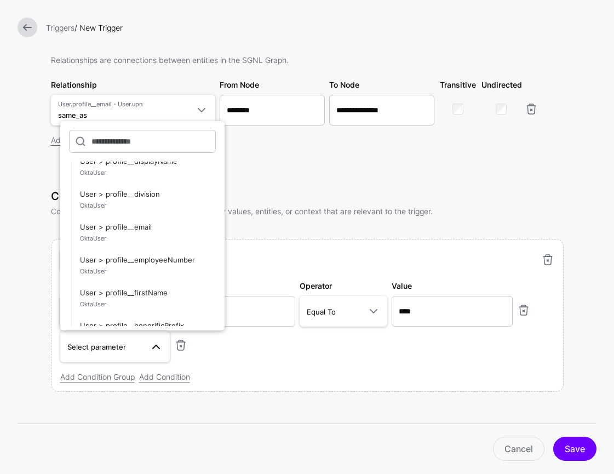
scroll to position [457, 0]
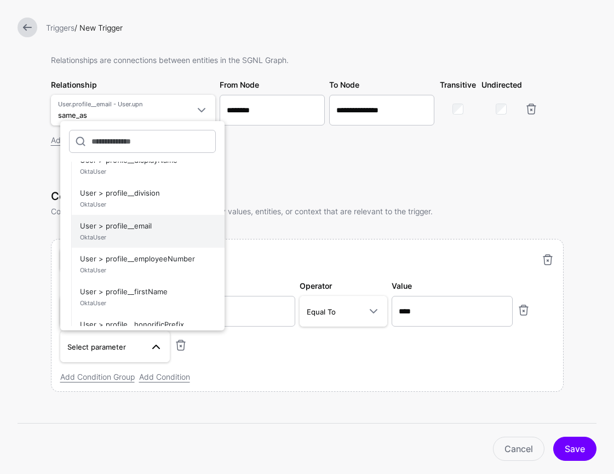
click at [181, 233] on span "OktaUser" at bounding box center [148, 237] width 136 height 9
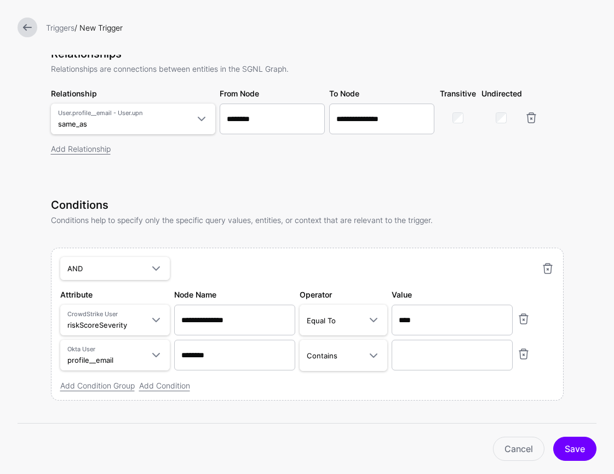
scroll to position [289, 0]
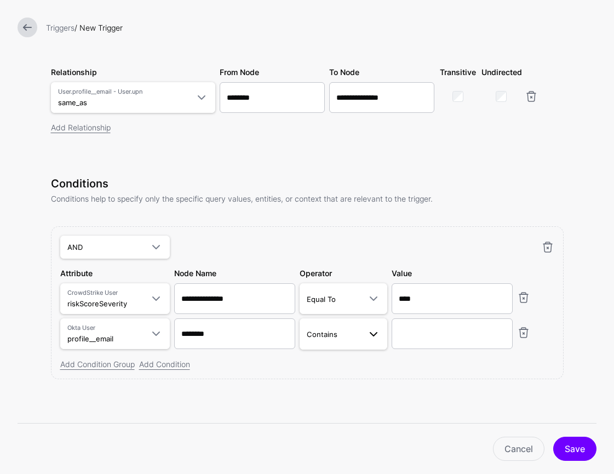
click at [320, 343] on link "Contains" at bounding box center [344, 333] width 88 height 31
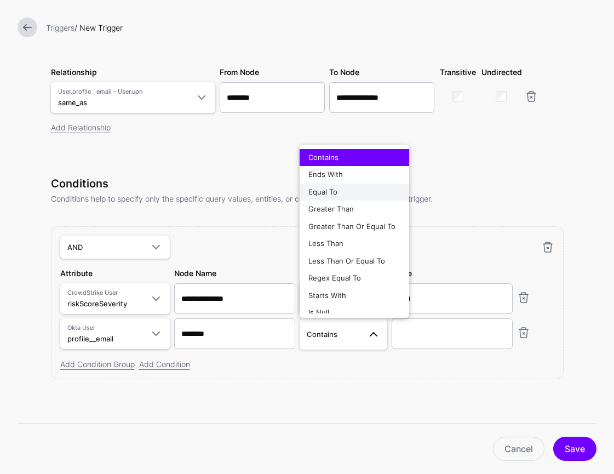
click at [364, 193] on div "Equal To" at bounding box center [354, 192] width 92 height 11
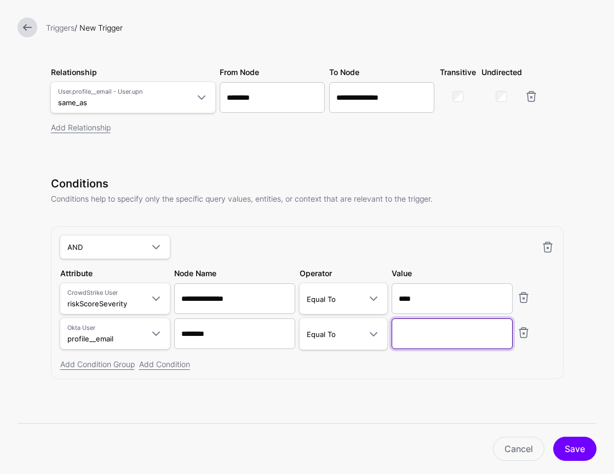
click at [482, 338] on input "text" at bounding box center [452, 333] width 121 height 31
paste input "**********"
type input "**********"
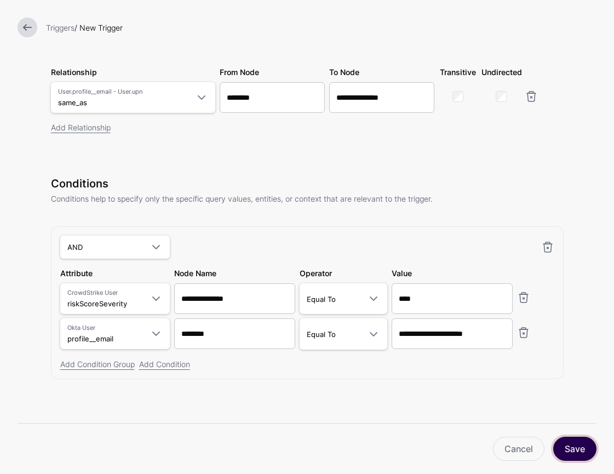
click at [565, 452] on button "Save" at bounding box center [574, 448] width 43 height 24
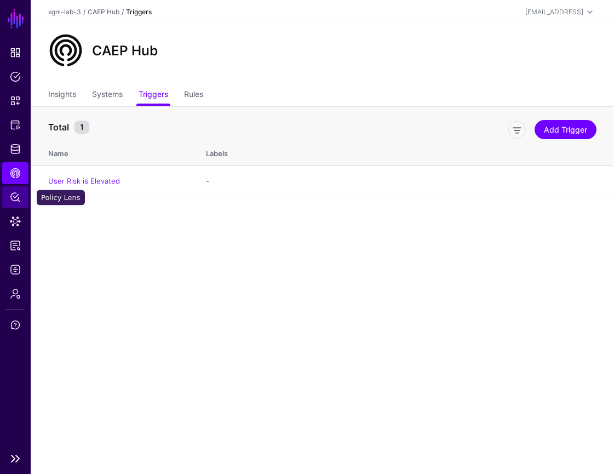
click at [15, 200] on span "Policy Lens" at bounding box center [15, 197] width 11 height 11
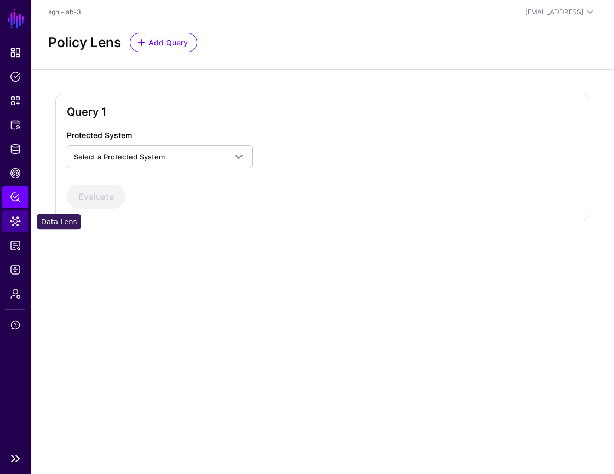
click at [18, 226] on span "Data Lens" at bounding box center [15, 221] width 11 height 11
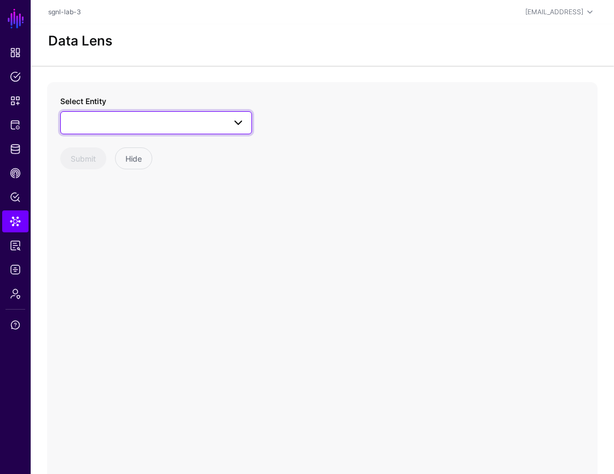
click at [225, 121] on span at bounding box center [235, 122] width 20 height 13
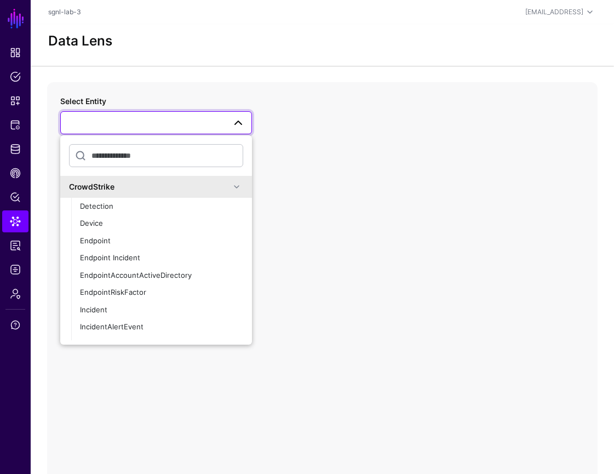
click at [362, 226] on div "Select Entity CrowdStrike Detection Device Endpoint Endpoint Incident EndpointA…" at bounding box center [322, 301] width 550 height 438
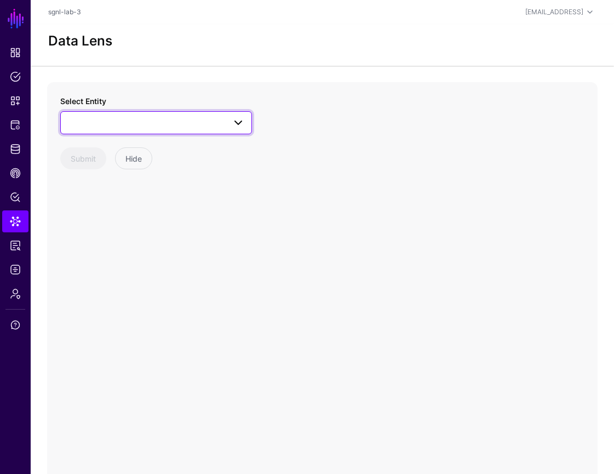
click at [235, 119] on span at bounding box center [238, 122] width 13 height 13
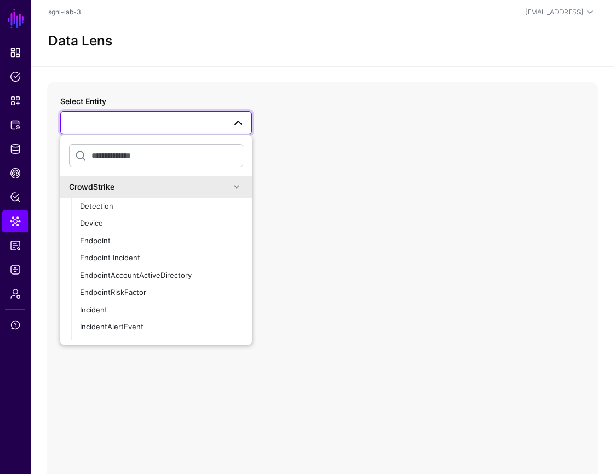
click at [236, 180] on div "CrowdStrike" at bounding box center [156, 187] width 192 height 22
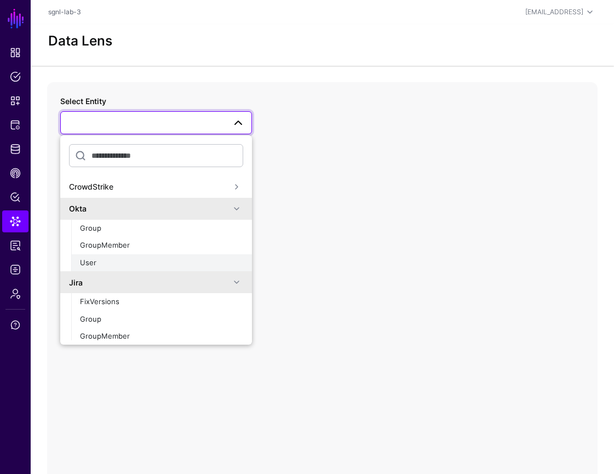
click at [195, 258] on div "User" at bounding box center [161, 262] width 163 height 11
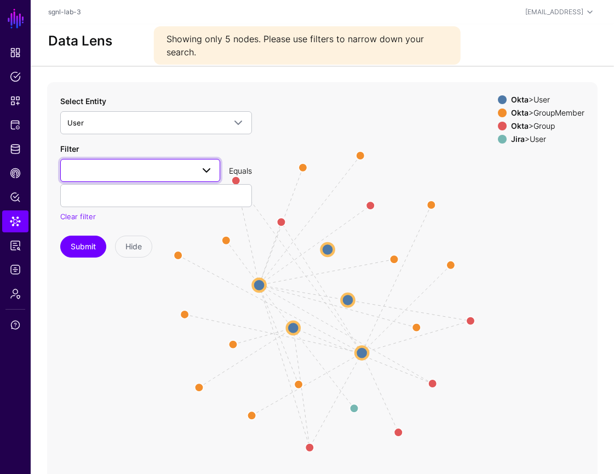
click at [206, 168] on span at bounding box center [206, 170] width 13 height 13
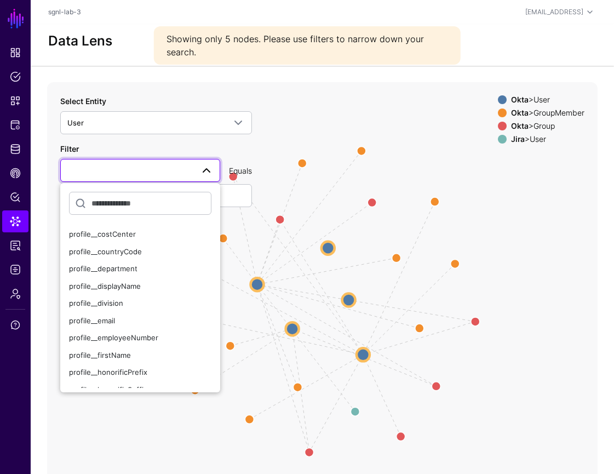
scroll to position [159, 0]
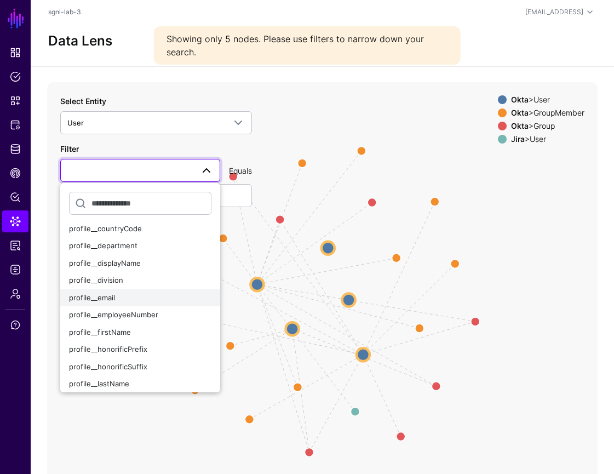
click at [175, 302] on div "profile__email" at bounding box center [140, 297] width 142 height 11
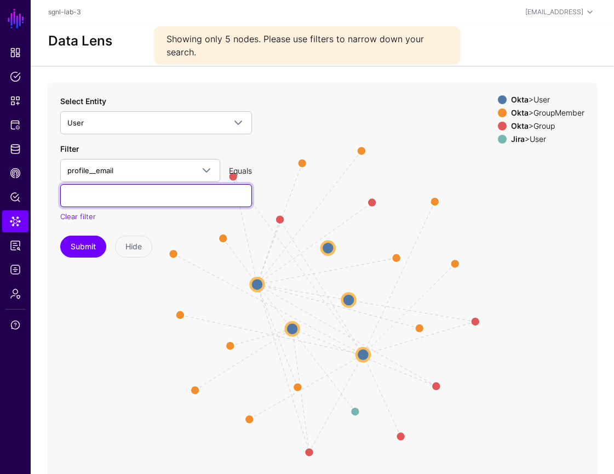
click at [204, 195] on input "text" at bounding box center [156, 195] width 192 height 23
paste input "**********"
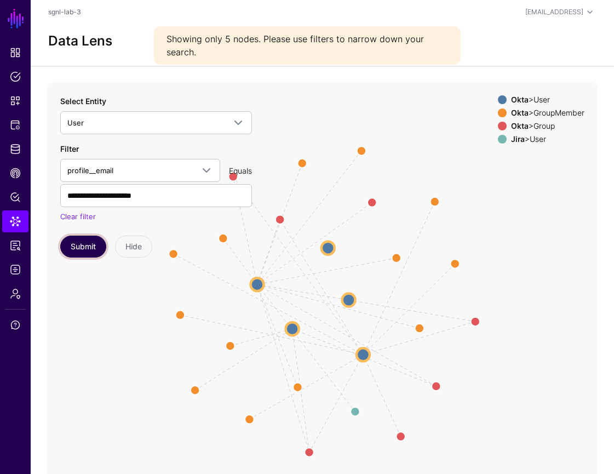
click at [77, 247] on button "Submit" at bounding box center [83, 246] width 46 height 22
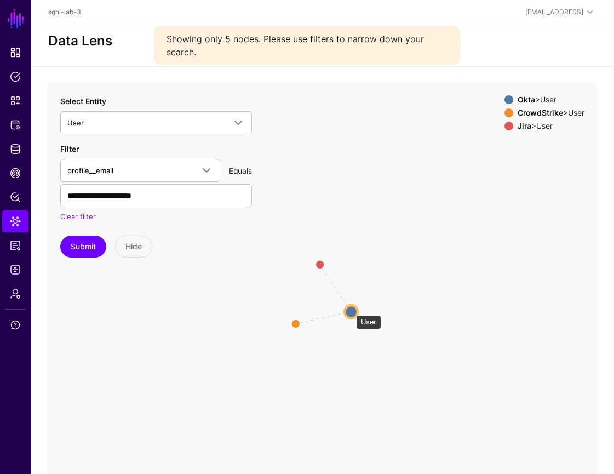
click at [352, 308] on circle at bounding box center [350, 311] width 13 height 13
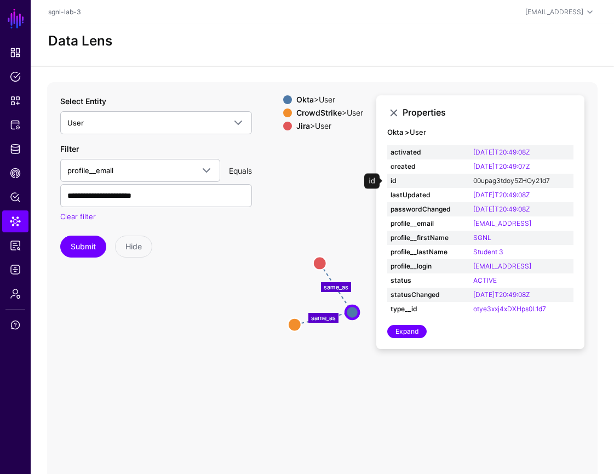
click at [521, 180] on link "00upag3tdoy5ZHOy21d7" at bounding box center [511, 180] width 77 height 8
type input "**********"
drag, startPoint x: 561, startPoint y: 178, endPoint x: 471, endPoint y: 177, distance: 89.8
click at [471, 177] on td "00upag3tdoy5ZHOy21d7" at bounding box center [521, 181] width 103 height 14
copy link "00upag3tdoy5ZHOy21d7"
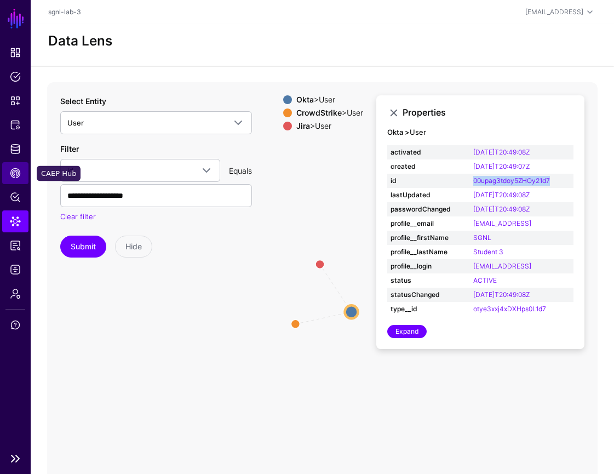
click at [17, 173] on span "CAEP Hub" at bounding box center [15, 173] width 11 height 11
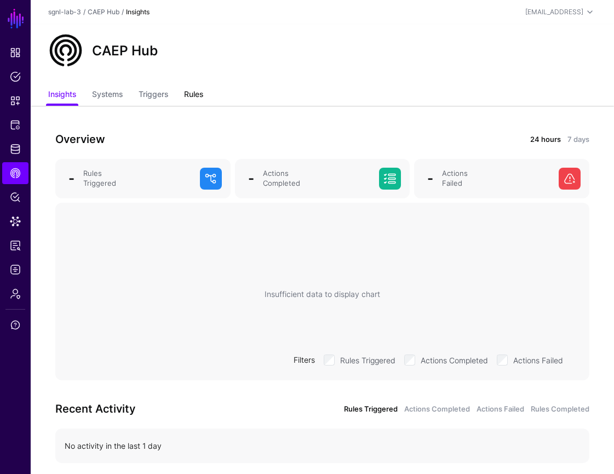
click at [194, 95] on link "Rules" at bounding box center [193, 95] width 19 height 21
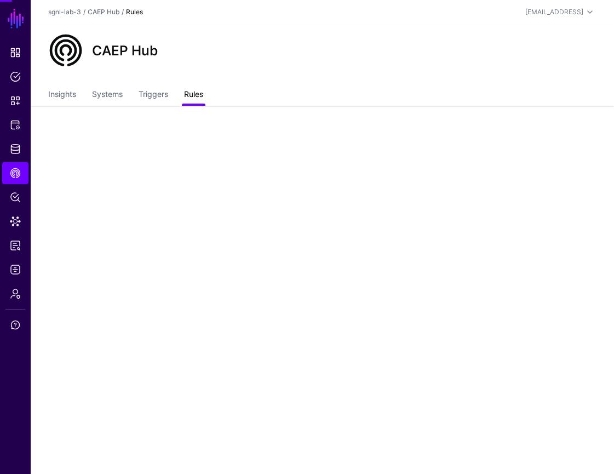
click at [194, 95] on link "Rules" at bounding box center [193, 95] width 19 height 21
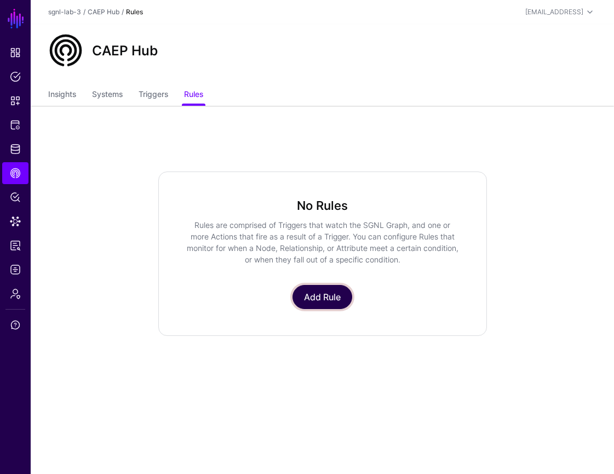
click at [312, 291] on link "Add Rule" at bounding box center [322, 297] width 60 height 24
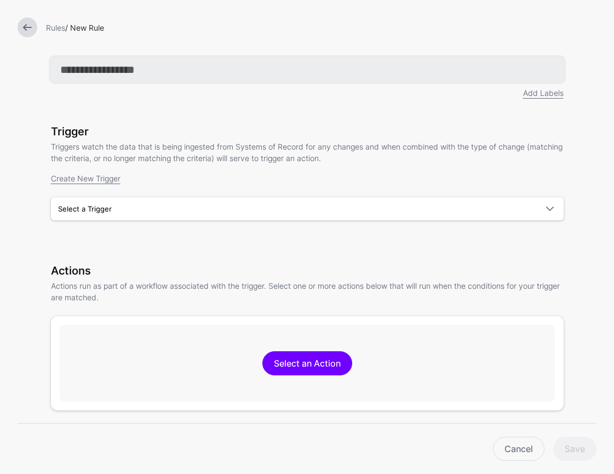
click at [180, 69] on input "text" at bounding box center [307, 69] width 513 height 24
paste input "**********"
type input "**********"
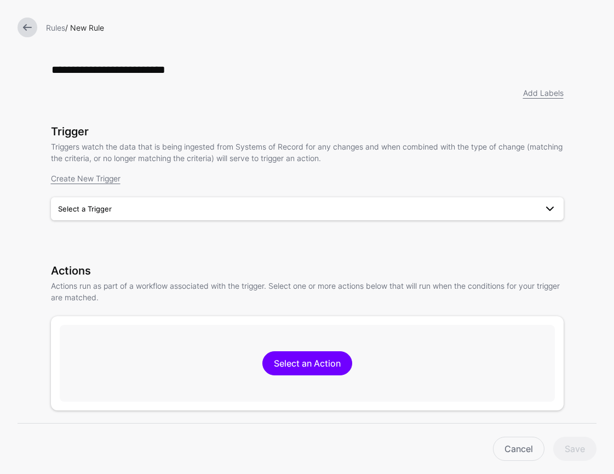
click at [306, 215] on span "Select a Trigger" at bounding box center [307, 208] width 498 height 13
click at [279, 235] on div "User Risk is Elevated" at bounding box center [307, 234] width 495 height 11
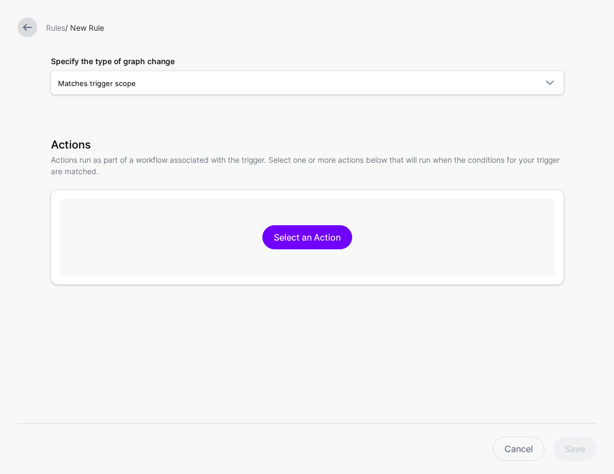
scroll to position [208, 0]
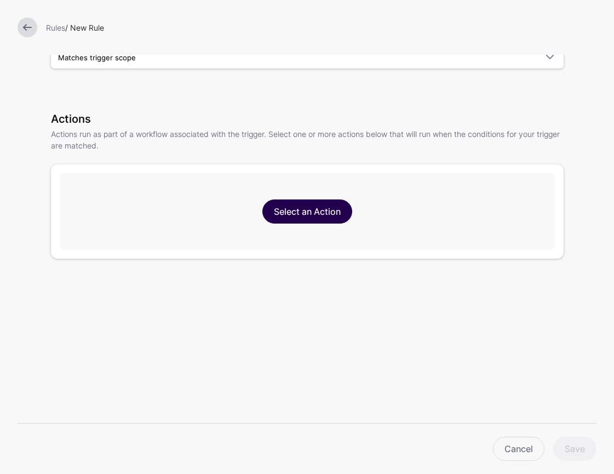
click at [309, 214] on link "Select an Action" at bounding box center [307, 211] width 90 height 24
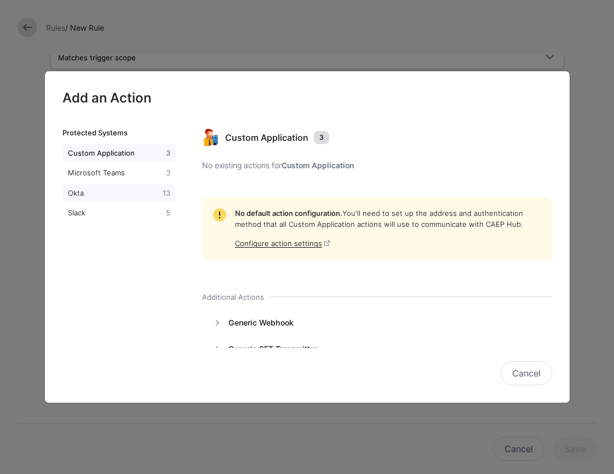
click at [142, 195] on div "Okta" at bounding box center [113, 193] width 95 height 11
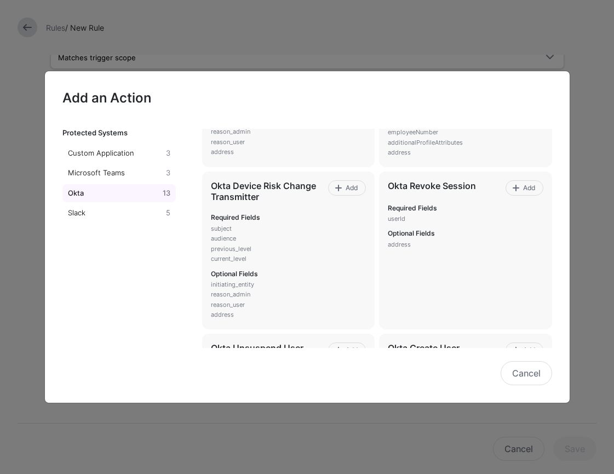
scroll to position [154, 0]
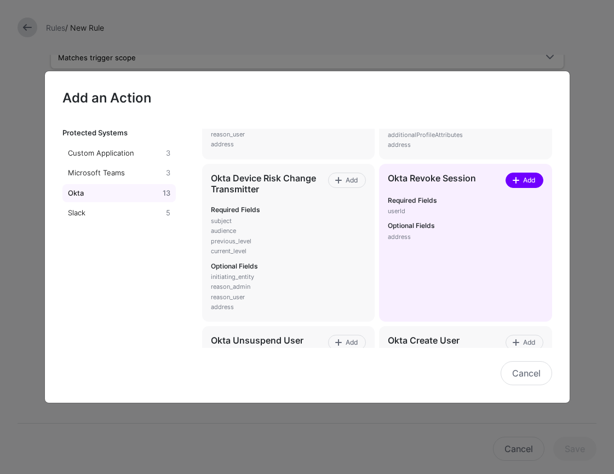
click at [531, 185] on span "Add" at bounding box center [528, 180] width 15 height 10
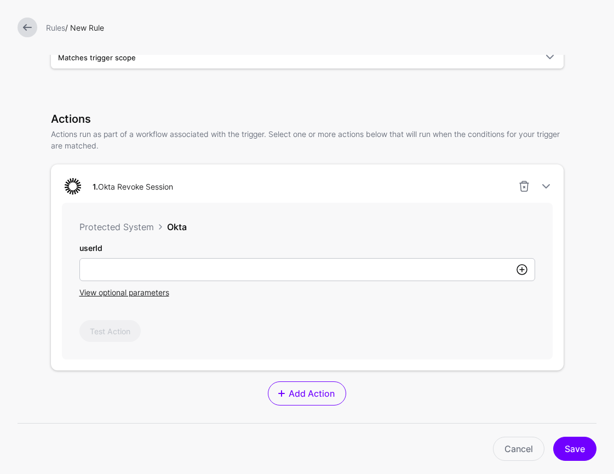
click at [520, 274] on link at bounding box center [521, 269] width 13 height 13
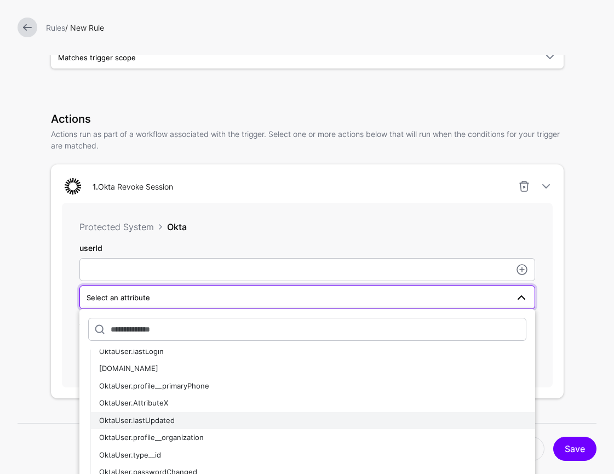
scroll to position [230, 0]
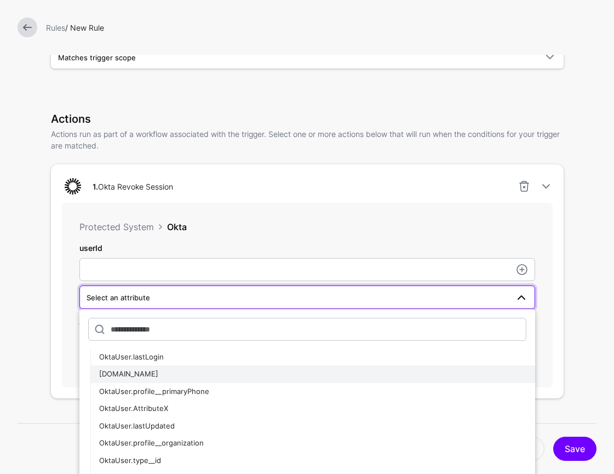
click at [405, 376] on div "[DOMAIN_NAME]" at bounding box center [312, 374] width 427 height 11
type input "**********"
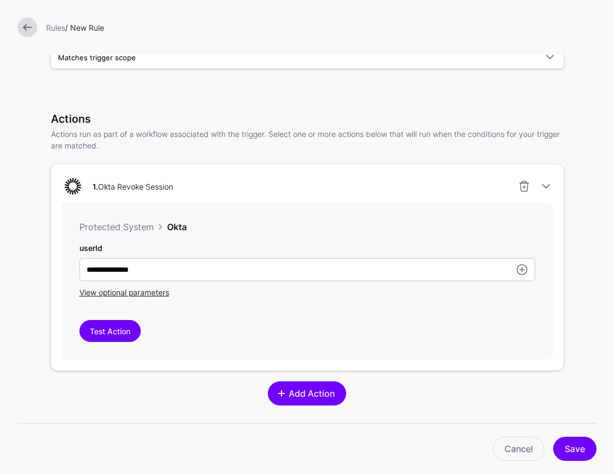
click at [318, 396] on span "Add Action" at bounding box center [311, 393] width 49 height 13
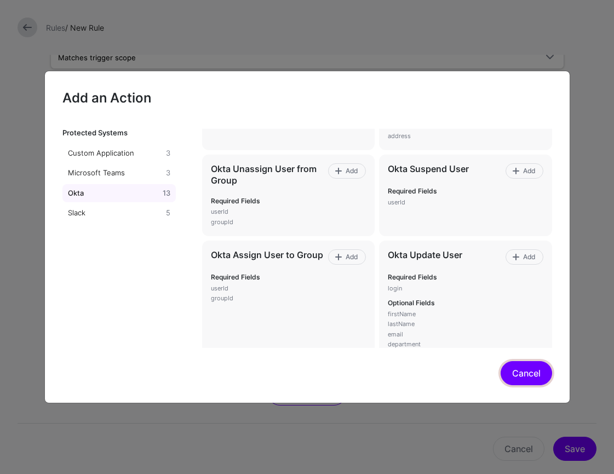
scroll to position [491, 0]
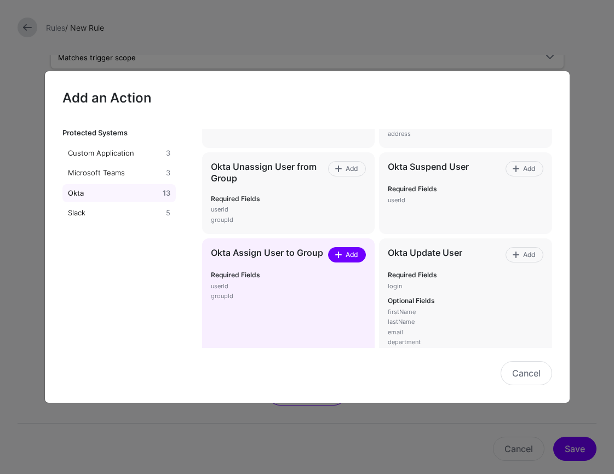
click at [352, 253] on span "Add" at bounding box center [351, 255] width 15 height 10
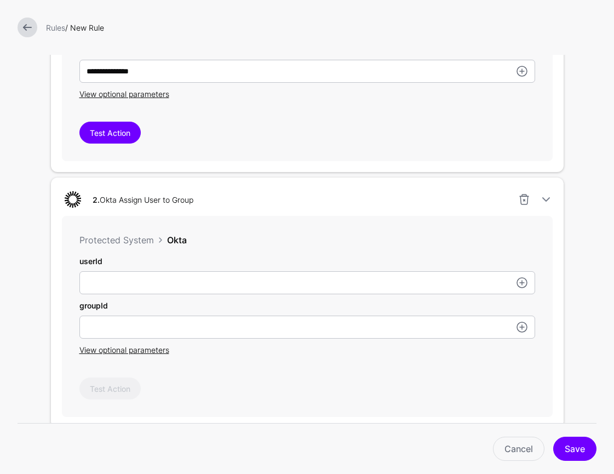
scroll to position [410, 0]
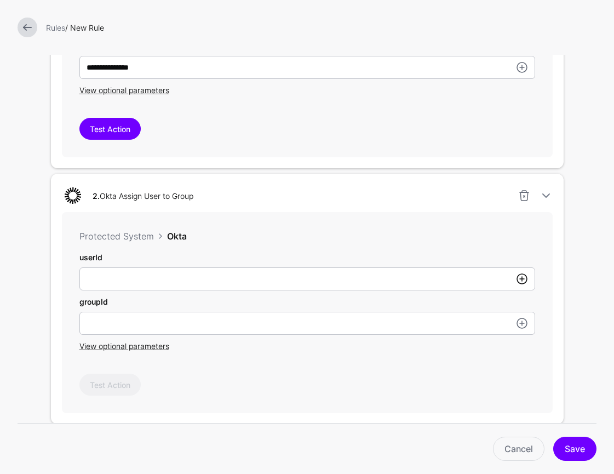
click at [517, 283] on link at bounding box center [521, 278] width 13 height 13
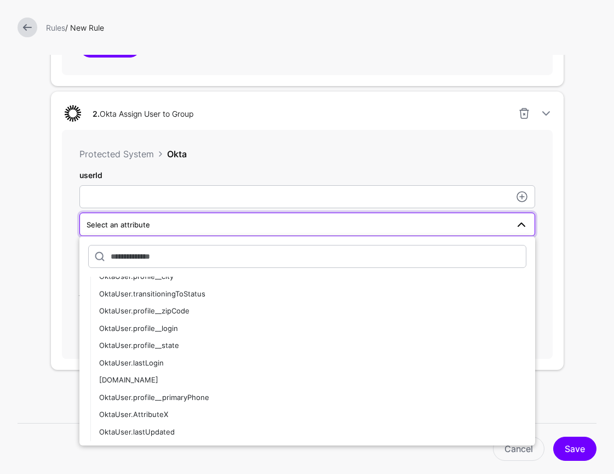
scroll to position [180, 0]
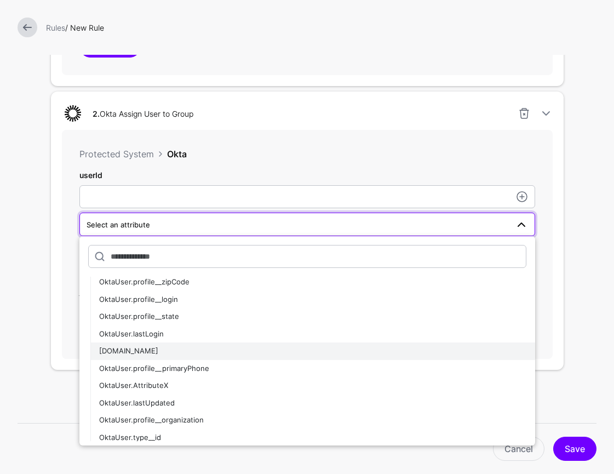
click at [410, 351] on div "[DOMAIN_NAME]" at bounding box center [312, 351] width 427 height 11
type input "**********"
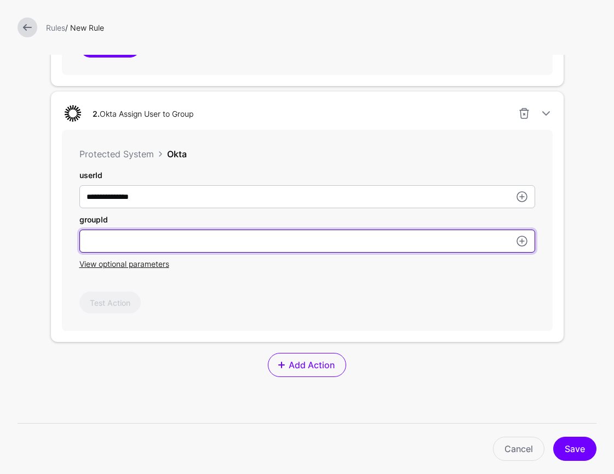
paste input "**********"
type input "**********"
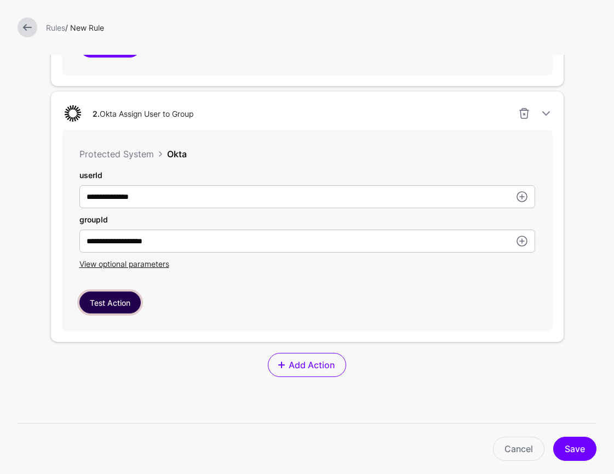
click at [113, 309] on button "Test Action" at bounding box center [109, 302] width 61 height 22
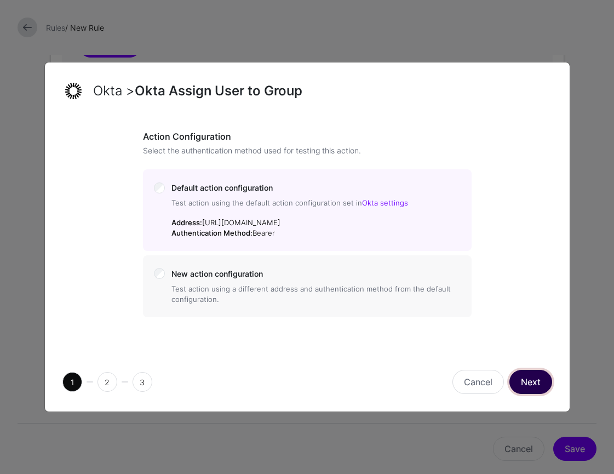
click at [524, 379] on button "Next" at bounding box center [530, 382] width 43 height 24
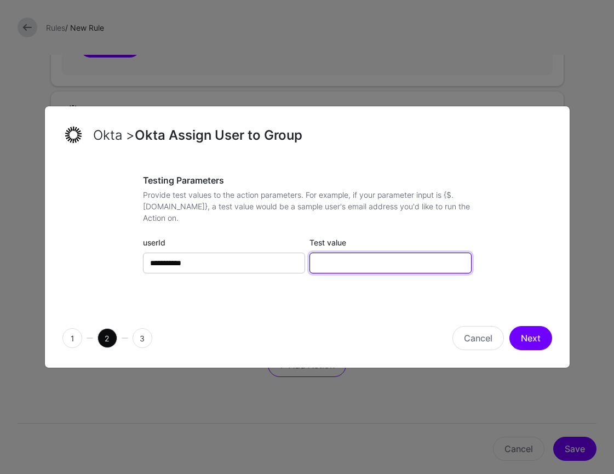
click at [394, 257] on input "Test value" at bounding box center [390, 262] width 162 height 21
paste input "**********"
type input "**********"
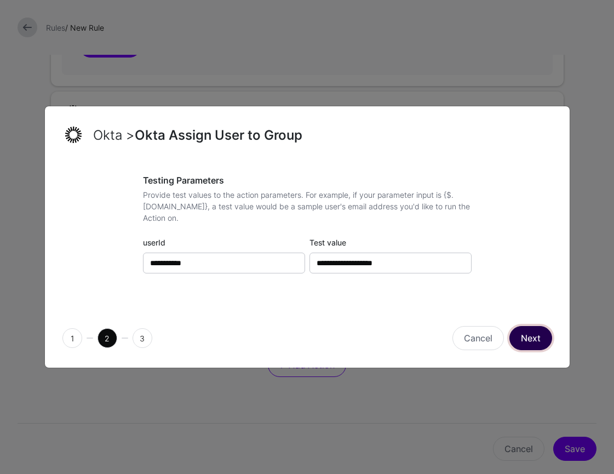
click at [522, 335] on button "Next" at bounding box center [530, 338] width 43 height 24
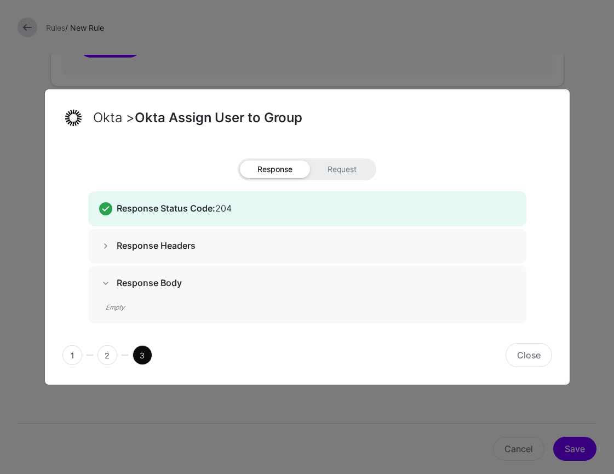
click at [108, 249] on span at bounding box center [105, 245] width 13 height 13
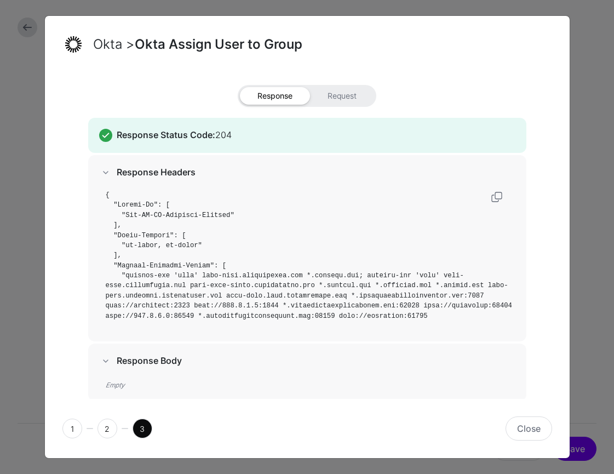
click at [101, 360] on span at bounding box center [105, 360] width 13 height 13
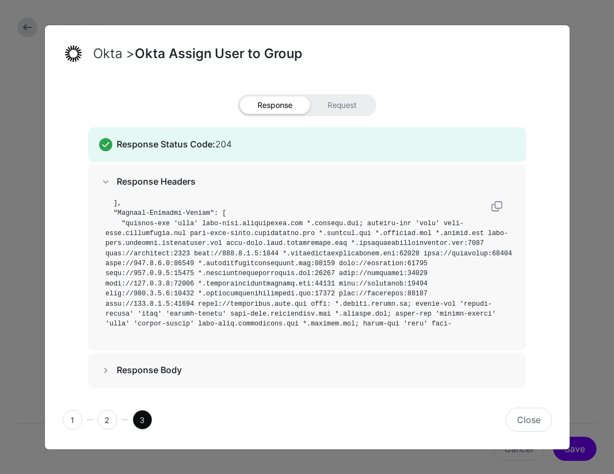
scroll to position [0, 0]
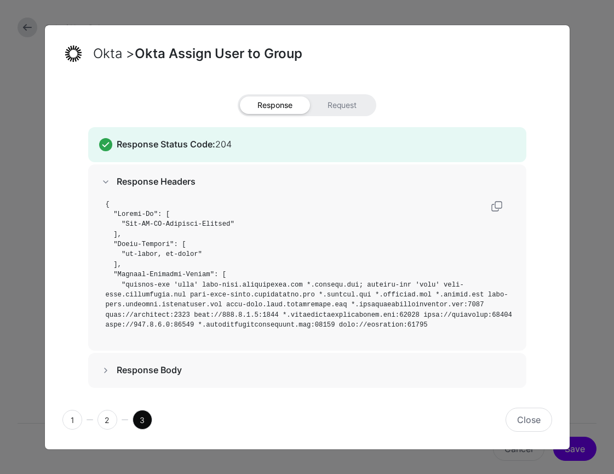
click at [135, 360] on div "Response Body" at bounding box center [307, 370] width 438 height 35
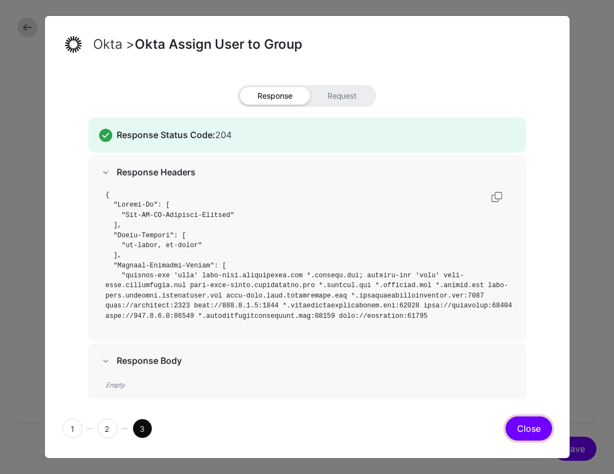
click at [533, 432] on button "Close" at bounding box center [528, 428] width 47 height 24
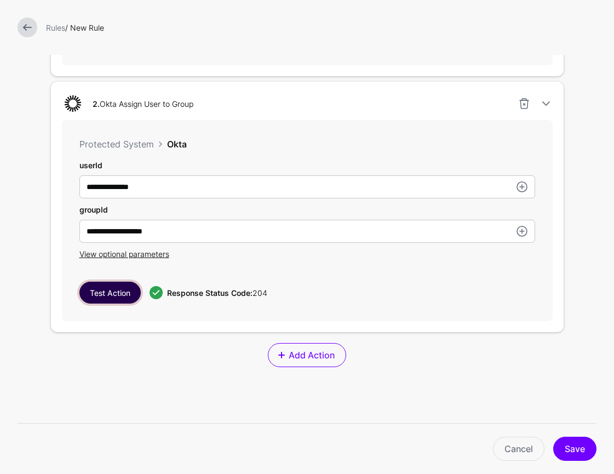
scroll to position [637, 0]
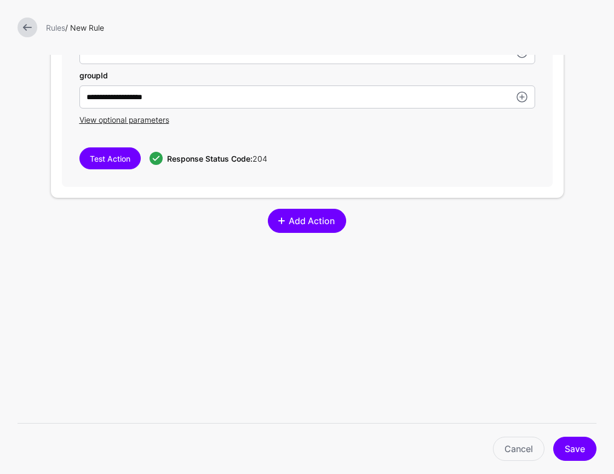
click at [318, 225] on span "Add Action" at bounding box center [311, 220] width 49 height 13
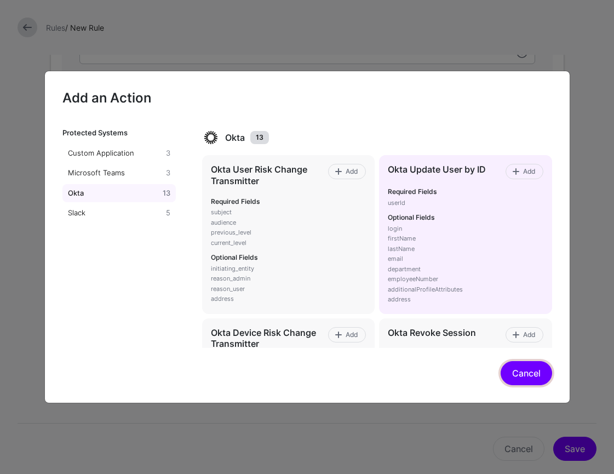
scroll to position [2, 0]
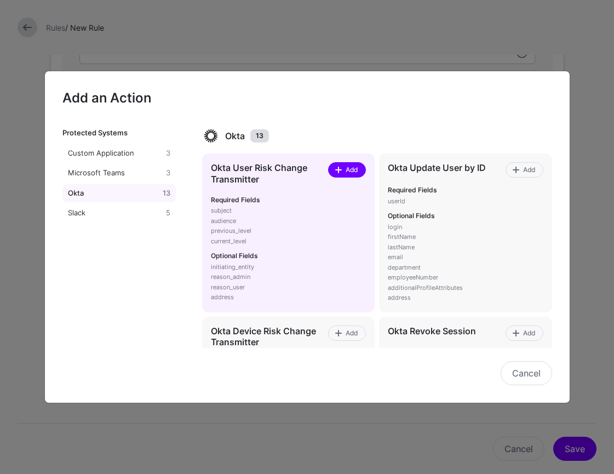
click at [352, 171] on span "Add" at bounding box center [351, 170] width 15 height 10
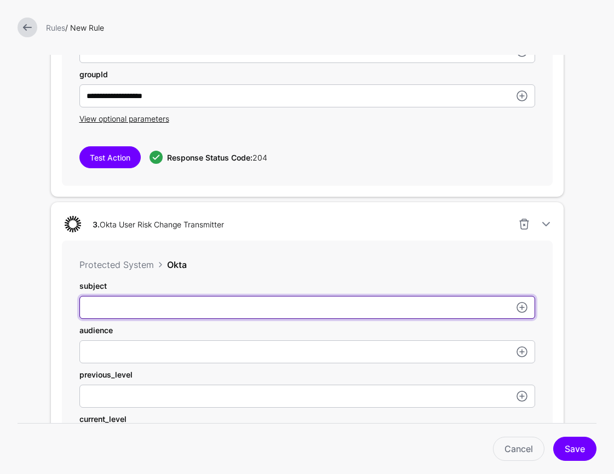
paste input "**********"
type input "**********"
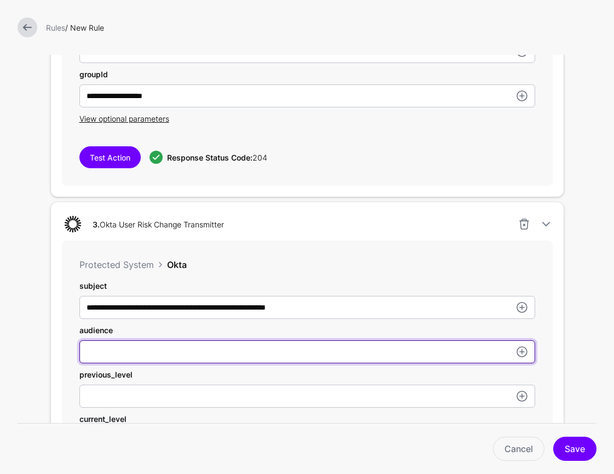
click at [256, 63] on input "userId" at bounding box center [307, 51] width 456 height 23
paste input "**********"
type input "**********"
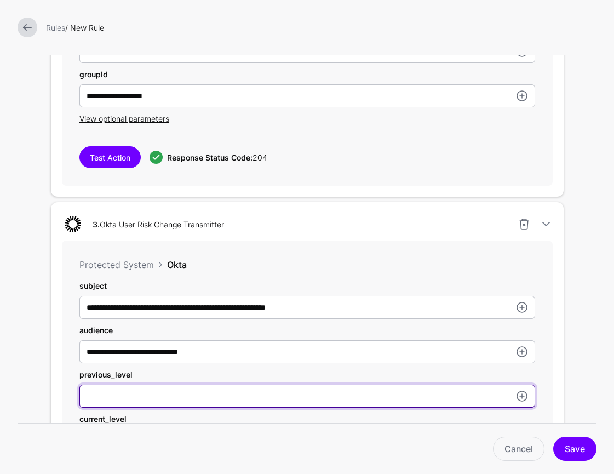
click at [268, 63] on input "userId" at bounding box center [307, 51] width 456 height 23
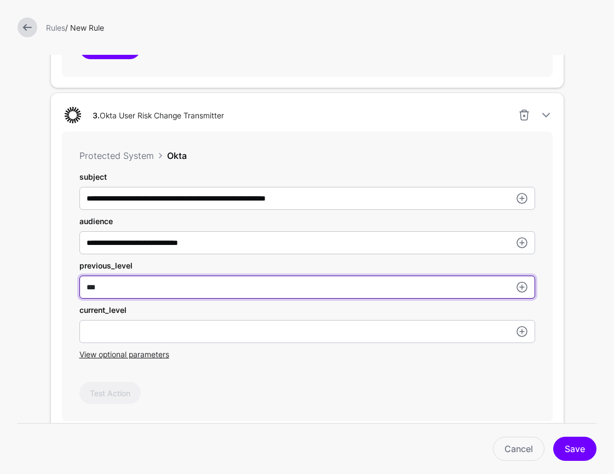
scroll to position [778, 0]
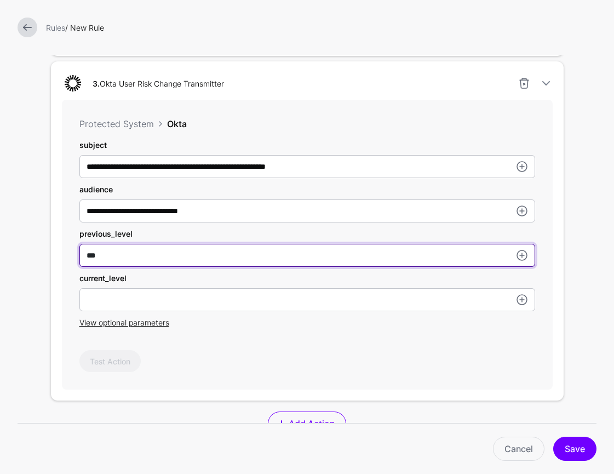
type input "***"
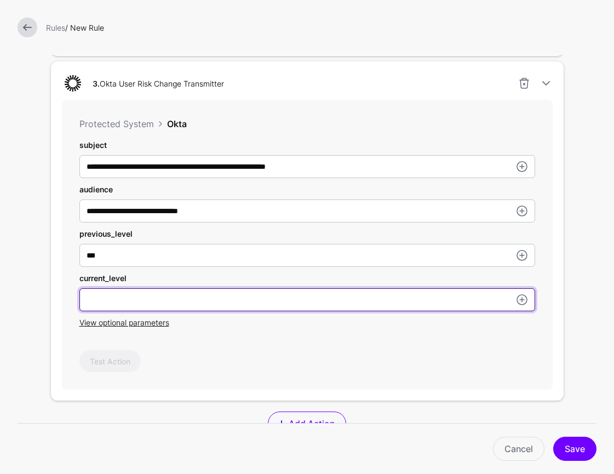
type input "****"
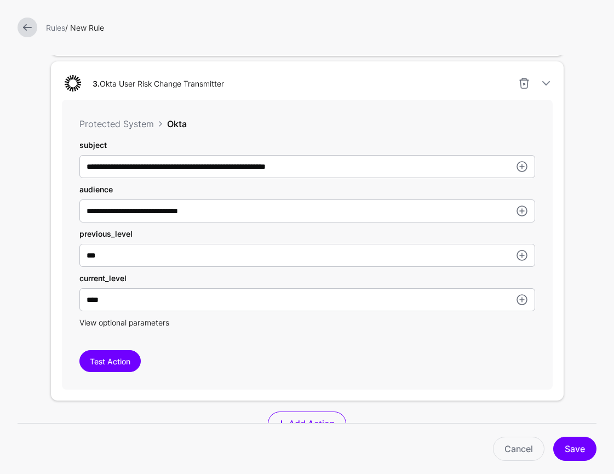
click at [146, 322] on span "View optional parameters" at bounding box center [124, 322] width 90 height 9
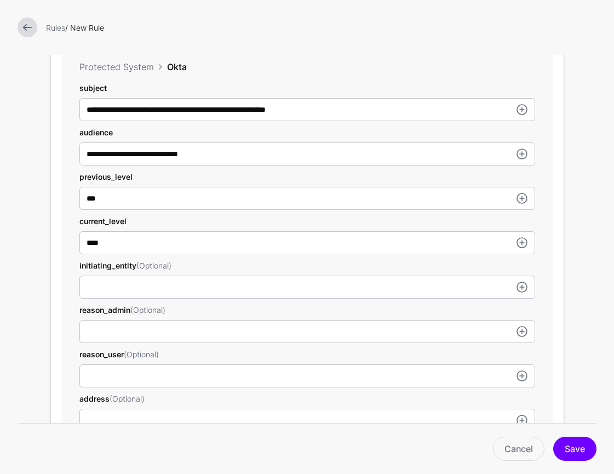
scroll to position [838, 0]
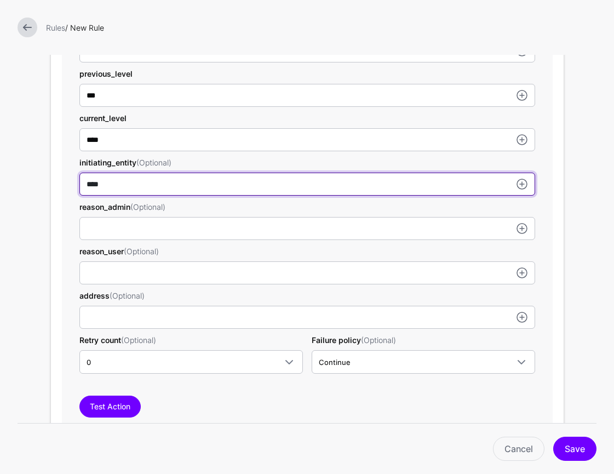
scroll to position [939, 0]
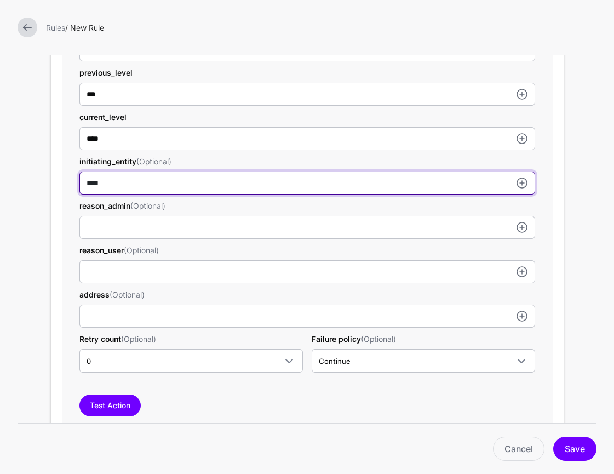
type input "****"
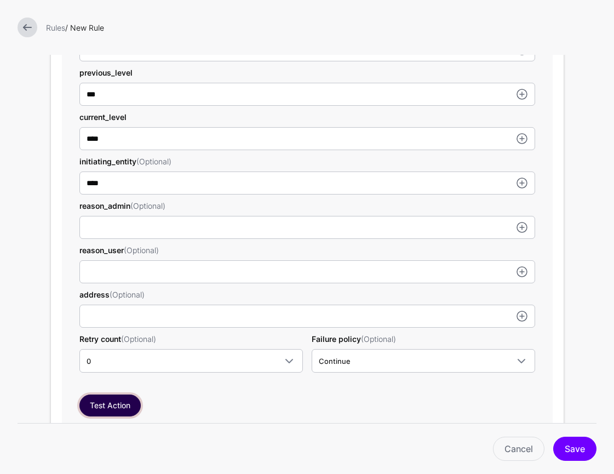
click at [123, 408] on button "Test Action" at bounding box center [109, 405] width 61 height 22
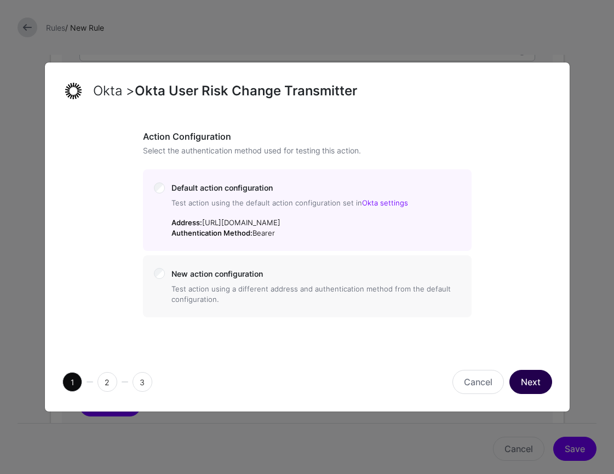
click at [524, 380] on button "Next" at bounding box center [530, 382] width 43 height 24
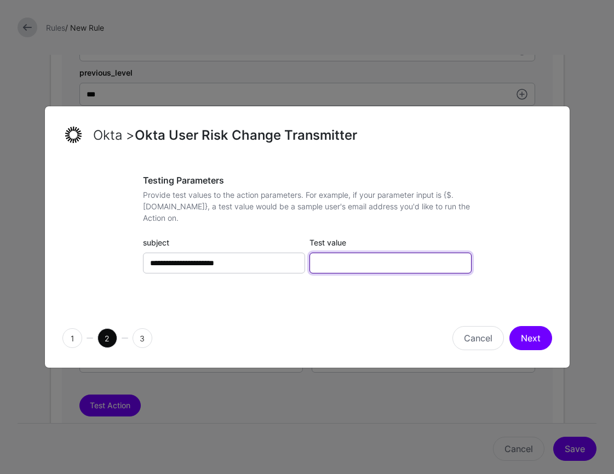
click at [335, 262] on input "Test value" at bounding box center [390, 262] width 162 height 21
paste input "**********"
type input "**********"
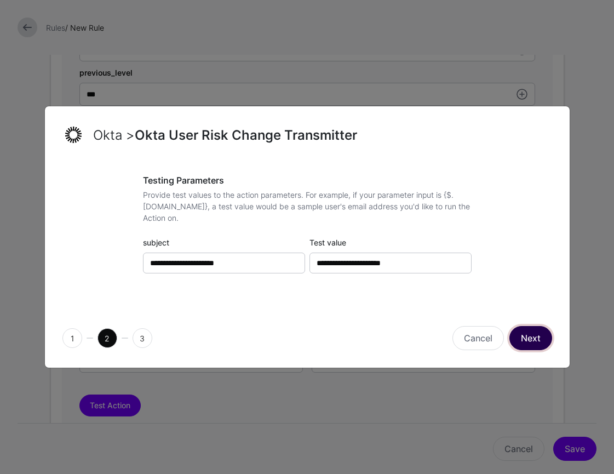
click at [530, 341] on button "Next" at bounding box center [530, 338] width 43 height 24
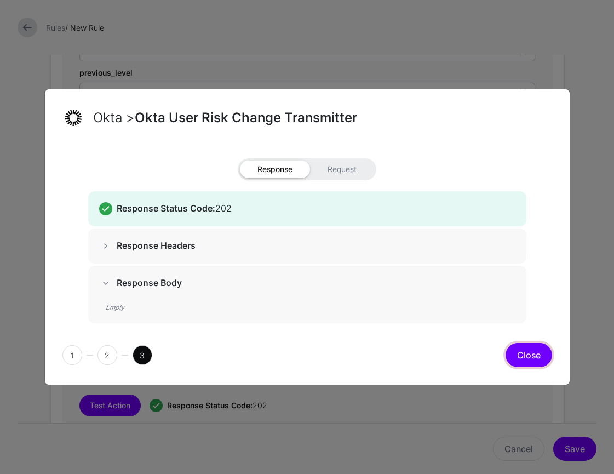
click at [547, 350] on button "Close" at bounding box center [528, 355] width 47 height 24
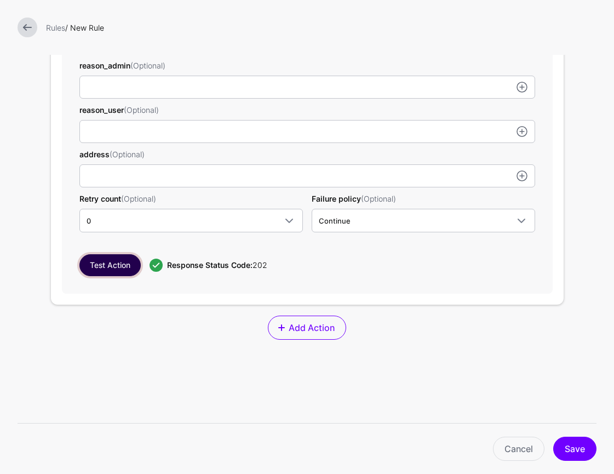
scroll to position [1098, 0]
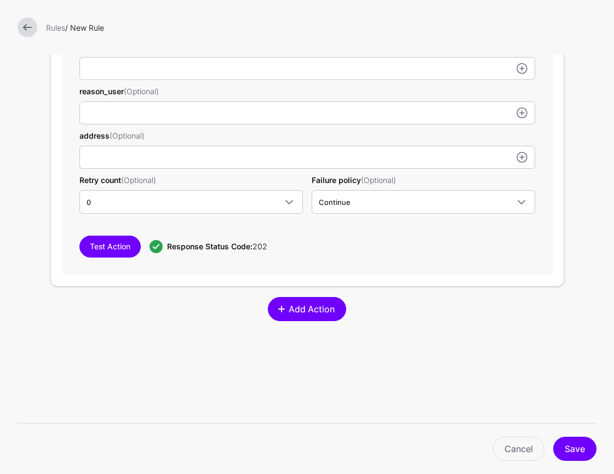
click at [307, 308] on span "Add Action" at bounding box center [311, 308] width 49 height 13
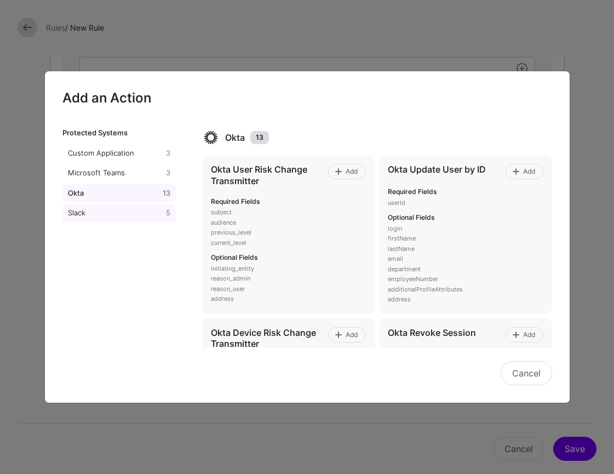
click at [147, 206] on link "Slack 5" at bounding box center [119, 213] width 114 height 19
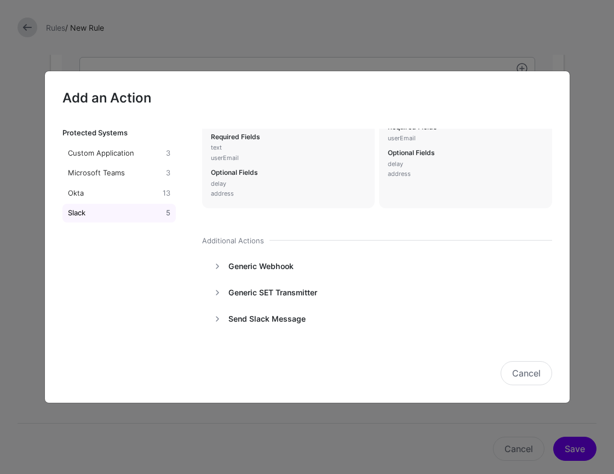
scroll to position [67, 0]
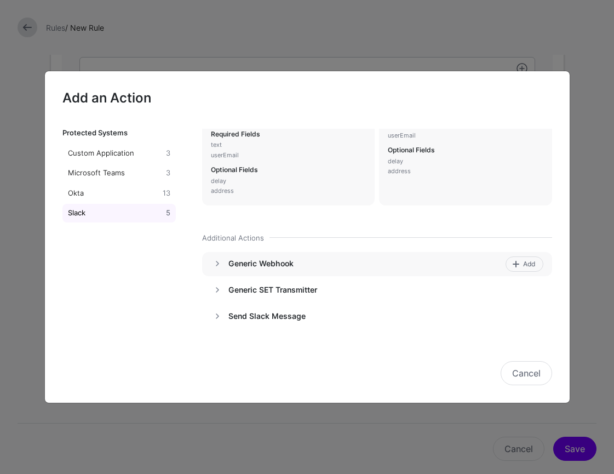
click at [268, 262] on h4 "Generic Webhook" at bounding box center [364, 263] width 273 height 10
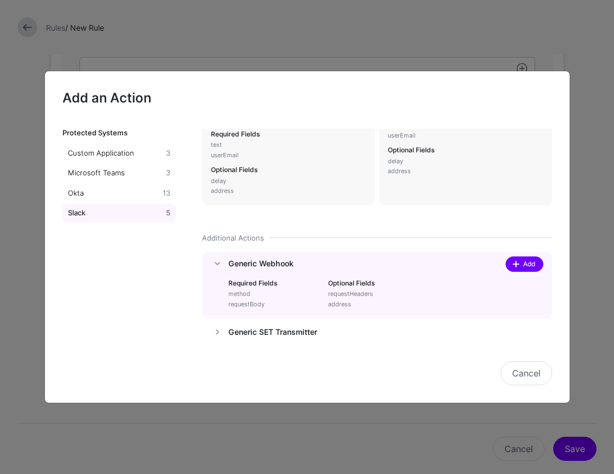
click at [522, 262] on span "Add" at bounding box center [528, 264] width 15 height 10
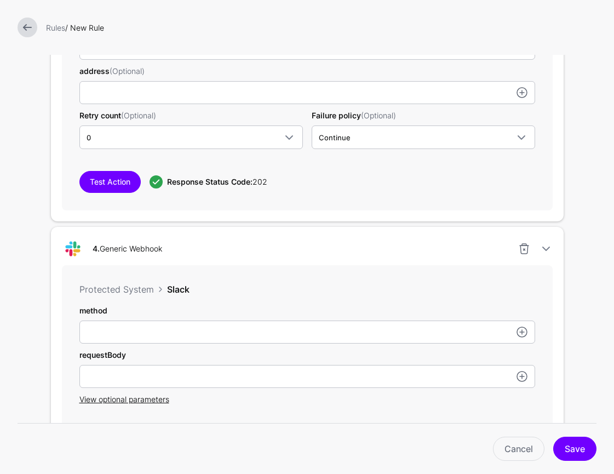
scroll to position [1178, 0]
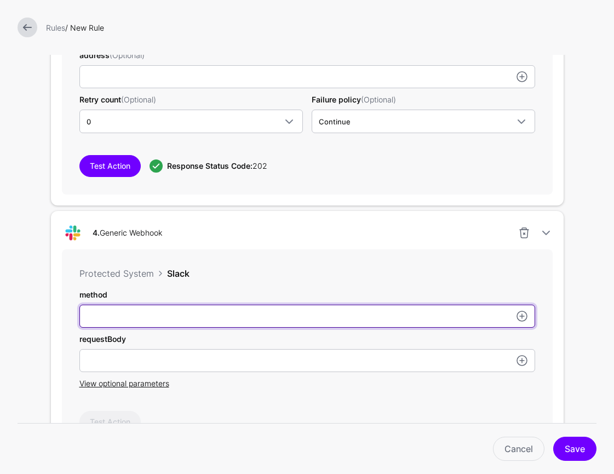
type input "****"
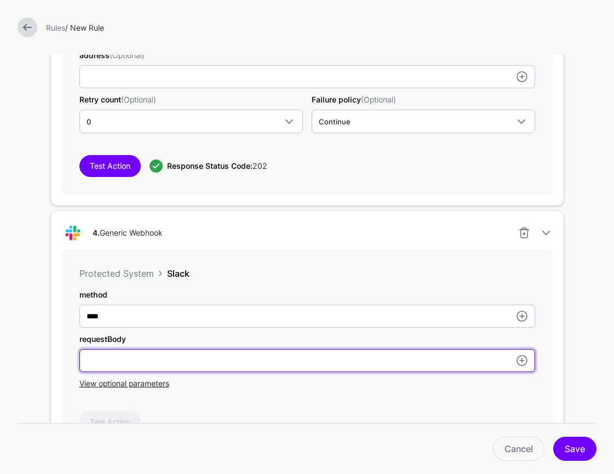
paste input "**********"
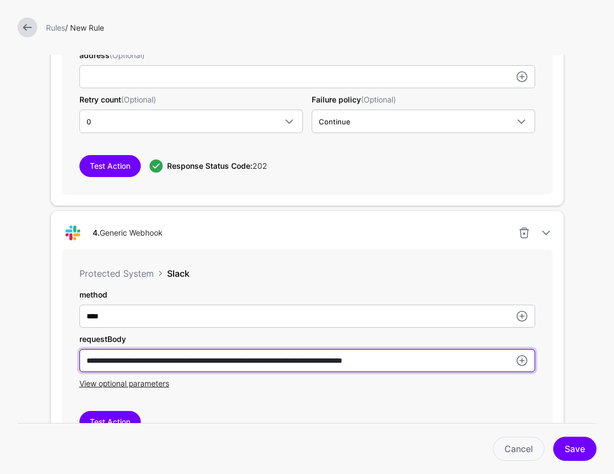
type input "**********"
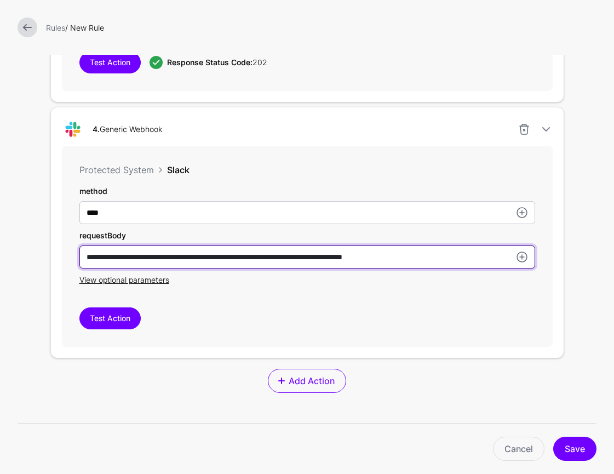
scroll to position [1334, 0]
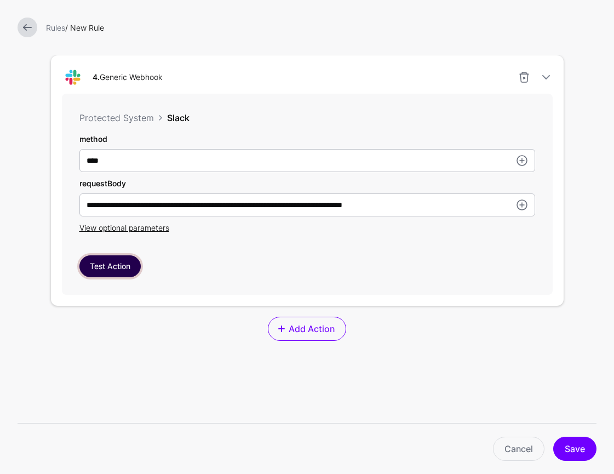
click at [91, 275] on button "Test Action" at bounding box center [109, 266] width 61 height 22
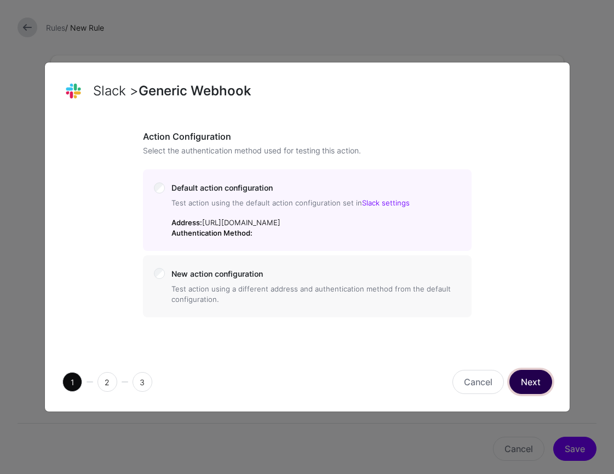
click at [529, 394] on button "Next" at bounding box center [530, 382] width 43 height 24
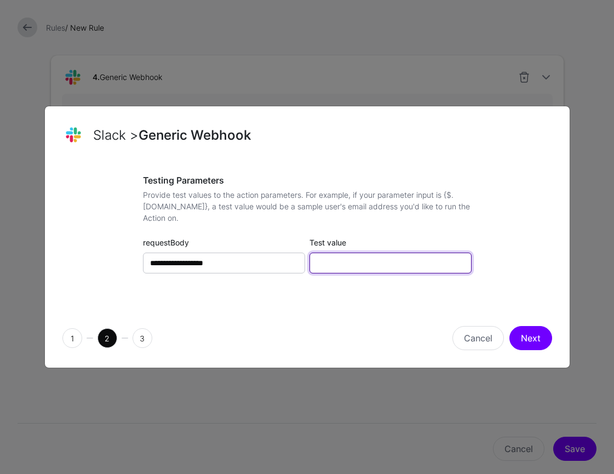
click at [344, 263] on input "Test value" at bounding box center [390, 262] width 162 height 21
paste input "**********"
type input "**********"
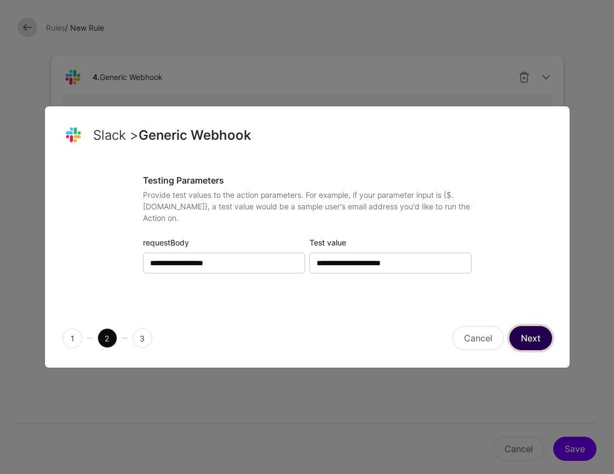
click at [538, 338] on button "Next" at bounding box center [530, 338] width 43 height 24
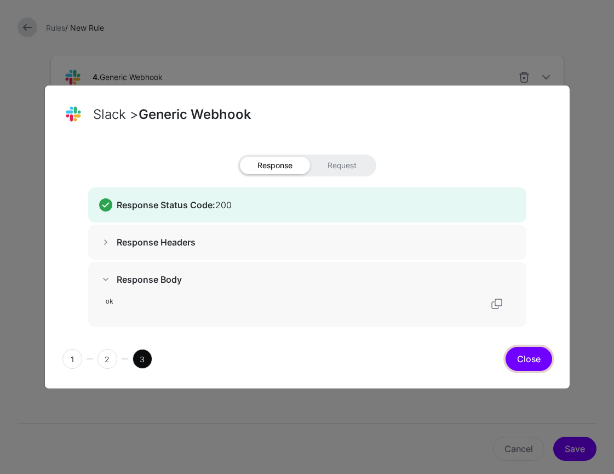
click at [540, 366] on button "Close" at bounding box center [528, 359] width 47 height 24
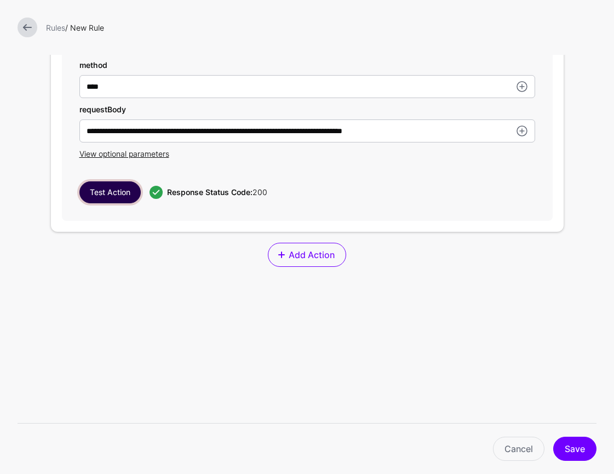
scroll to position [1442, 0]
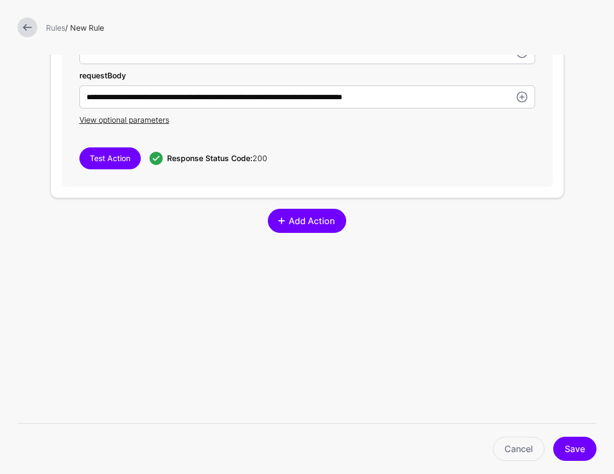
click at [329, 221] on span "Add Action" at bounding box center [311, 220] width 49 height 13
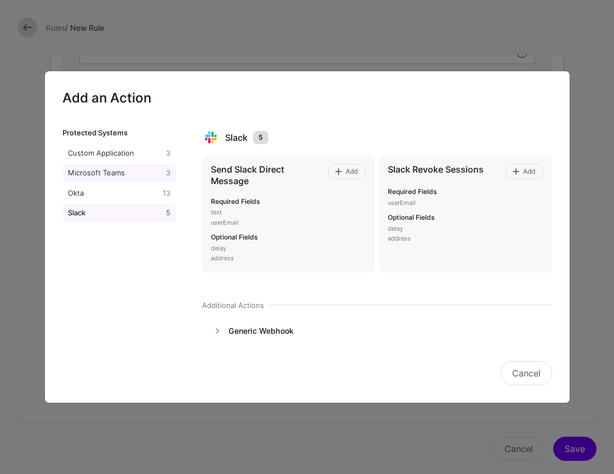
click at [128, 172] on div "Microsoft Teams" at bounding box center [115, 173] width 99 height 11
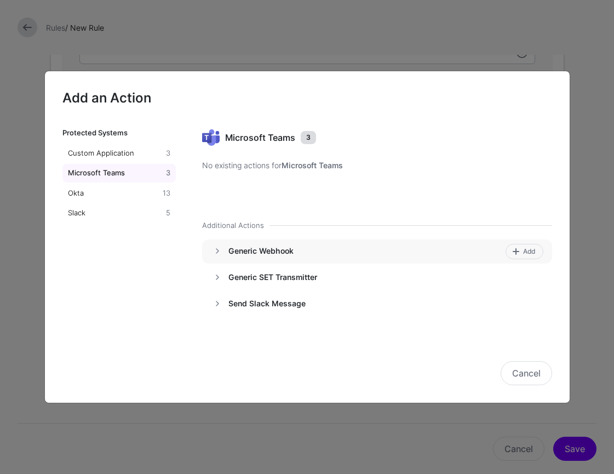
click at [299, 253] on h4 "Generic Webhook" at bounding box center [364, 251] width 273 height 10
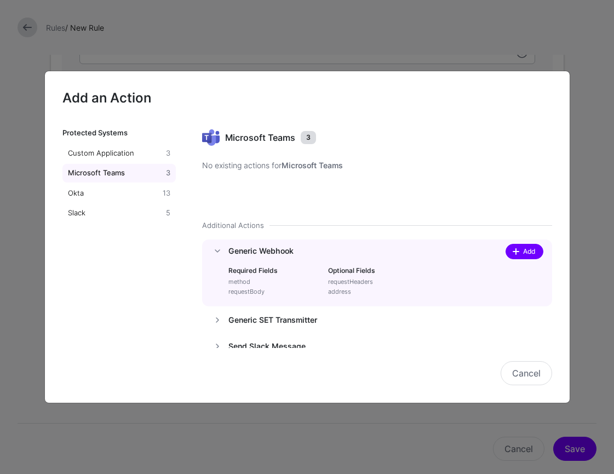
click at [510, 254] on link "Add" at bounding box center [524, 251] width 38 height 15
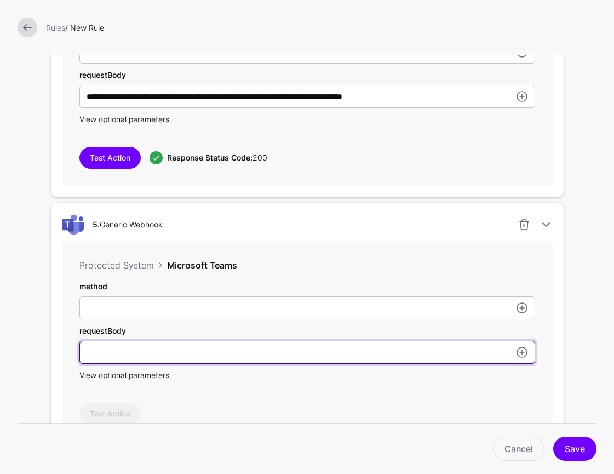
paste input "**********"
type input "**********"
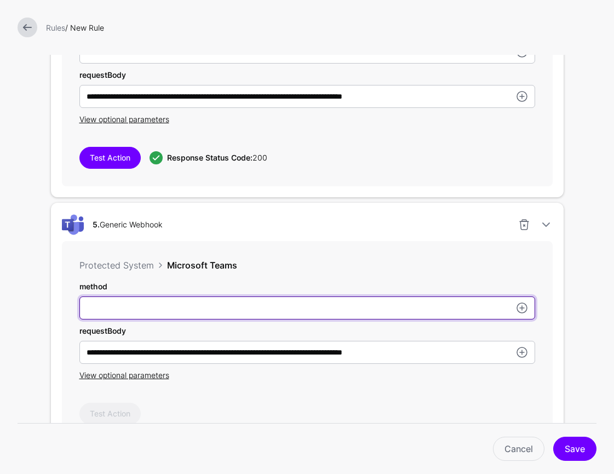
click at [252, 308] on input "userId" at bounding box center [307, 307] width 456 height 23
type input "****"
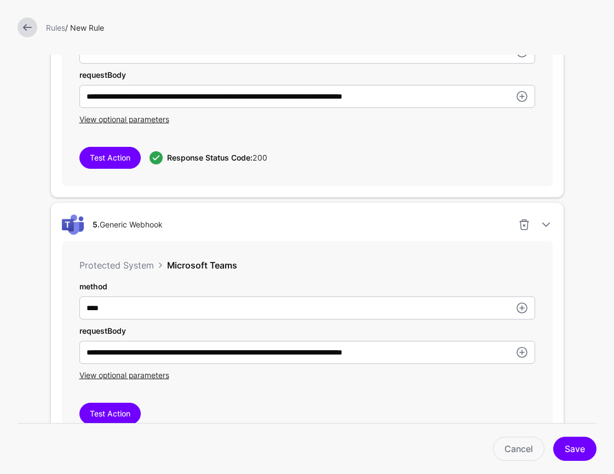
click at [100, 423] on div "Cancel Save" at bounding box center [307, 442] width 579 height 38
click at [101, 411] on button "Test Action" at bounding box center [109, 413] width 61 height 22
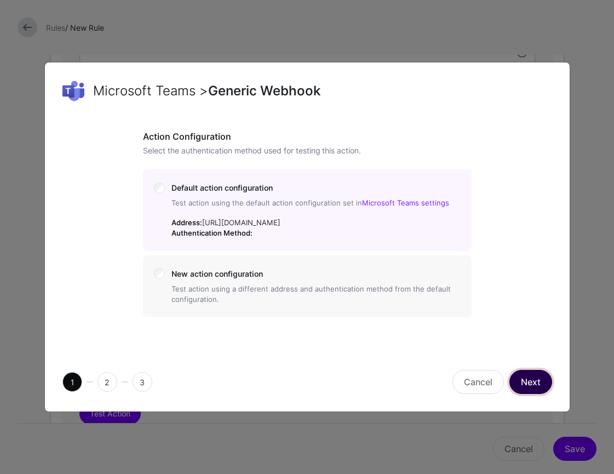
click at [541, 394] on button "Next" at bounding box center [530, 382] width 43 height 24
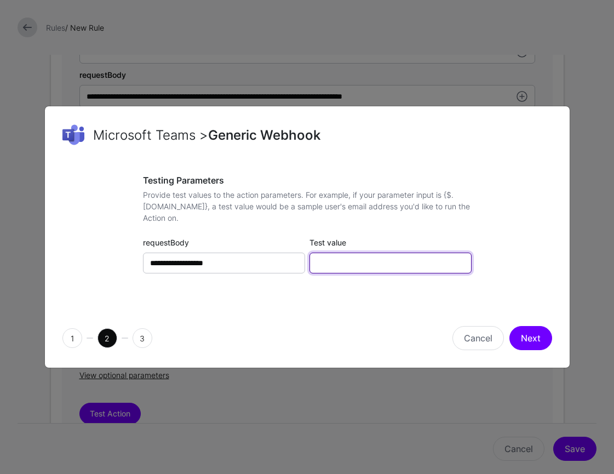
click at [338, 264] on input "Test value" at bounding box center [390, 262] width 162 height 21
paste input "**********"
type input "**********"
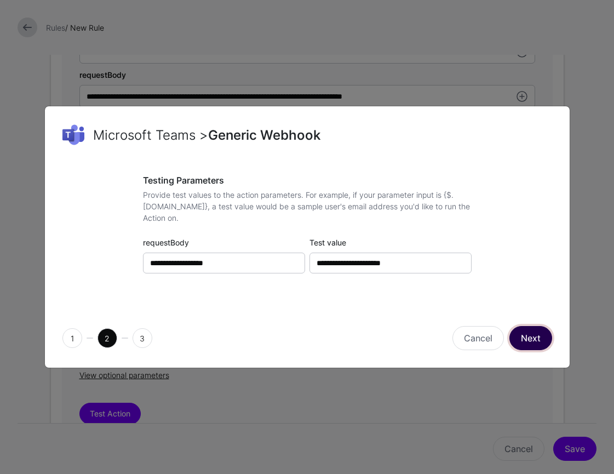
click at [539, 340] on button "Next" at bounding box center [530, 338] width 43 height 24
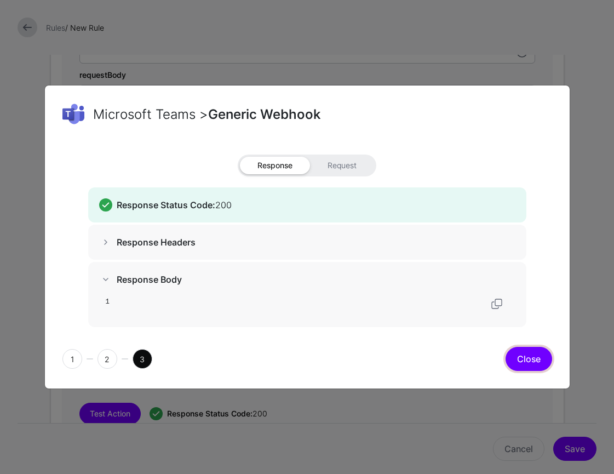
click at [532, 352] on button "Close" at bounding box center [528, 359] width 47 height 24
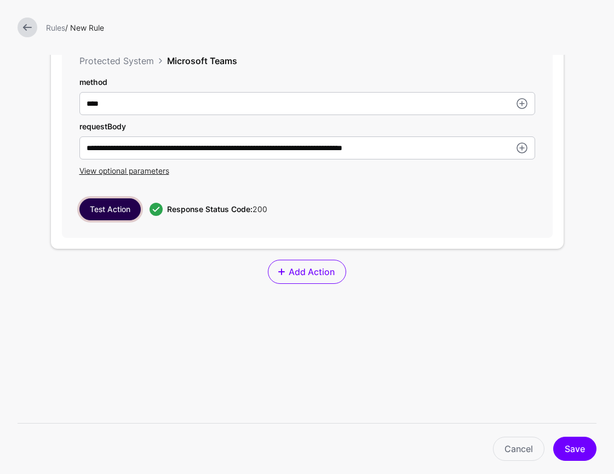
scroll to position [1698, 0]
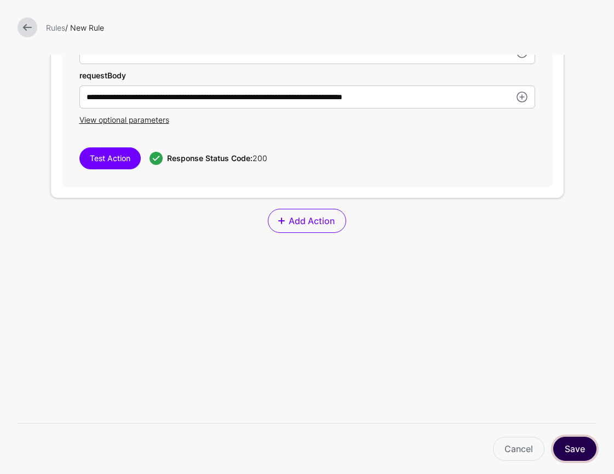
click at [581, 451] on button "Save" at bounding box center [574, 448] width 43 height 24
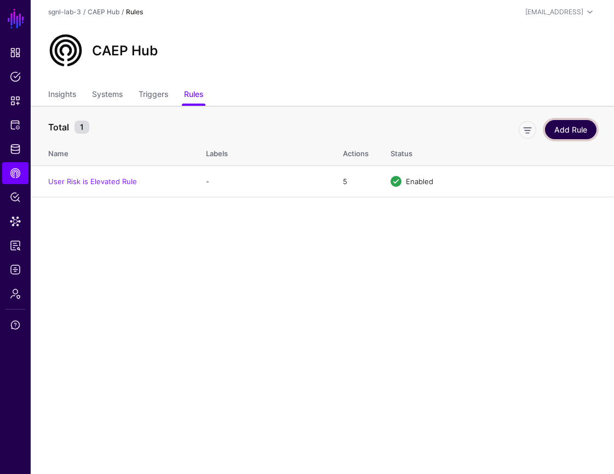
click at [570, 131] on link "Add Rule" at bounding box center [570, 129] width 51 height 19
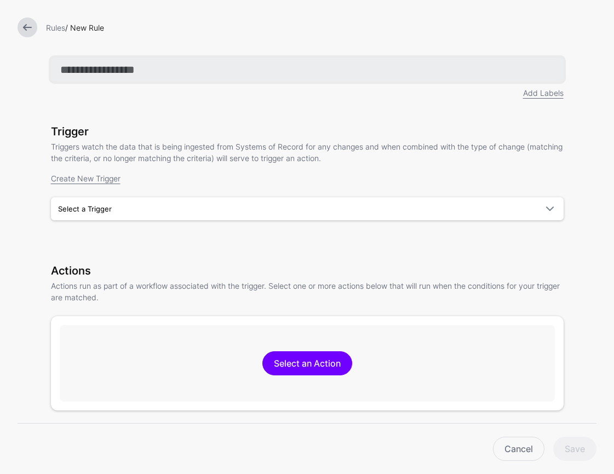
paste input "**********"
type input "**********"
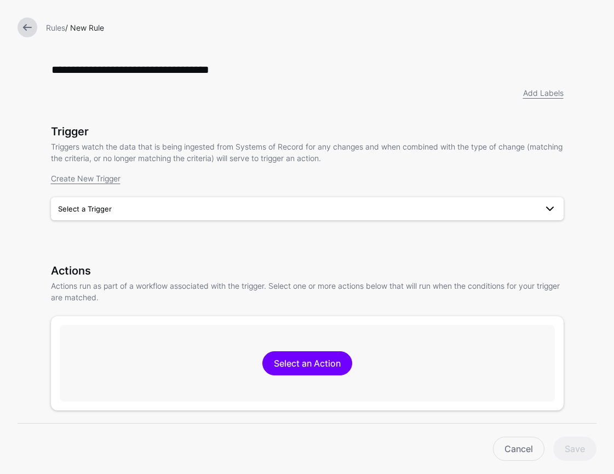
click at [278, 209] on span "Select a Trigger" at bounding box center [297, 209] width 479 height 12
click at [254, 218] on link "Select a Trigger" at bounding box center [307, 208] width 513 height 23
click at [236, 234] on div "User Risk is Elevated" at bounding box center [307, 234] width 495 height 11
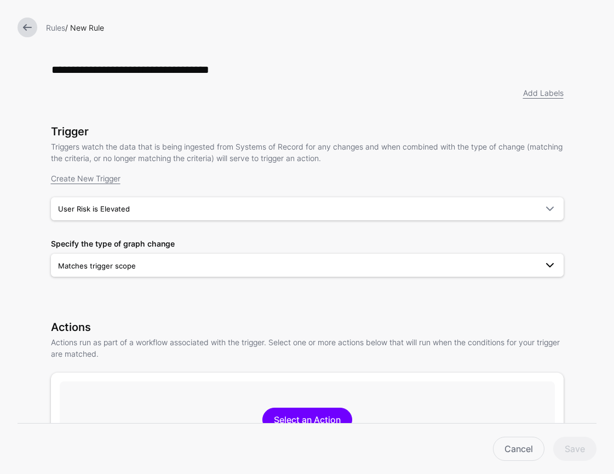
click at [314, 268] on span "Matches trigger scope" at bounding box center [297, 266] width 479 height 12
click at [310, 272] on span "Matches trigger scope" at bounding box center [307, 264] width 498 height 13
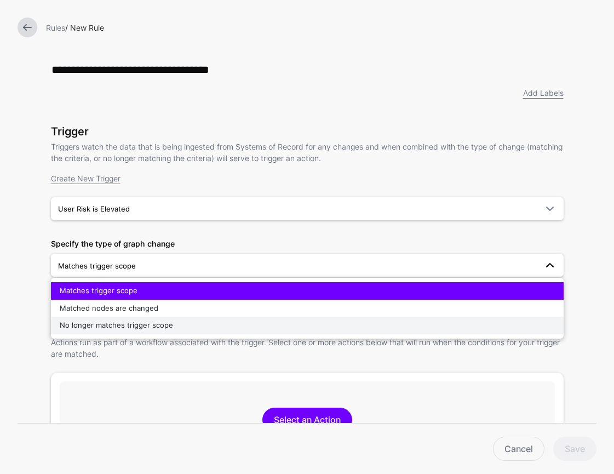
click at [277, 332] on button "No longer matches trigger scope" at bounding box center [307, 326] width 513 height 18
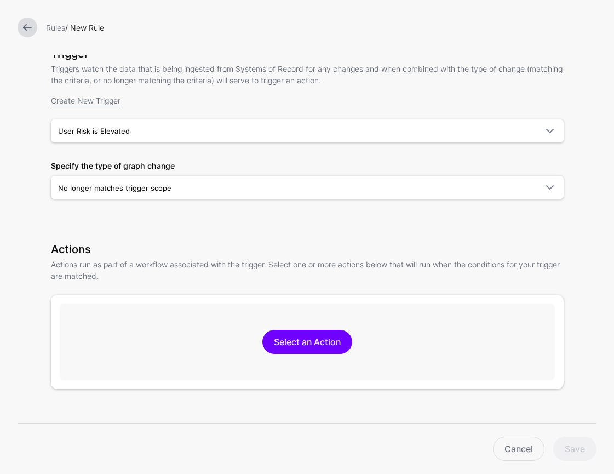
scroll to position [145, 0]
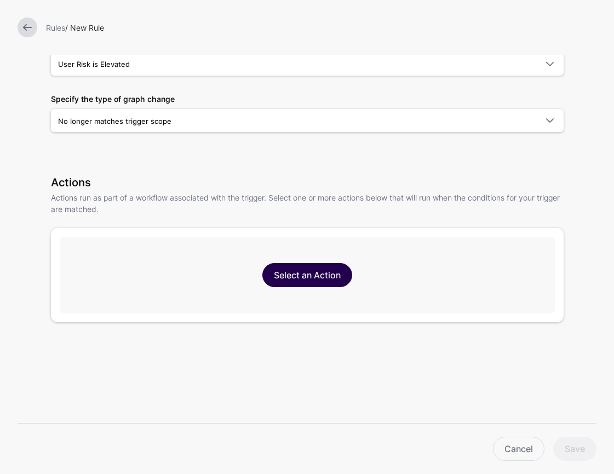
click at [319, 264] on link "Select an Action" at bounding box center [307, 275] width 90 height 24
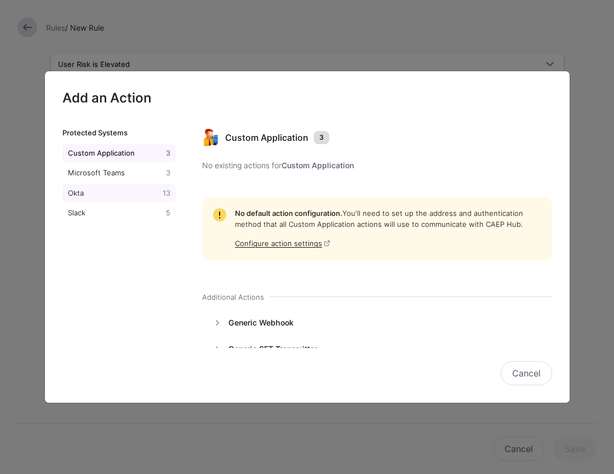
click at [130, 195] on div "Okta" at bounding box center [113, 193] width 95 height 11
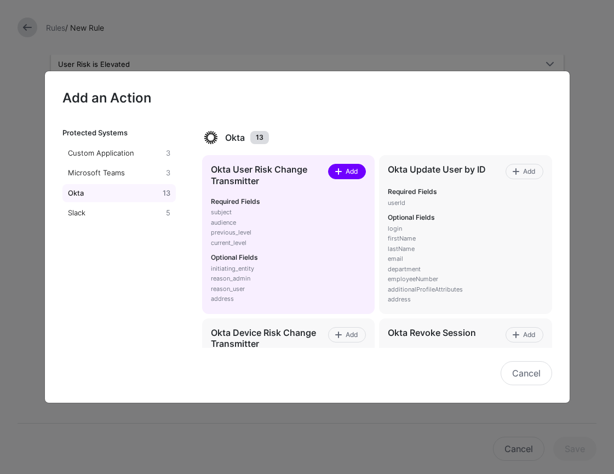
click at [340, 174] on span at bounding box center [338, 171] width 9 height 9
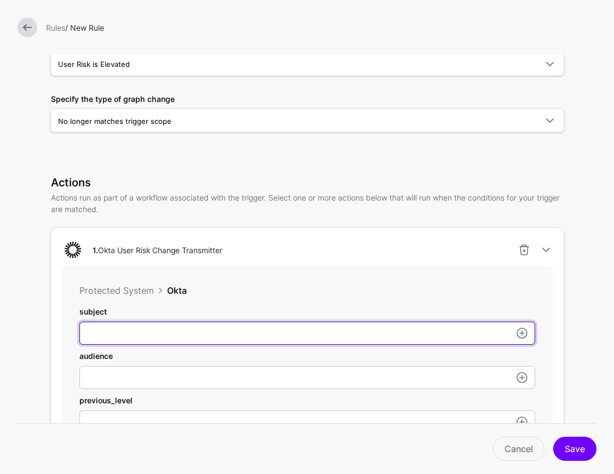
click at [250, 333] on input "subject" at bounding box center [307, 332] width 456 height 23
paste input "**********"
type input "**********"
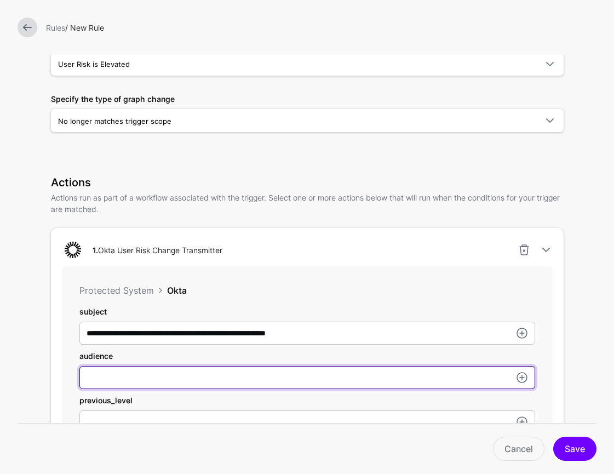
click at [258, 378] on input "subject" at bounding box center [307, 377] width 456 height 23
paste input "**********"
type input "**********"
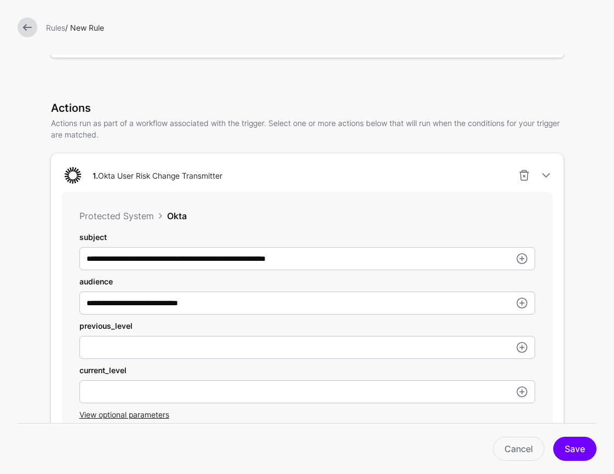
scroll to position [279, 0]
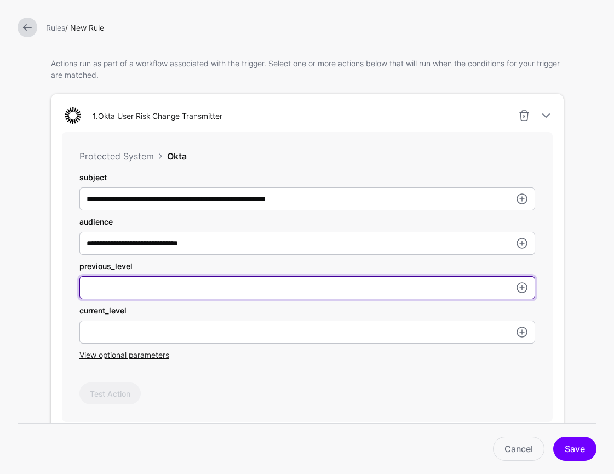
click at [243, 289] on input "subject" at bounding box center [307, 287] width 456 height 23
type input "****"
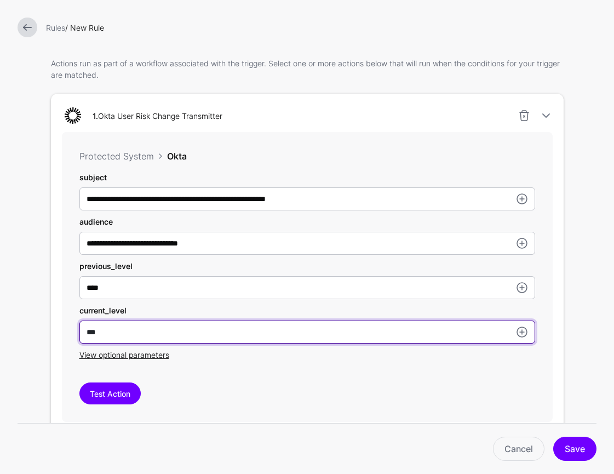
type input "***"
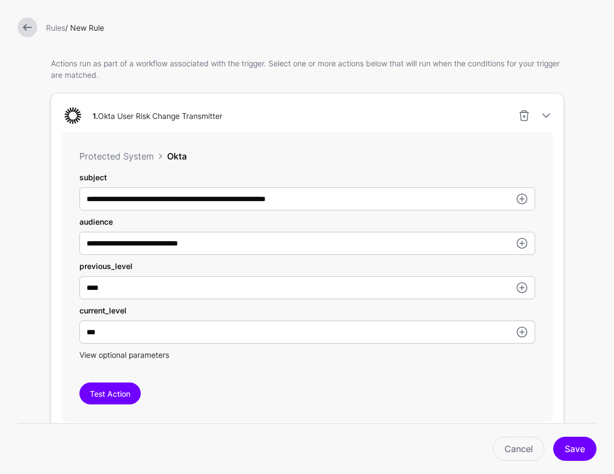
click at [153, 356] on span "View optional parameters" at bounding box center [124, 354] width 90 height 9
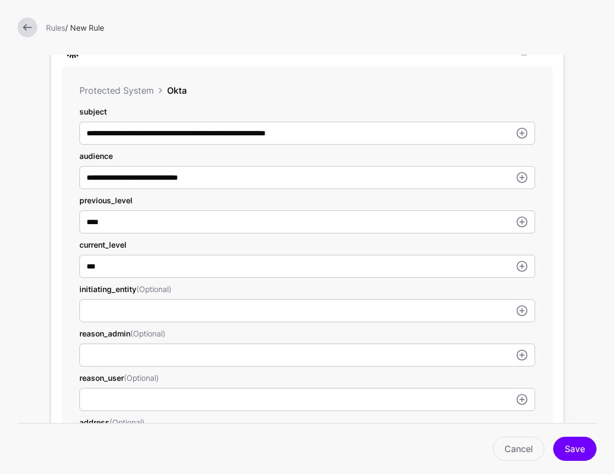
scroll to position [372, 0]
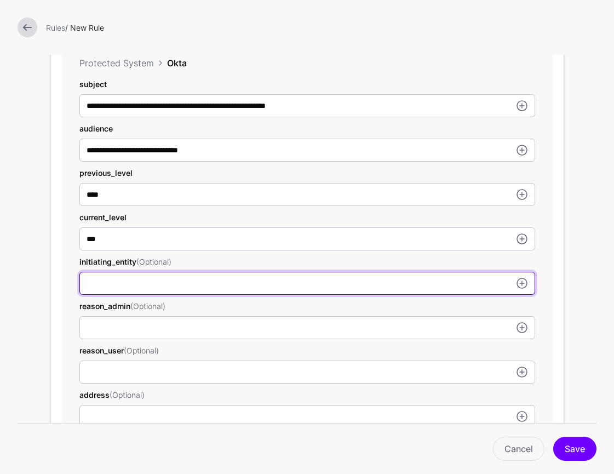
click at [243, 281] on input "subject" at bounding box center [307, 283] width 456 height 23
type input "****"
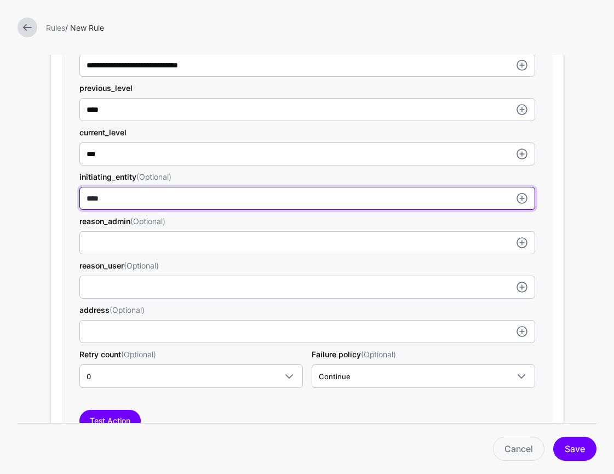
scroll to position [526, 0]
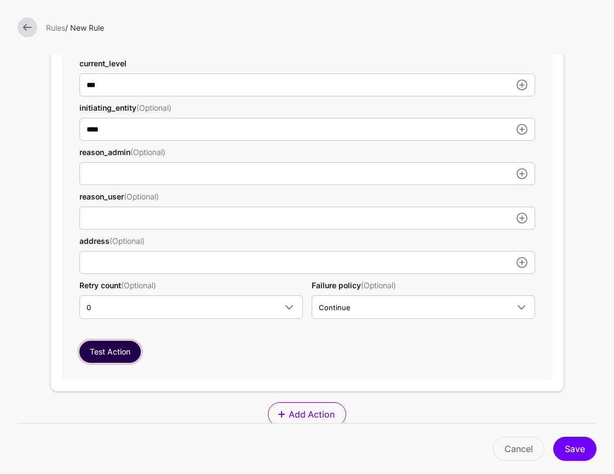
click at [131, 352] on button "Test Action" at bounding box center [109, 352] width 61 height 22
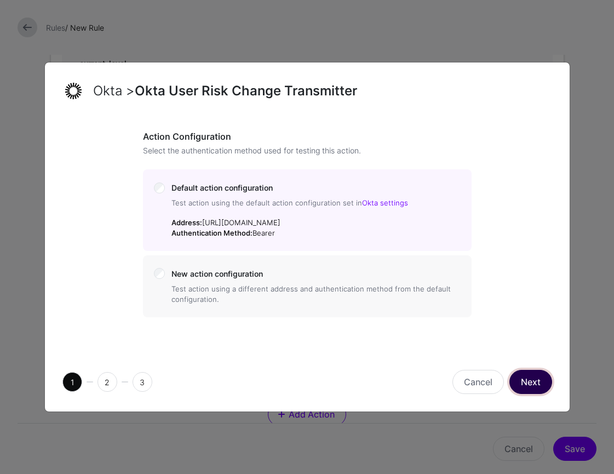
click at [536, 378] on button "Next" at bounding box center [530, 382] width 43 height 24
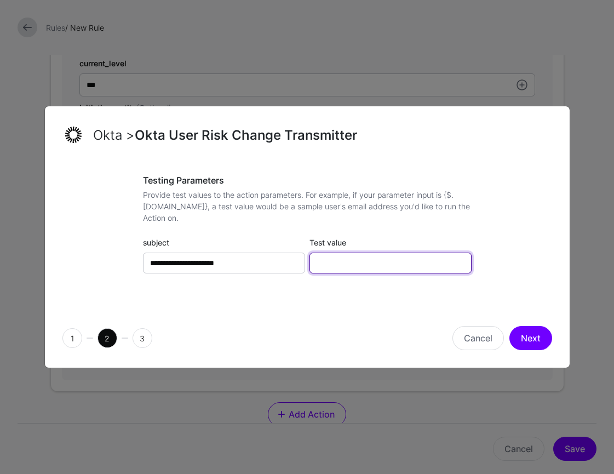
click at [353, 266] on input "Test value" at bounding box center [390, 262] width 162 height 21
paste input "**********"
type input "**********"
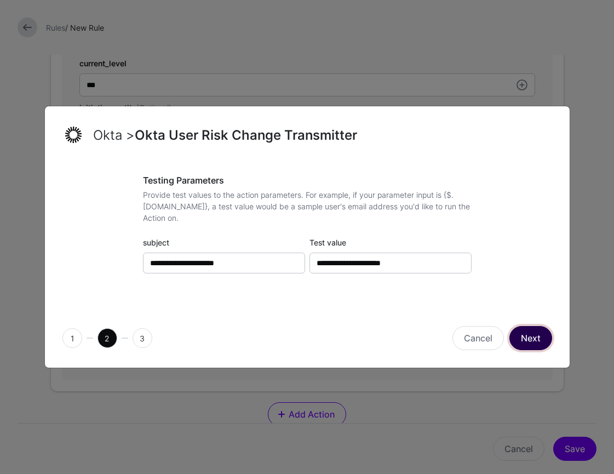
click at [537, 338] on button "Next" at bounding box center [530, 338] width 43 height 24
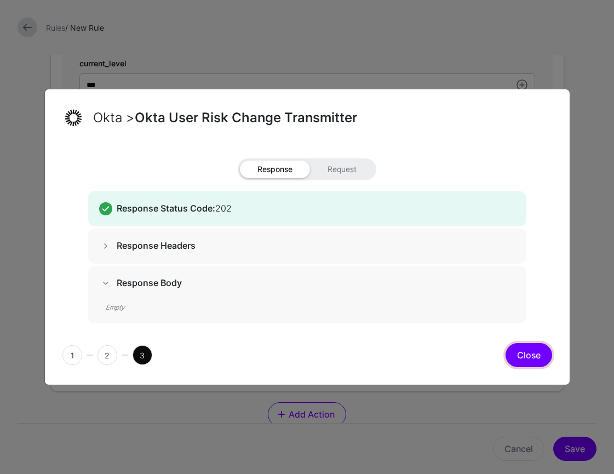
click at [525, 355] on button "Close" at bounding box center [528, 355] width 47 height 24
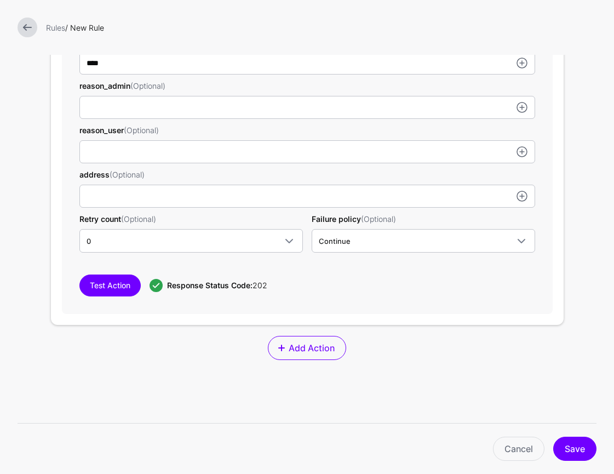
scroll to position [629, 0]
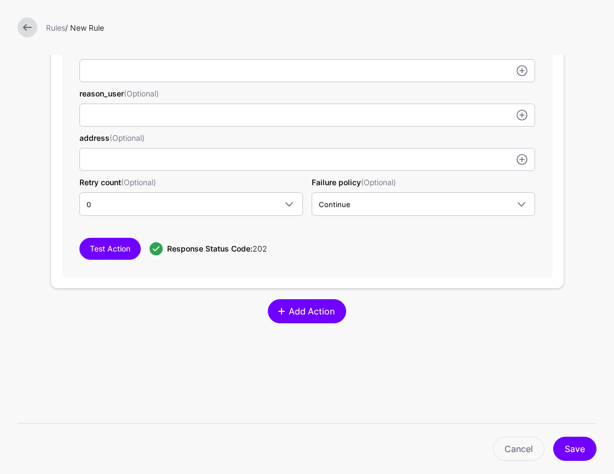
click at [312, 309] on span "Add Action" at bounding box center [311, 310] width 49 height 13
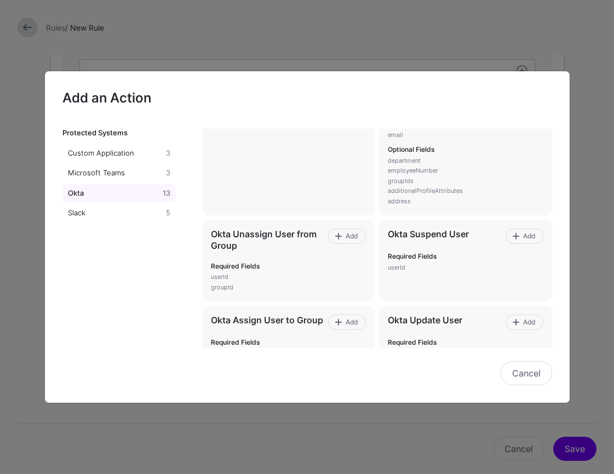
scroll to position [439, 0]
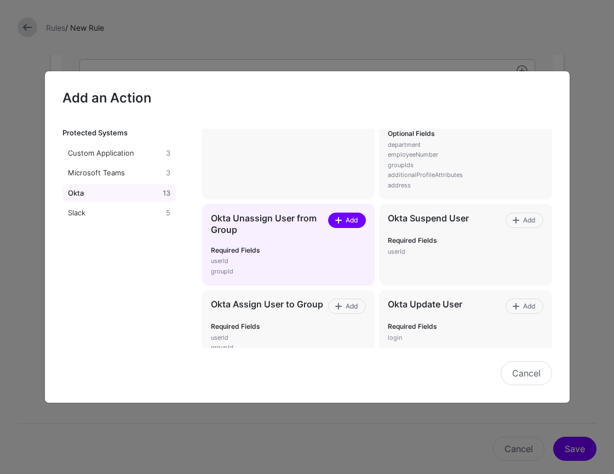
click at [351, 226] on link "Add" at bounding box center [347, 219] width 38 height 15
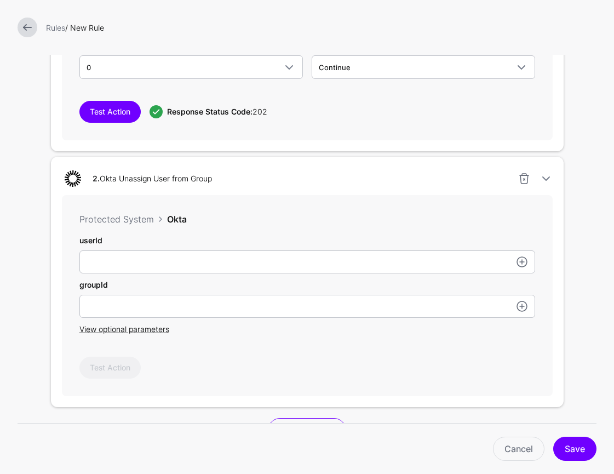
scroll to position [767, 0]
click at [524, 263] on link at bounding box center [521, 260] width 13 height 13
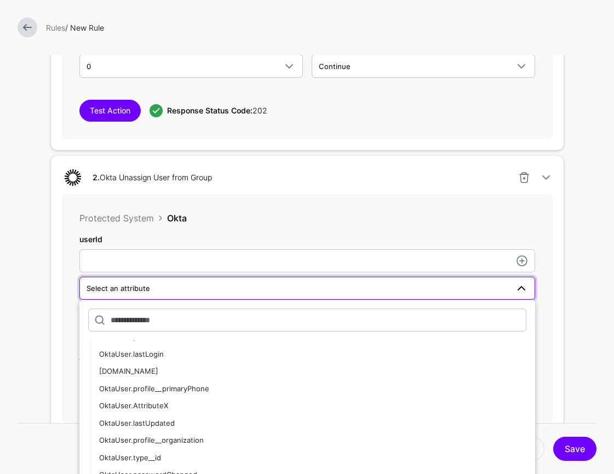
scroll to position [228, 0]
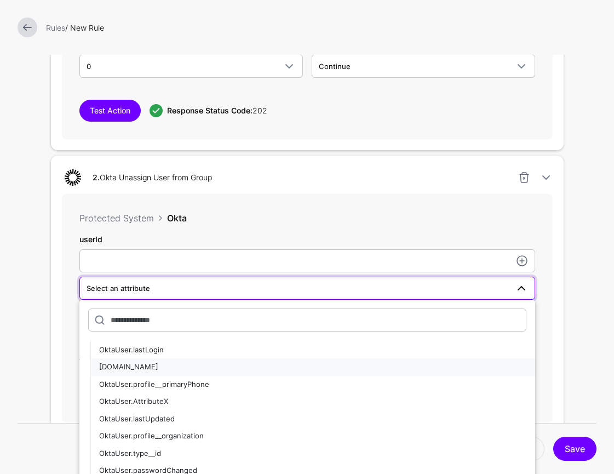
click at [435, 375] on button "[DOMAIN_NAME]" at bounding box center [312, 367] width 445 height 18
type input "**********"
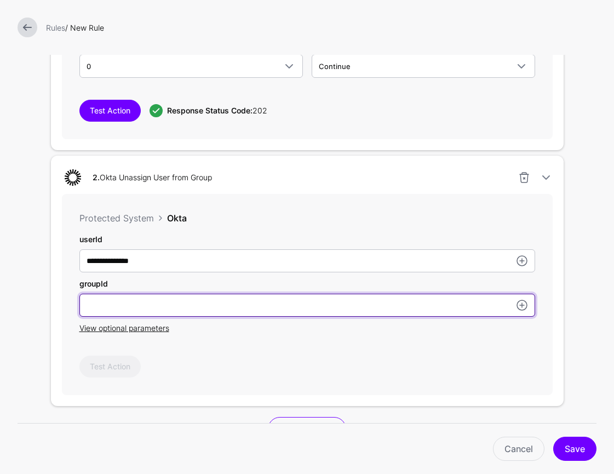
click at [264, 272] on input "subject" at bounding box center [307, 260] width 456 height 23
paste input "**********"
type input "**********"
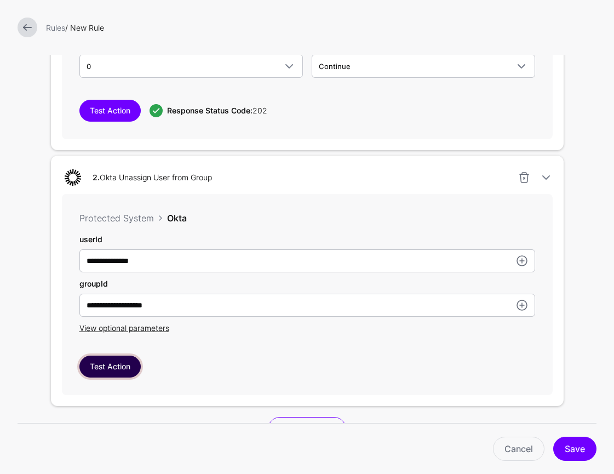
click at [132, 372] on button "Test Action" at bounding box center [109, 366] width 61 height 22
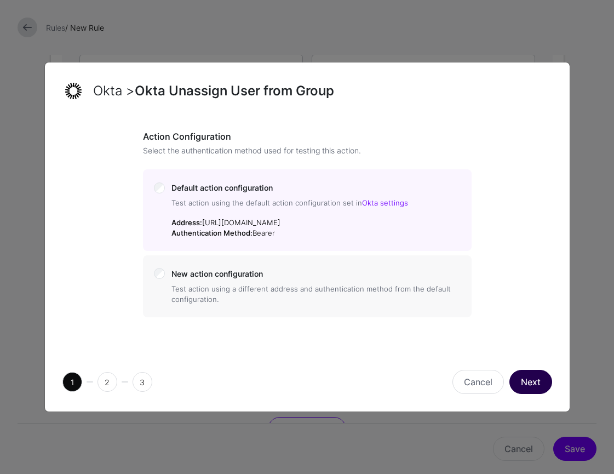
click at [539, 383] on button "Next" at bounding box center [530, 382] width 43 height 24
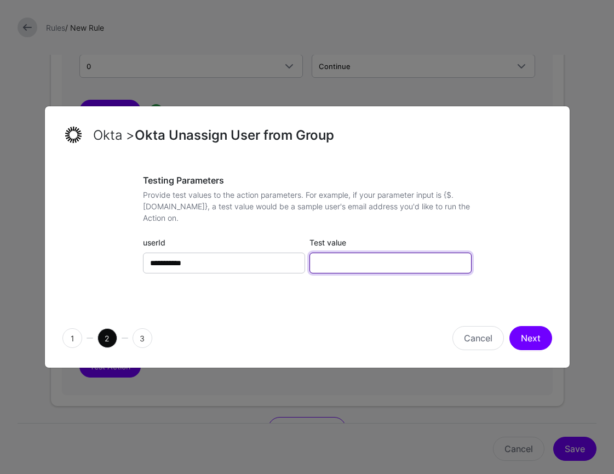
click at [401, 265] on input "Test value" at bounding box center [390, 262] width 162 height 21
paste input "**********"
type input "**********"
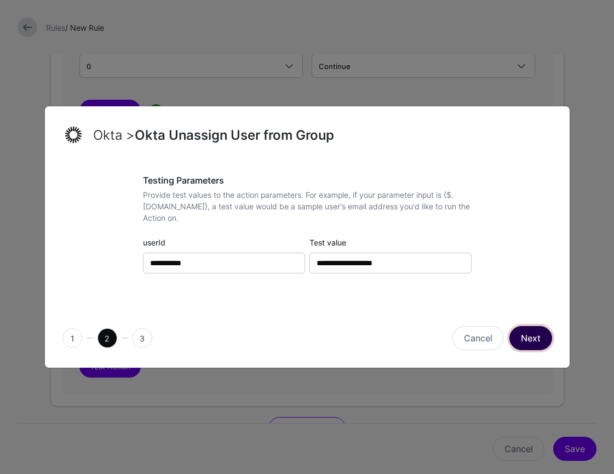
click at [527, 341] on button "Next" at bounding box center [530, 338] width 43 height 24
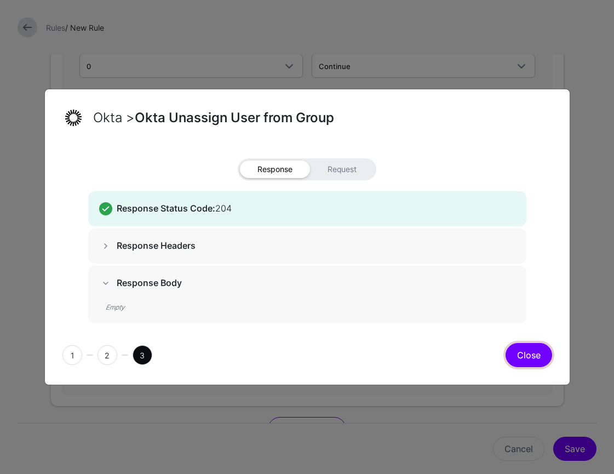
click at [516, 355] on button "Close" at bounding box center [528, 355] width 47 height 24
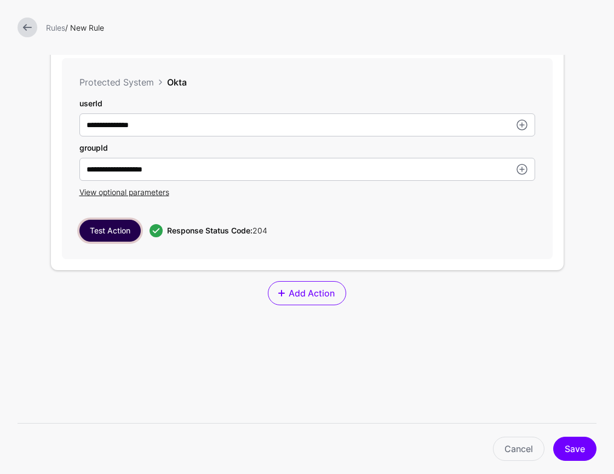
scroll to position [951, 0]
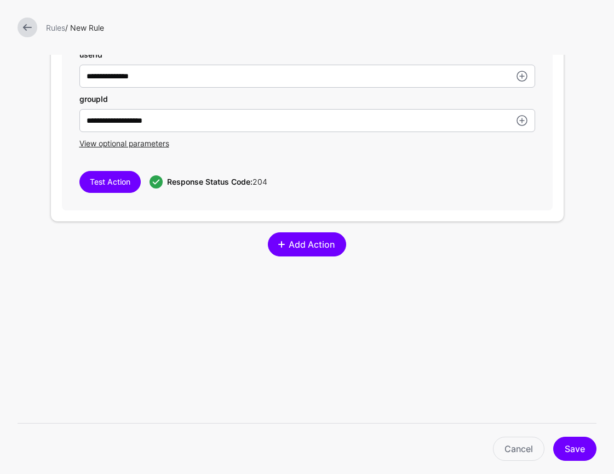
click at [312, 249] on span "Add Action" at bounding box center [311, 244] width 49 height 13
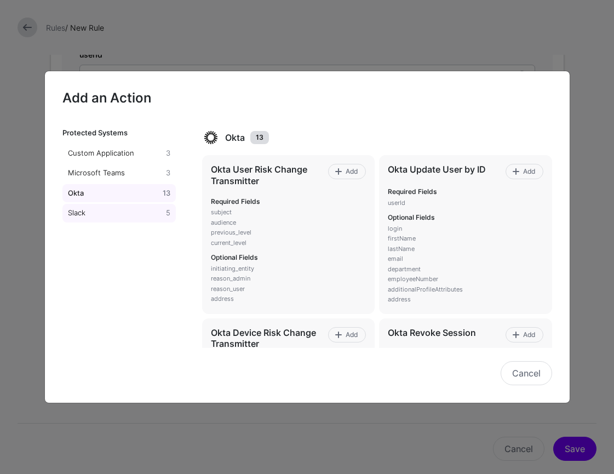
click at [112, 216] on div "Slack" at bounding box center [115, 213] width 99 height 11
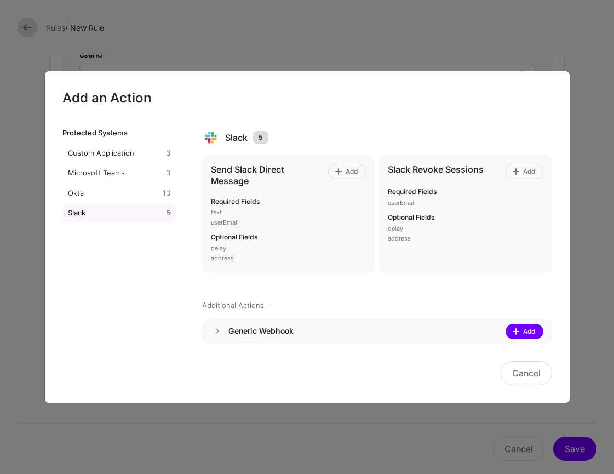
click at [517, 330] on span at bounding box center [515, 331] width 9 height 9
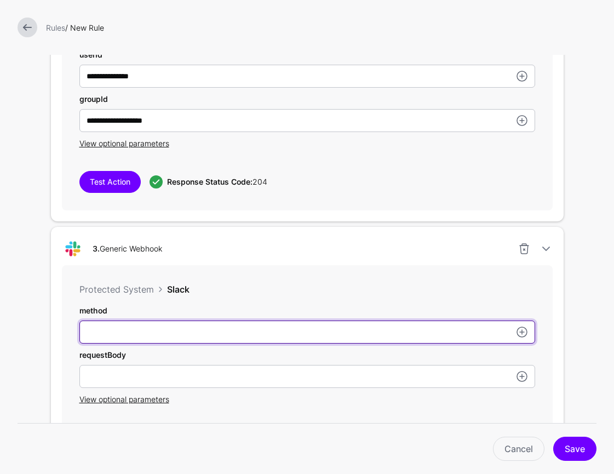
click at [272, 332] on input "subject" at bounding box center [307, 331] width 456 height 23
type input "****"
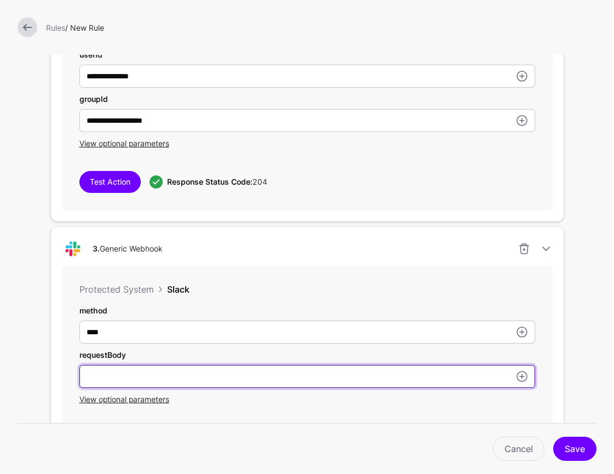
paste input "**********"
type input "**********"
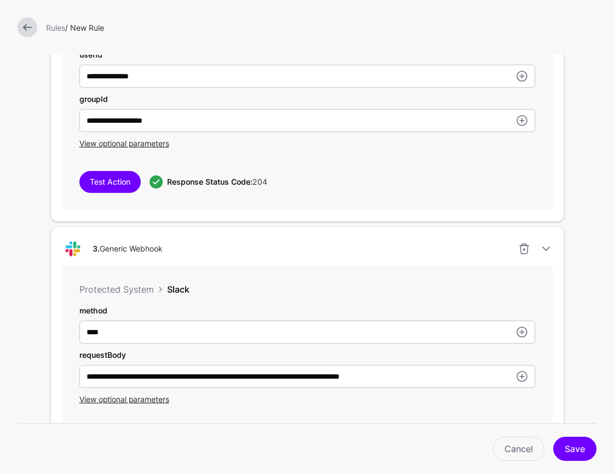
click at [507, 407] on div "**********" at bounding box center [307, 365] width 491 height 201
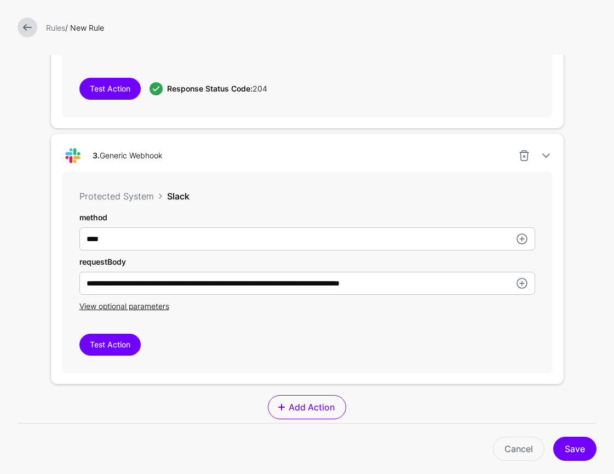
scroll to position [1101, 0]
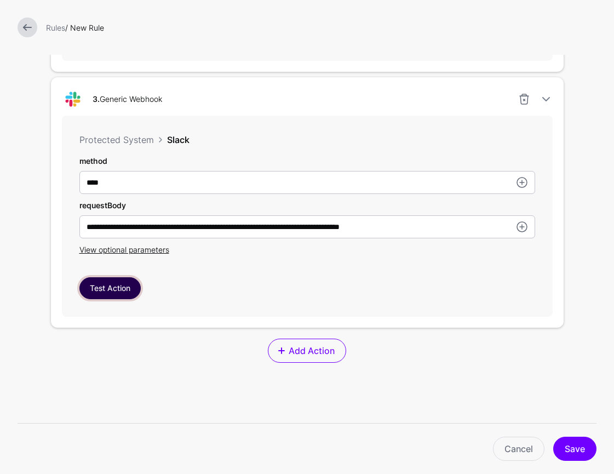
click at [125, 289] on button "Test Action" at bounding box center [109, 288] width 61 height 22
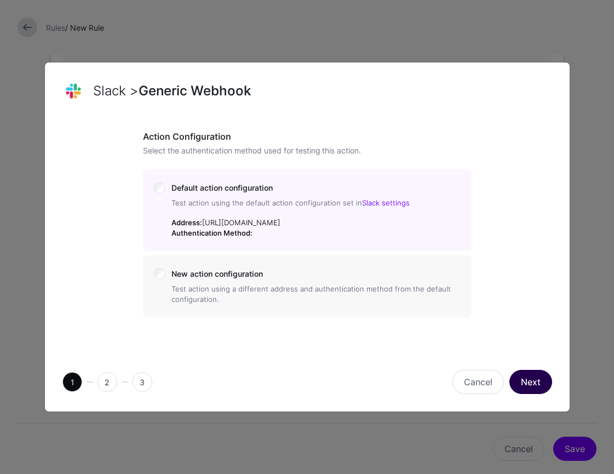
click at [523, 390] on button "Next" at bounding box center [530, 382] width 43 height 24
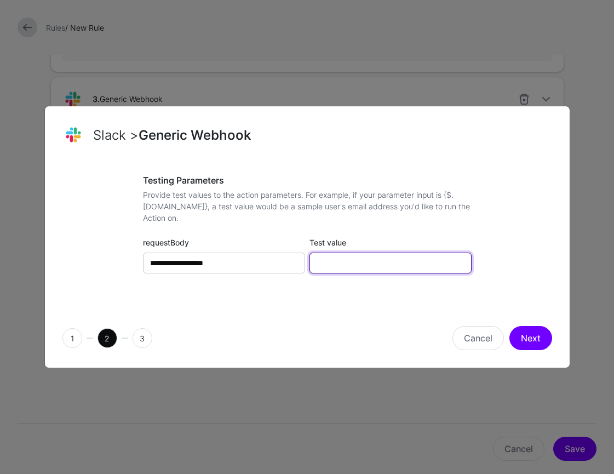
click at [379, 260] on input "Test value" at bounding box center [390, 262] width 162 height 21
paste input "**********"
type input "**********"
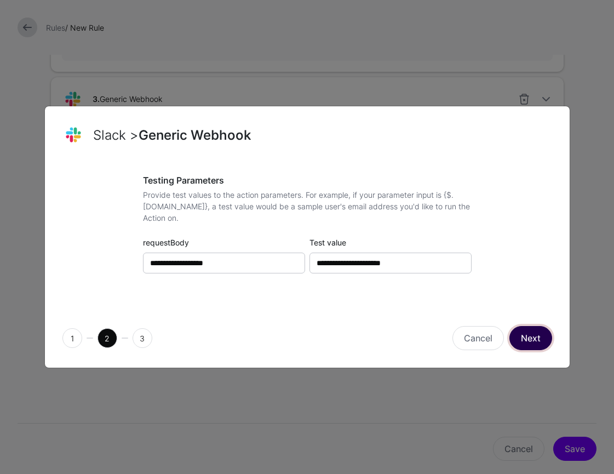
click at [539, 340] on button "Next" at bounding box center [530, 338] width 43 height 24
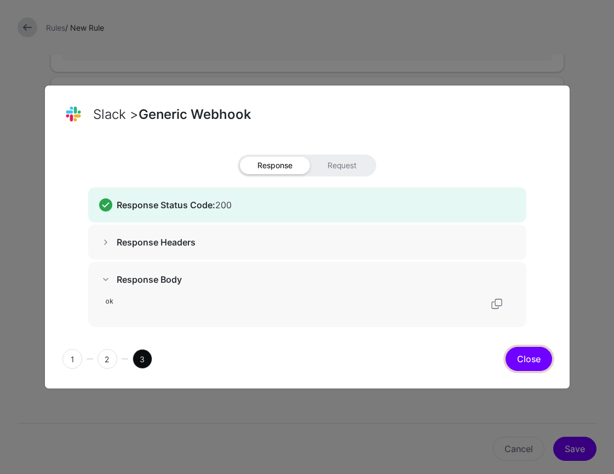
click at [533, 361] on button "Close" at bounding box center [528, 359] width 47 height 24
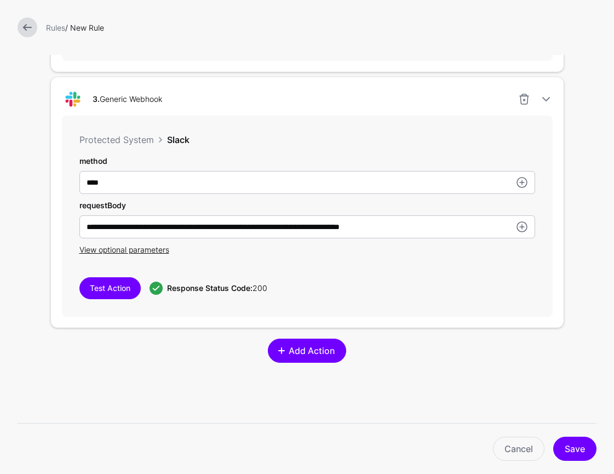
click at [329, 353] on span "Add Action" at bounding box center [311, 350] width 49 height 13
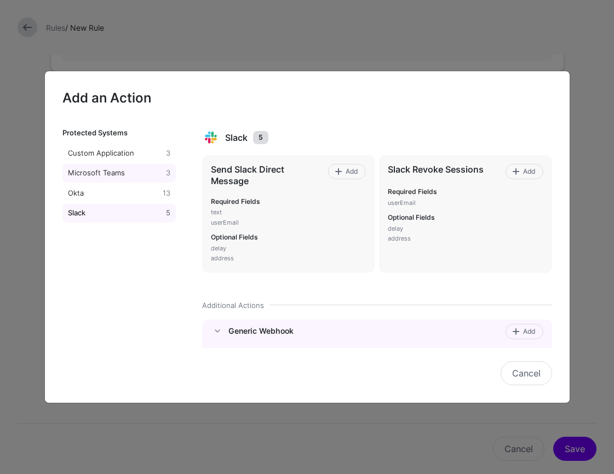
click at [121, 174] on div "Microsoft Teams" at bounding box center [115, 173] width 99 height 11
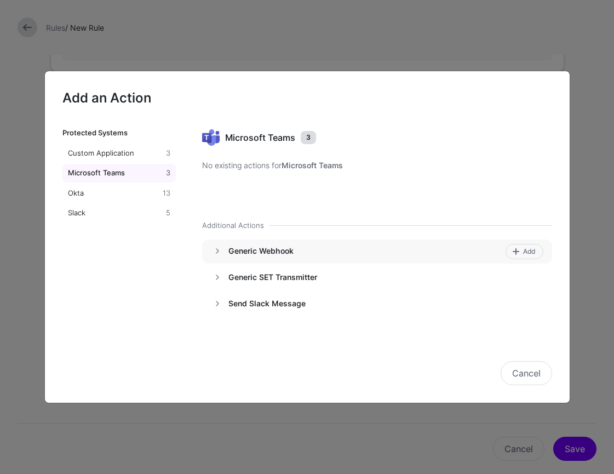
click at [284, 249] on h4 "Generic Webhook" at bounding box center [364, 251] width 273 height 10
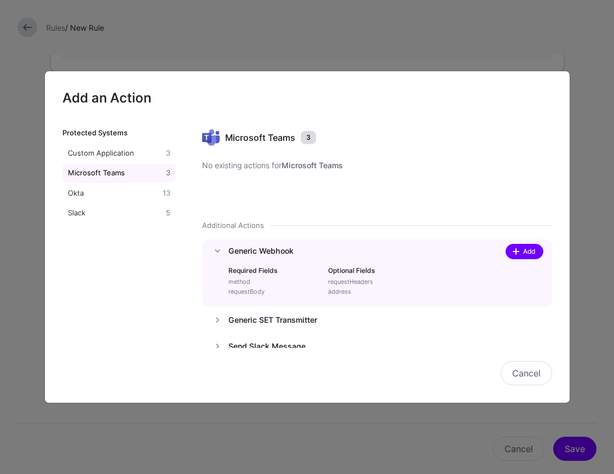
click at [523, 252] on span "Add" at bounding box center [528, 251] width 15 height 10
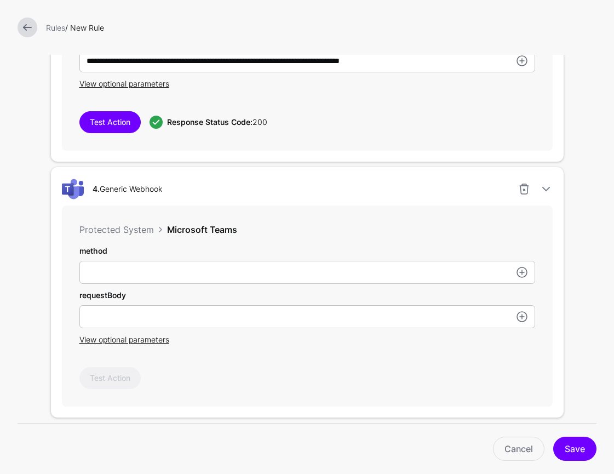
scroll to position [1272, 0]
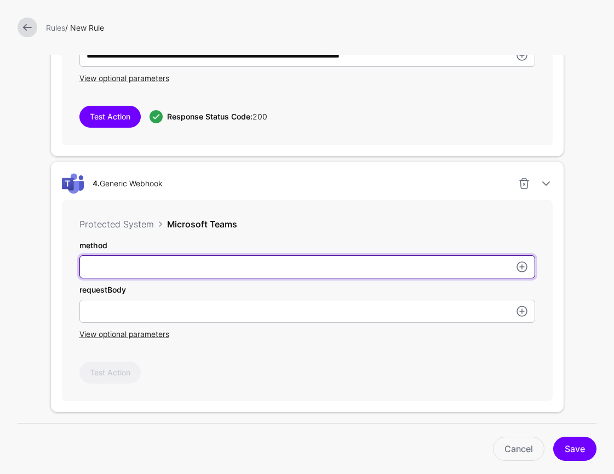
click at [218, 268] on input "subject" at bounding box center [307, 266] width 456 height 23
type input "****"
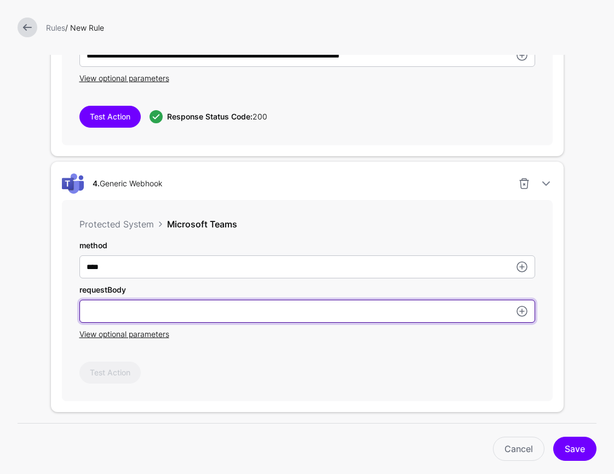
paste input "**********"
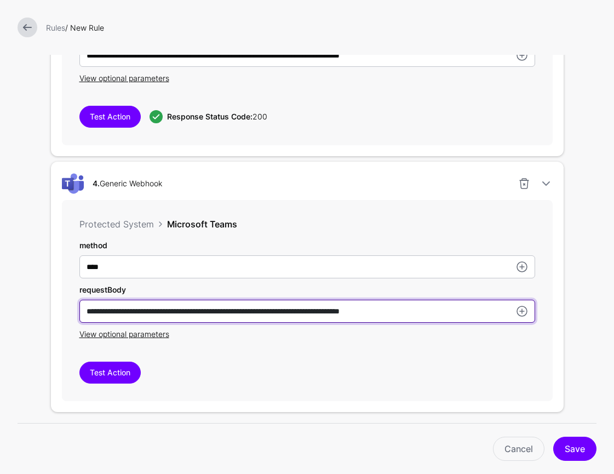
type input "**********"
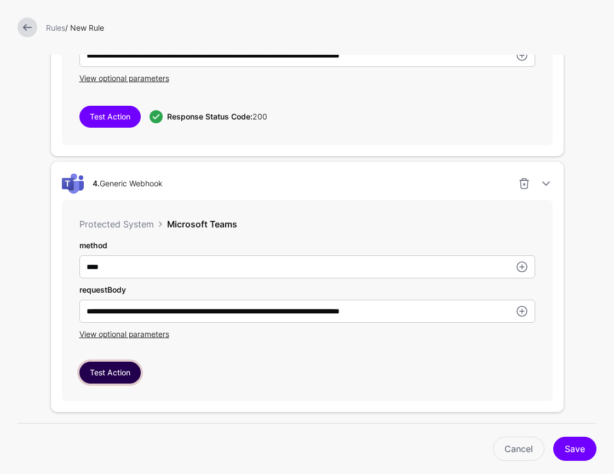
click at [121, 371] on button "Test Action" at bounding box center [109, 372] width 61 height 22
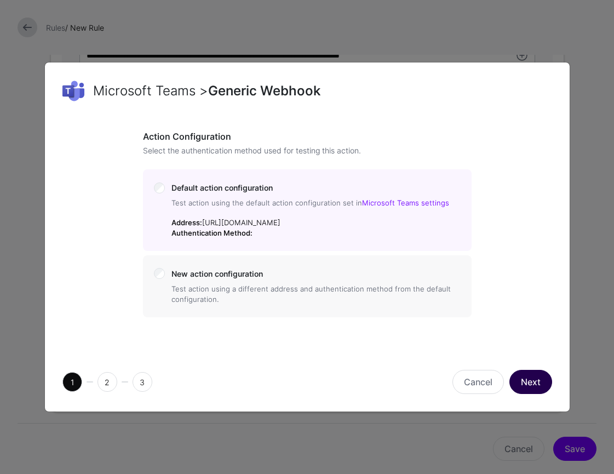
click at [532, 394] on button "Next" at bounding box center [530, 382] width 43 height 24
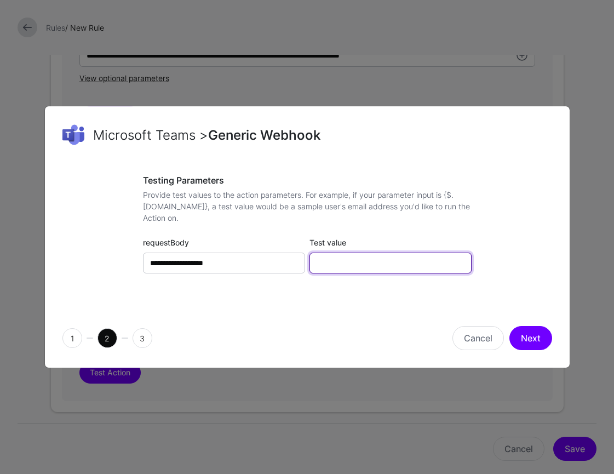
click at [335, 262] on input "Test value" at bounding box center [390, 262] width 162 height 21
paste input "**********"
type input "**********"
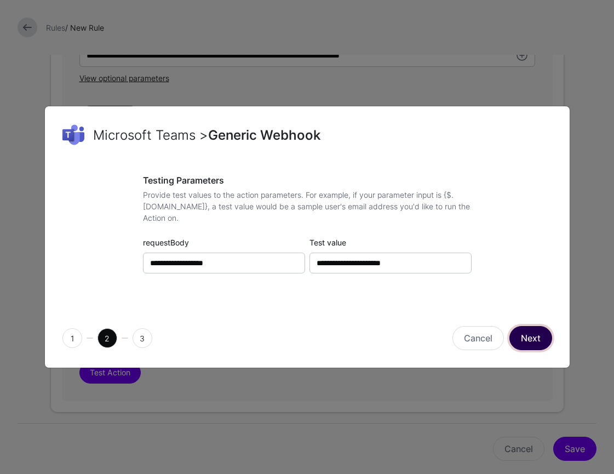
click at [537, 338] on button "Next" at bounding box center [530, 338] width 43 height 24
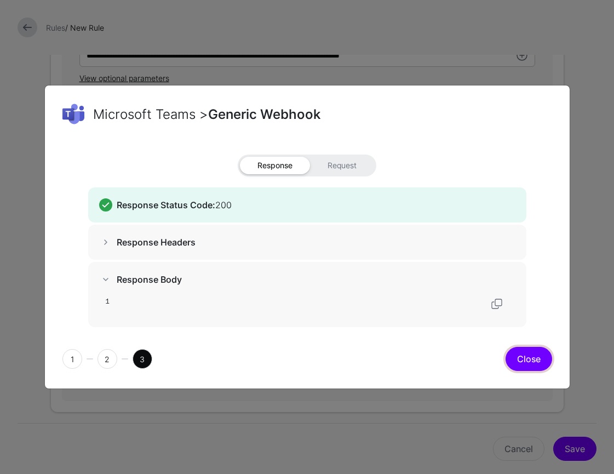
click at [527, 361] on button "Close" at bounding box center [528, 359] width 47 height 24
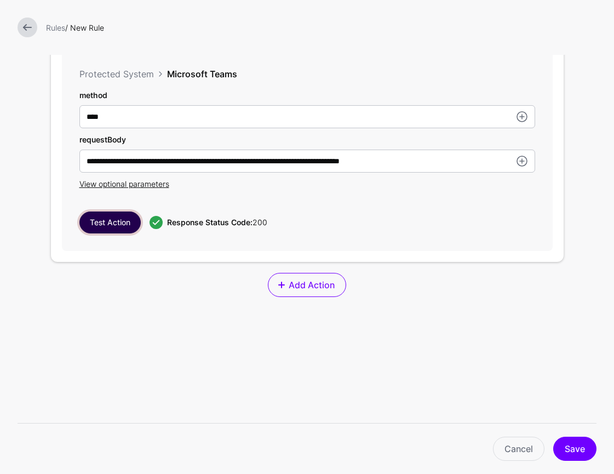
scroll to position [1447, 0]
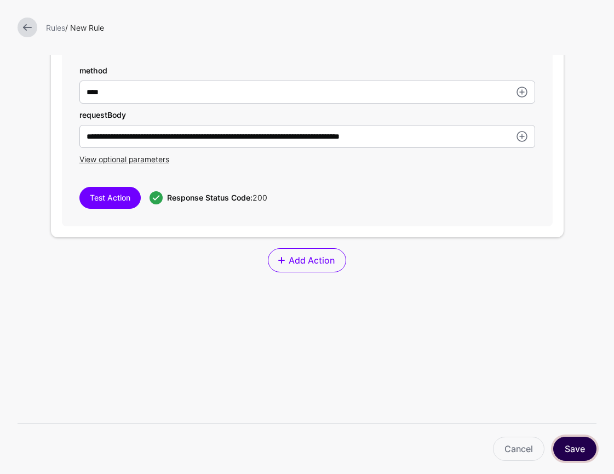
click at [581, 452] on button "Save" at bounding box center [574, 448] width 43 height 24
